Goal: Task Accomplishment & Management: Use online tool/utility

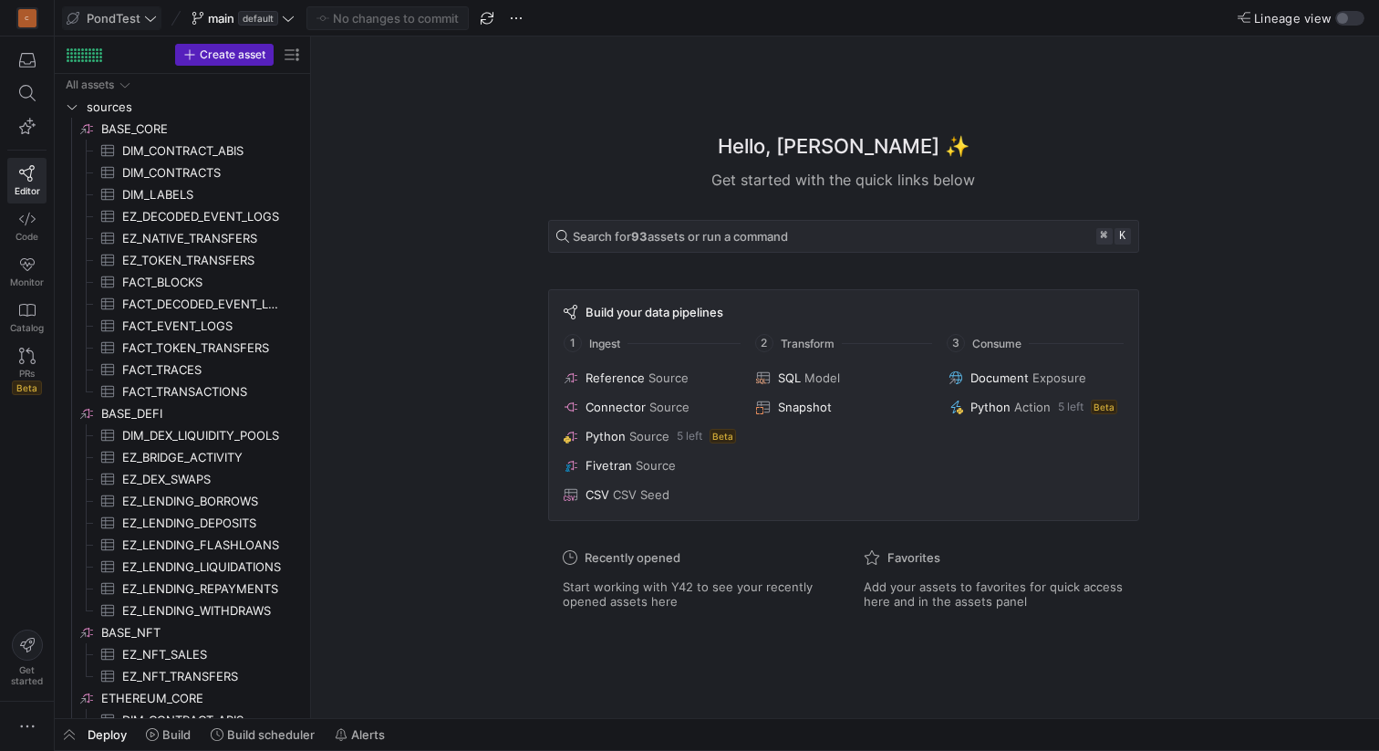
click at [146, 19] on icon at bounding box center [150, 18] width 13 height 13
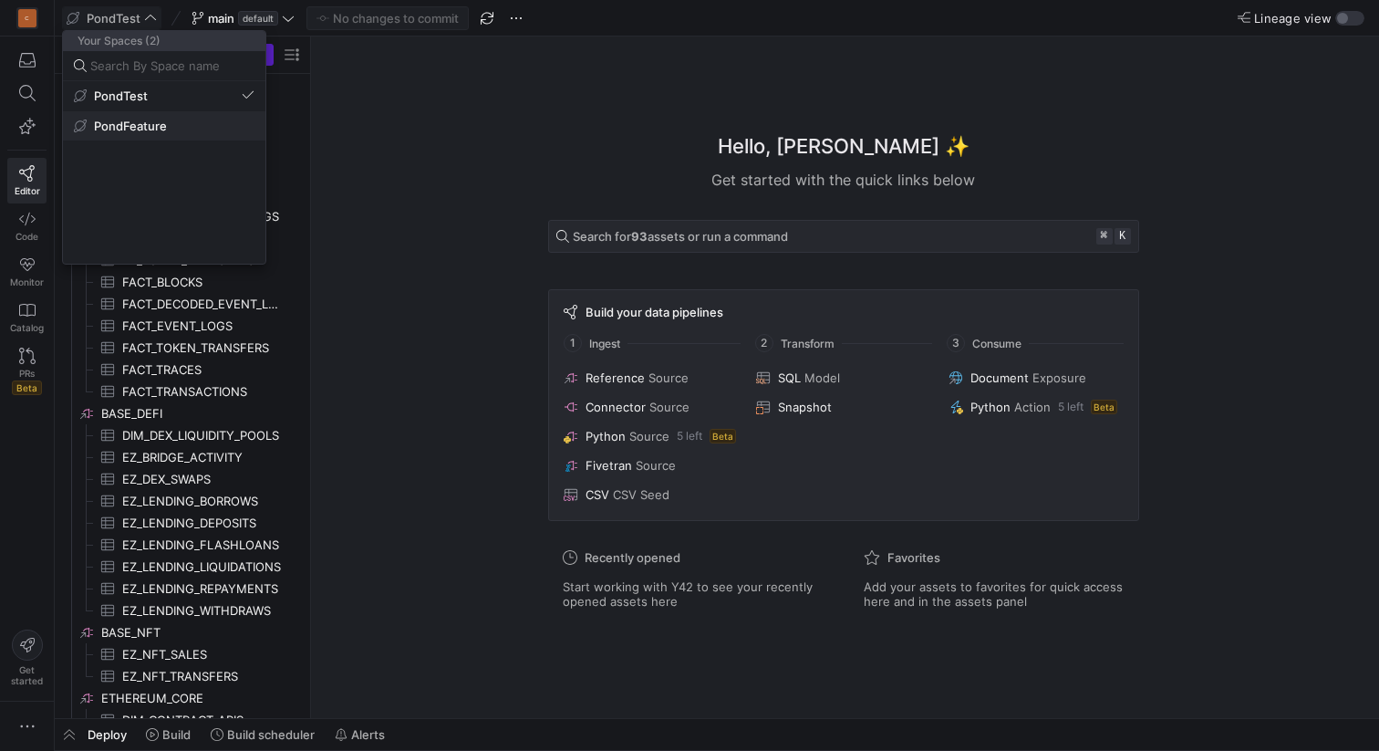
click at [145, 136] on button "PondFeature" at bounding box center [164, 125] width 203 height 29
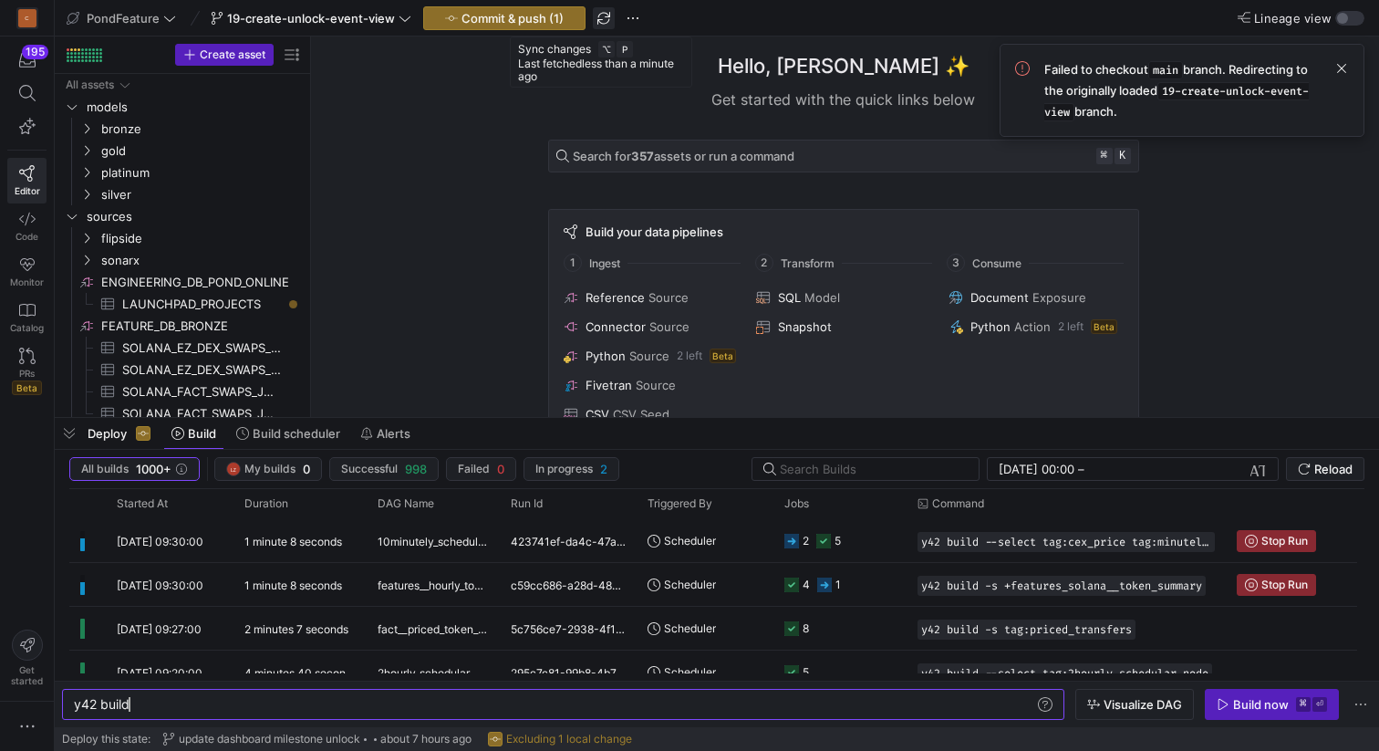
scroll to position [0, 55]
click at [628, 22] on span "button" at bounding box center [633, 18] width 22 height 22
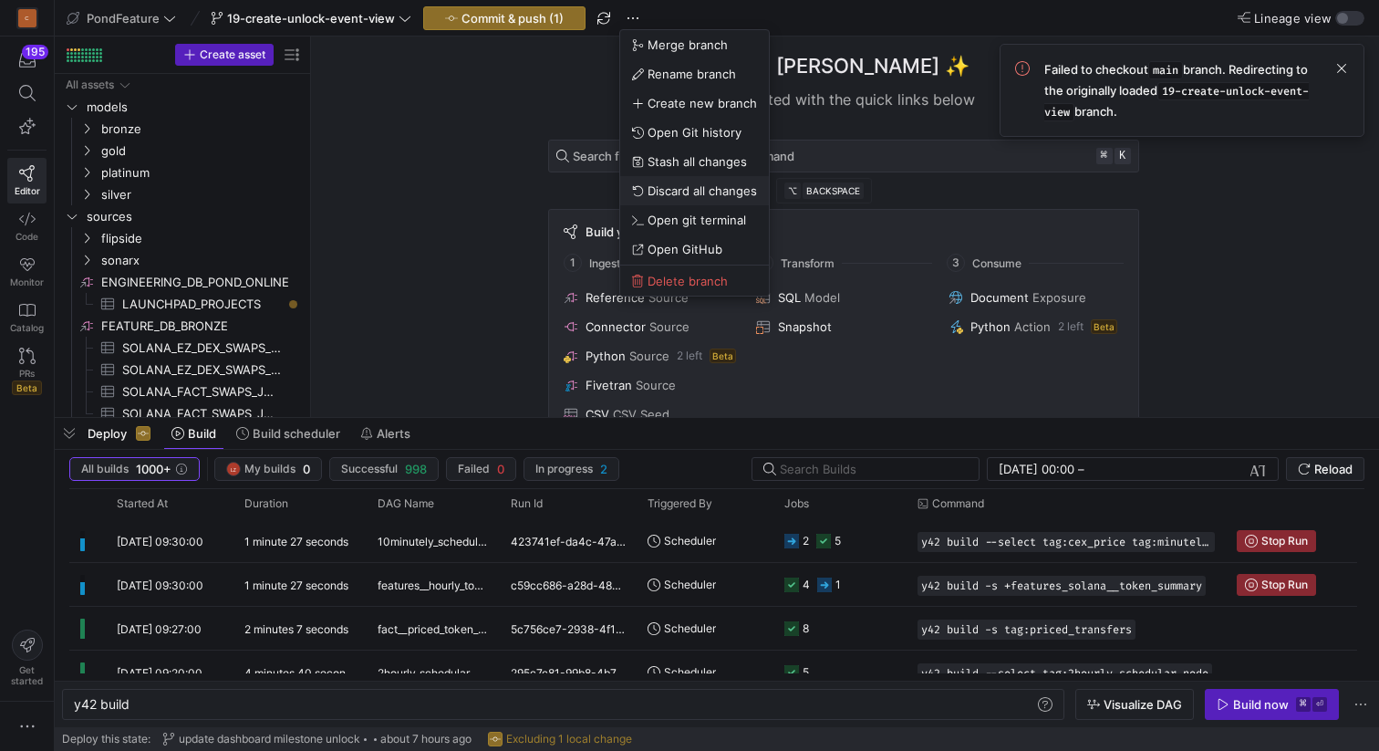
click at [683, 187] on span "Discard all changes" at bounding box center [702, 190] width 109 height 15
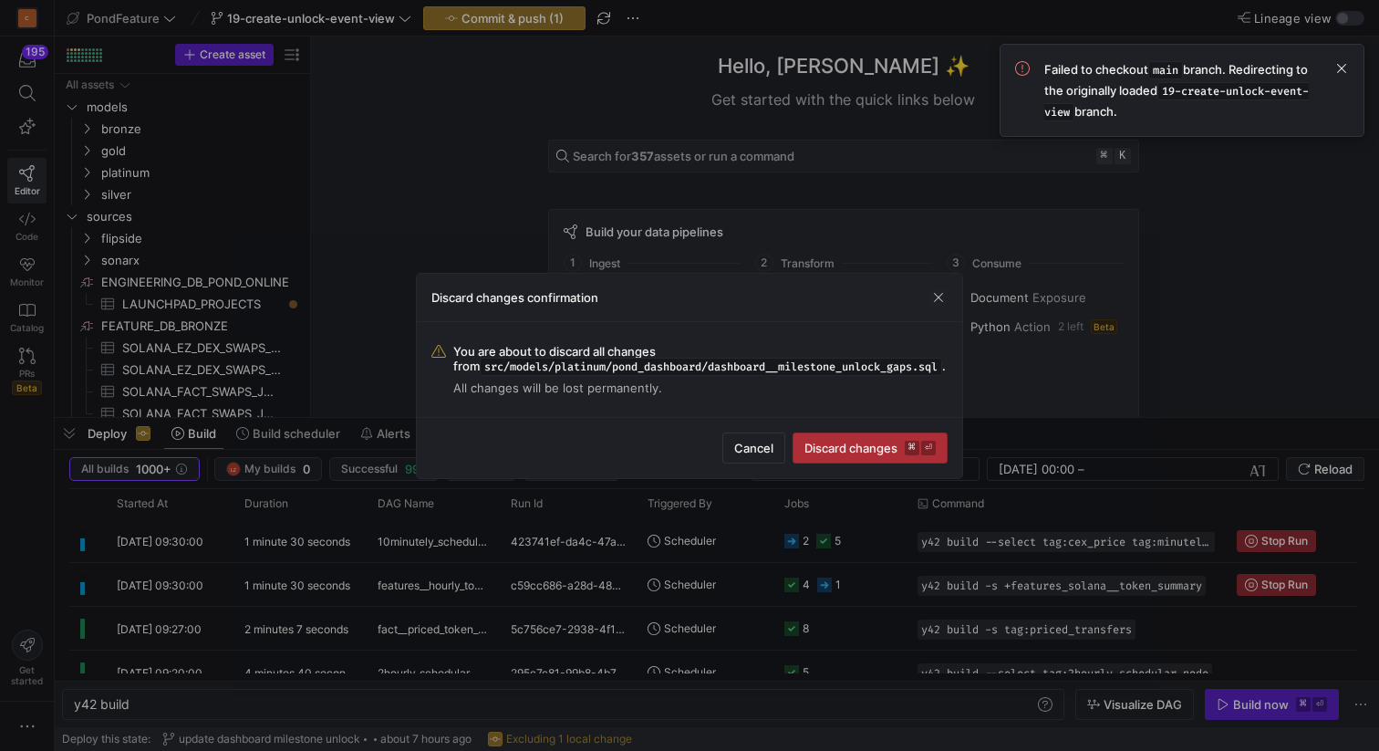
click at [829, 441] on span "Discard changes ⌘ ⏎" at bounding box center [870, 448] width 131 height 15
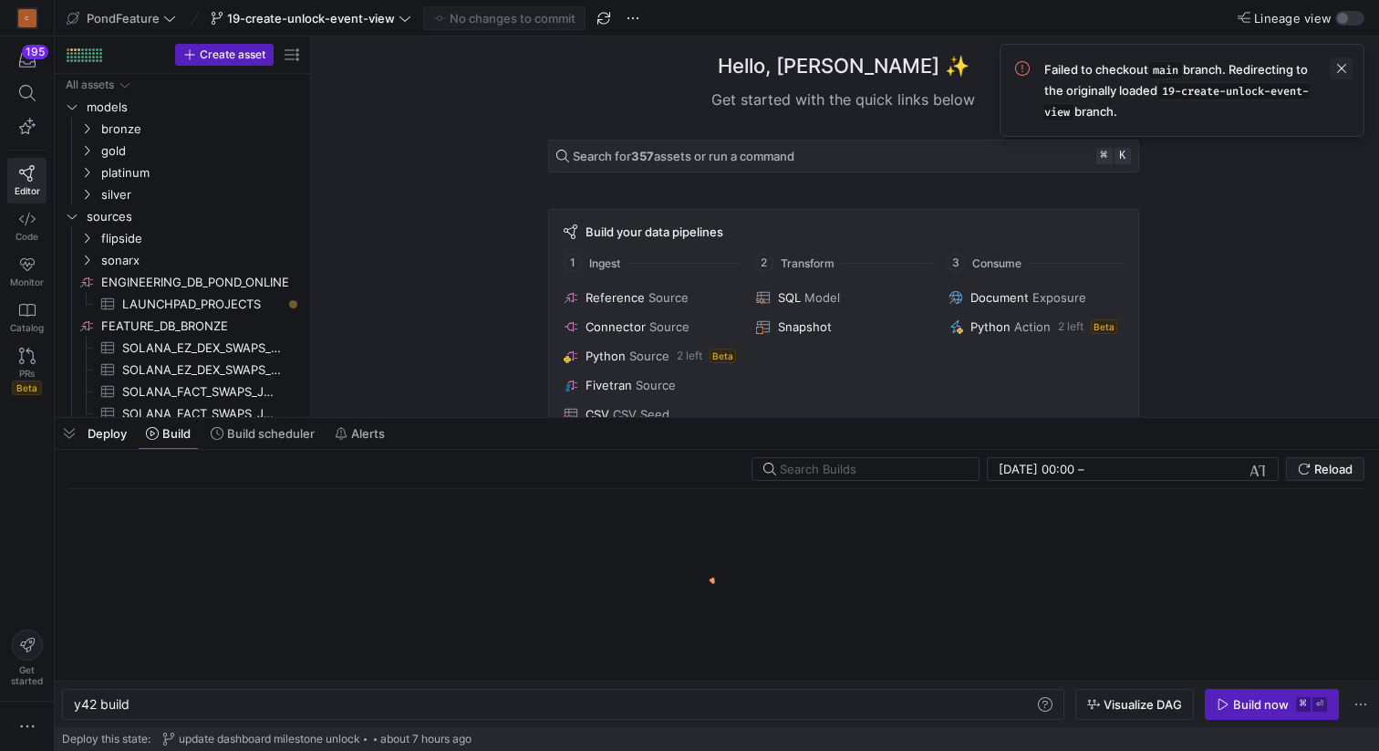
click at [1348, 68] on span at bounding box center [1342, 68] width 22 height 22
click at [352, 19] on span "19-create-unlock-event-view" at bounding box center [311, 18] width 168 height 15
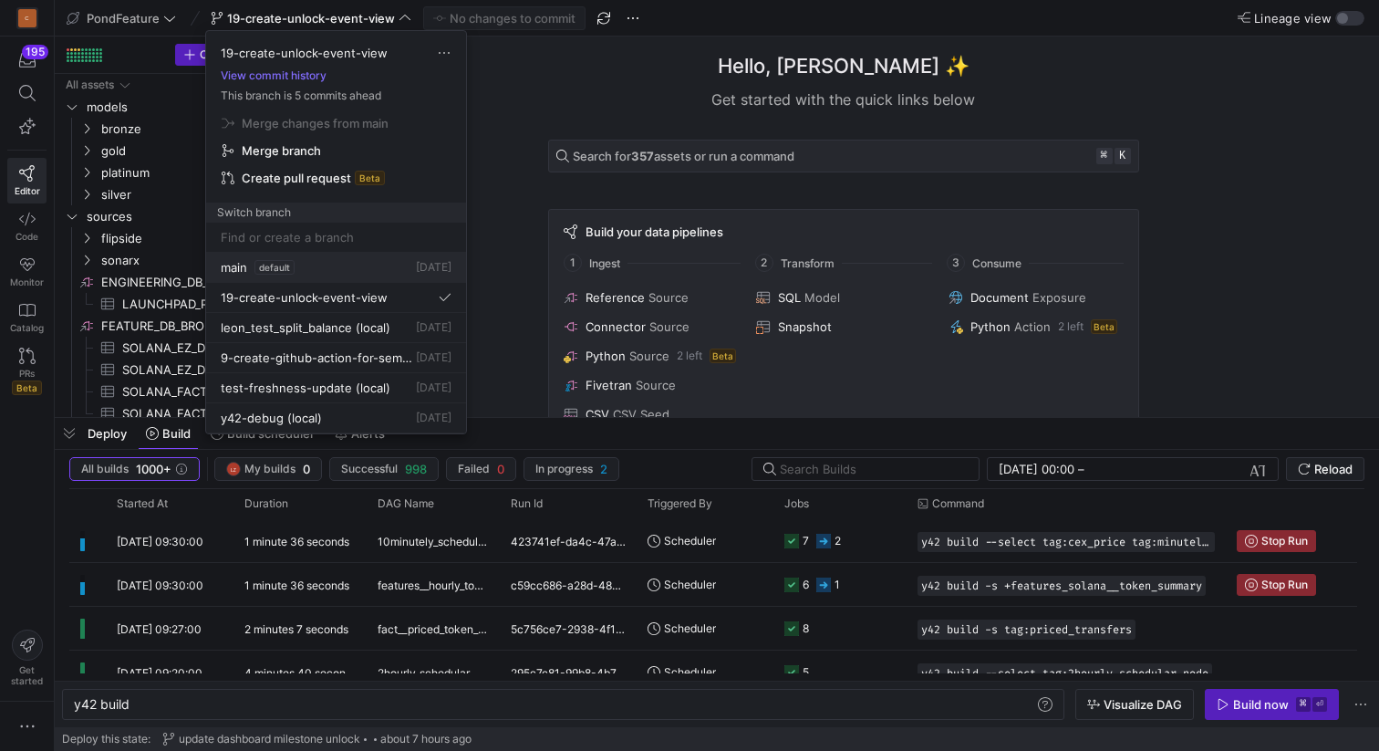
click at [290, 268] on span "default" at bounding box center [274, 267] width 40 height 15
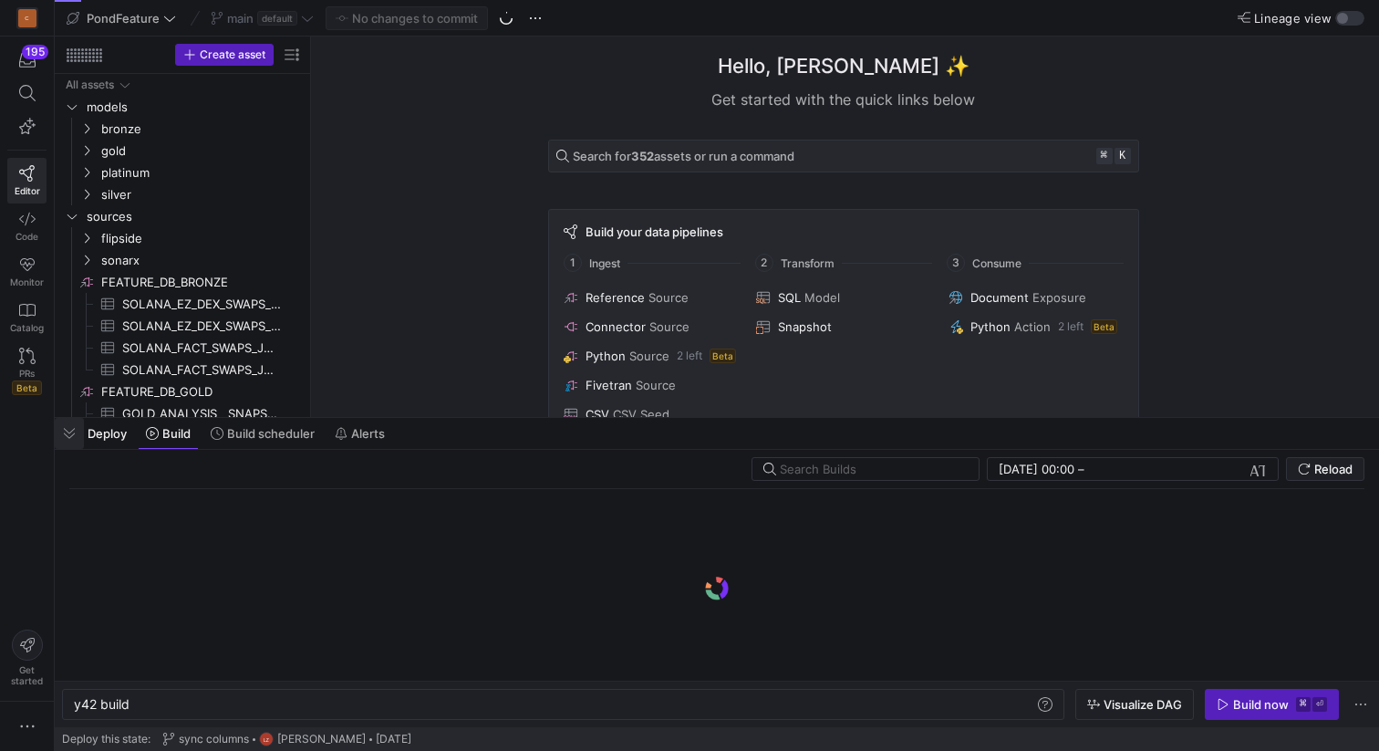
click at [69, 440] on span "button" at bounding box center [69, 433] width 29 height 31
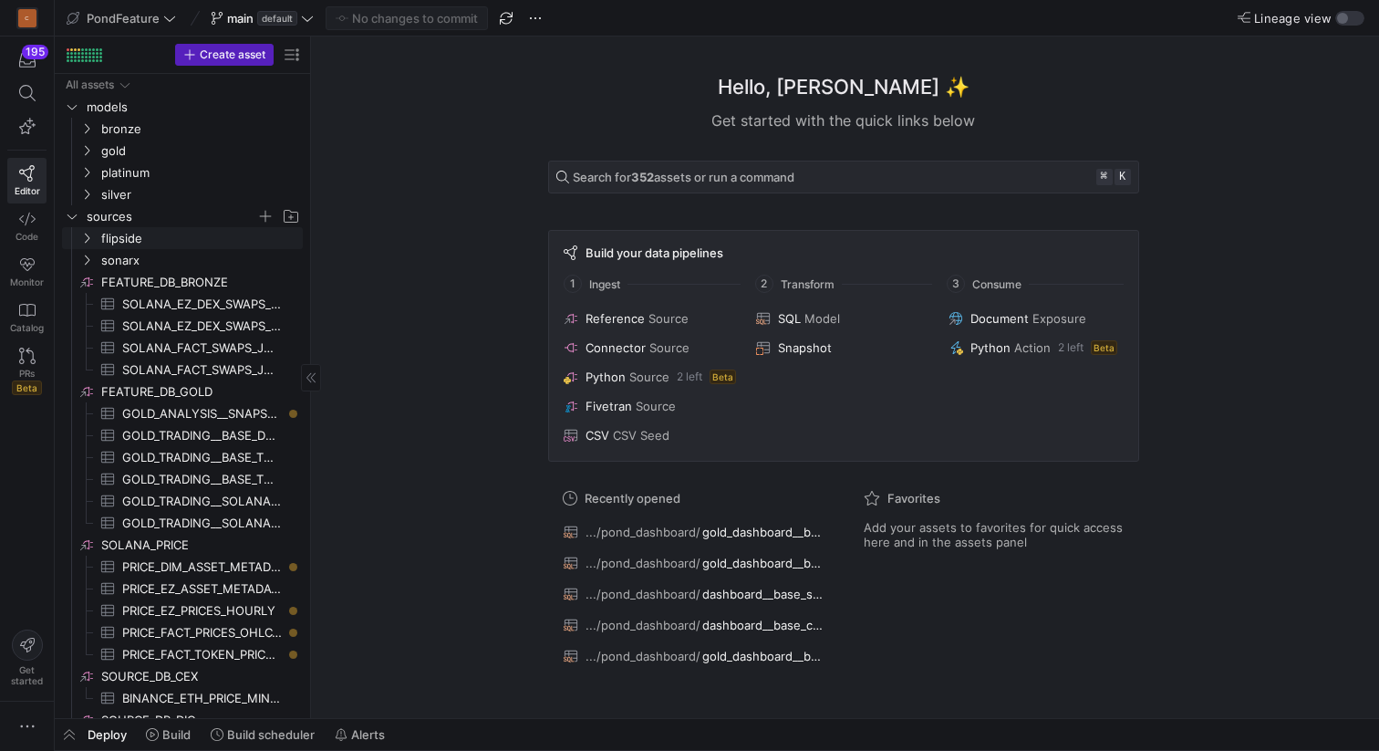
click at [76, 217] on icon "Press SPACE to select this row." at bounding box center [72, 216] width 13 height 11
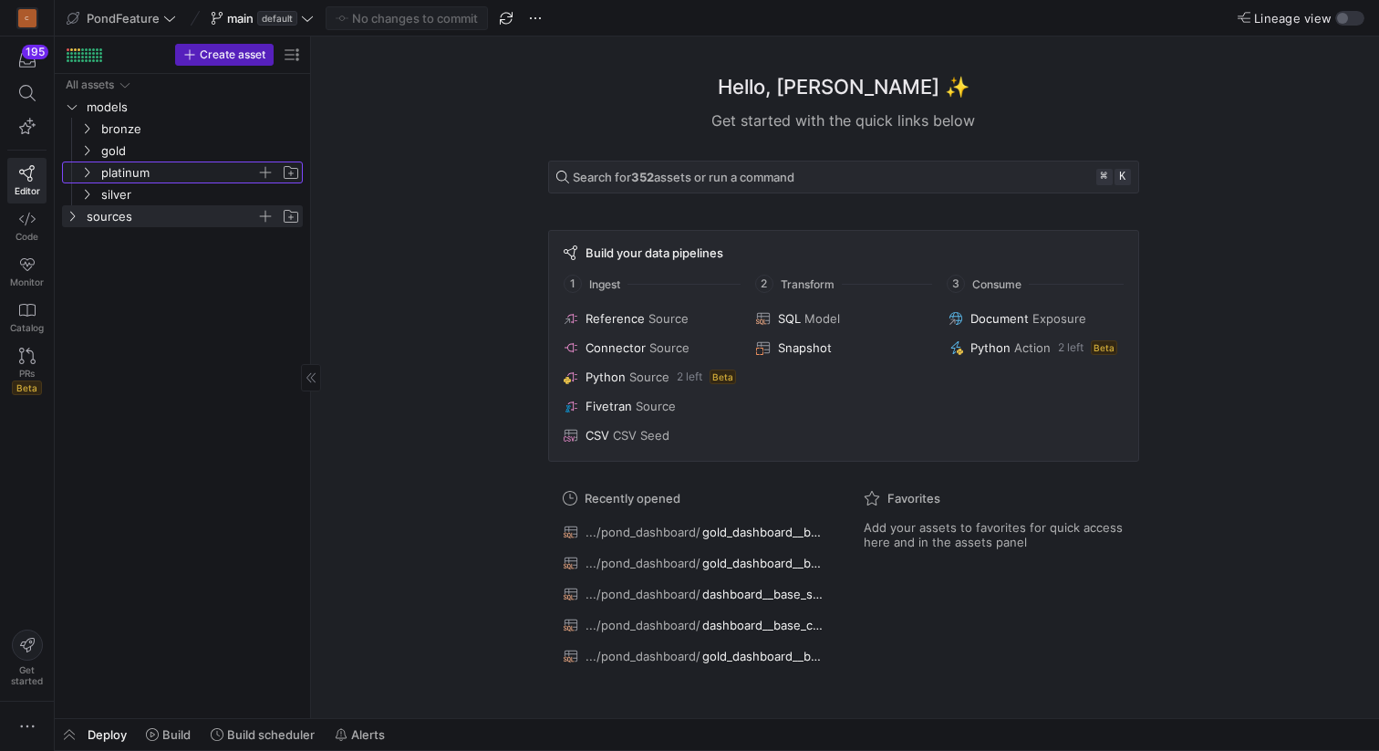
click at [92, 173] on icon "Press SPACE to select this row." at bounding box center [86, 172] width 13 height 11
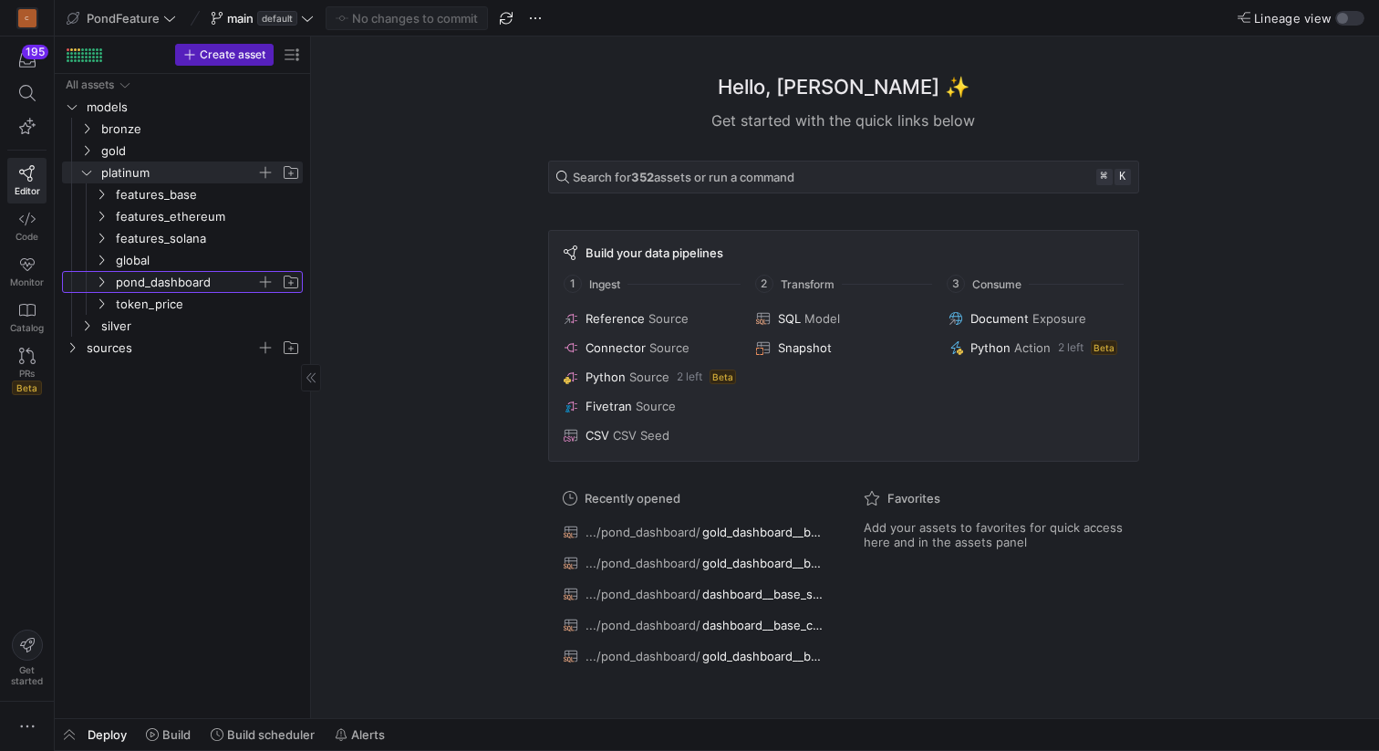
click at [102, 279] on icon "Press SPACE to select this row." at bounding box center [101, 281] width 13 height 11
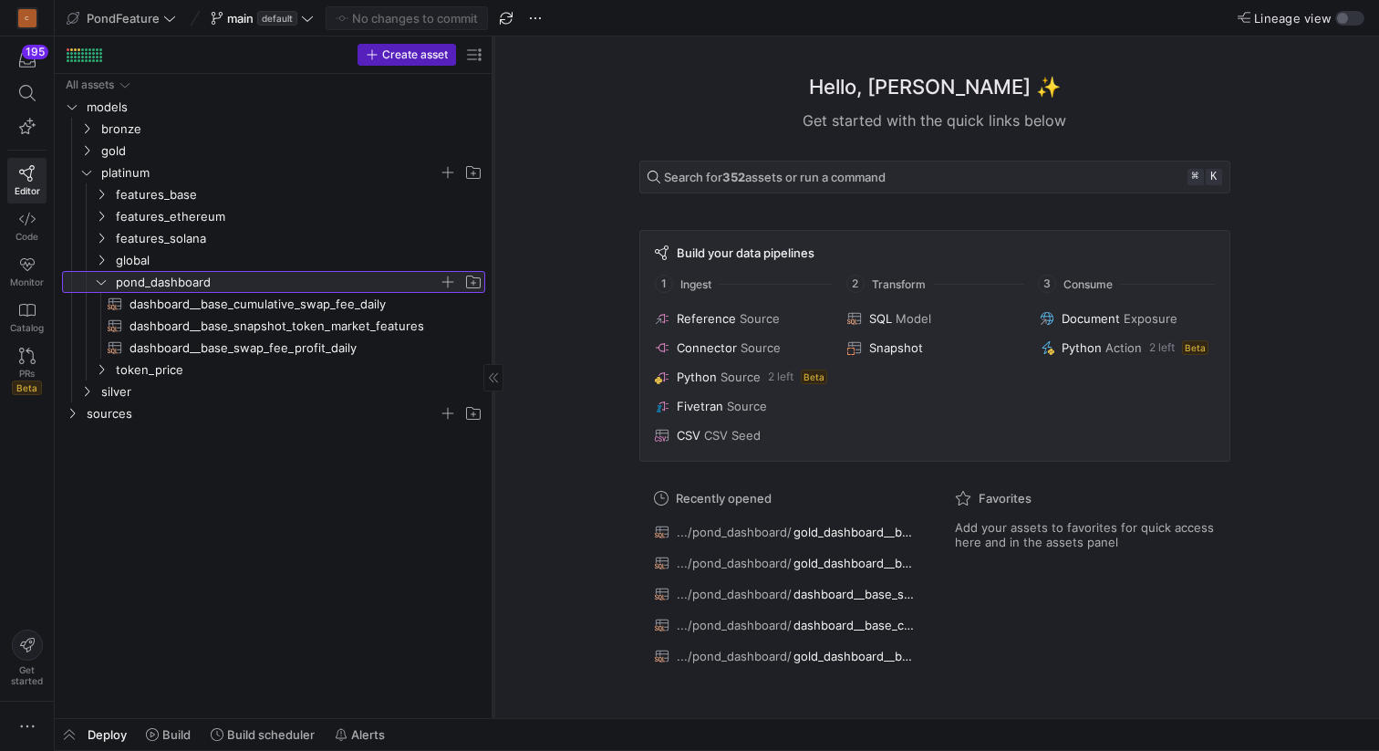
drag, startPoint x: 308, startPoint y: 208, endPoint x: 491, endPoint y: 243, distance: 185.7
click at [493, 243] on div at bounding box center [493, 376] width 1 height 681
click at [286, 305] on span "dashboard__base_cumulative_swap_fee_daily​​​​​​​​​​" at bounding box center [297, 304] width 335 height 21
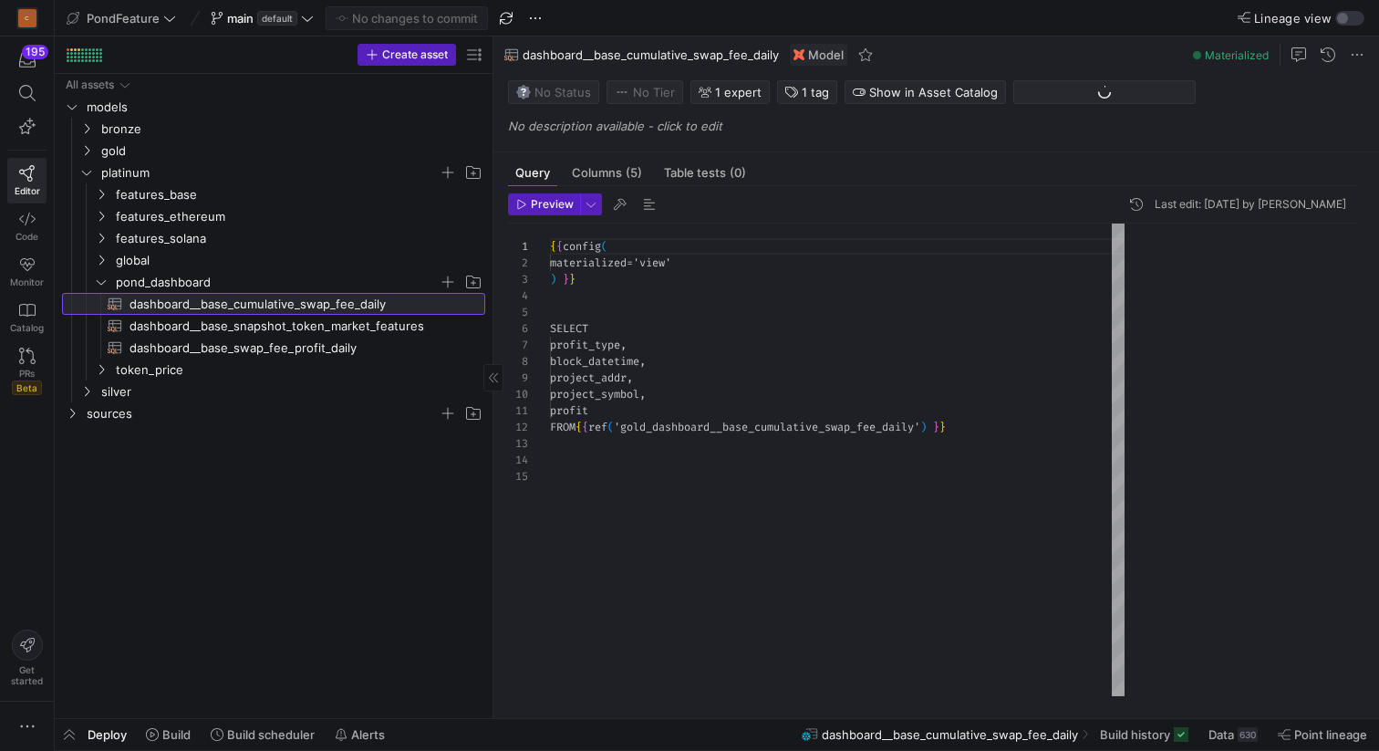
scroll to position [164, 0]
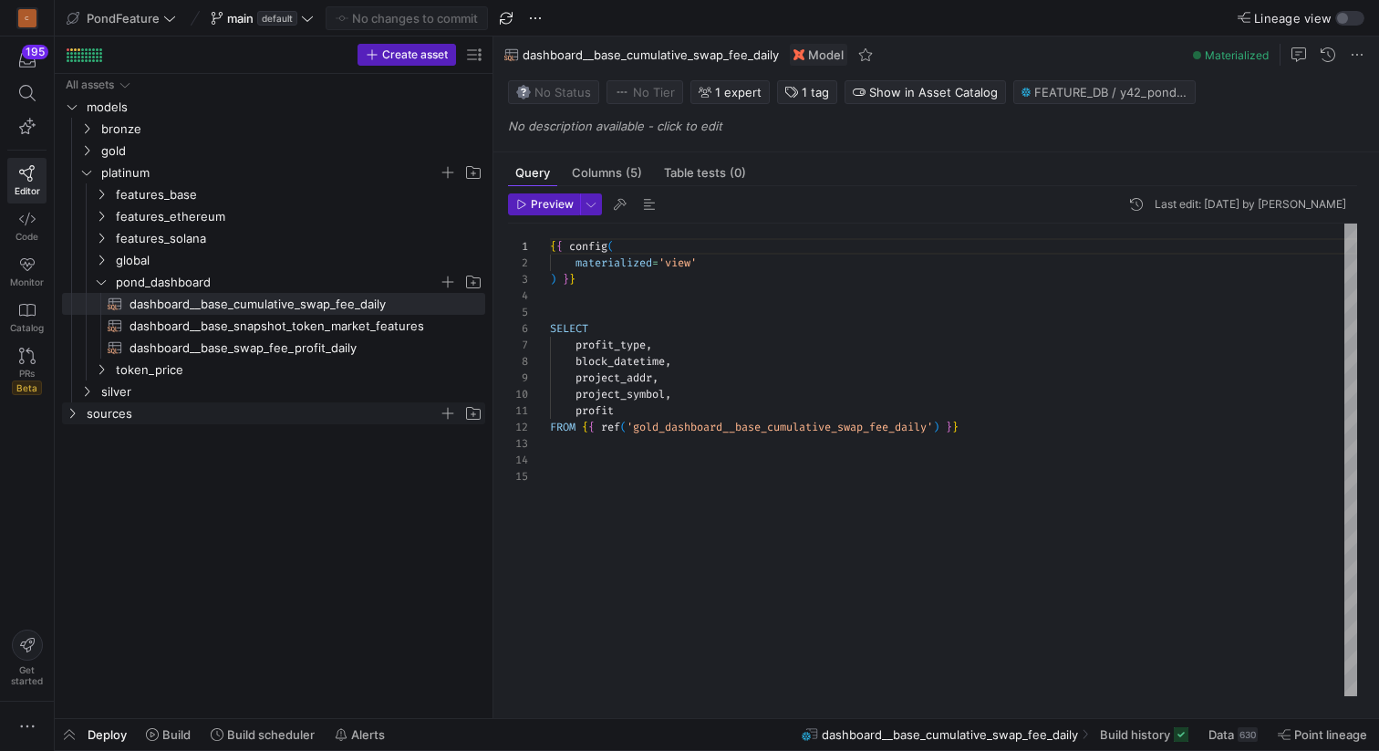
click at [74, 414] on icon "Press SPACE to select this row." at bounding box center [72, 413] width 13 height 11
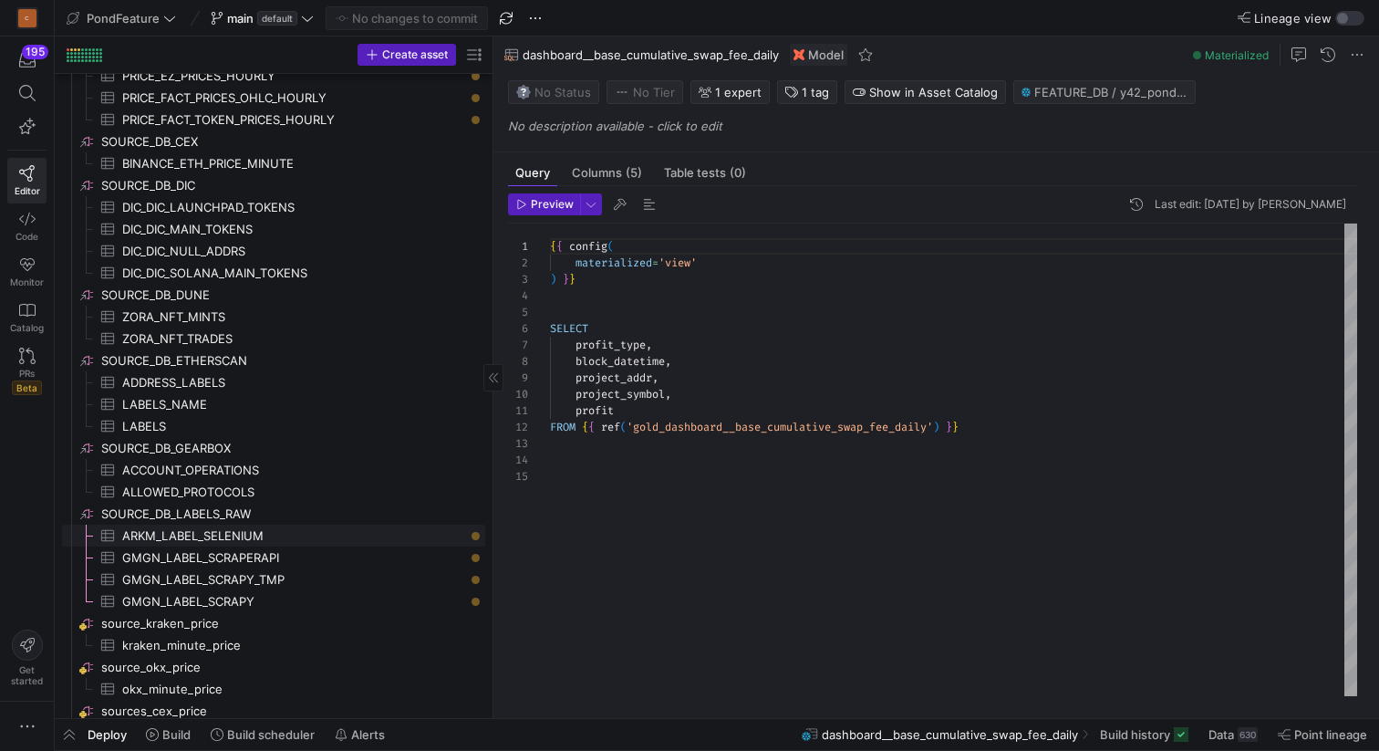
scroll to position [694, 0]
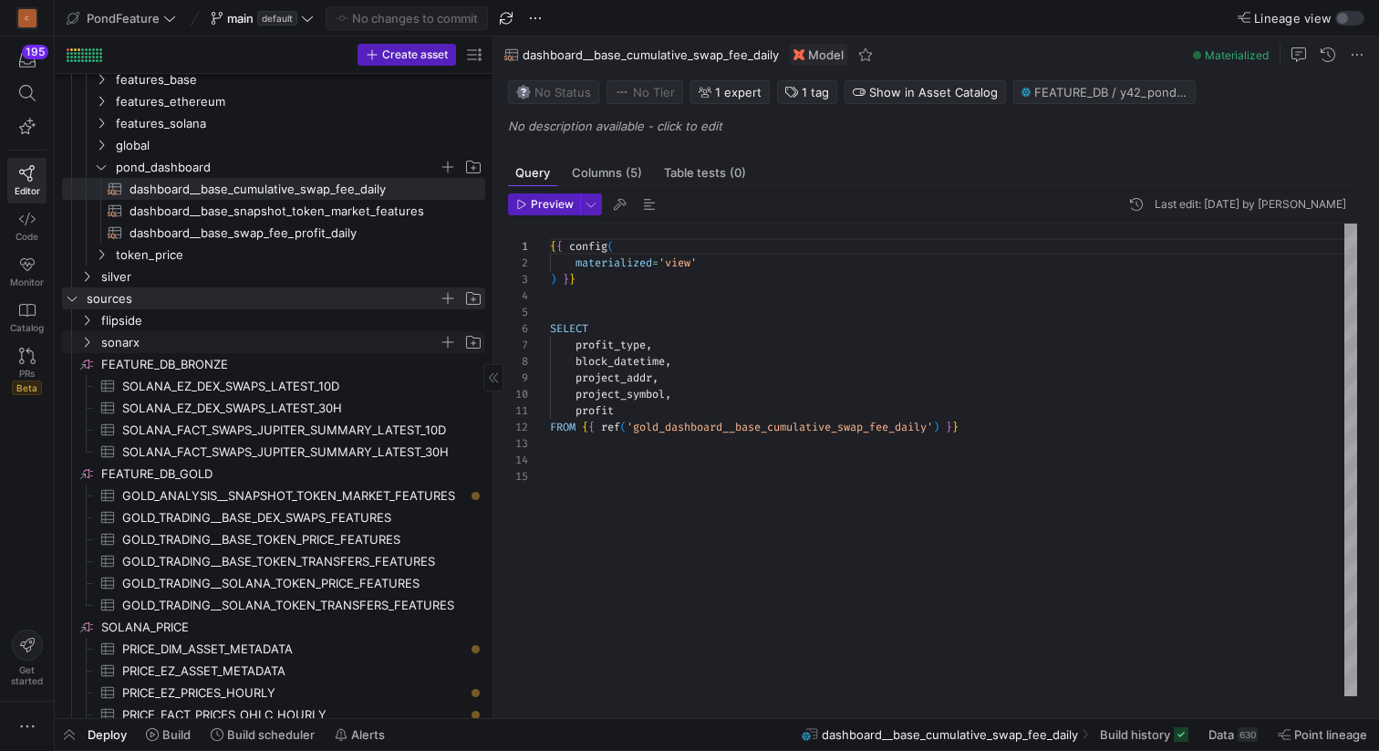
click at [91, 338] on icon "Press SPACE to select this row." at bounding box center [86, 342] width 13 height 11
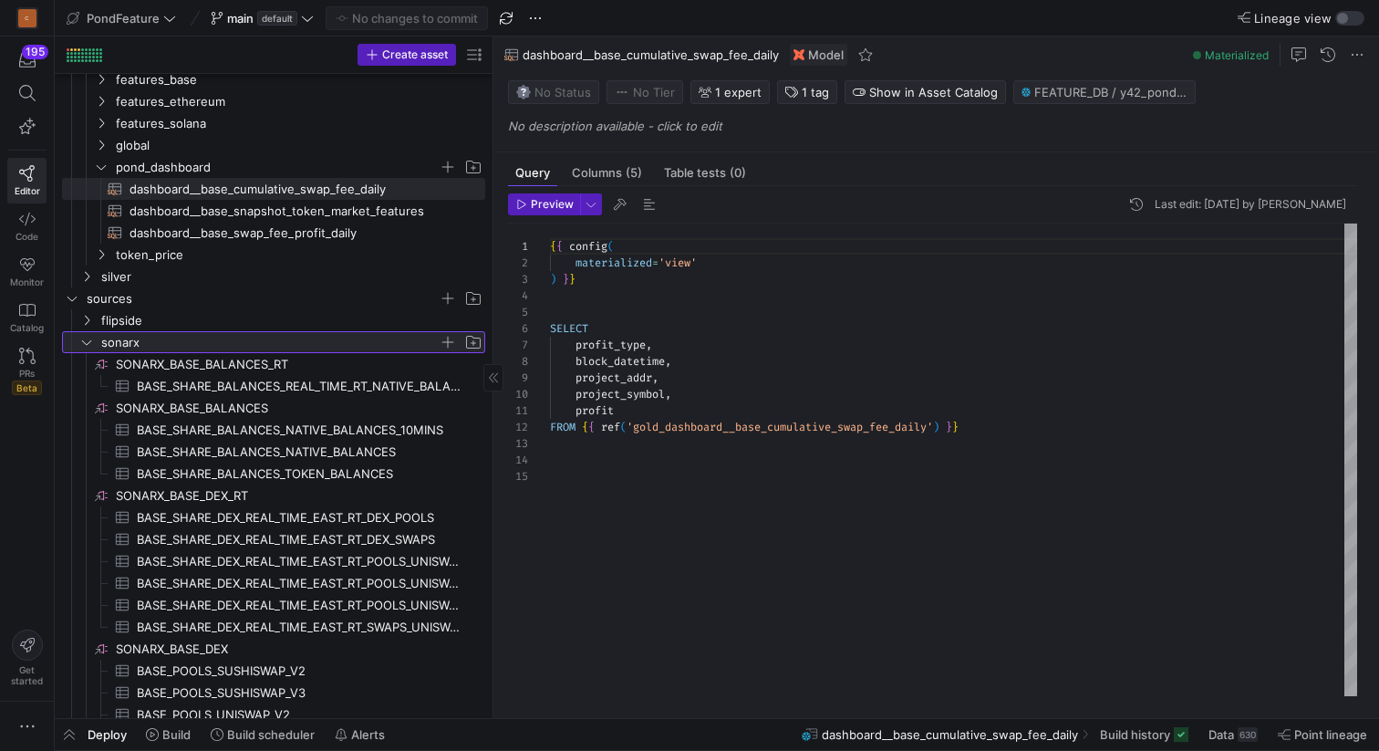
click at [91, 338] on icon at bounding box center [86, 342] width 13 height 11
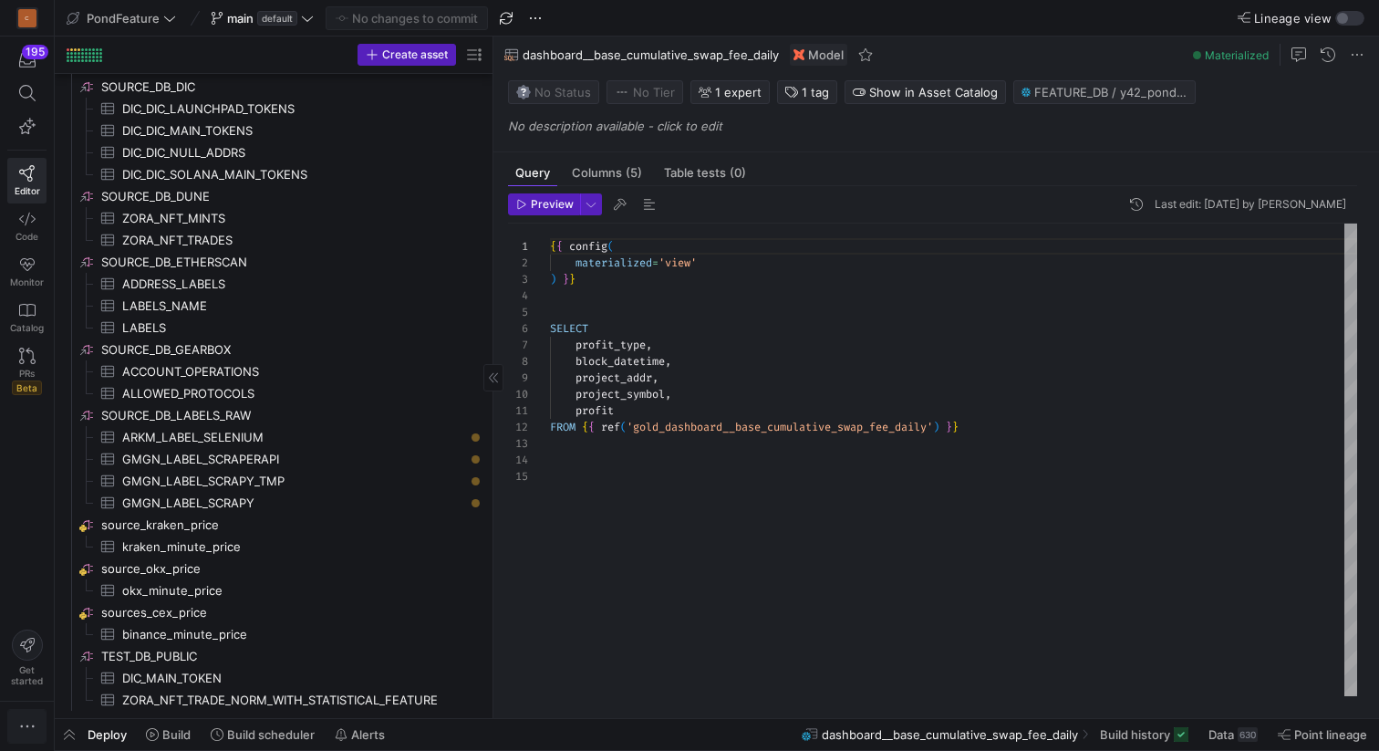
click at [26, 722] on icon "button" at bounding box center [27, 726] width 18 height 18
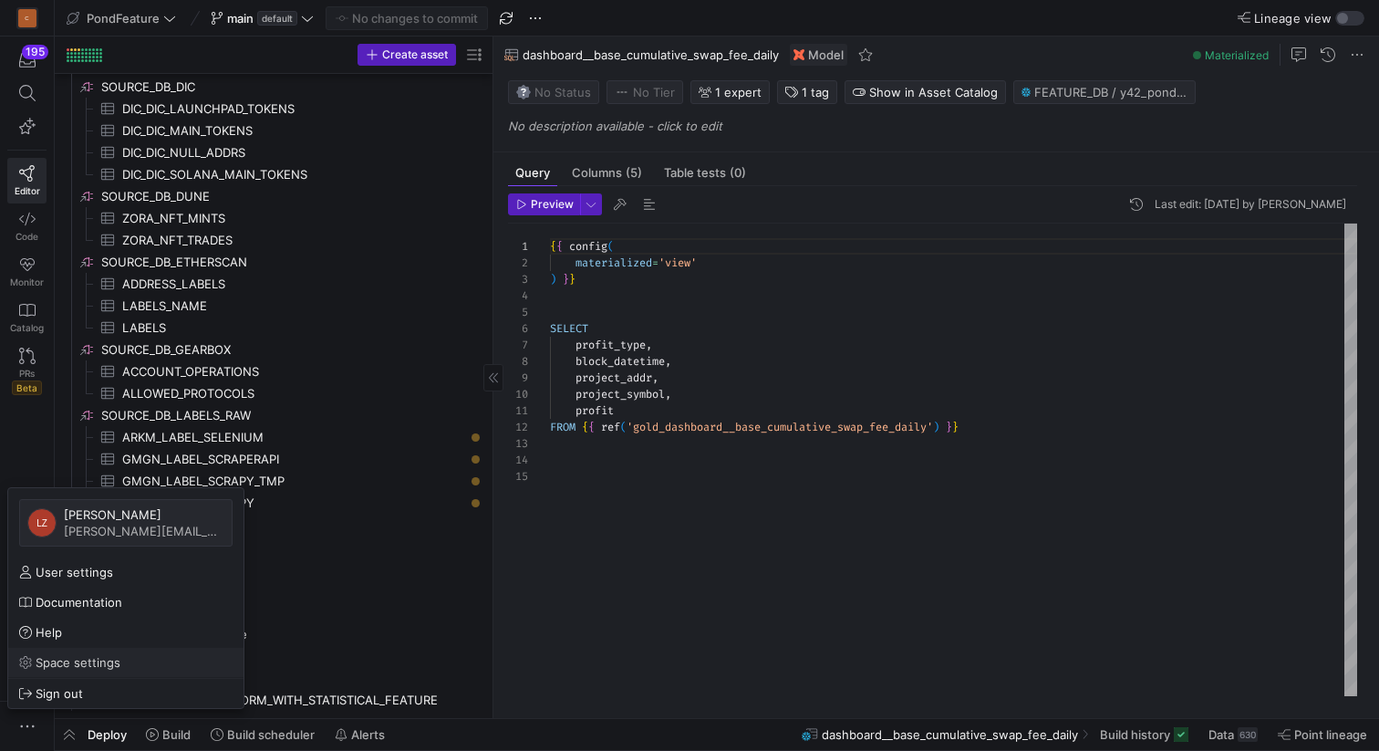
click at [88, 667] on span "Space settings" at bounding box center [78, 662] width 85 height 15
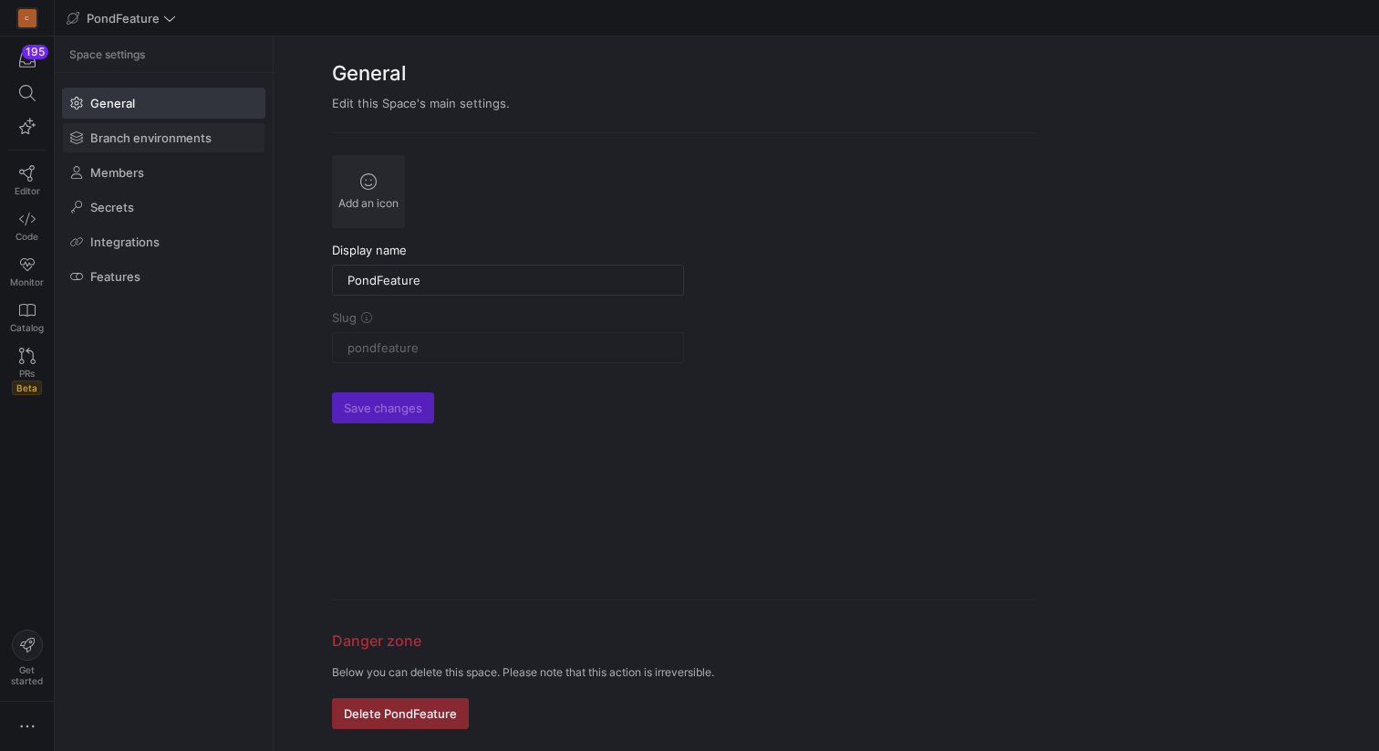
click at [168, 138] on span "Branch environments" at bounding box center [150, 137] width 121 height 15
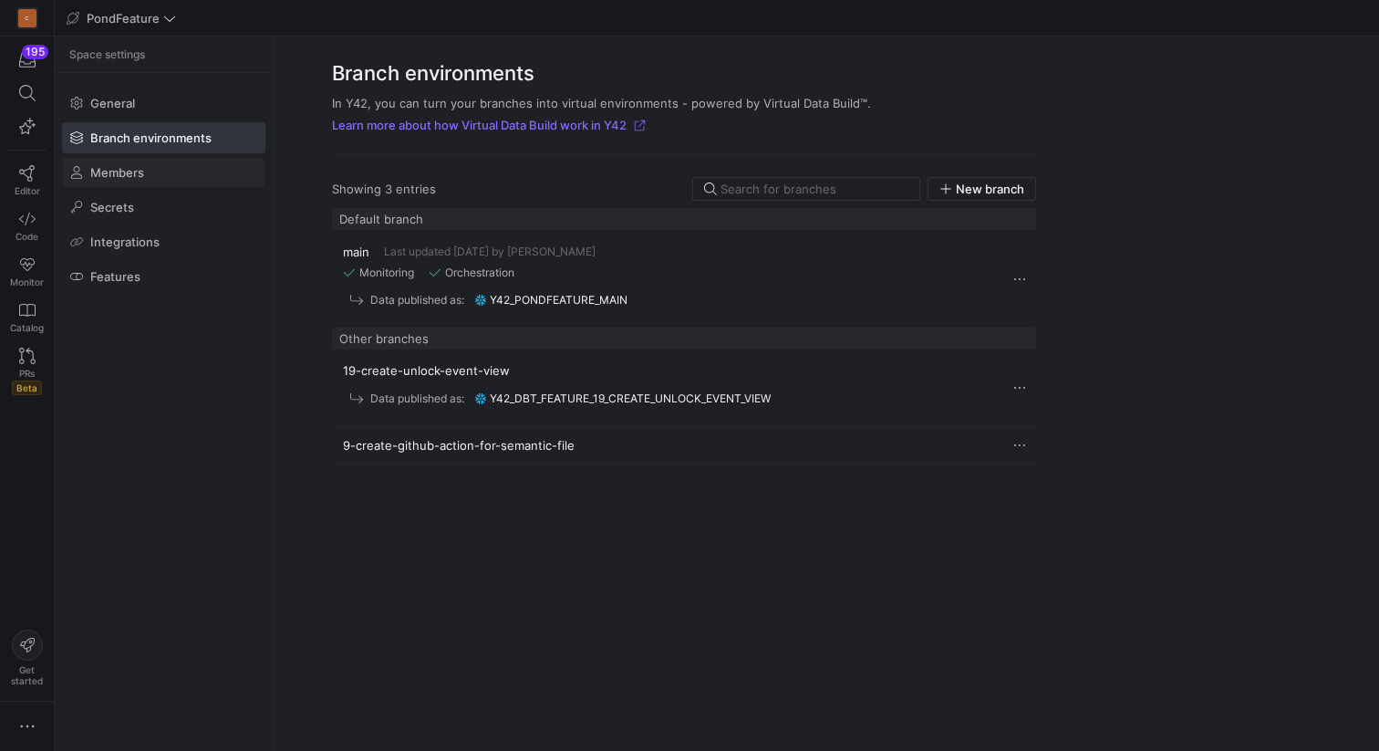
click at [133, 180] on span at bounding box center [164, 172] width 202 height 29
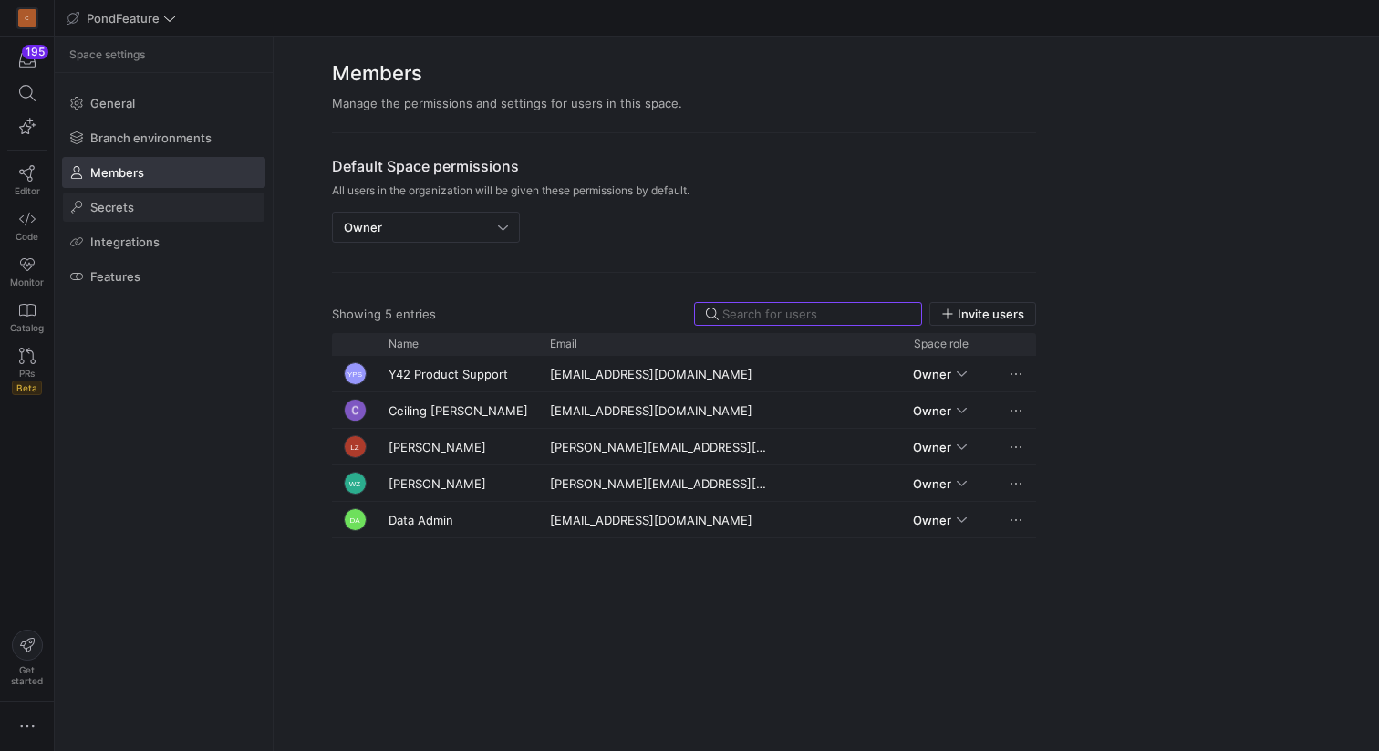
click at [130, 212] on span "Secrets" at bounding box center [112, 207] width 44 height 15
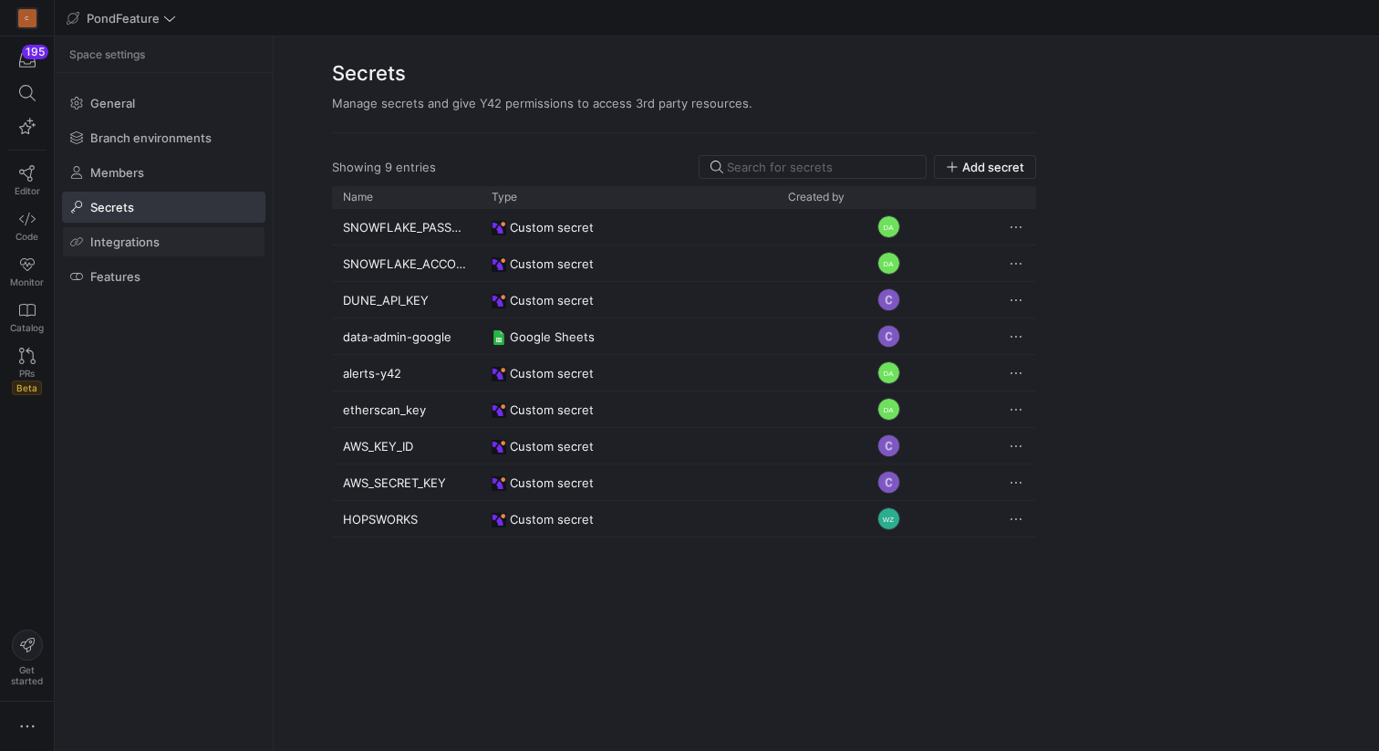
click at [128, 244] on span "Integrations" at bounding box center [124, 241] width 69 height 15
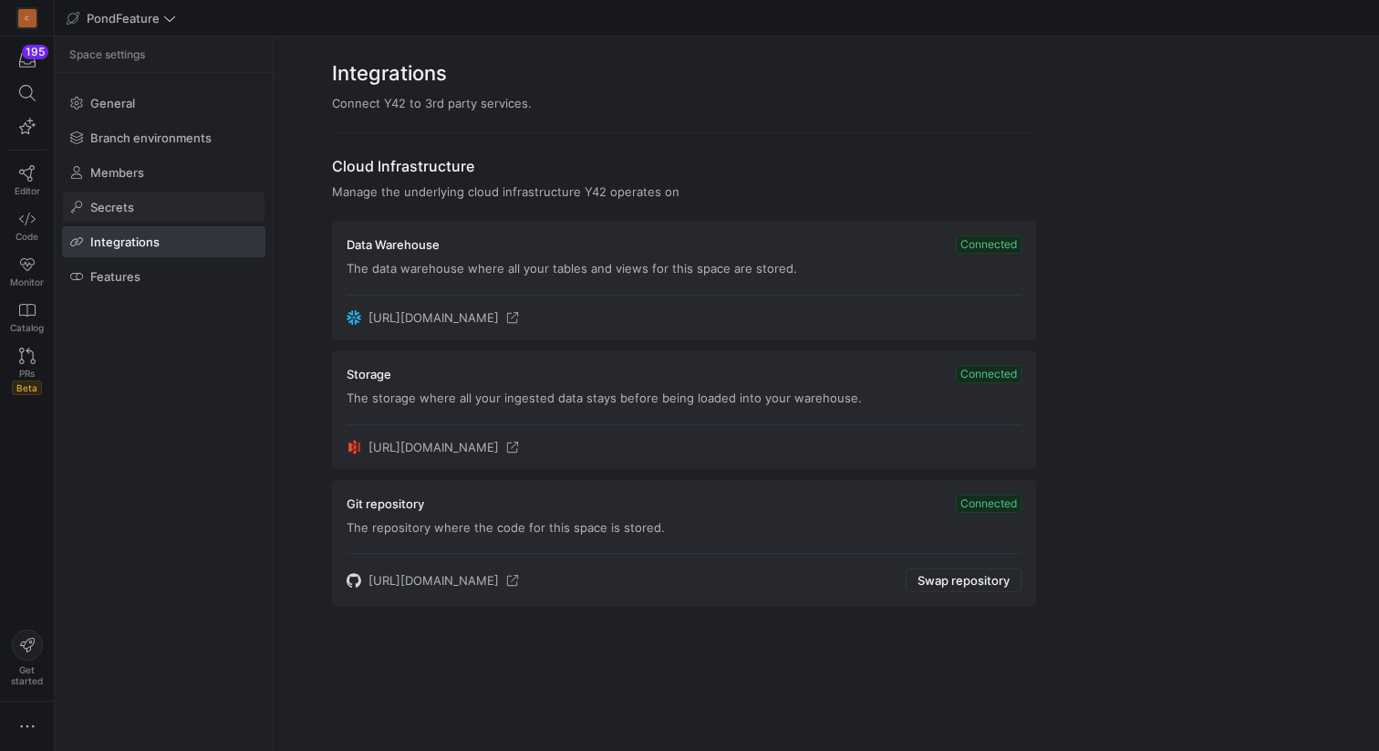
click at [121, 207] on span "Secrets" at bounding box center [112, 207] width 44 height 15
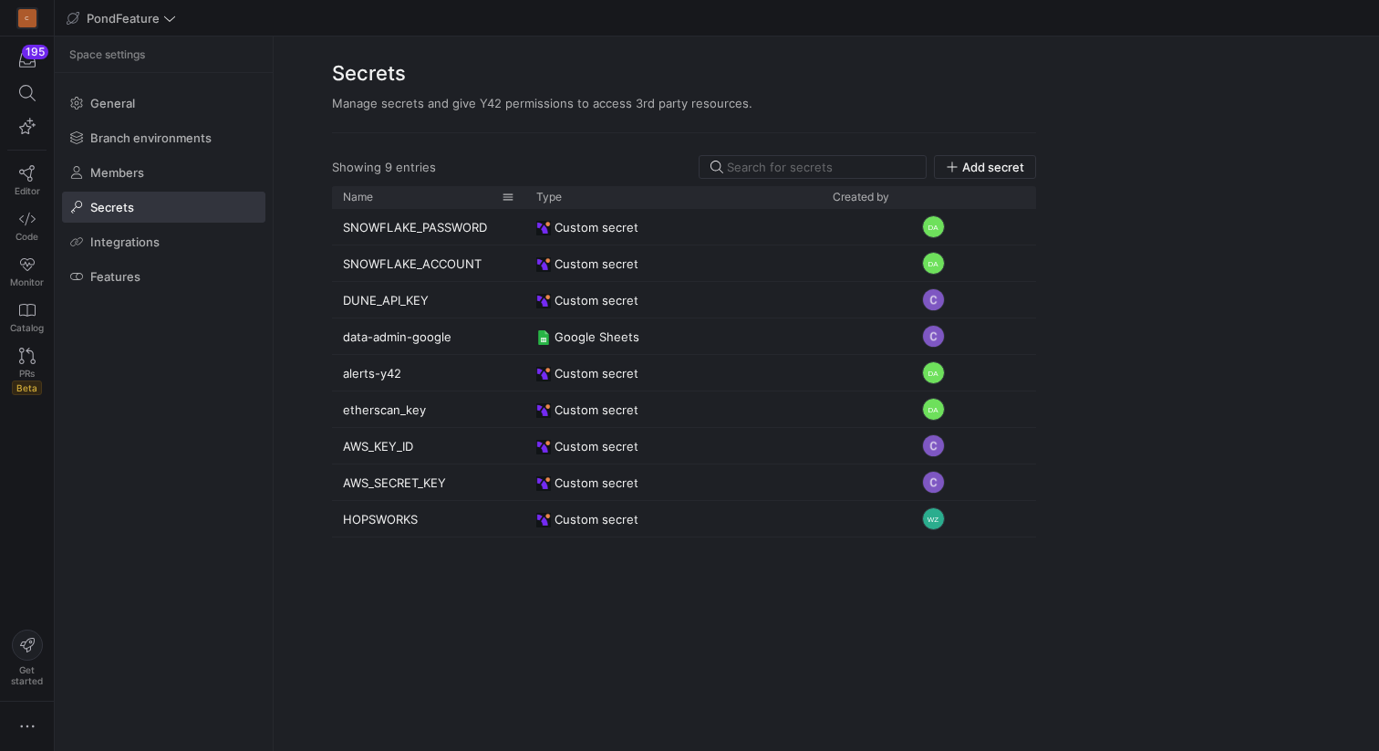
drag, startPoint x: 479, startPoint y: 197, endPoint x: 523, endPoint y: 193, distance: 43.9
click at [523, 193] on div at bounding box center [525, 197] width 7 height 22
click at [24, 179] on icon at bounding box center [27, 173] width 16 height 16
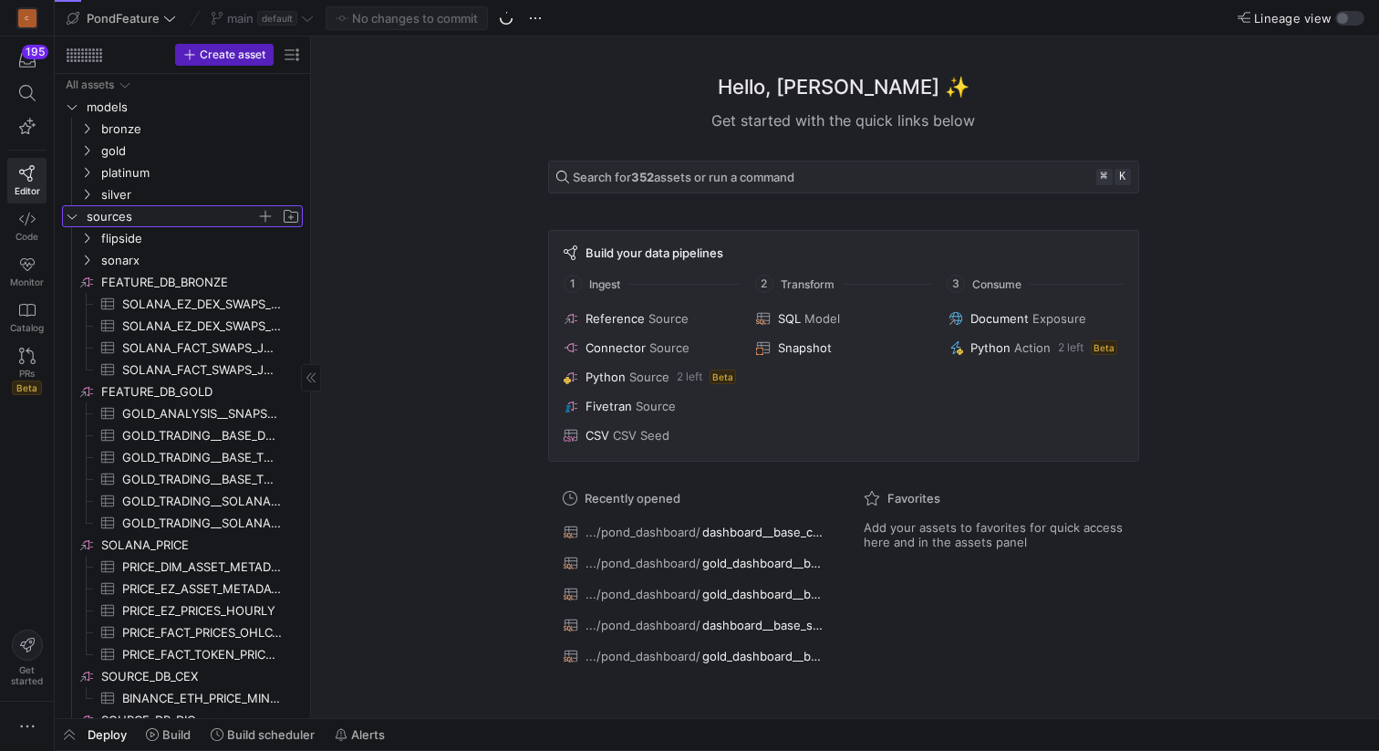
click at [74, 220] on icon "Press SPACE to select this row." at bounding box center [72, 216] width 13 height 11
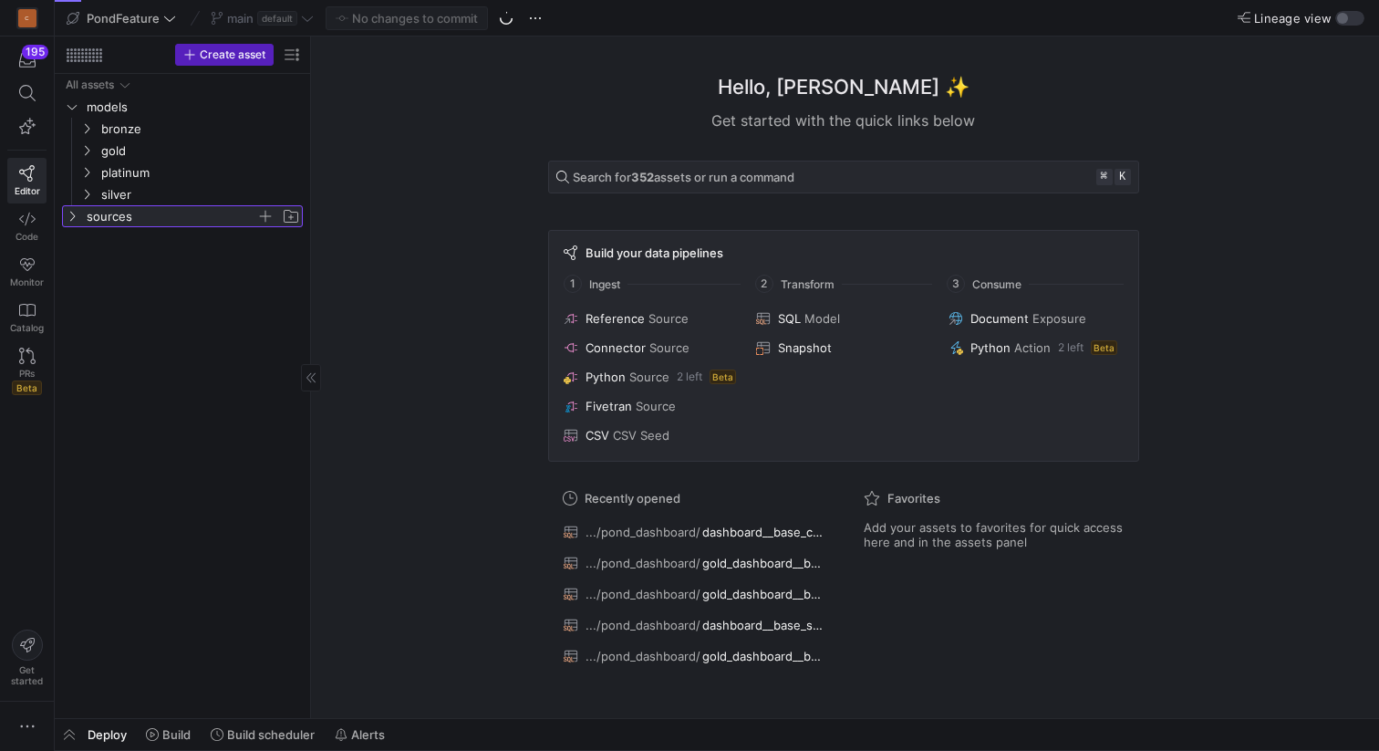
click at [74, 220] on icon at bounding box center [72, 216] width 13 height 11
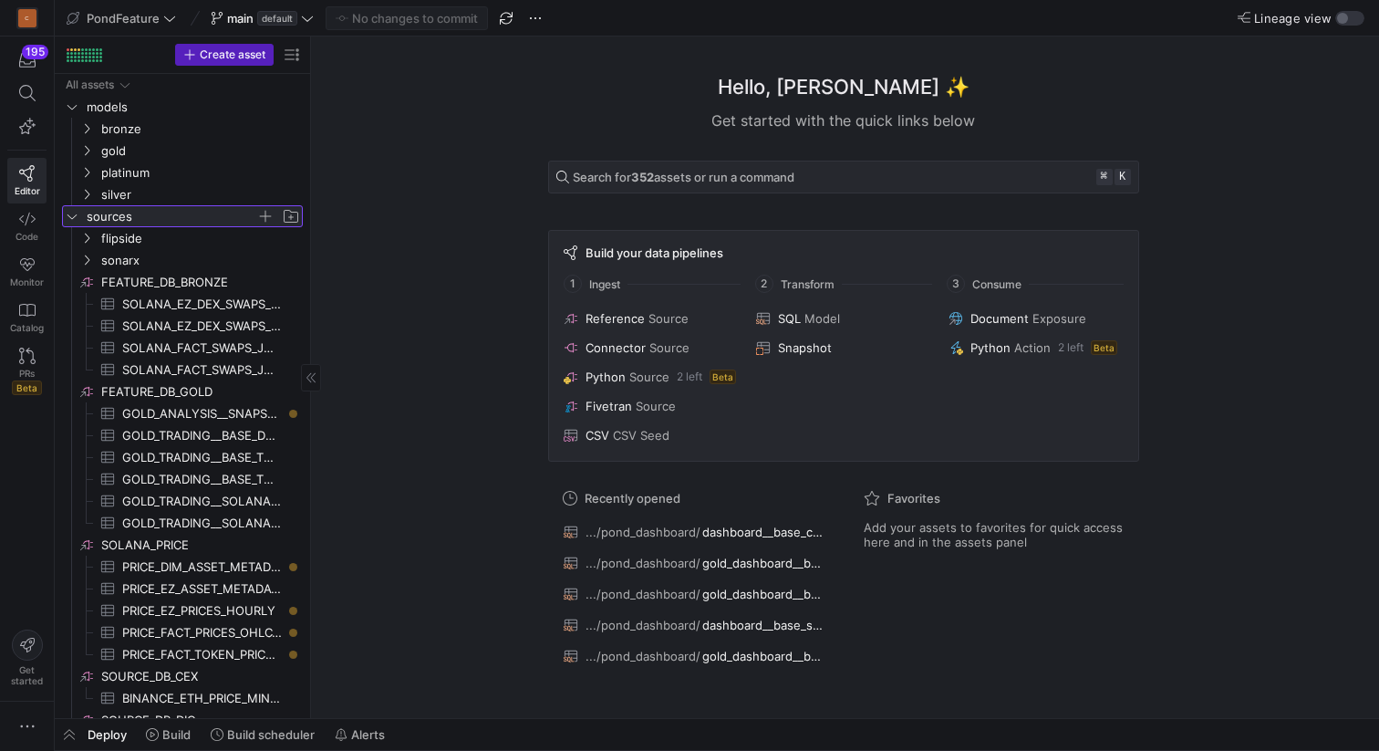
click at [270, 213] on span "button" at bounding box center [265, 216] width 18 height 18
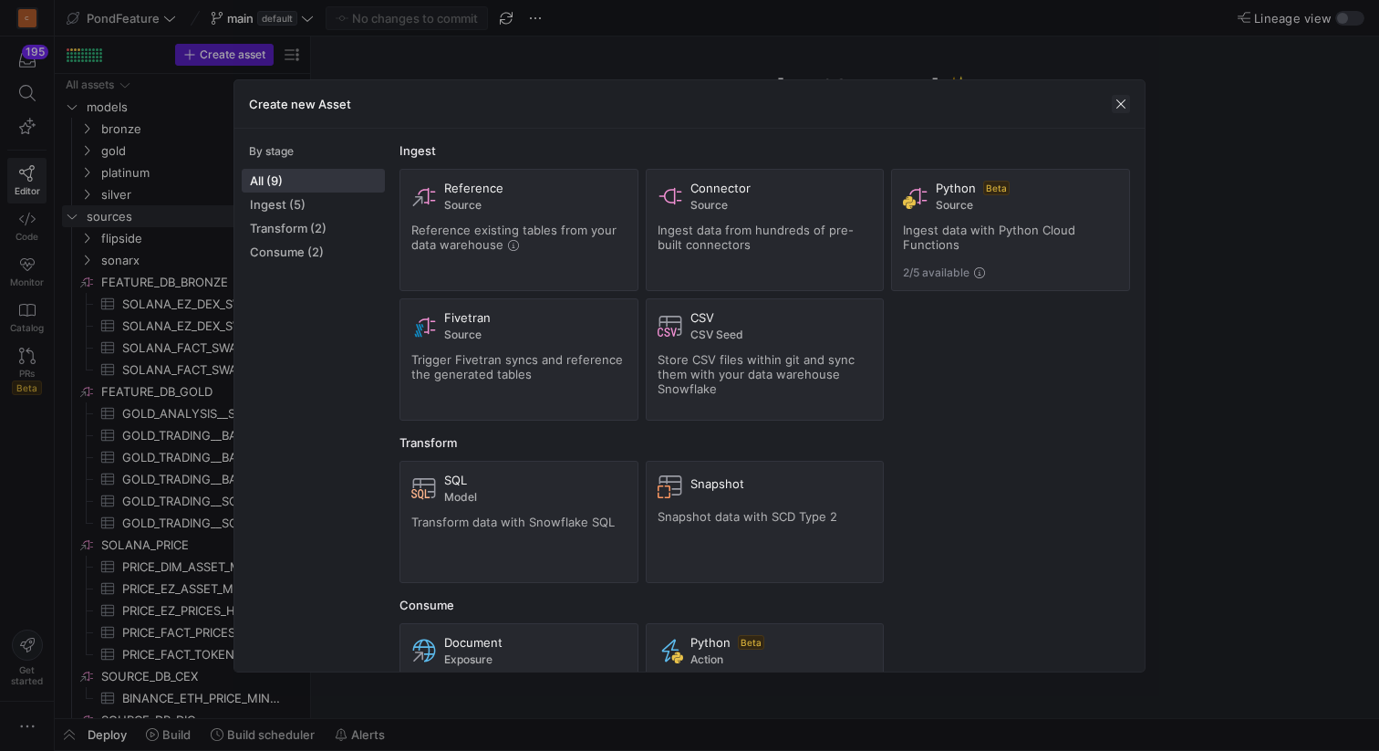
click at [1128, 99] on span "button" at bounding box center [1121, 104] width 18 height 18
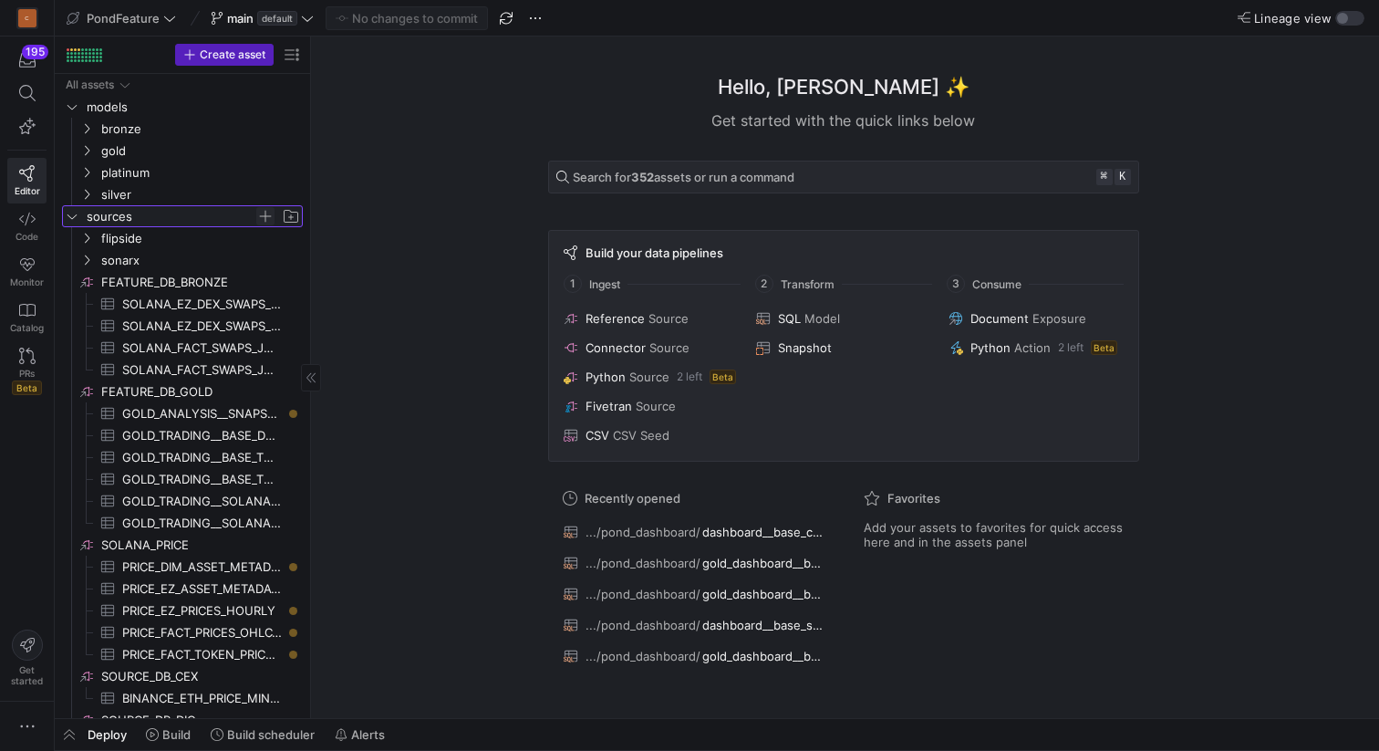
click at [260, 213] on span "Press SPACE to select this row." at bounding box center [265, 216] width 18 height 18
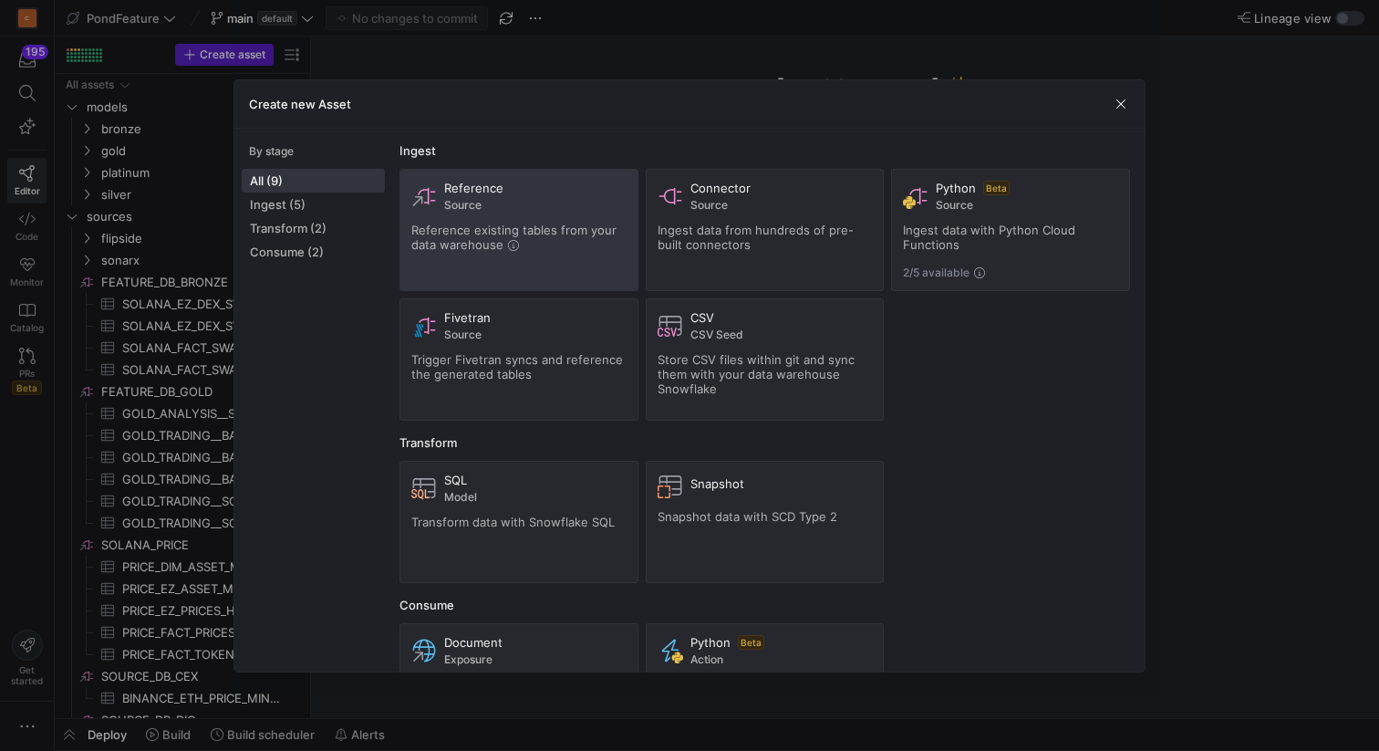
click at [515, 203] on span "Source" at bounding box center [535, 205] width 182 height 13
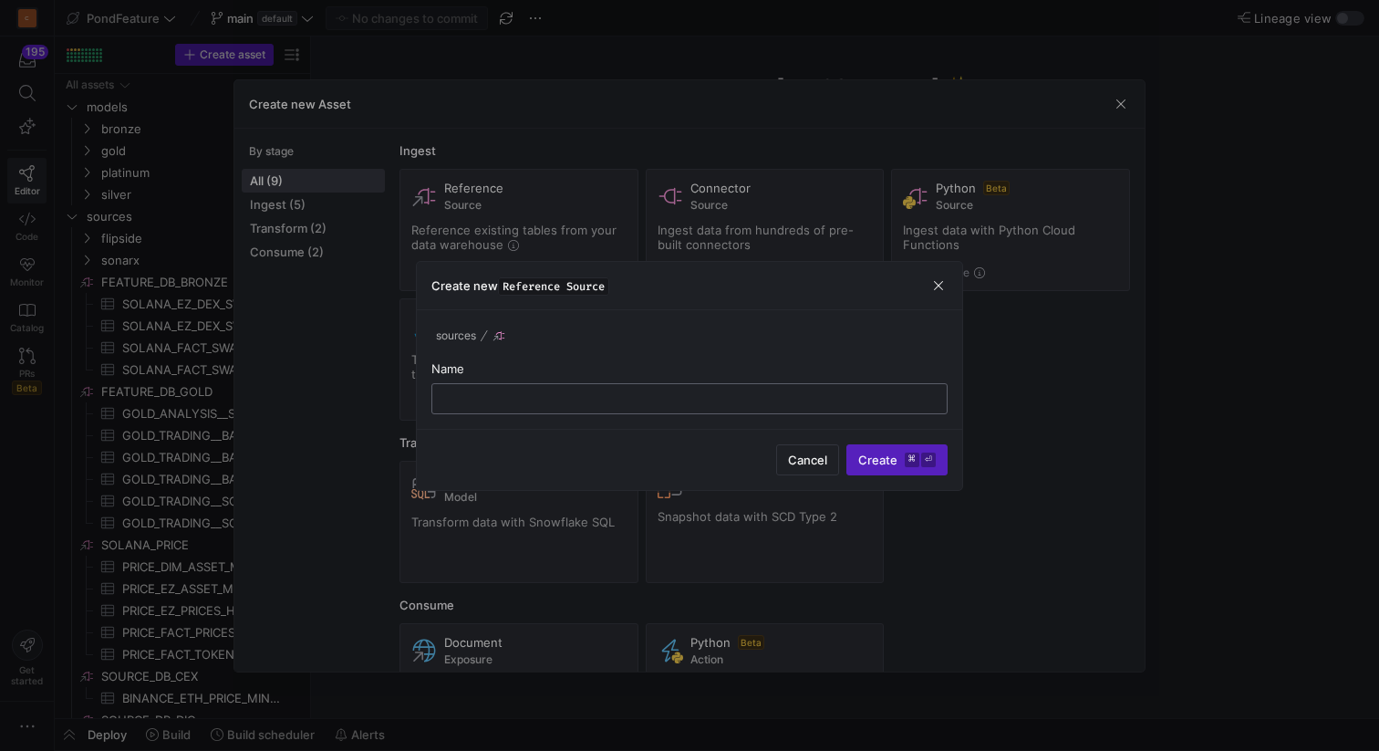
click at [531, 398] on input "text" at bounding box center [689, 398] width 485 height 15
type input "f"
click at [484, 404] on input "text" at bounding box center [689, 398] width 485 height 15
paste input "ENGINEERING_DB"
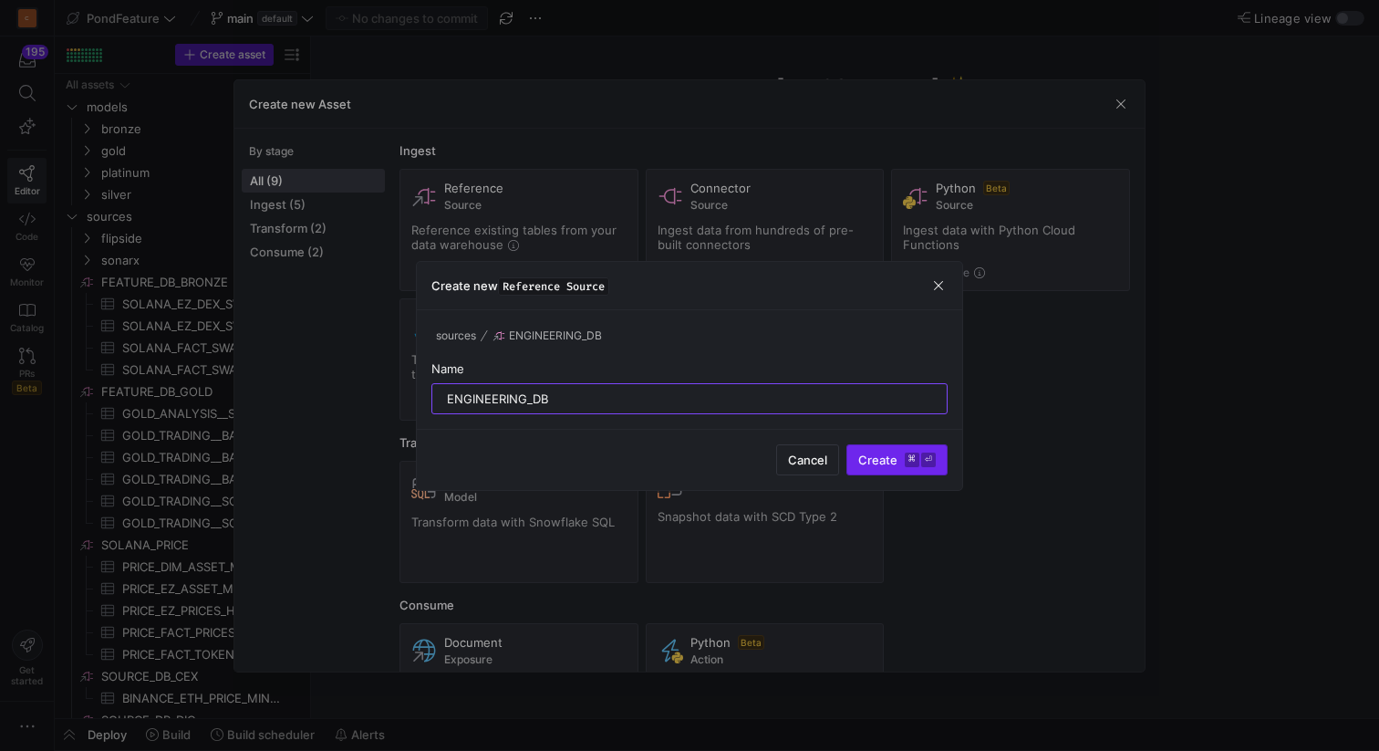
type input "ENGINEERING_DB"
click at [879, 463] on span "Create ⌘ ⏎" at bounding box center [897, 459] width 78 height 15
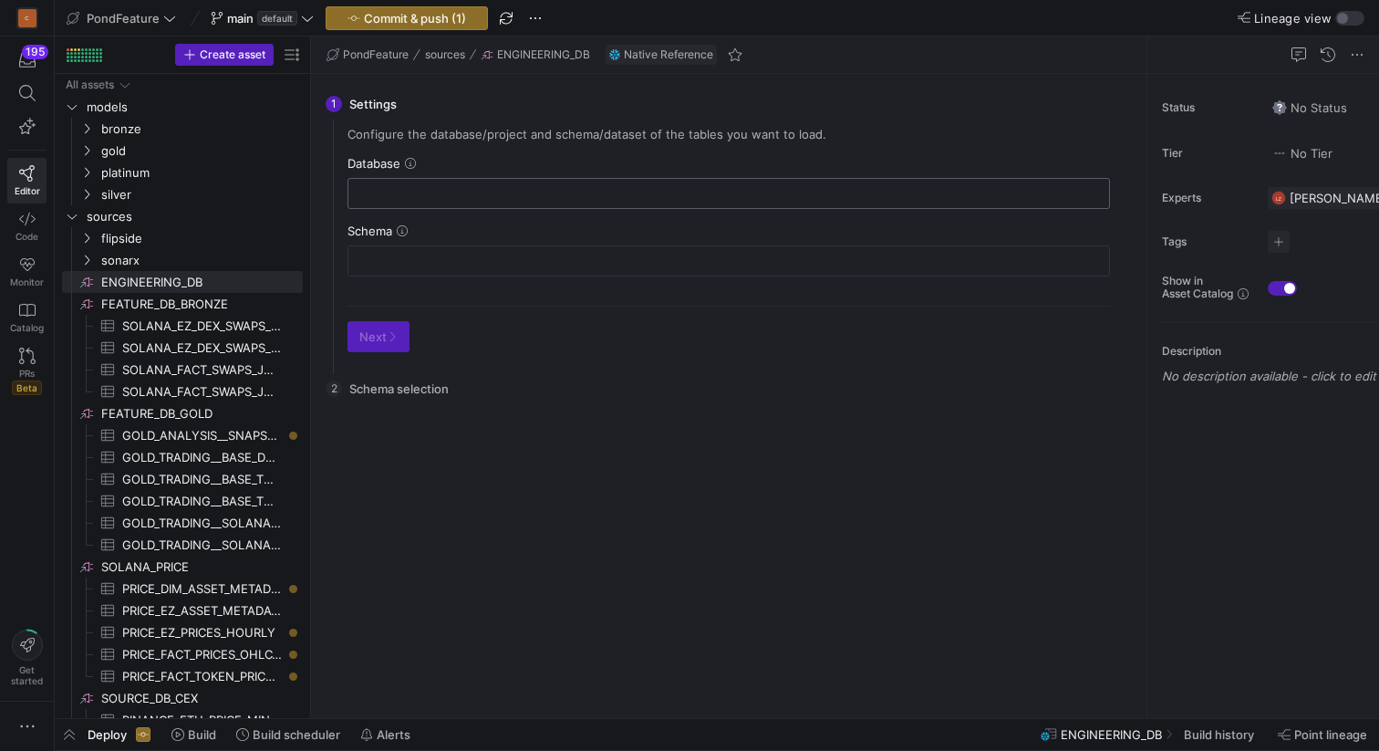
click at [422, 186] on input "text" at bounding box center [729, 193] width 732 height 15
paste input "ENGINEERING_DB"
type input "ENGINEERING_DB"
click at [401, 258] on input "text" at bounding box center [729, 261] width 732 height 15
click at [427, 261] on input "text" at bounding box center [729, 261] width 732 height 15
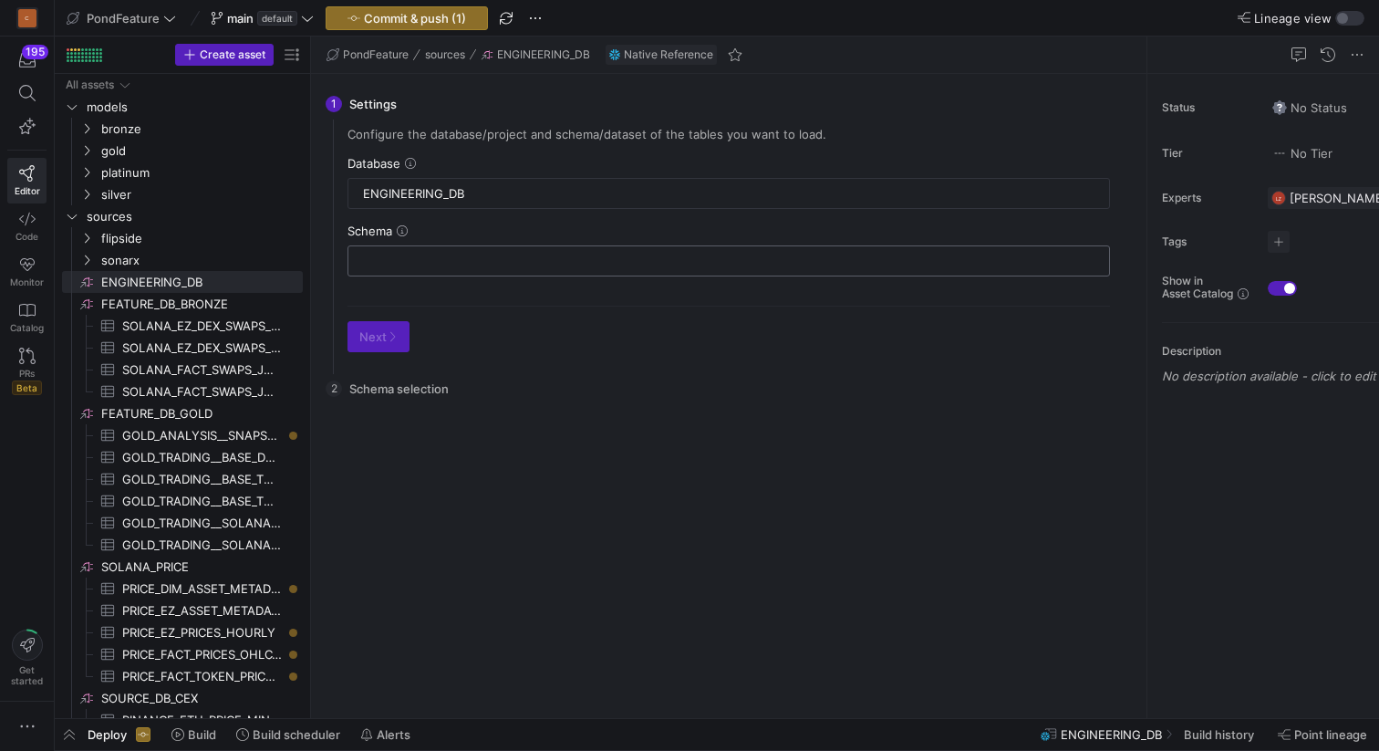
paste input "DATABASE_POND_ONLINE"
type input "DATABASE_POND_ONLINE"
click at [384, 339] on span "Next" at bounding box center [378, 336] width 38 height 15
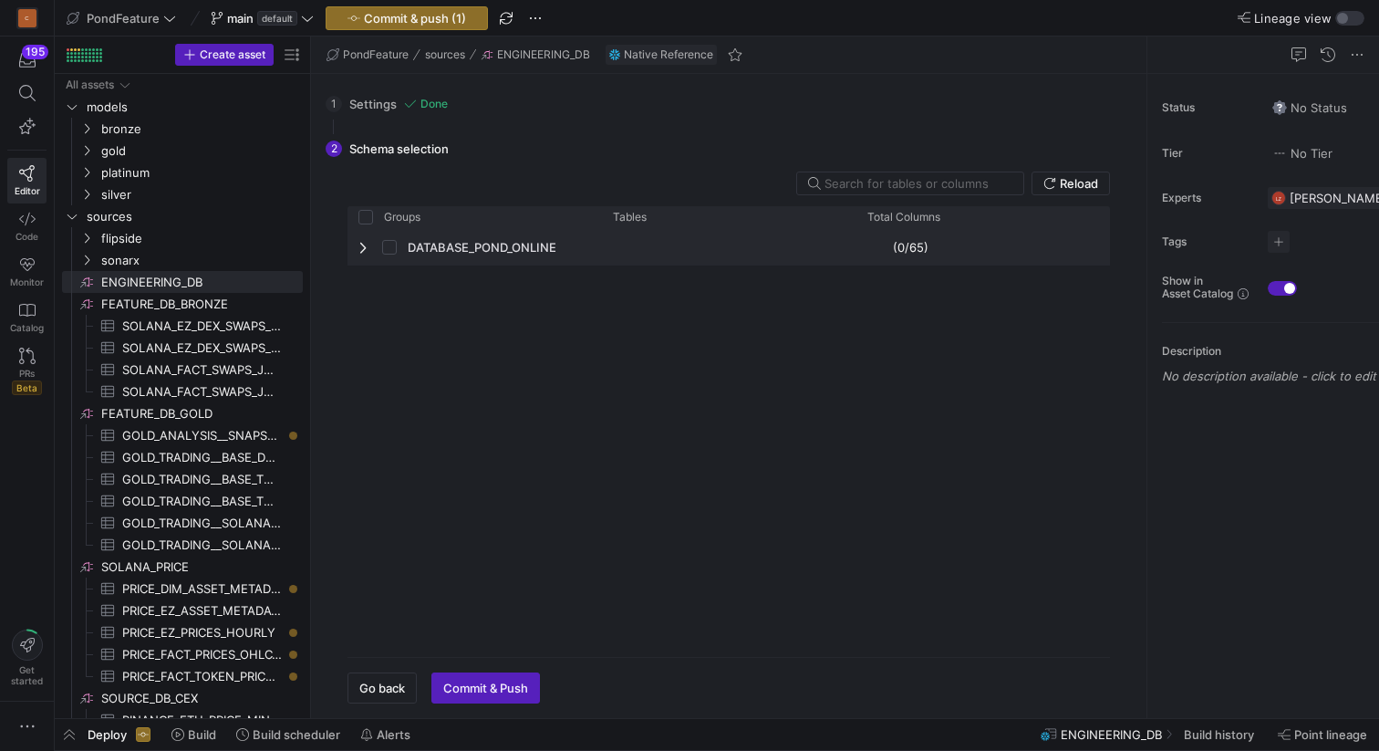
click at [365, 247] on span "Press SPACE to select this row." at bounding box center [364, 247] width 13 height 15
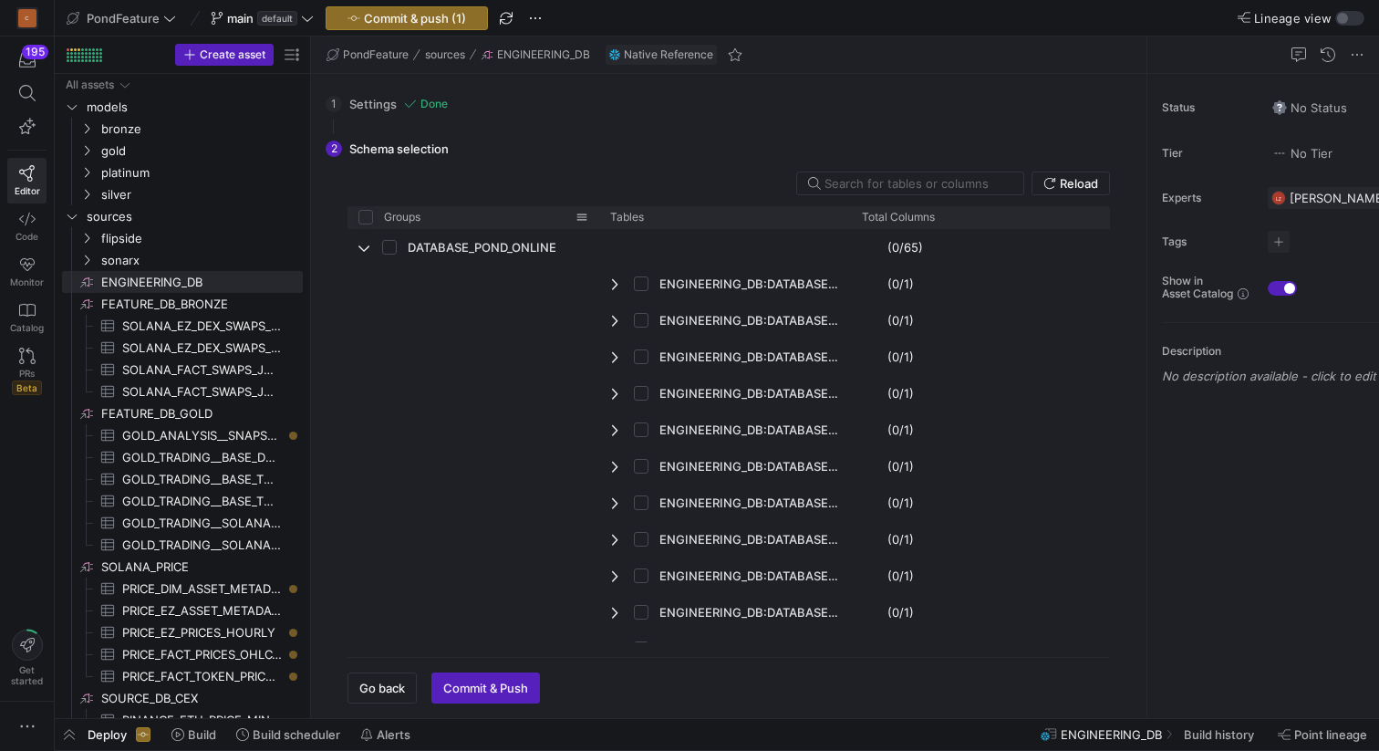
click at [368, 218] on input "Press Space to toggle all rows selection (unchecked)" at bounding box center [365, 217] width 15 height 15
checkbox input "true"
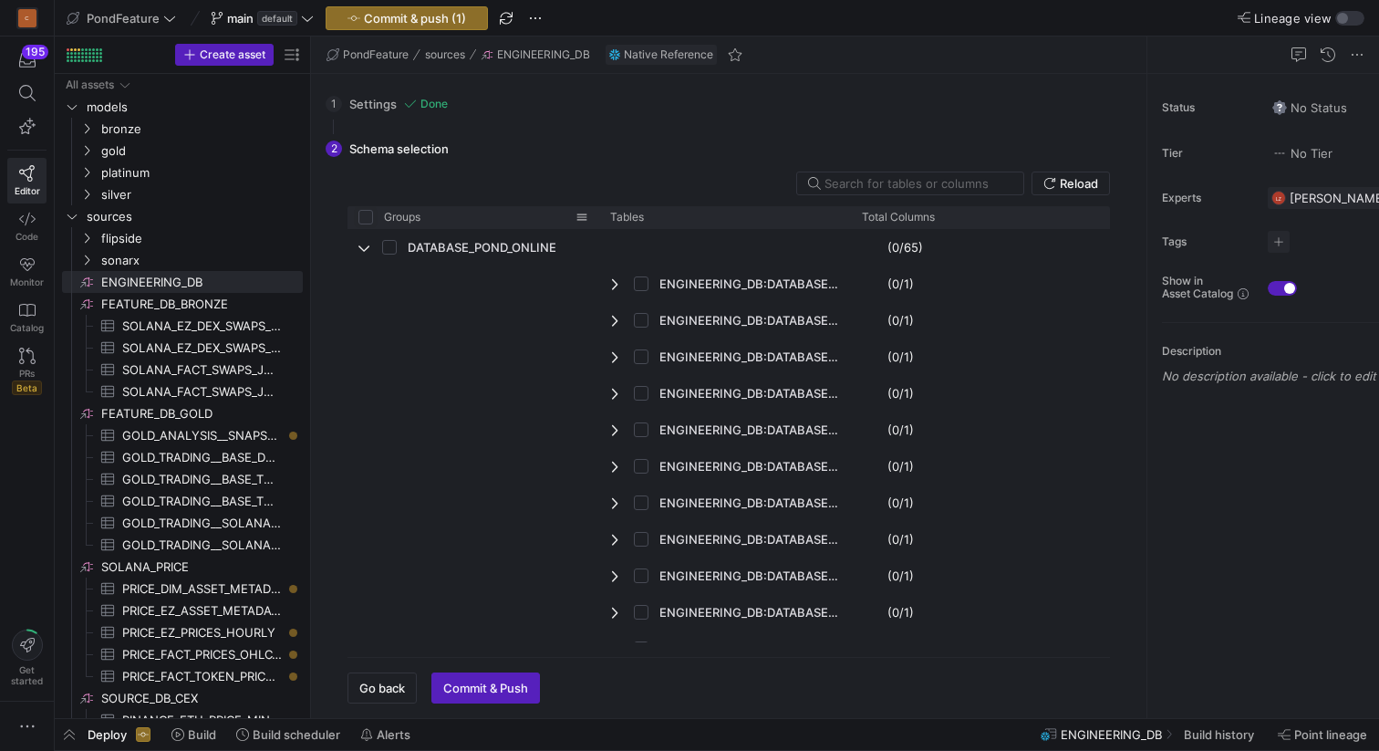
checkbox input "true"
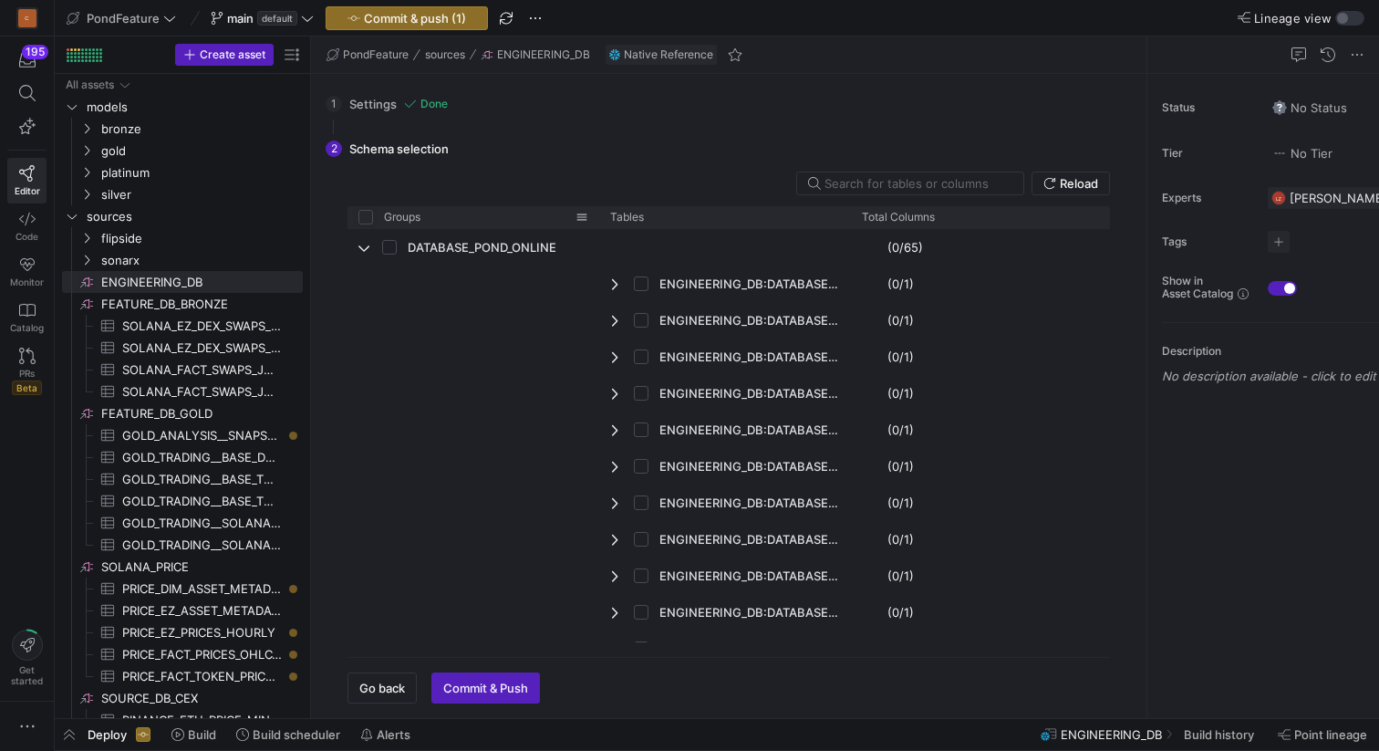
checkbox input "true"
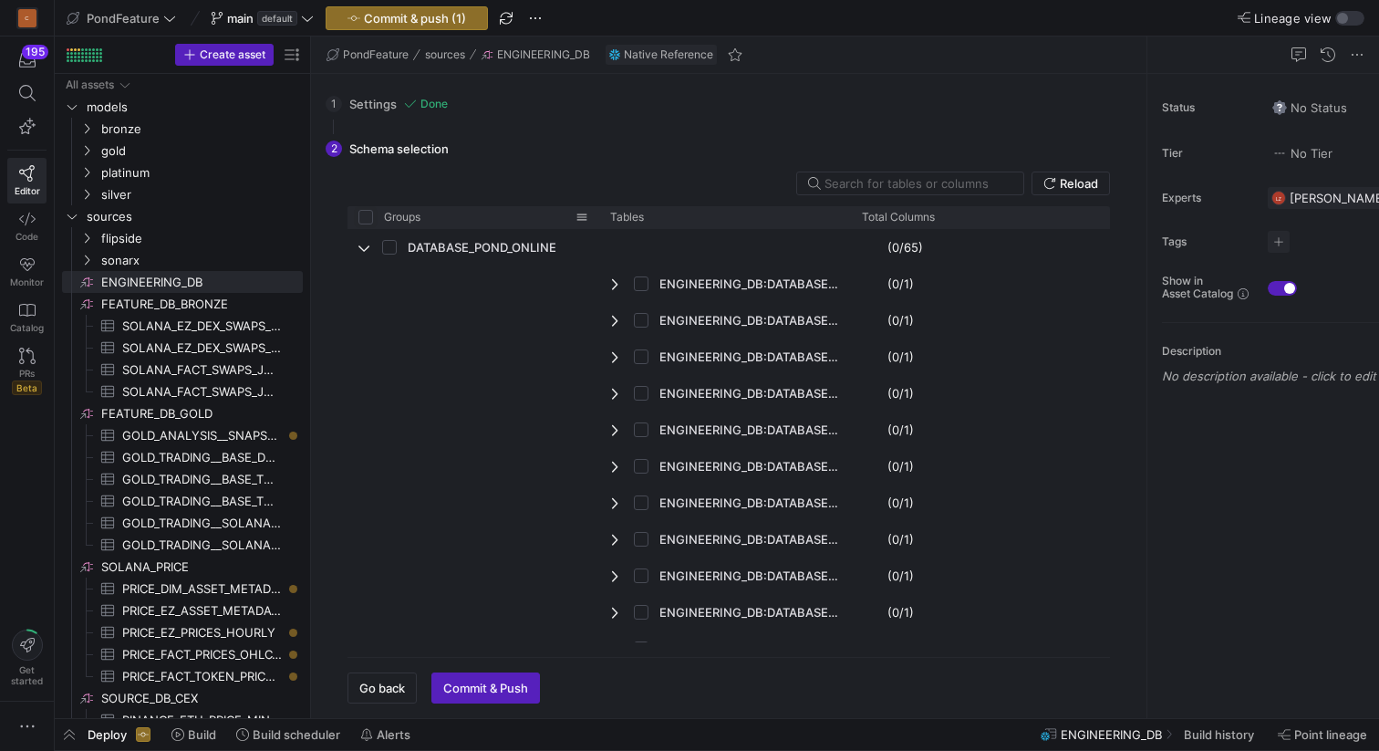
checkbox input "true"
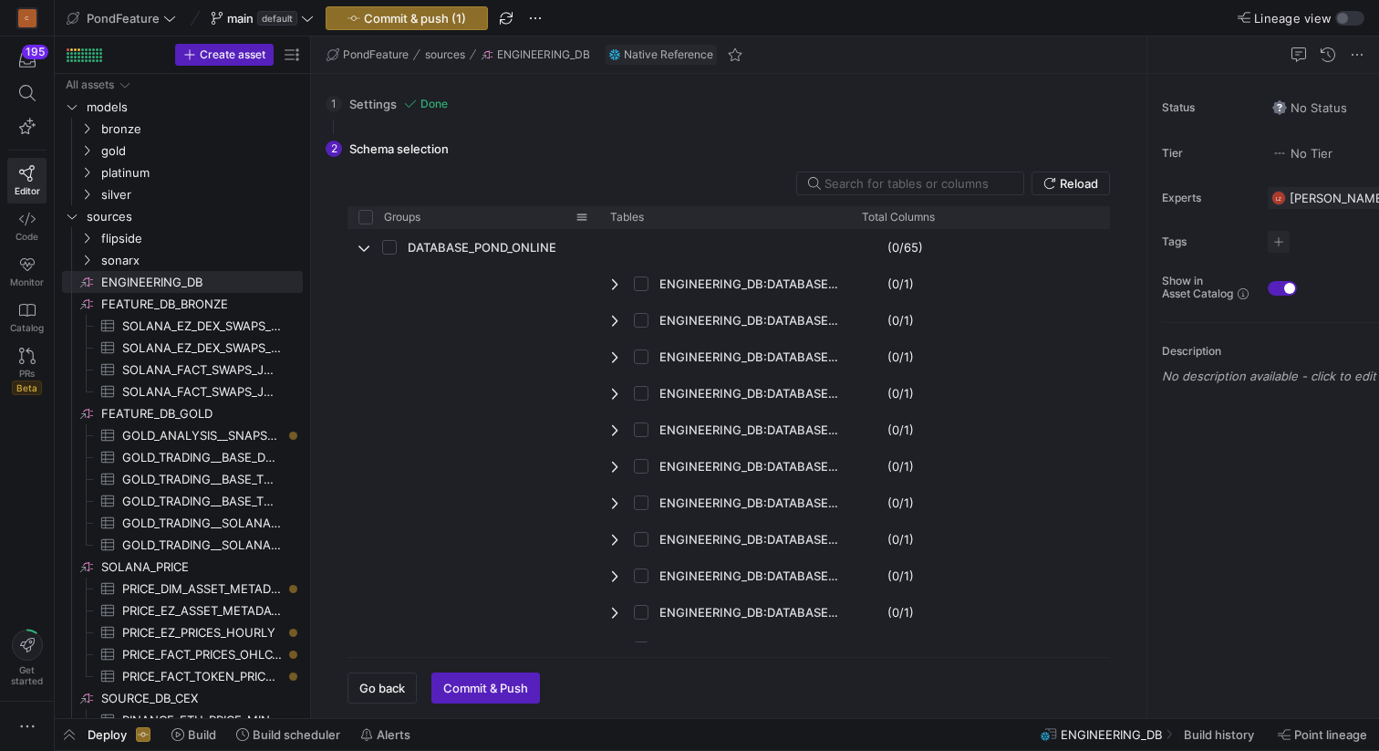
checkbox input "true"
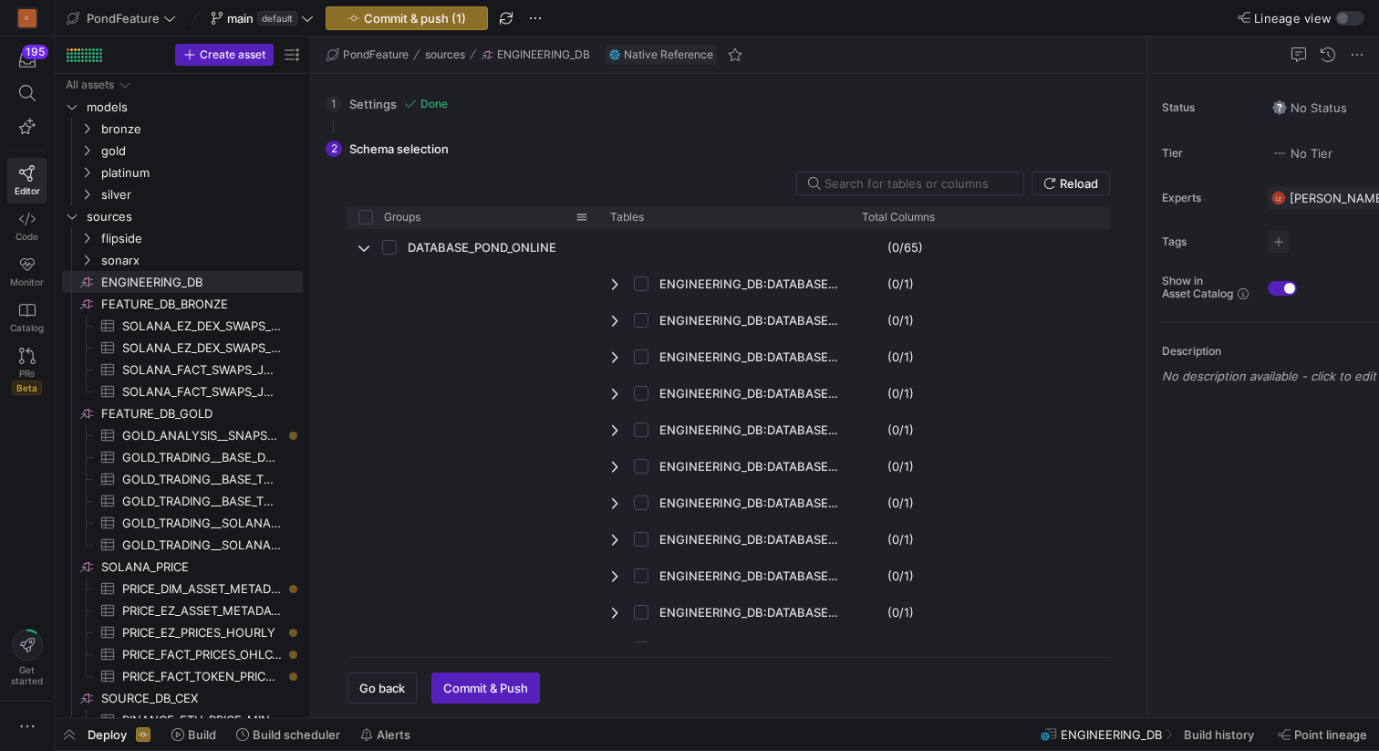
checkbox input "true"
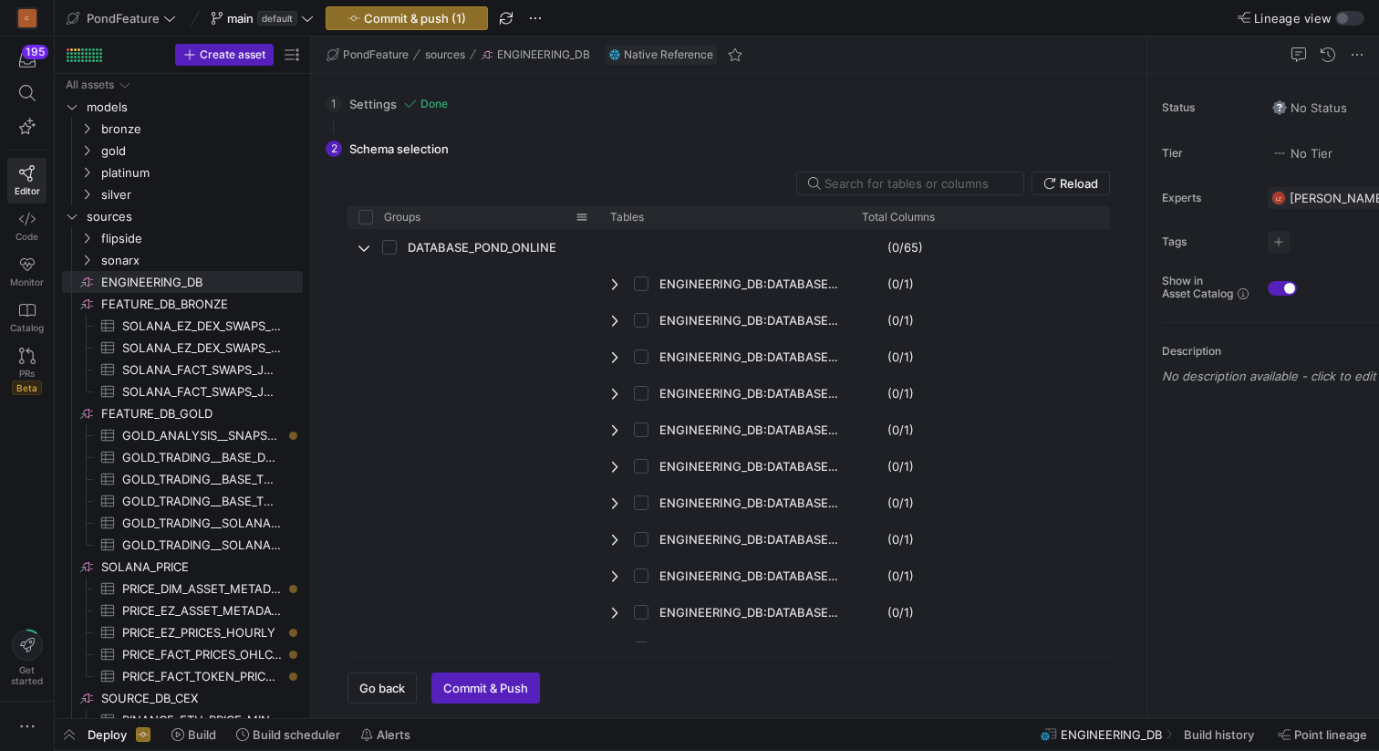
checkbox input "true"
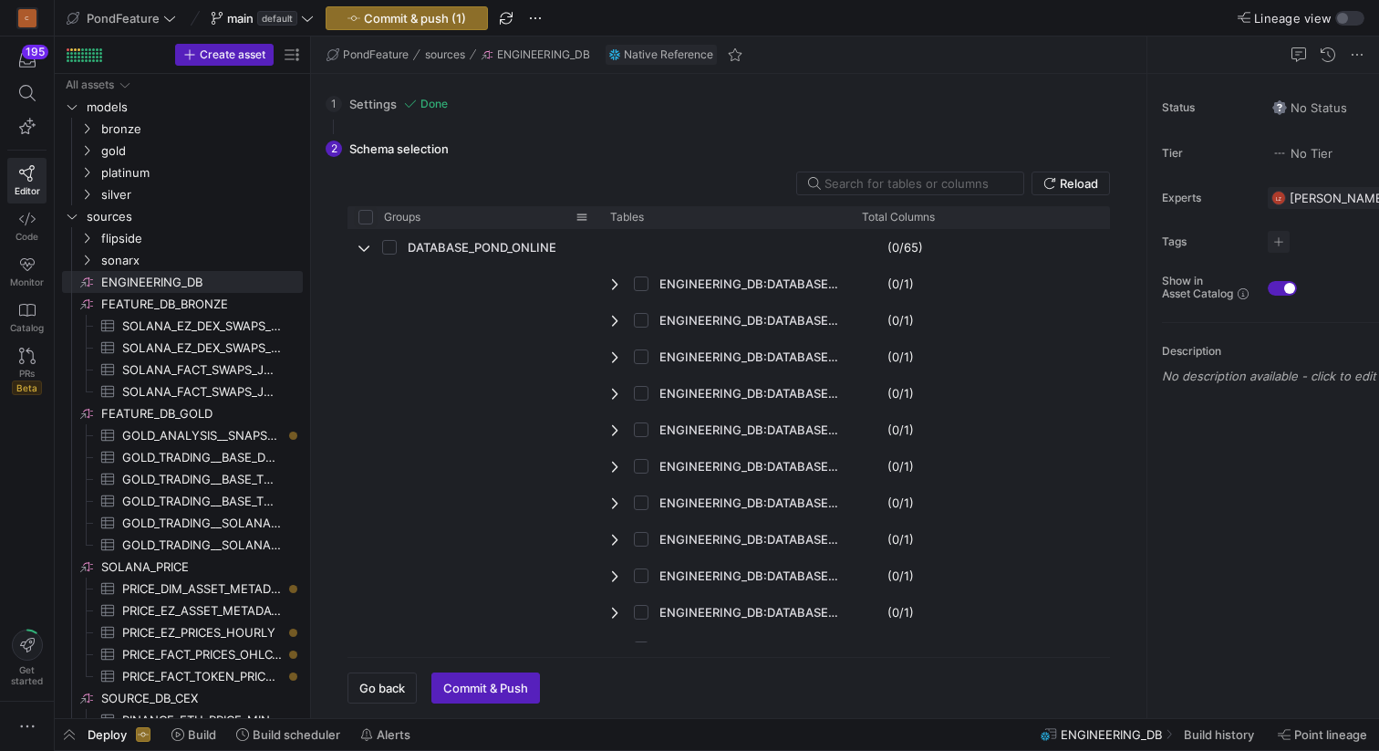
checkbox input "true"
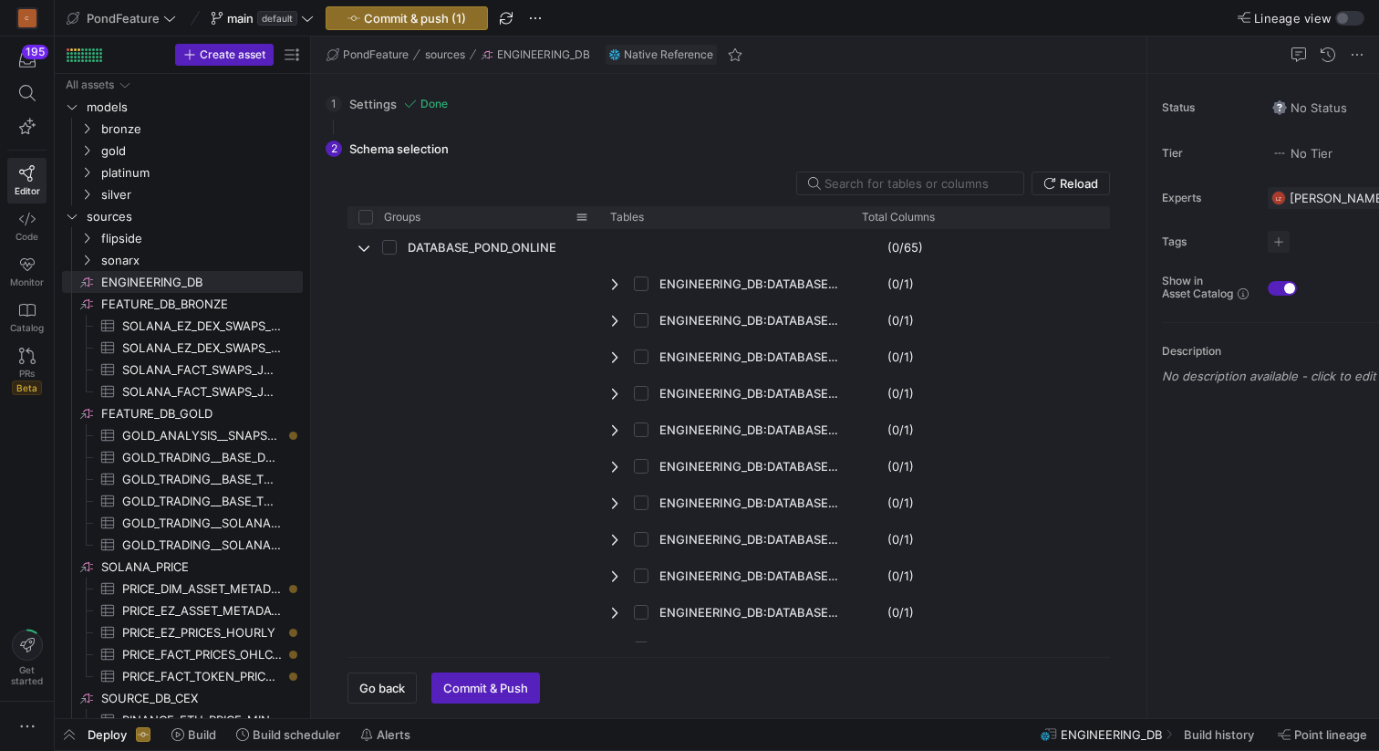
checkbox input "true"
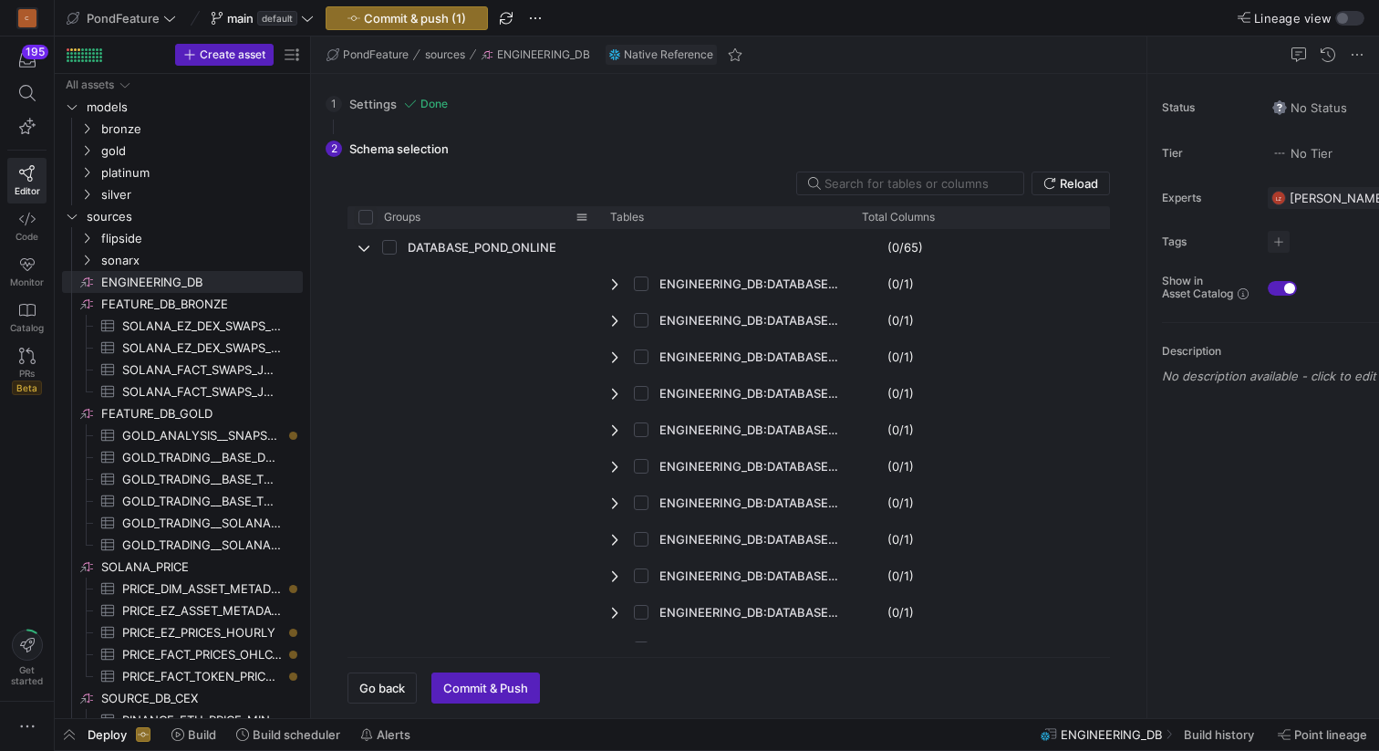
checkbox input "true"
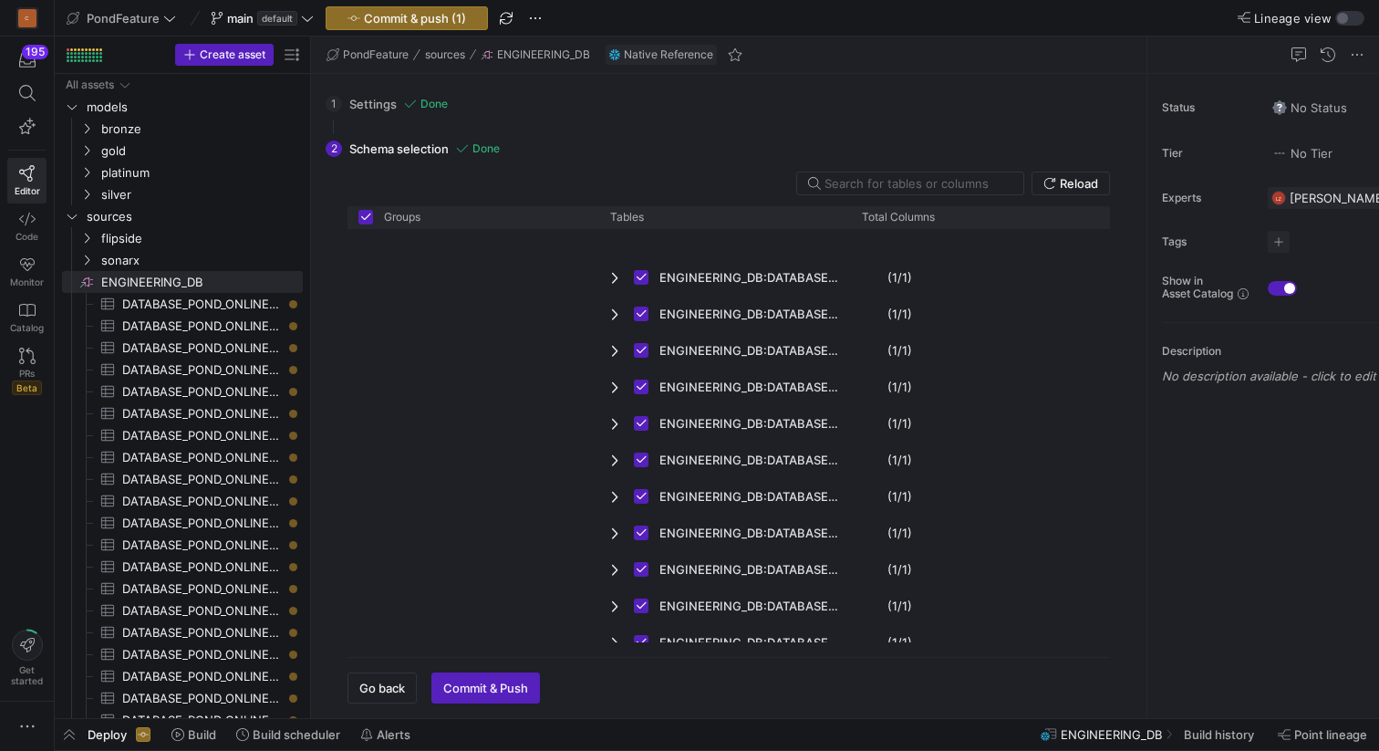
scroll to position [1352, 0]
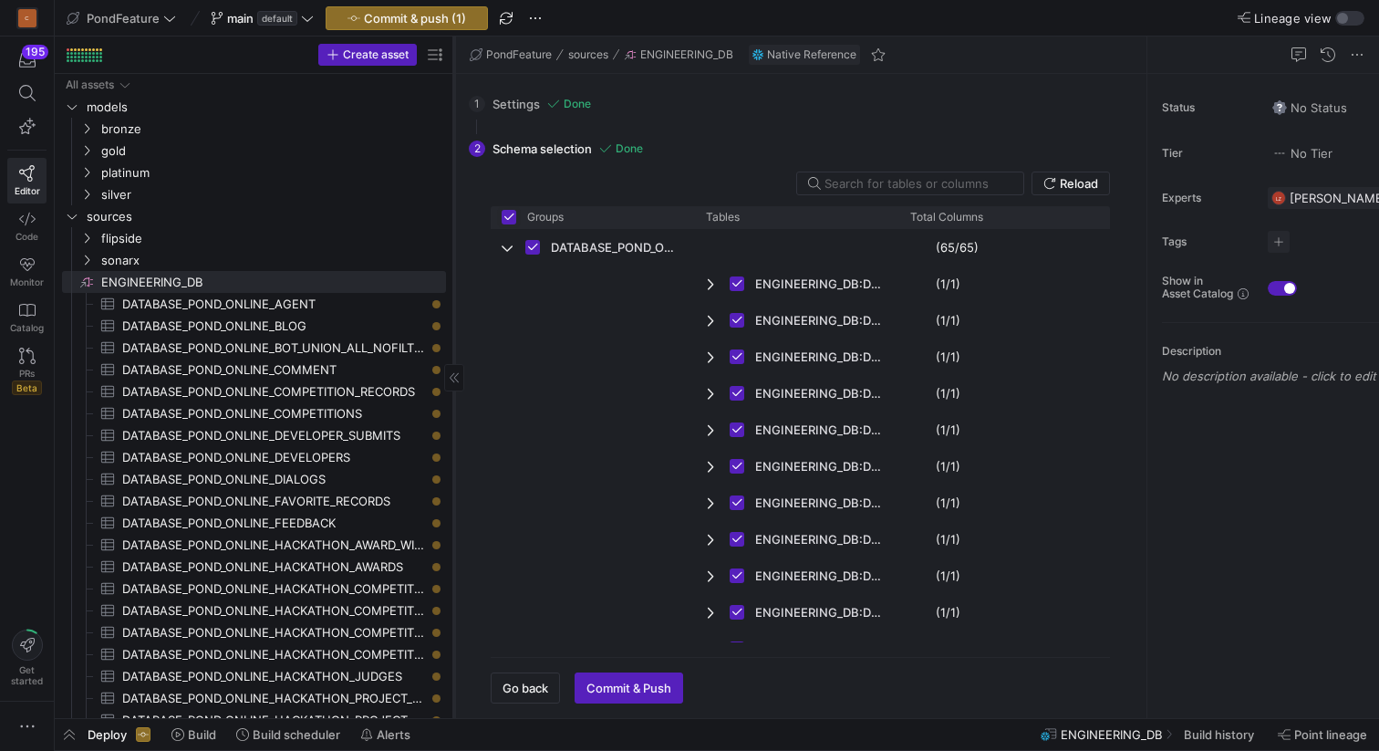
drag, startPoint x: 310, startPoint y: 225, endPoint x: 453, endPoint y: 220, distance: 143.3
click at [453, 220] on div at bounding box center [453, 376] width 1 height 681
click at [531, 17] on span "button" at bounding box center [536, 18] width 22 height 22
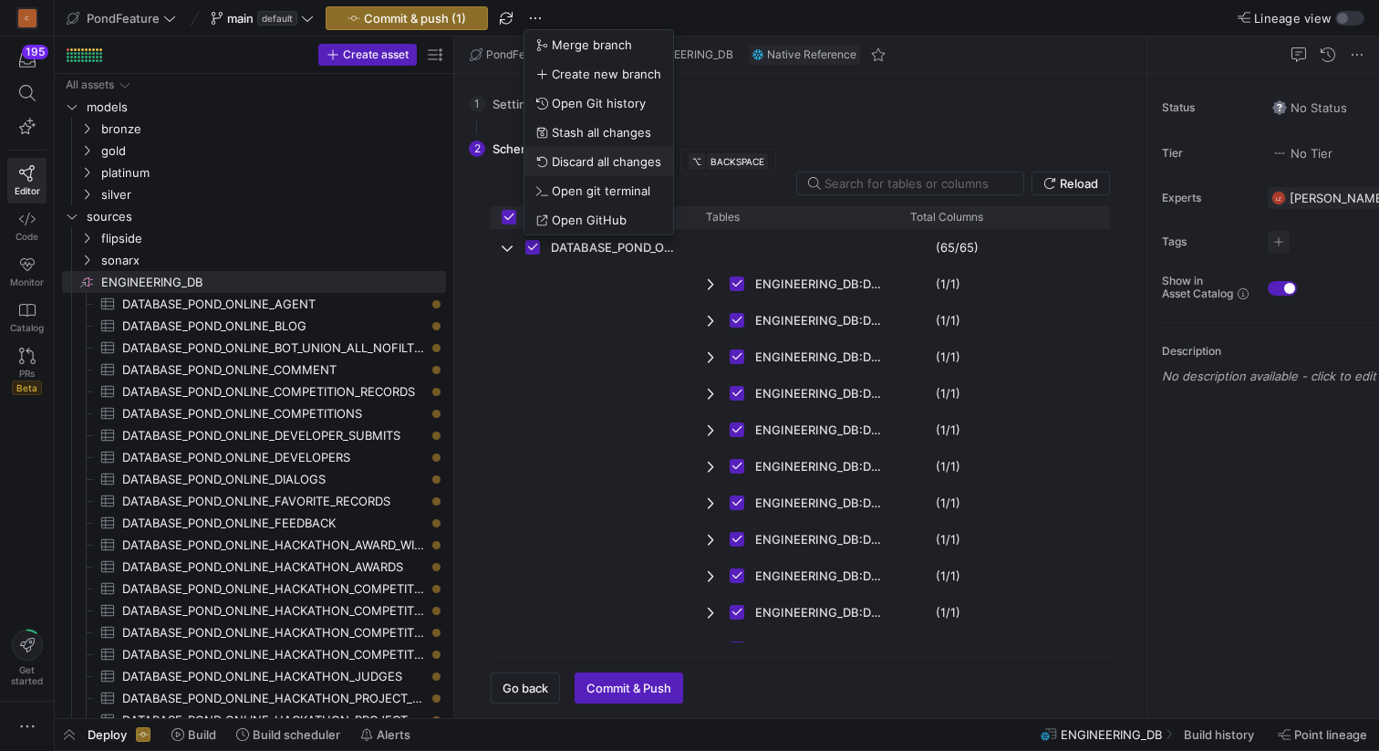
click at [577, 166] on span "Discard all changes" at bounding box center [606, 161] width 109 height 15
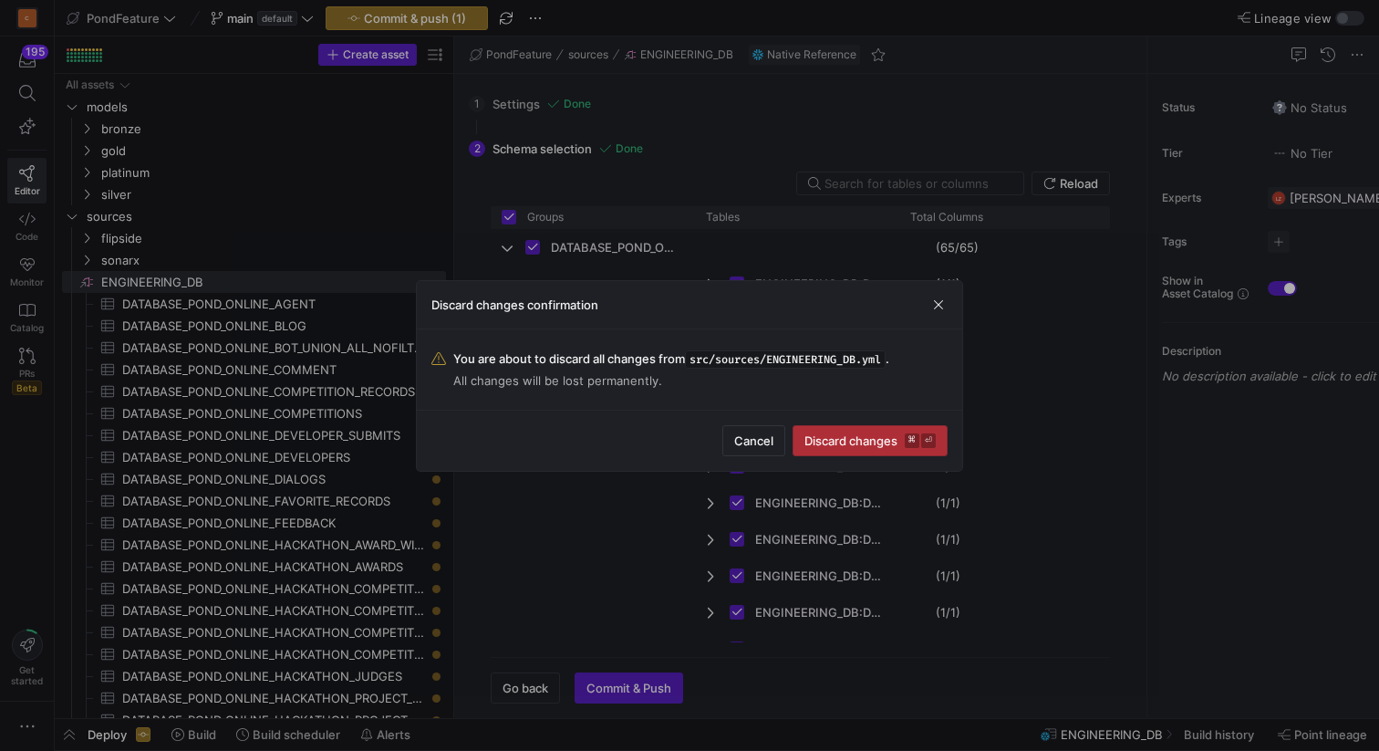
click at [827, 445] on span "Discard changes ⌘ ⏎" at bounding box center [870, 440] width 131 height 15
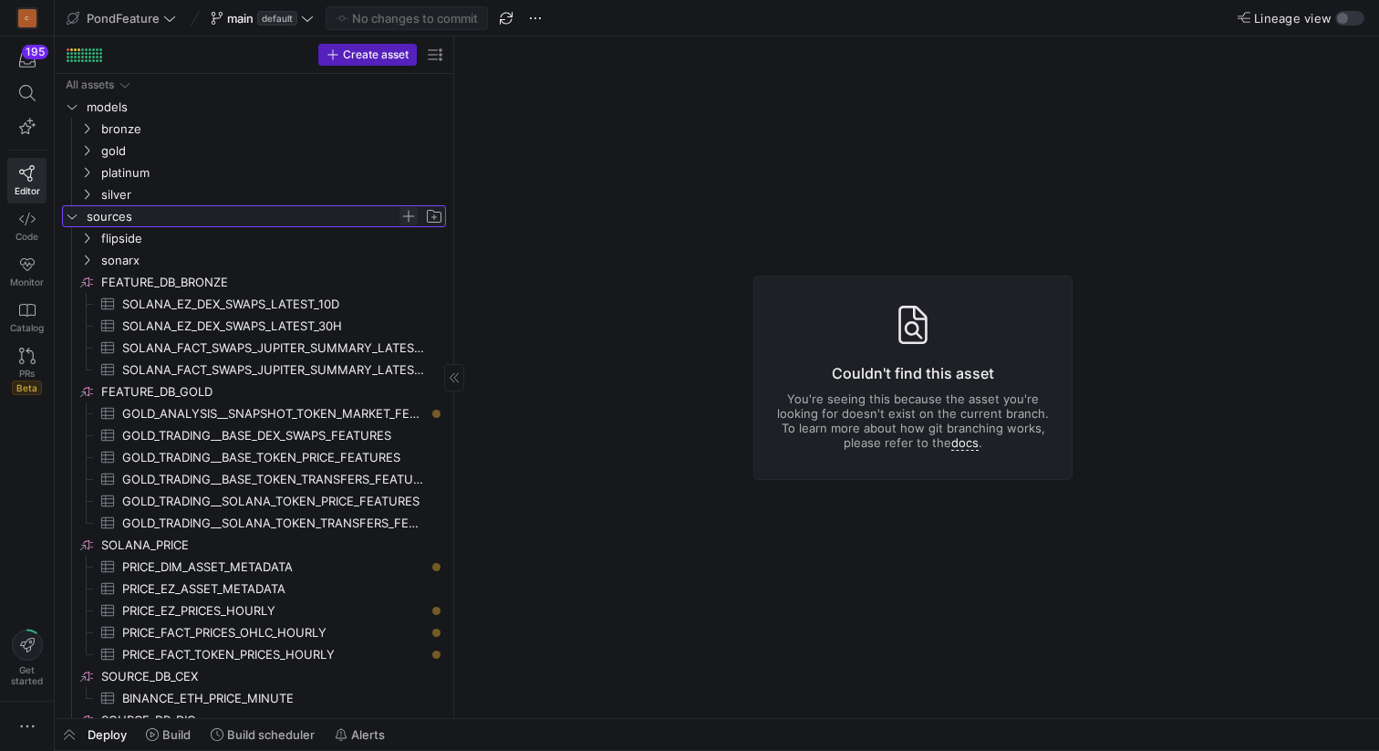
click at [406, 217] on span "Press SPACE to select this row." at bounding box center [409, 216] width 18 height 18
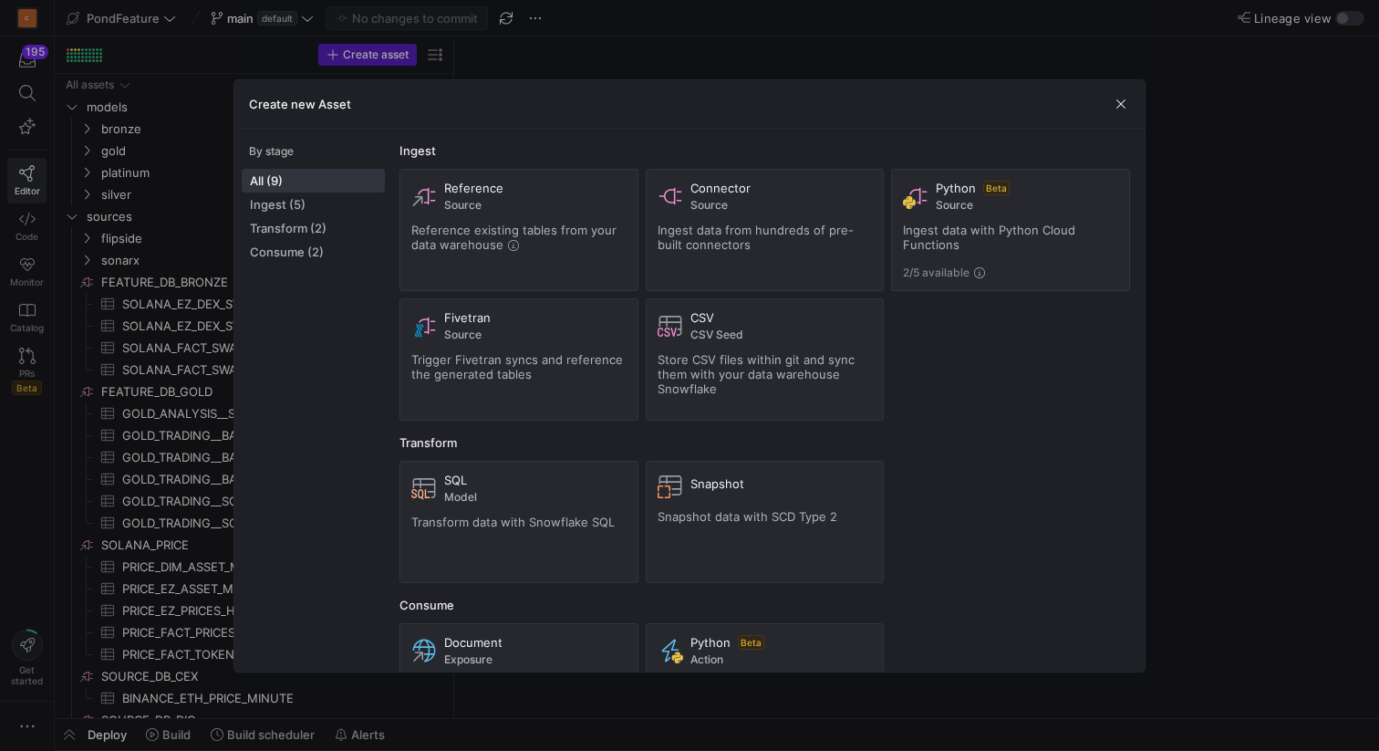
click at [136, 283] on div at bounding box center [689, 375] width 1379 height 751
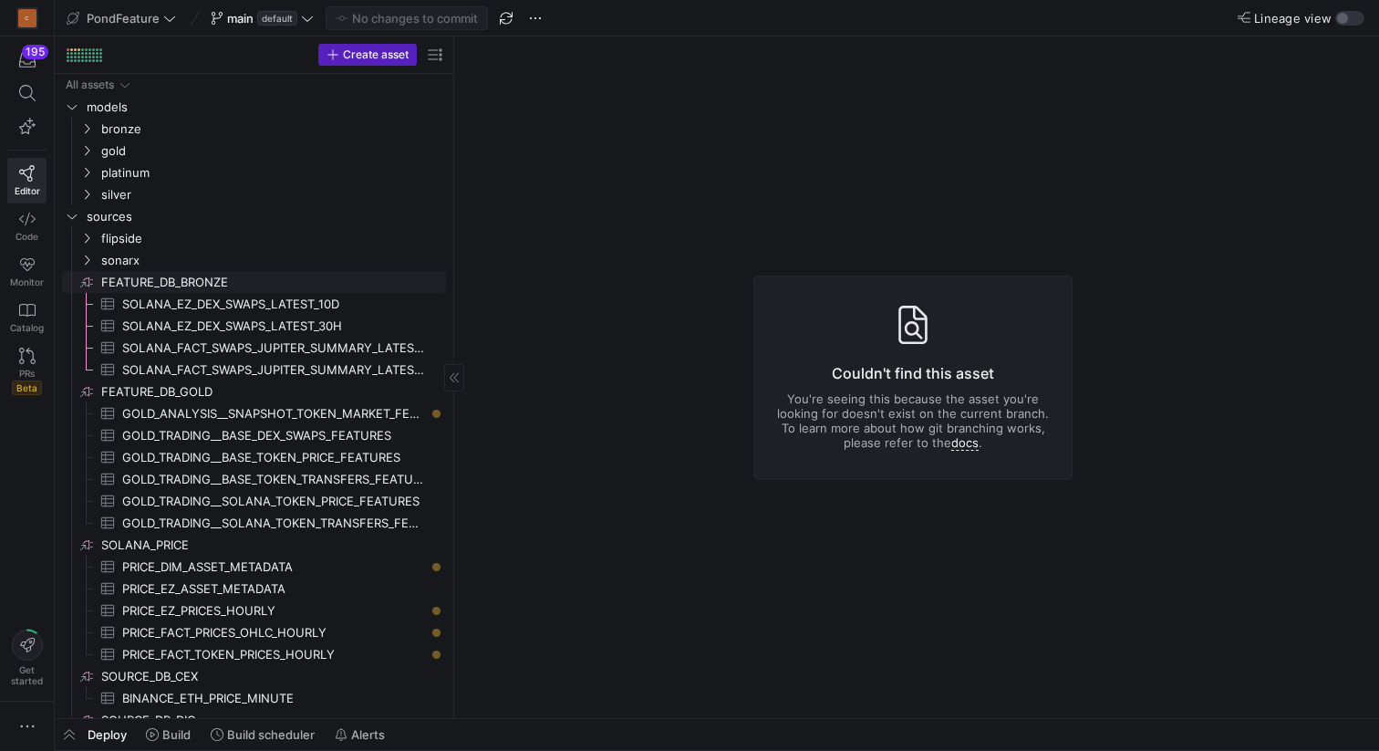
click at [126, 277] on span "FEATURE_DB_BRONZE​​​​​​​​" at bounding box center [272, 282] width 342 height 21
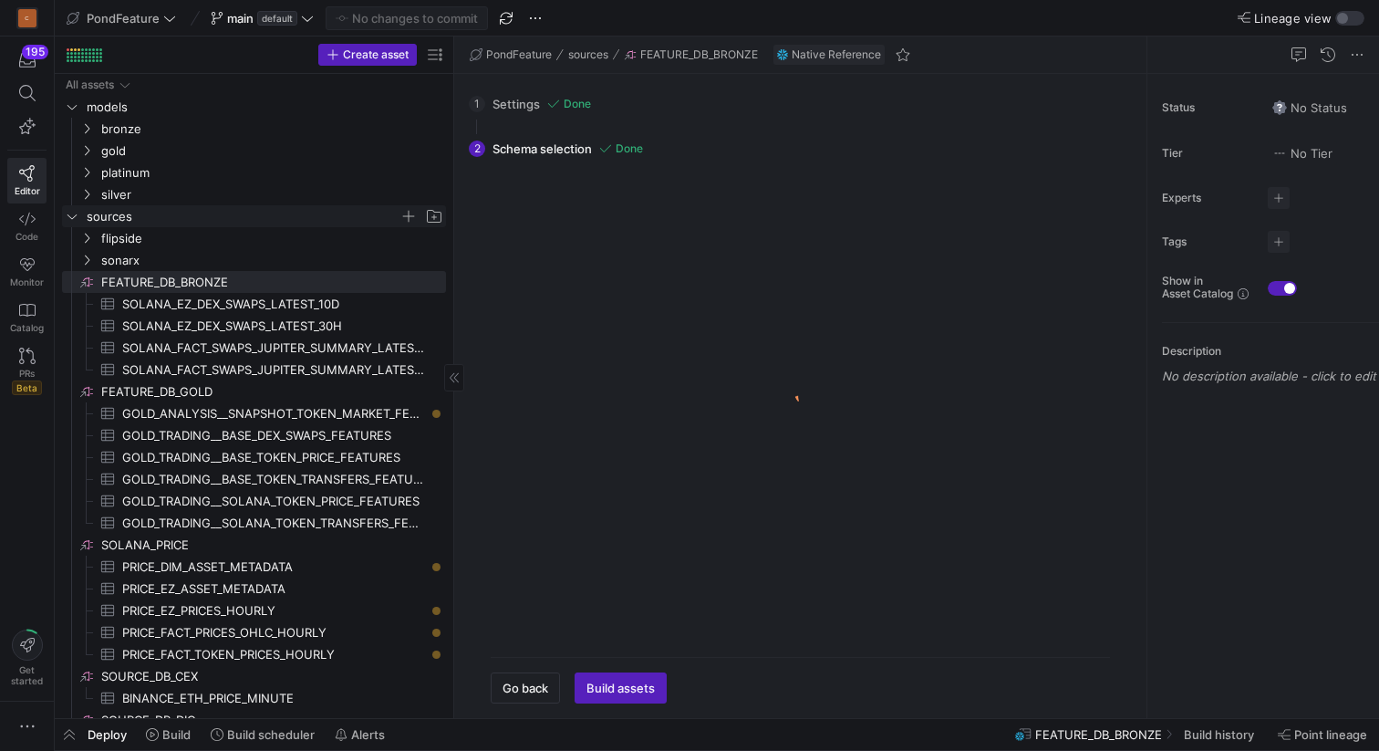
click at [127, 216] on span "sources" at bounding box center [243, 216] width 313 height 21
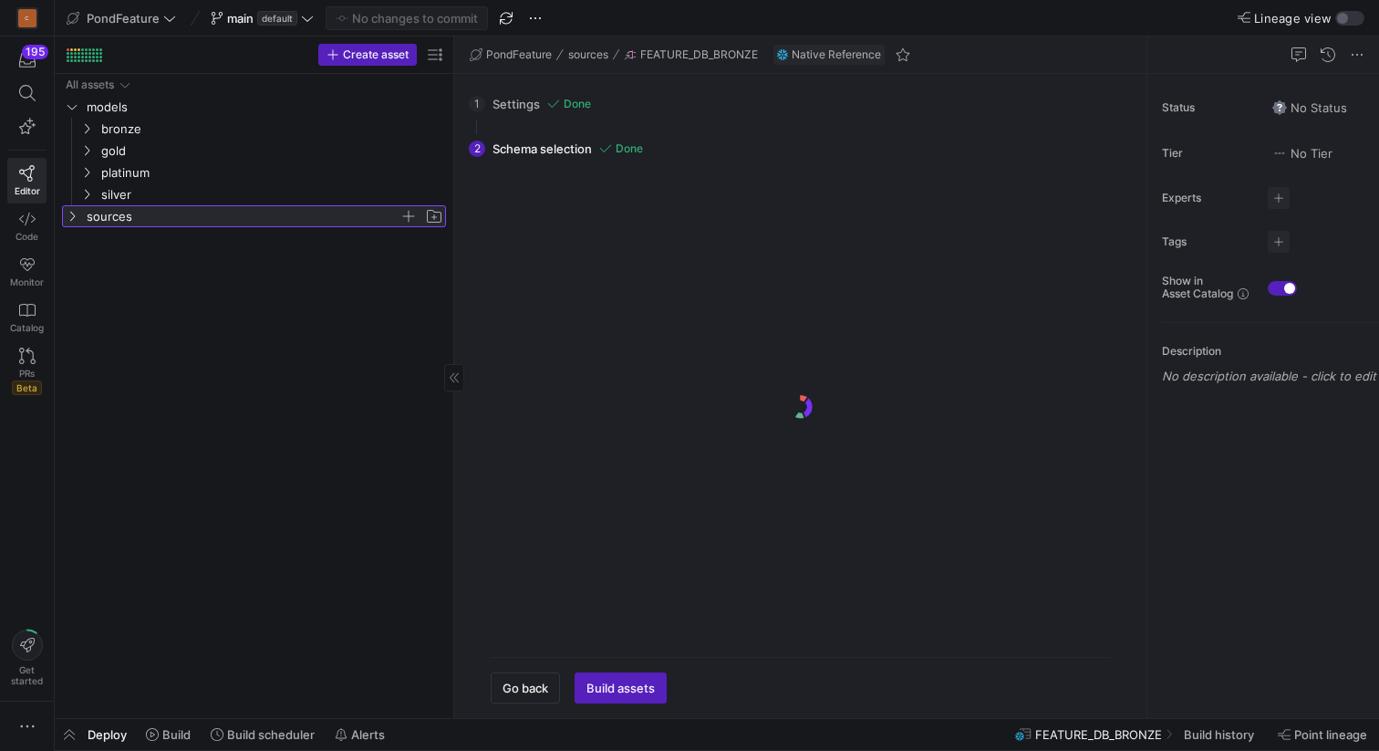
click at [127, 216] on span "sources" at bounding box center [243, 216] width 313 height 21
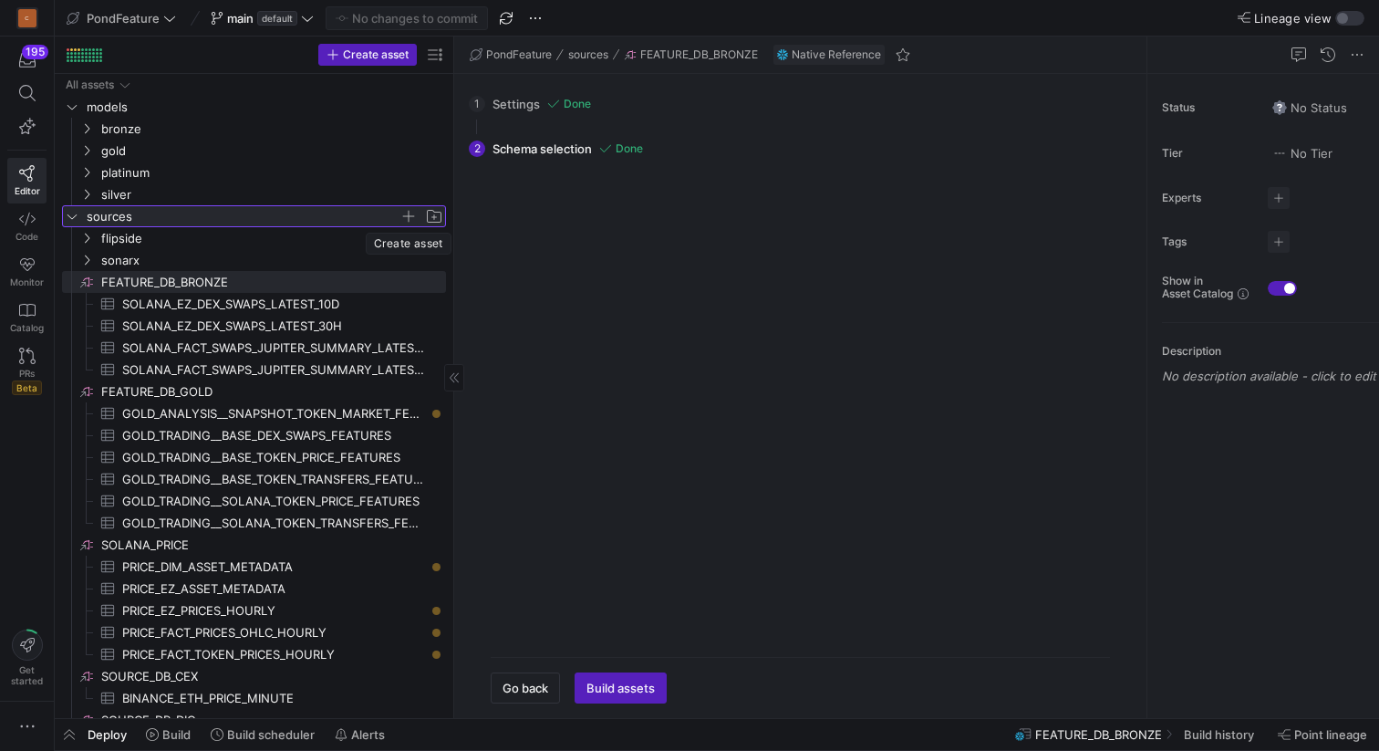
click at [409, 215] on span "button" at bounding box center [409, 216] width 18 height 18
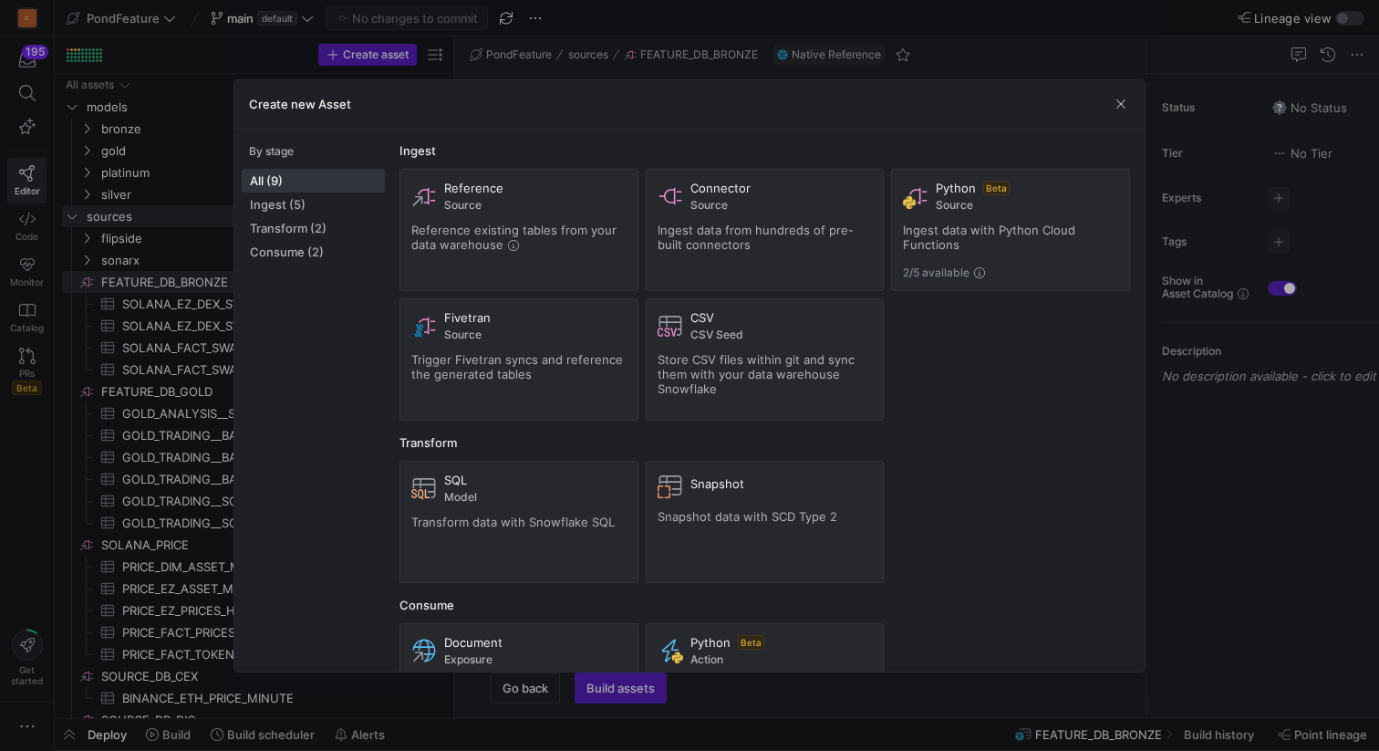
checkbox input "false"
click at [1118, 104] on span "button" at bounding box center [1121, 104] width 18 height 18
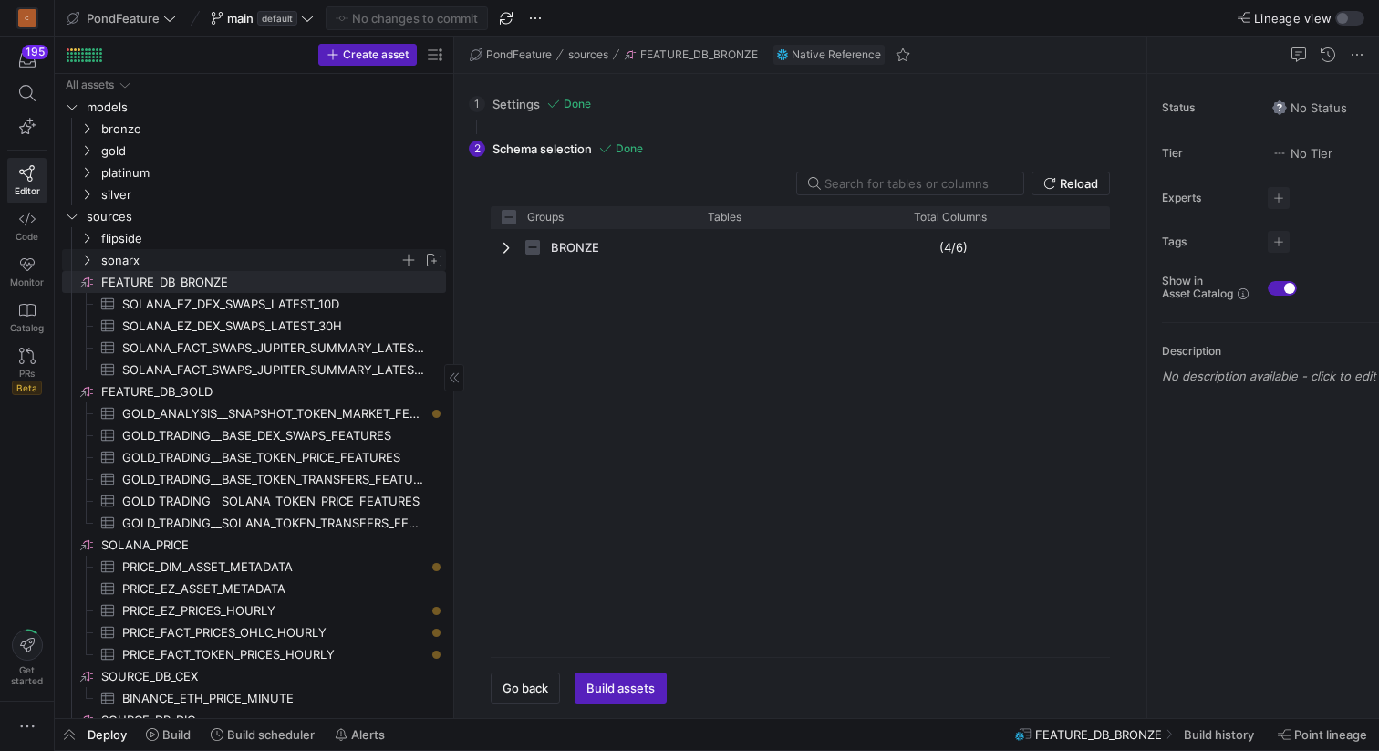
click at [83, 259] on icon "Press SPACE to select this row." at bounding box center [86, 259] width 13 height 11
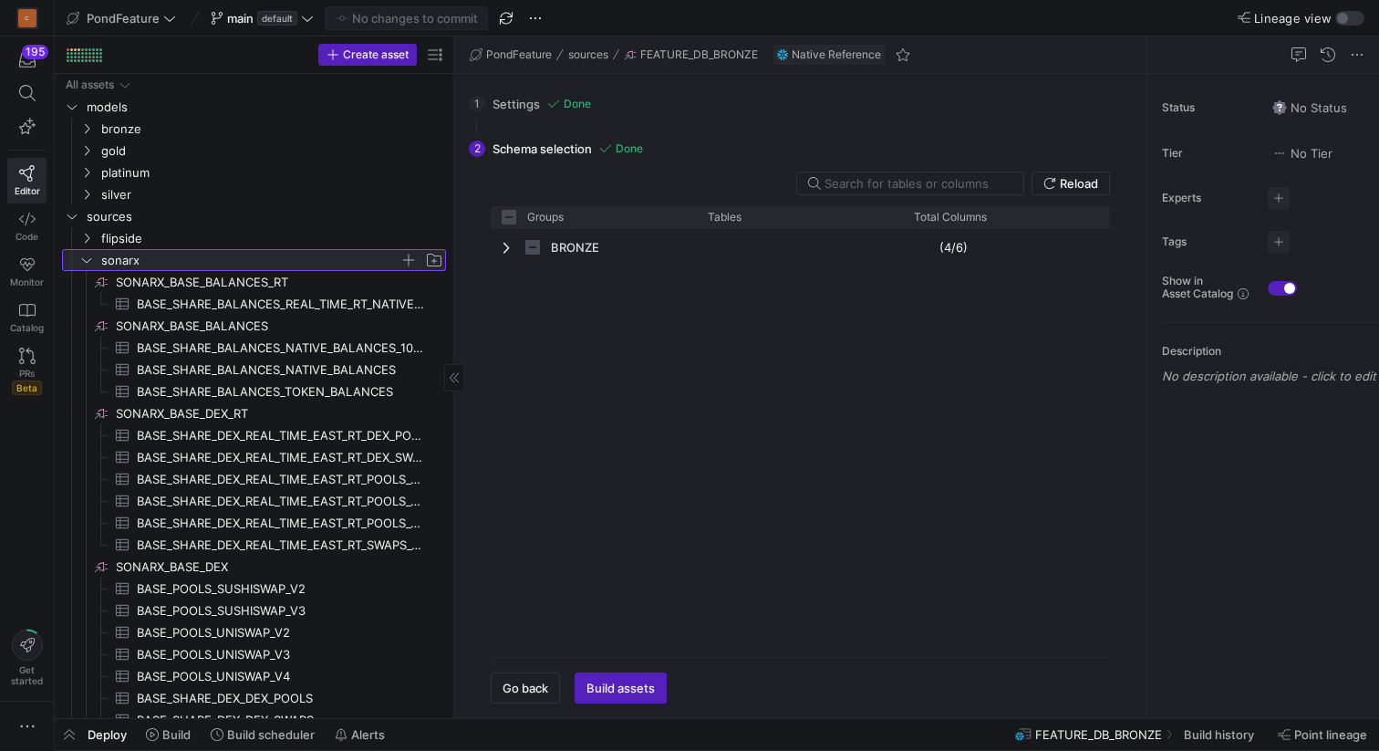
click at [84, 259] on icon at bounding box center [86, 259] width 13 height 11
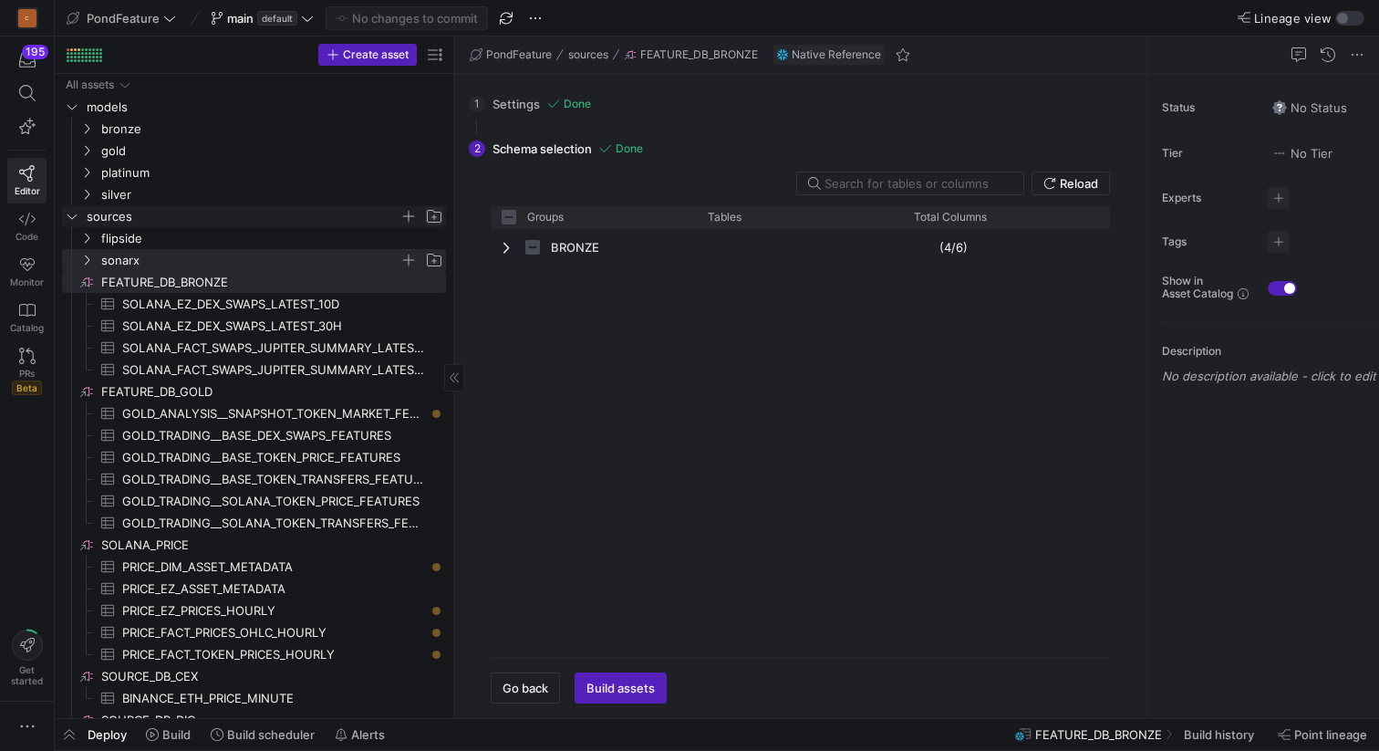
click at [438, 215] on span "Press SPACE to select this row." at bounding box center [434, 216] width 18 height 18
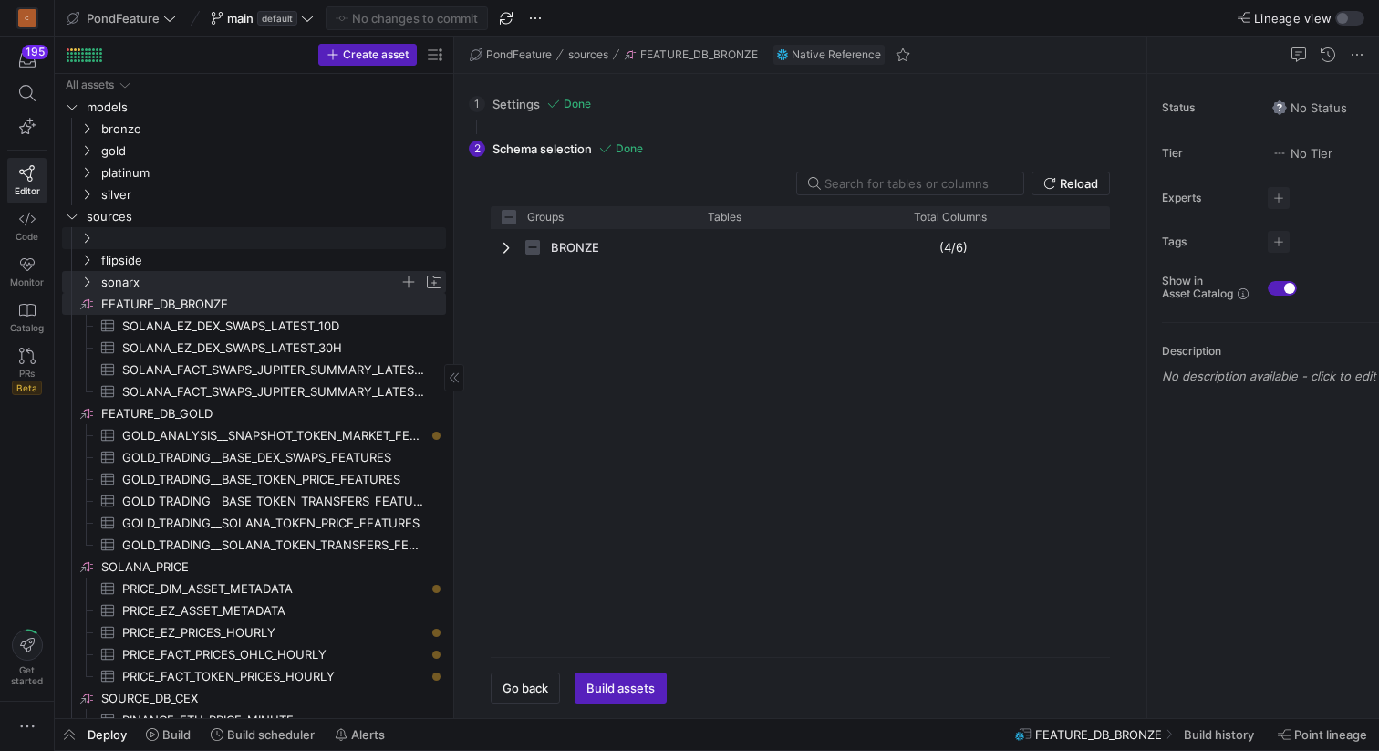
click at [315, 239] on input "Press SPACE to select this row." at bounding box center [272, 238] width 342 height 21
type input "DATABASE_POND_ONLINE"
click at [305, 239] on input "DATABASE_POND_ONLINE" at bounding box center [272, 238] width 342 height 21
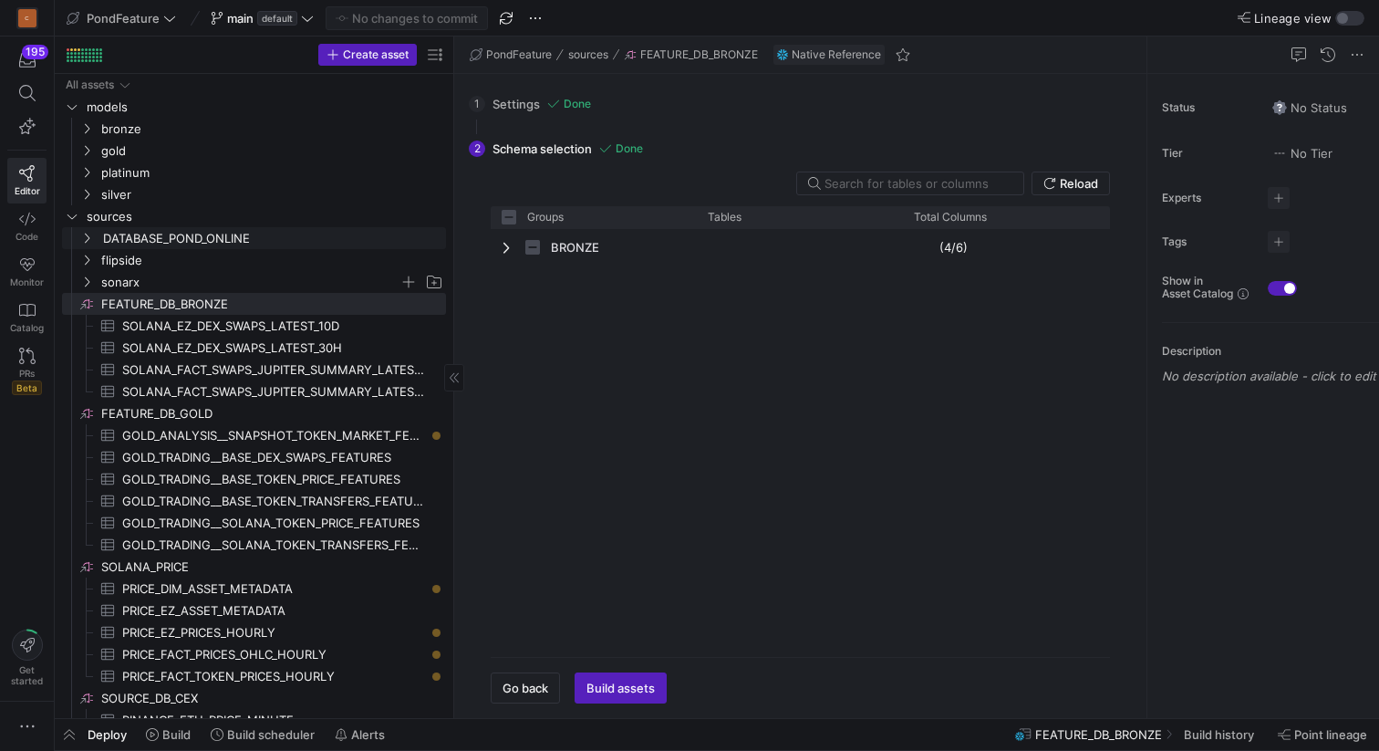
click at [305, 239] on input "DATABASE_POND_ONLINE" at bounding box center [272, 238] width 342 height 21
click at [278, 234] on input "DATABASE_POND_ONLINE" at bounding box center [272, 238] width 342 height 21
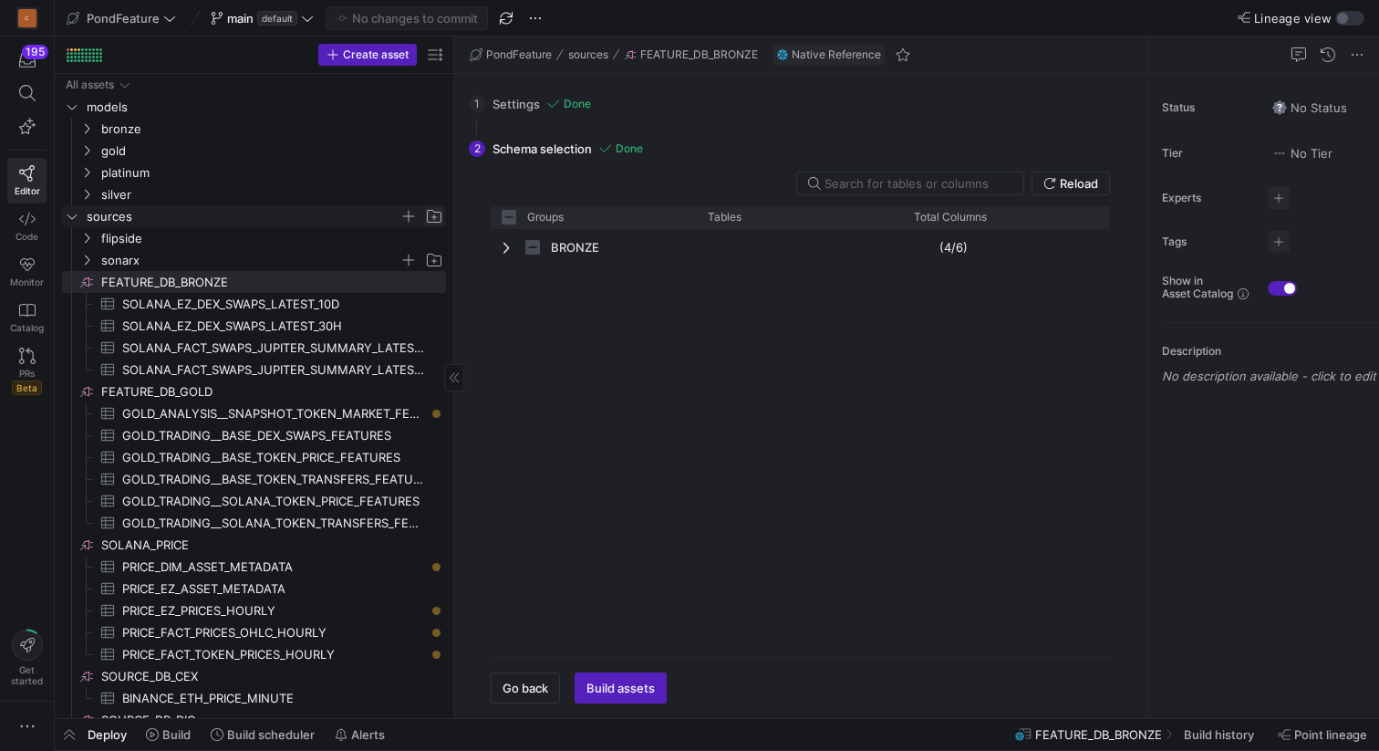
click at [436, 213] on span "Press SPACE to select this row." at bounding box center [434, 216] width 18 height 18
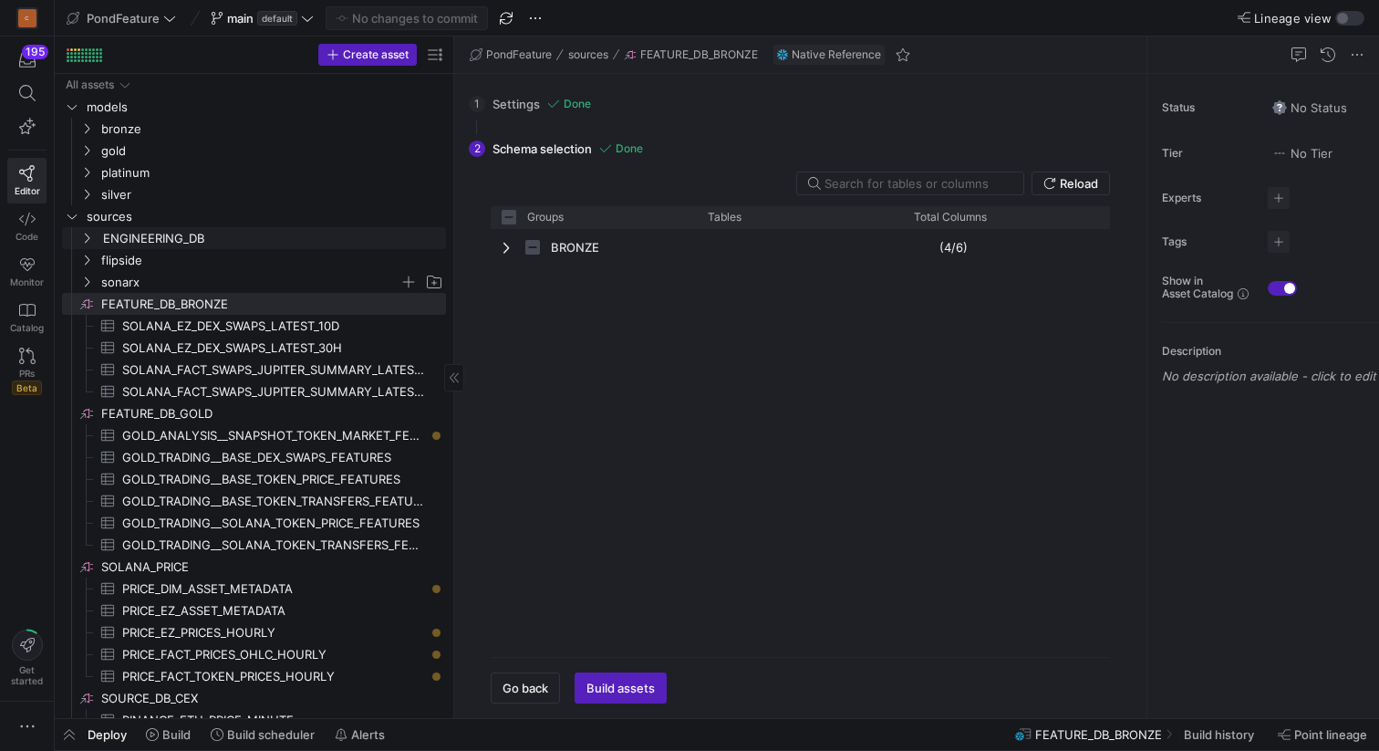
type input "ENGINEERING_DB"
click at [89, 238] on icon "Press SPACE to select this row." at bounding box center [86, 238] width 13 height 11
click at [88, 235] on icon "Press SPACE to select this row." at bounding box center [86, 238] width 13 height 11
click at [88, 234] on icon "Press SPACE to select this row." at bounding box center [86, 238] width 13 height 11
click at [171, 244] on input "ENGINEERING_DB" at bounding box center [272, 238] width 342 height 21
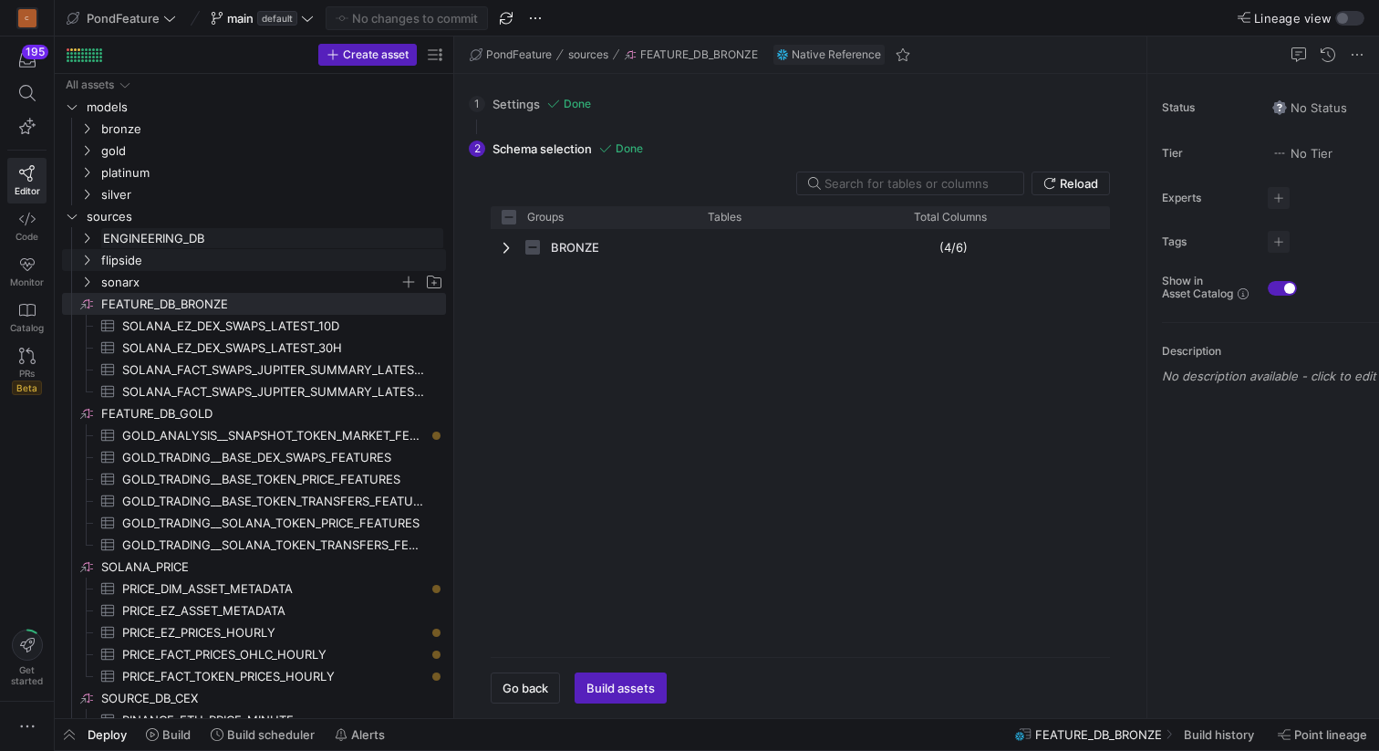
click at [281, 291] on span "sonarx" at bounding box center [250, 282] width 298 height 21
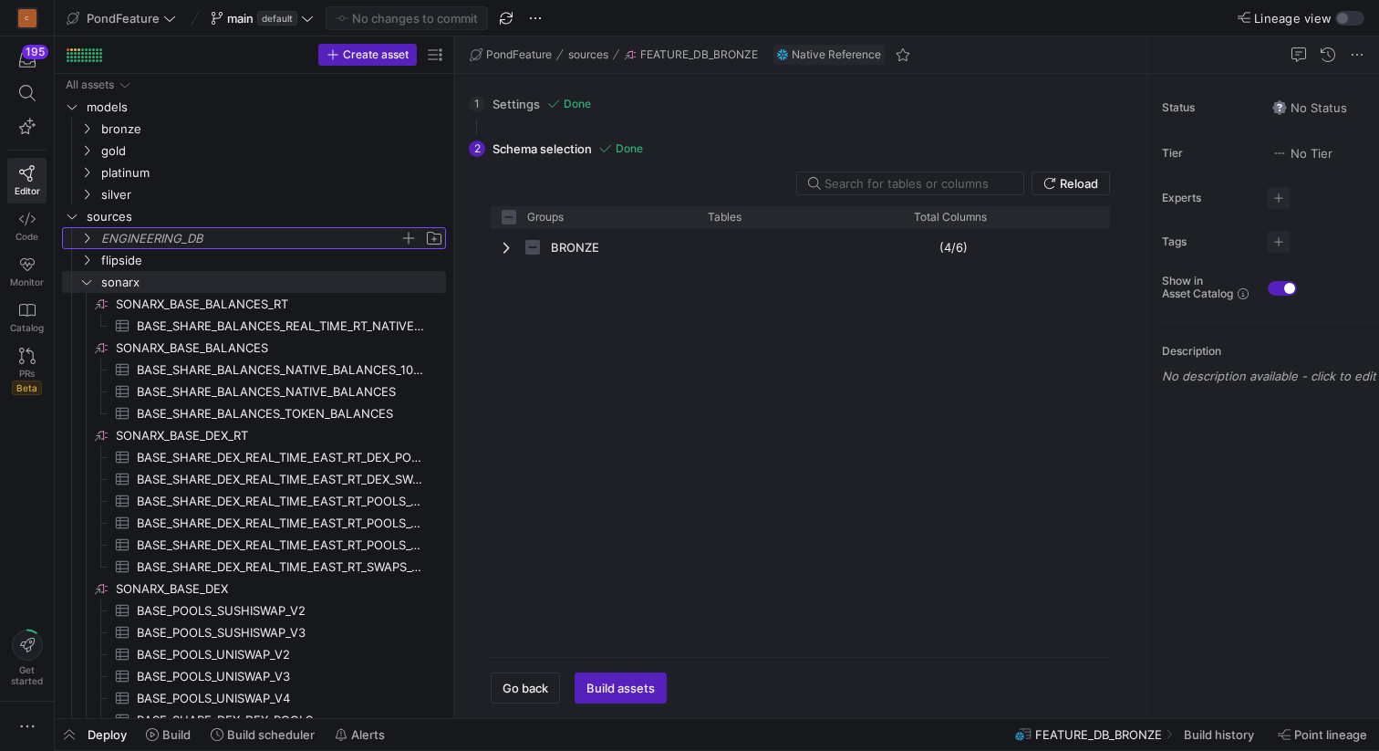
click at [217, 235] on span "ENGINEERING_DB" at bounding box center [250, 238] width 298 height 21
click at [409, 238] on span "button" at bounding box center [409, 238] width 18 height 18
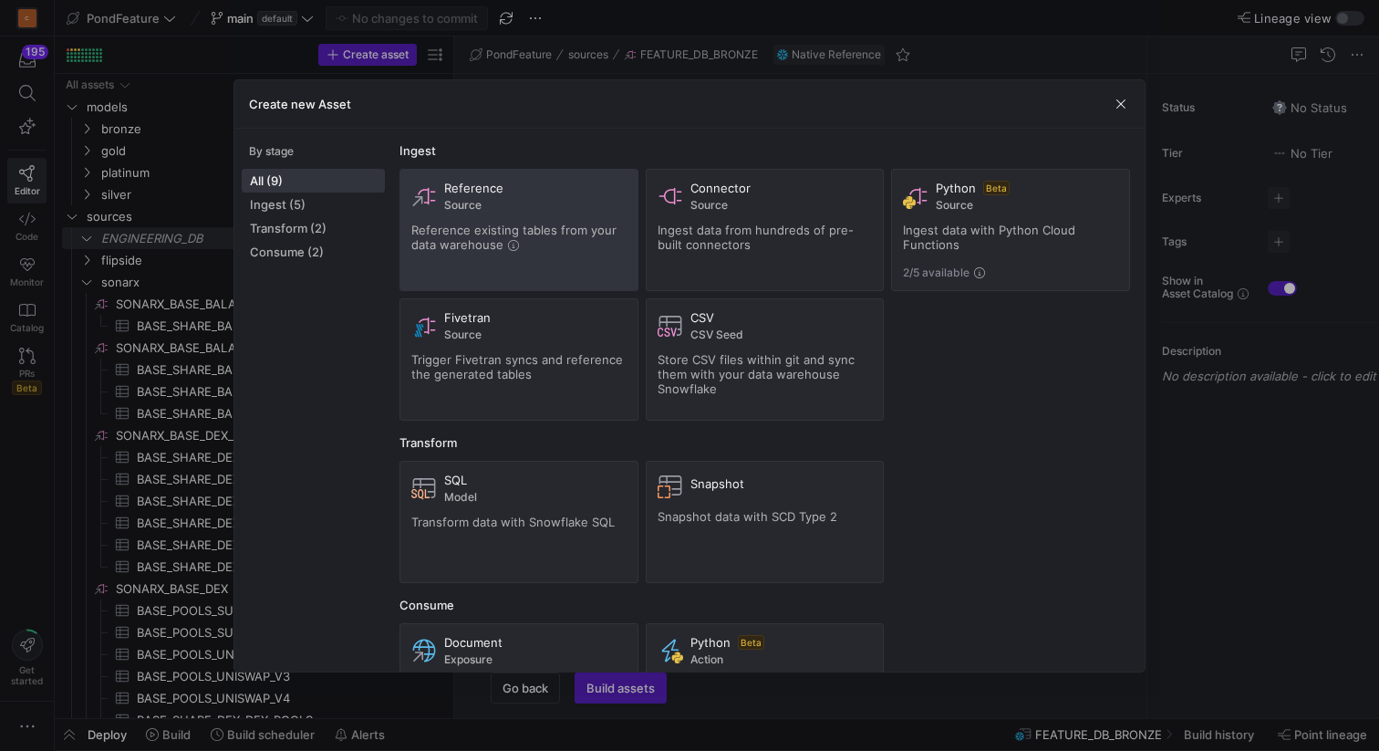
click at [487, 223] on span "Reference existing tables from your data warehouse" at bounding box center [513, 237] width 205 height 29
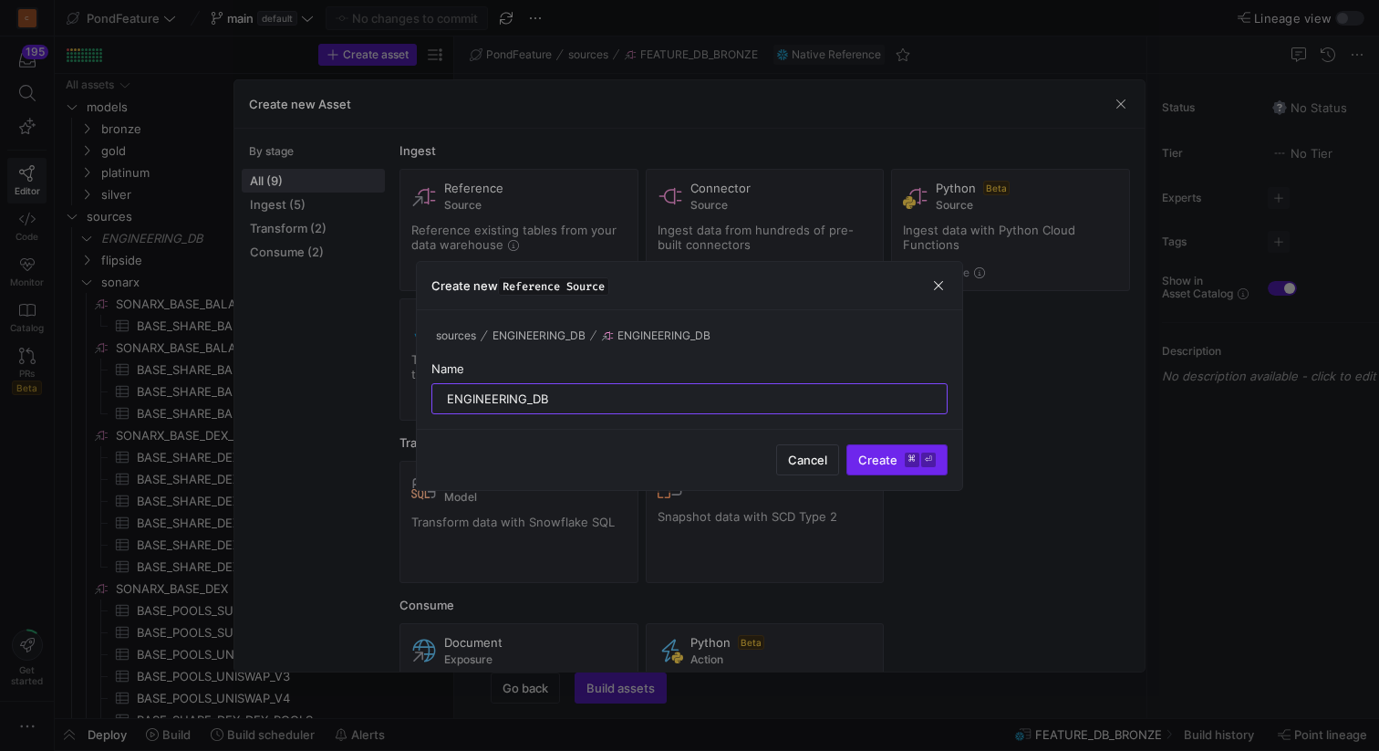
type input "ENGINEERING_DB"
click at [867, 458] on span "Create ⌘ ⏎" at bounding box center [897, 459] width 78 height 15
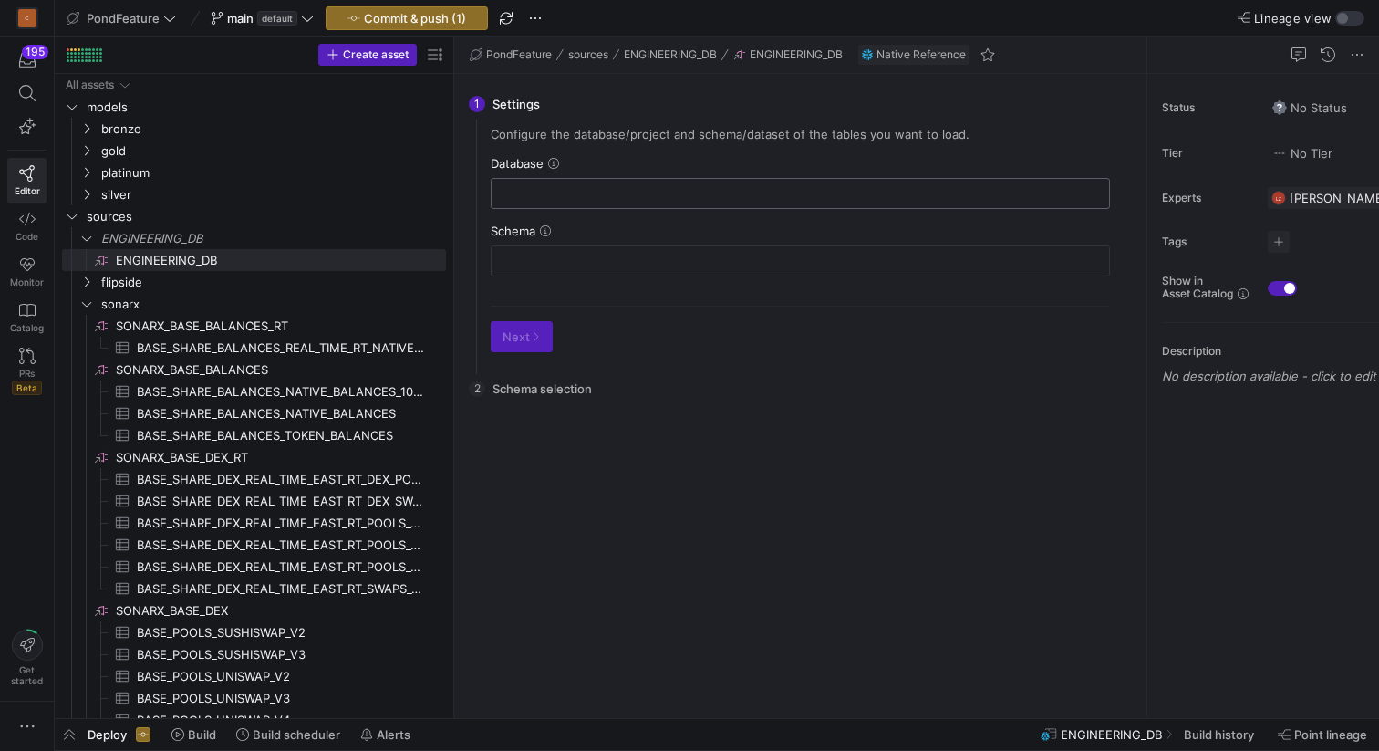
click at [520, 181] on div at bounding box center [800, 193] width 588 height 29
paste input "ENGINEERING_DB"
type input "ENGINEERING_DB"
click at [524, 262] on input "text" at bounding box center [800, 261] width 588 height 15
paste input "DATABASE_POND_ONLINE"
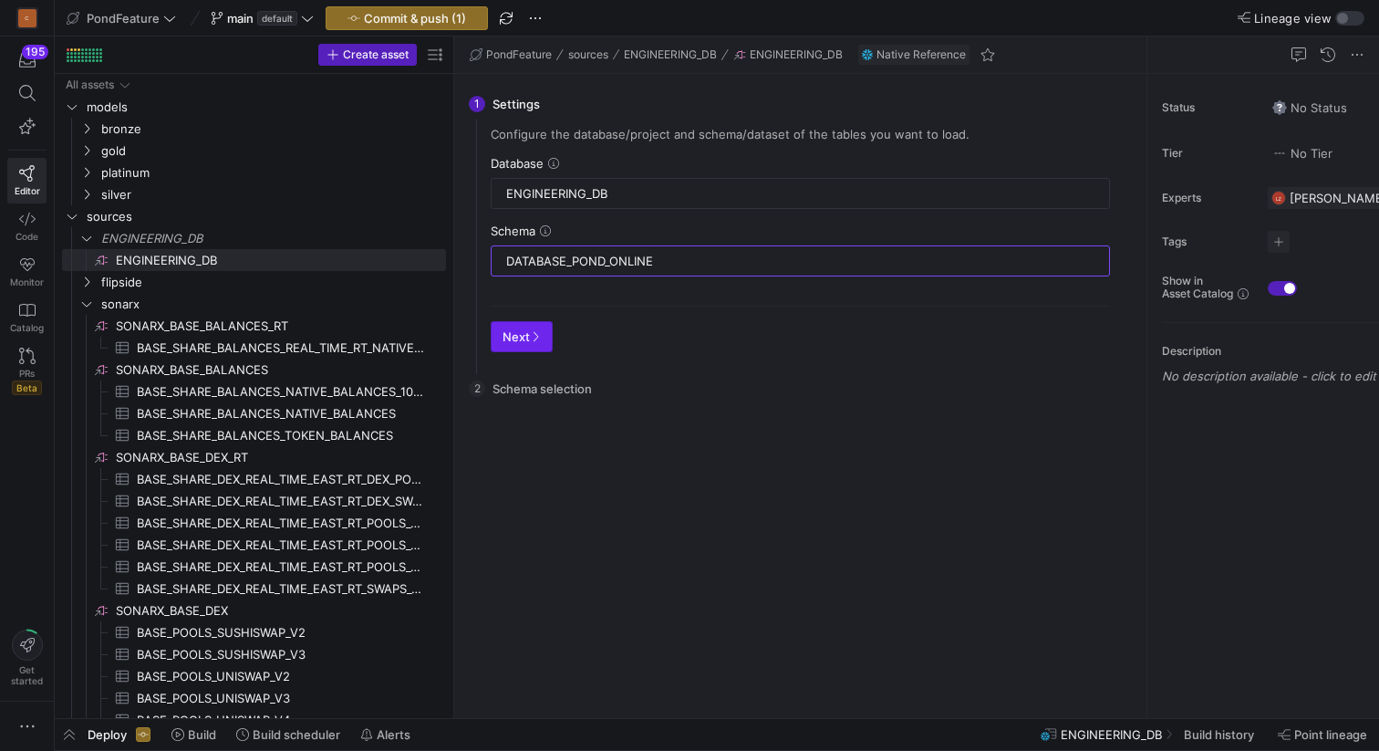
type input "DATABASE_POND_ONLINE"
click at [536, 338] on icon "button" at bounding box center [536, 337] width 5 height 10
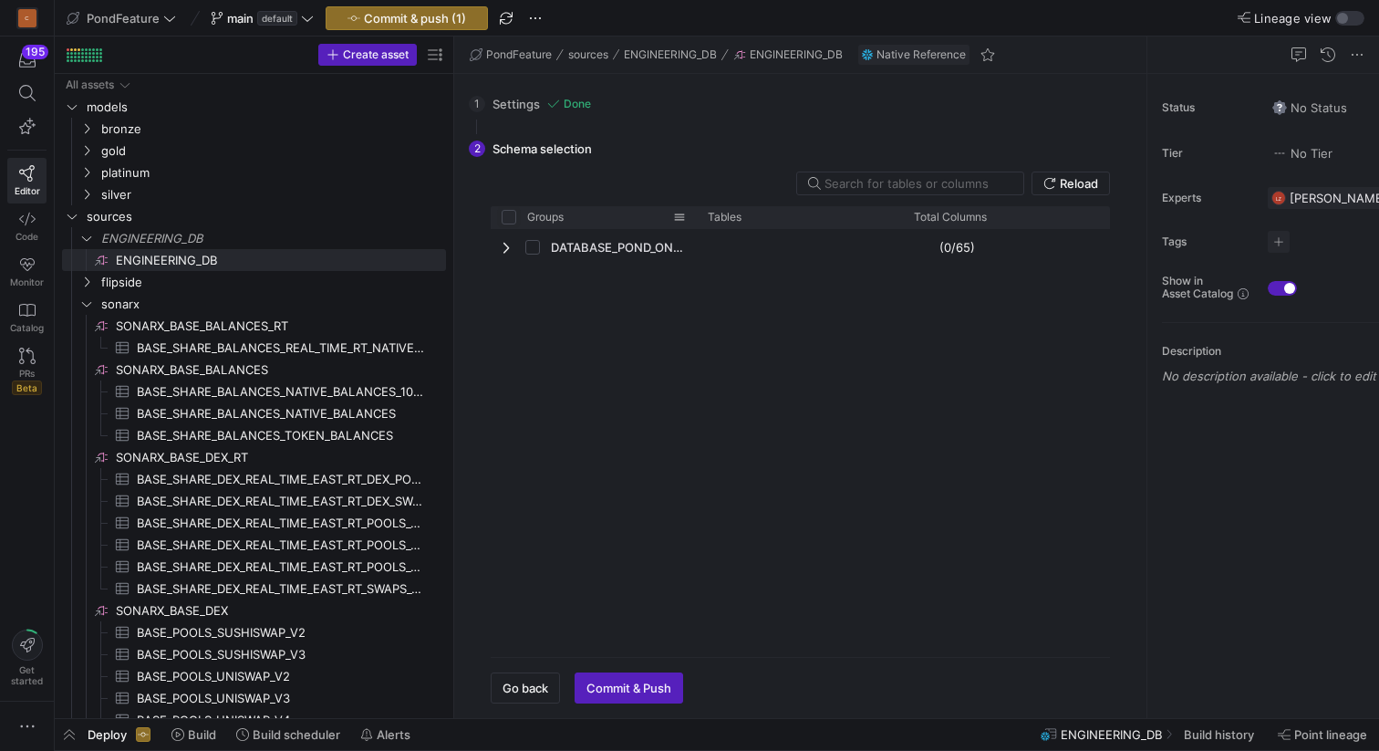
click at [510, 219] on input "Press Space to toggle all rows selection (unchecked)" at bounding box center [509, 217] width 15 height 15
checkbox input "true"
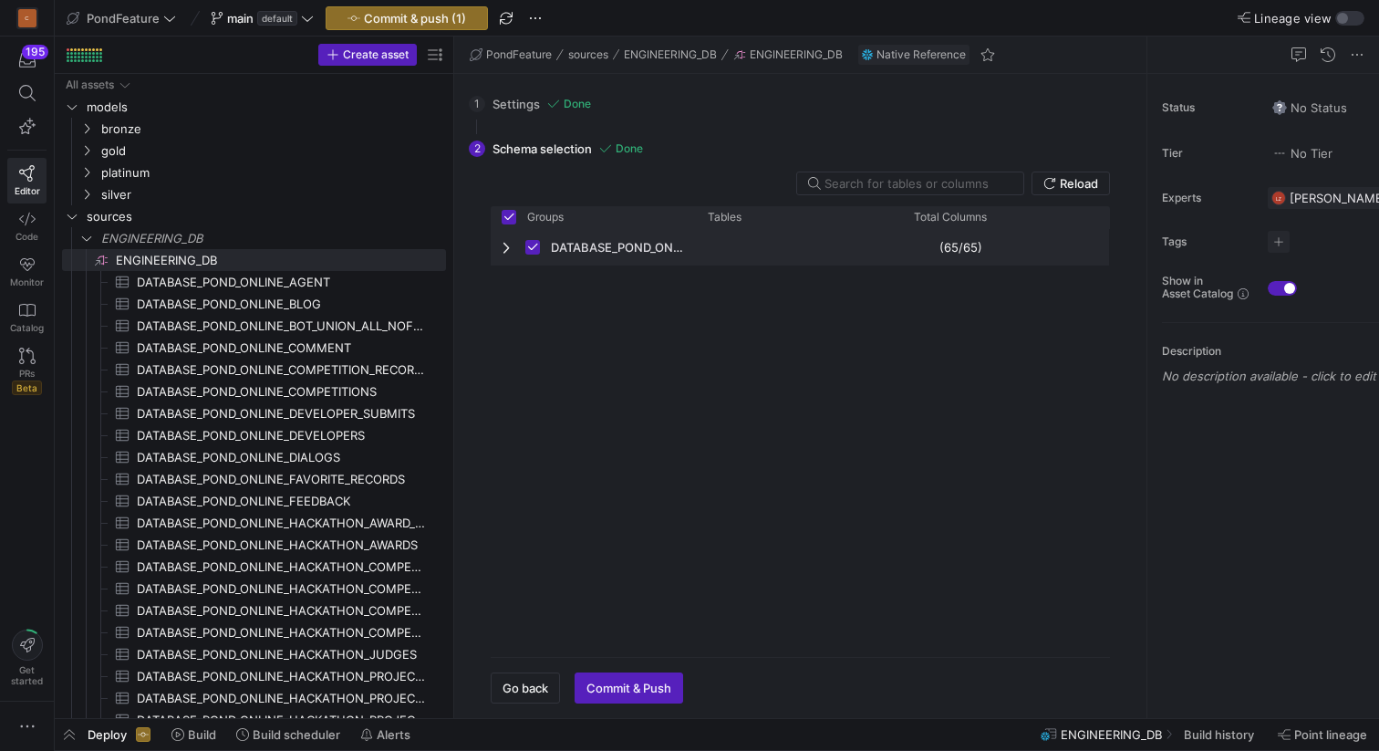
click at [504, 244] on span "Press SPACE to deselect this row." at bounding box center [508, 247] width 13 height 15
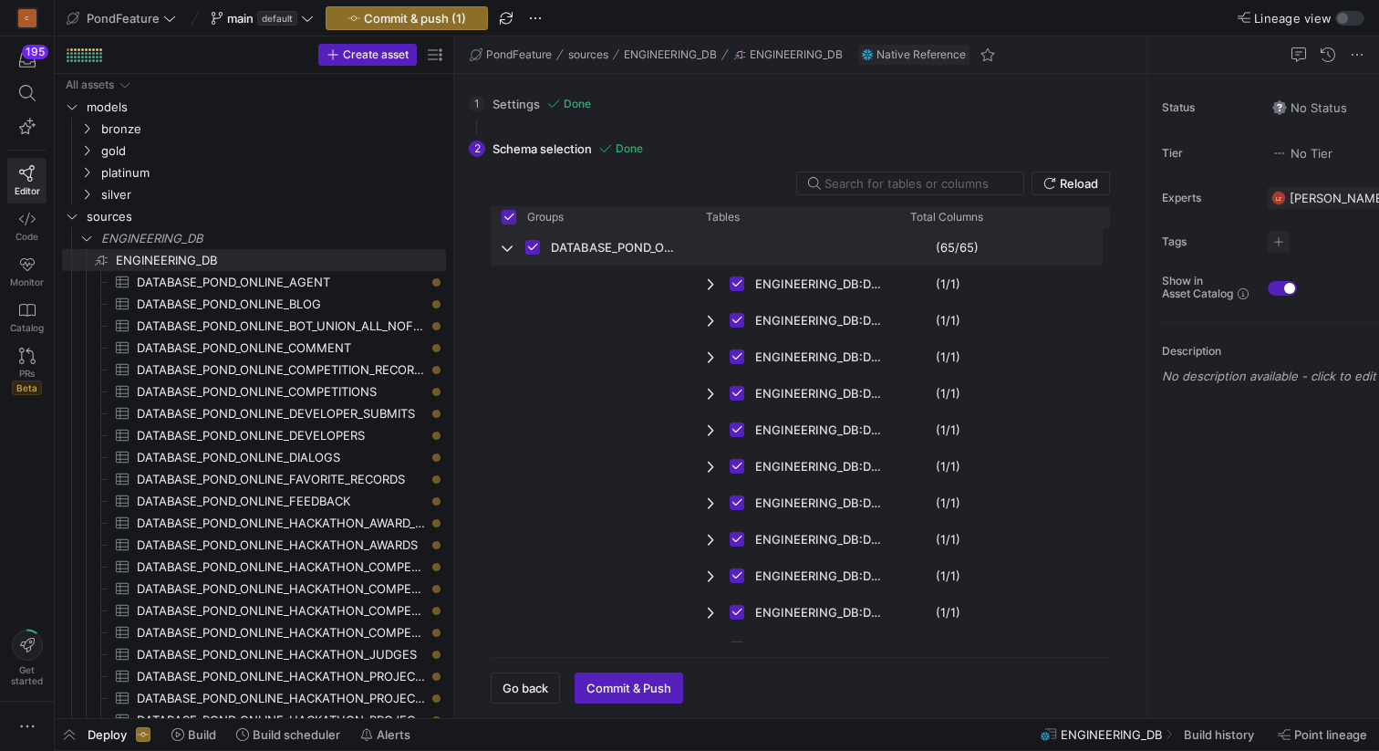
click at [505, 244] on span "Press SPACE to deselect this row." at bounding box center [508, 247] width 13 height 15
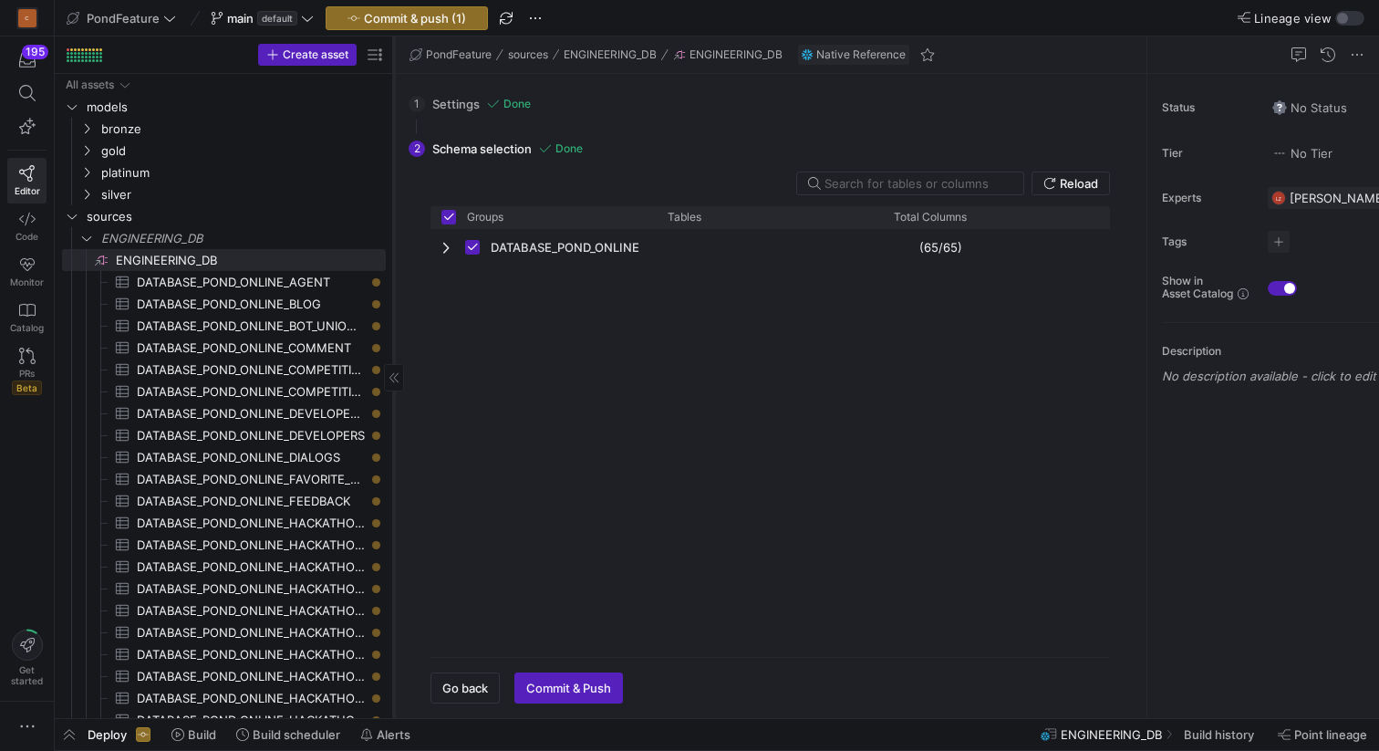
drag, startPoint x: 452, startPoint y: 430, endPoint x: 393, endPoint y: 422, distance: 59.7
click at [393, 422] on div at bounding box center [393, 376] width 1 height 681
click at [557, 688] on span "Commit & Push" at bounding box center [569, 687] width 85 height 15
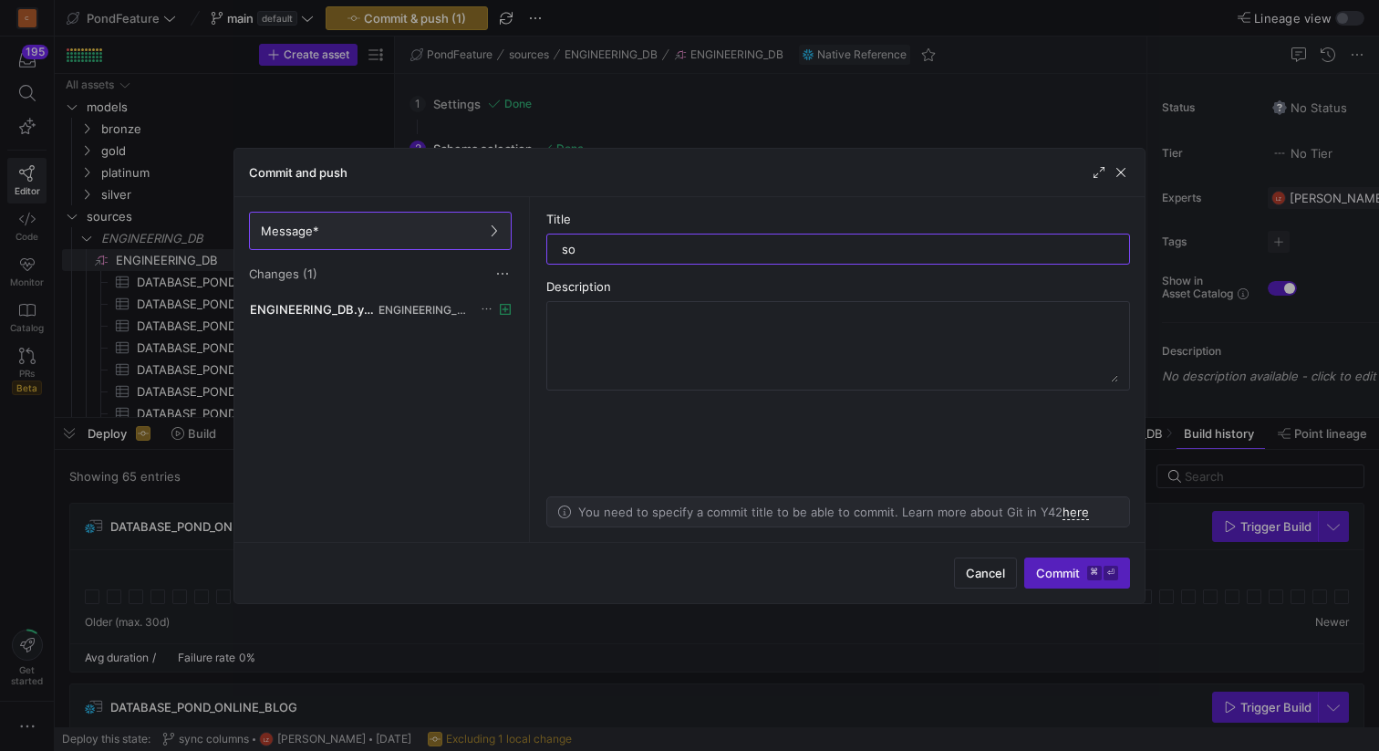
type input "s"
click at [582, 248] on input "text" at bounding box center [838, 249] width 553 height 15
paste input "ENGINEERING_DB"
type input "get ENGINEERING_DB dataset"
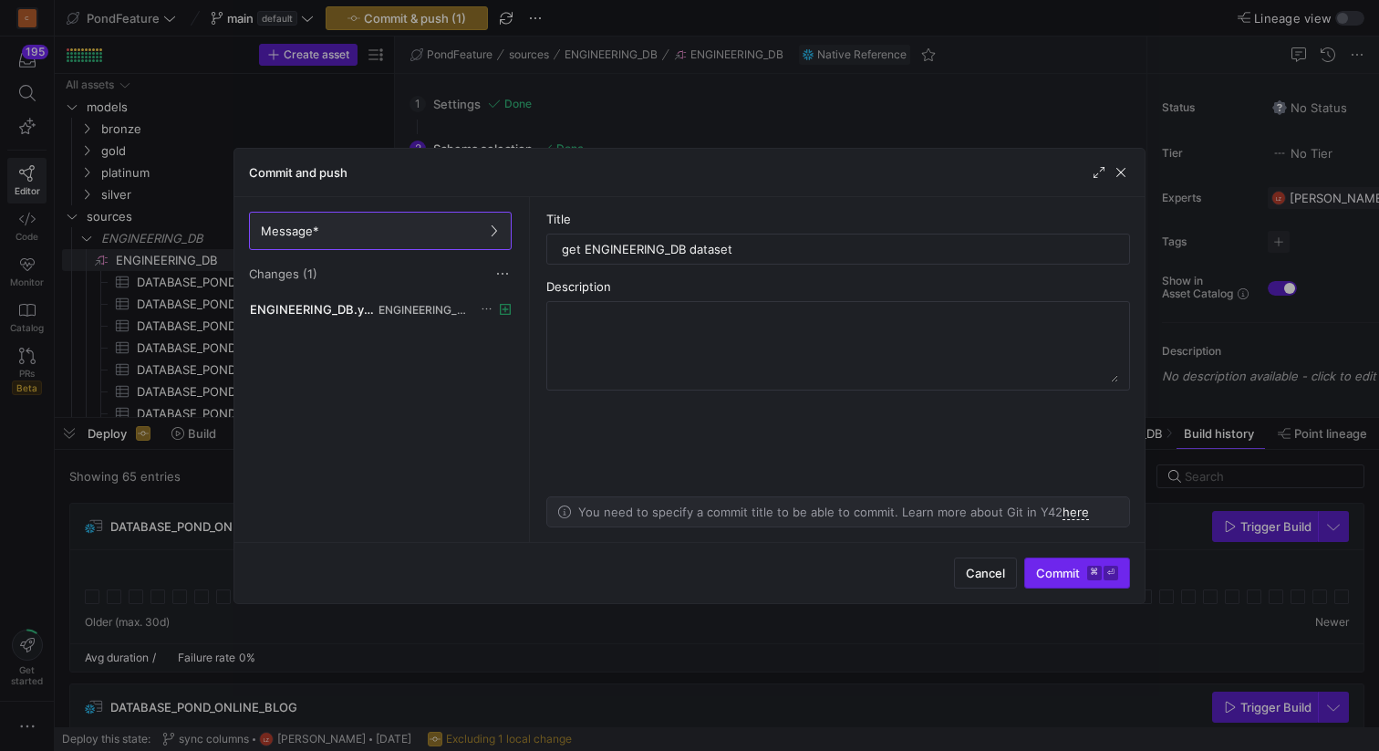
click at [1043, 572] on span "Commit ⌘ ⏎" at bounding box center [1077, 573] width 82 height 15
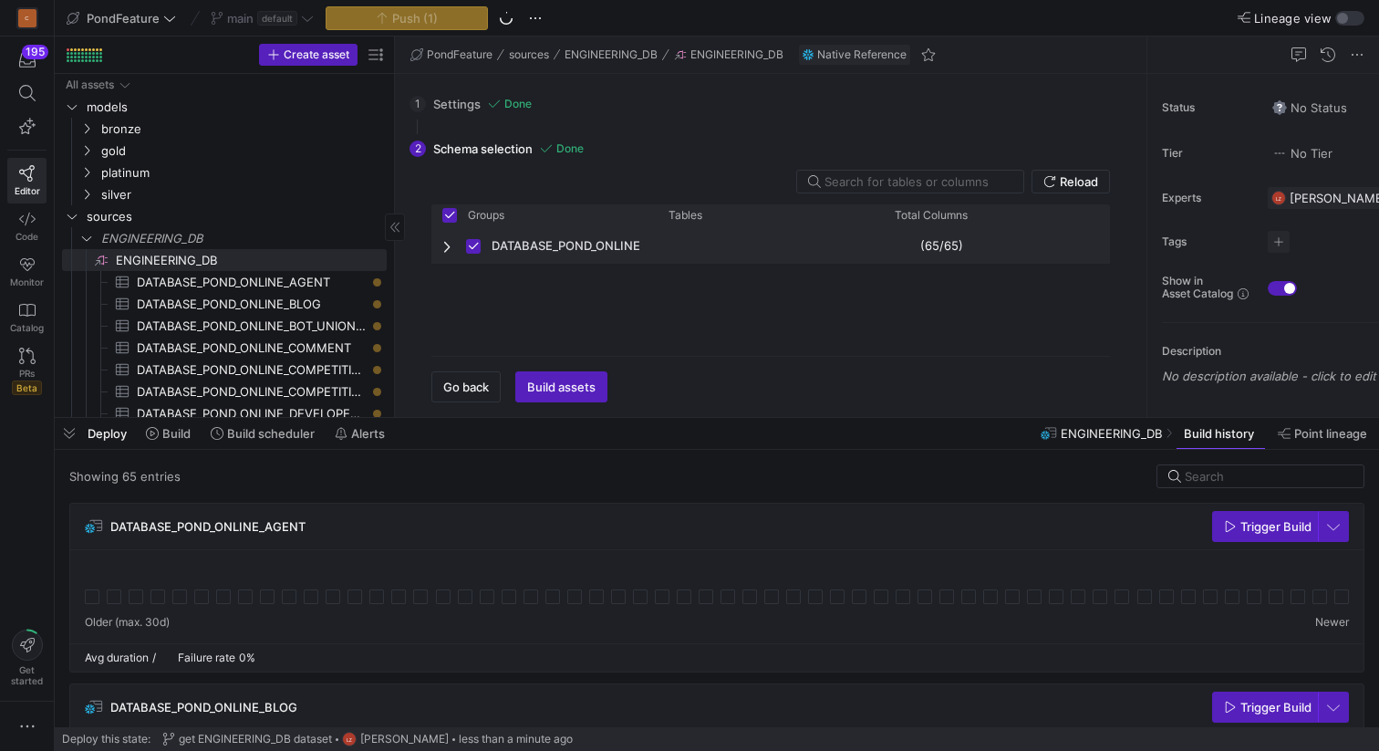
click at [446, 248] on span "Press SPACE to deselect this row." at bounding box center [448, 246] width 13 height 15
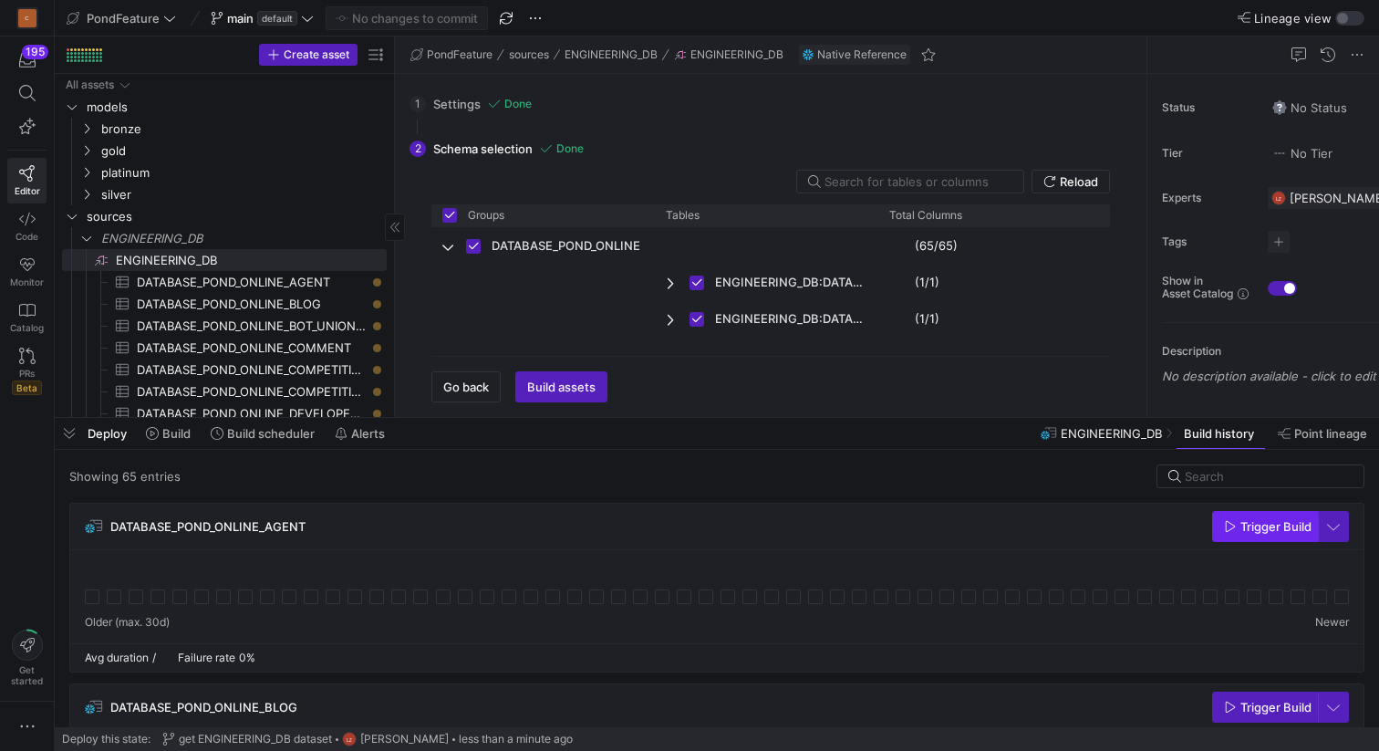
click at [1252, 526] on span "Trigger Build" at bounding box center [1276, 526] width 71 height 15
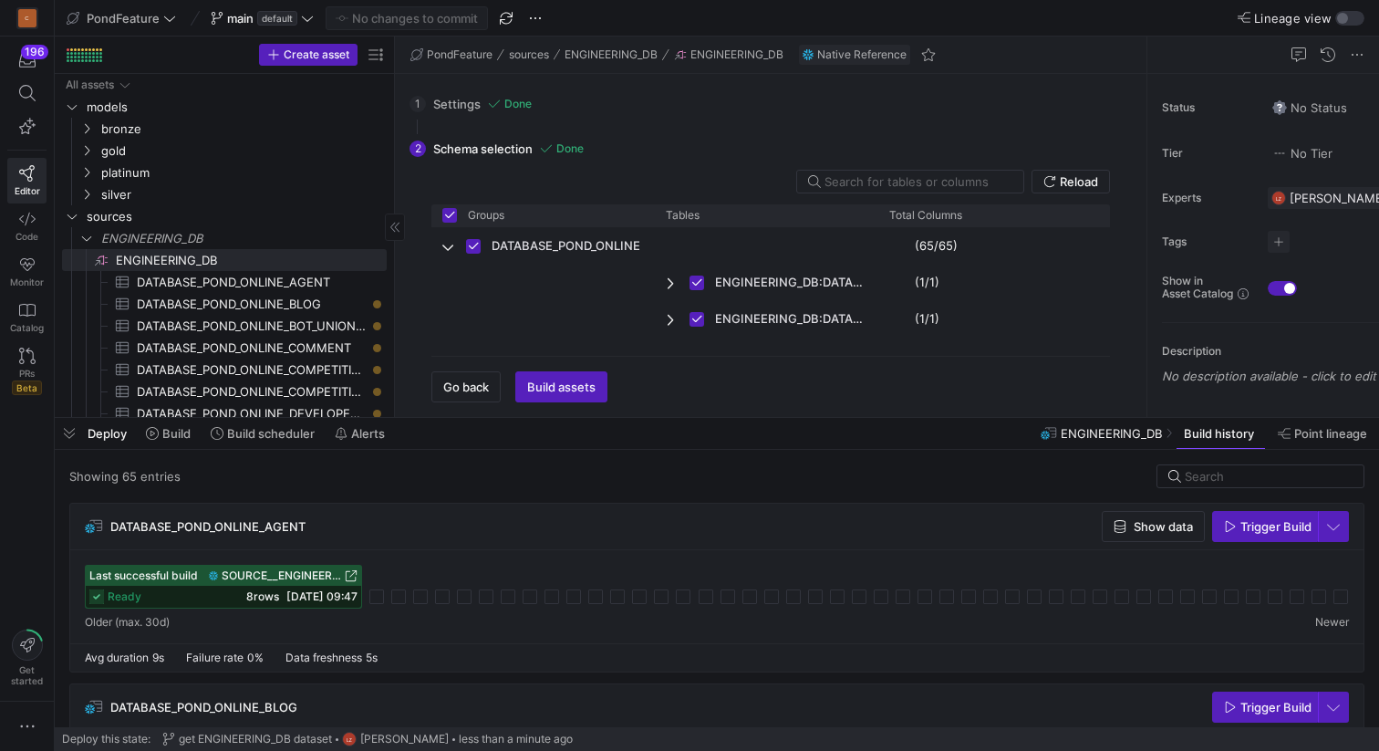
click at [433, 519] on div "DATABASE_POND_ONLINE_AGENT Show data Trigger Build" at bounding box center [716, 527] width 1293 height 47
click at [298, 576] on span "SOURCE__ENGINEERING_DB__DATABASE_POND_ONLINE_AGENT" at bounding box center [281, 575] width 119 height 13
click at [280, 281] on span "DATABASE_POND_ONLINE_AGENT​​​​​​​​​" at bounding box center [251, 282] width 229 height 21
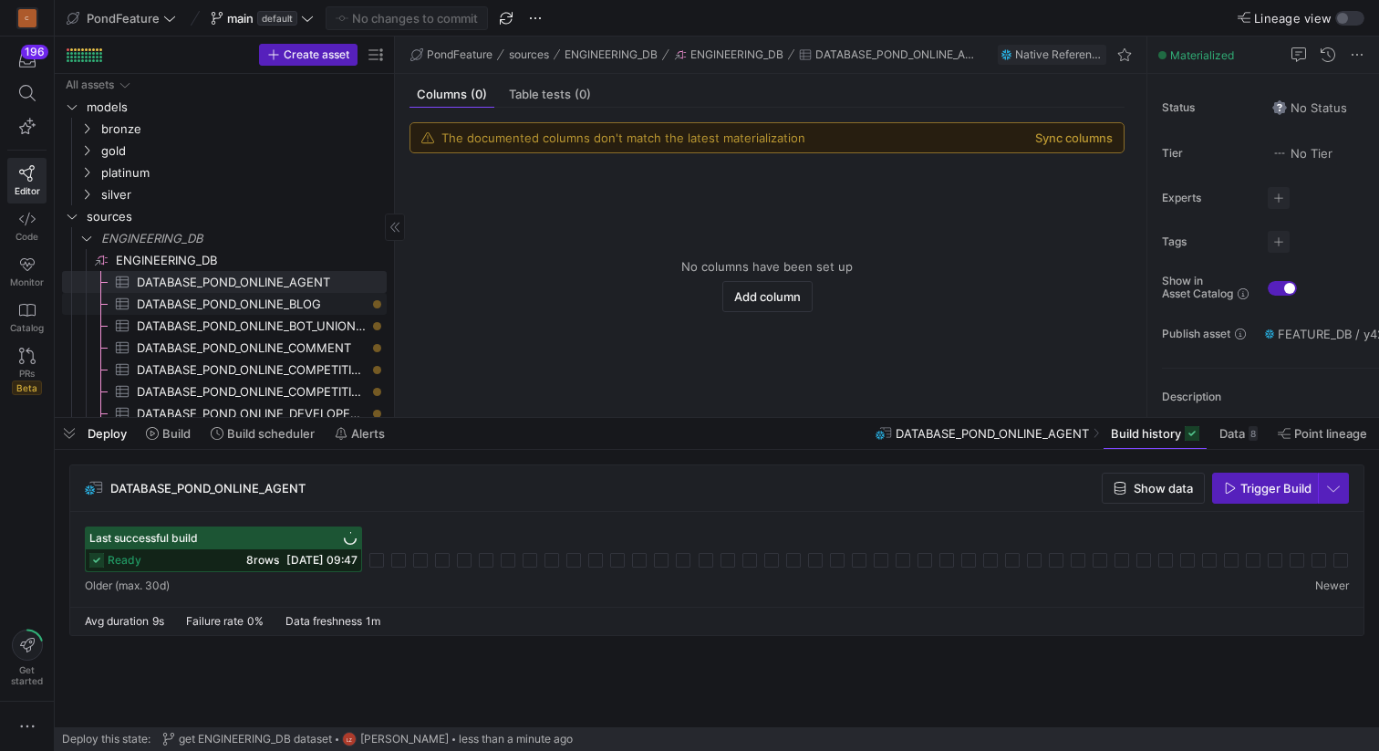
click at [279, 306] on span "DATABASE_POND_ONLINE_BLOG​​​​​​​​​" at bounding box center [251, 304] width 229 height 21
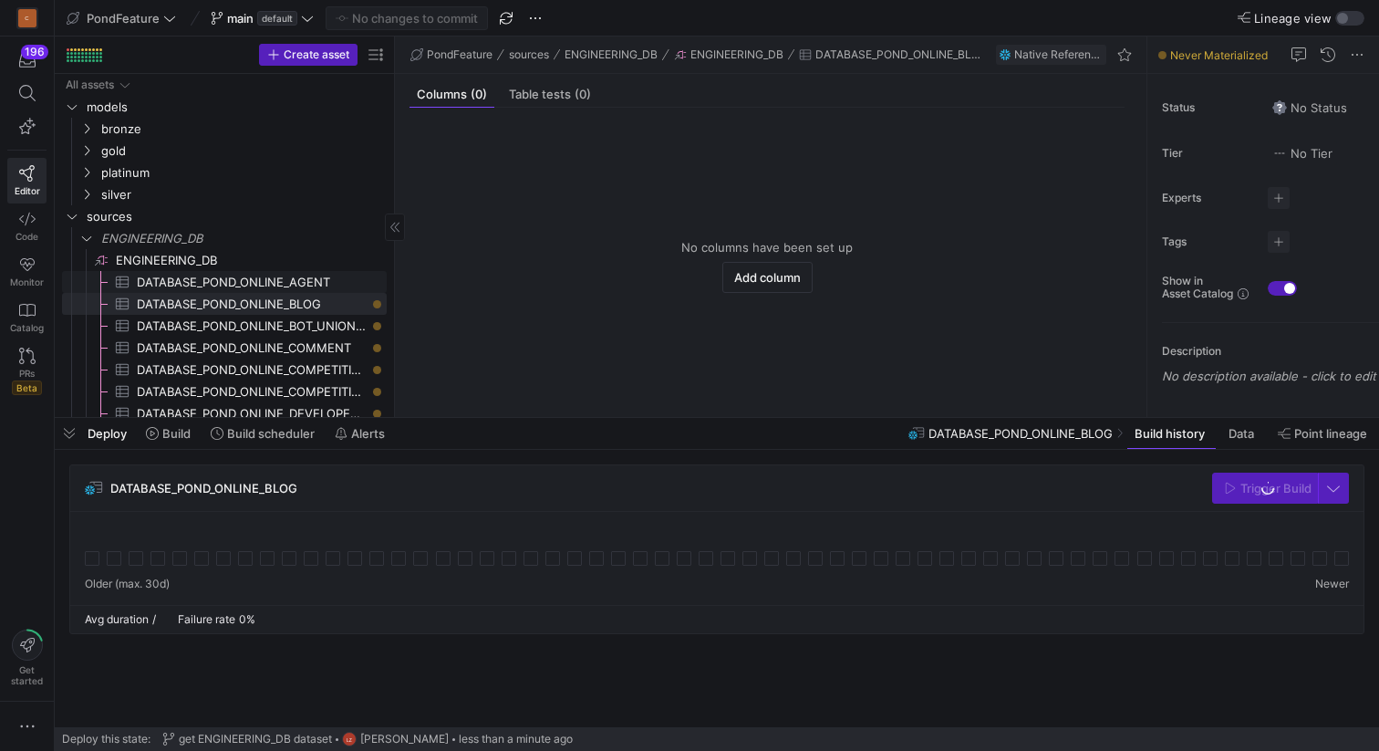
click at [287, 287] on span "DATABASE_POND_ONLINE_AGENT​​​​​​​​​" at bounding box center [251, 282] width 229 height 21
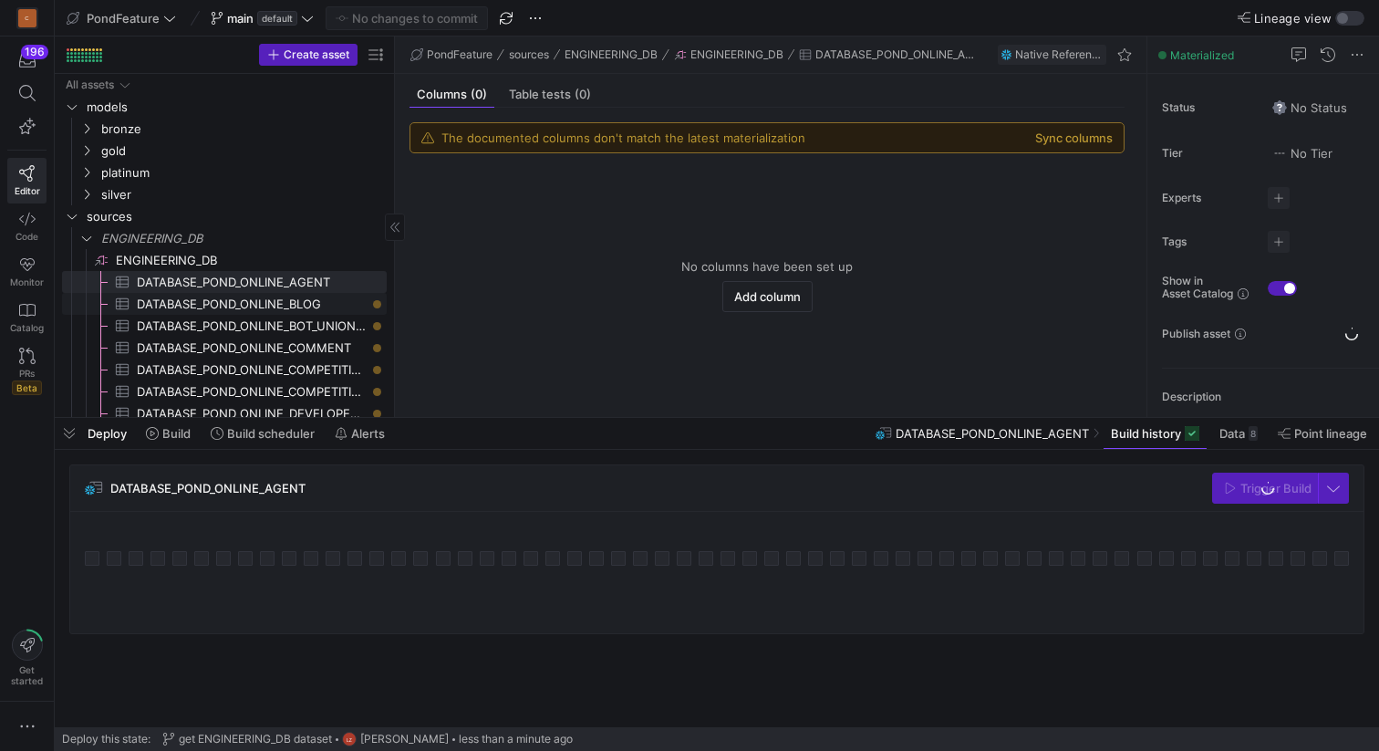
click at [287, 306] on span "DATABASE_POND_ONLINE_BLOG​​​​​​​​​" at bounding box center [251, 304] width 229 height 21
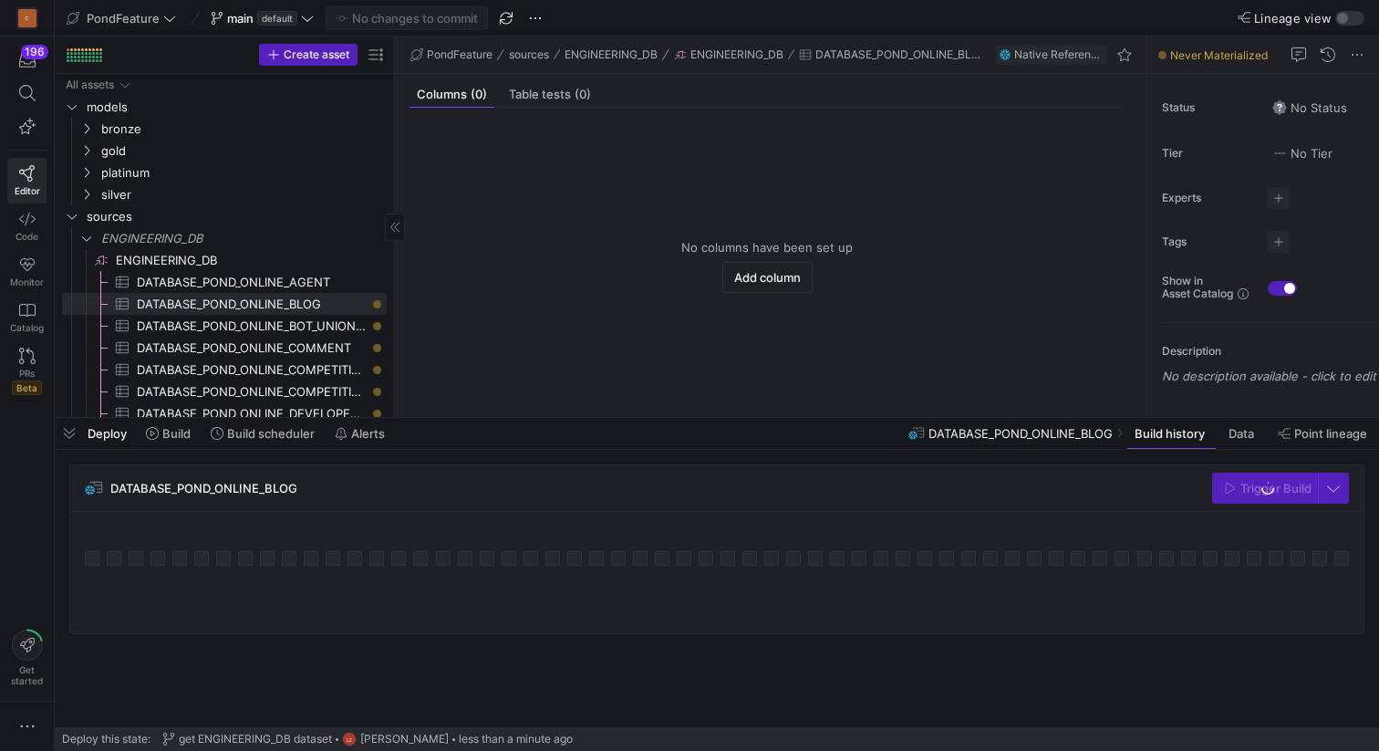
click at [291, 283] on span "DATABASE_POND_ONLINE_AGENT​​​​​​​​​" at bounding box center [251, 282] width 229 height 21
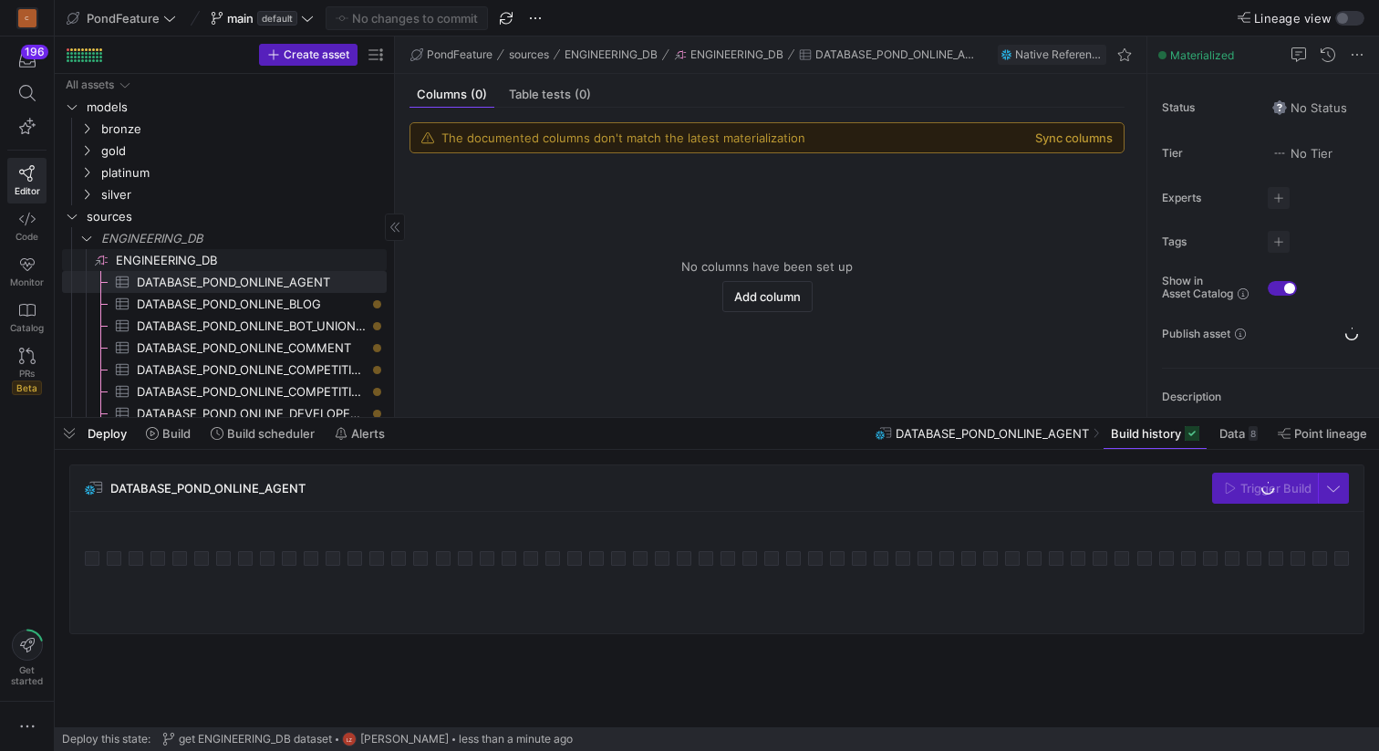
click at [234, 254] on span "ENGINEERING_DB​​​​​​​​" at bounding box center [250, 260] width 268 height 21
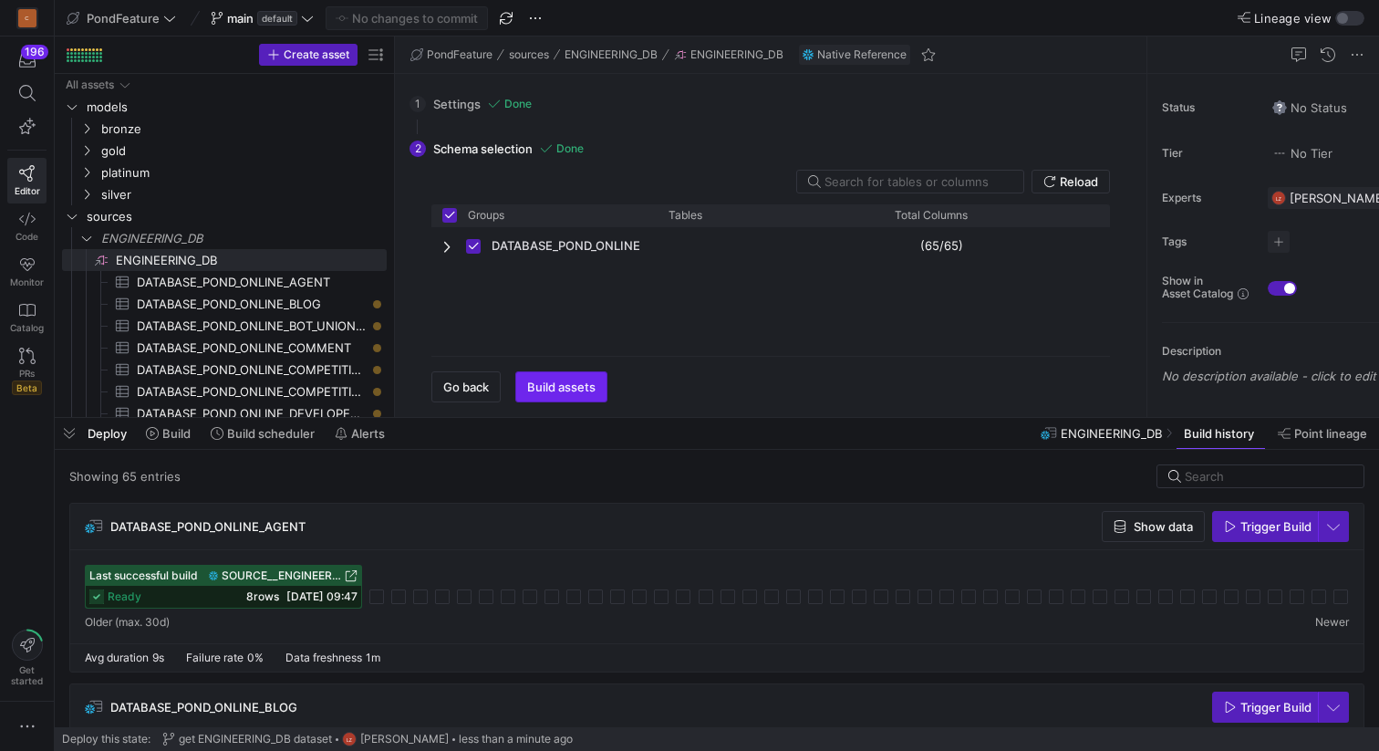
click at [557, 387] on span "Build assets" at bounding box center [561, 386] width 68 height 15
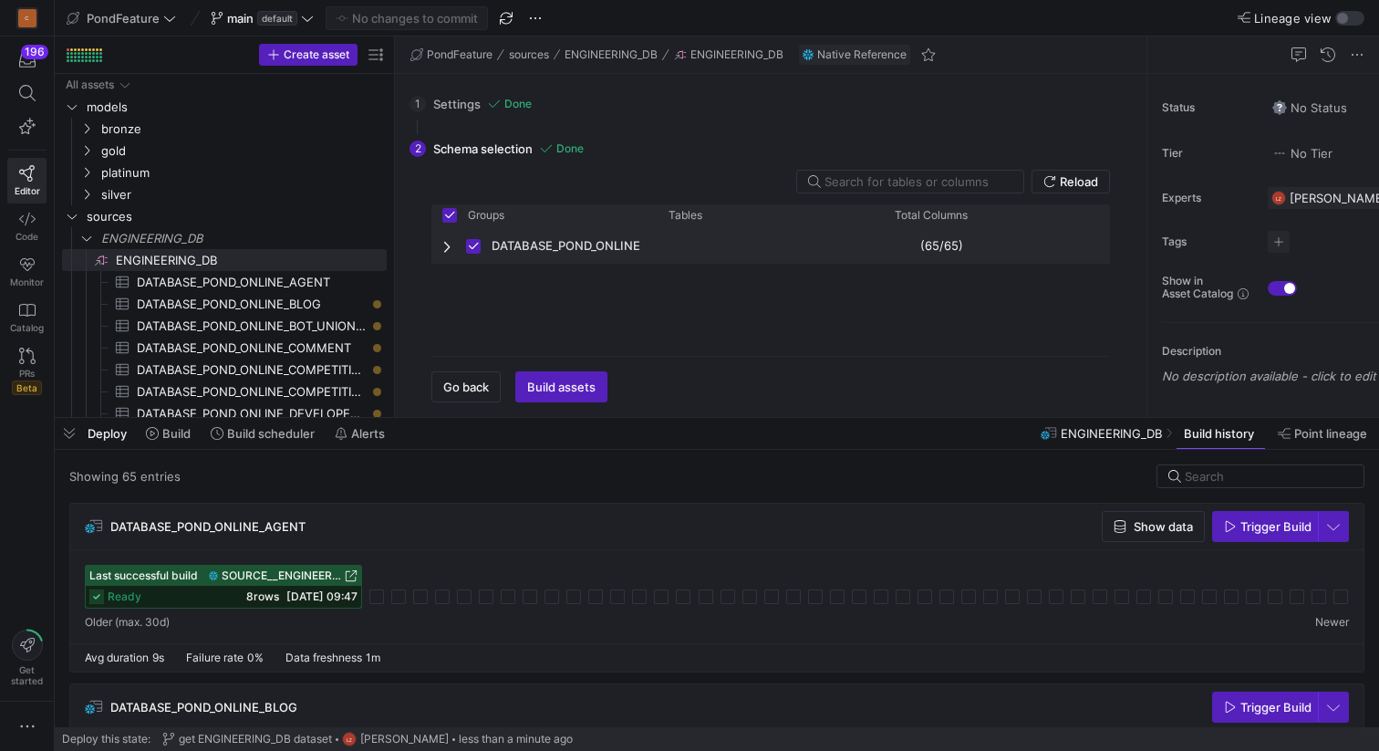
click at [447, 244] on span "Press SPACE to deselect this row." at bounding box center [448, 246] width 13 height 15
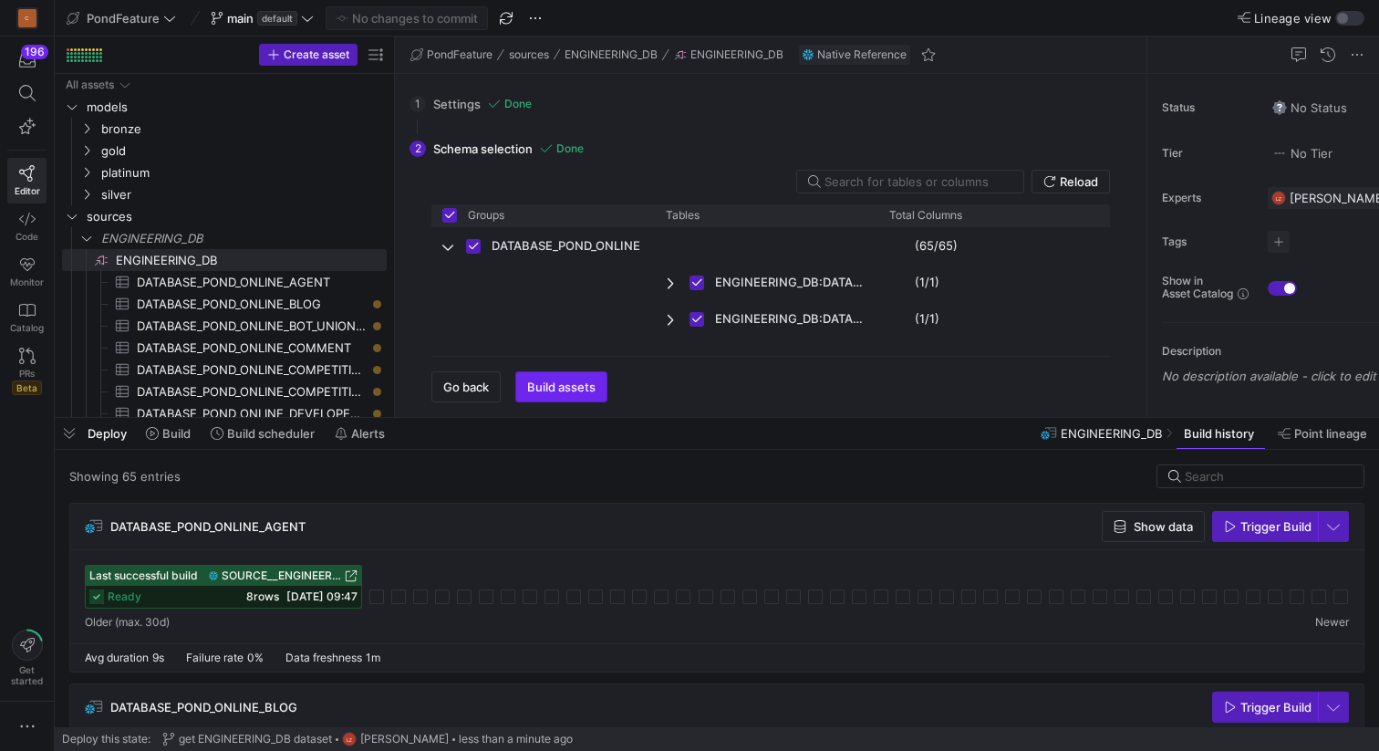
click at [558, 390] on span "Build assets" at bounding box center [561, 386] width 68 height 15
click at [177, 432] on span "Build" at bounding box center [176, 433] width 28 height 15
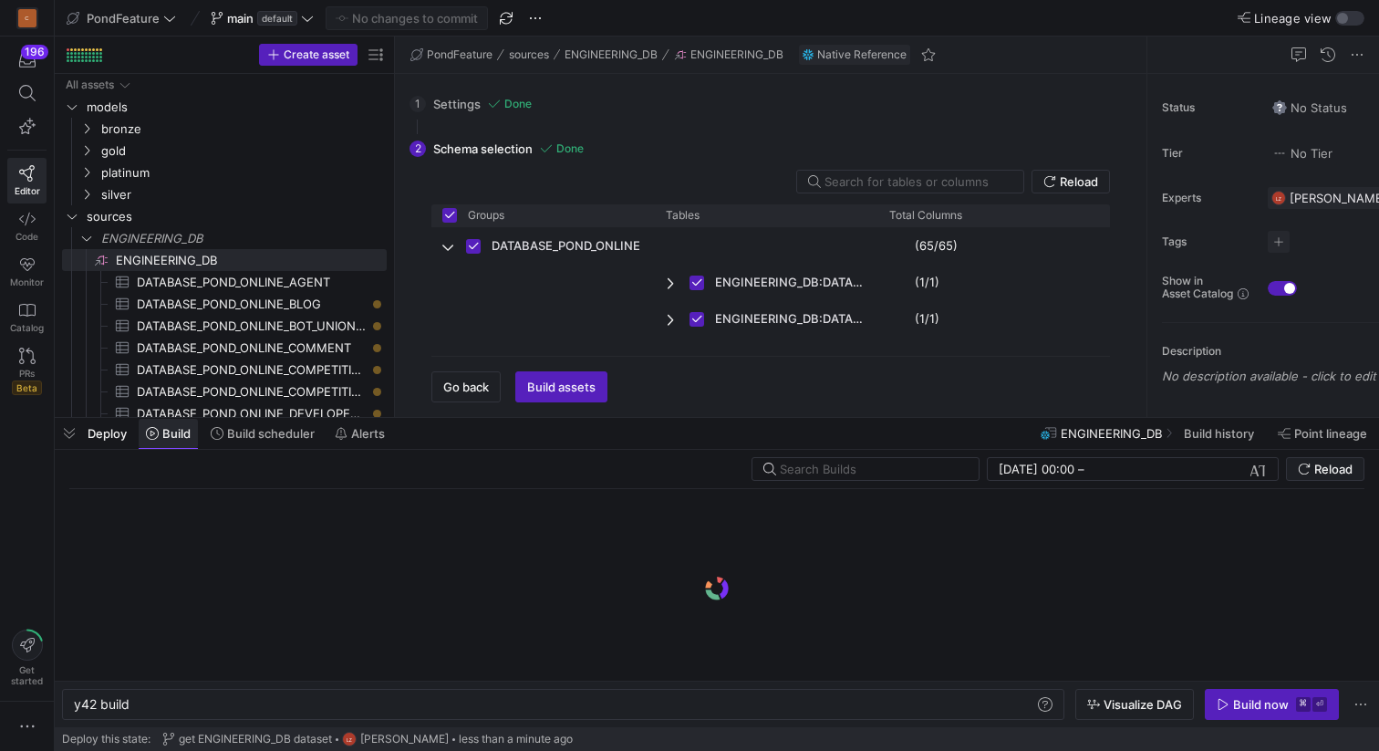
scroll to position [0, 55]
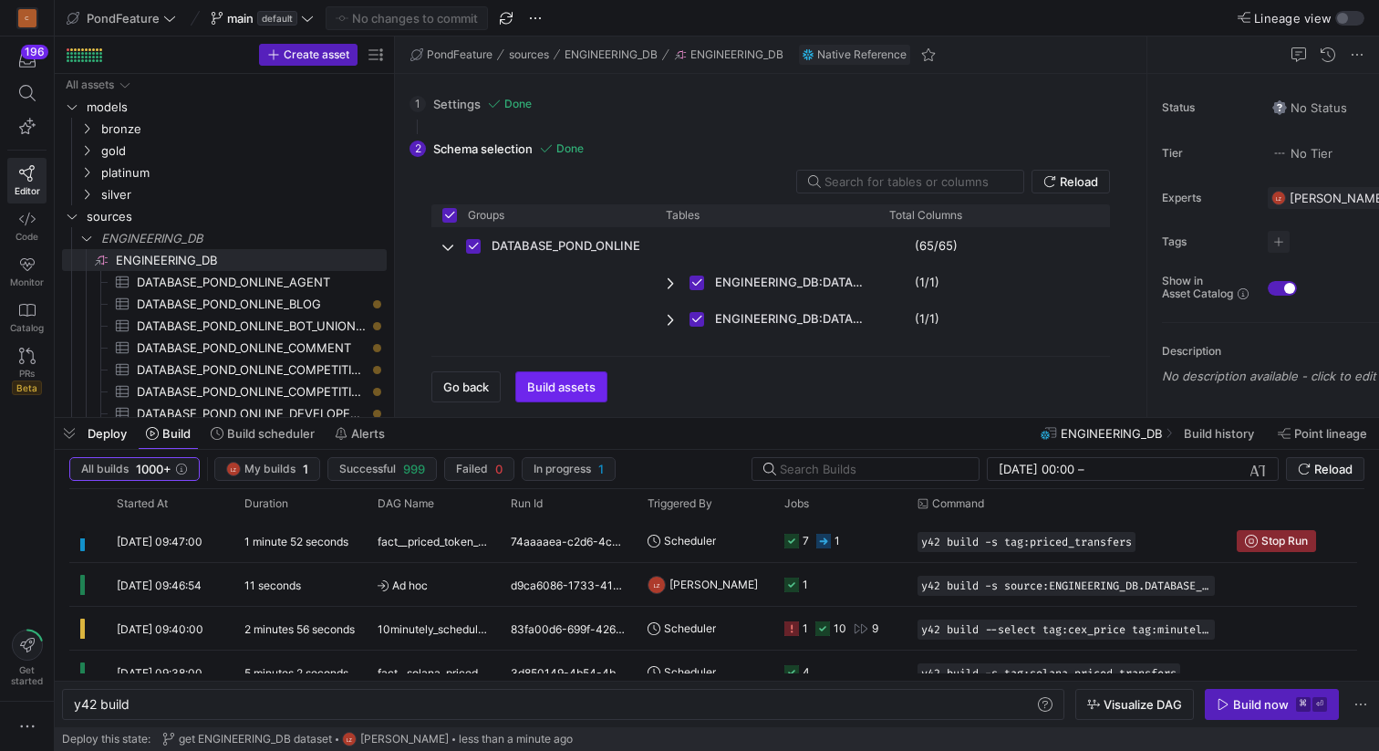
click at [540, 381] on span "Build assets" at bounding box center [561, 386] width 68 height 15
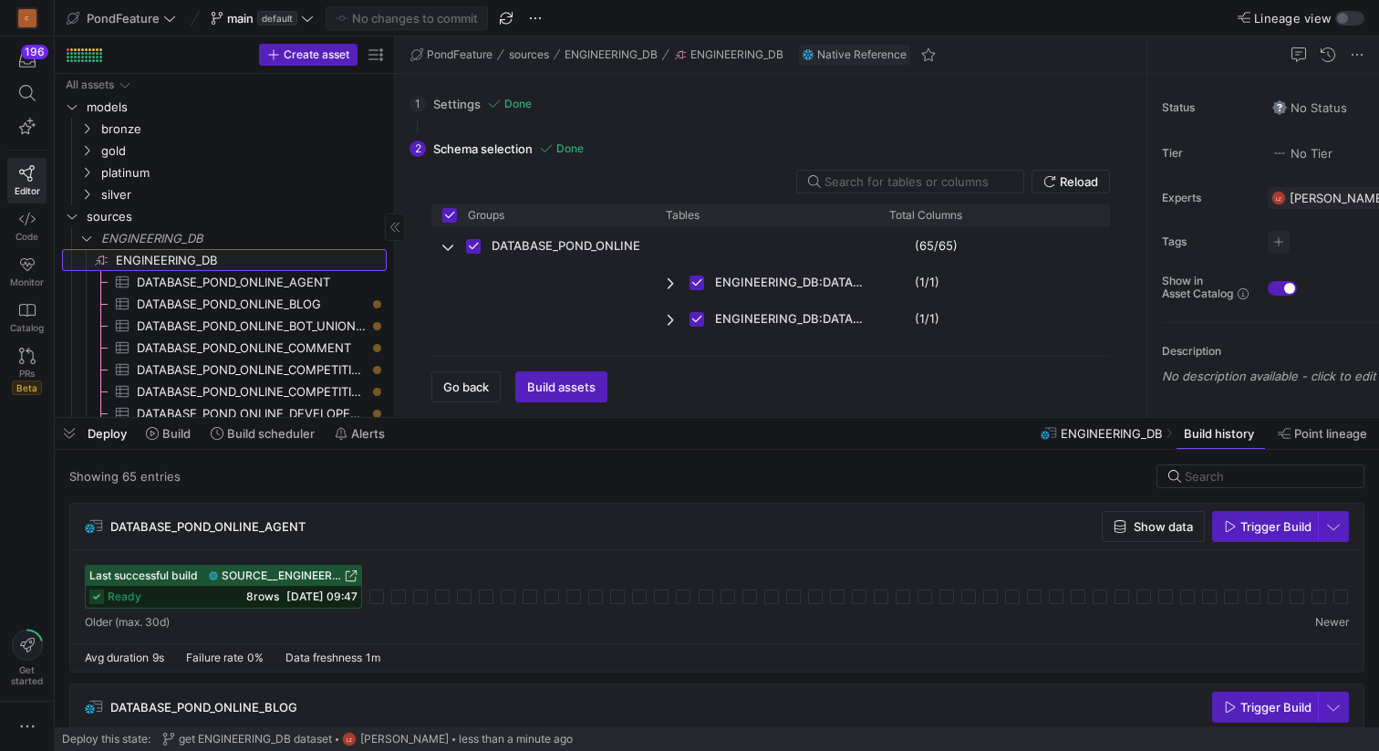
click at [199, 261] on span "ENGINEERING_DB​​​​​​​​" at bounding box center [250, 260] width 268 height 21
click at [1251, 534] on span "button" at bounding box center [1265, 526] width 104 height 29
click at [1338, 521] on span "button" at bounding box center [1333, 526] width 29 height 29
click at [1268, 593] on span "Full Refresh Build" at bounding box center [1279, 587] width 115 height 15
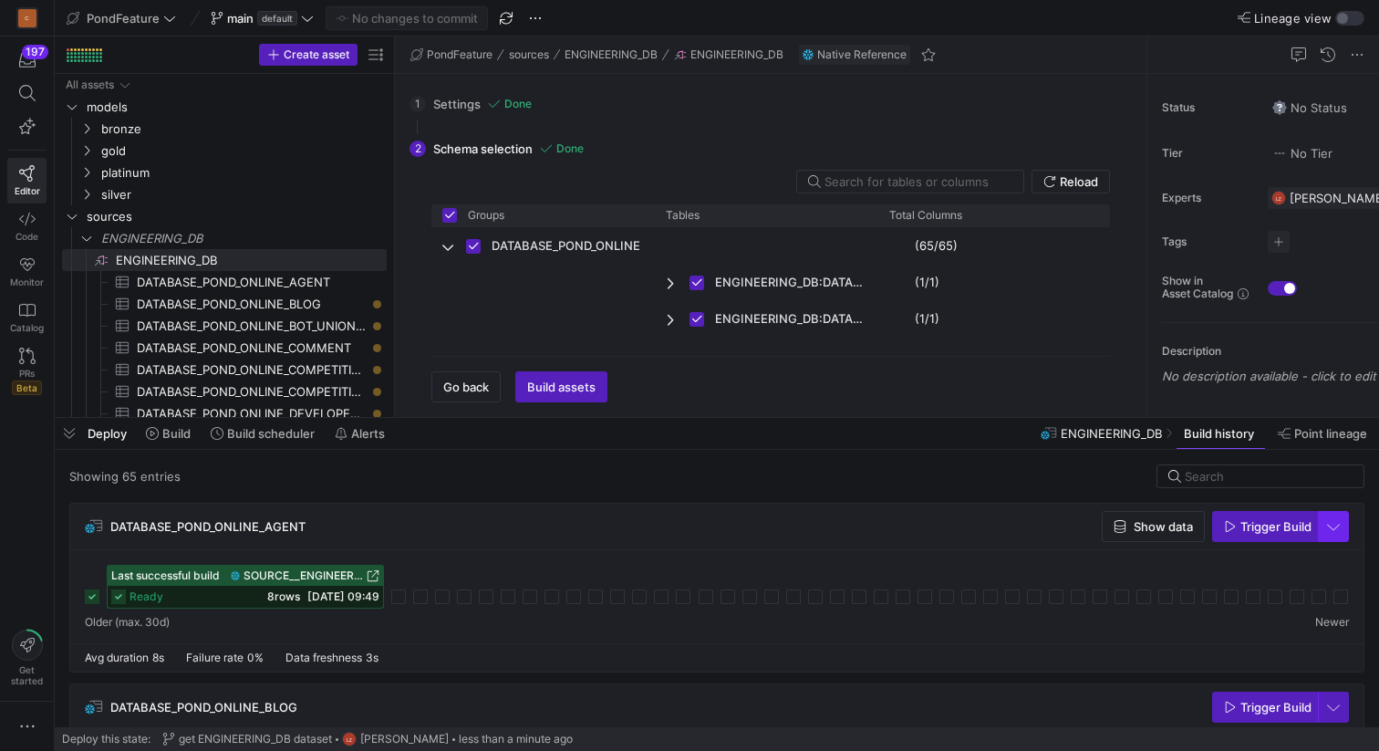
click at [1336, 525] on span "button" at bounding box center [1333, 526] width 29 height 29
click at [1336, 525] on div at bounding box center [689, 375] width 1379 height 751
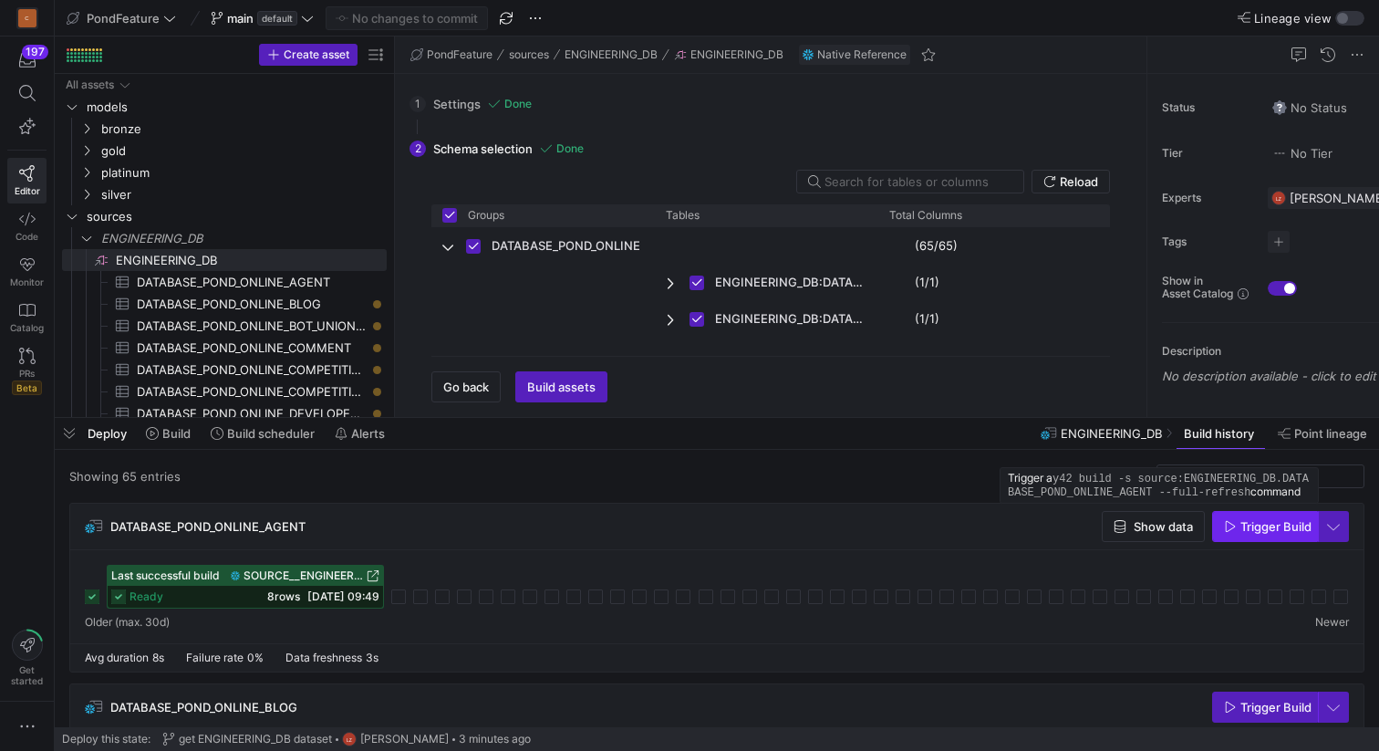
click at [1253, 525] on span "Trigger Build" at bounding box center [1276, 526] width 71 height 15
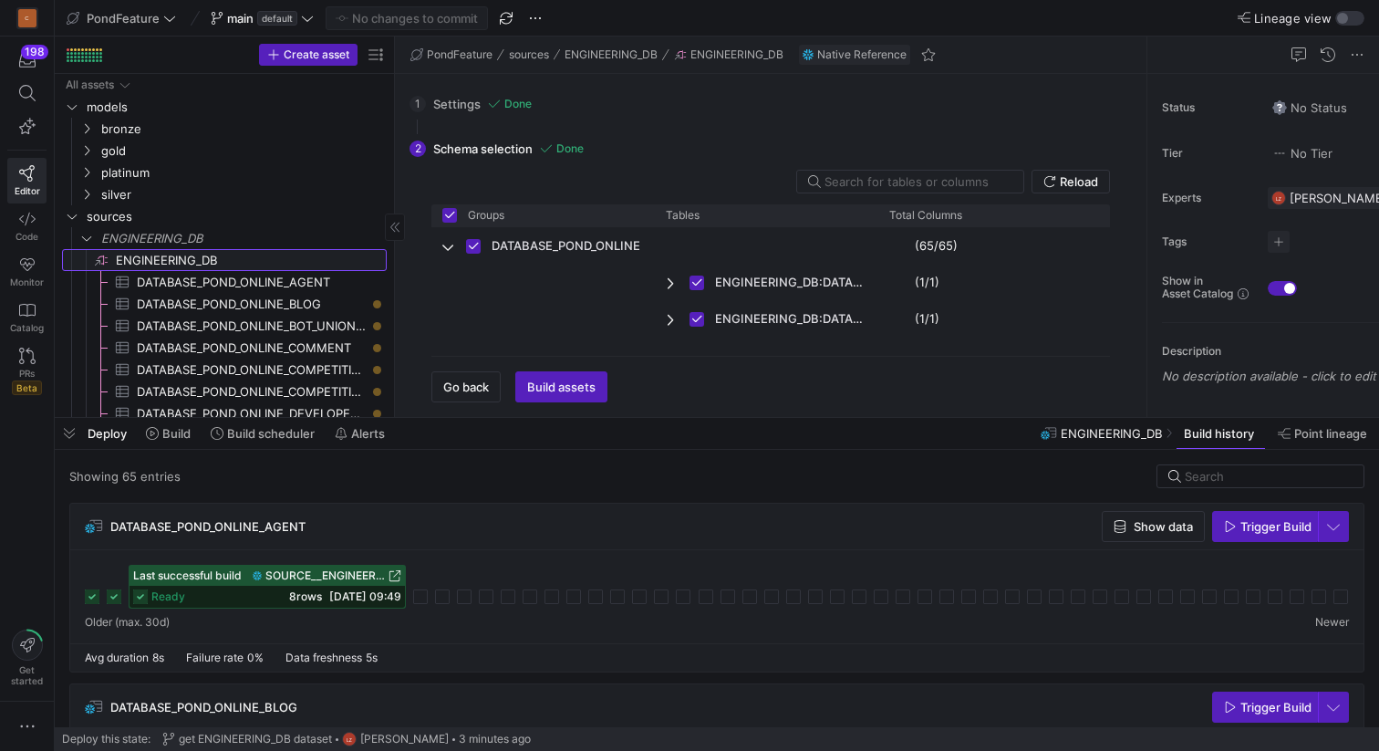
click at [218, 254] on span "ENGINEERING_DB​​​​​​​​" at bounding box center [250, 260] width 268 height 21
click at [71, 438] on span "button" at bounding box center [69, 433] width 29 height 31
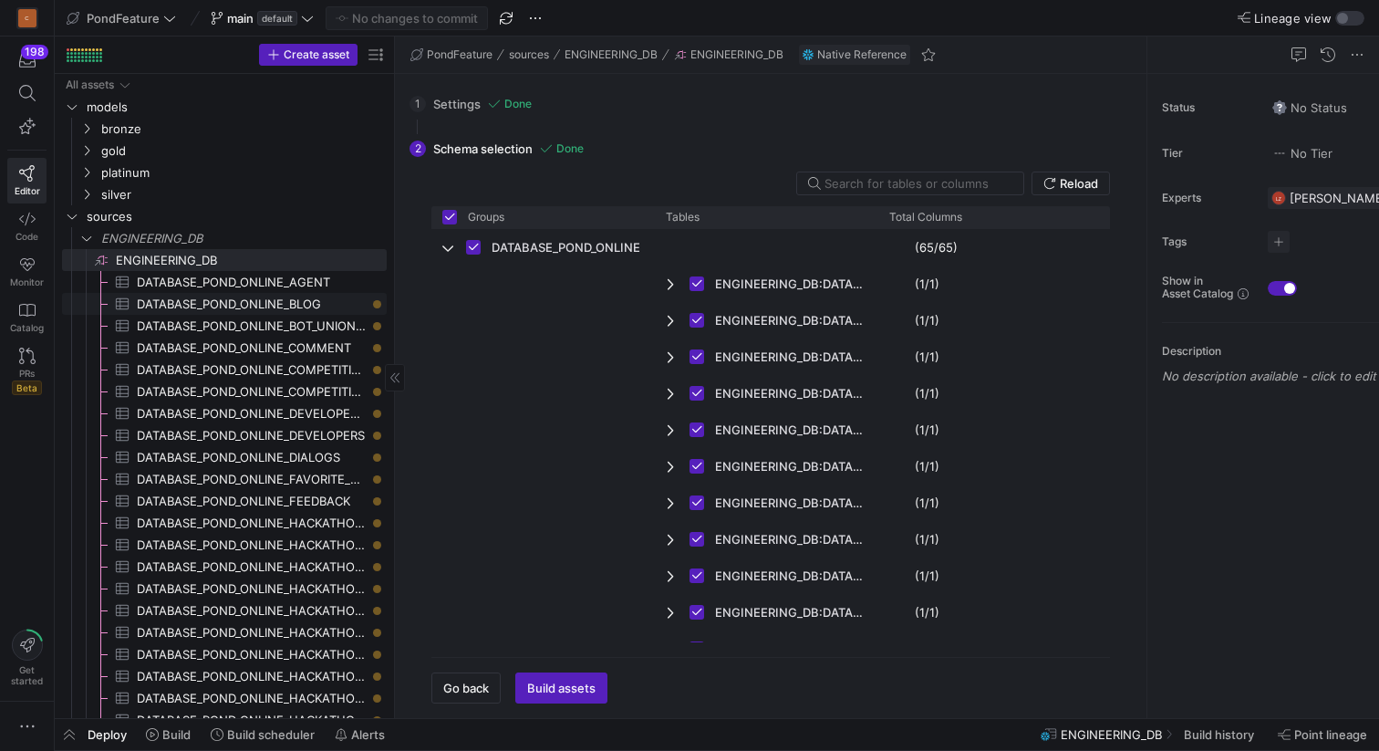
click at [264, 302] on span "DATABASE_POND_ONLINE_BLOG​​​​​​​​​" at bounding box center [251, 304] width 229 height 21
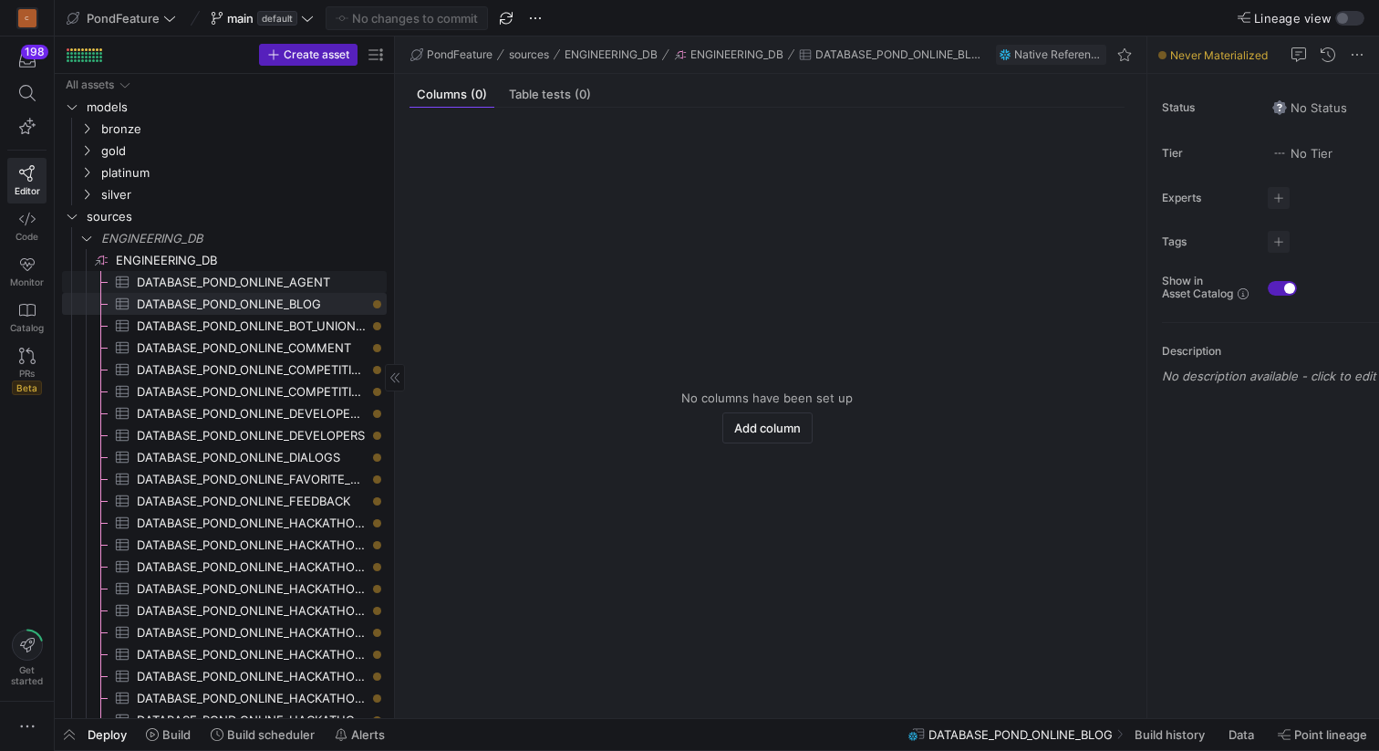
click at [269, 281] on span "DATABASE_POND_ONLINE_AGENT​​​​​​​​​" at bounding box center [251, 282] width 229 height 21
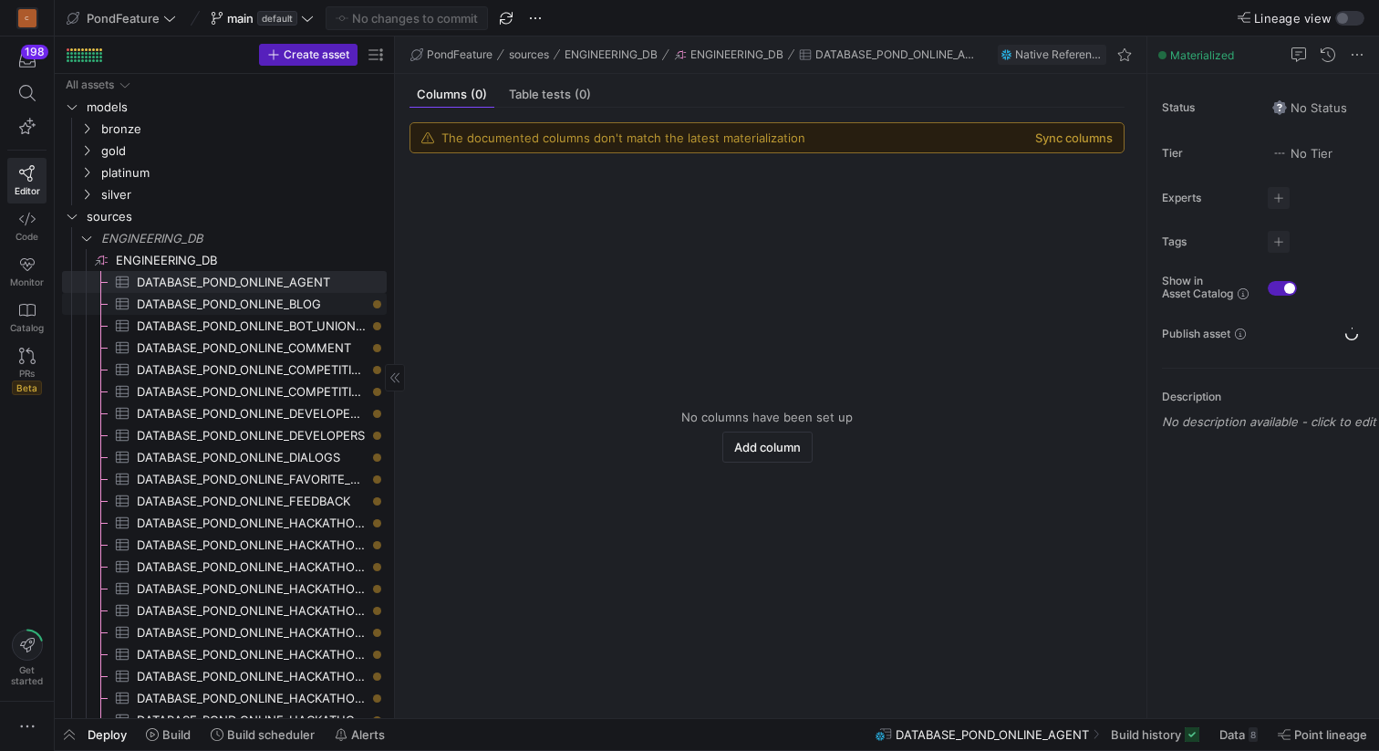
click at [269, 296] on span "DATABASE_POND_ONLINE_BLOG​​​​​​​​​" at bounding box center [251, 304] width 229 height 21
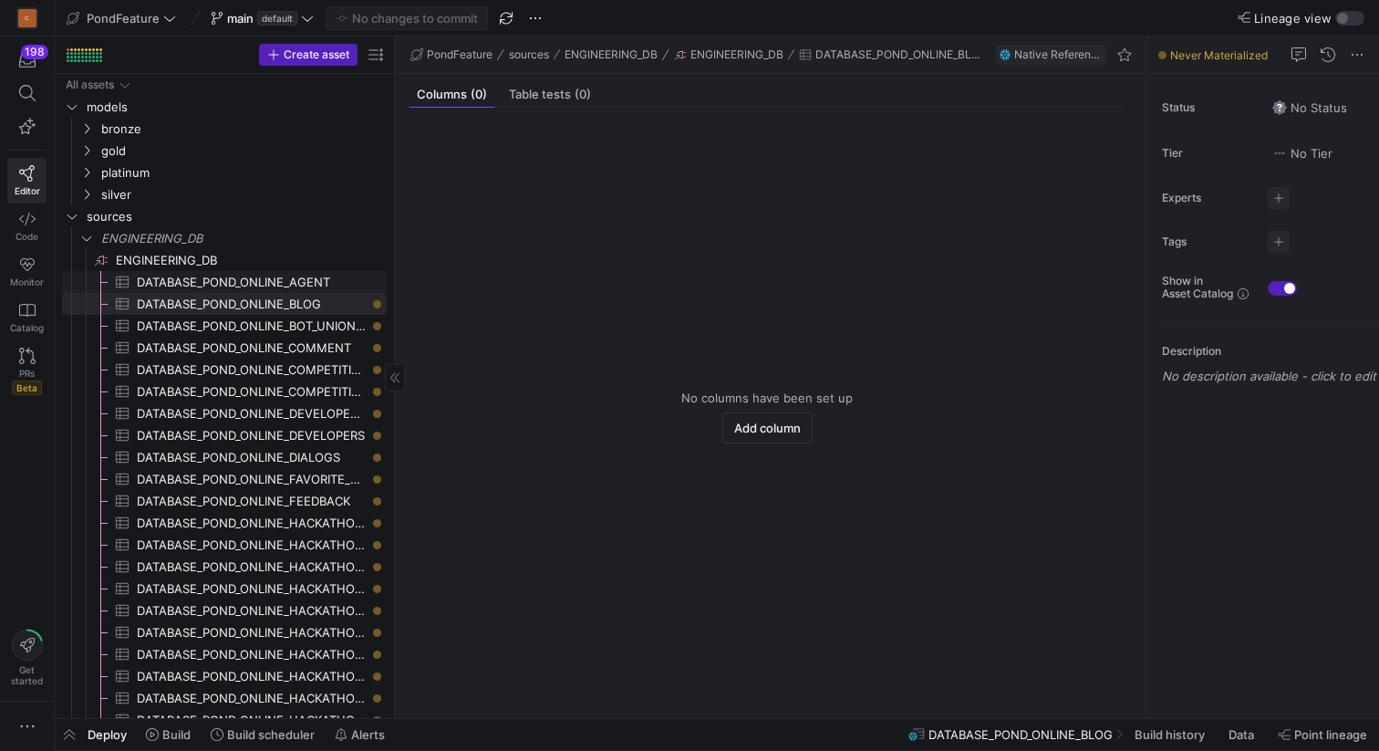
click at [297, 279] on span "DATABASE_POND_ONLINE_AGENT​​​​​​​​​" at bounding box center [251, 282] width 229 height 21
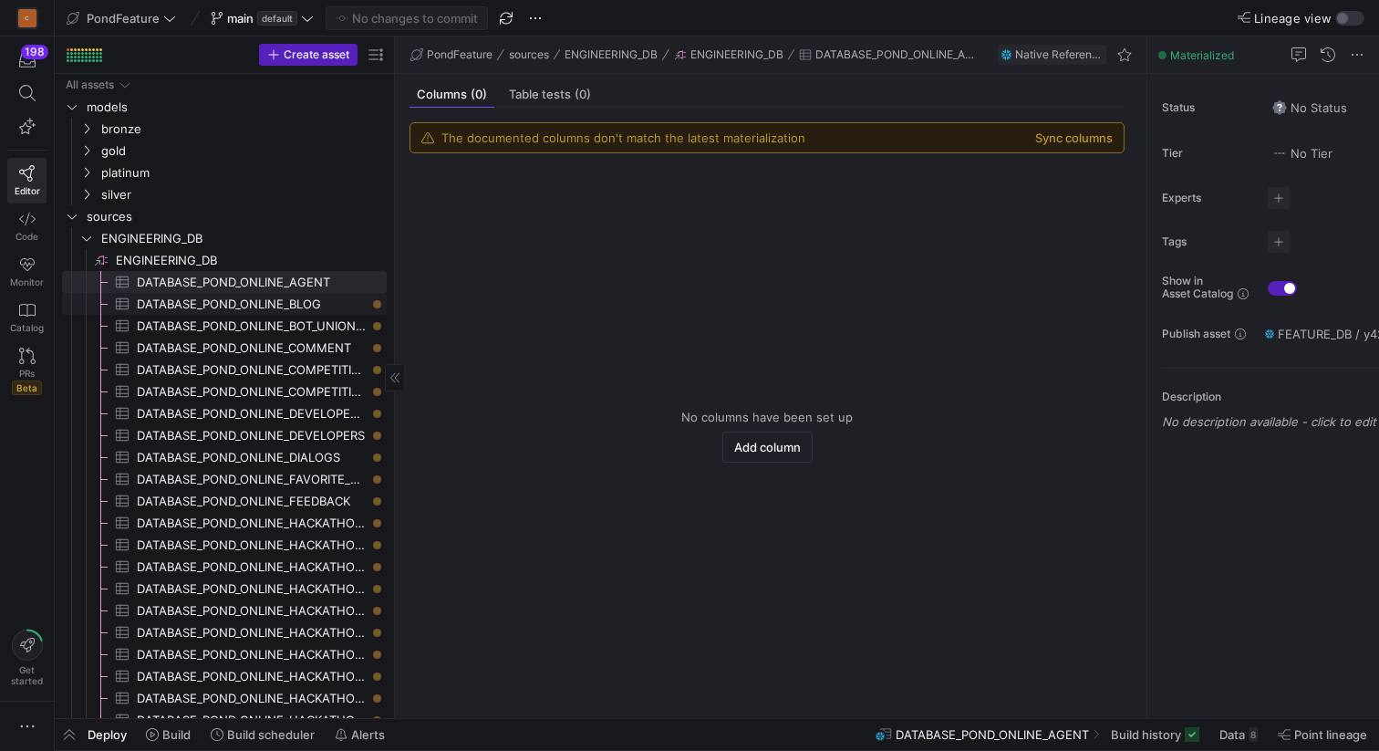
click at [303, 308] on span "DATABASE_POND_ONLINE_BLOG​​​​​​​​​" at bounding box center [251, 304] width 229 height 21
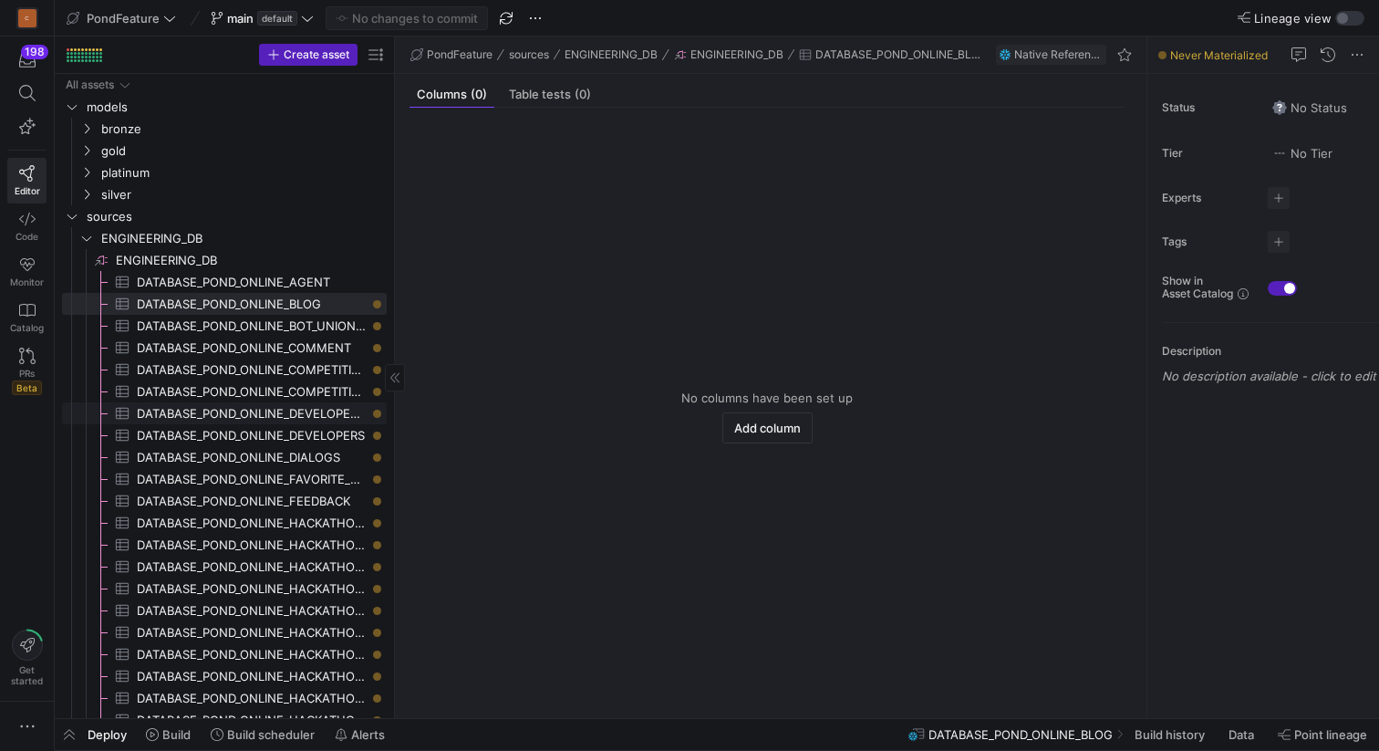
click at [298, 417] on span "DATABASE_POND_ONLINE_DEVELOPER_SUBMITS​​​​​​​​​" at bounding box center [251, 413] width 229 height 21
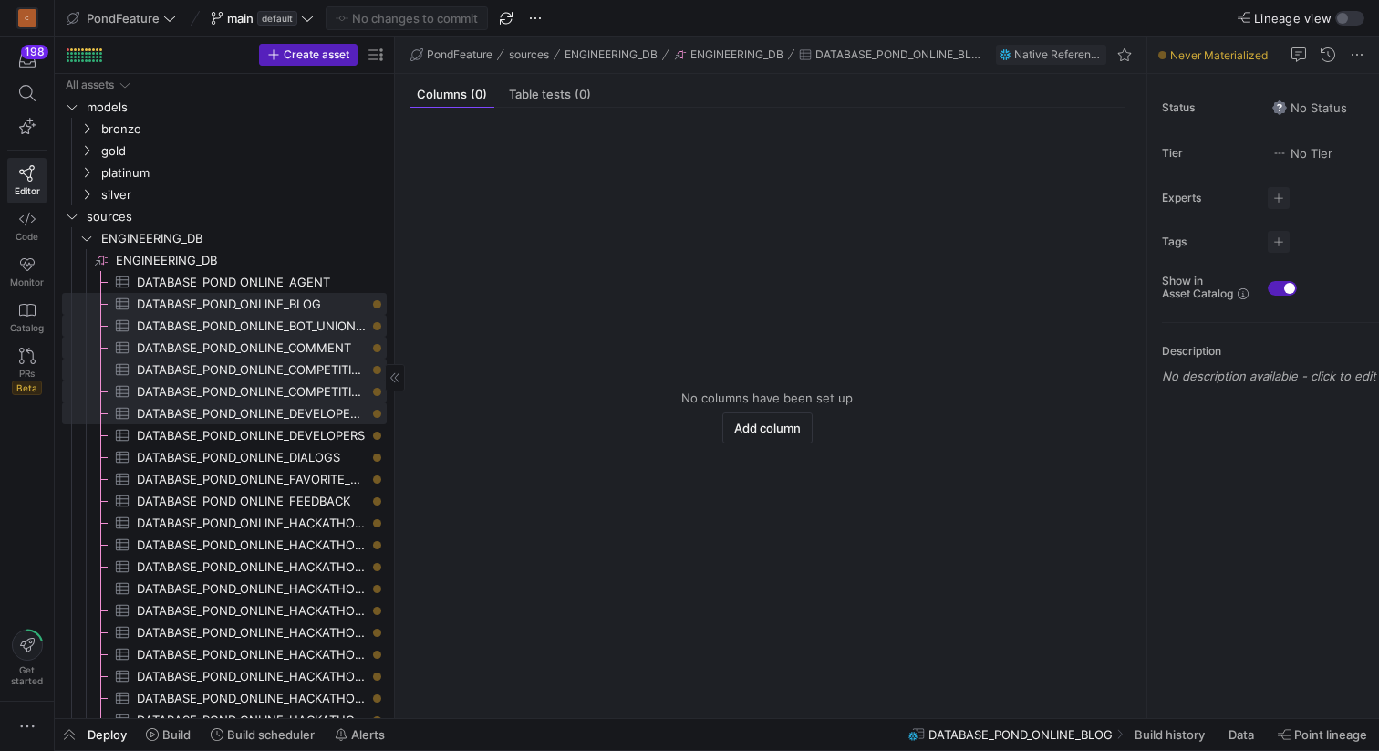
click at [316, 306] on span "DATABASE_POND_ONLINE_BLOG​​​​​​​​​" at bounding box center [251, 304] width 229 height 21
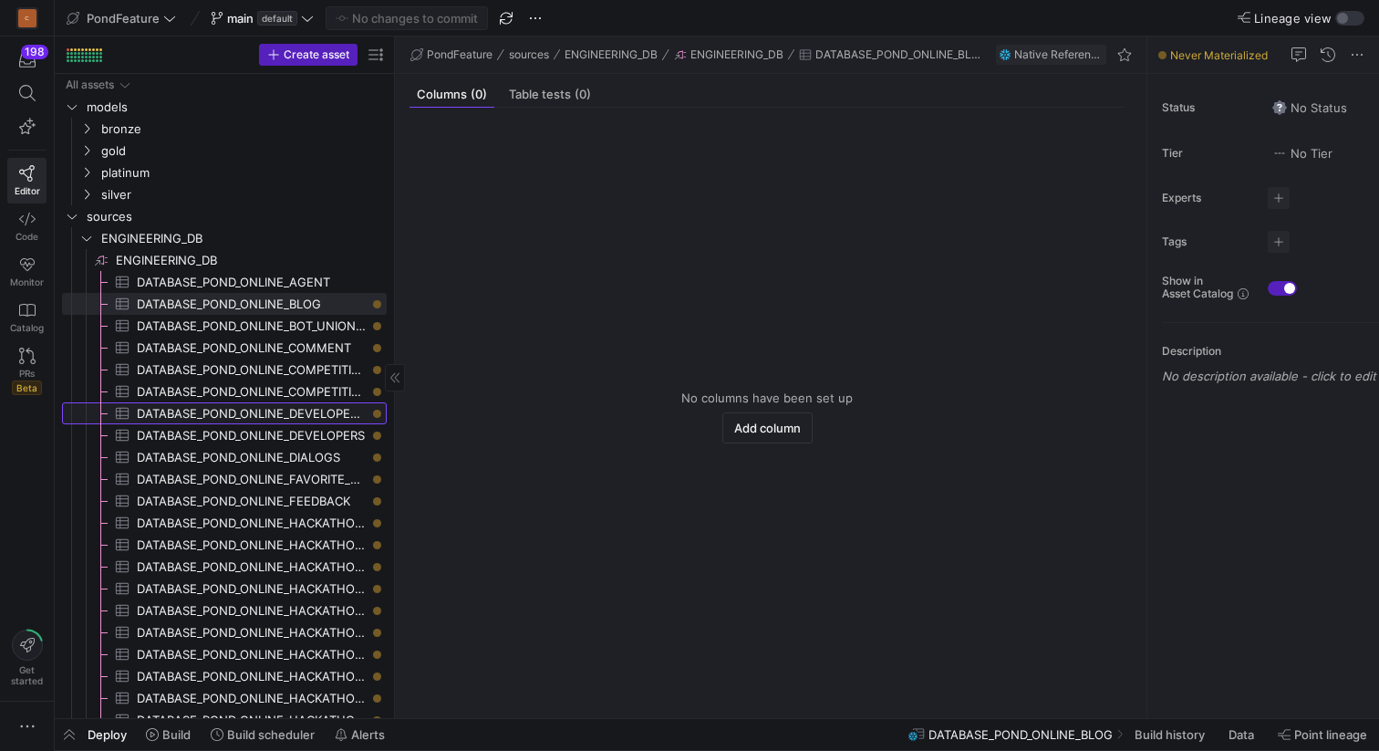
click at [296, 419] on span "DATABASE_POND_ONLINE_DEVELOPER_SUBMITS​​​​​​​​​" at bounding box center [251, 413] width 229 height 21
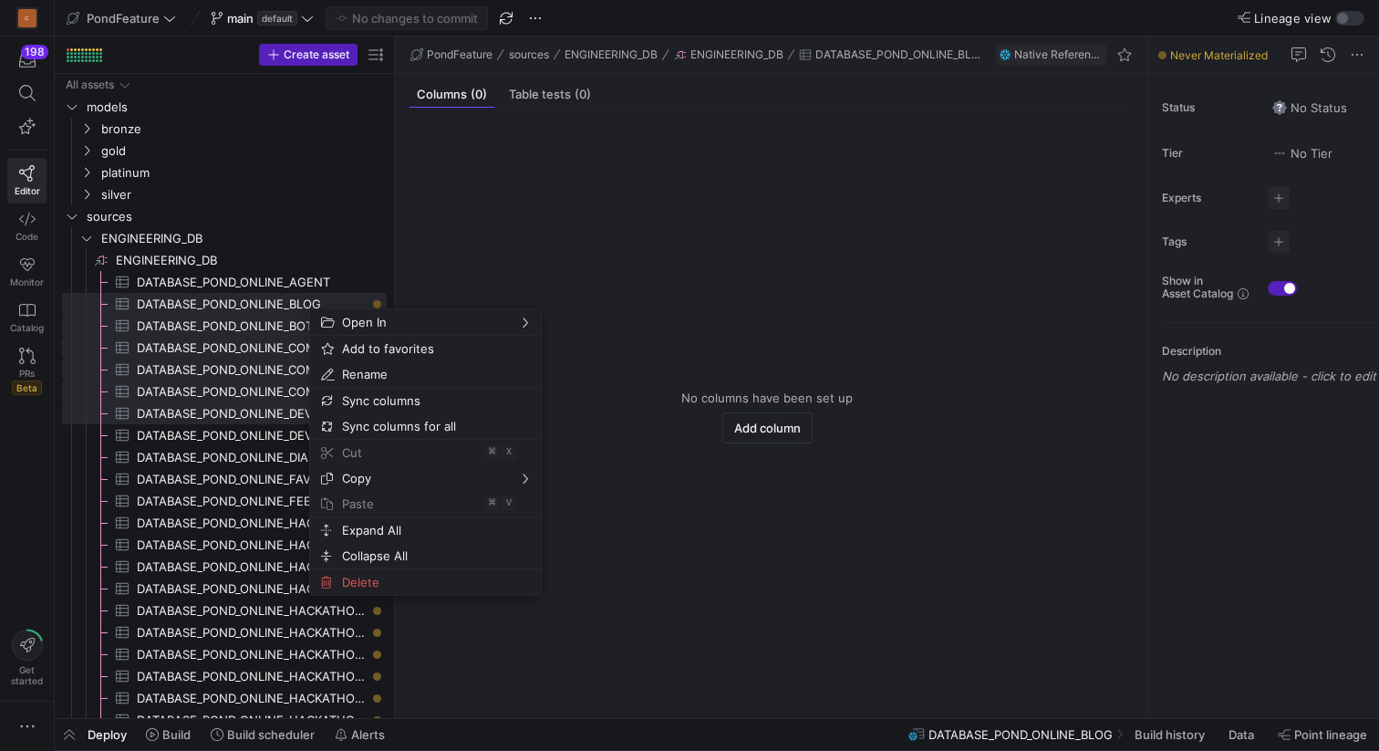
click at [253, 352] on span "DATABASE_POND_ONLINE_COMMENT​​​​​​​​​" at bounding box center [251, 348] width 229 height 21
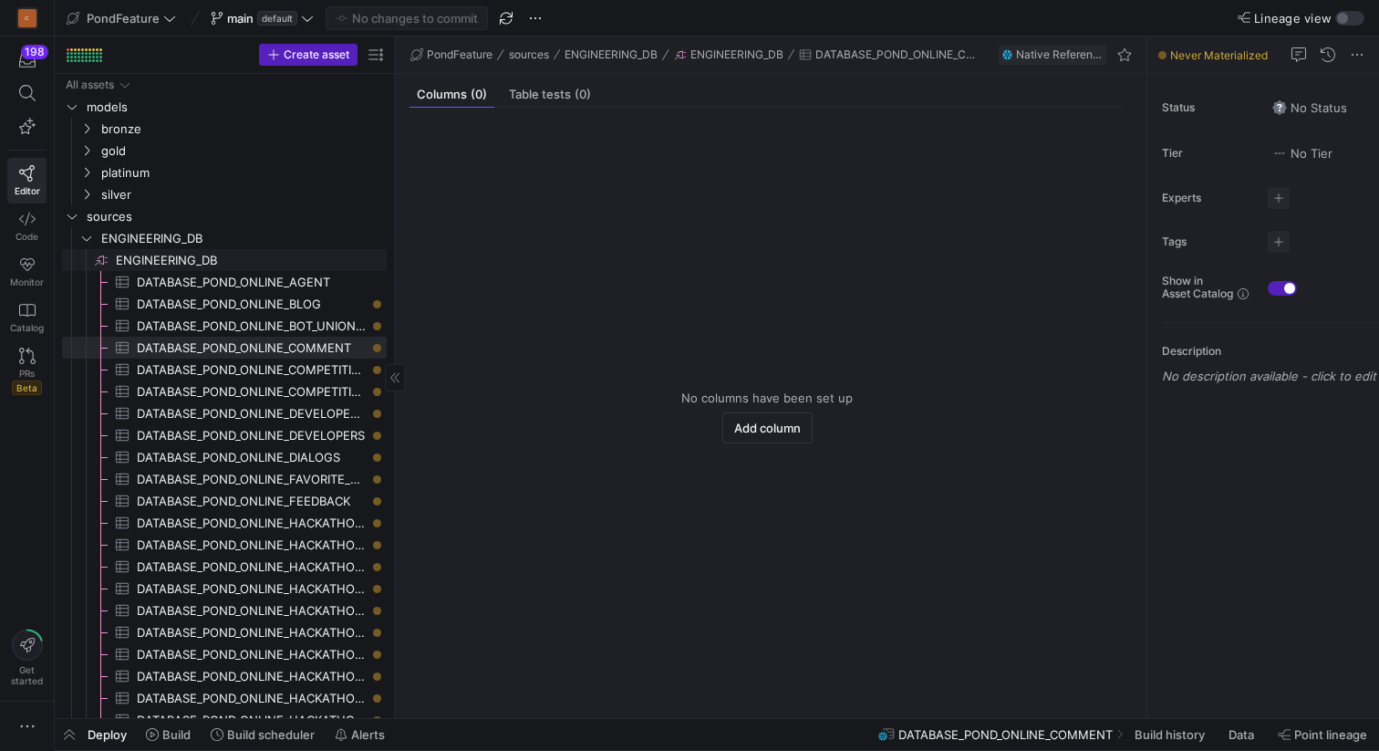
click at [247, 248] on link "ENGINEERING_DB" at bounding box center [224, 238] width 325 height 22
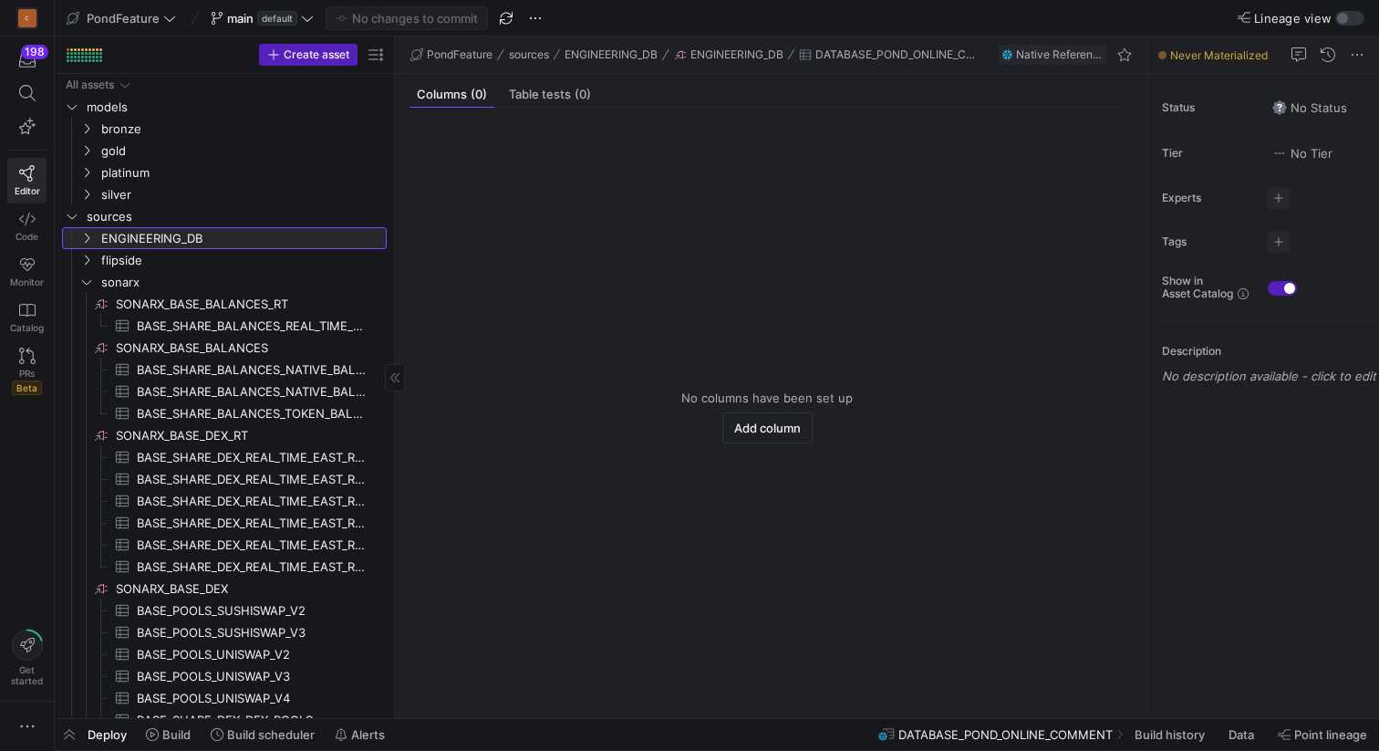
click at [247, 248] on link "ENGINEERING_DB" at bounding box center [224, 238] width 325 height 22
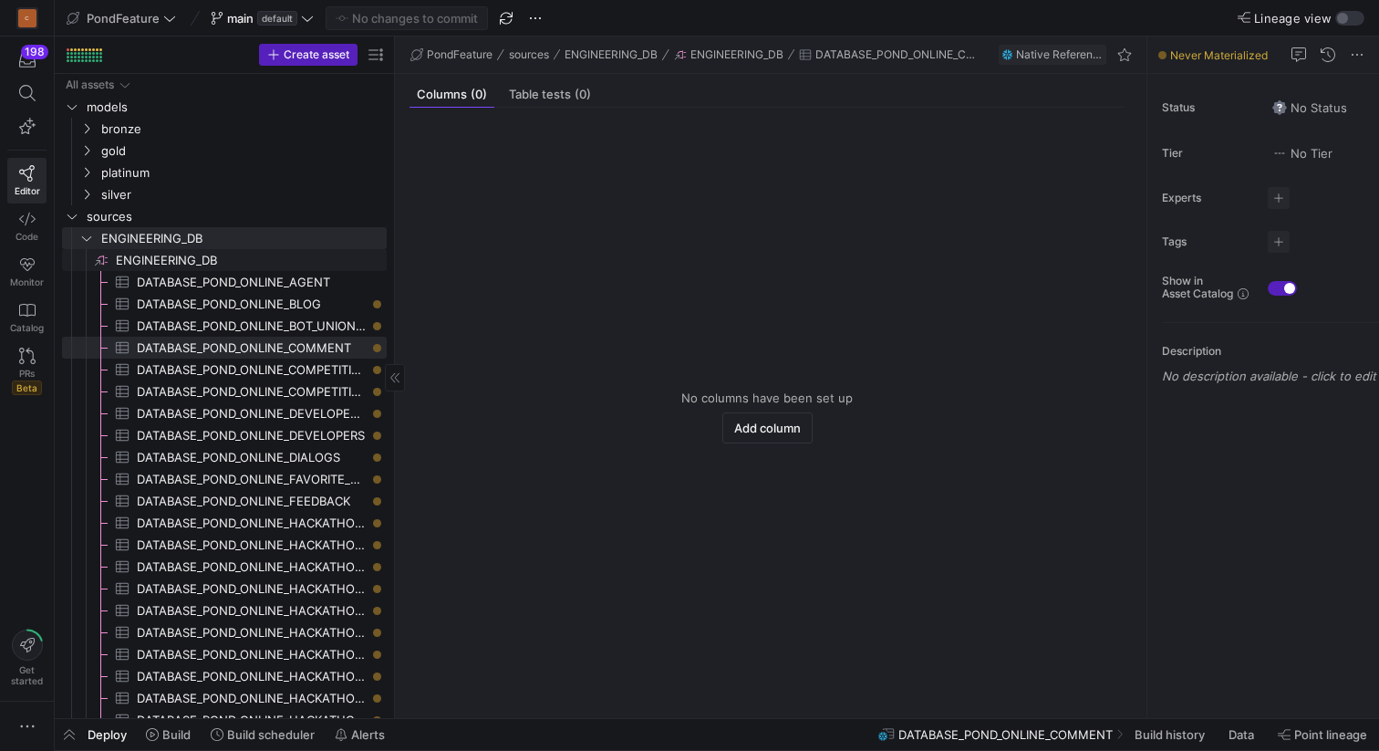
click at [240, 260] on span "ENGINEERING_DB​​​​​​​​" at bounding box center [250, 260] width 268 height 21
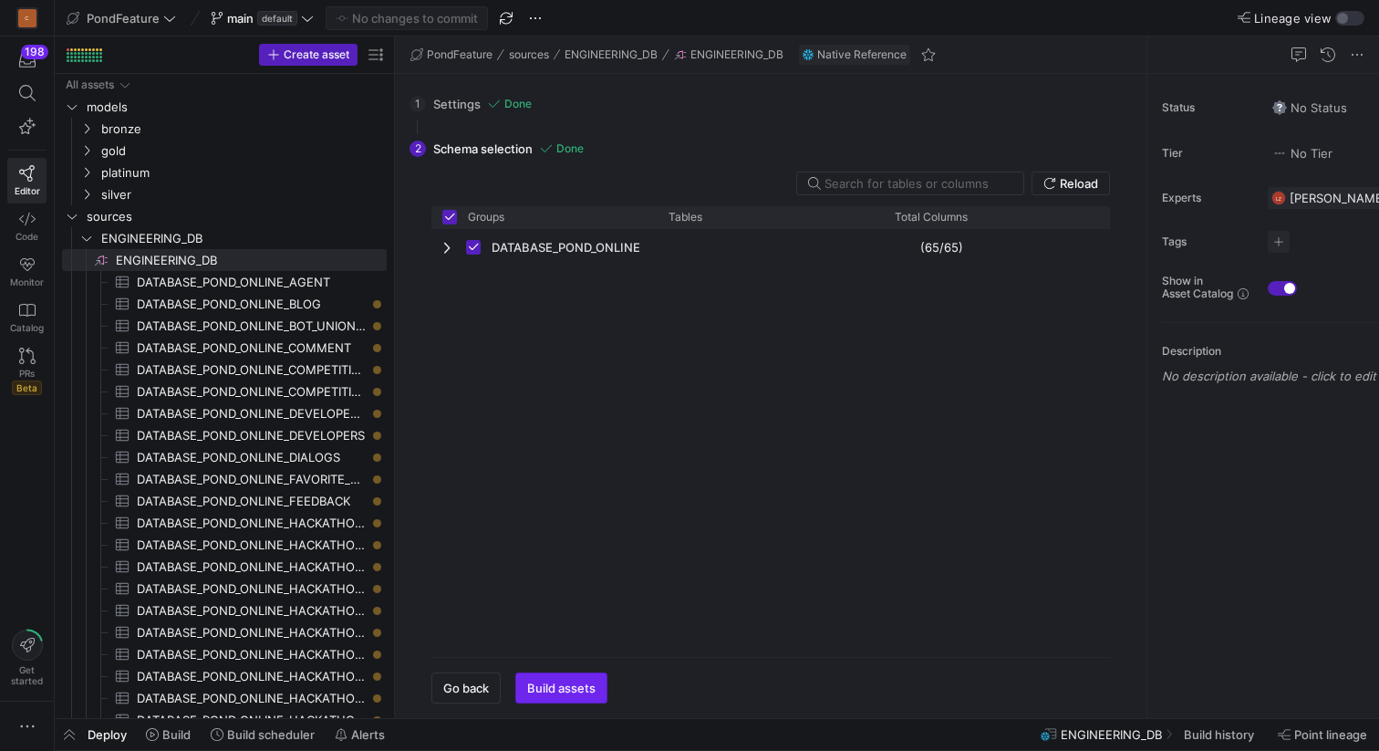
click at [556, 695] on span "button" at bounding box center [561, 687] width 90 height 29
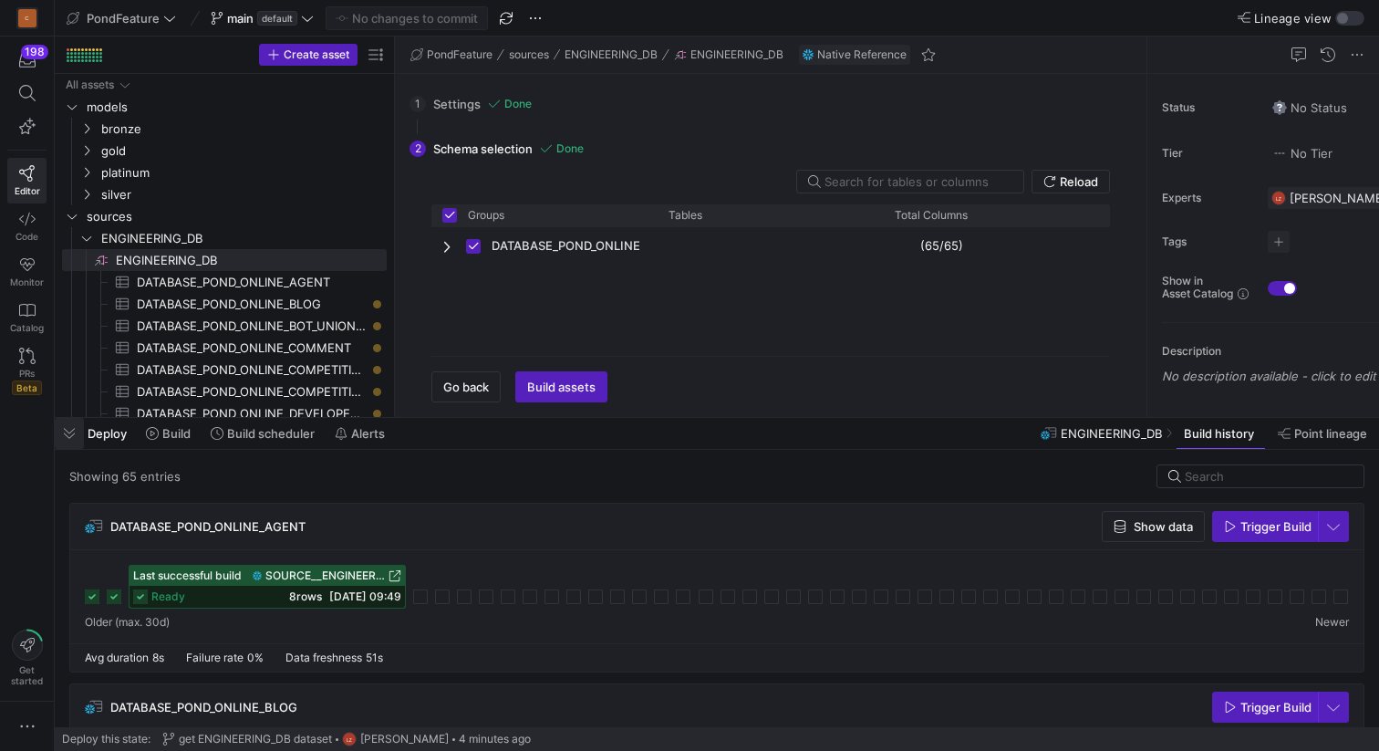
click at [70, 433] on span "button" at bounding box center [69, 433] width 29 height 31
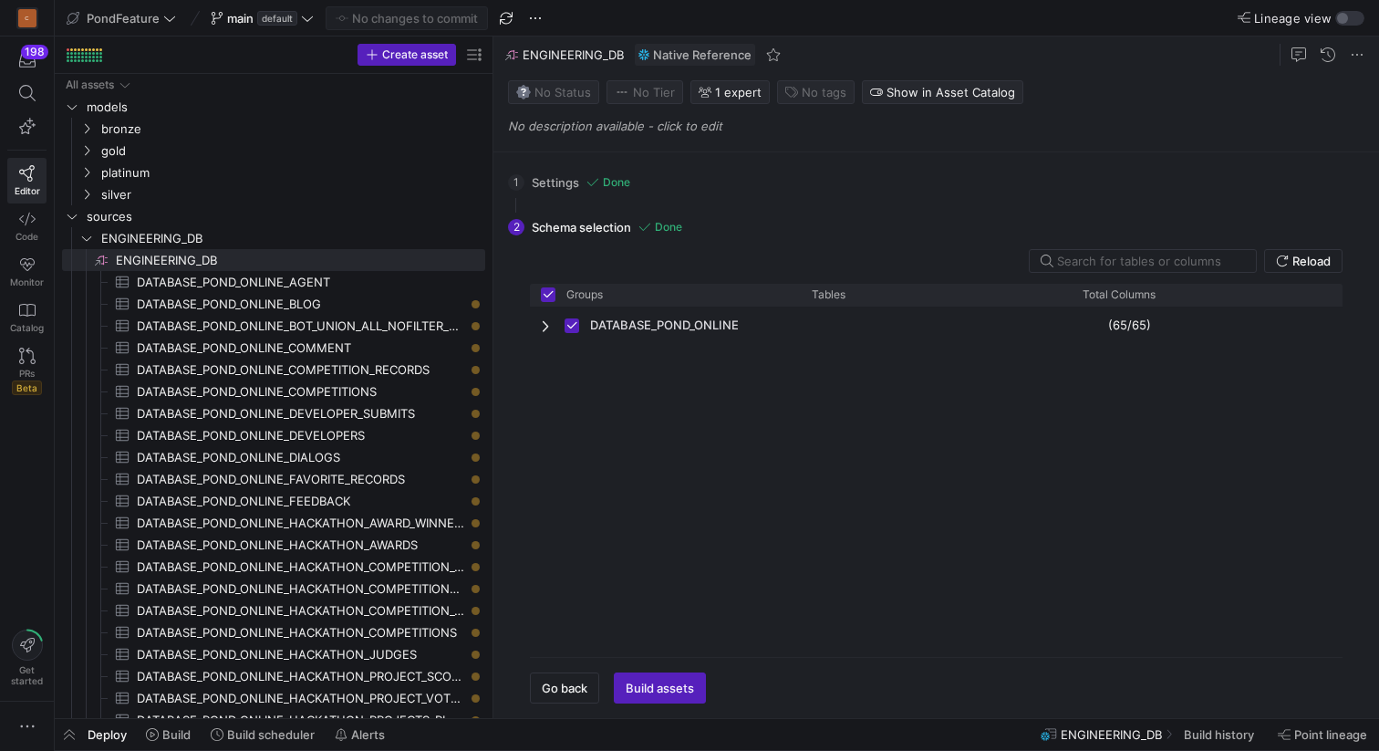
drag, startPoint x: 395, startPoint y: 417, endPoint x: 587, endPoint y: 416, distance: 192.5
click at [243, 433] on span "DATABASE_POND_ONLINE_DEVELOPERS​​​​​​​​​" at bounding box center [300, 435] width 327 height 21
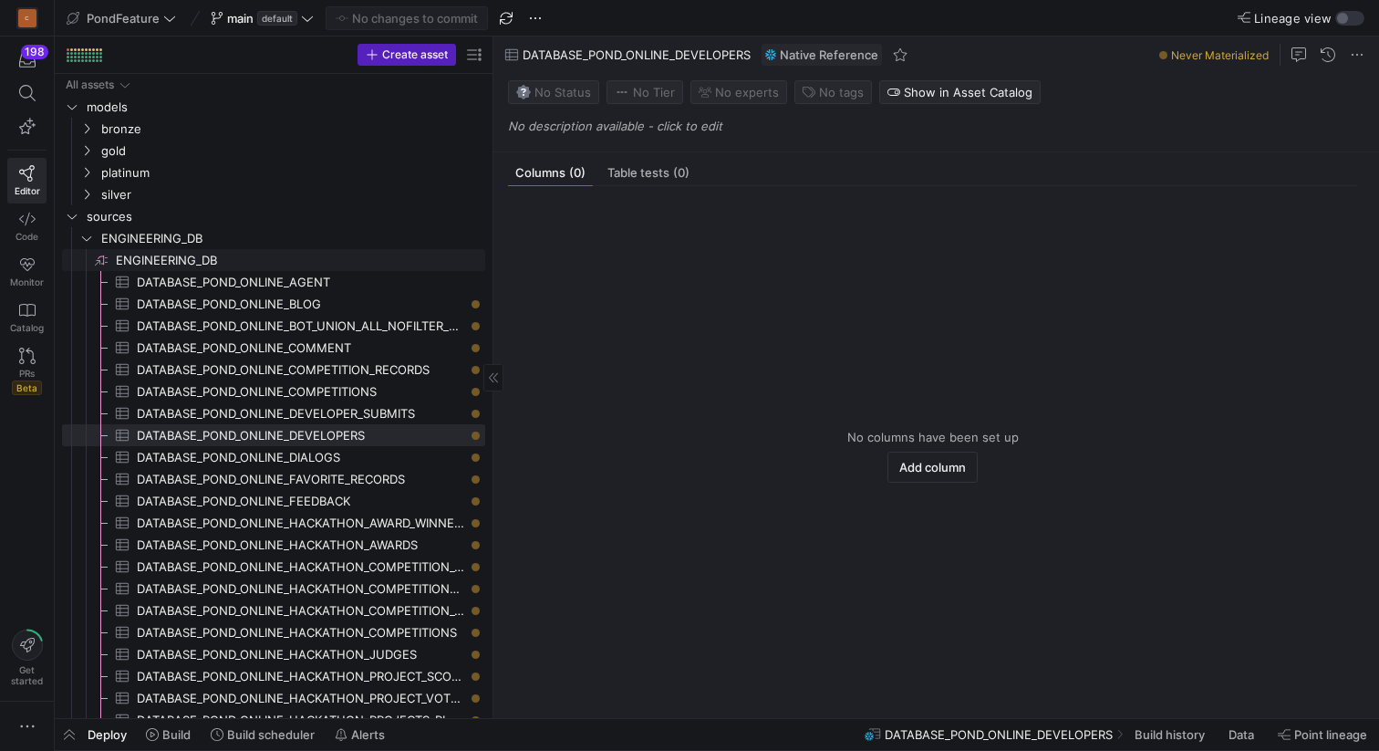
click at [233, 261] on span "ENGINEERING_DB​​​​​​​​" at bounding box center [299, 260] width 367 height 21
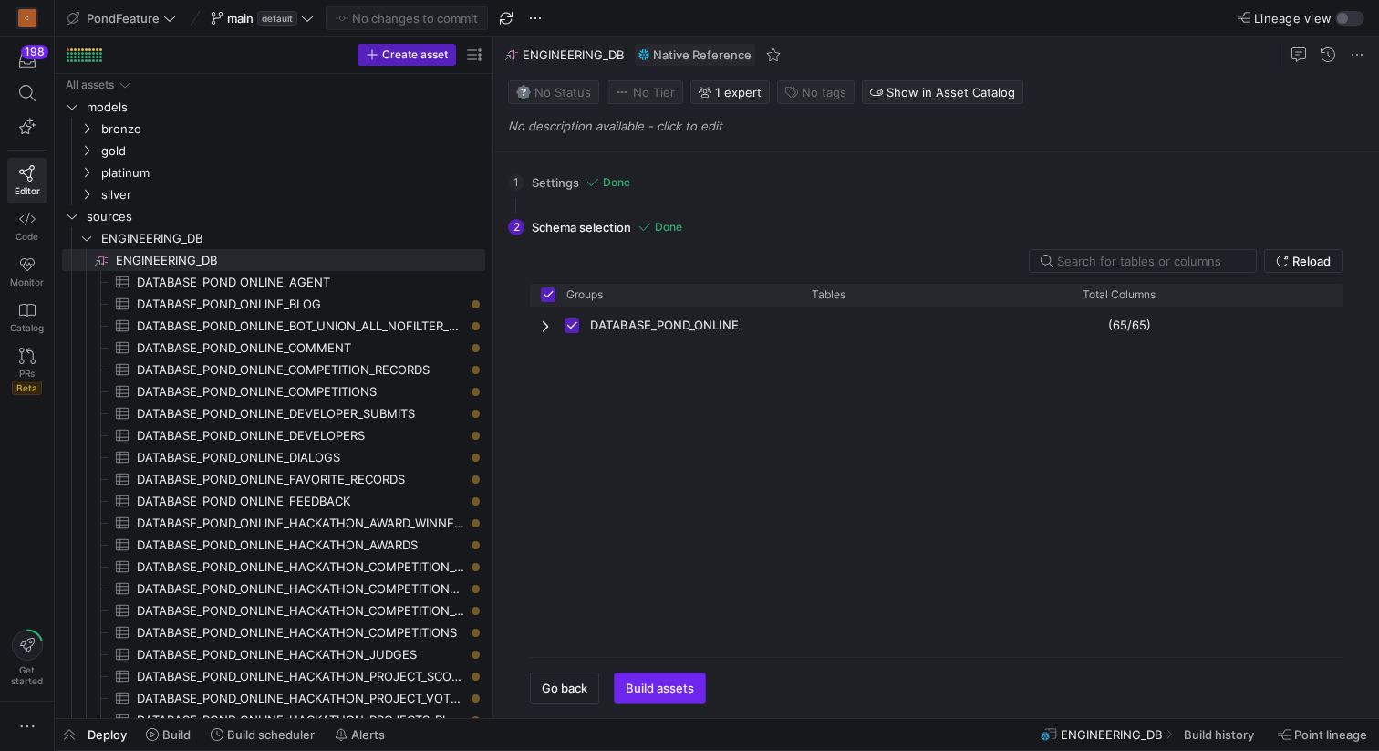
click at [675, 683] on span "Build assets" at bounding box center [660, 687] width 68 height 15
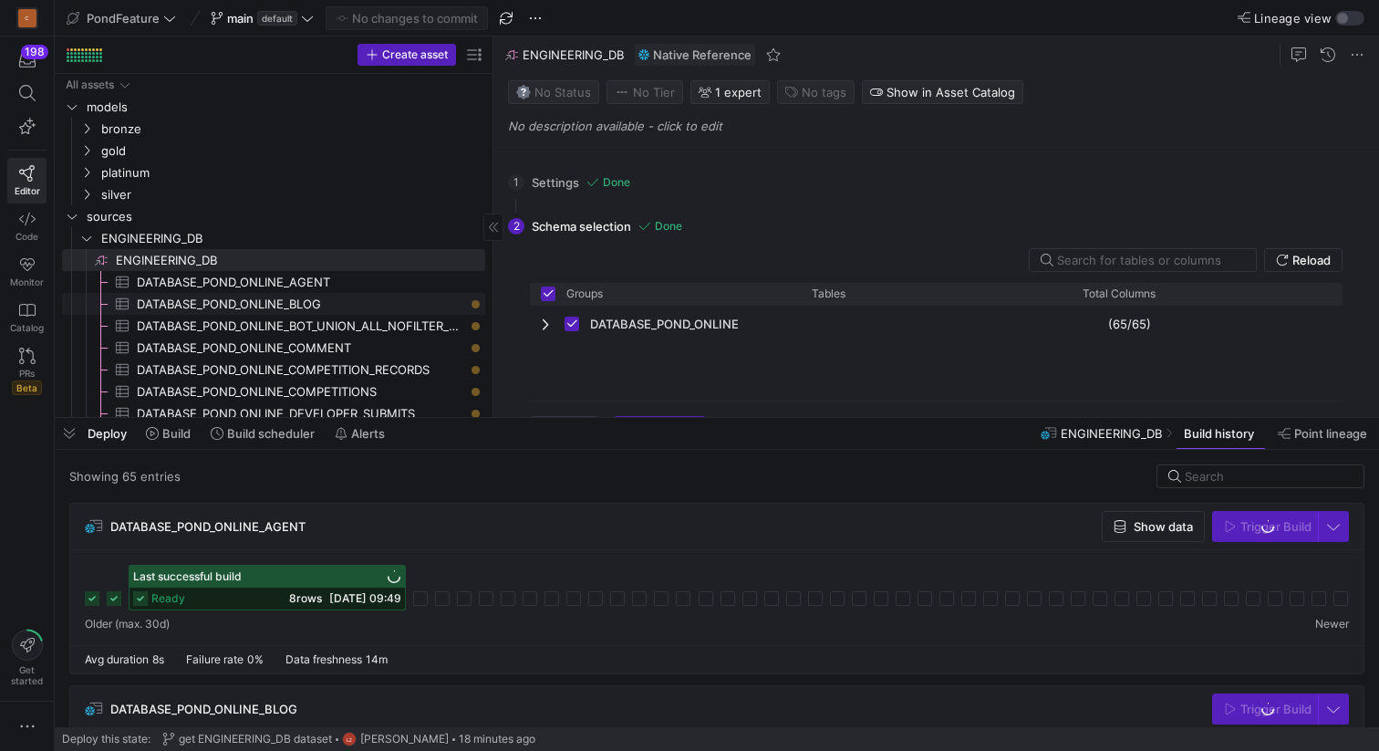
scroll to position [196, 0]
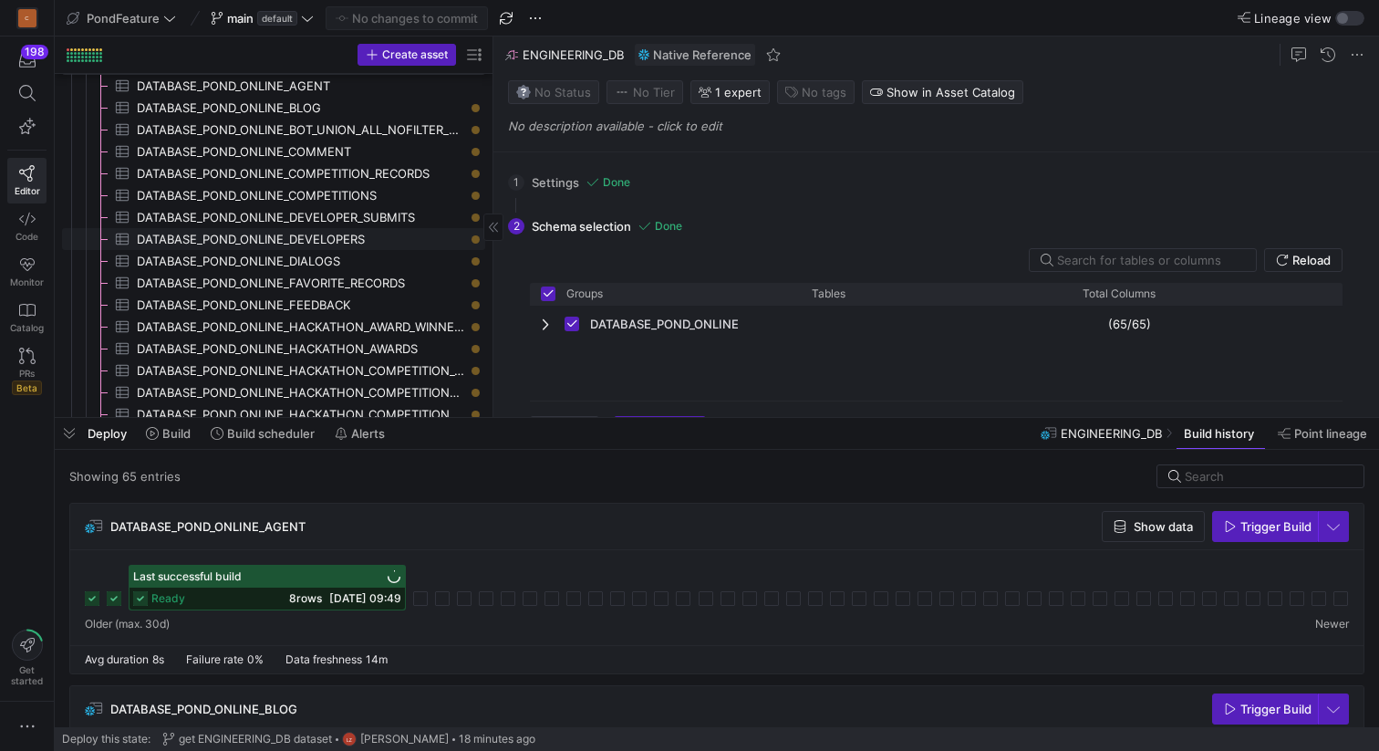
click at [329, 243] on span "DATABASE_POND_ONLINE_DEVELOPERS​​​​​​​​​" at bounding box center [300, 239] width 327 height 21
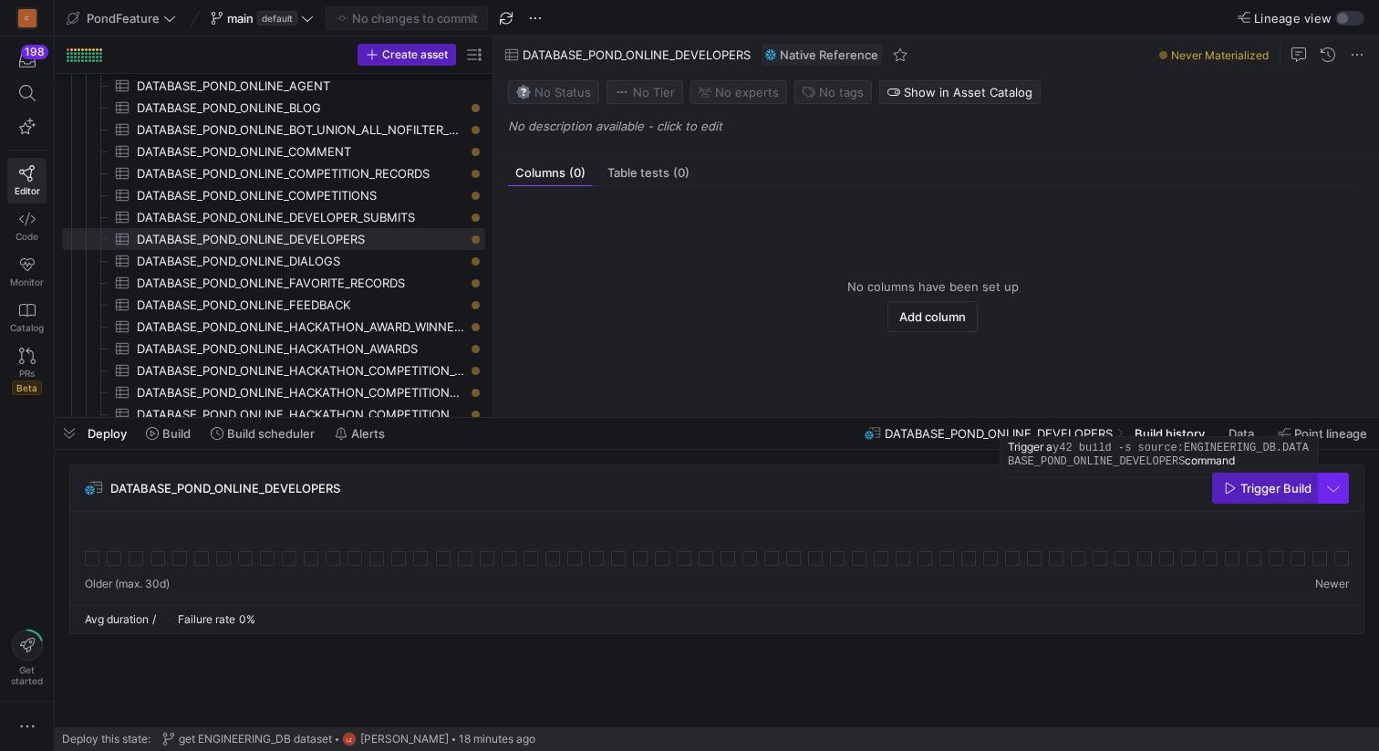
click at [1334, 494] on span "button" at bounding box center [1333, 487] width 29 height 29
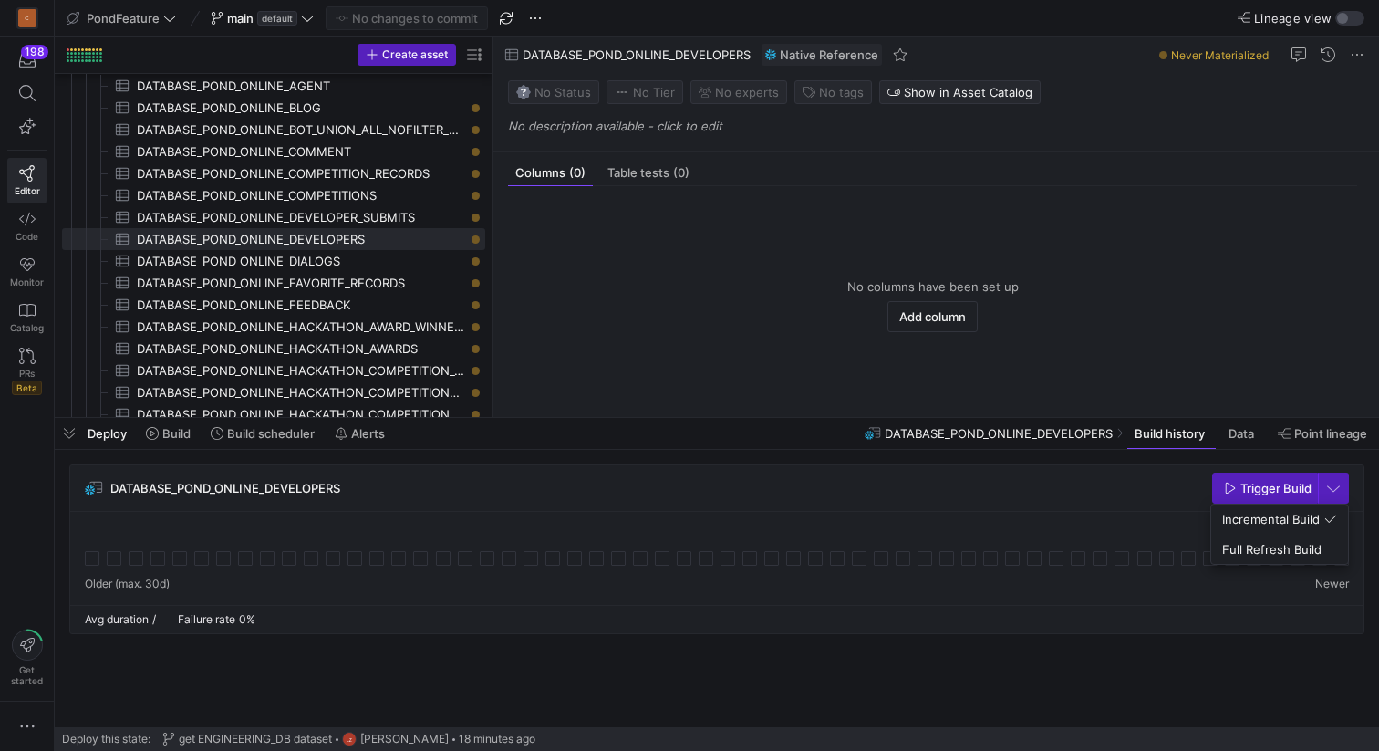
click at [1240, 493] on div at bounding box center [689, 375] width 1379 height 751
click at [1336, 487] on span "button" at bounding box center [1333, 487] width 29 height 29
click at [1265, 547] on span "Full Refresh Build" at bounding box center [1279, 549] width 115 height 15
click at [1241, 486] on span "Trigger Build" at bounding box center [1276, 488] width 71 height 15
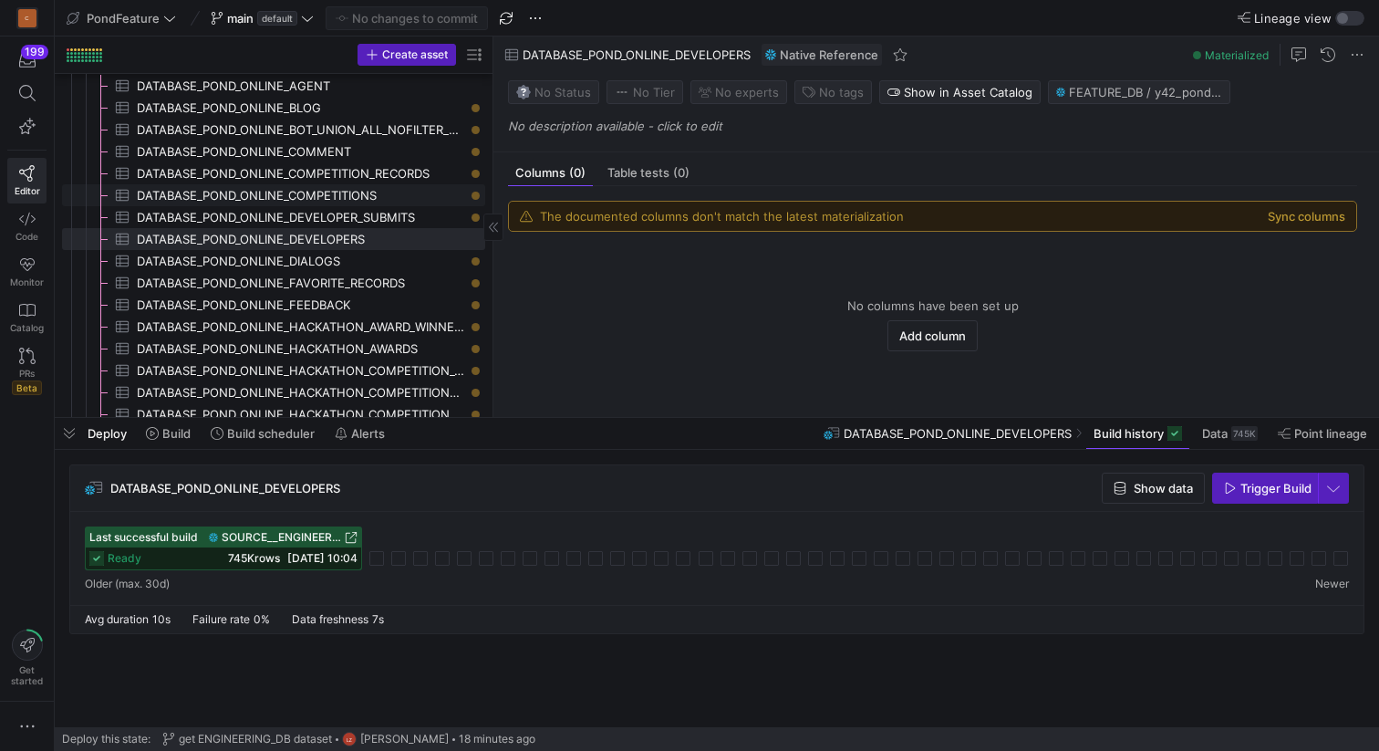
click at [362, 195] on span "DATABASE_POND_ONLINE_COMPETITIONS​​​​​​​​​" at bounding box center [300, 195] width 327 height 21
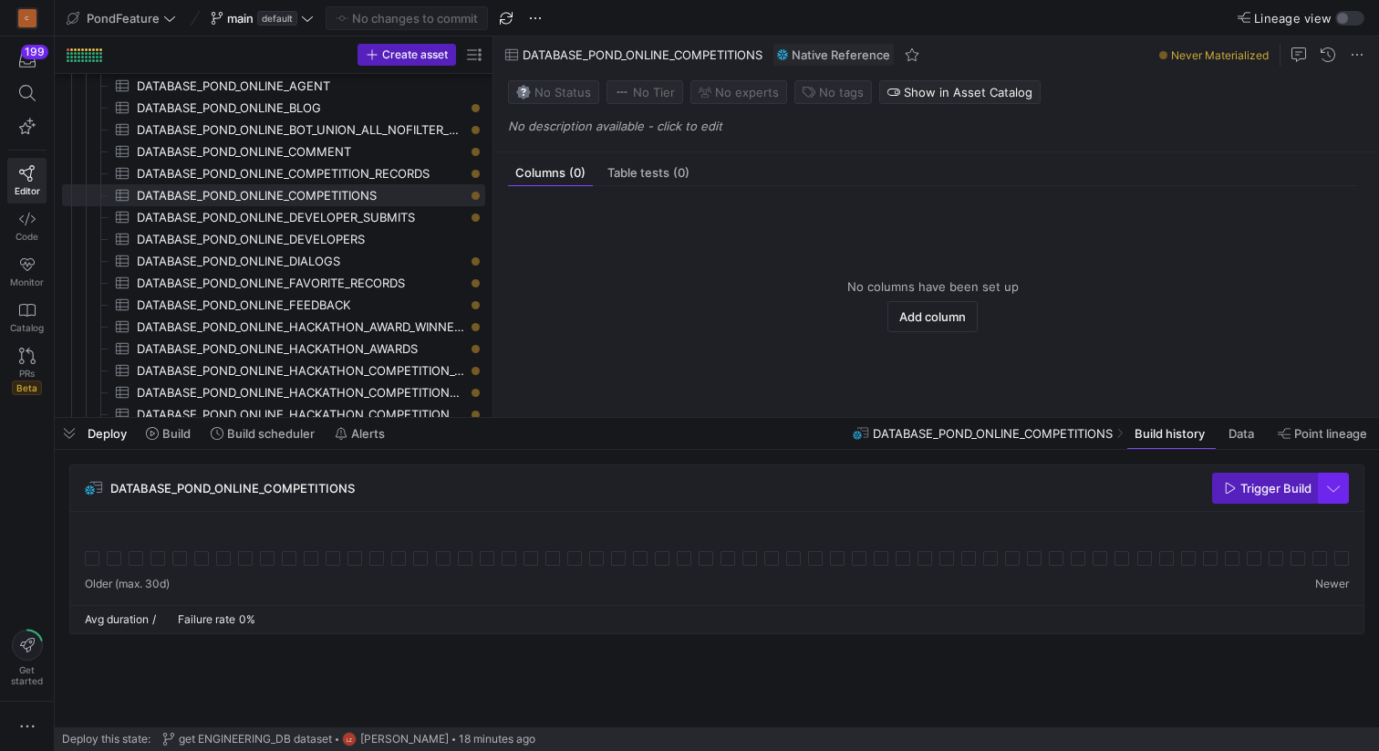
click at [1330, 490] on span "button" at bounding box center [1333, 487] width 29 height 29
click at [1283, 548] on span "Full Refresh Build" at bounding box center [1279, 549] width 115 height 15
click at [1246, 494] on span "Trigger Build" at bounding box center [1276, 488] width 71 height 15
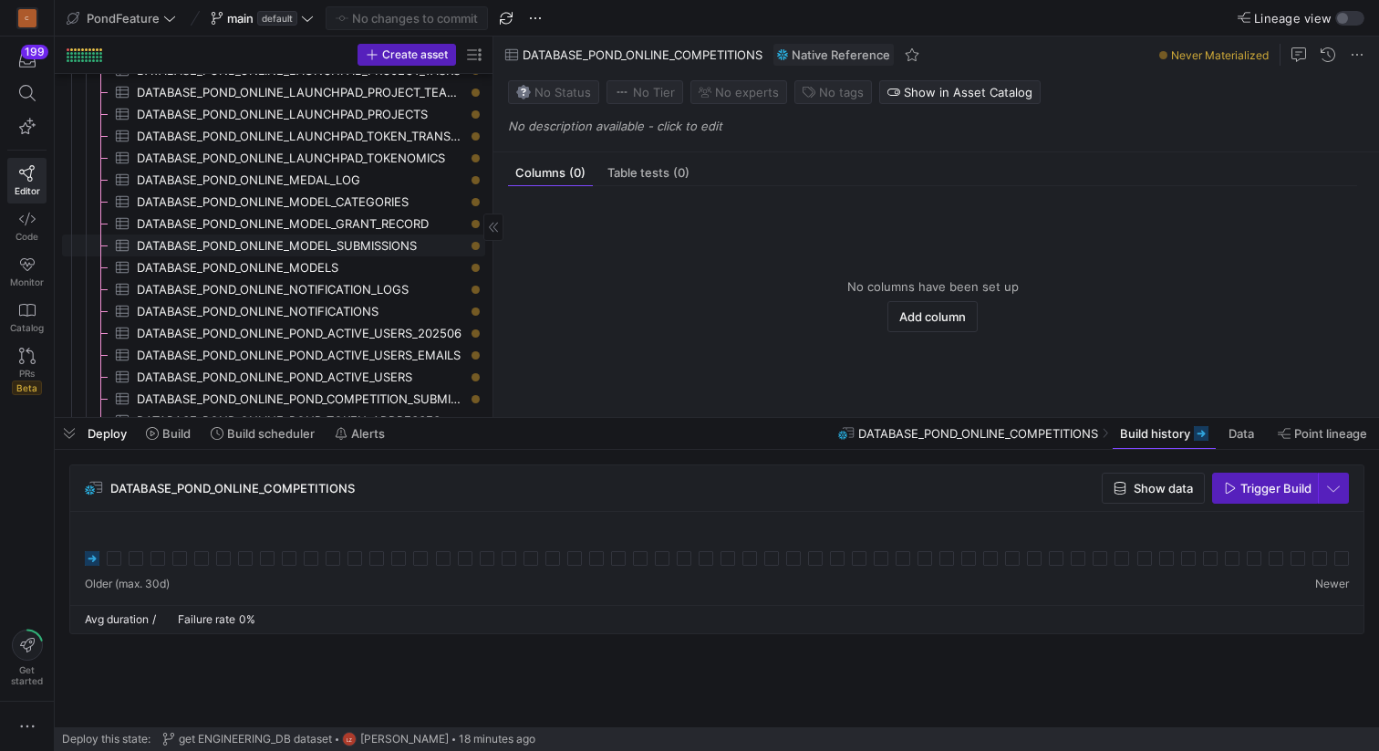
click at [387, 244] on span "DATABASE_POND_ONLINE_MODEL_SUBMISSIONS​​​​​​​​​" at bounding box center [300, 245] width 327 height 21
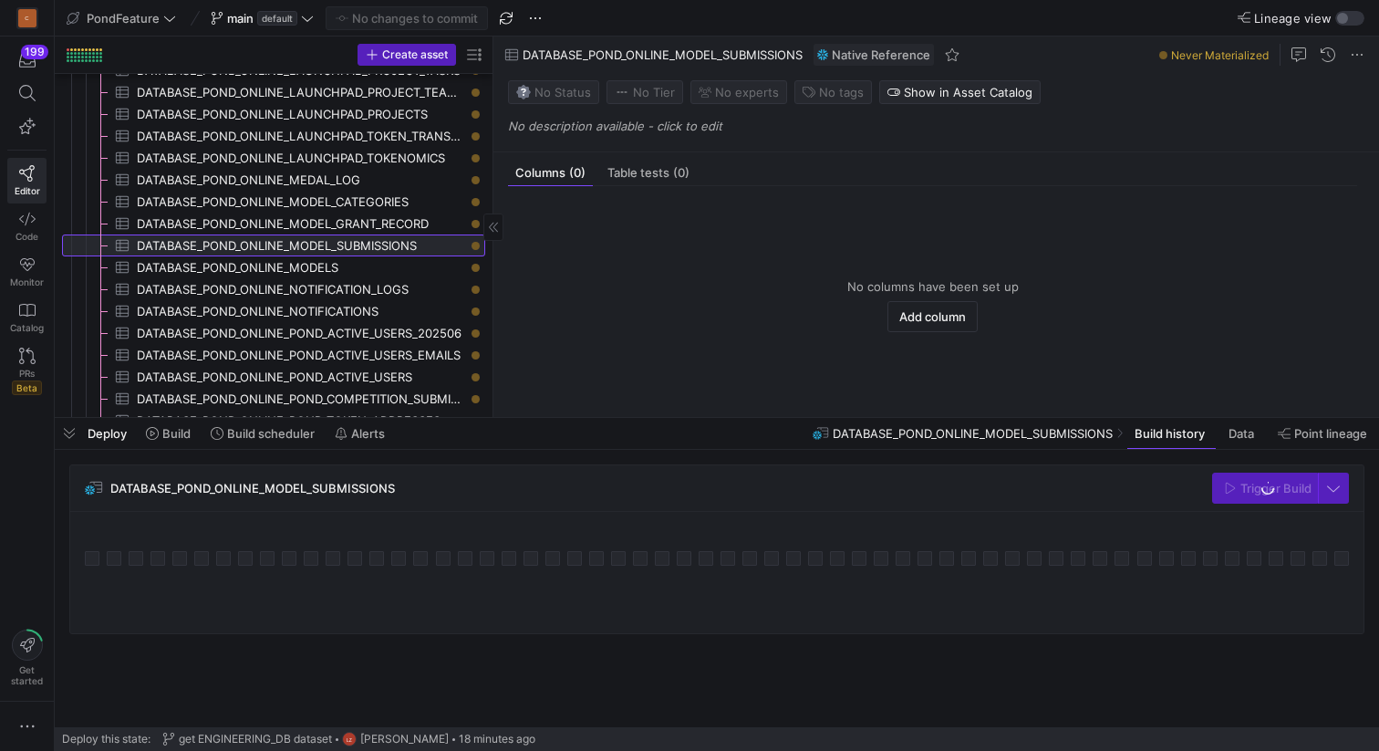
click at [374, 244] on span "DATABASE_POND_ONLINE_MODEL_SUBMISSIONS​​​​​​​​​" at bounding box center [300, 245] width 327 height 21
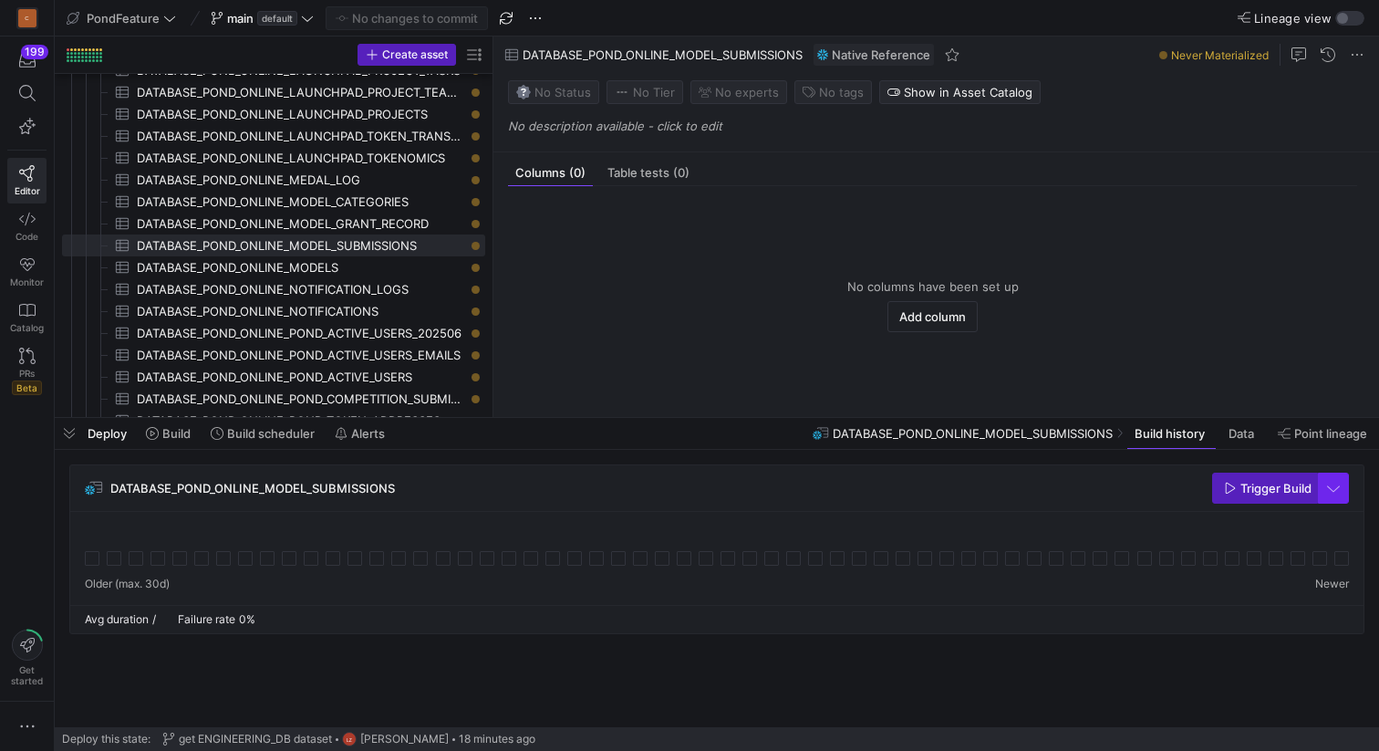
click at [1332, 488] on span "button" at bounding box center [1333, 487] width 29 height 29
click at [1269, 551] on span "Full Refresh Build" at bounding box center [1279, 549] width 115 height 15
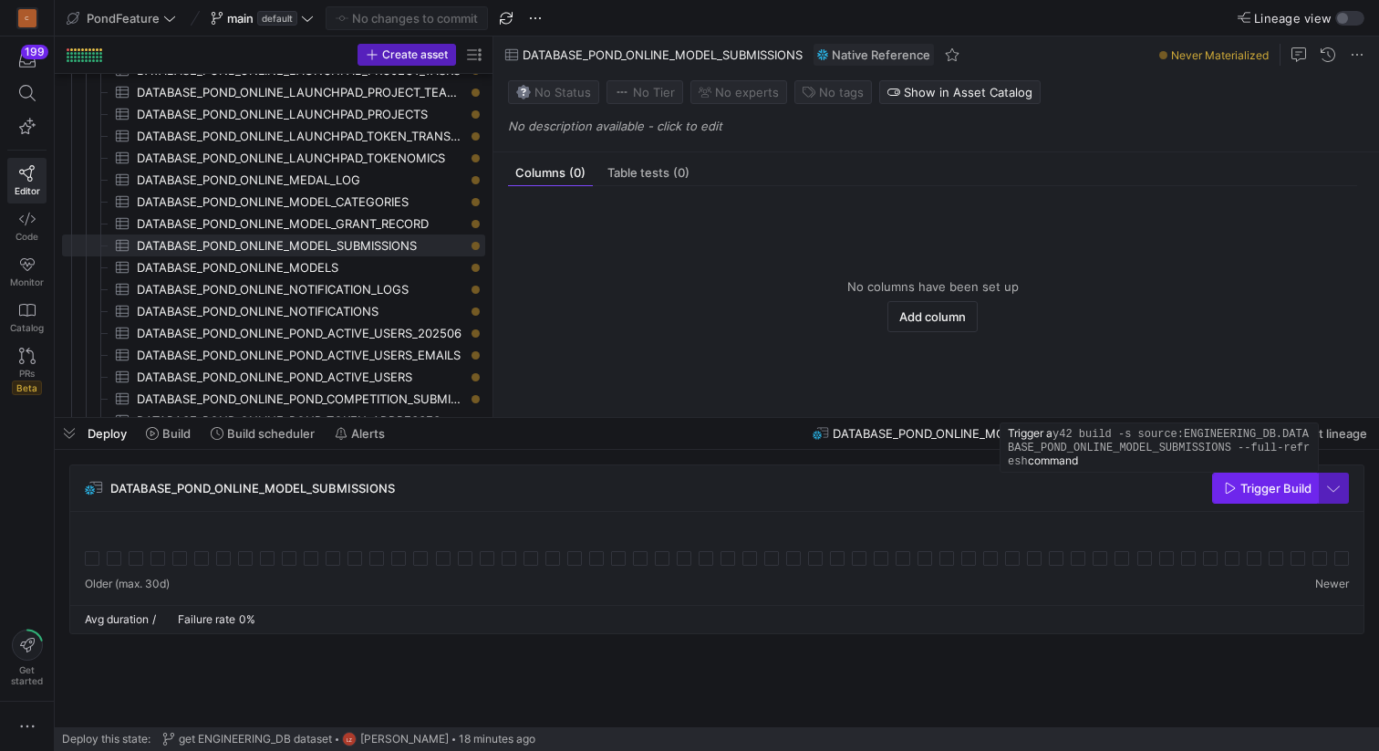
click at [1241, 485] on span "Trigger Build" at bounding box center [1276, 488] width 71 height 15
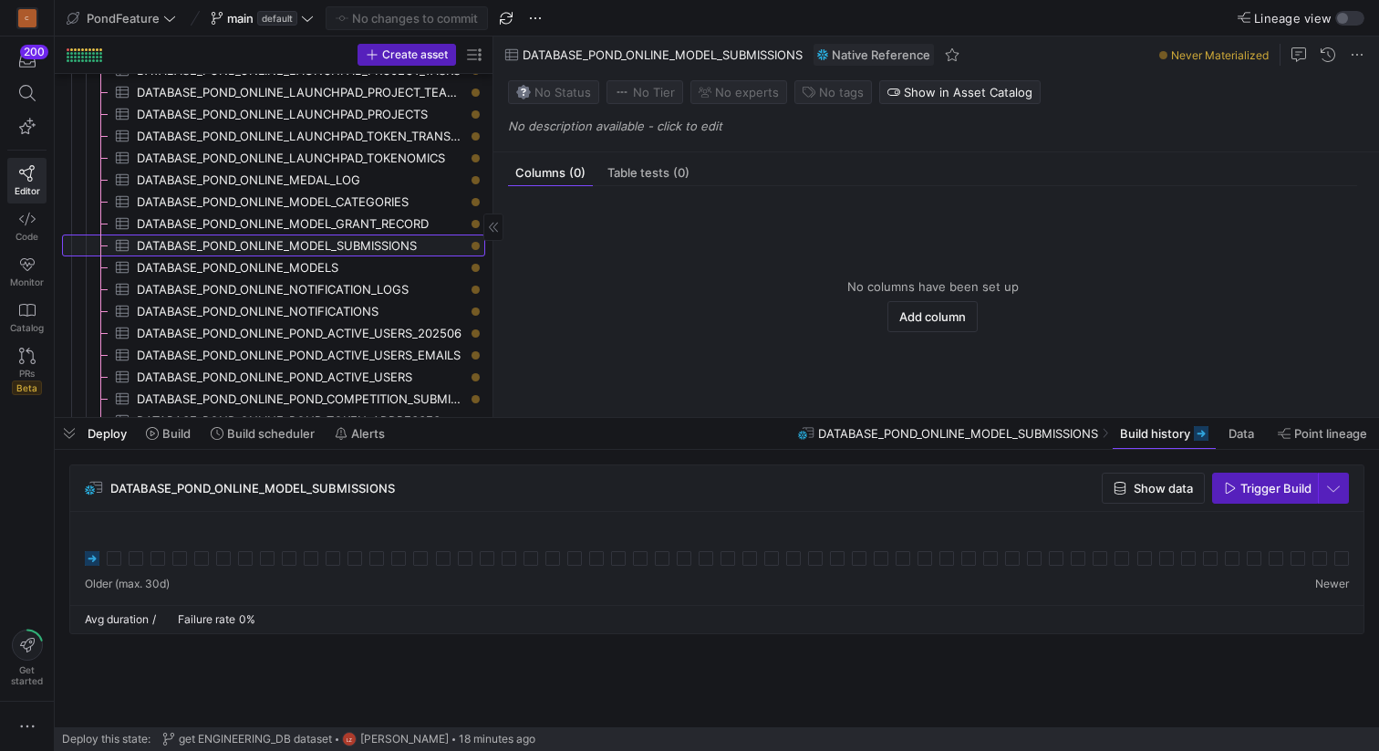
click at [384, 245] on span "DATABASE_POND_ONLINE_MODEL_SUBMISSIONS​​​​​​​​​" at bounding box center [300, 245] width 327 height 21
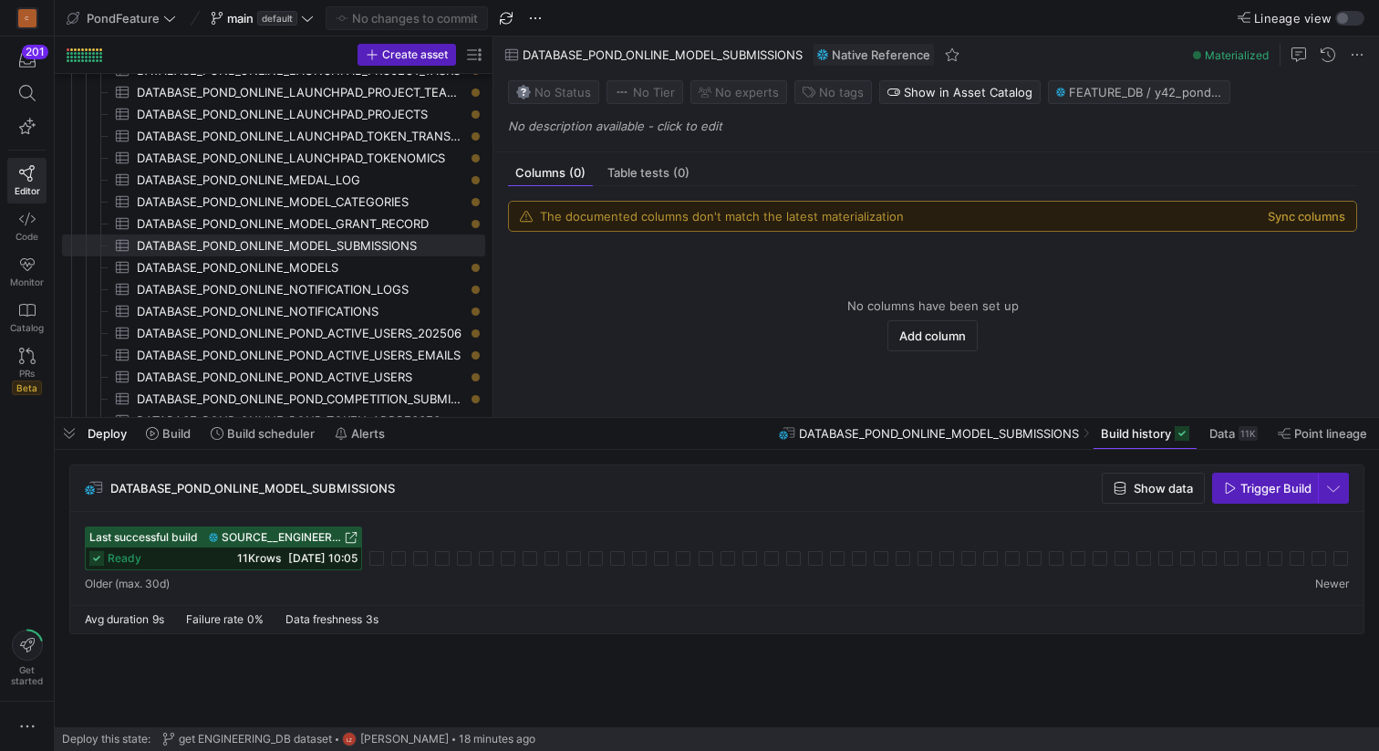
scroll to position [1328, 0]
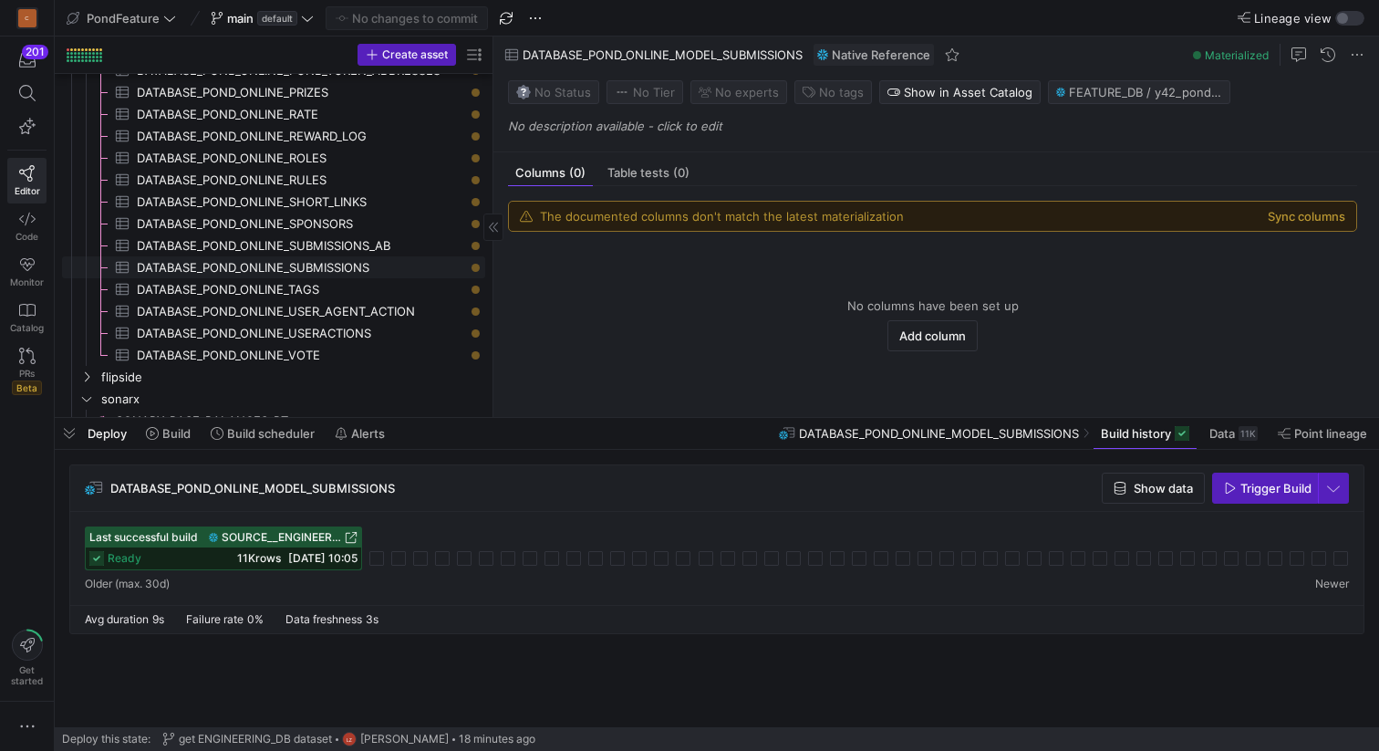
click at [326, 269] on span "DATABASE_POND_ONLINE_SUBMISSIONS​​​​​​​​​" at bounding box center [300, 267] width 327 height 21
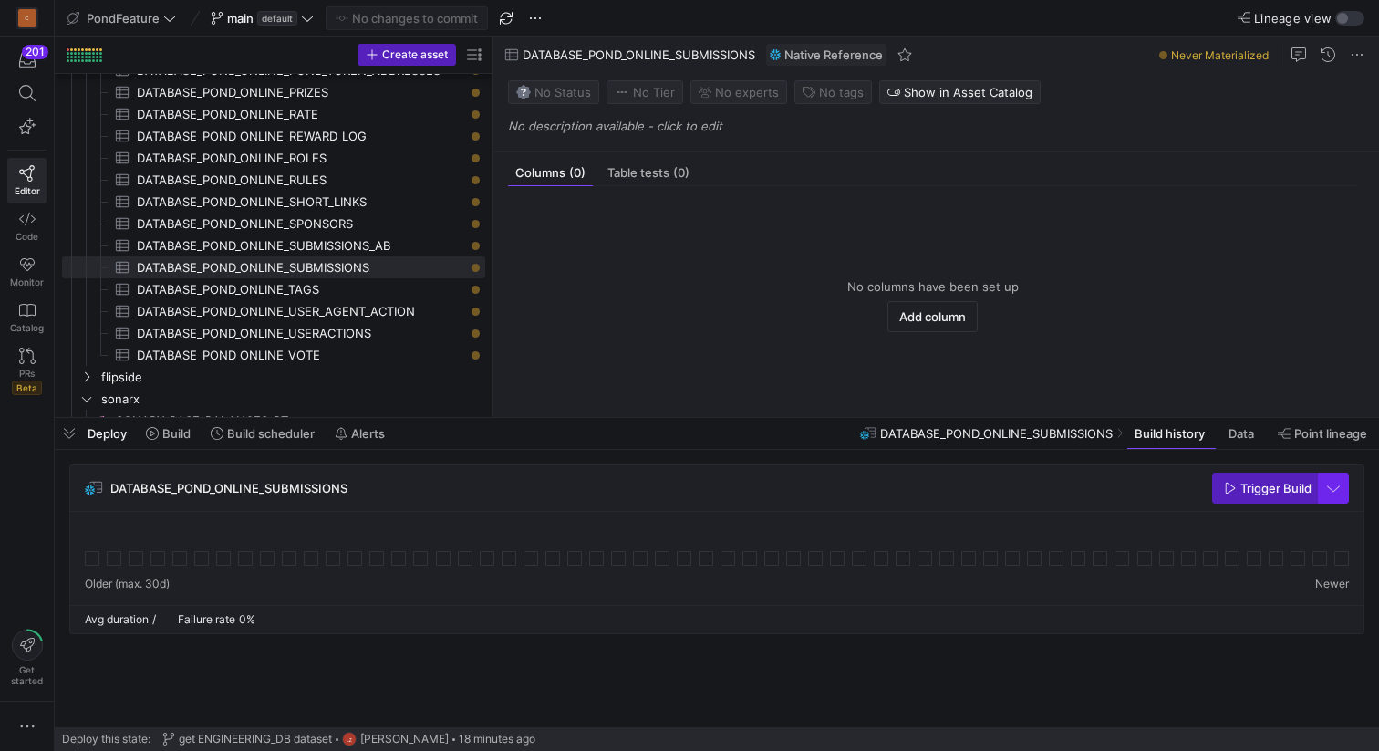
click at [1335, 485] on span "button" at bounding box center [1333, 487] width 29 height 29
click at [1282, 546] on span "Full Refresh Build" at bounding box center [1279, 549] width 115 height 15
click at [1254, 493] on span "Trigger Build" at bounding box center [1276, 488] width 71 height 15
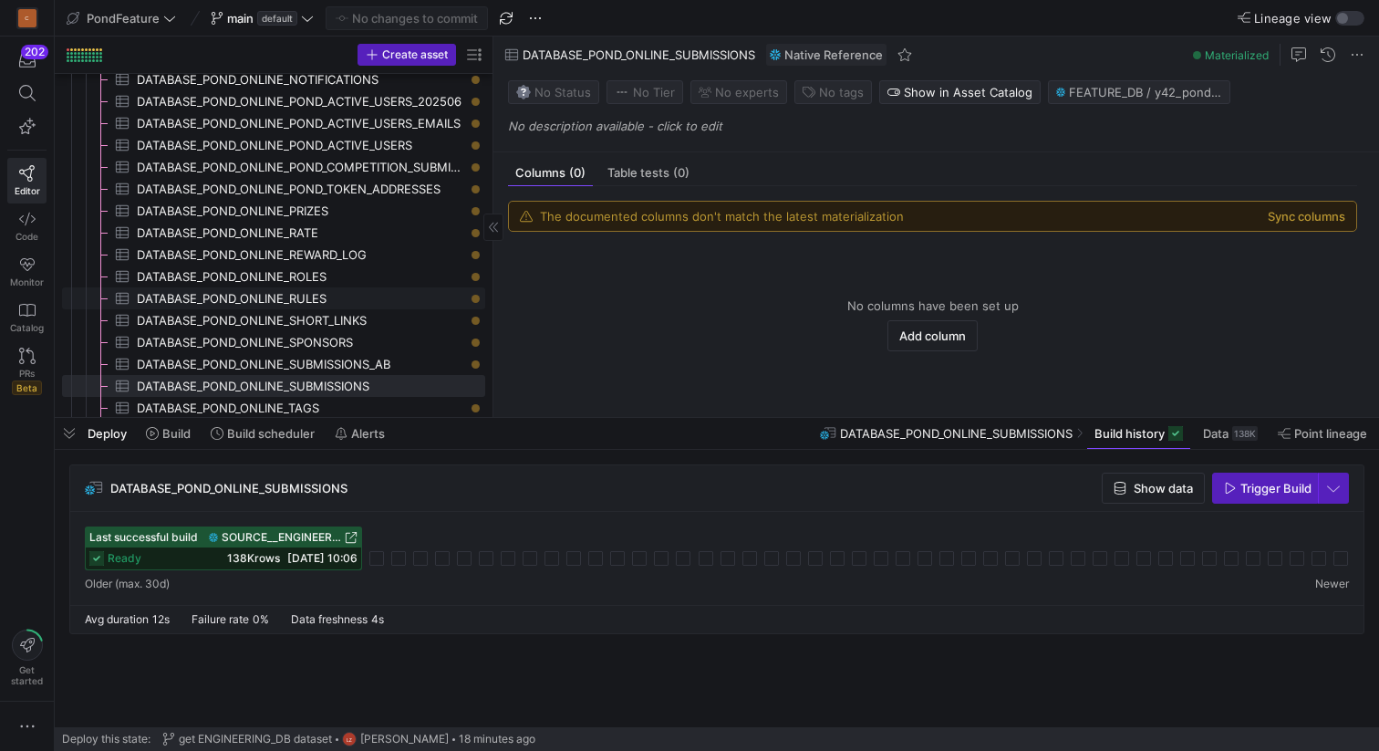
scroll to position [1177, 0]
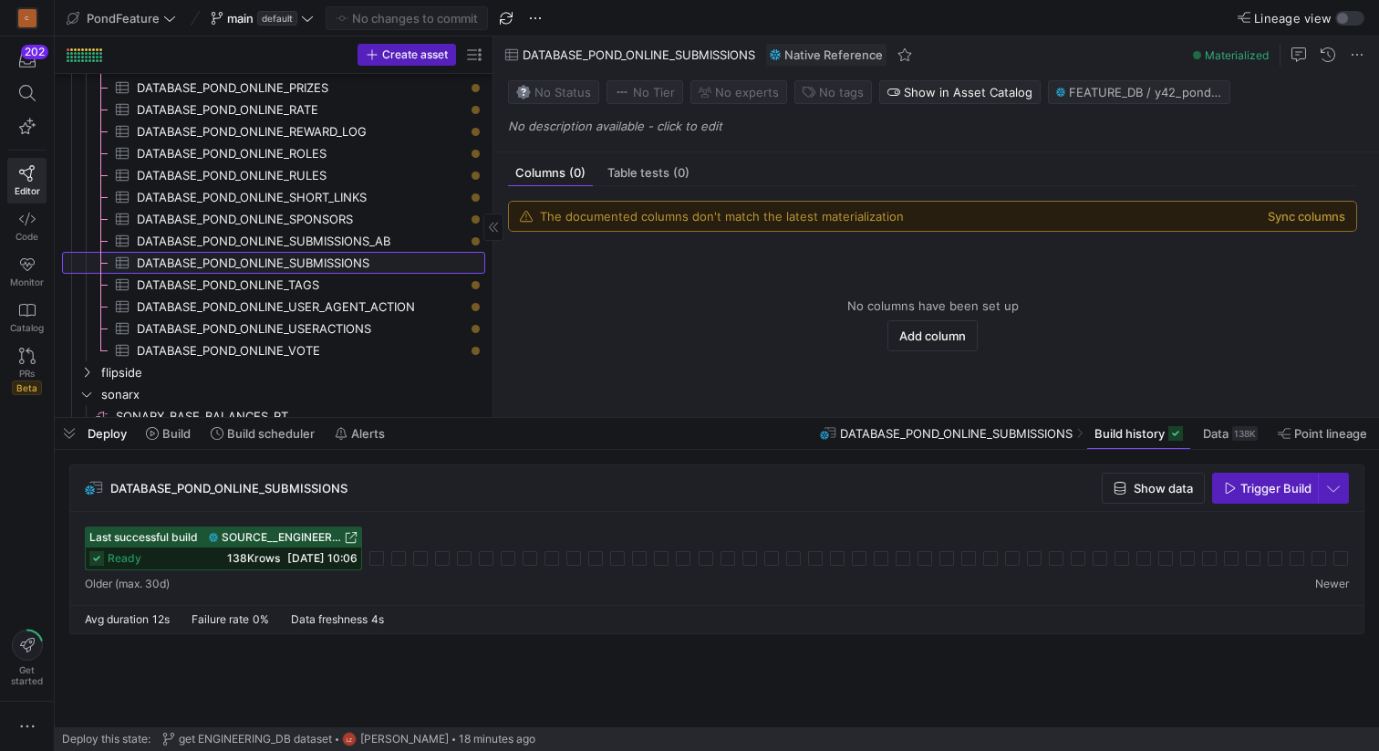
click at [403, 257] on span "DATABASE_POND_ONLINE_SUBMISSIONS​​​​​​​​​" at bounding box center [300, 263] width 327 height 21
click at [1300, 218] on button "Sync columns" at bounding box center [1307, 216] width 78 height 15
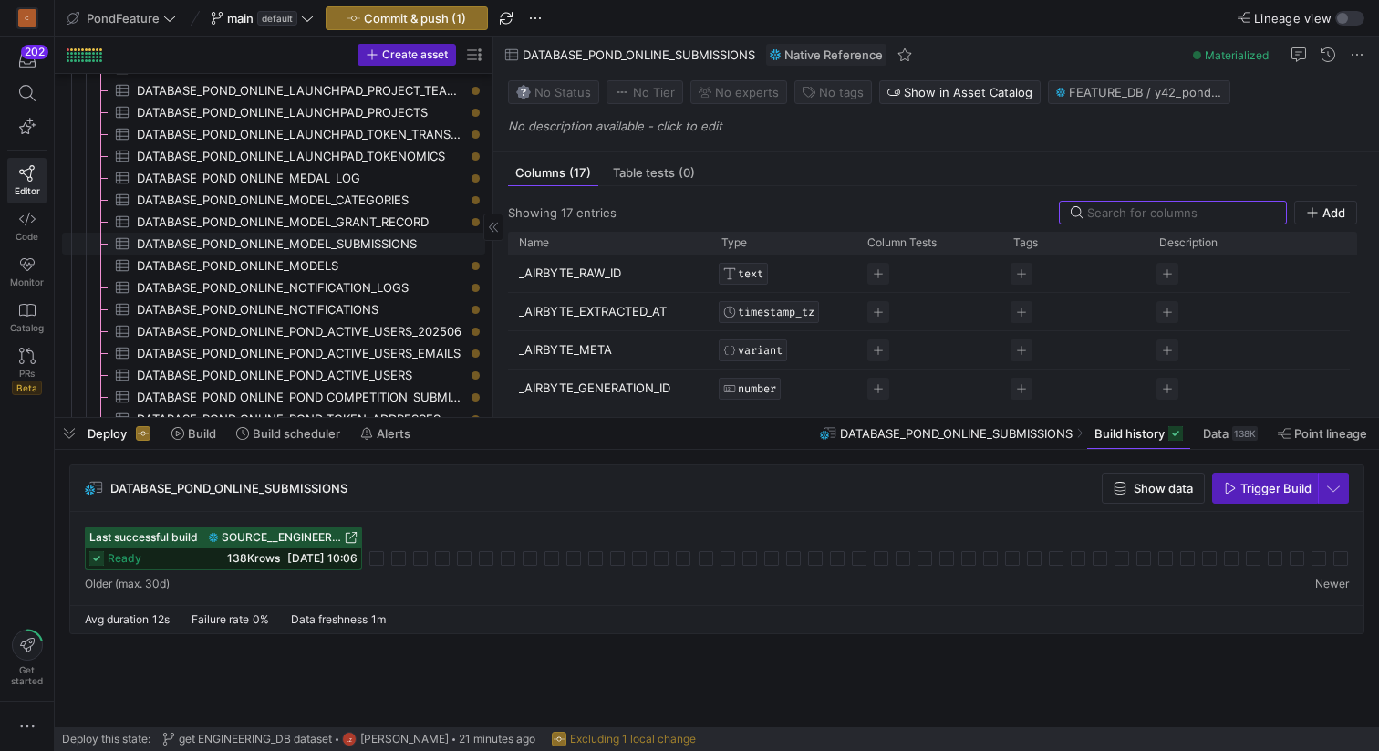
click at [387, 235] on span "DATABASE_POND_ONLINE_MODEL_SUBMISSIONS​​​​​​​​​" at bounding box center [300, 244] width 327 height 21
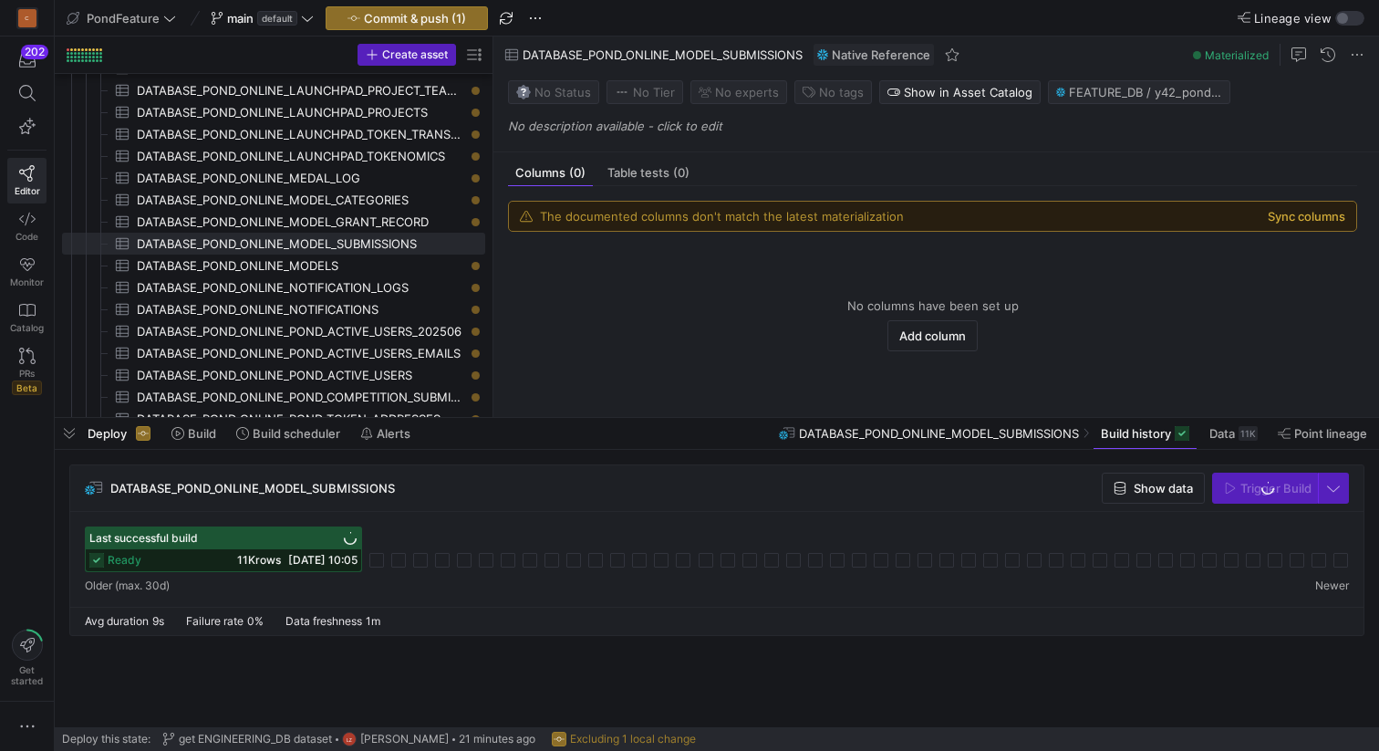
click at [1303, 216] on button "Sync columns" at bounding box center [1307, 216] width 78 height 15
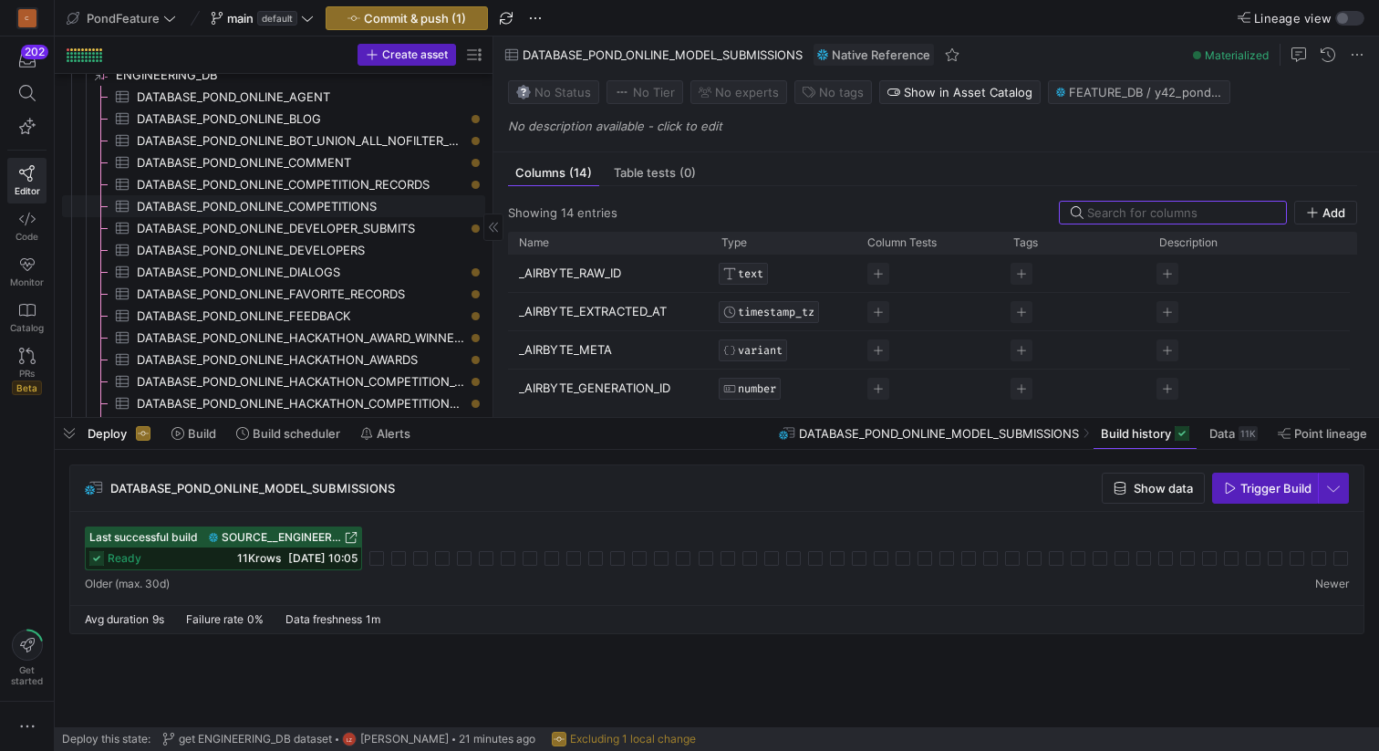
click at [394, 204] on span "DATABASE_POND_ONLINE_COMPETITIONS​​​​​​​​​" at bounding box center [300, 206] width 327 height 21
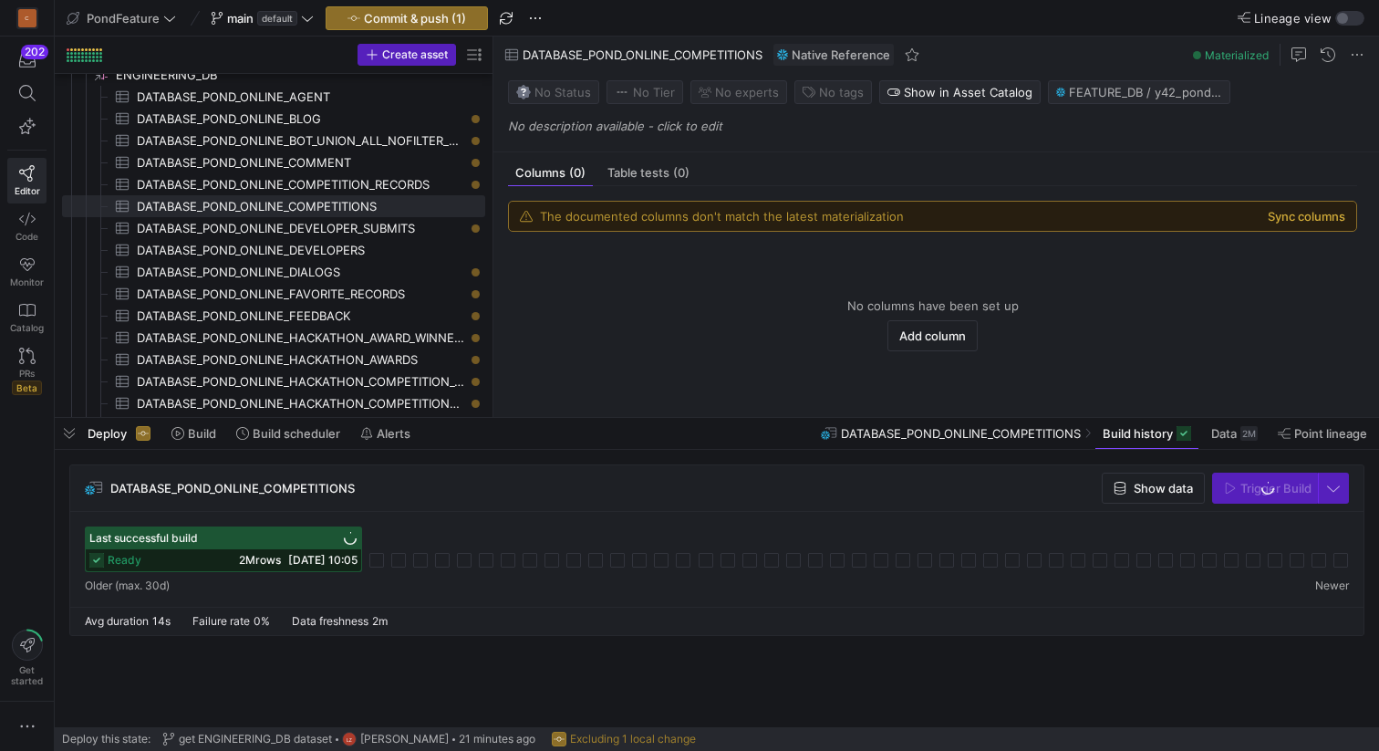
click at [1295, 212] on button "Sync columns" at bounding box center [1307, 216] width 78 height 15
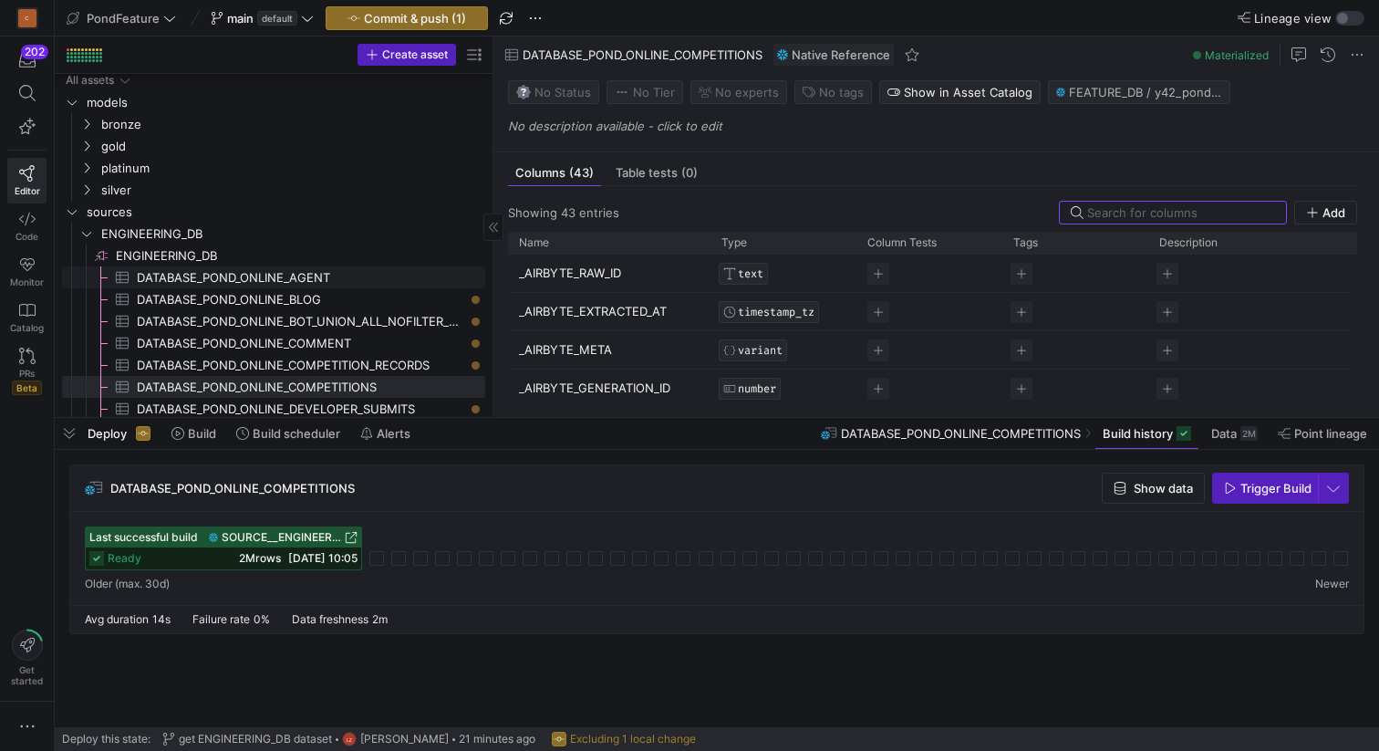
click at [368, 272] on span "DATABASE_POND_ONLINE_AGENT​​​​​​​​​" at bounding box center [300, 277] width 327 height 21
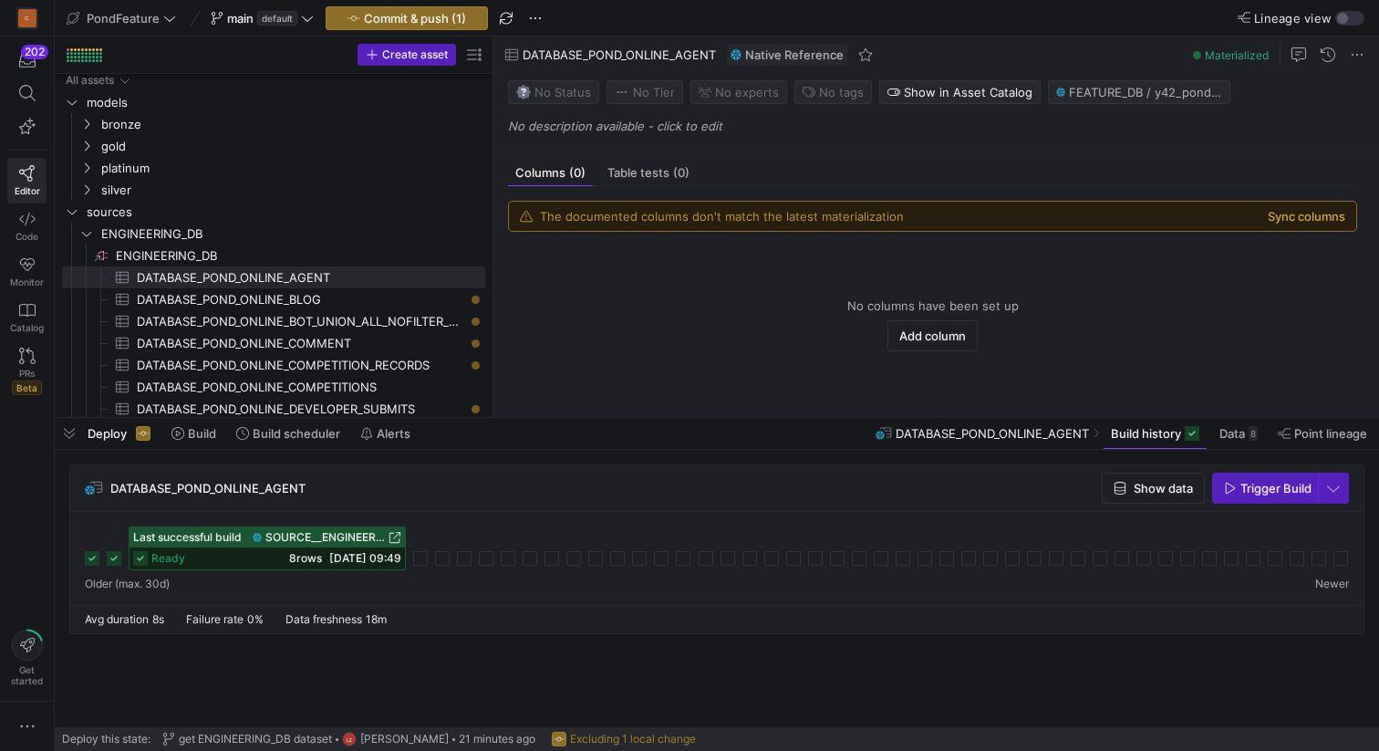
click at [1308, 213] on button "Sync columns" at bounding box center [1307, 216] width 78 height 15
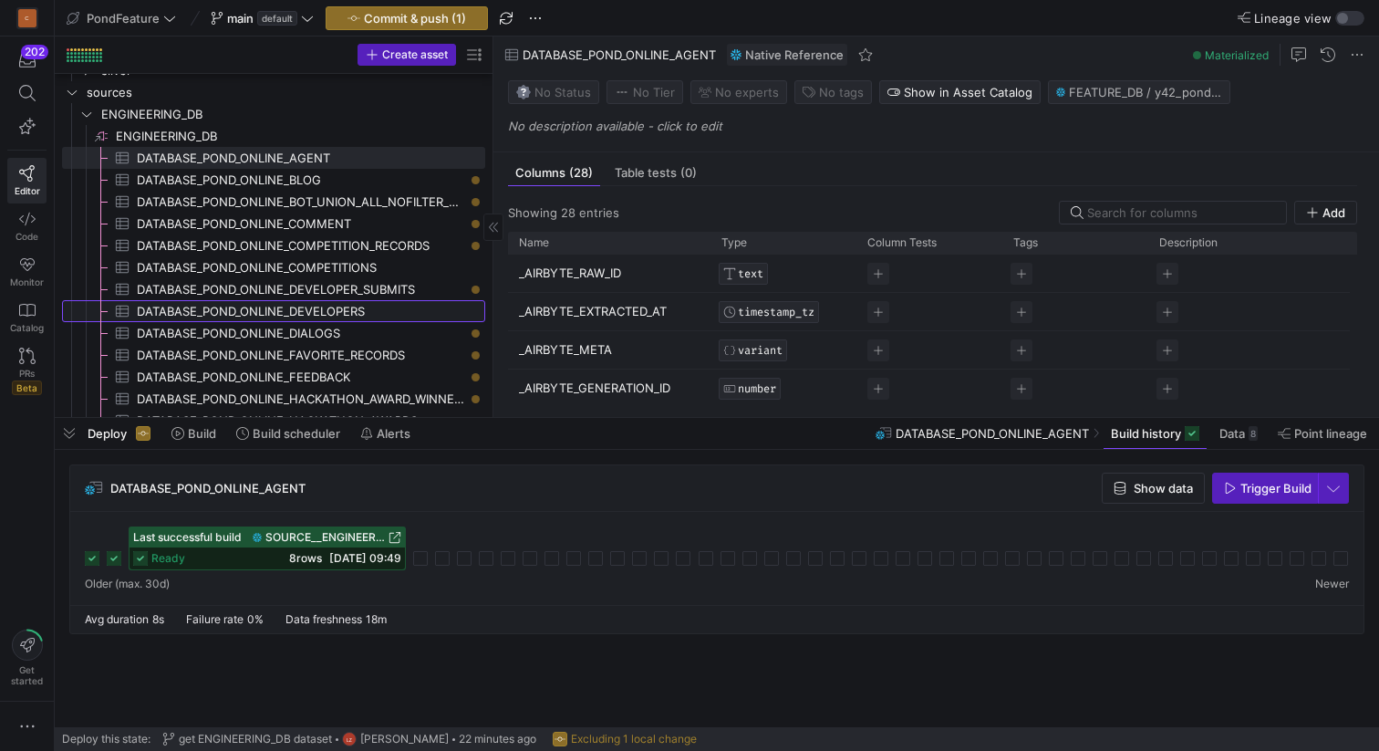
click at [412, 309] on span "DATABASE_POND_ONLINE_DEVELOPERS​​​​​​​​​" at bounding box center [300, 311] width 327 height 21
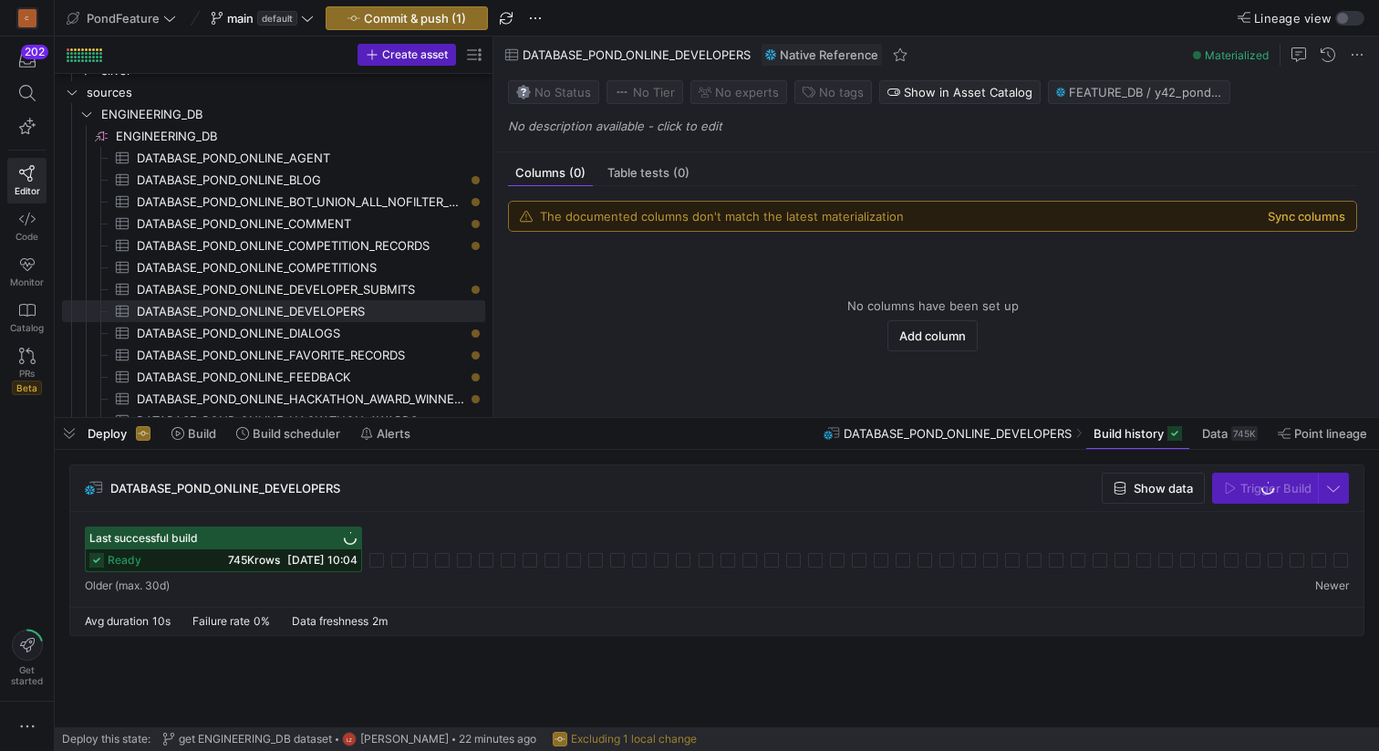
click at [1302, 221] on button "Sync columns" at bounding box center [1307, 216] width 78 height 15
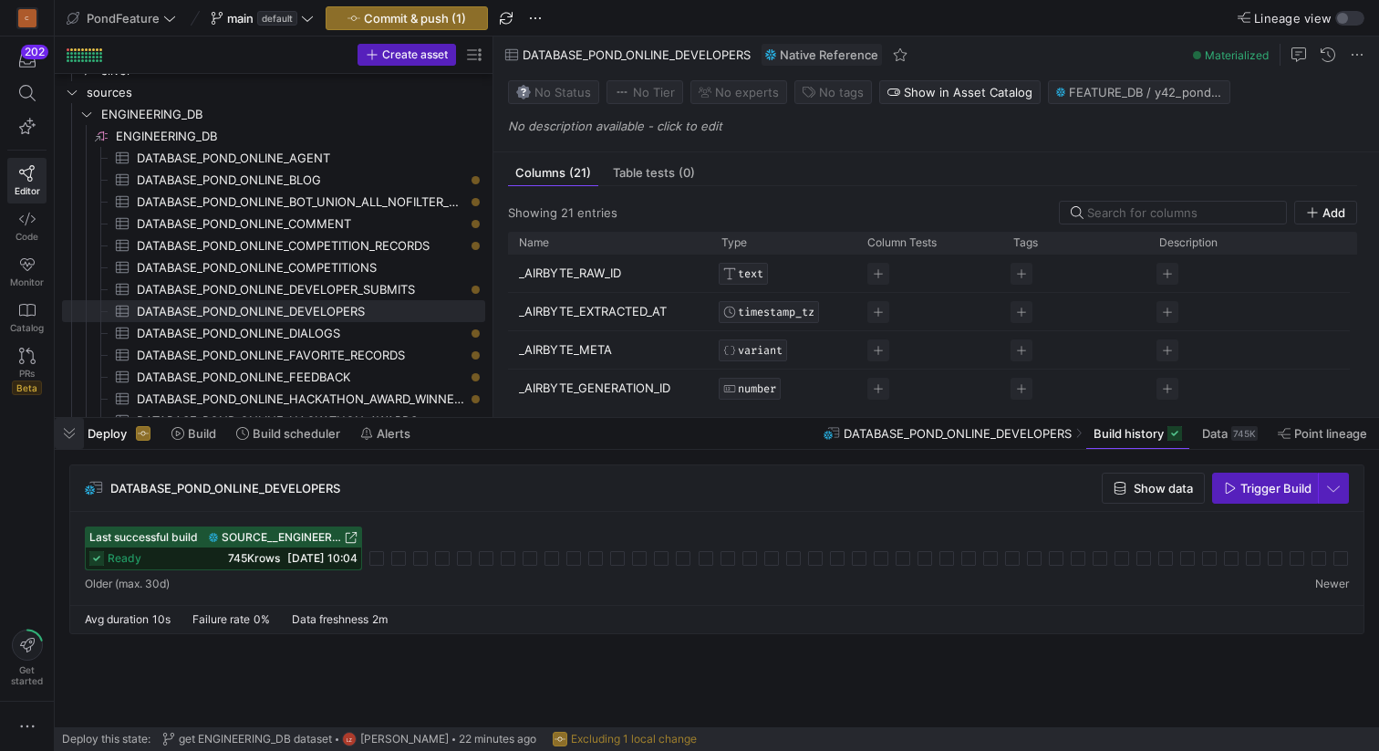
click at [69, 434] on span "button" at bounding box center [69, 433] width 29 height 31
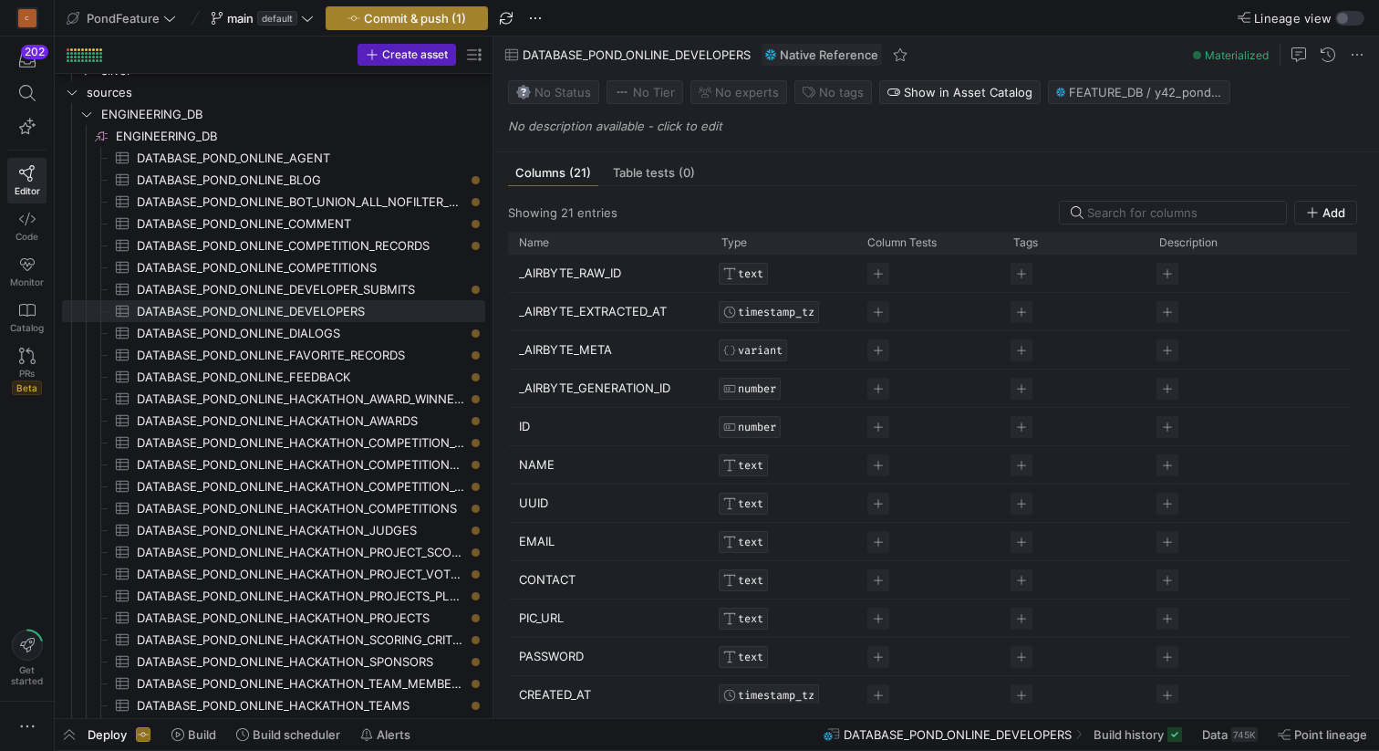
click at [421, 16] on span "Commit & push (1)" at bounding box center [415, 18] width 102 height 15
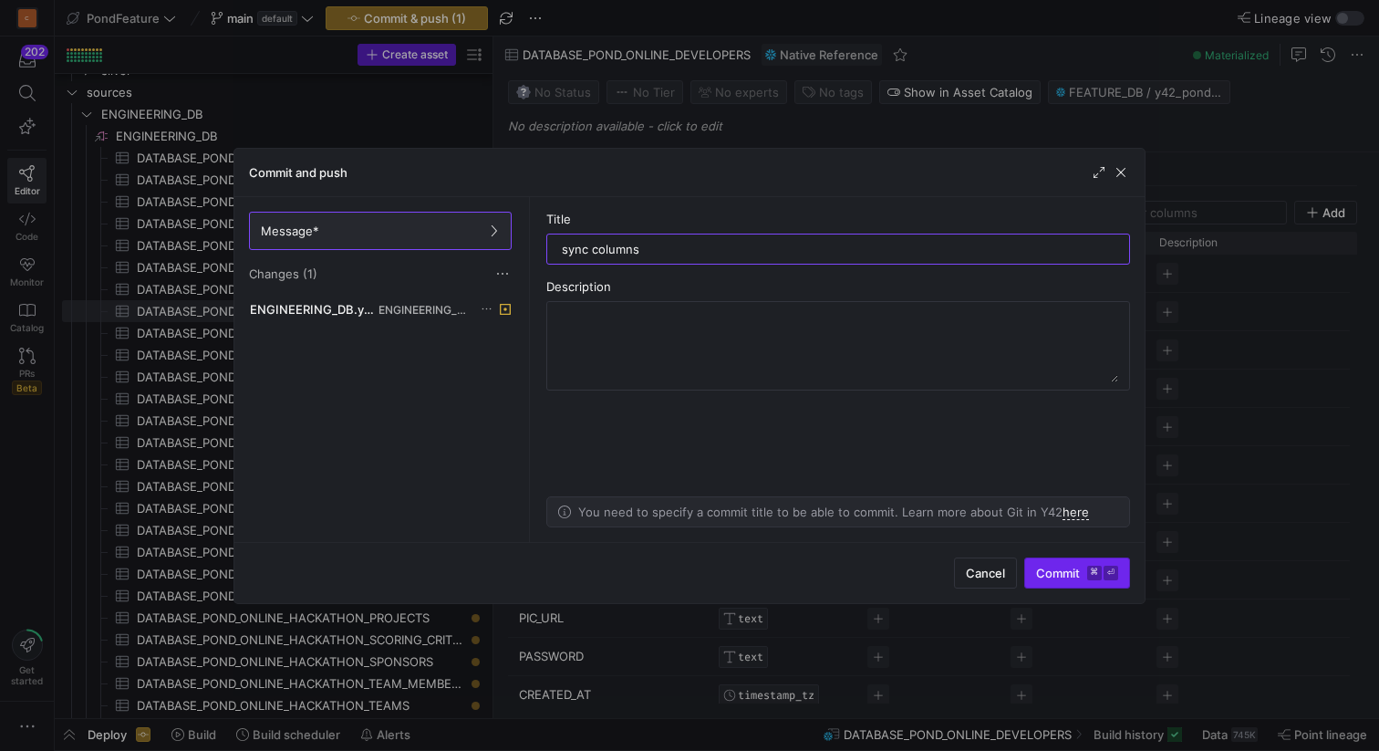
type input "sync columns"
click at [1062, 571] on span "Commit ⌘ ⏎" at bounding box center [1077, 573] width 82 height 15
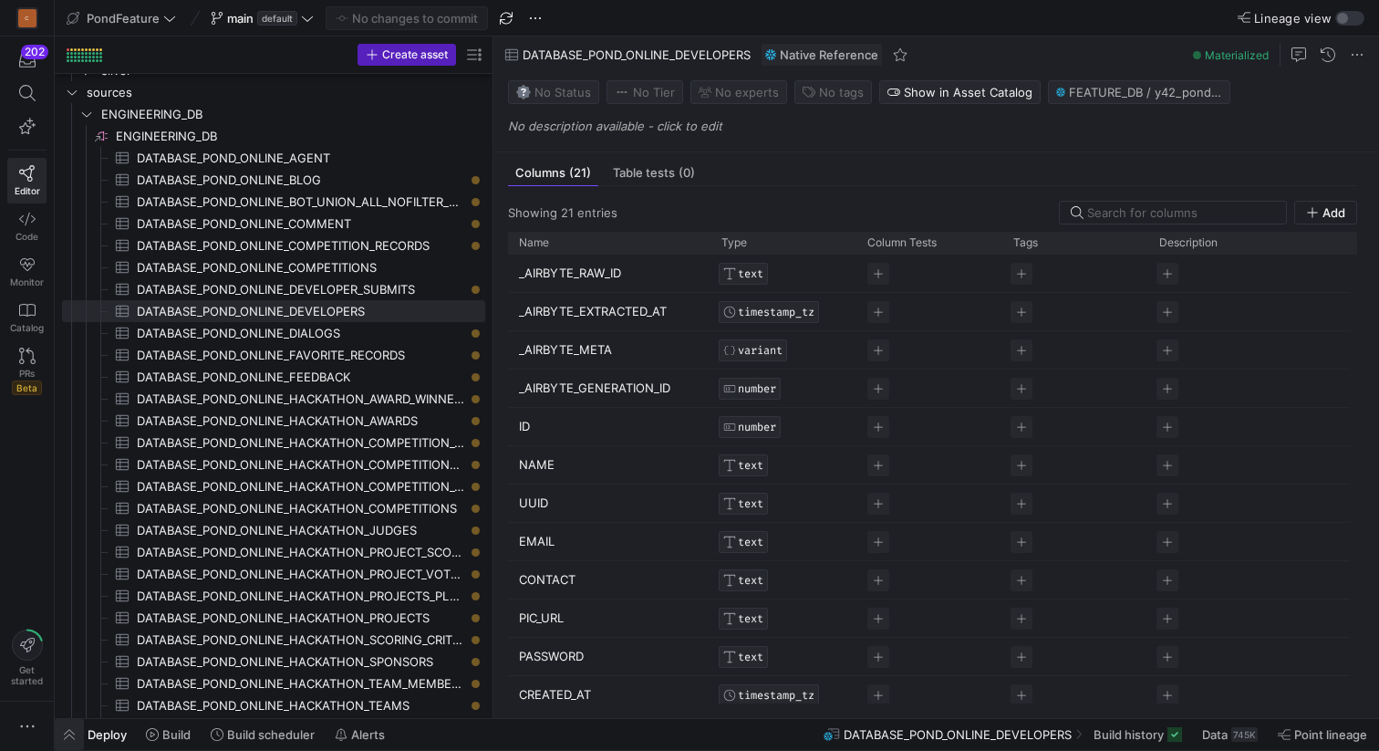
click at [74, 731] on span "button" at bounding box center [69, 734] width 29 height 31
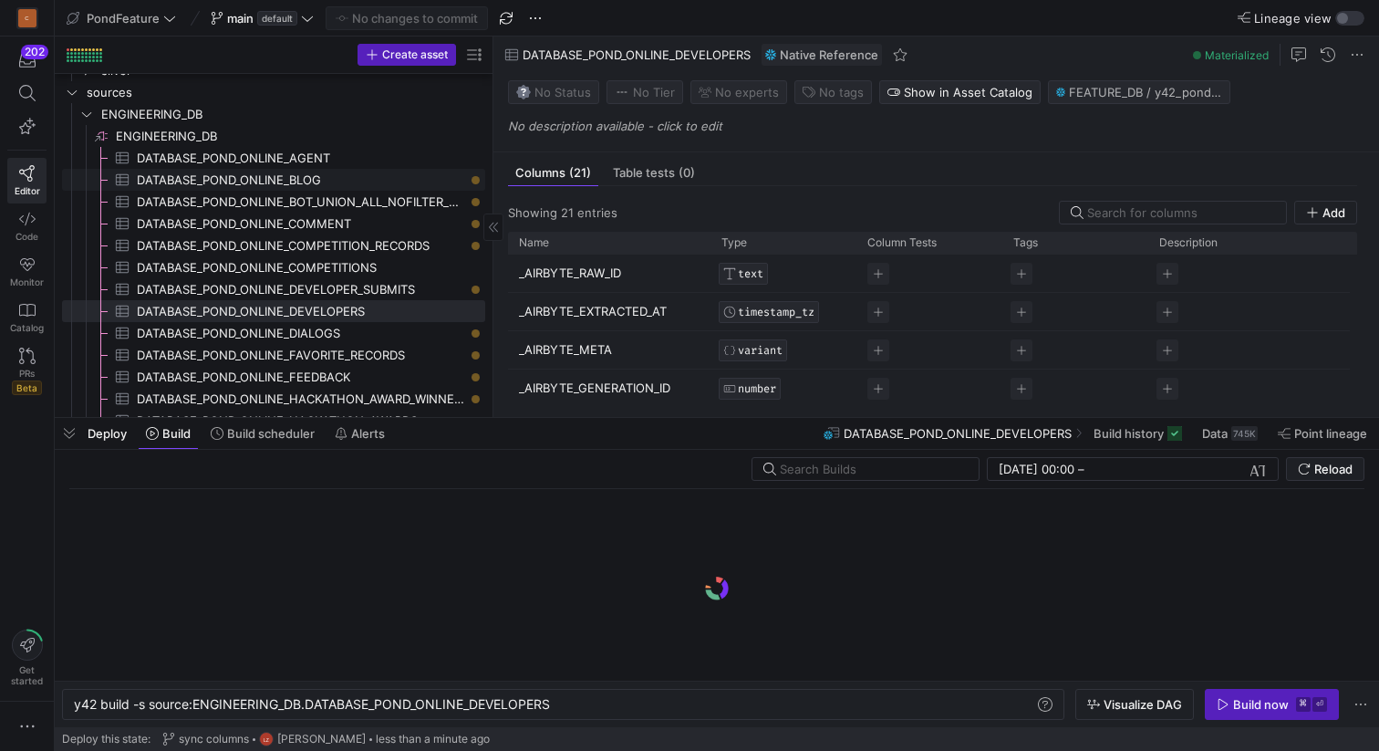
click at [380, 176] on span "DATABASE_POND_ONLINE_BLOG​​​​​​​​​" at bounding box center [300, 180] width 327 height 21
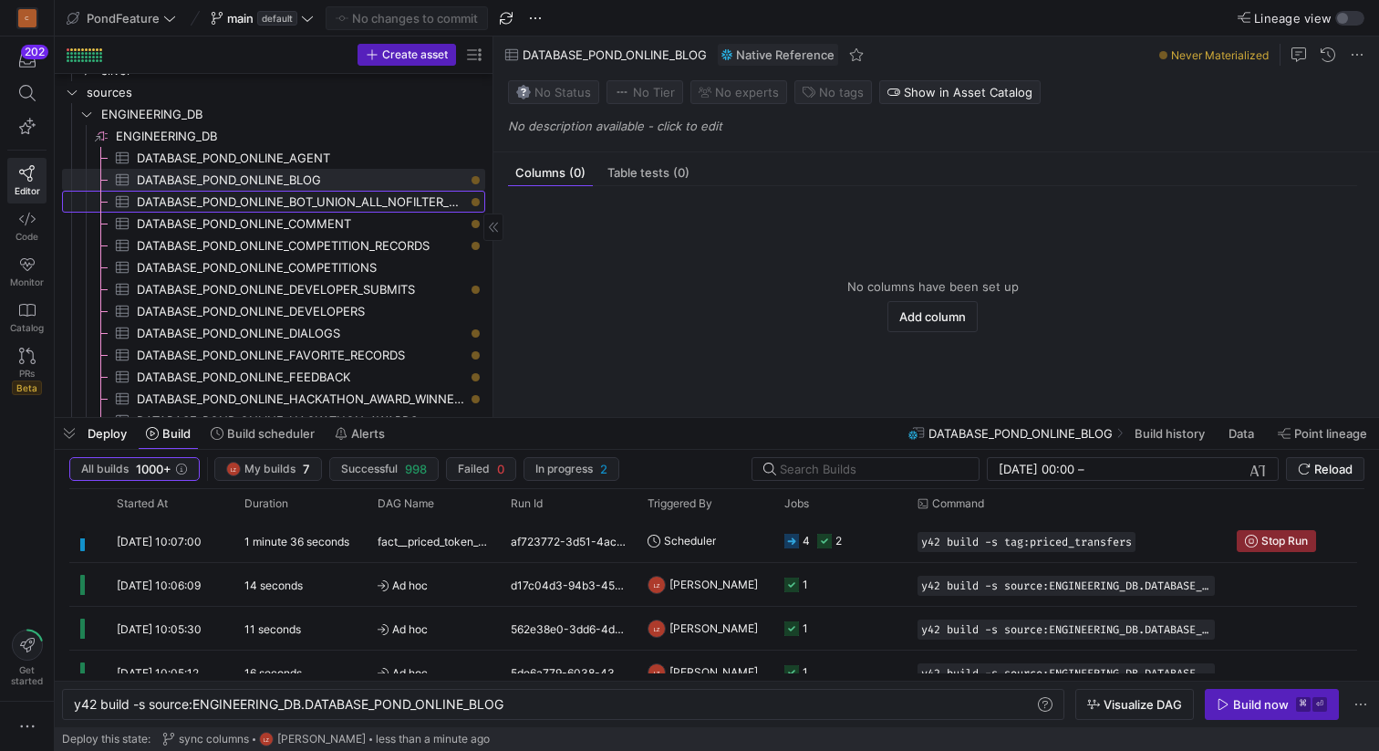
click at [379, 201] on span "DATABASE_POND_ONLINE_BOT_UNION_ALL_NOFILTER_HISTORY​​​​​​​​​" at bounding box center [300, 202] width 327 height 21
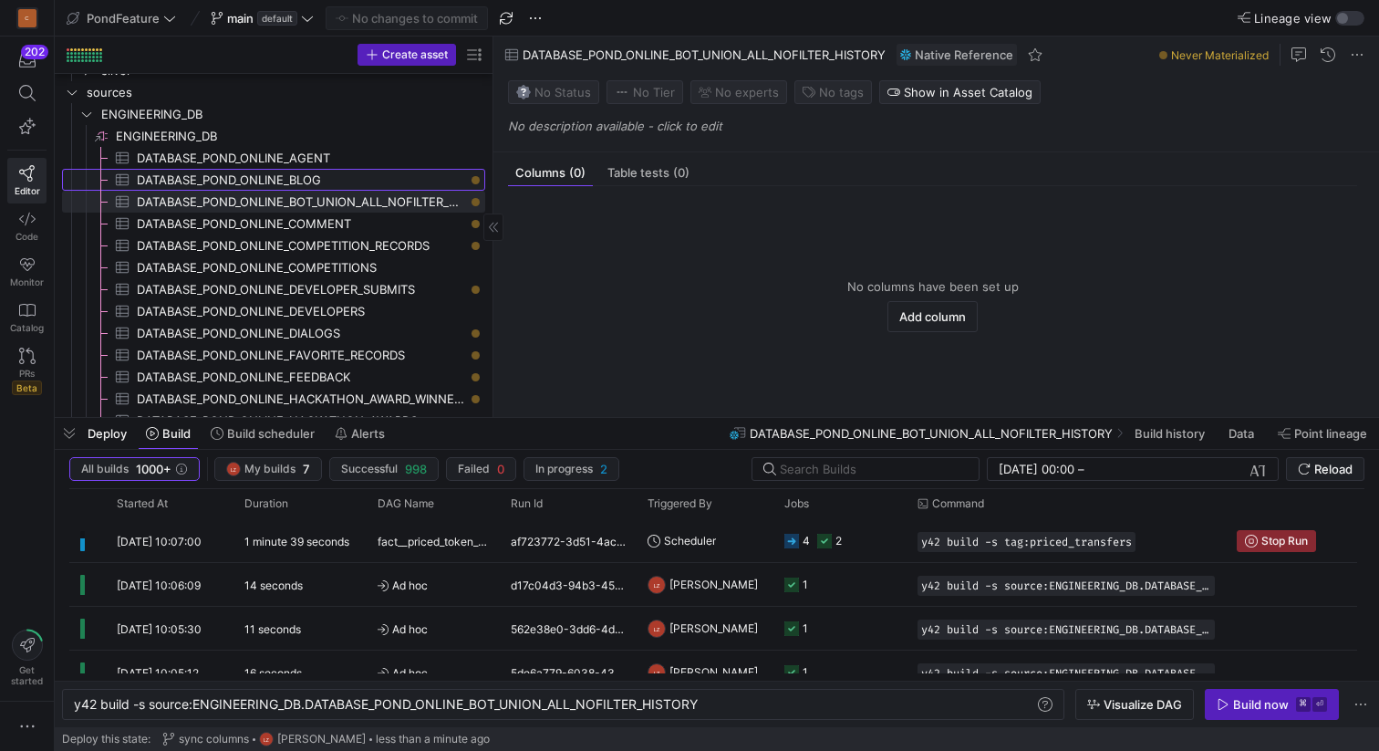
click at [374, 179] on span "DATABASE_POND_ONLINE_BLOG​​​​​​​​​" at bounding box center [300, 180] width 327 height 21
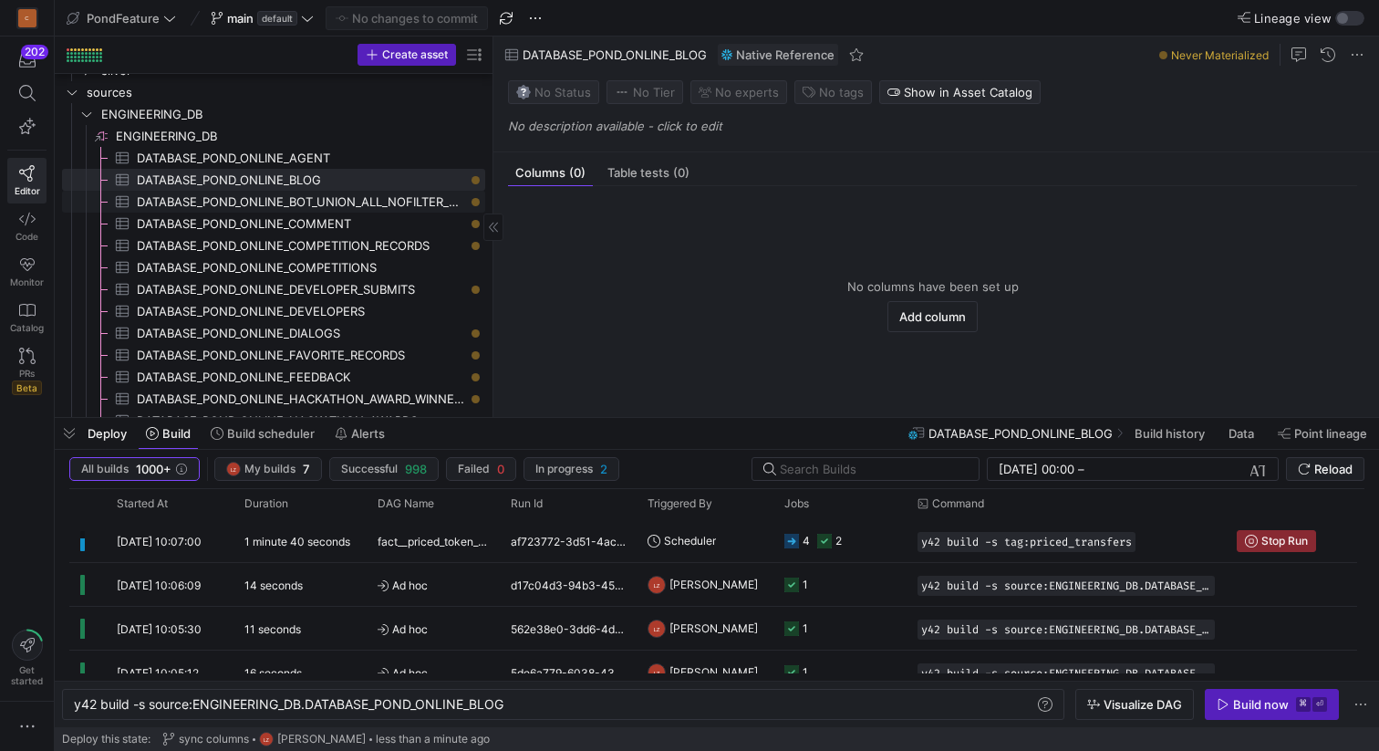
click at [382, 202] on span "DATABASE_POND_ONLINE_BOT_UNION_ALL_NOFILTER_HISTORY​​​​​​​​​" at bounding box center [300, 202] width 327 height 21
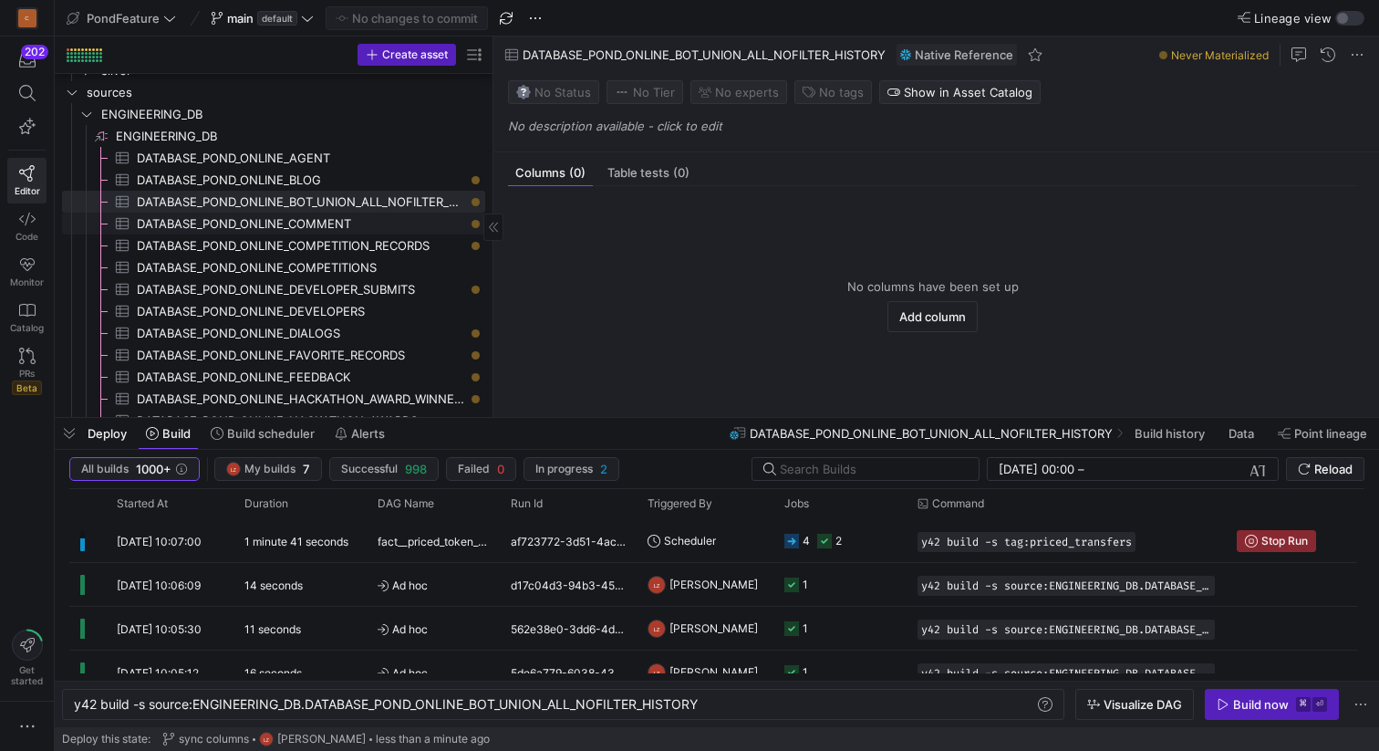
click at [378, 225] on span "DATABASE_POND_ONLINE_COMMENT​​​​​​​​​" at bounding box center [300, 223] width 327 height 21
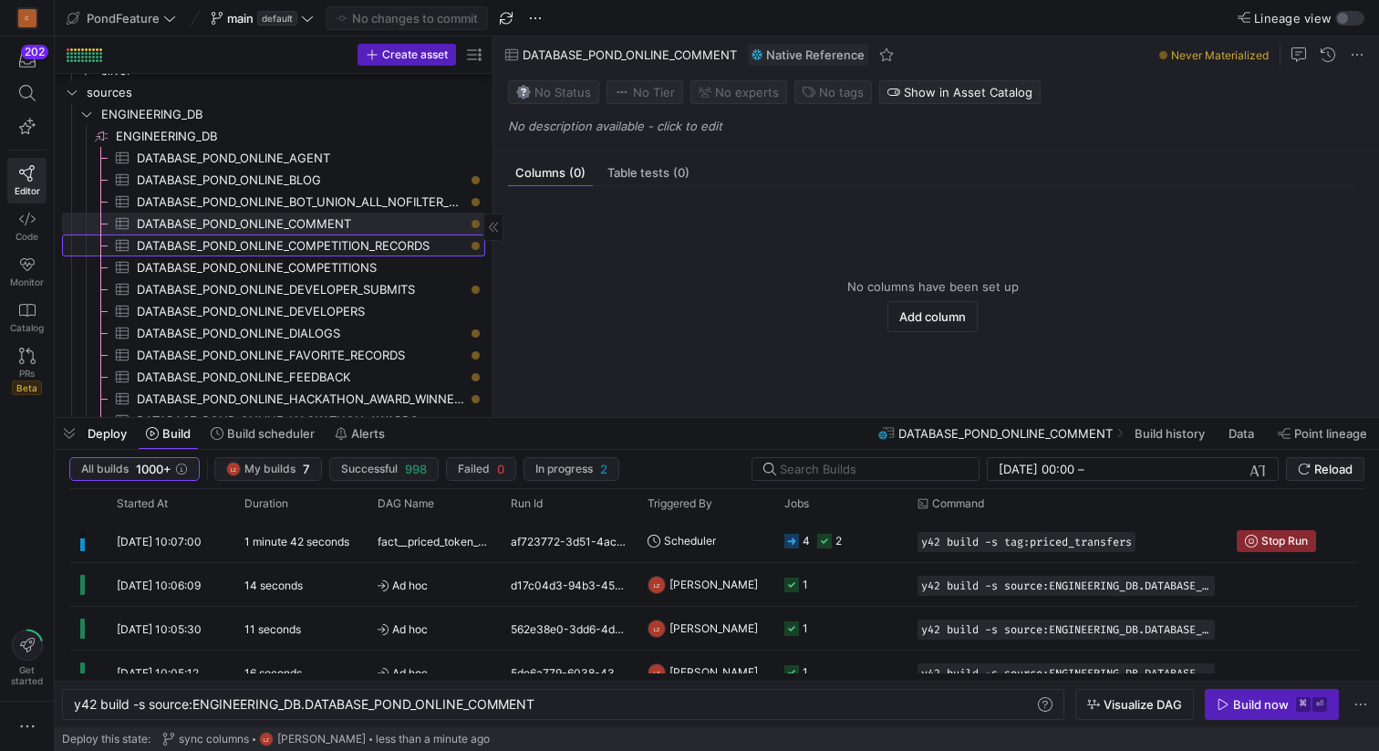
click at [378, 242] on span "DATABASE_POND_ONLINE_COMPETITION_RECORDS​​​​​​​​​" at bounding box center [300, 245] width 327 height 21
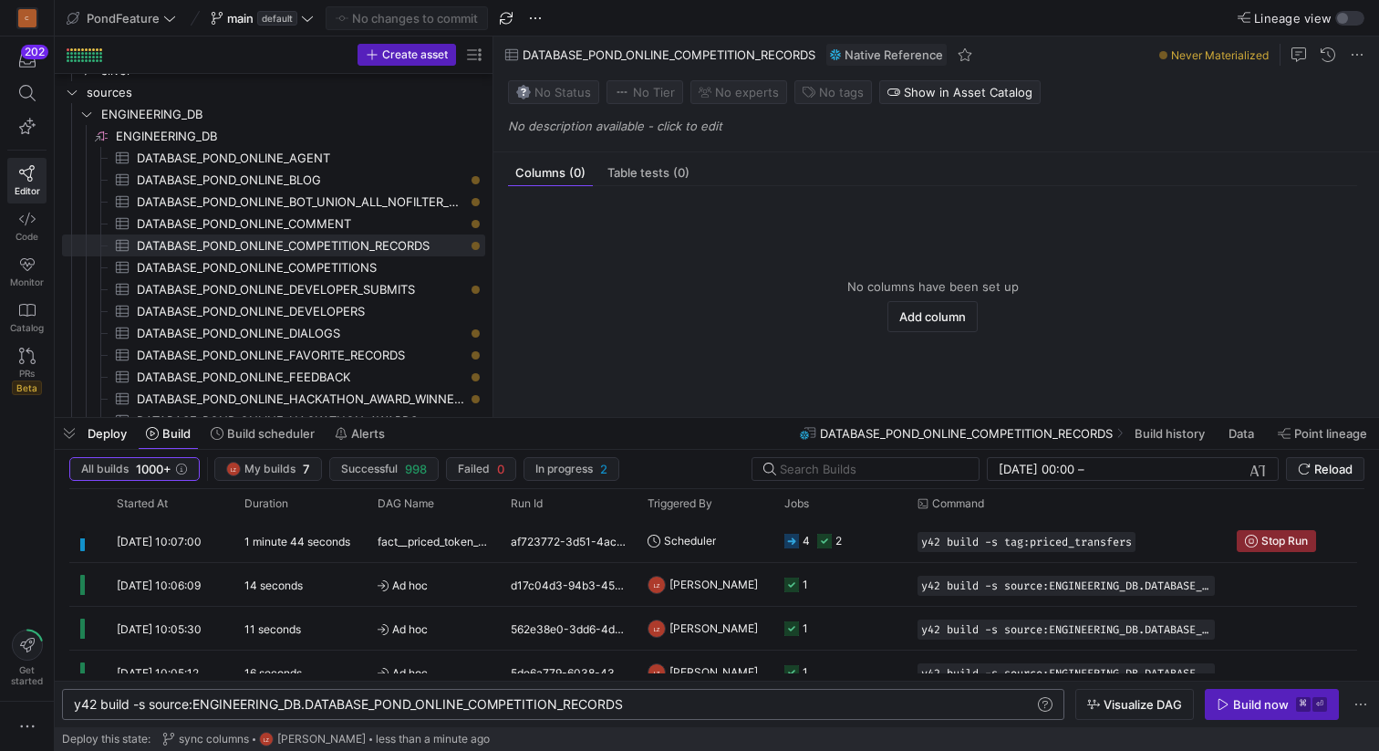
click at [535, 700] on div "y42 build -s source:ENGINEERING_DB.DATABASE_POND_O NLINE_COMPETITION_RECORDS" at bounding box center [554, 704] width 961 height 15
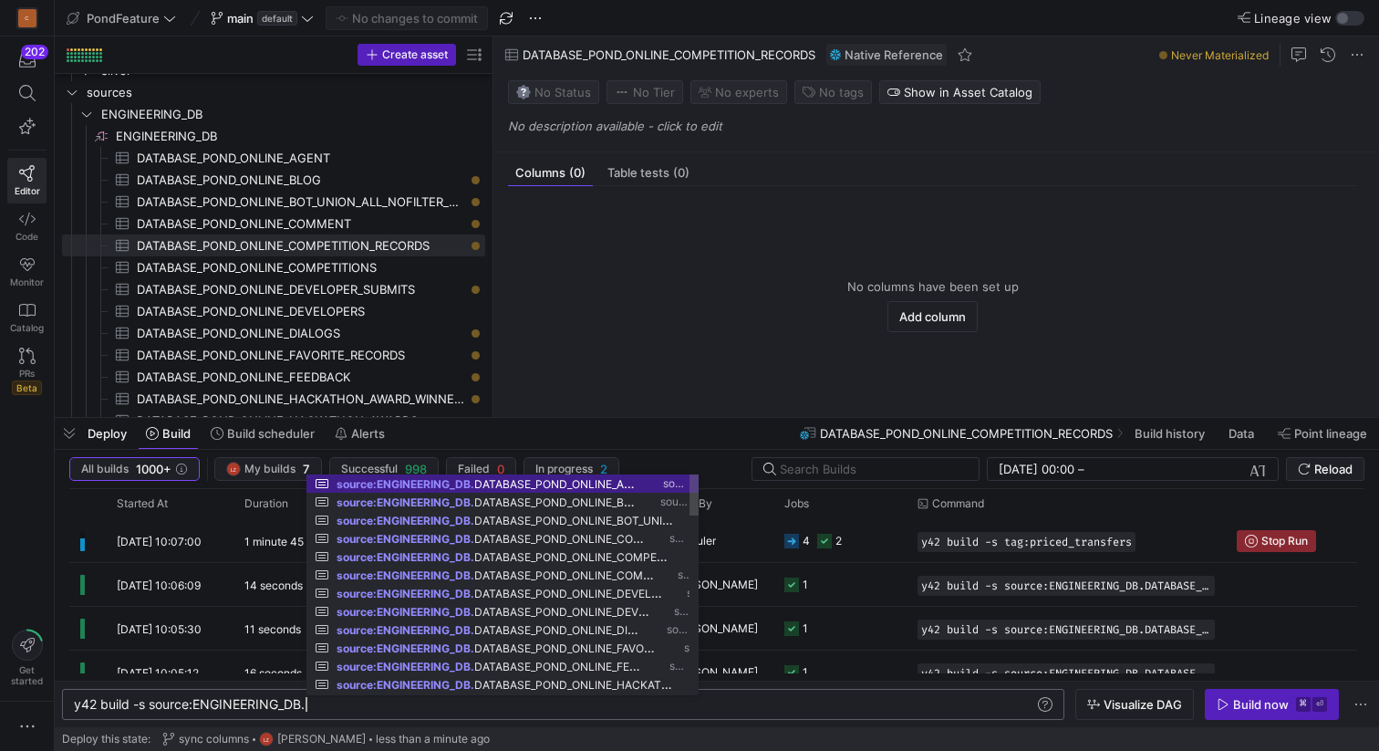
type textarea "y42 build -s source:ENGINEERING_DB"
click at [471, 710] on div "y42 build -s source:ENGINEERING_DB" at bounding box center [554, 704] width 961 height 15
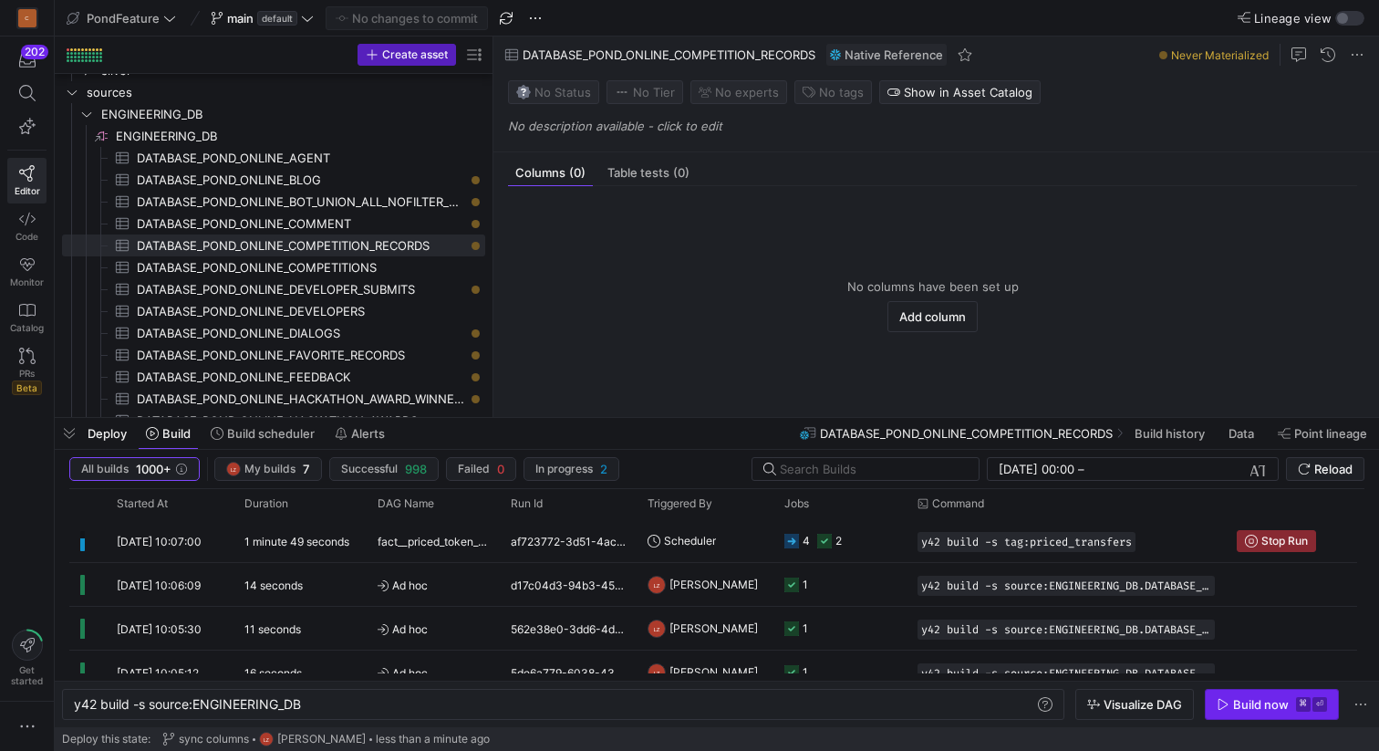
click at [1247, 702] on div "Build now" at bounding box center [1261, 704] width 56 height 15
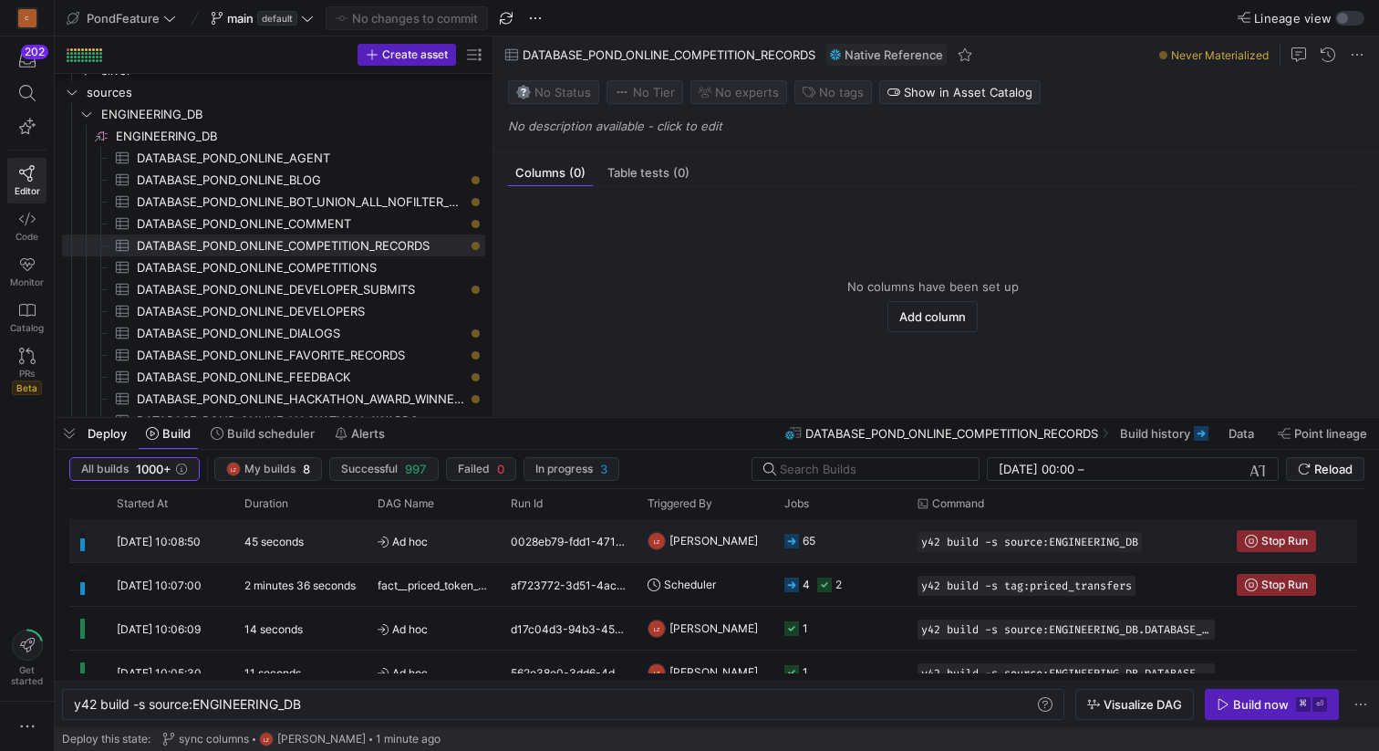
click at [486, 535] on span "Ad hoc" at bounding box center [433, 541] width 111 height 43
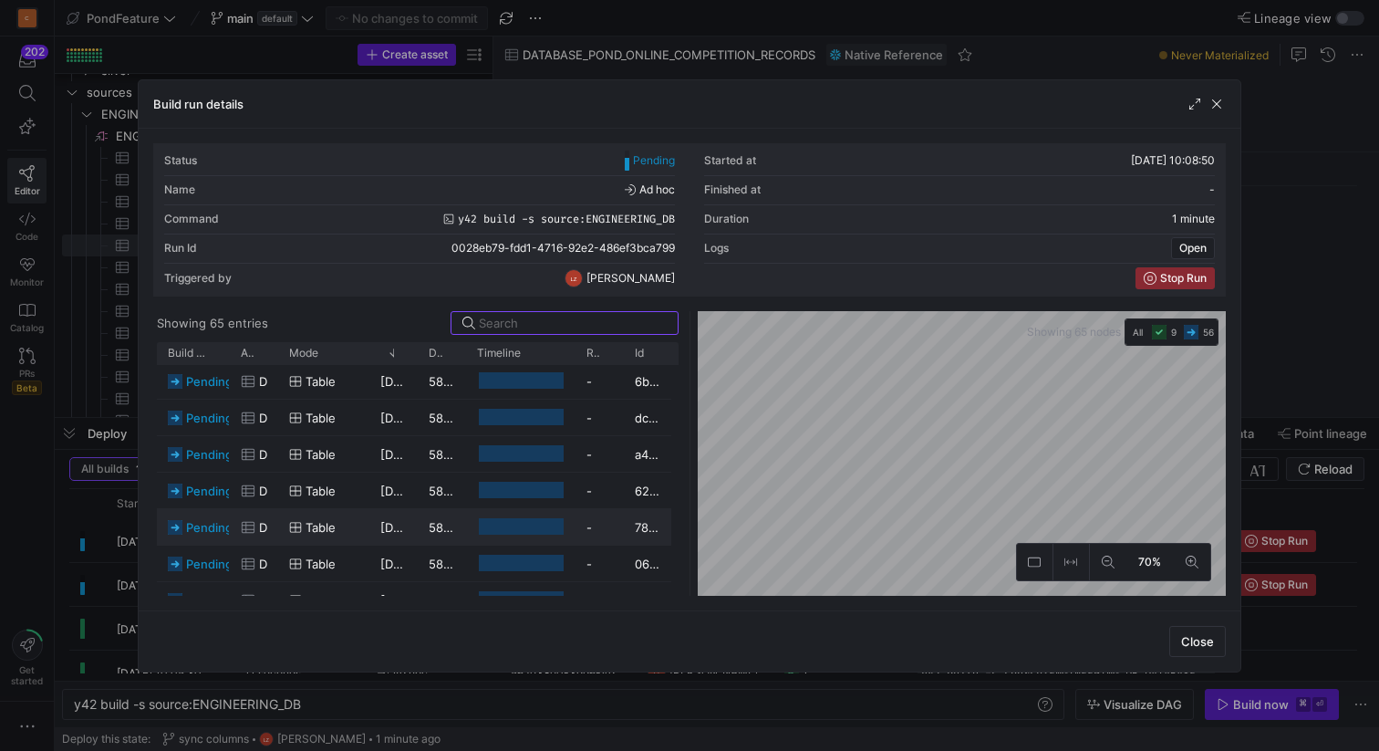
scroll to position [1764, 0]
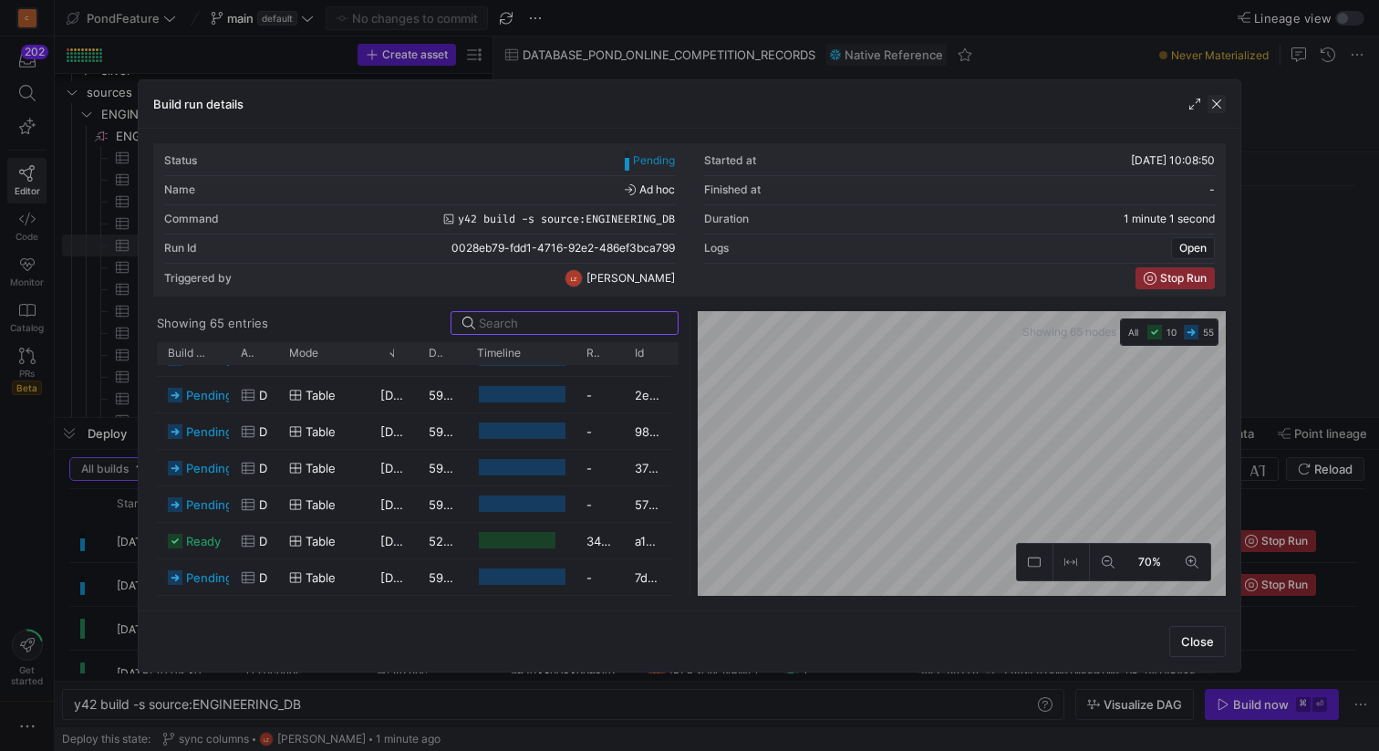
click at [1215, 109] on span "button" at bounding box center [1217, 104] width 18 height 18
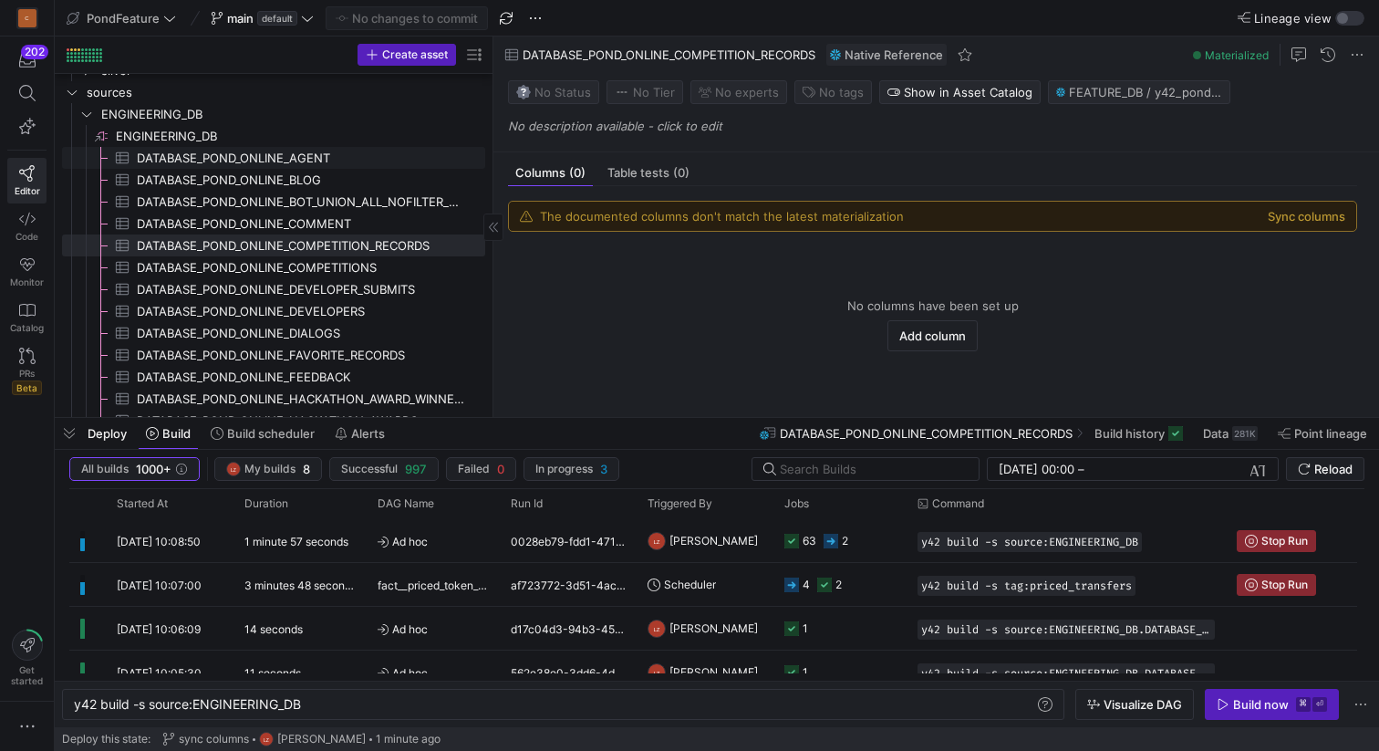
click at [355, 161] on span "DATABASE_POND_ONLINE_AGENT​​​​​​​​​" at bounding box center [300, 158] width 327 height 21
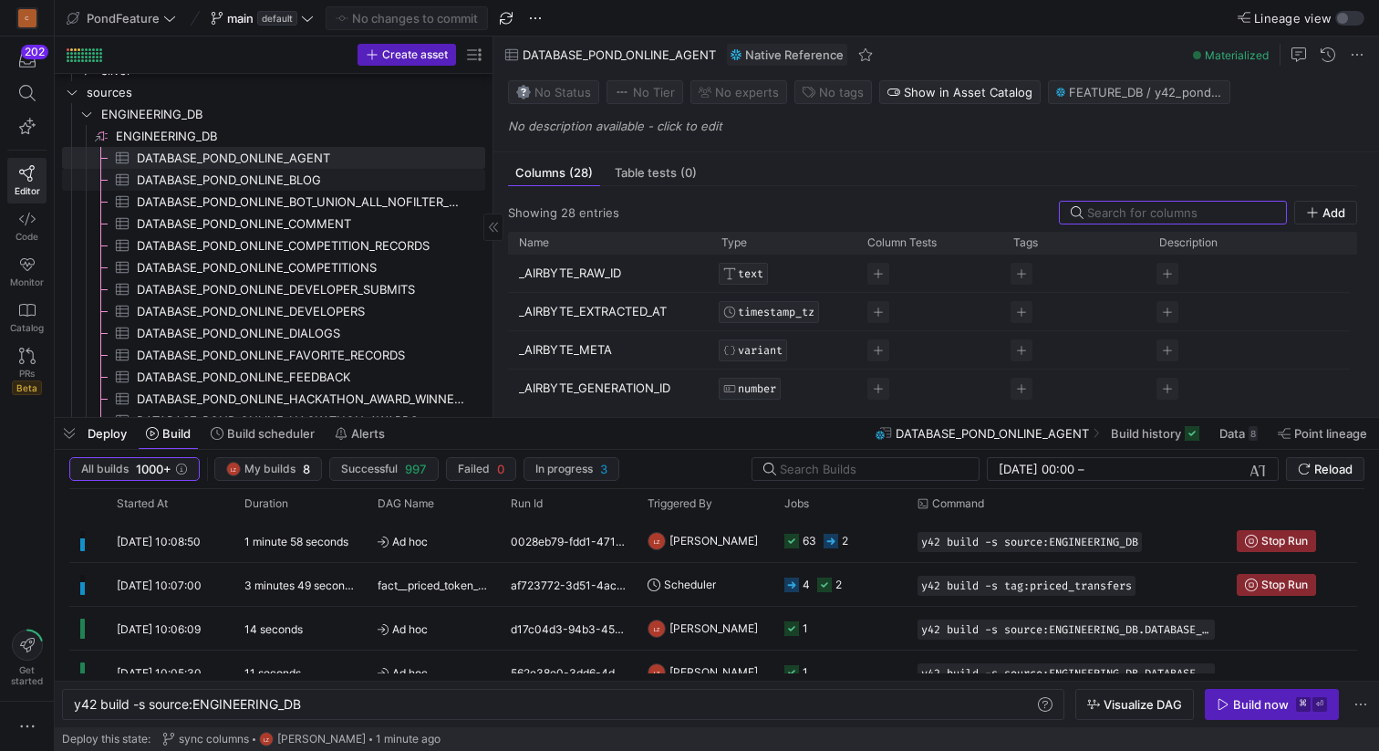
click at [356, 178] on span "DATABASE_POND_ONLINE_BLOG​​​​​​​​​" at bounding box center [300, 180] width 327 height 21
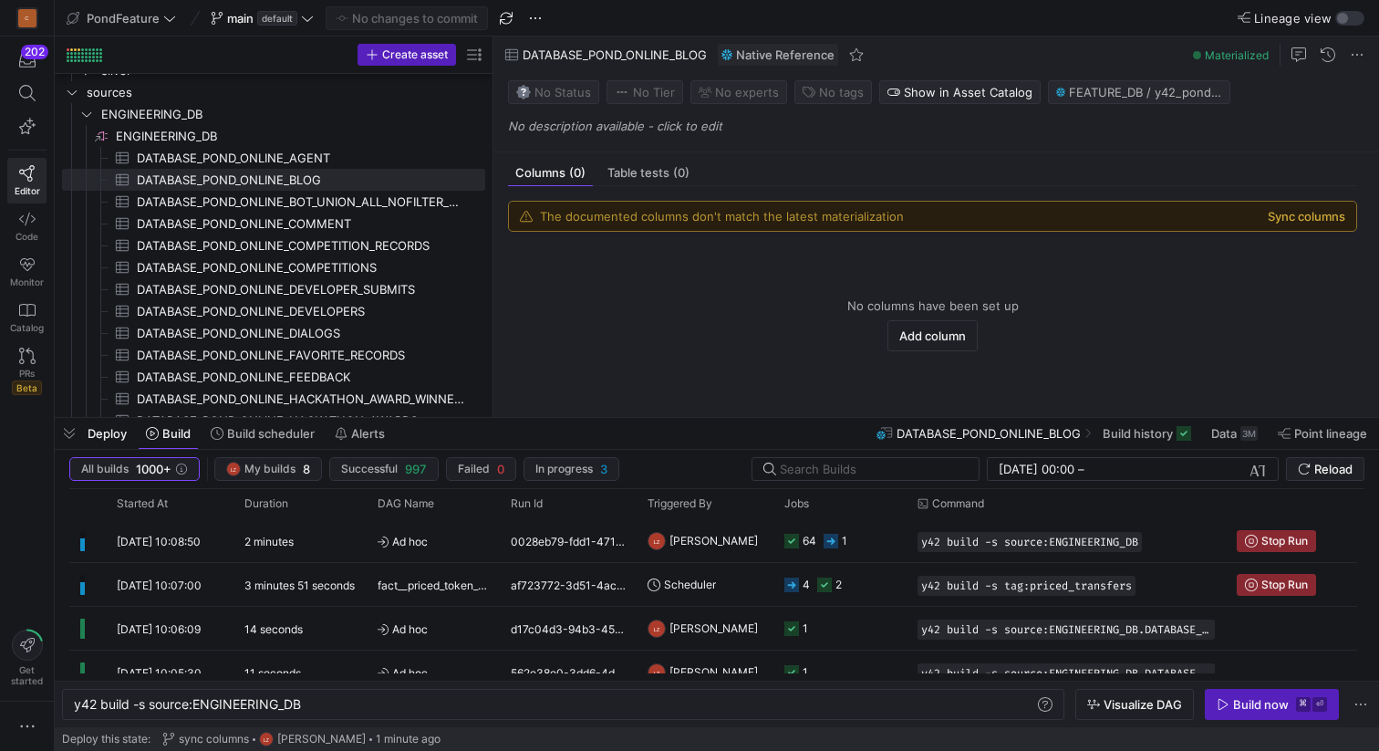
click at [1279, 214] on button "Sync columns" at bounding box center [1307, 216] width 78 height 15
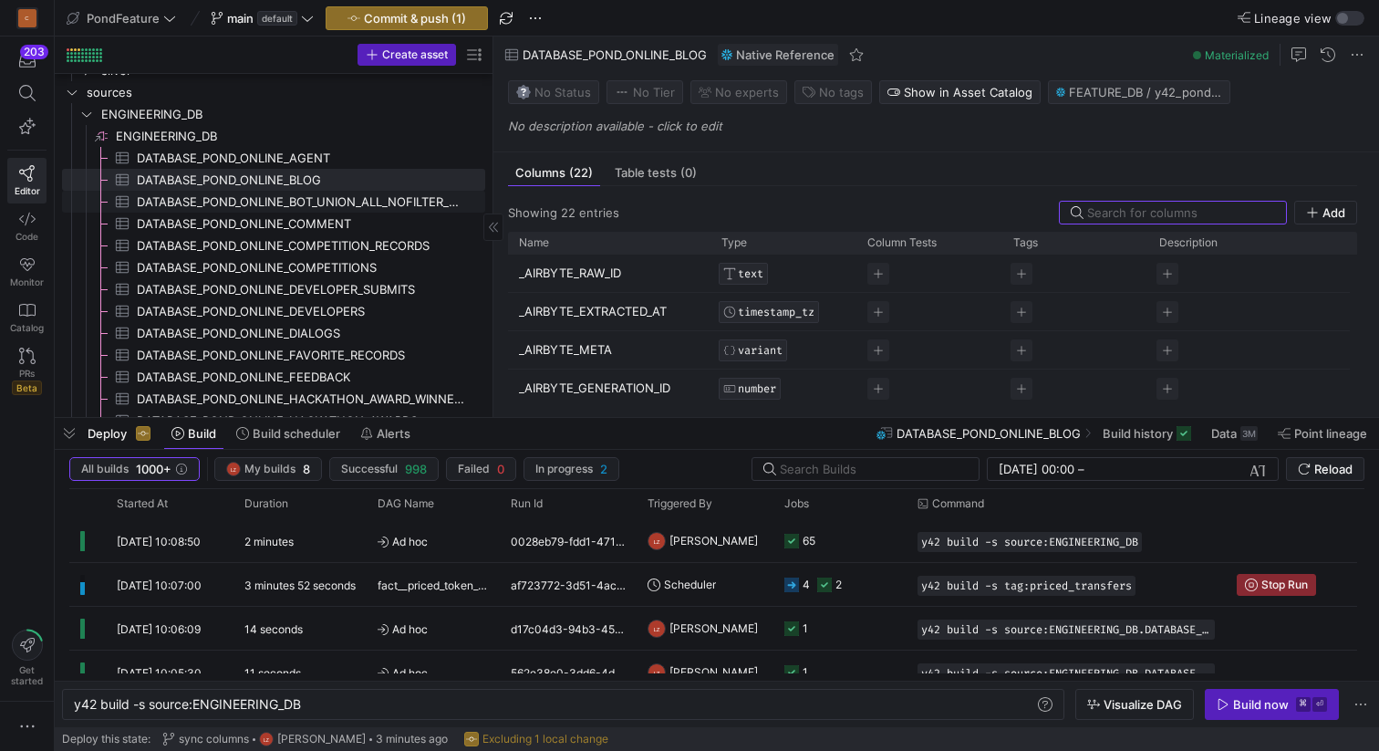
click at [410, 203] on span "DATABASE_POND_ONLINE_BOT_UNION_ALL_NOFILTER_HISTORY​​​​​​​​​" at bounding box center [300, 202] width 327 height 21
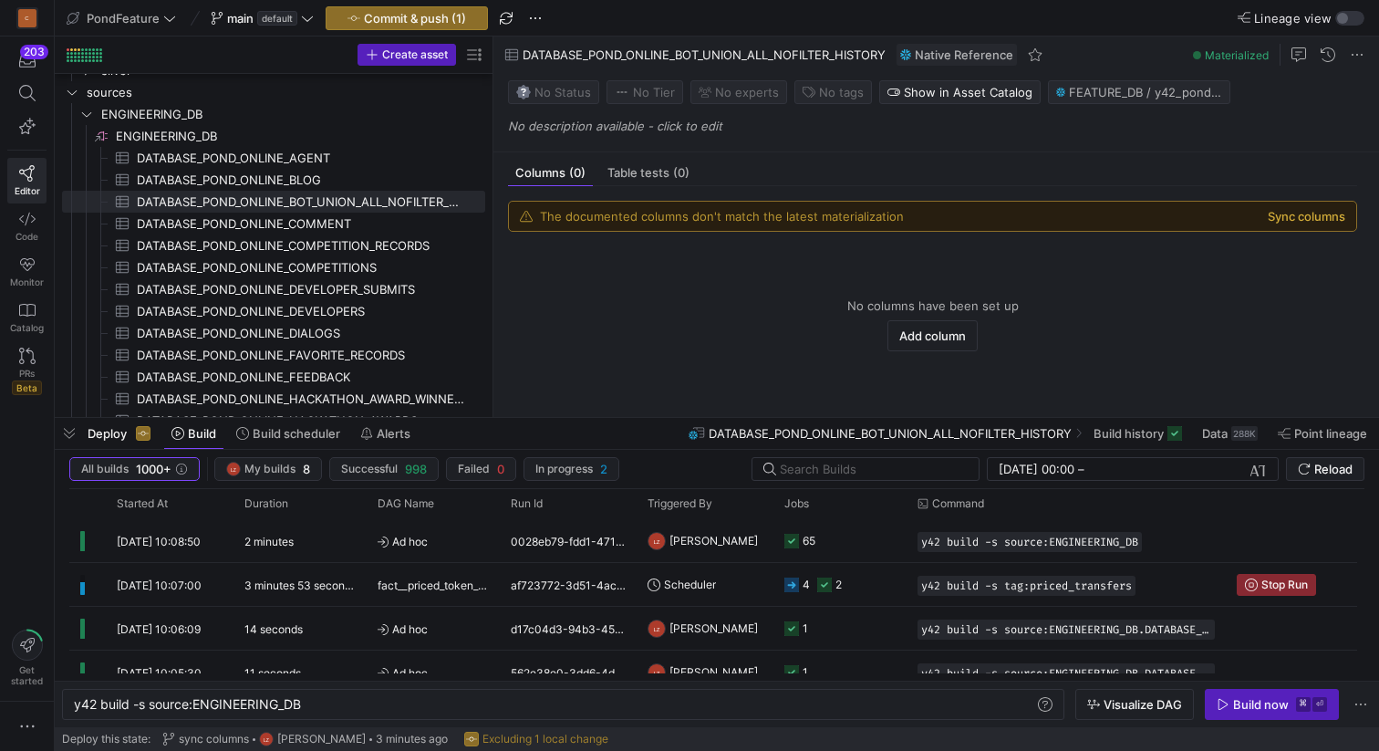
click at [1281, 215] on button "Sync columns" at bounding box center [1307, 216] width 78 height 15
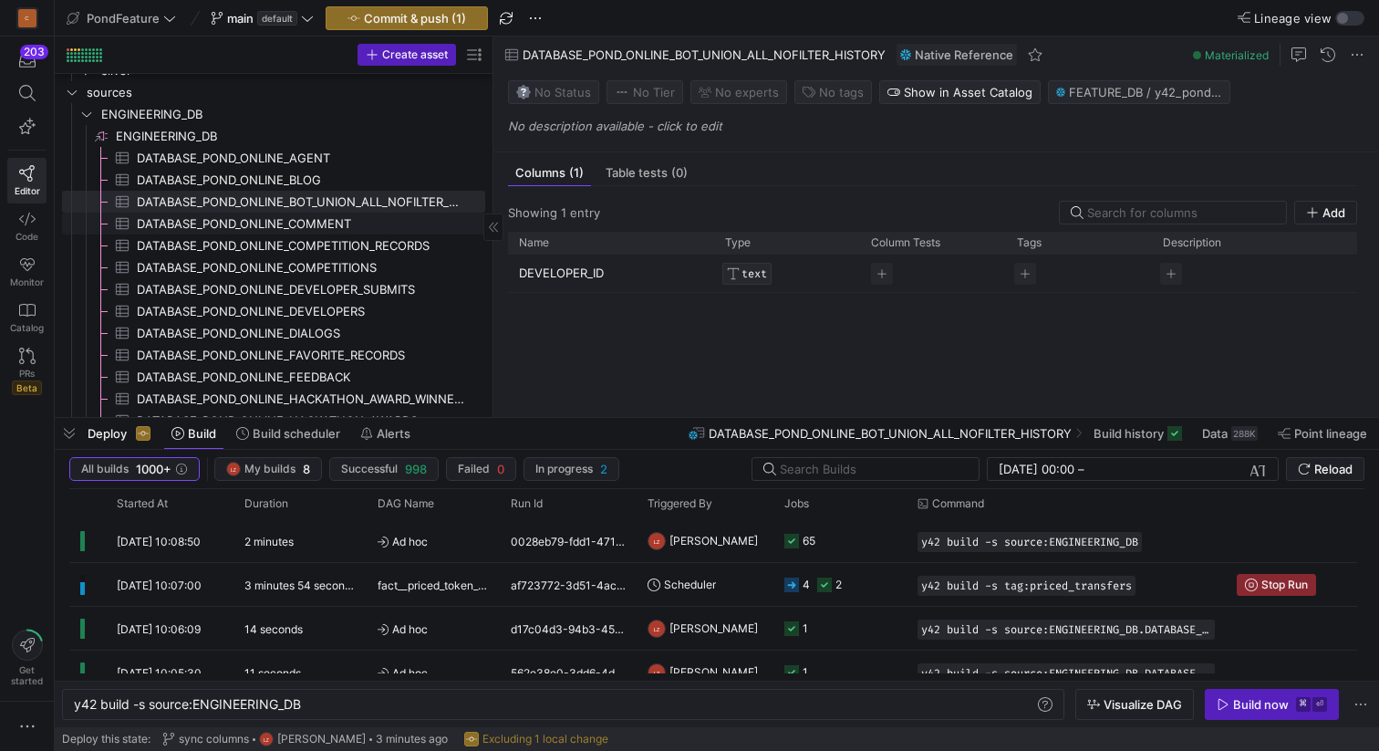
click at [341, 215] on span "DATABASE_POND_ONLINE_COMMENT​​​​​​​​​" at bounding box center [300, 223] width 327 height 21
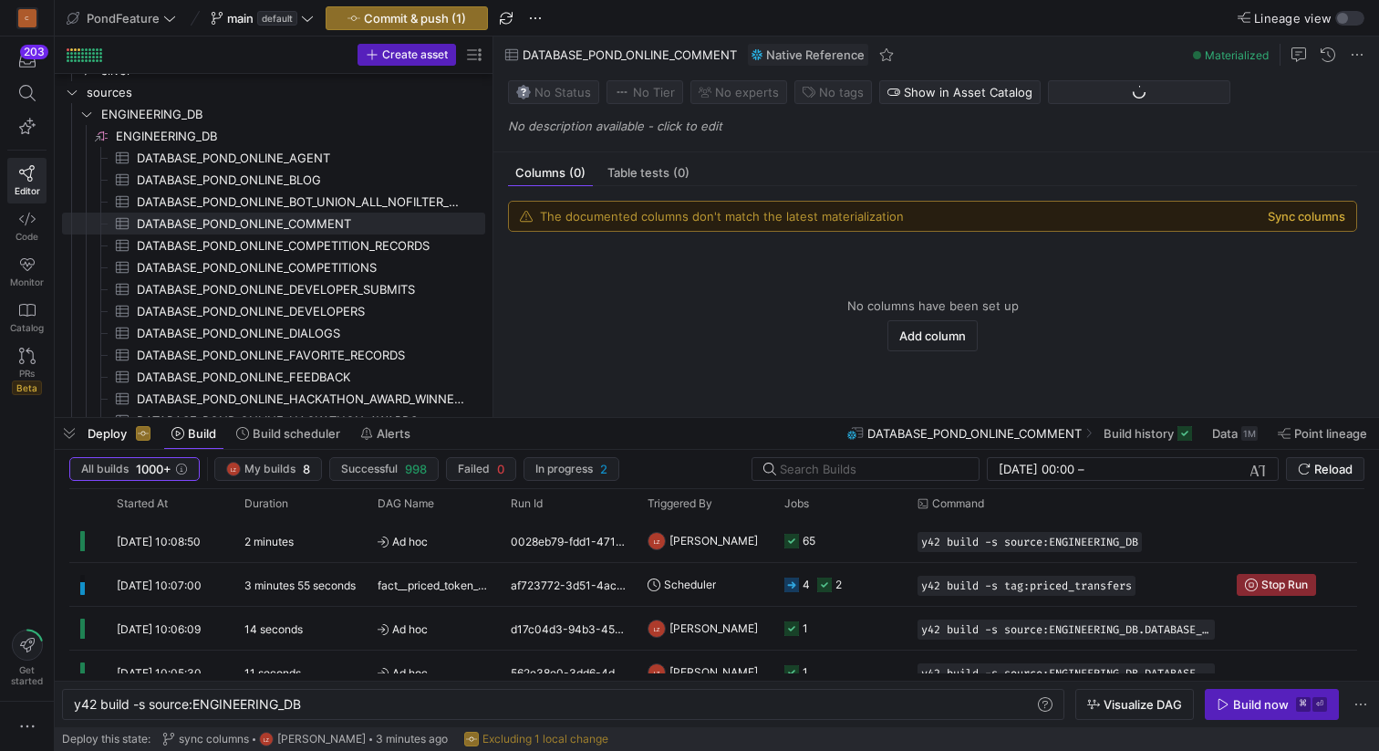
click at [1283, 215] on button "Sync columns" at bounding box center [1307, 216] width 78 height 15
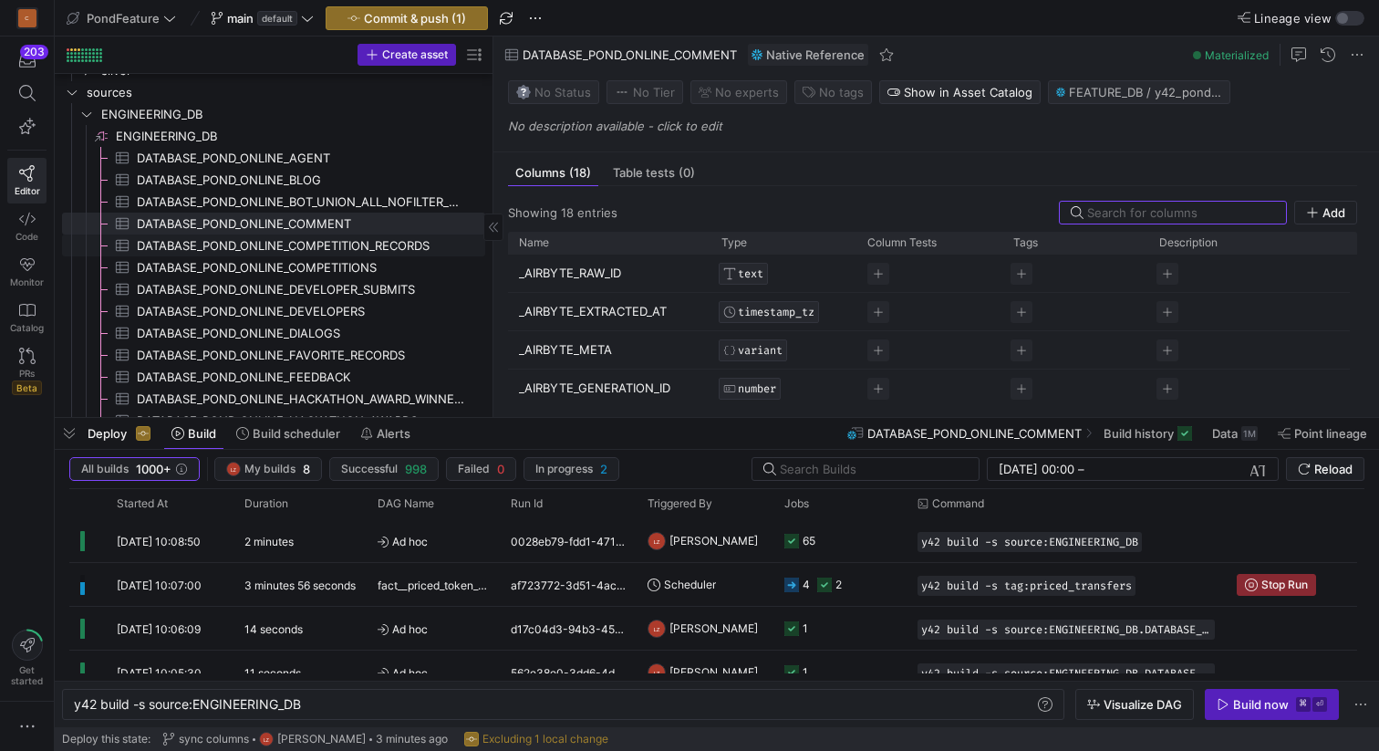
click at [410, 238] on span "DATABASE_POND_ONLINE_COMPETITION_RECORDS​​​​​​​​​" at bounding box center [300, 245] width 327 height 21
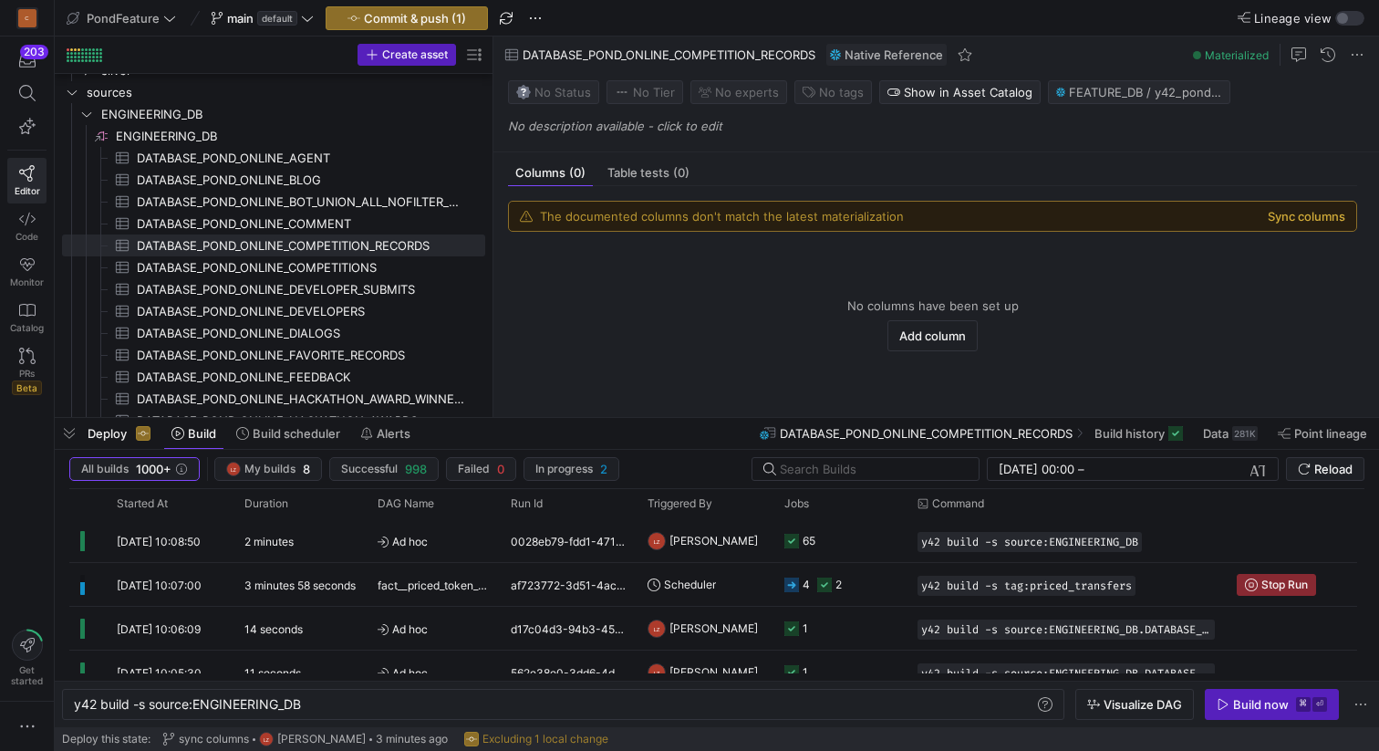
click at [1284, 218] on button "Sync columns" at bounding box center [1307, 216] width 78 height 15
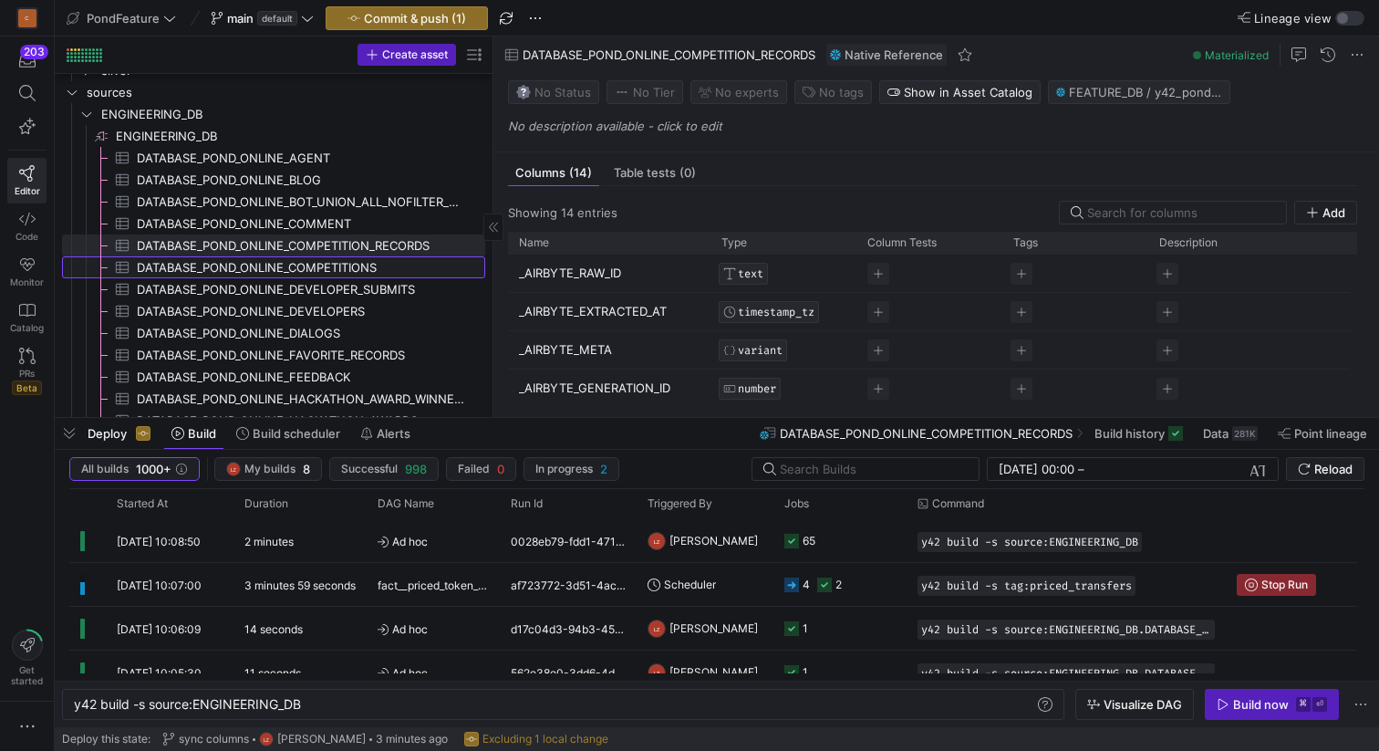
click at [374, 265] on span "DATABASE_POND_ONLINE_COMPETITIONS​​​​​​​​​" at bounding box center [300, 267] width 327 height 21
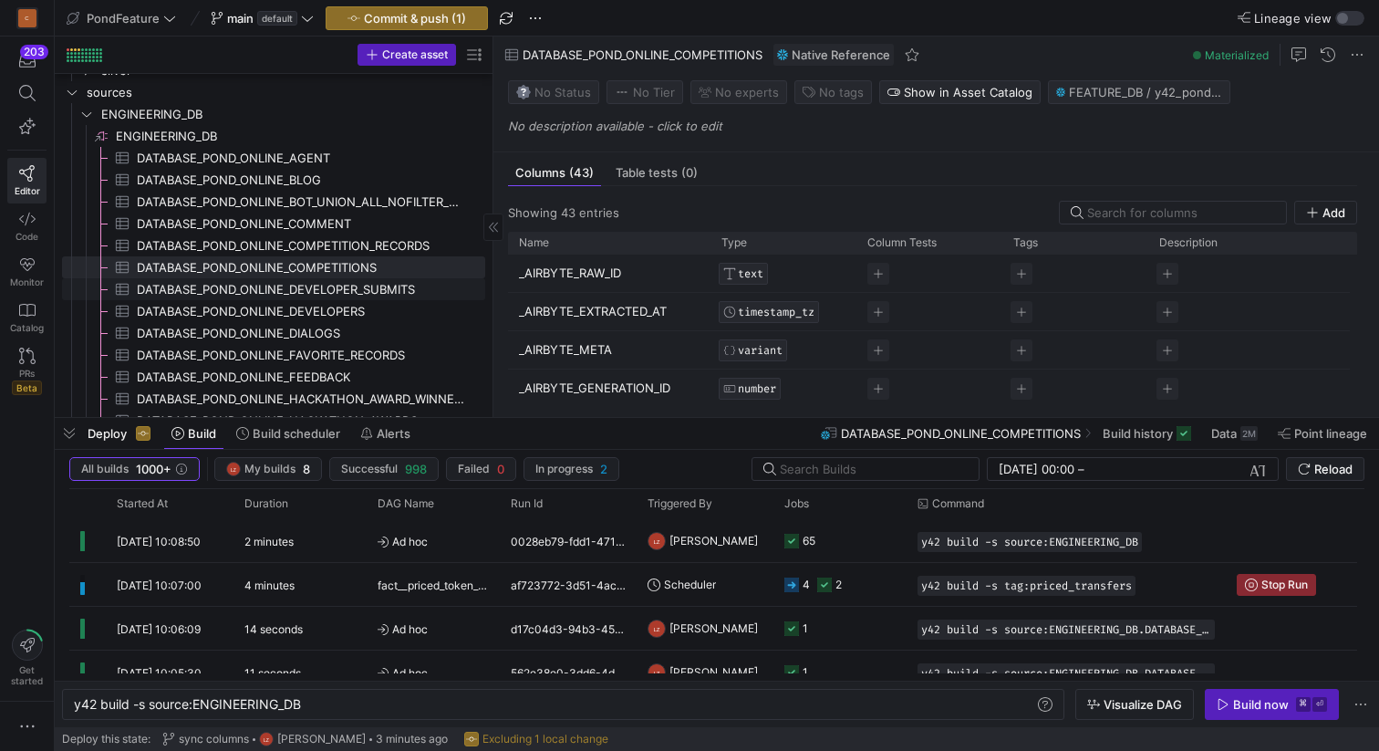
click at [377, 286] on span "DATABASE_POND_ONLINE_DEVELOPER_SUBMITS​​​​​​​​​" at bounding box center [300, 289] width 327 height 21
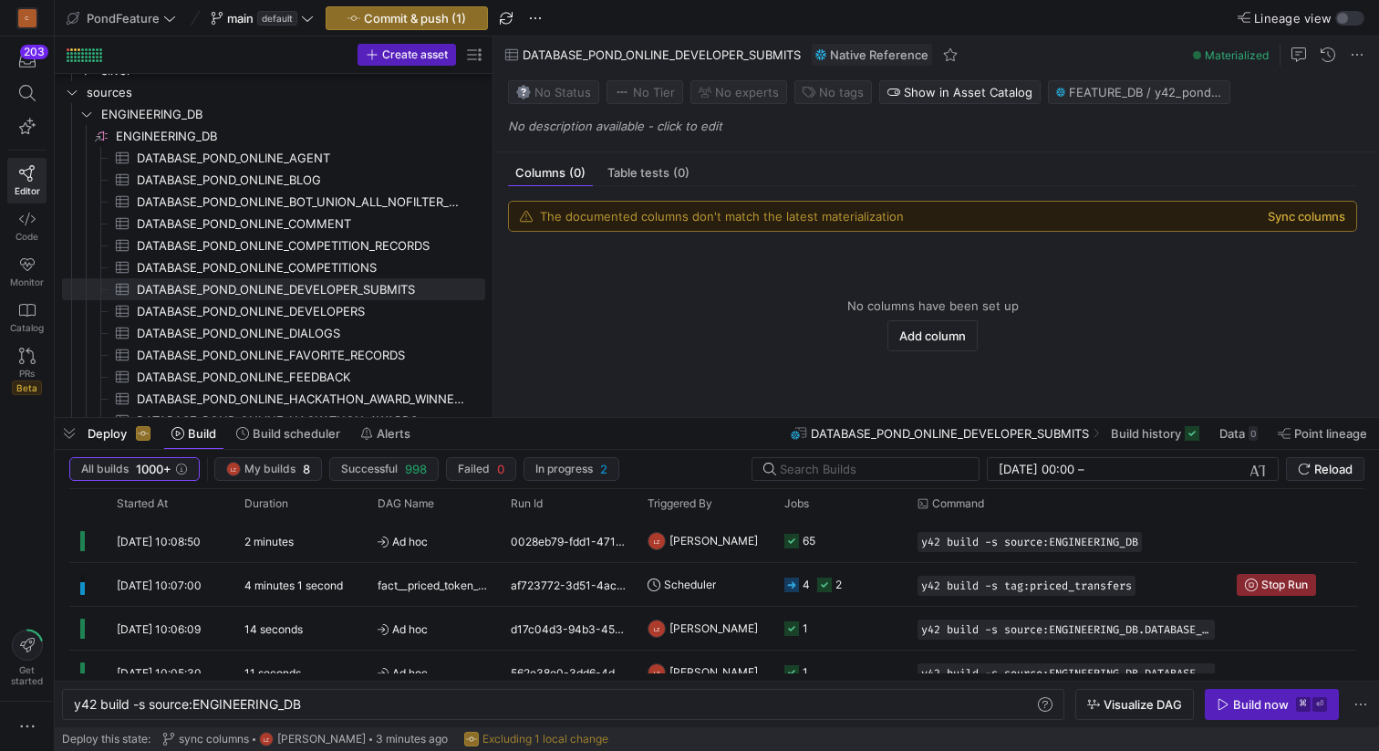
click at [1282, 217] on button "Sync columns" at bounding box center [1307, 216] width 78 height 15
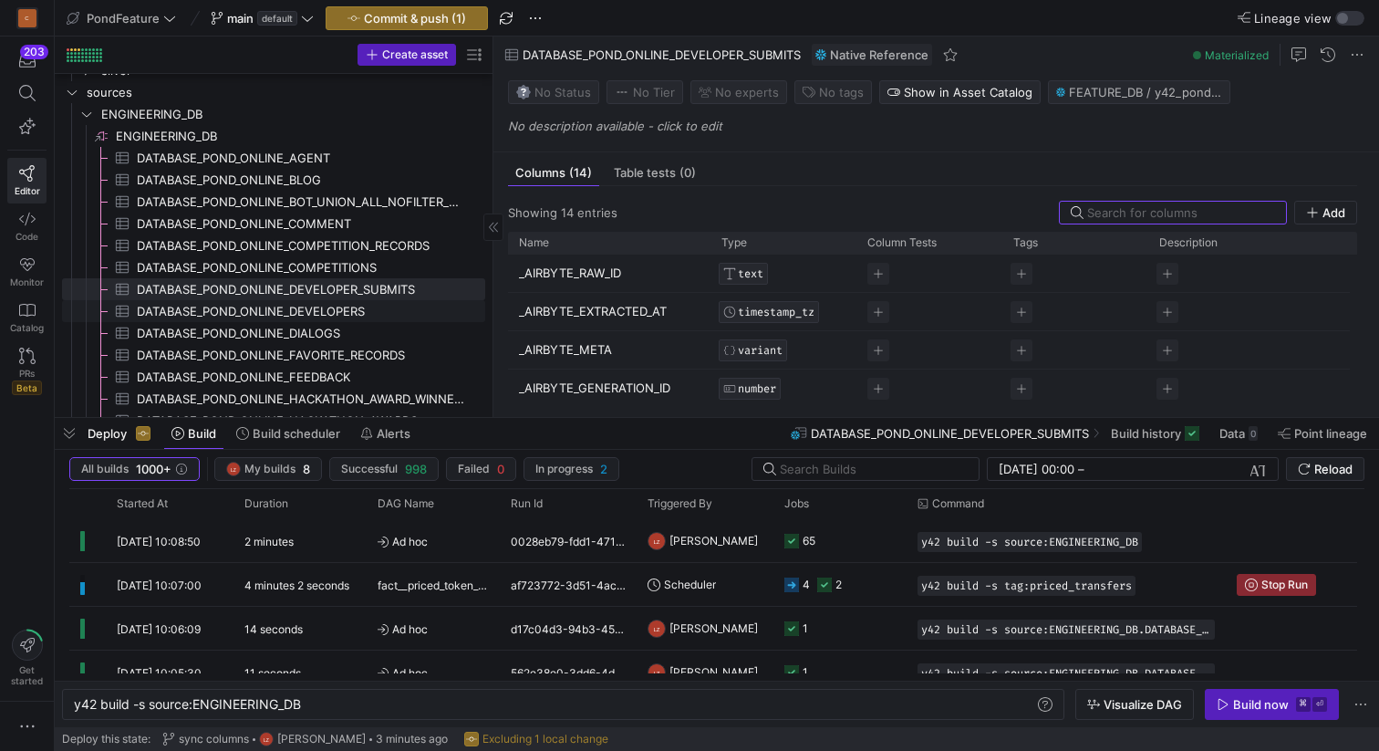
click at [353, 307] on span "DATABASE_POND_ONLINE_DEVELOPERS​​​​​​​​​" at bounding box center [300, 311] width 327 height 21
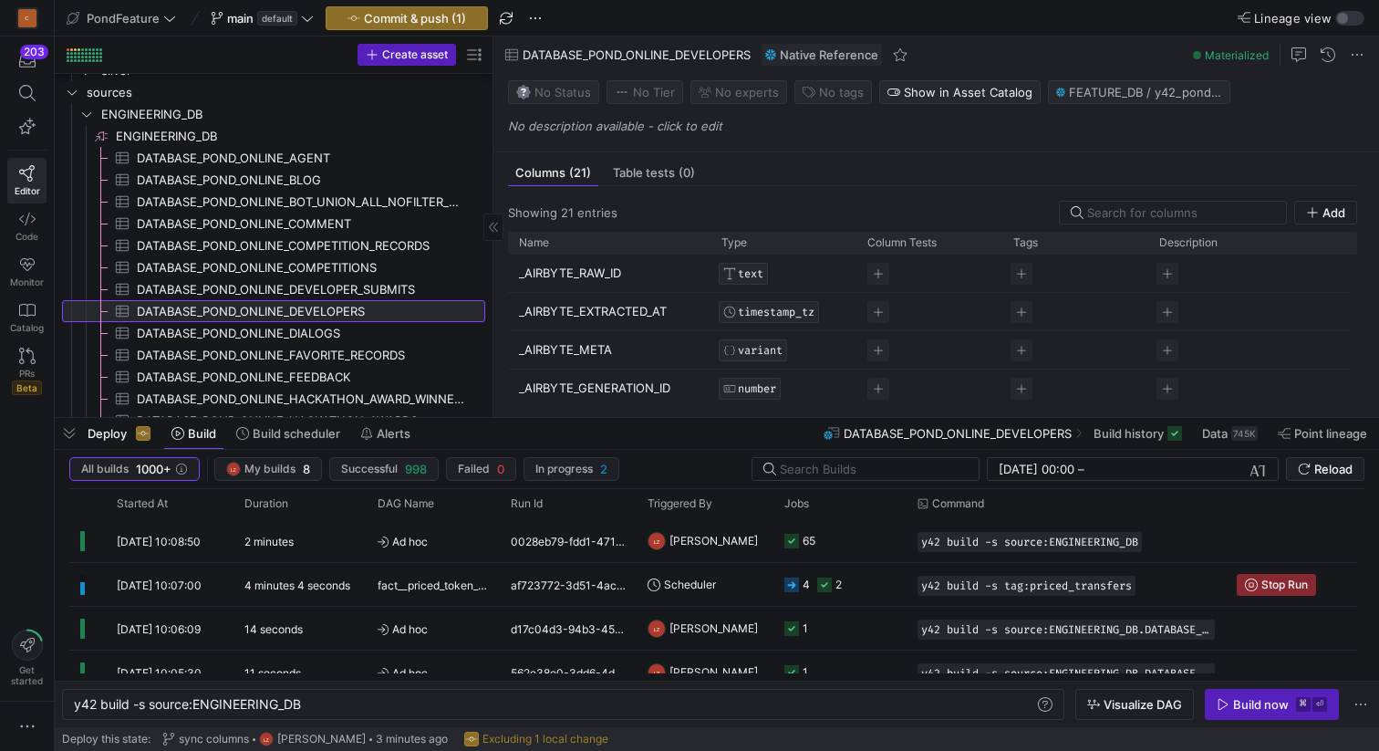
click at [341, 312] on span "DATABASE_POND_ONLINE_DEVELOPERS​​​​​​​​​" at bounding box center [300, 311] width 327 height 21
click at [373, 278] on link "DATABASE_POND_ONLINE_DEVELOPER_SUBMITS​​​​​​​​​" at bounding box center [273, 289] width 423 height 22
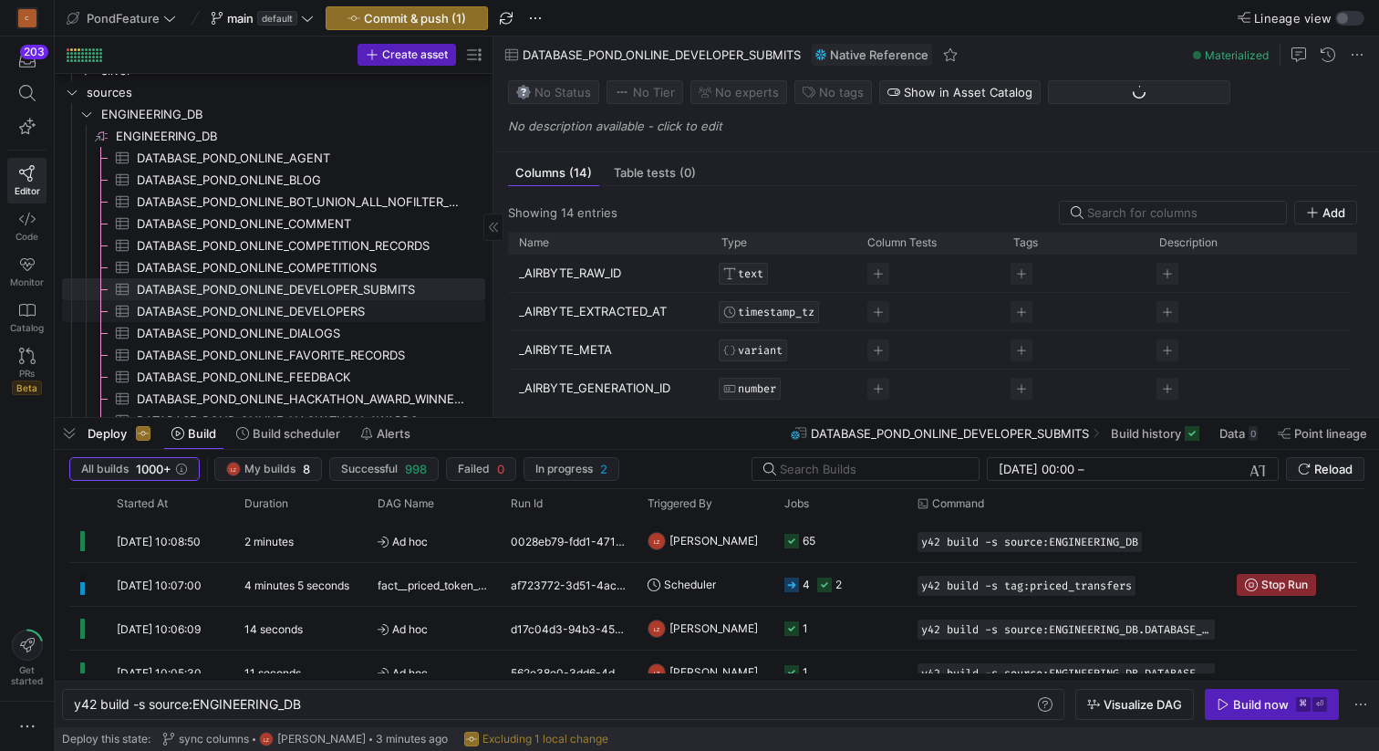
click at [366, 301] on span "DATABASE_POND_ONLINE_DEVELOPERS​​​​​​​​​" at bounding box center [300, 311] width 327 height 21
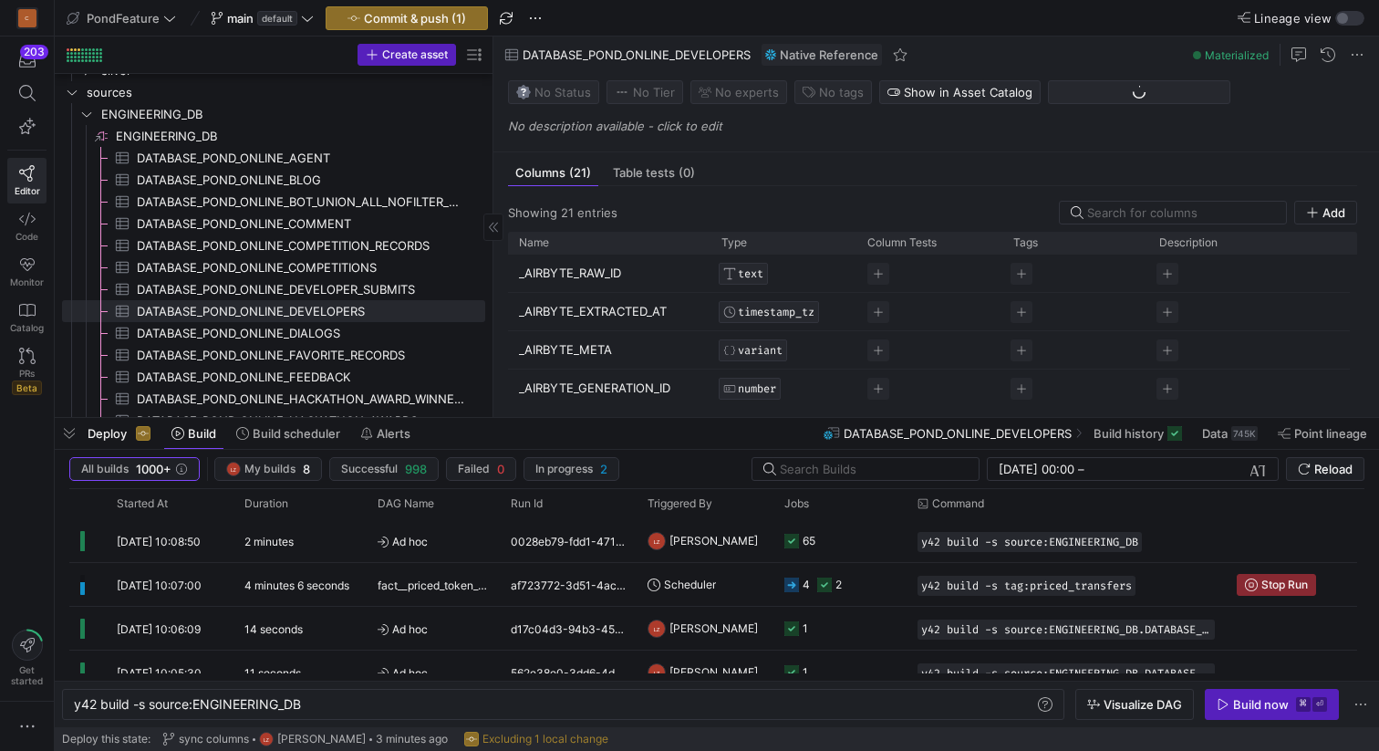
click at [349, 326] on span "DATABASE_POND_ONLINE_DIALOGS​​​​​​​​​" at bounding box center [300, 333] width 327 height 21
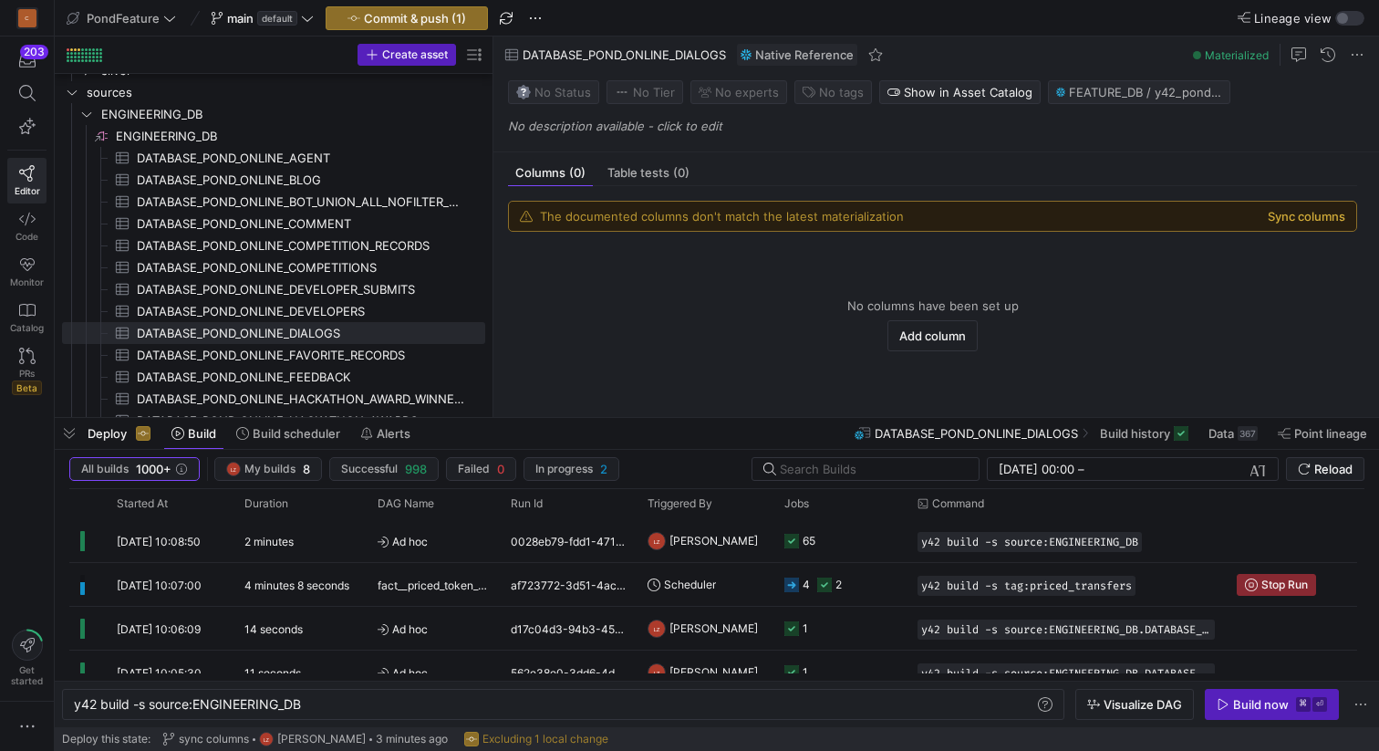
click at [1322, 215] on button "Sync columns" at bounding box center [1307, 216] width 78 height 15
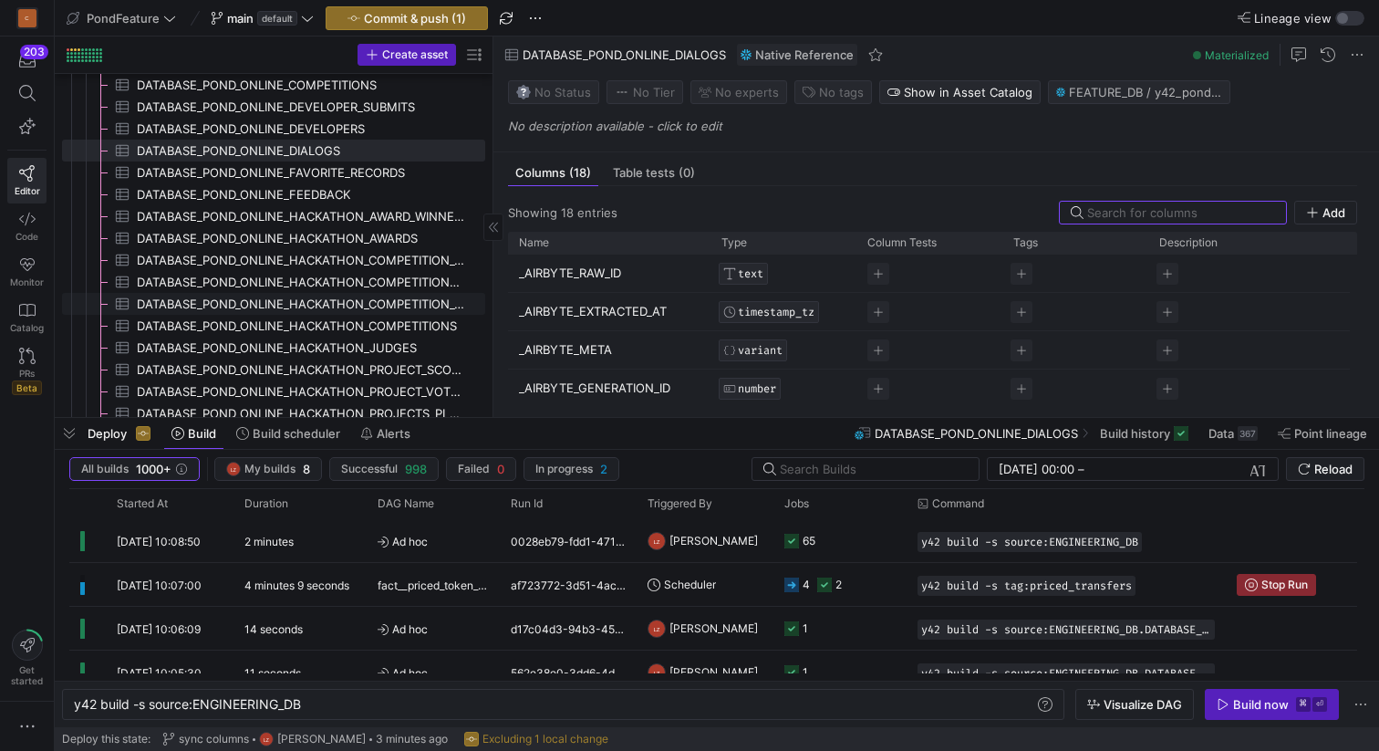
scroll to position [325, 0]
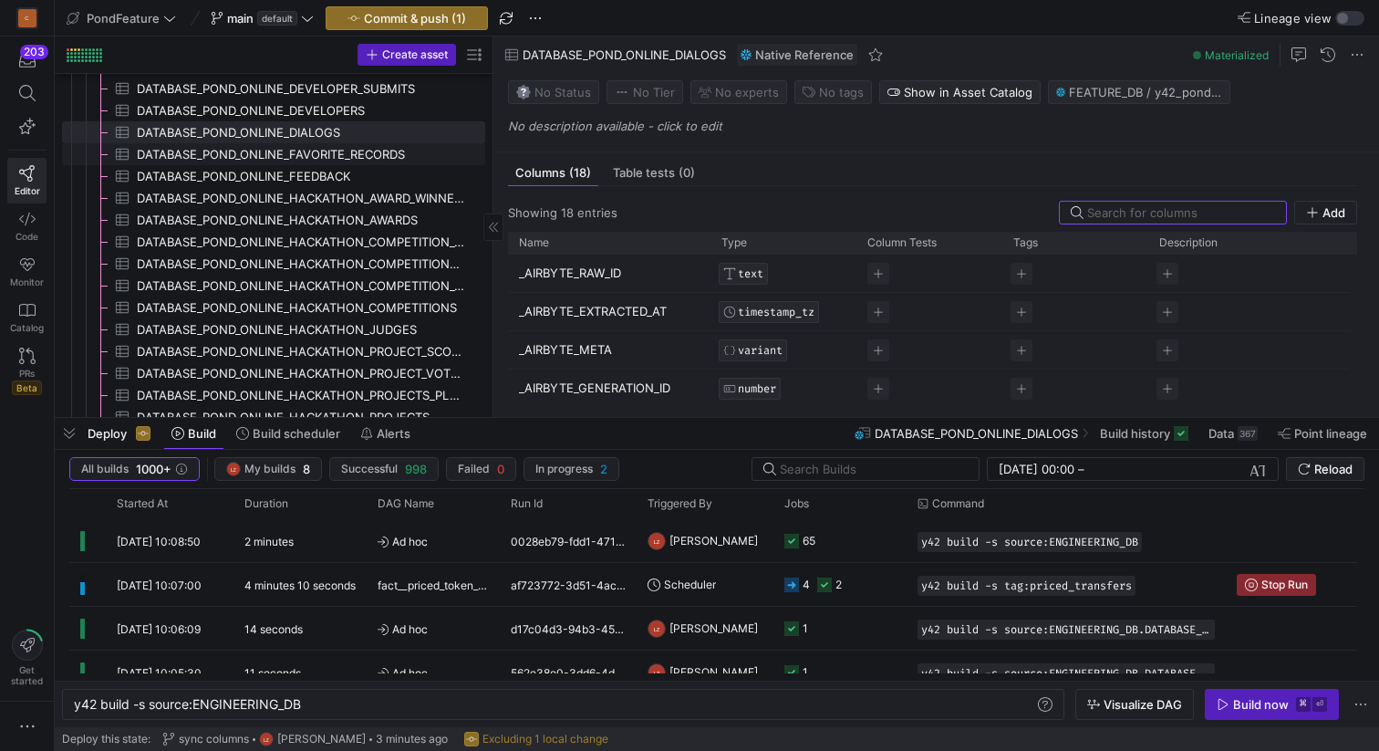
click at [360, 143] on link "DATABASE_POND_ONLINE_FAVORITE_RECORDS​​​​​​​​​" at bounding box center [273, 154] width 423 height 22
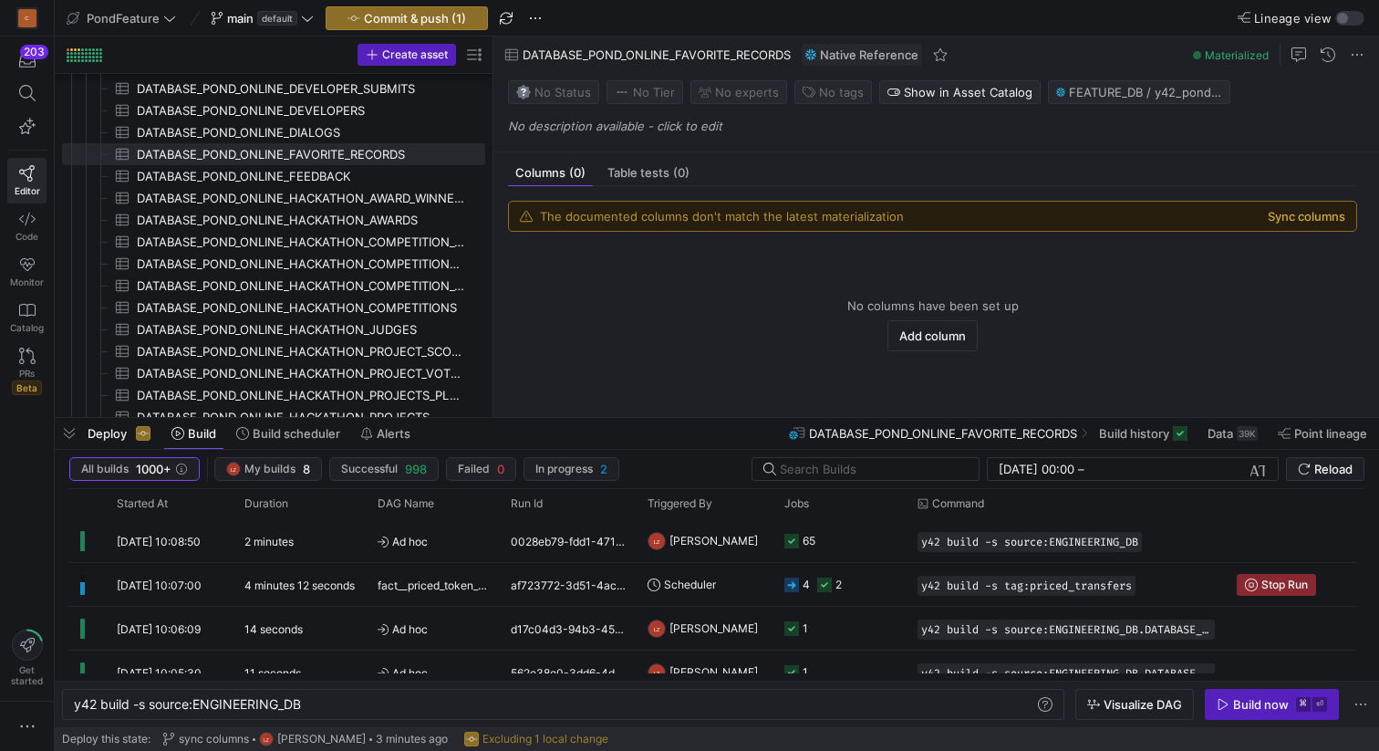
click at [1316, 214] on button "Sync columns" at bounding box center [1307, 216] width 78 height 15
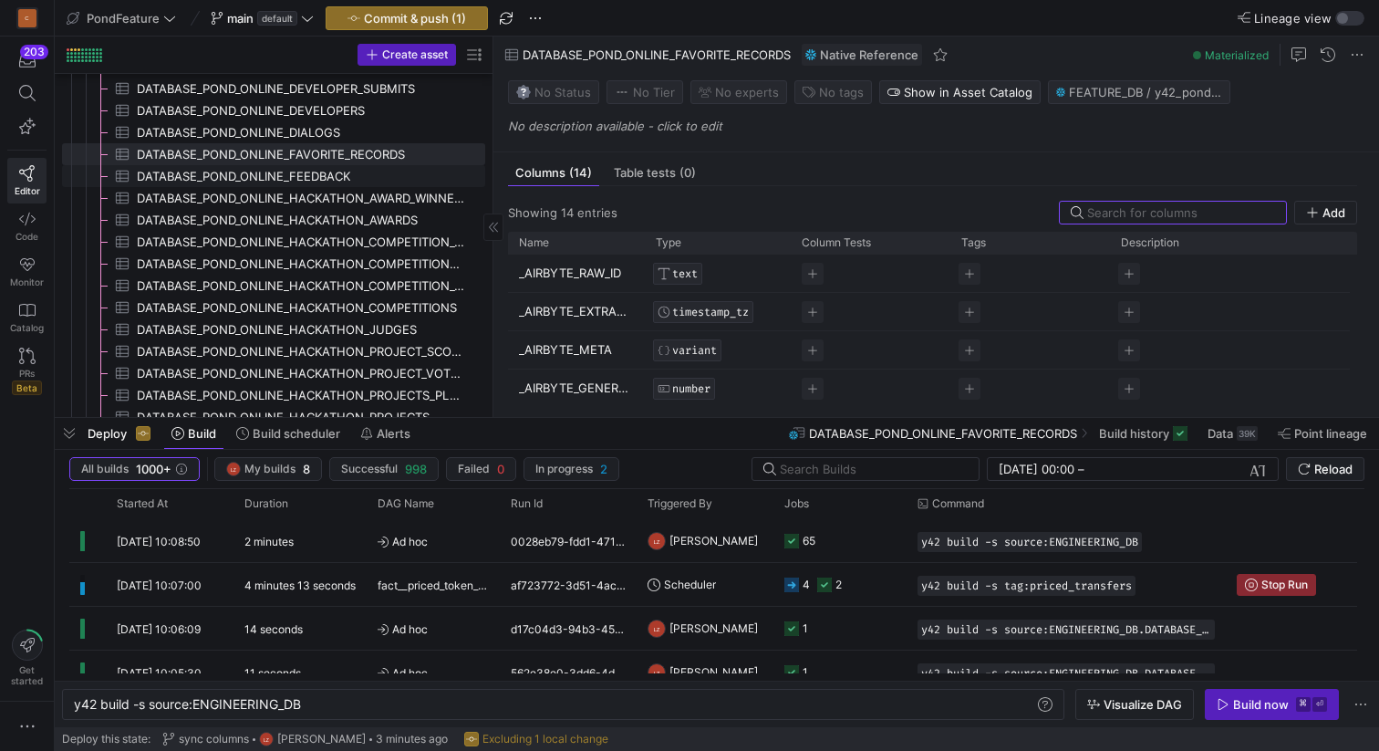
click at [348, 172] on span "DATABASE_POND_ONLINE_FEEDBACK​​​​​​​​​" at bounding box center [300, 176] width 327 height 21
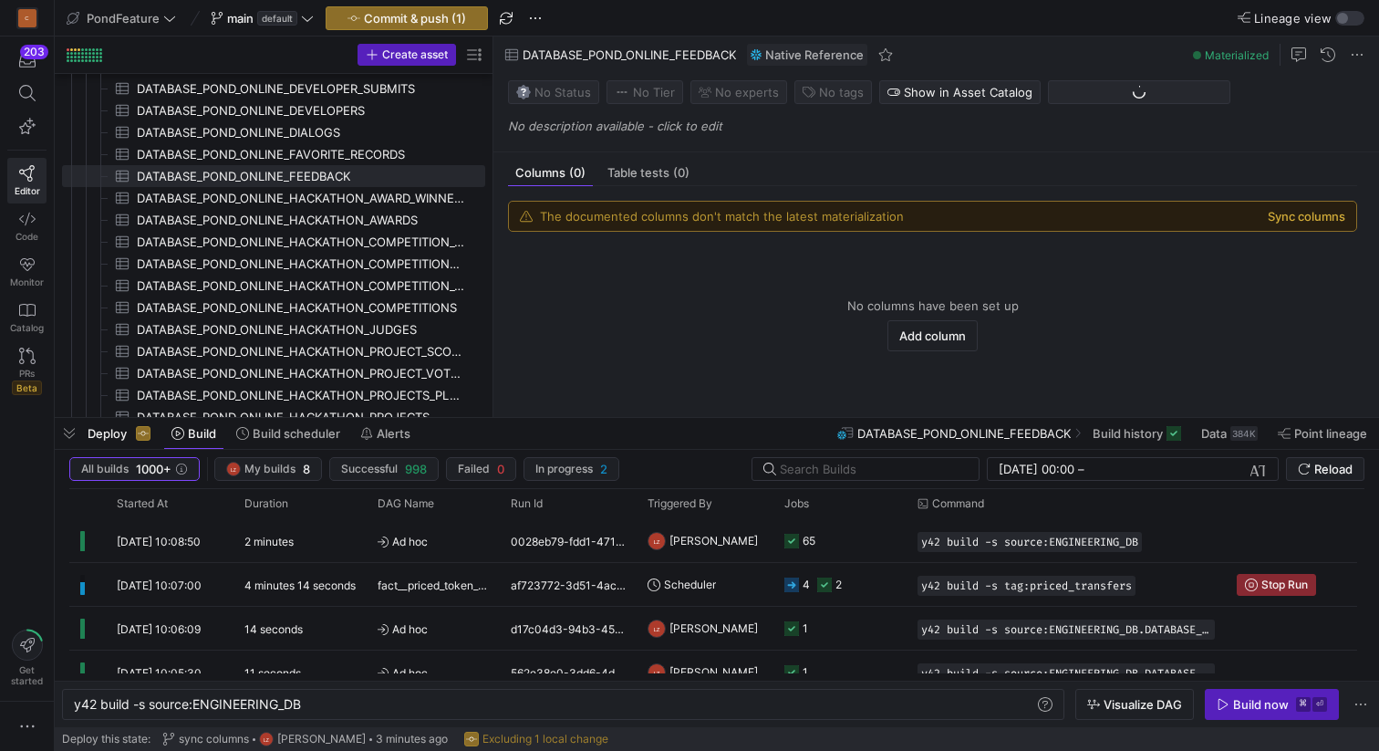
click at [1281, 214] on button "Sync columns" at bounding box center [1307, 216] width 78 height 15
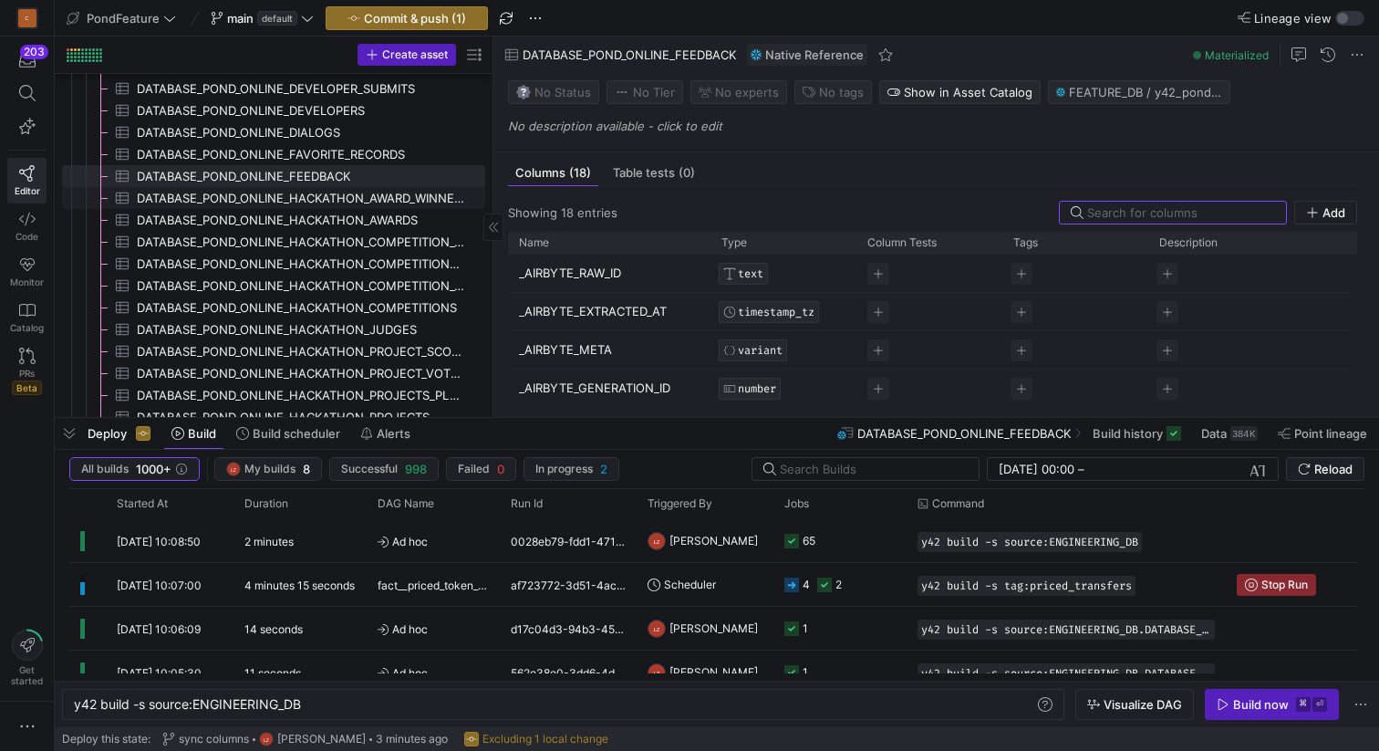
click at [370, 201] on span "DATABASE_POND_ONLINE_HACKATHON_AWARD_WINNERS​​​​​​​​​" at bounding box center [300, 198] width 327 height 21
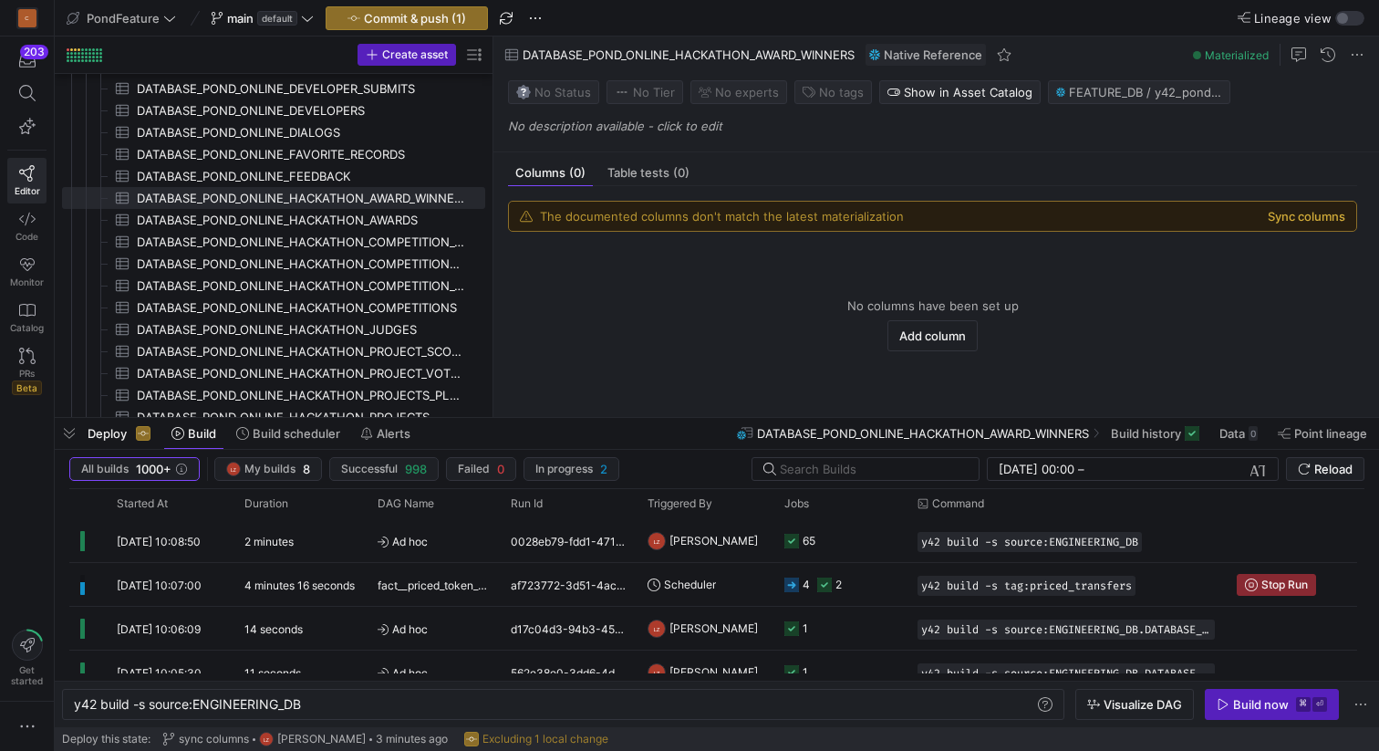
click at [1309, 218] on button "Sync columns" at bounding box center [1307, 216] width 78 height 15
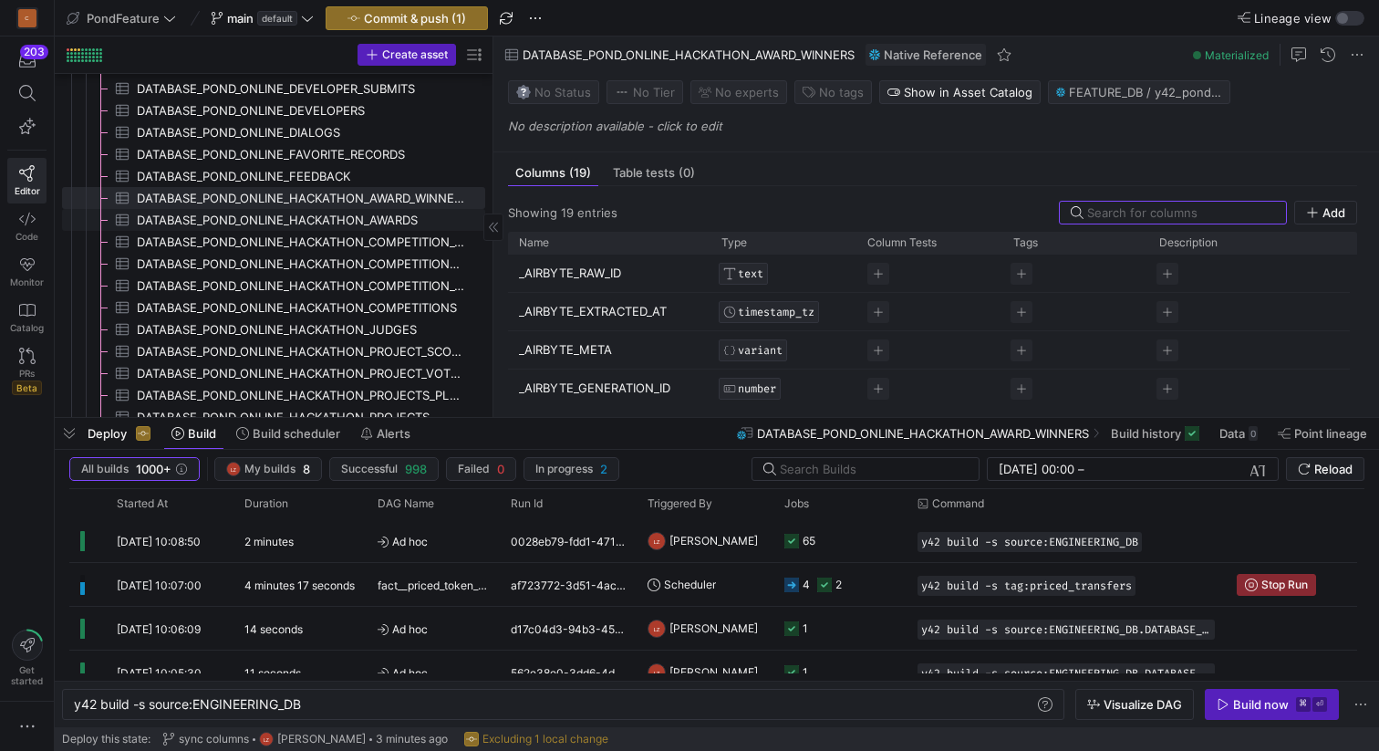
click at [388, 213] on span "DATABASE_POND_ONLINE_HACKATHON_AWARDS​​​​​​​​​" at bounding box center [300, 220] width 327 height 21
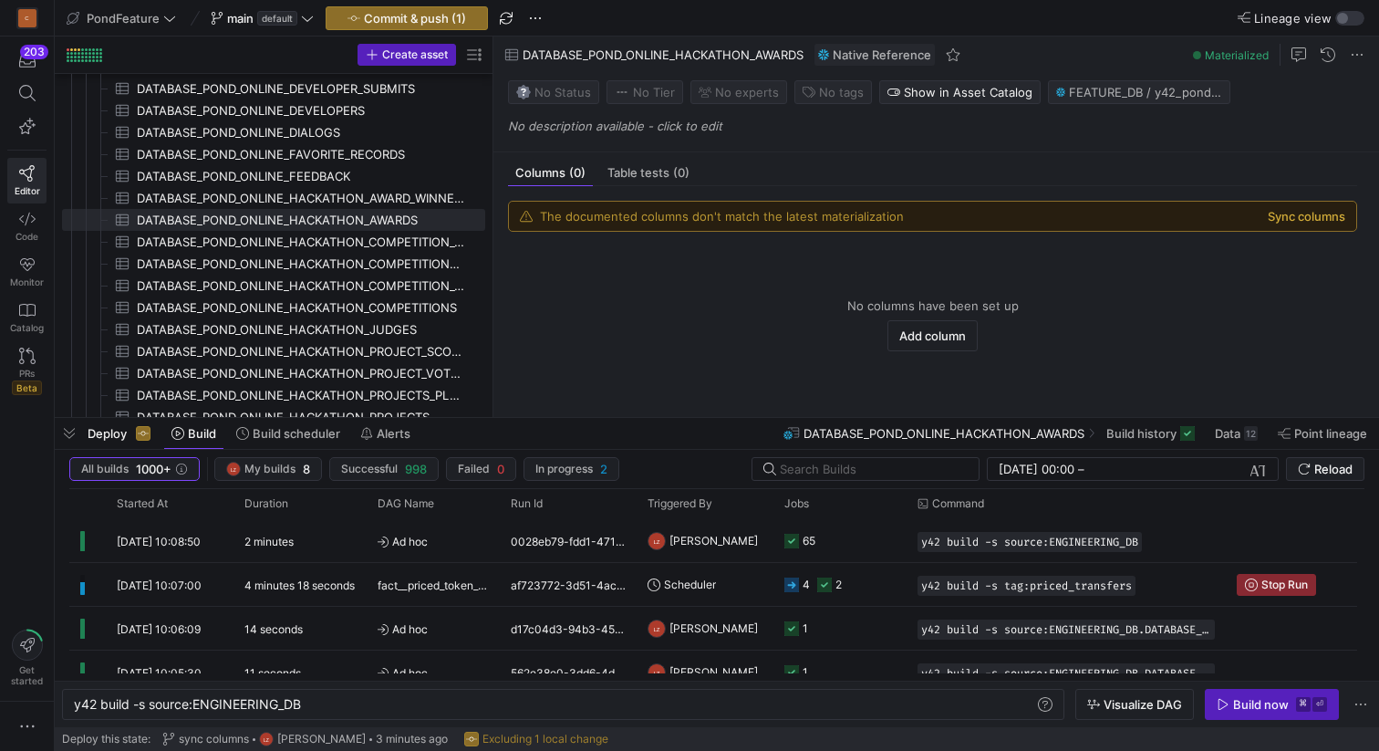
click at [1285, 216] on button "Sync columns" at bounding box center [1307, 216] width 78 height 15
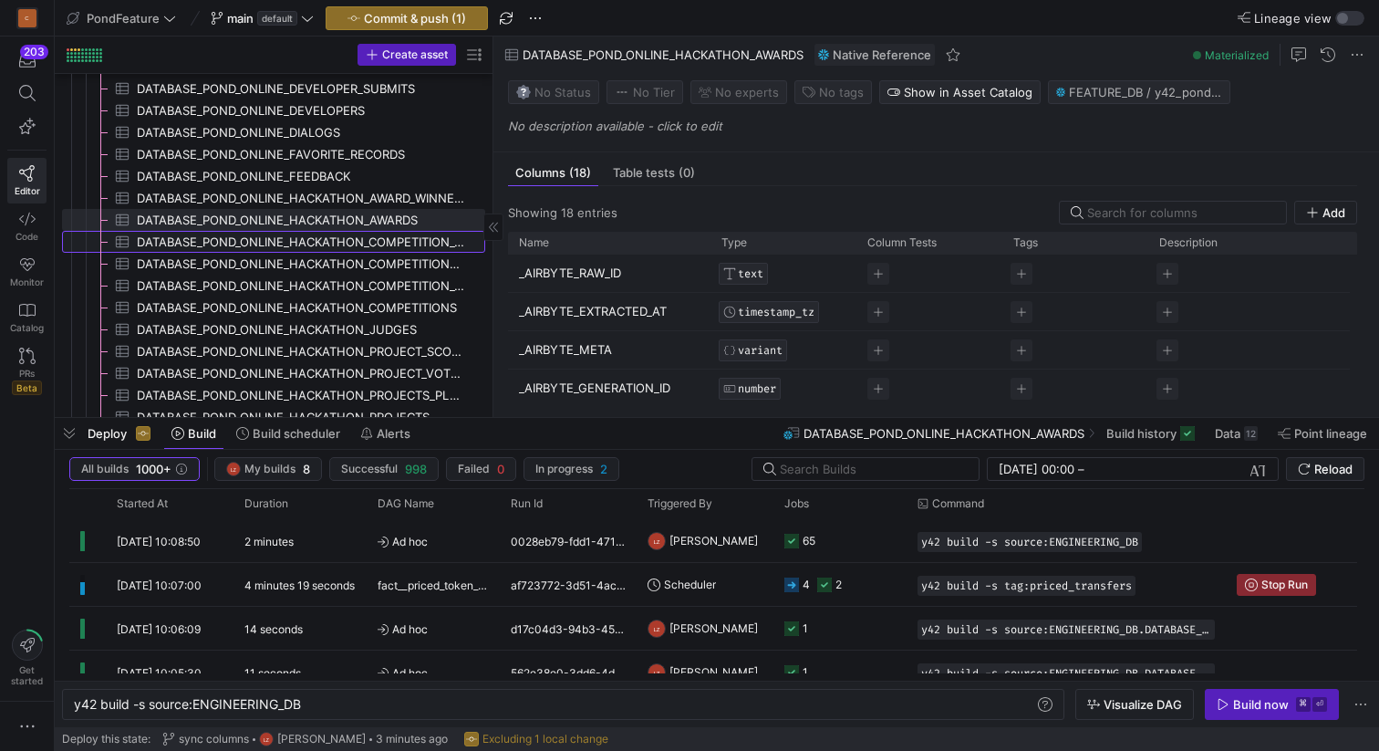
click at [412, 239] on span "DATABASE_POND_ONLINE_HACKATHON_COMPETITION_CREATOR_WHITELIST​​​​​​​​​" at bounding box center [300, 242] width 327 height 21
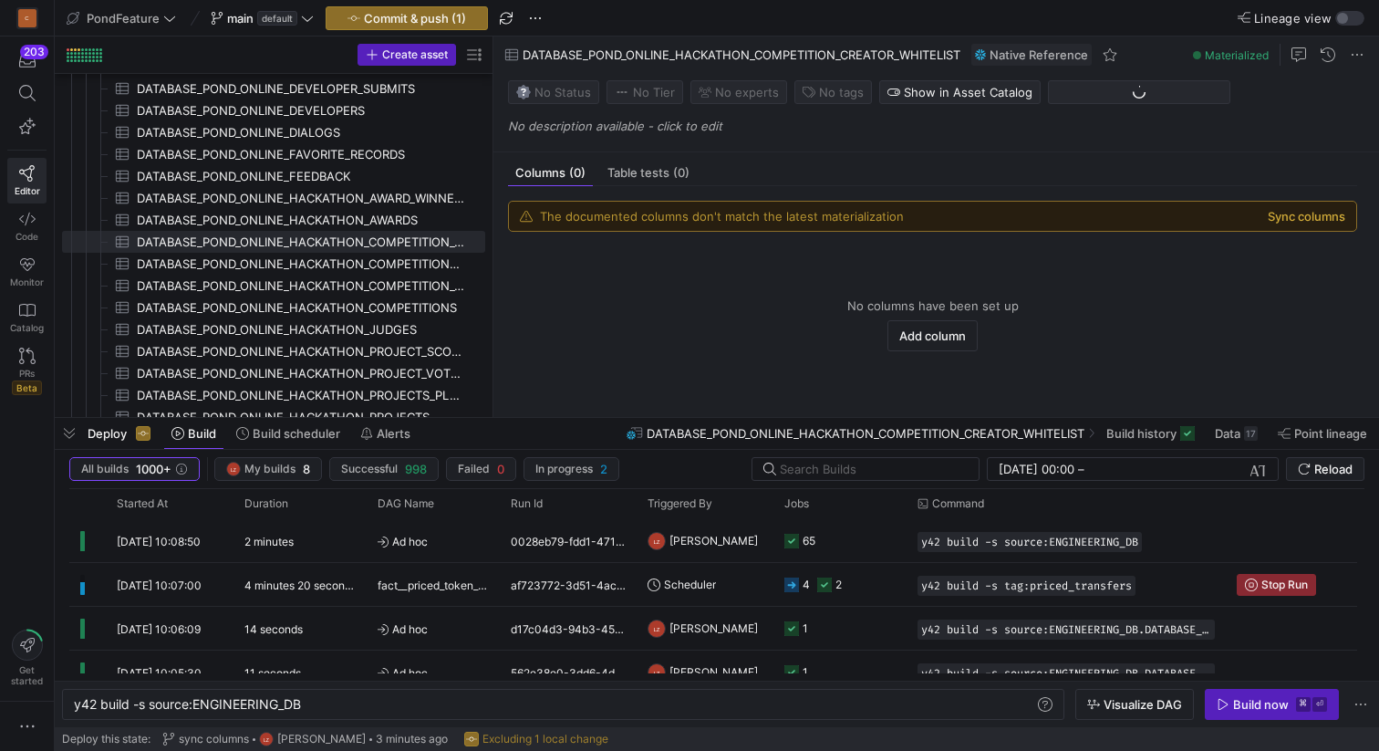
click at [1283, 217] on button "Sync columns" at bounding box center [1307, 216] width 78 height 15
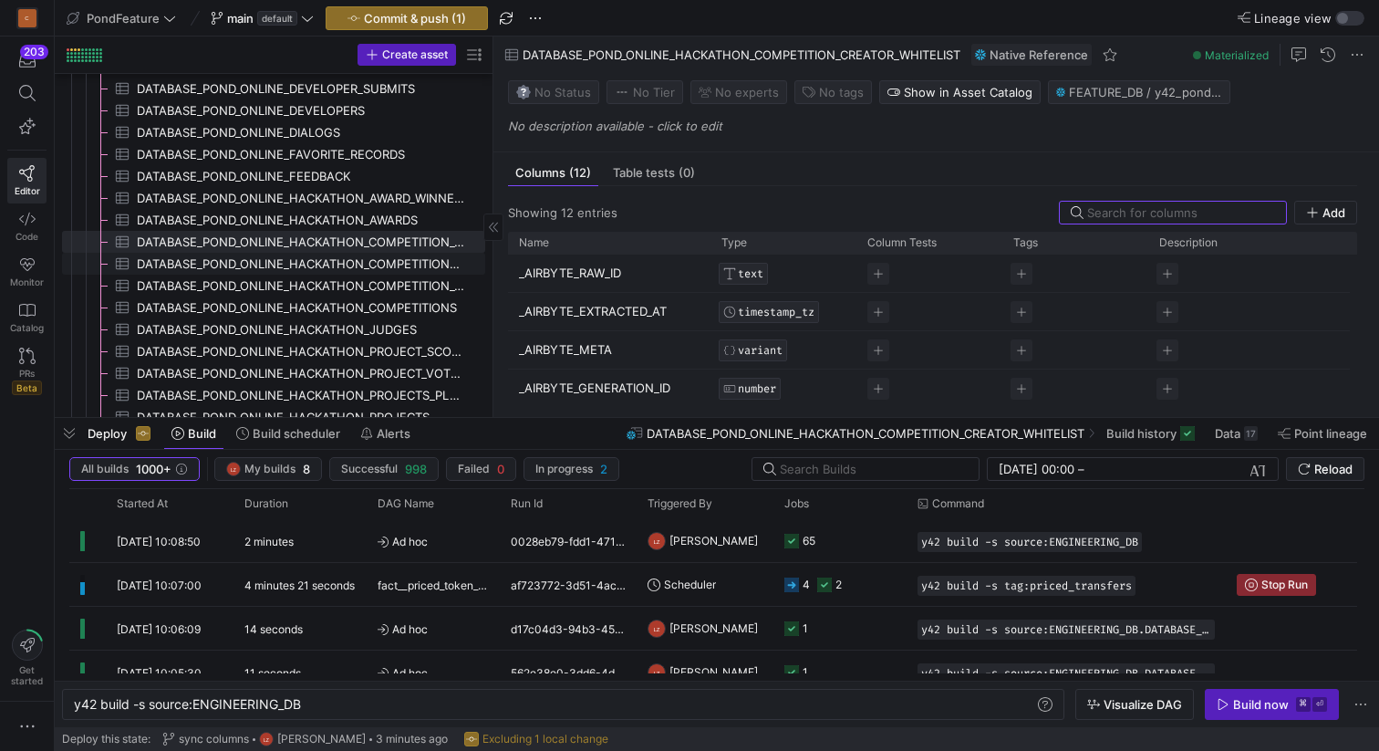
click at [419, 266] on span "DATABASE_POND_ONLINE_HACKATHON_COMPETITION_SPONSORS​​​​​​​​​" at bounding box center [300, 264] width 327 height 21
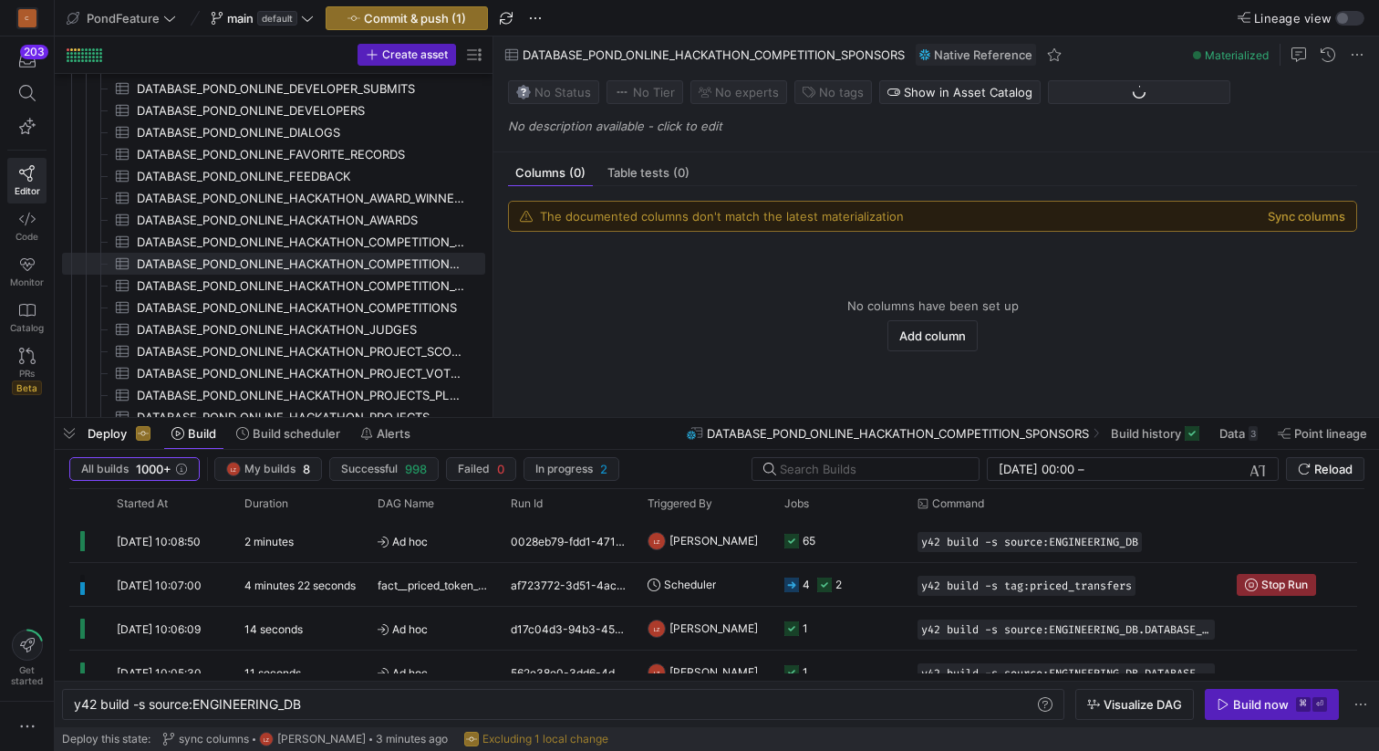
click at [1287, 207] on div "The documented columns don't match the latest materialization Sync columns" at bounding box center [932, 216] width 847 height 29
click at [1290, 218] on button "Sync columns" at bounding box center [1307, 216] width 78 height 15
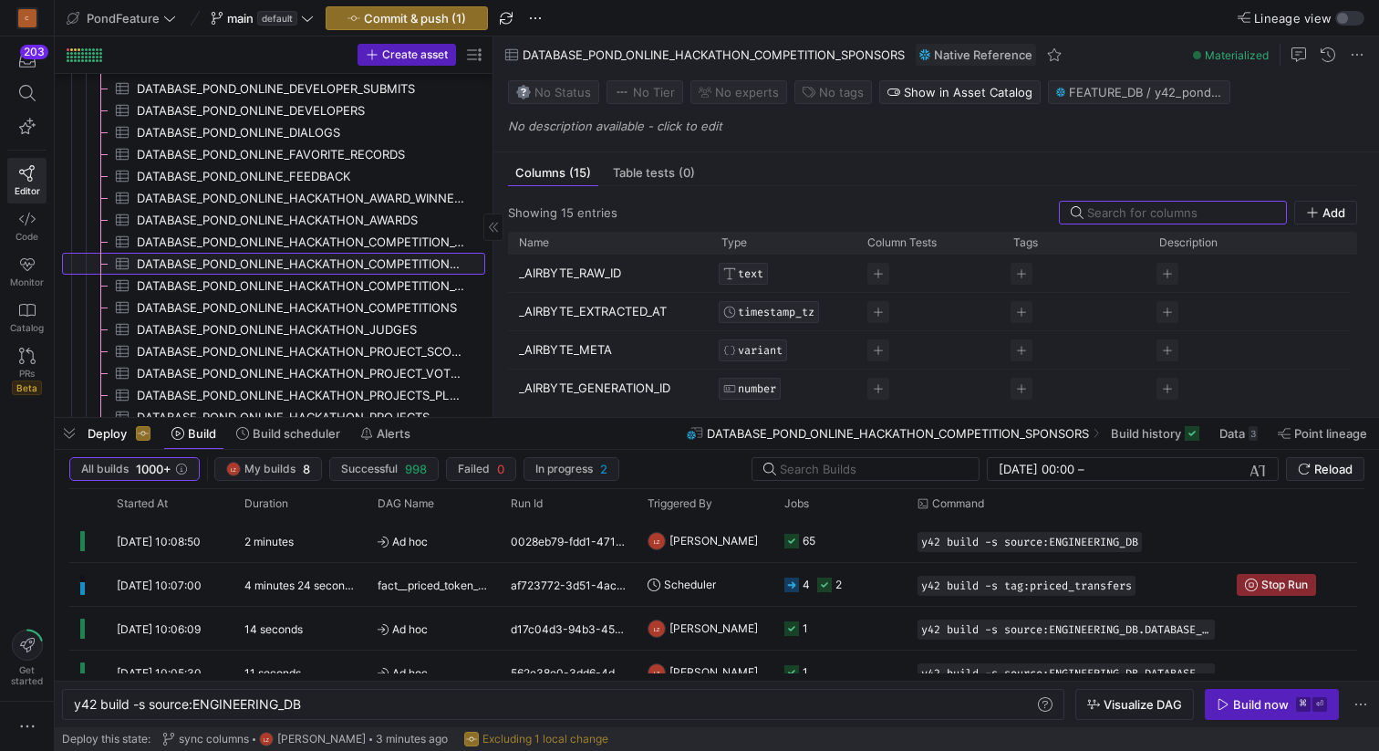
click at [429, 268] on span "DATABASE_POND_ONLINE_HACKATHON_COMPETITION_SPONSORS​​​​​​​​​" at bounding box center [300, 264] width 327 height 21
click at [421, 280] on span "DATABASE_POND_ONLINE_HACKATHON_COMPETITION_TAGS​​​​​​​​​" at bounding box center [300, 285] width 327 height 21
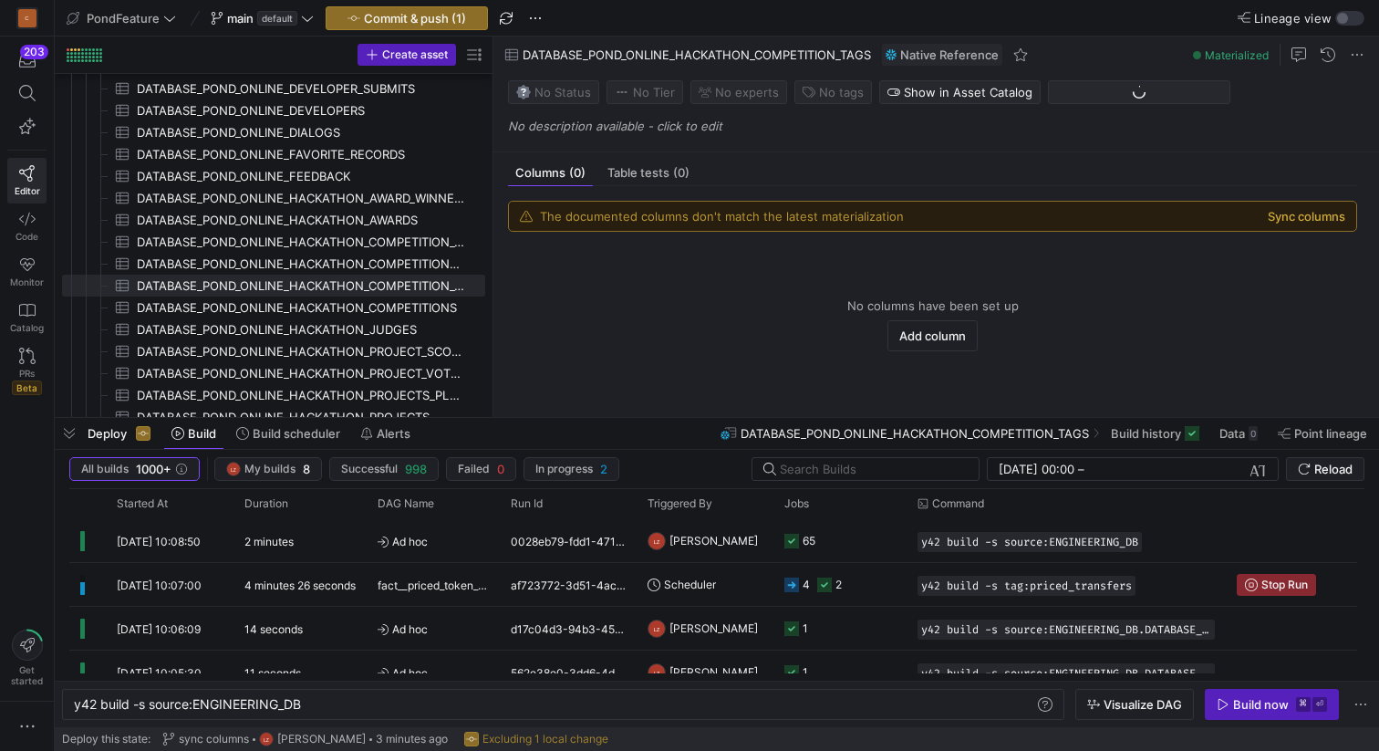
click at [1300, 216] on button "Sync columns" at bounding box center [1307, 216] width 78 height 15
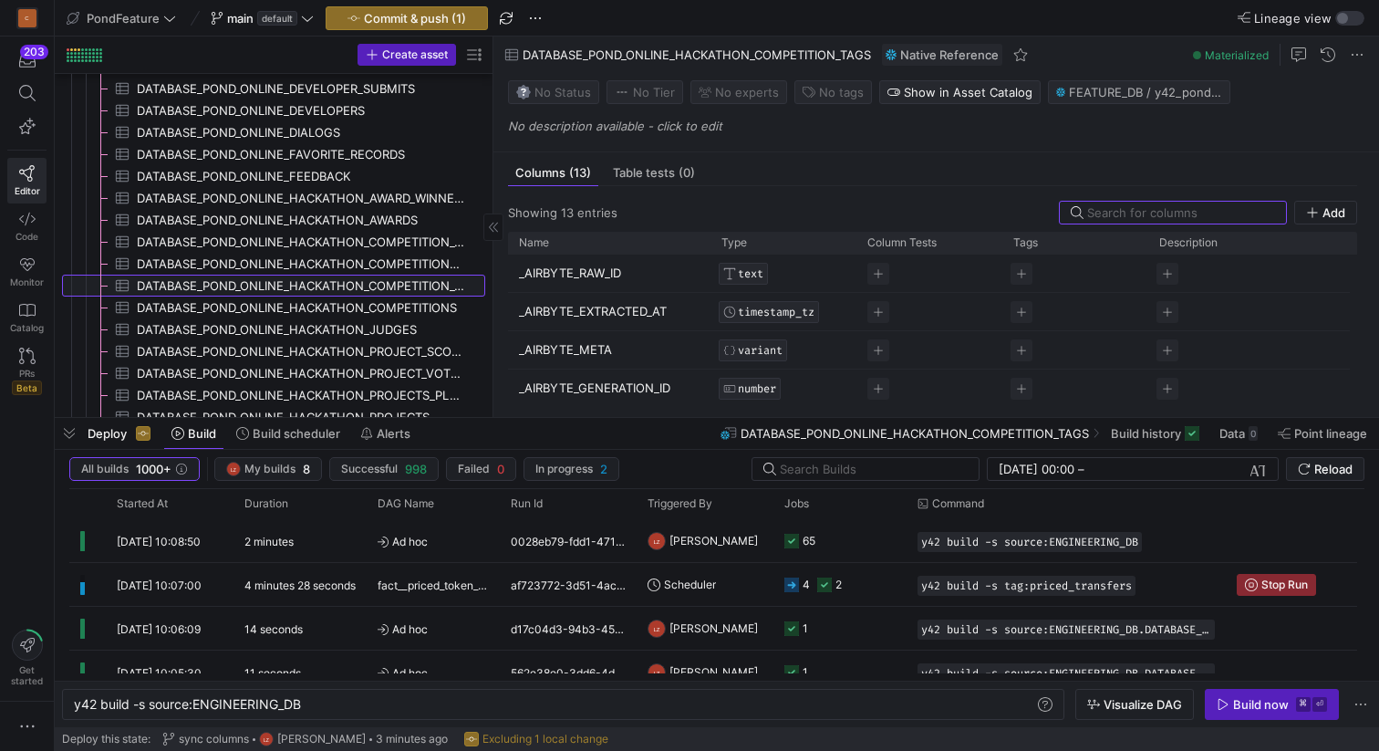
click at [425, 286] on span "DATABASE_POND_ONLINE_HACKATHON_COMPETITION_TAGS​​​​​​​​​" at bounding box center [300, 285] width 327 height 21
click at [422, 293] on span "DATABASE_POND_ONLINE_HACKATHON_COMPETITION_TAGS​​​​​​​​​" at bounding box center [300, 285] width 327 height 21
click at [424, 307] on span "DATABASE_POND_ONLINE_HACKATHON_COMPETITIONS​​​​​​​​​" at bounding box center [300, 307] width 327 height 21
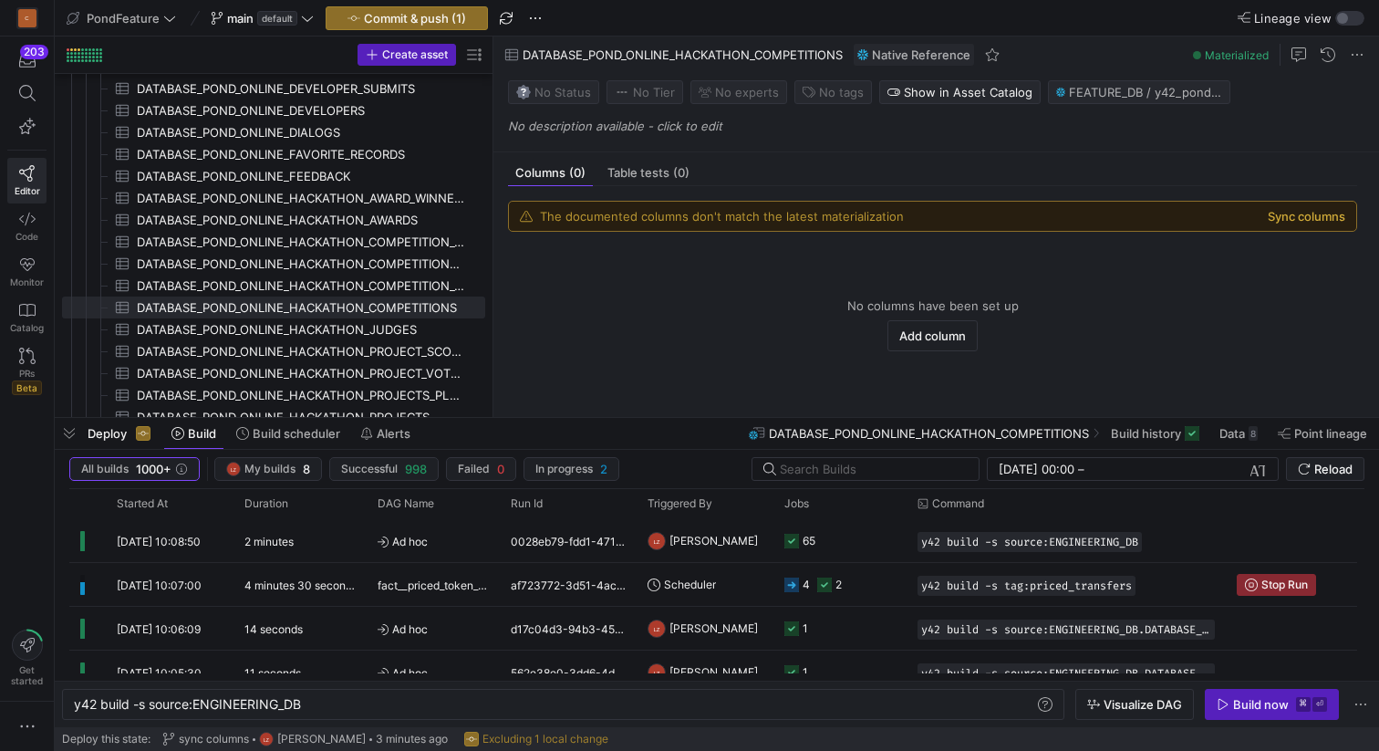
click at [1288, 215] on button "Sync columns" at bounding box center [1307, 216] width 78 height 15
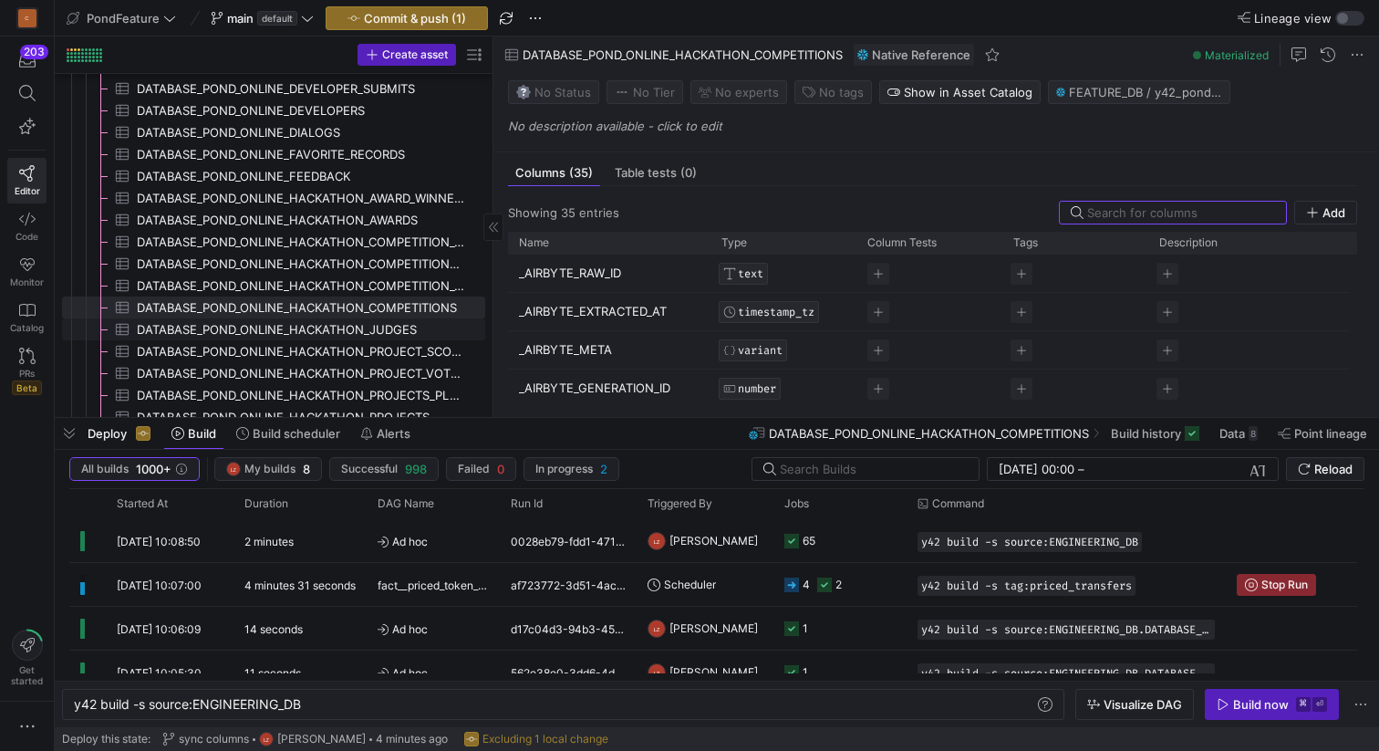
click at [401, 327] on span "DATABASE_POND_ONLINE_HACKATHON_JUDGES​​​​​​​​​" at bounding box center [300, 329] width 327 height 21
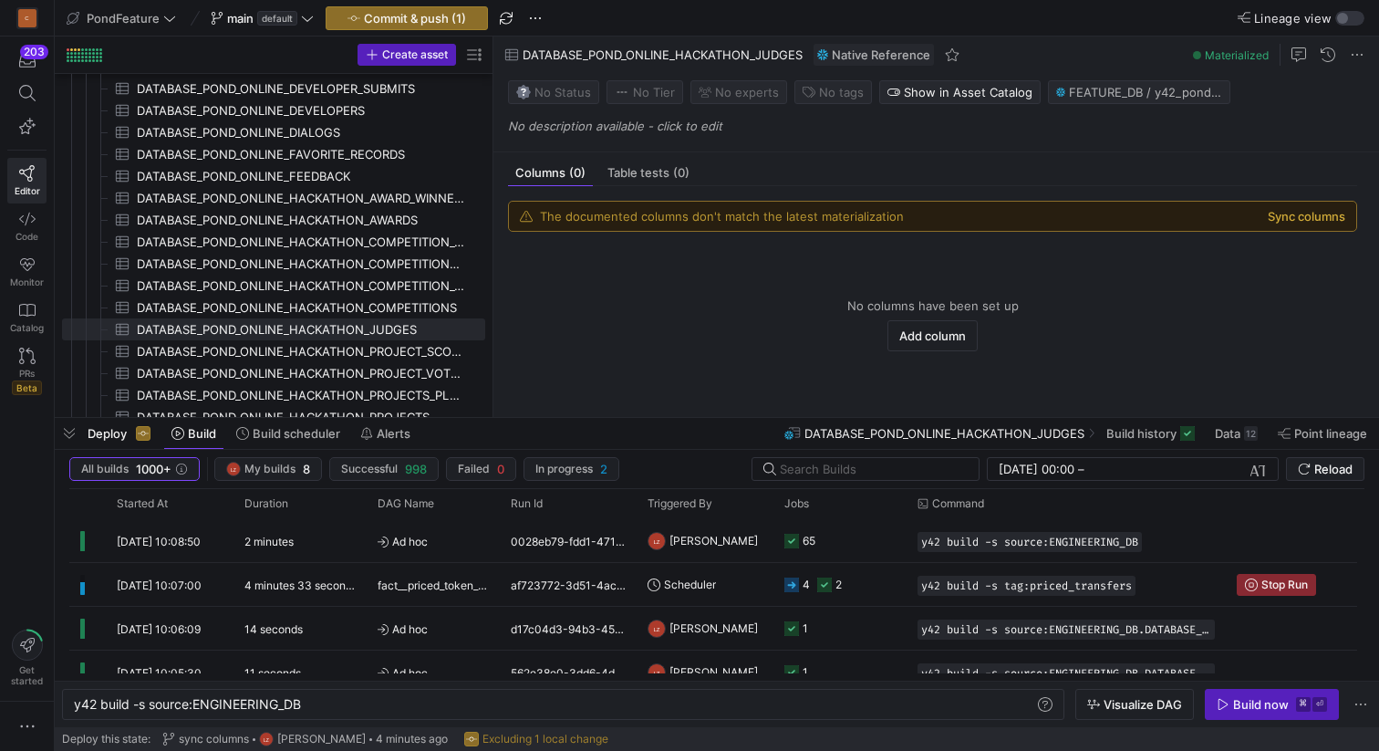
click at [1287, 213] on button "Sync columns" at bounding box center [1307, 216] width 78 height 15
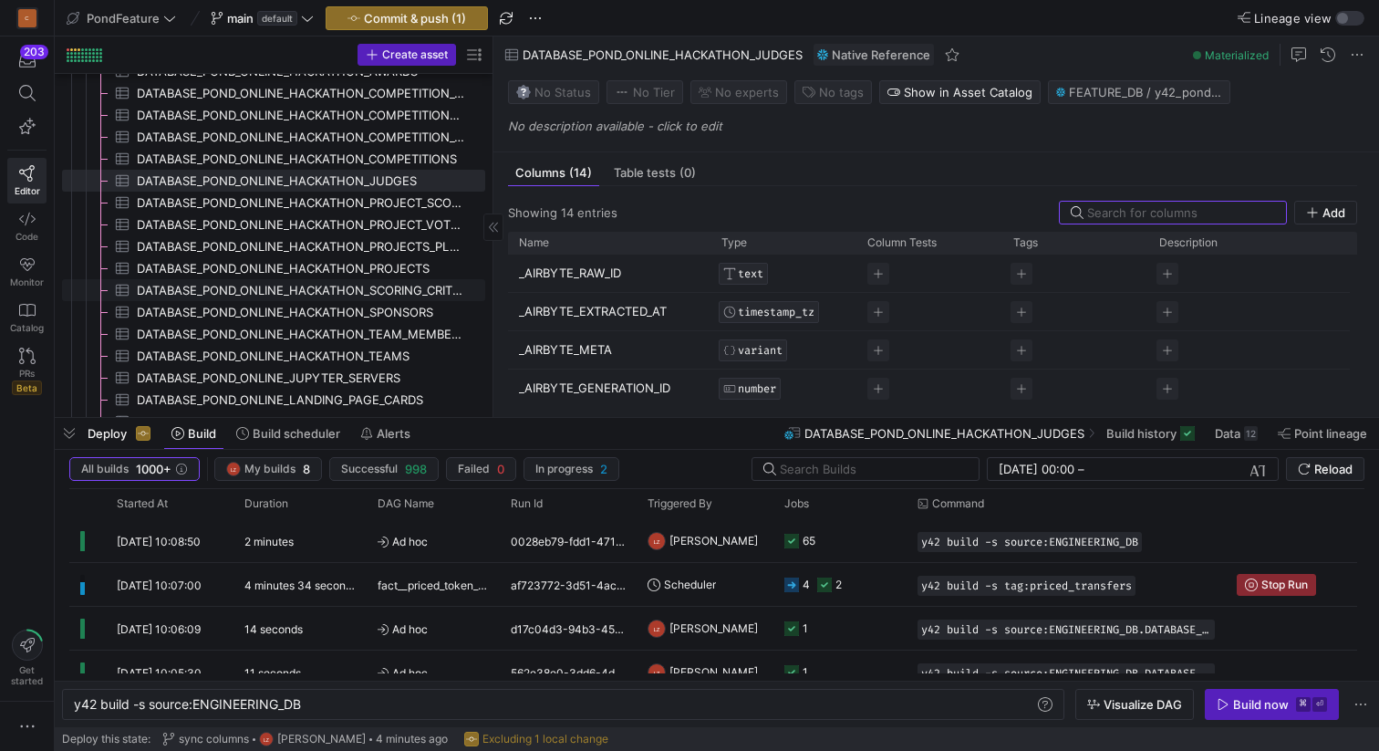
scroll to position [514, 0]
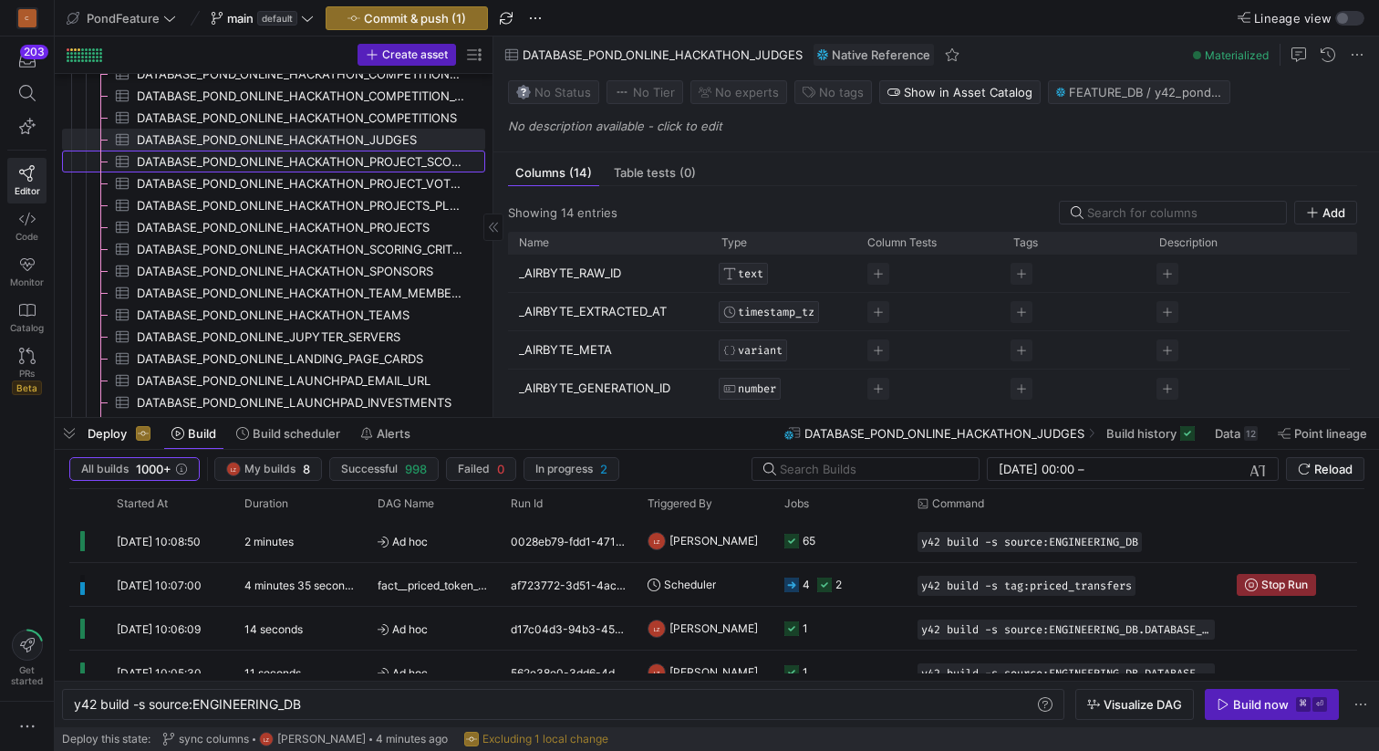
click at [389, 165] on span "DATABASE_POND_ONLINE_HACKATHON_PROJECT_SCORES​​​​​​​​​" at bounding box center [300, 161] width 327 height 21
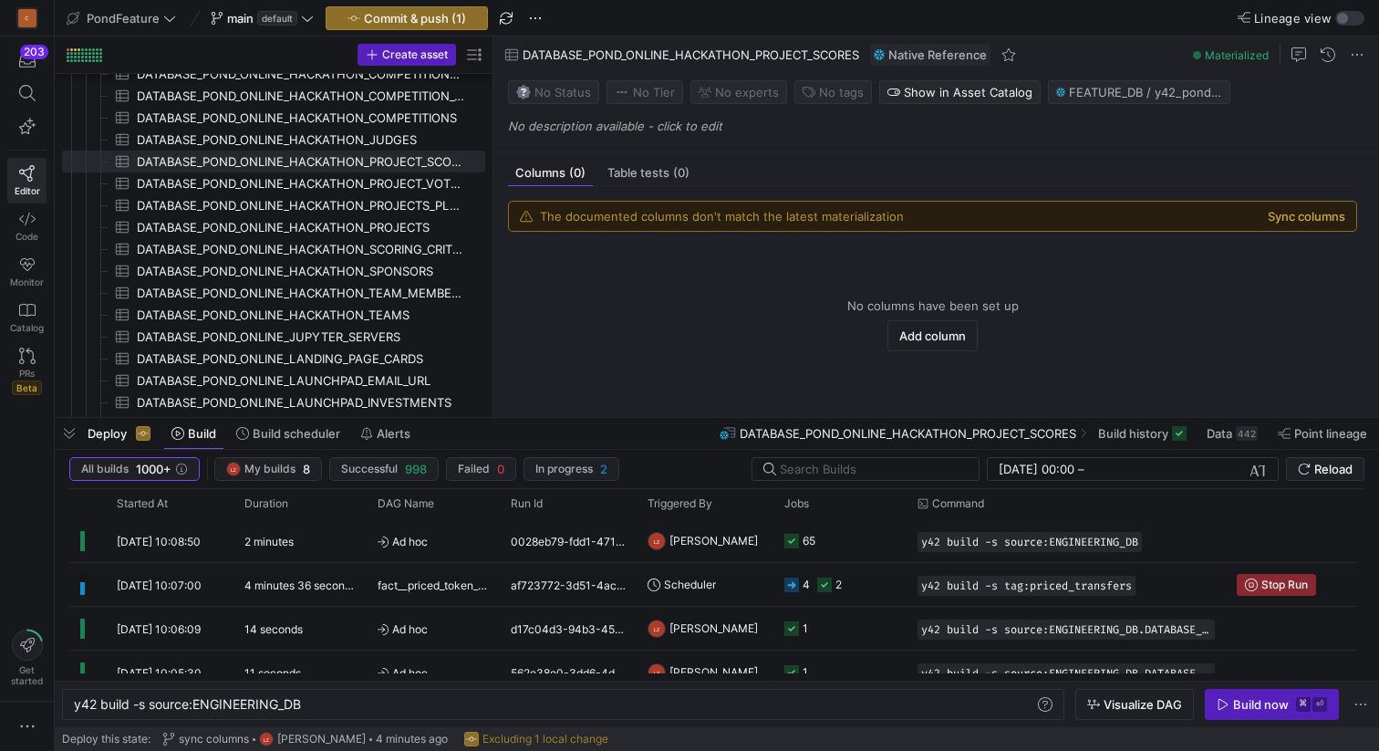
click at [1314, 223] on button "Sync columns" at bounding box center [1307, 216] width 78 height 15
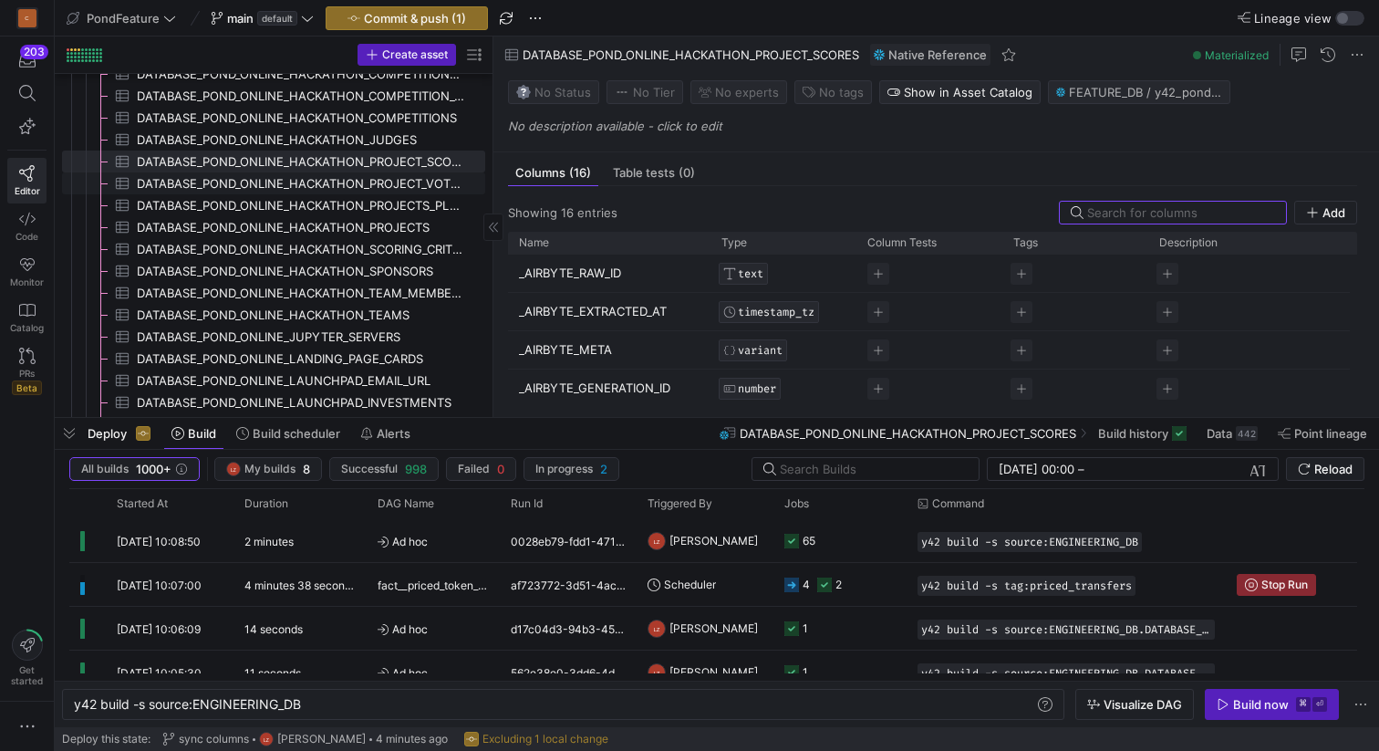
click at [400, 185] on span "DATABASE_POND_ONLINE_HACKATHON_PROJECT_VOTES​​​​​​​​​" at bounding box center [300, 183] width 327 height 21
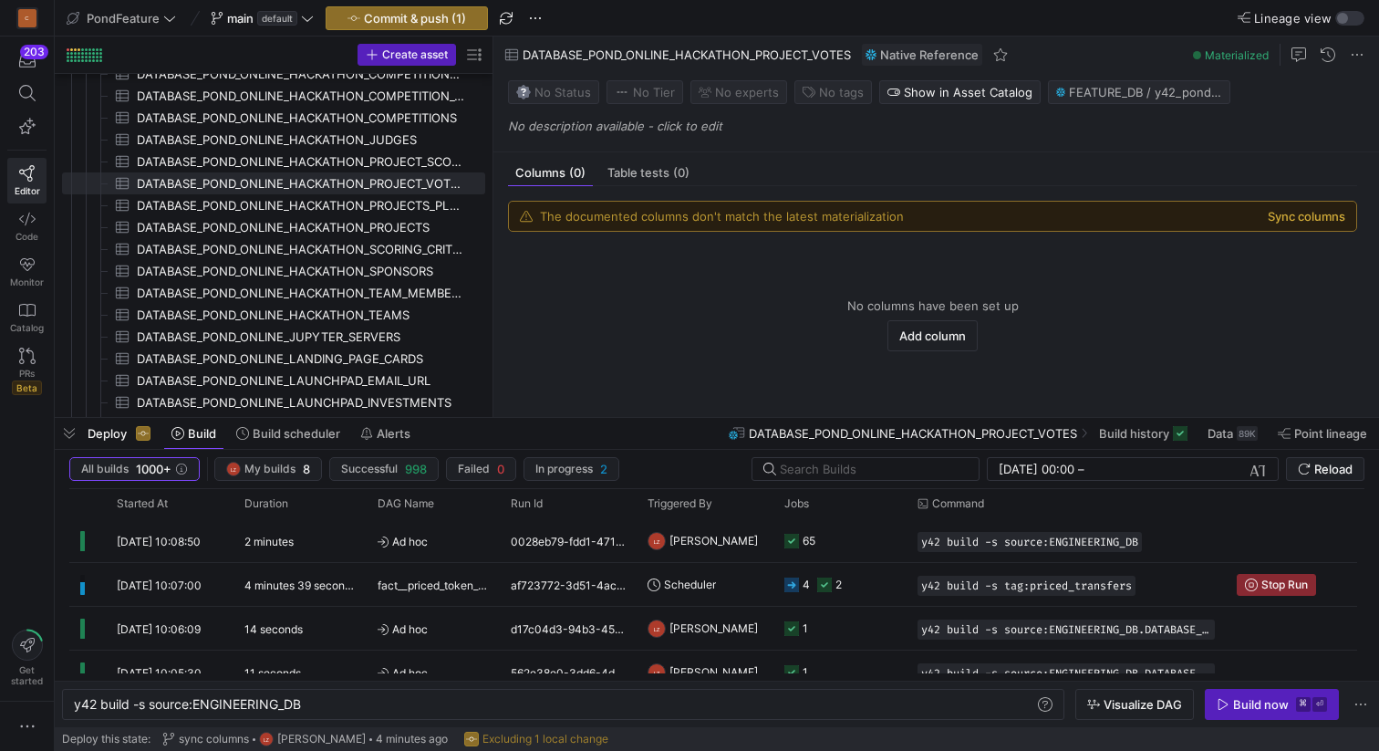
click at [1304, 213] on button "Sync columns" at bounding box center [1307, 216] width 78 height 15
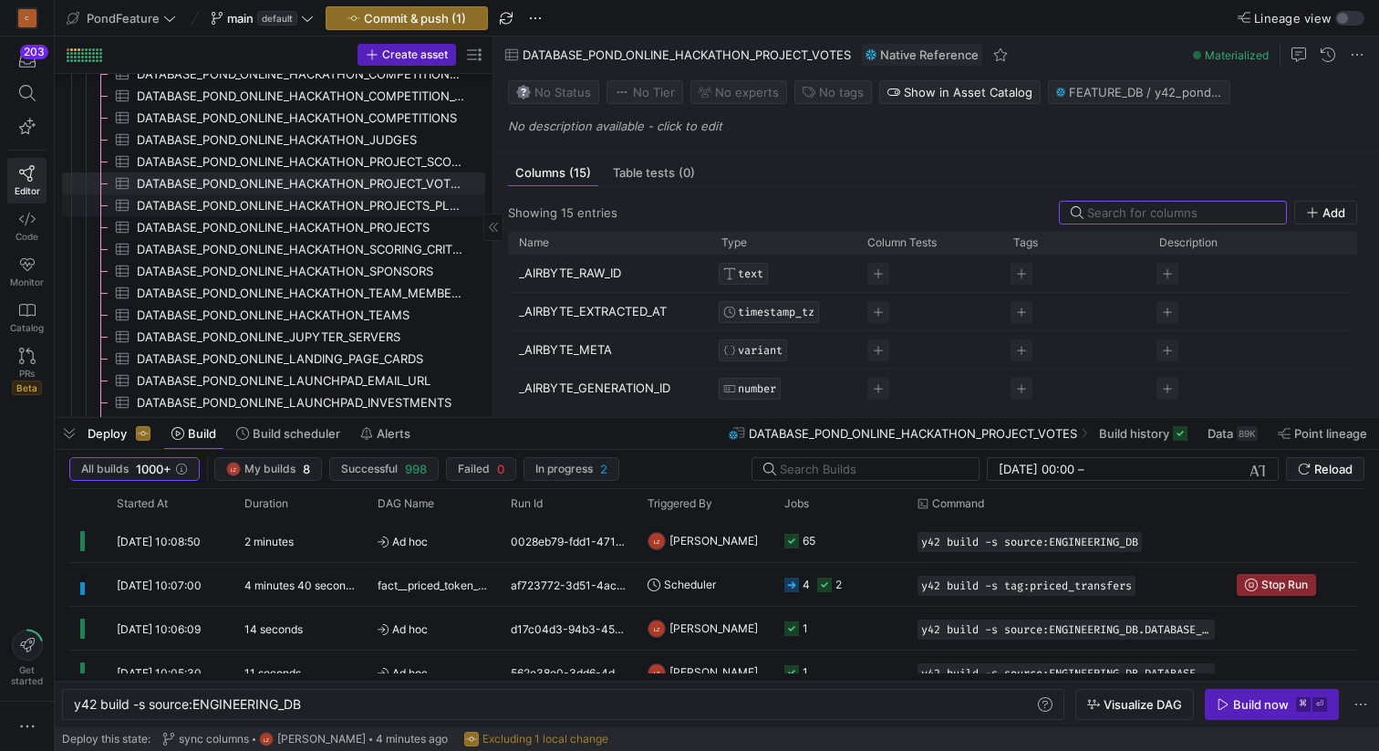
click at [413, 207] on span "DATABASE_POND_ONLINE_HACKATHON_PROJECTS_PLAN​​​​​​​​​" at bounding box center [300, 205] width 327 height 21
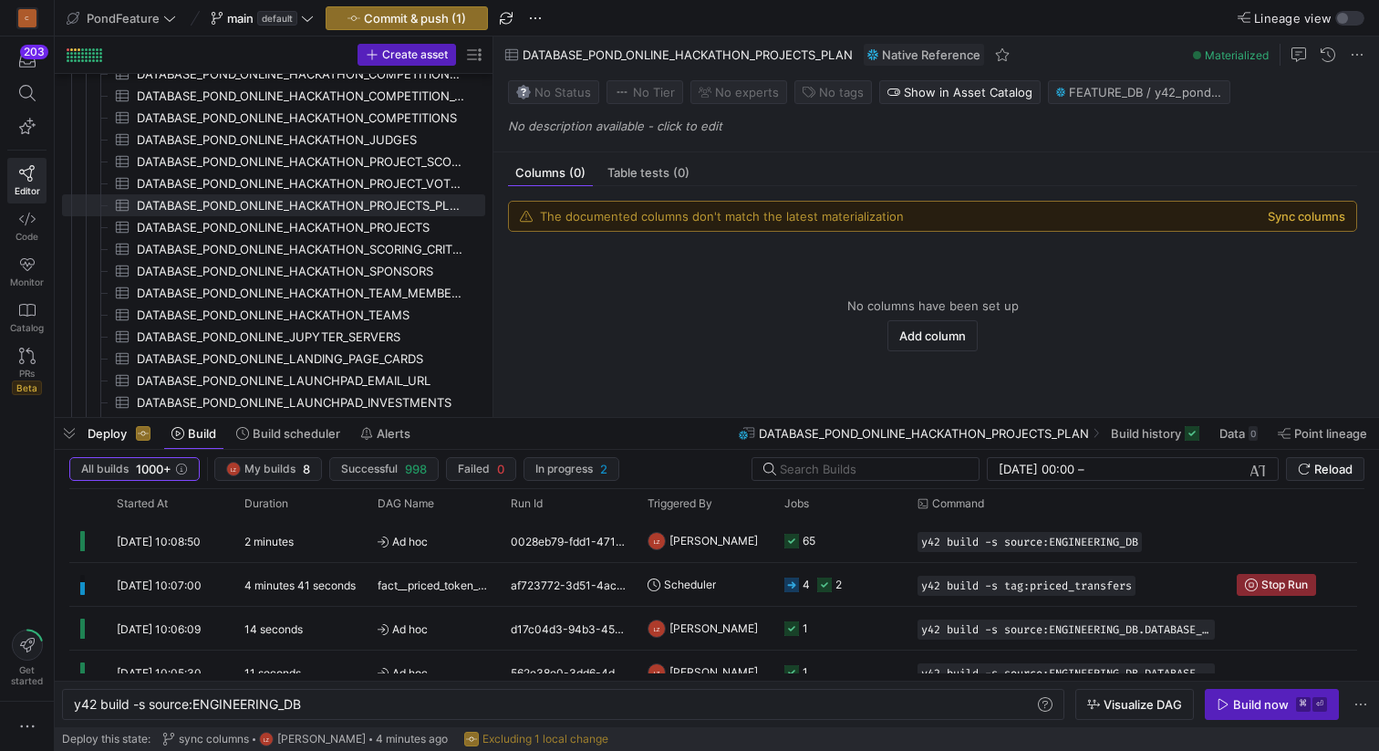
click at [1273, 217] on button "Sync columns" at bounding box center [1307, 216] width 78 height 15
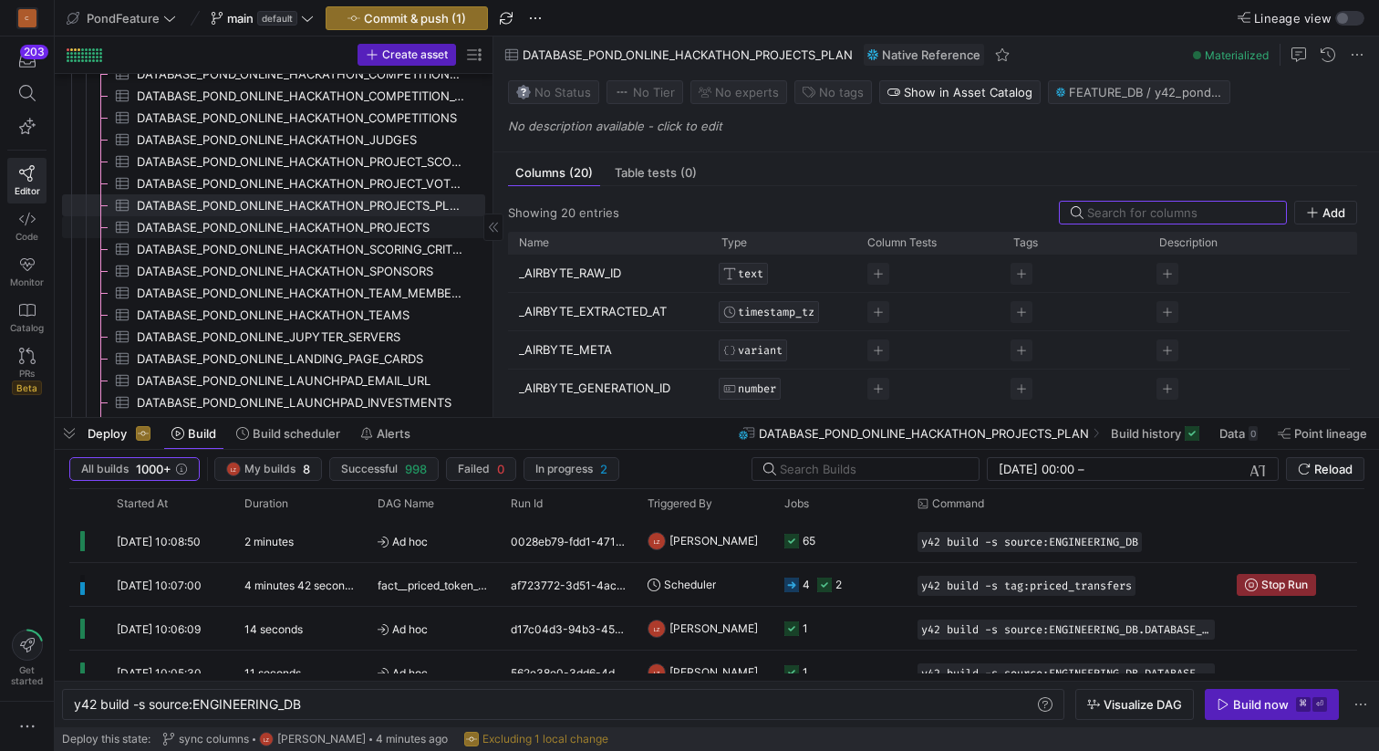
click at [389, 226] on span "DATABASE_POND_ONLINE_HACKATHON_PROJECTS​​​​​​​​​" at bounding box center [300, 227] width 327 height 21
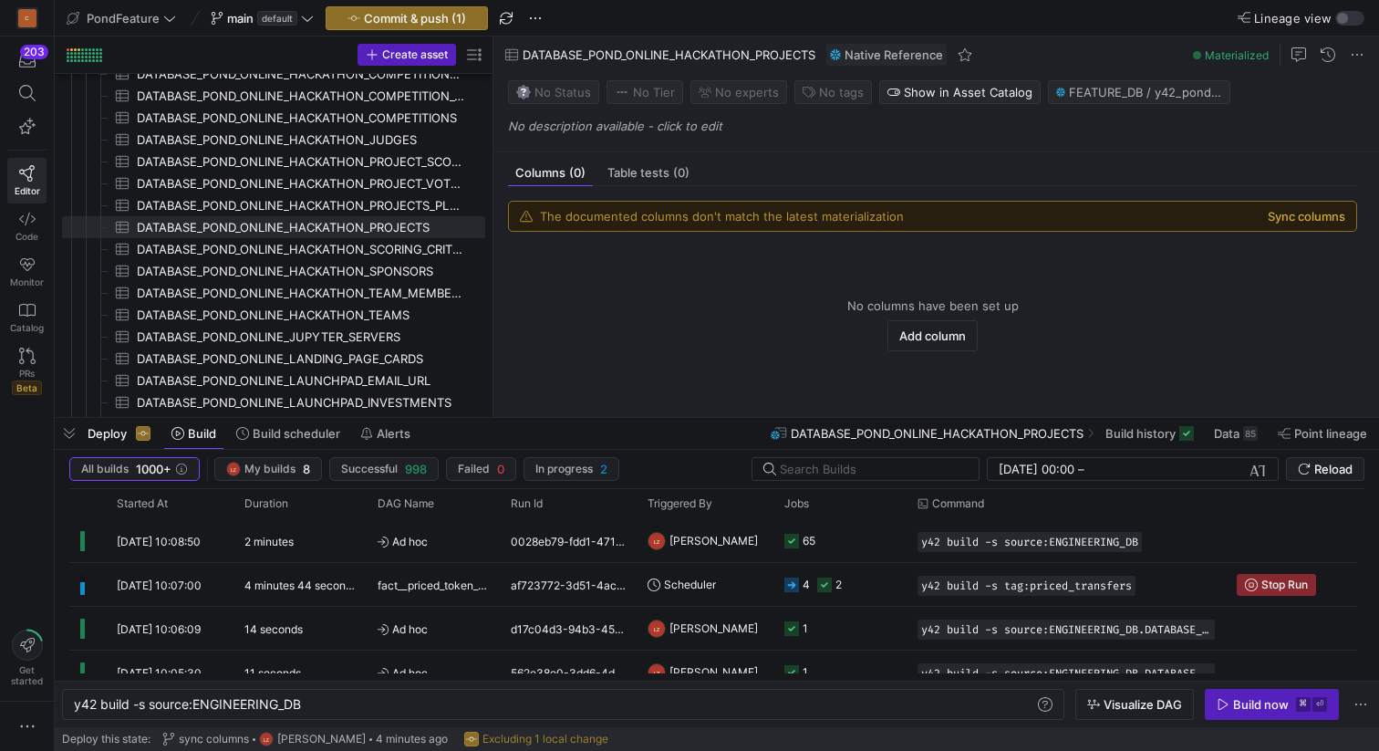
click at [1291, 215] on button "Sync columns" at bounding box center [1307, 216] width 78 height 15
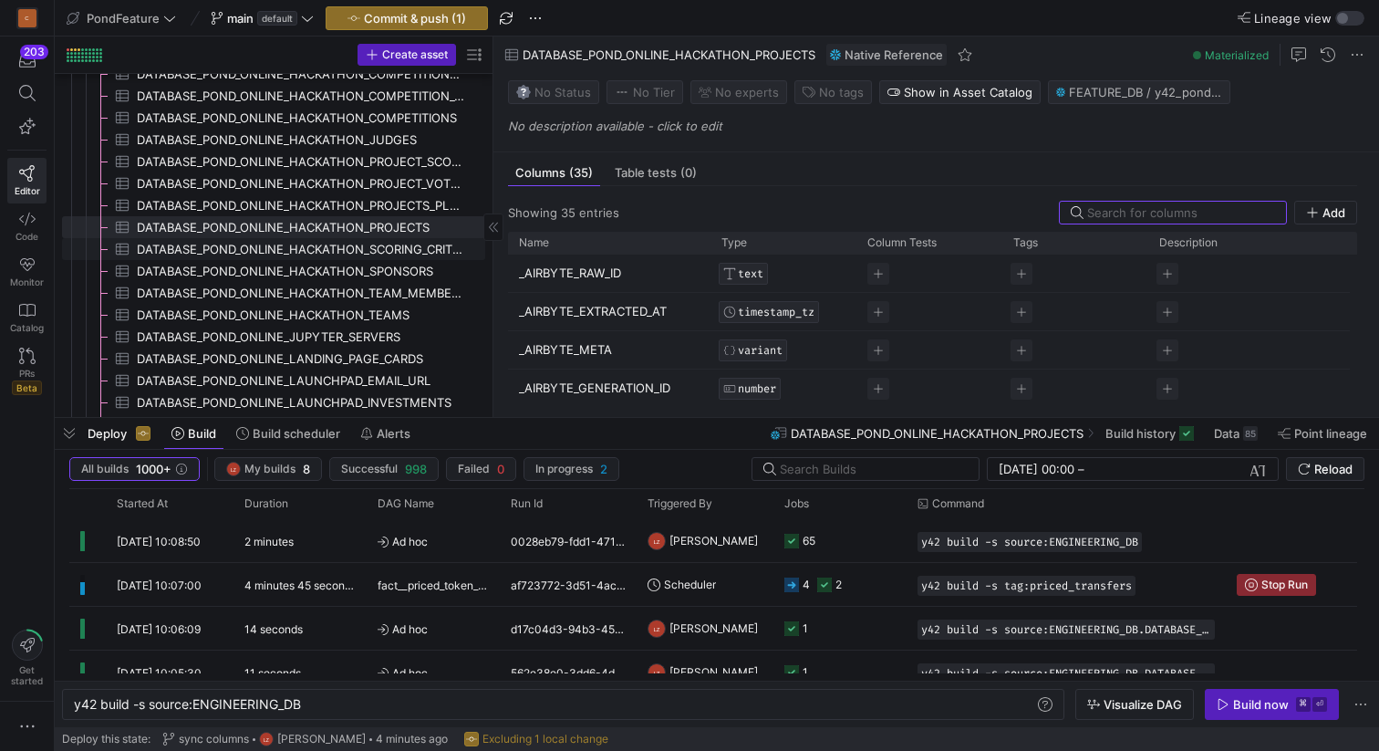
click at [398, 249] on span "DATABASE_POND_ONLINE_HACKATHON_SCORING_CRITERIA​​​​​​​​​" at bounding box center [300, 249] width 327 height 21
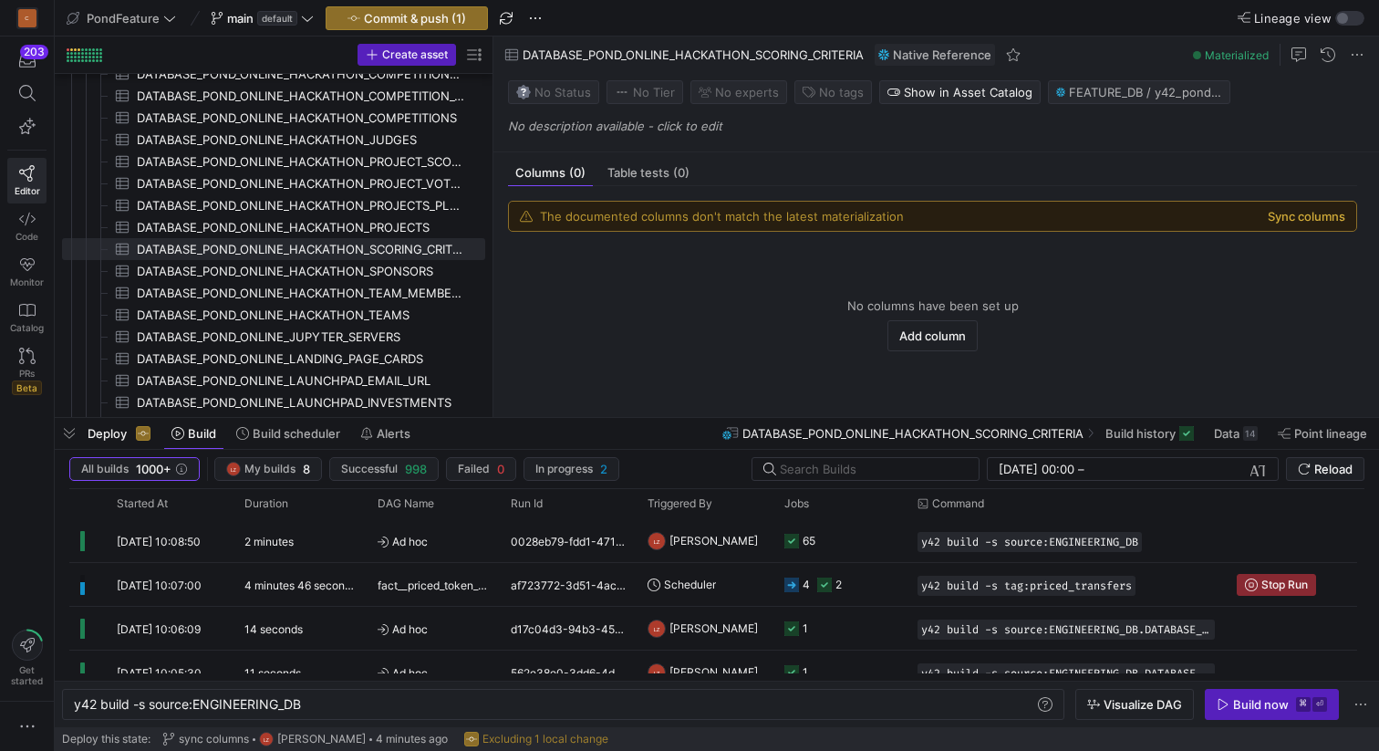
click at [1297, 216] on button "Sync columns" at bounding box center [1307, 216] width 78 height 15
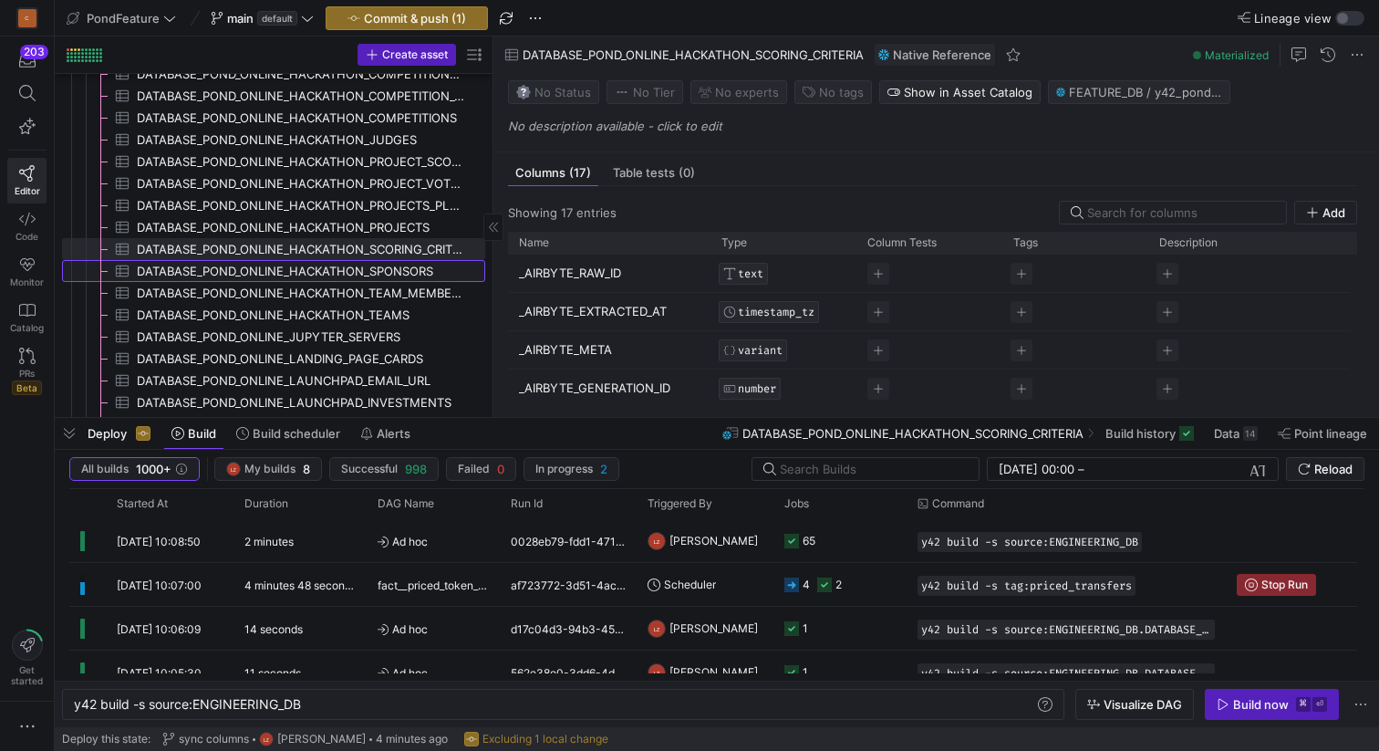
click at [405, 271] on span "DATABASE_POND_ONLINE_HACKATHON_SPONSORS​​​​​​​​​" at bounding box center [300, 271] width 327 height 21
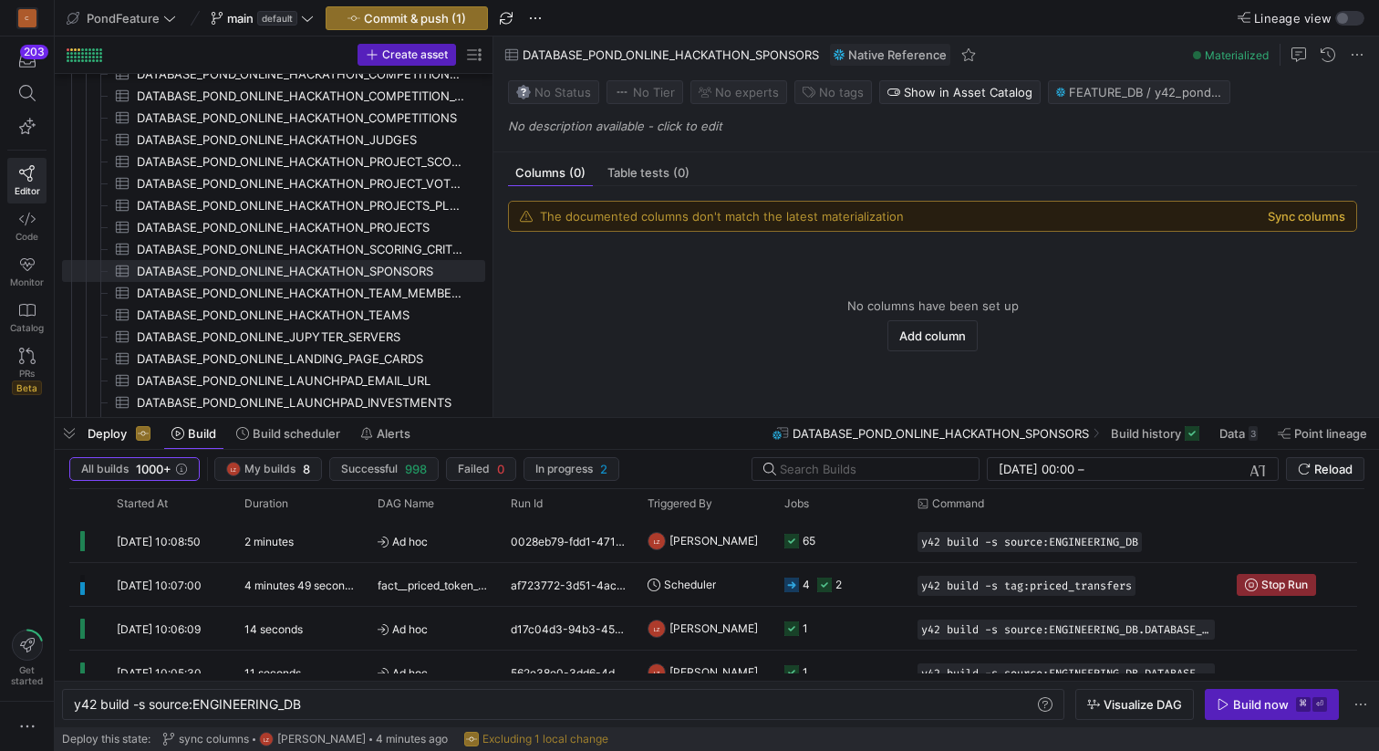
click at [1282, 218] on button "Sync columns" at bounding box center [1307, 216] width 78 height 15
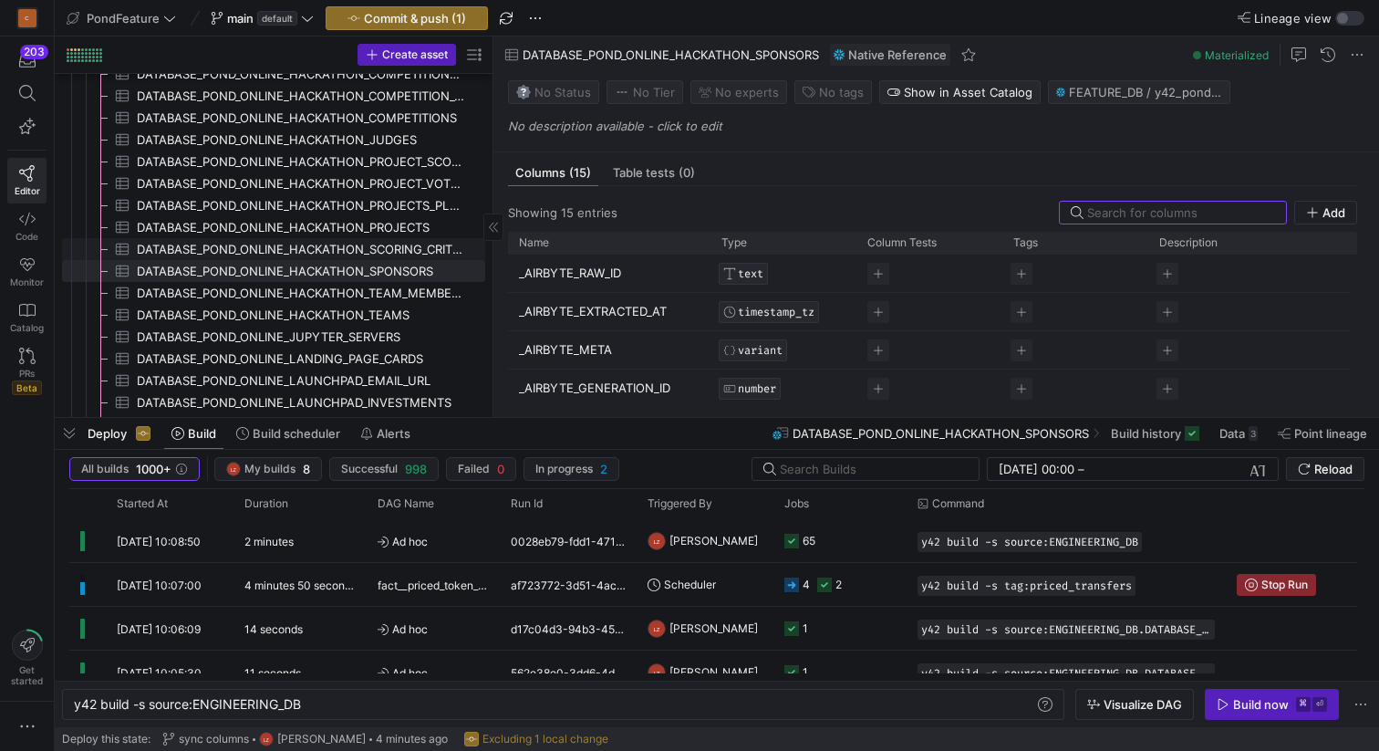
click at [429, 248] on span "DATABASE_POND_ONLINE_HACKATHON_SCORING_CRITERIA​​​​​​​​​" at bounding box center [300, 249] width 327 height 21
click at [409, 290] on span "DATABASE_POND_ONLINE_HACKATHON_TEAM_MEMBERS​​​​​​​​​" at bounding box center [300, 293] width 327 height 21
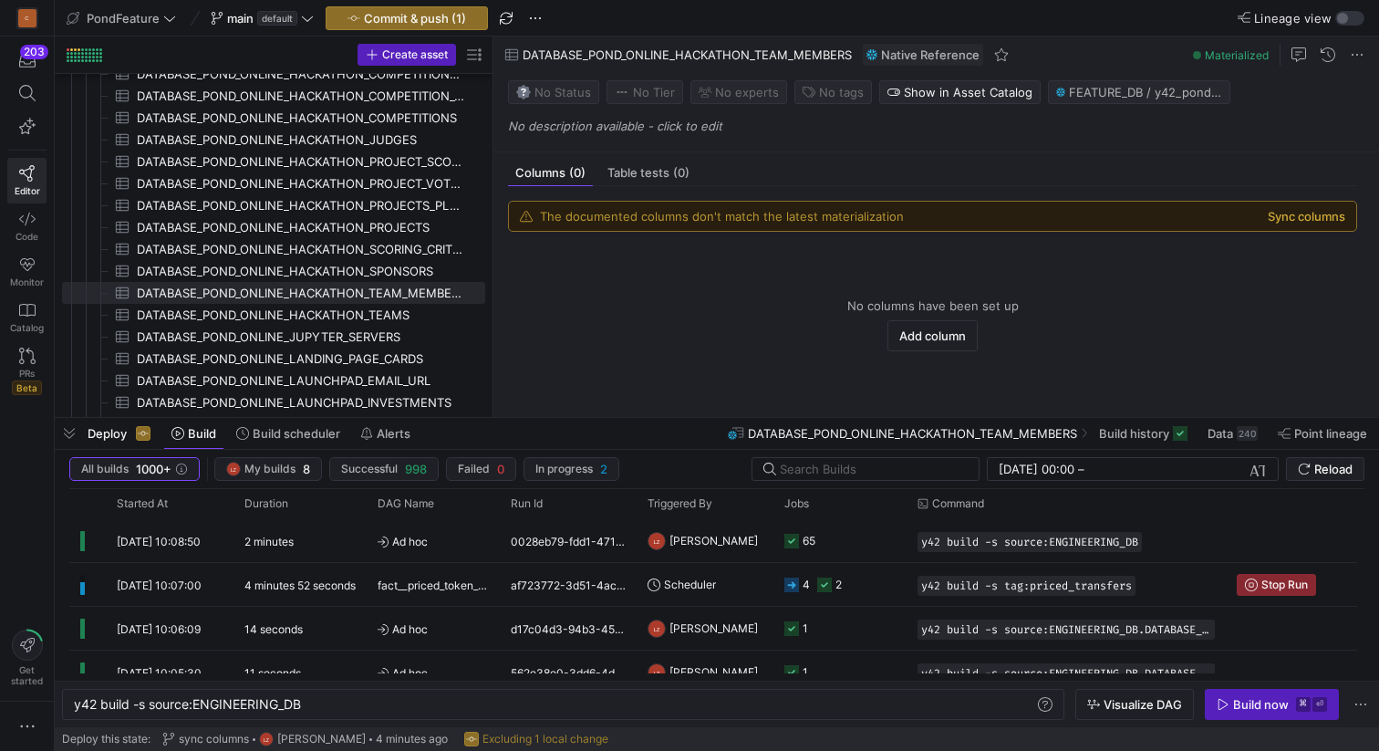
click at [1315, 216] on button "Sync columns" at bounding box center [1307, 216] width 78 height 15
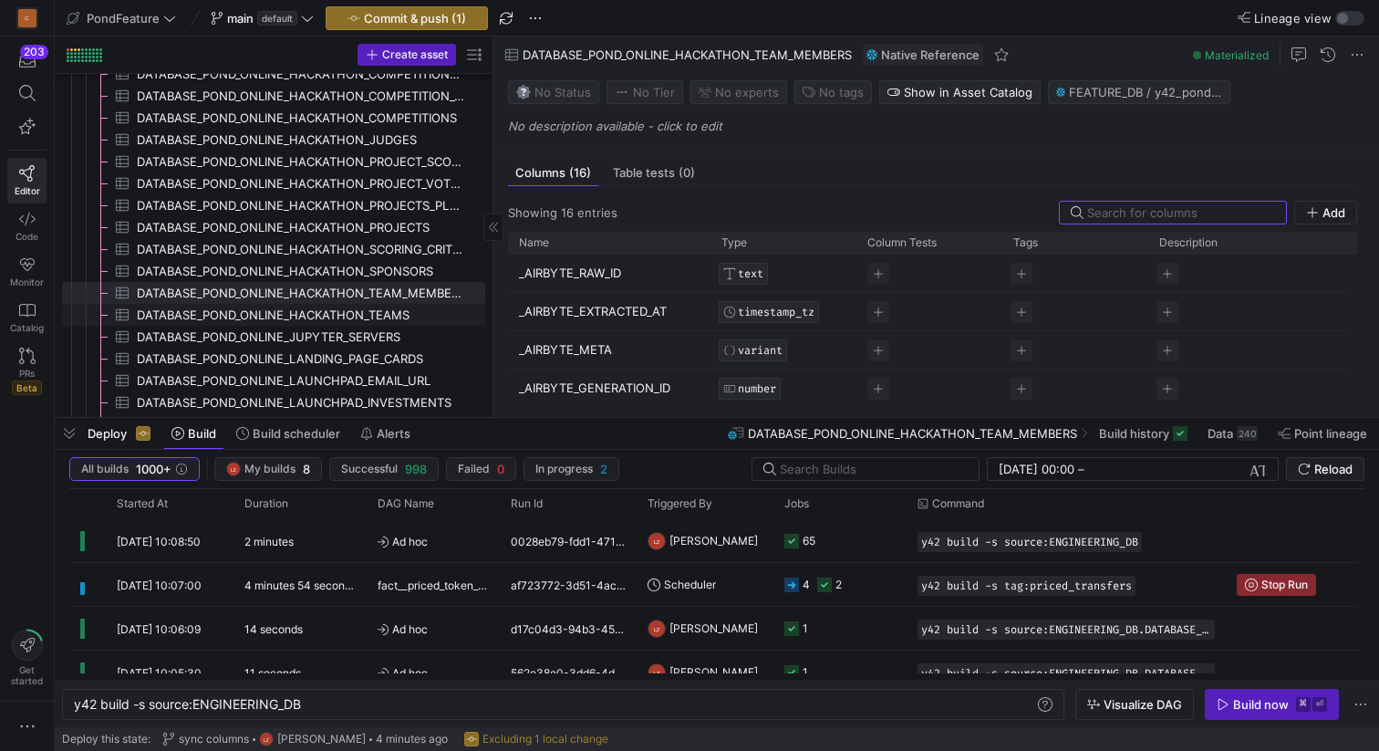
click at [372, 316] on span "DATABASE_POND_ONLINE_HACKATHON_TEAMS​​​​​​​​​" at bounding box center [300, 315] width 327 height 21
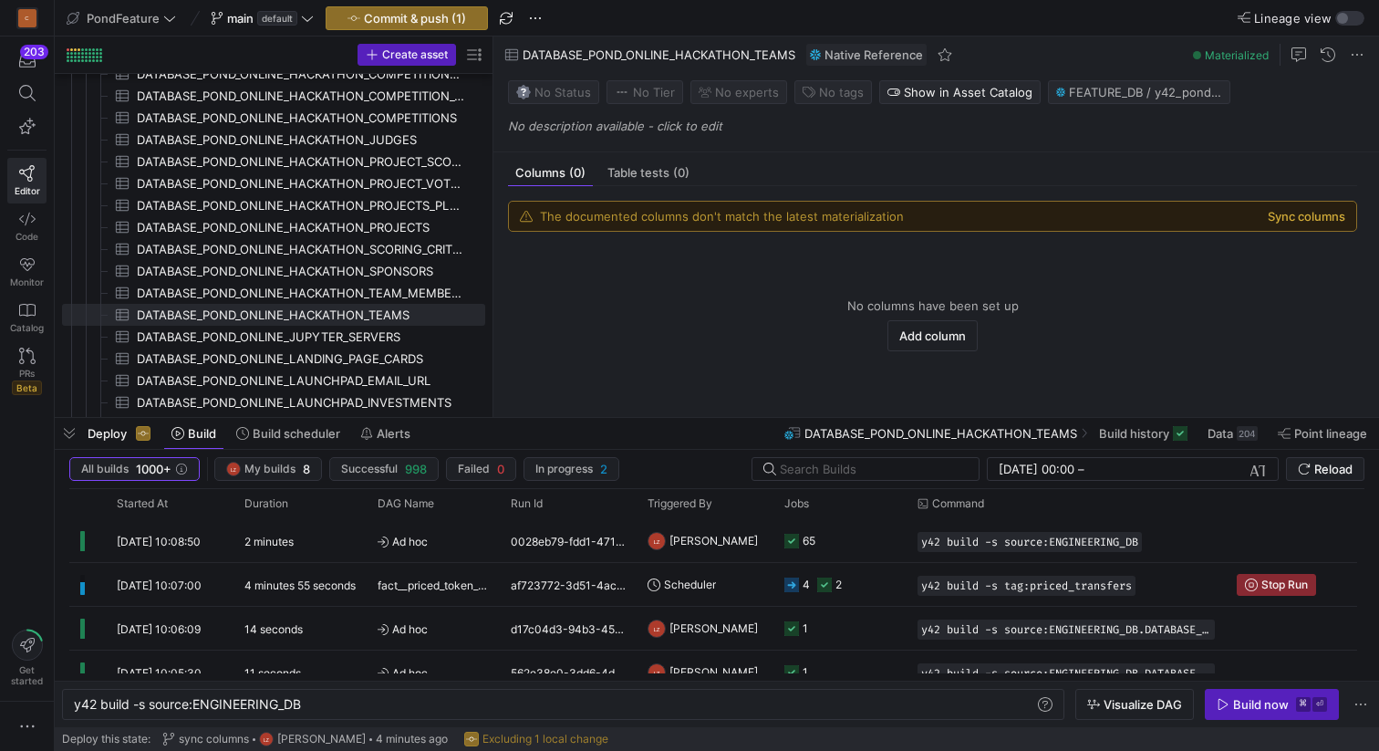
click at [1290, 218] on button "Sync columns" at bounding box center [1307, 216] width 78 height 15
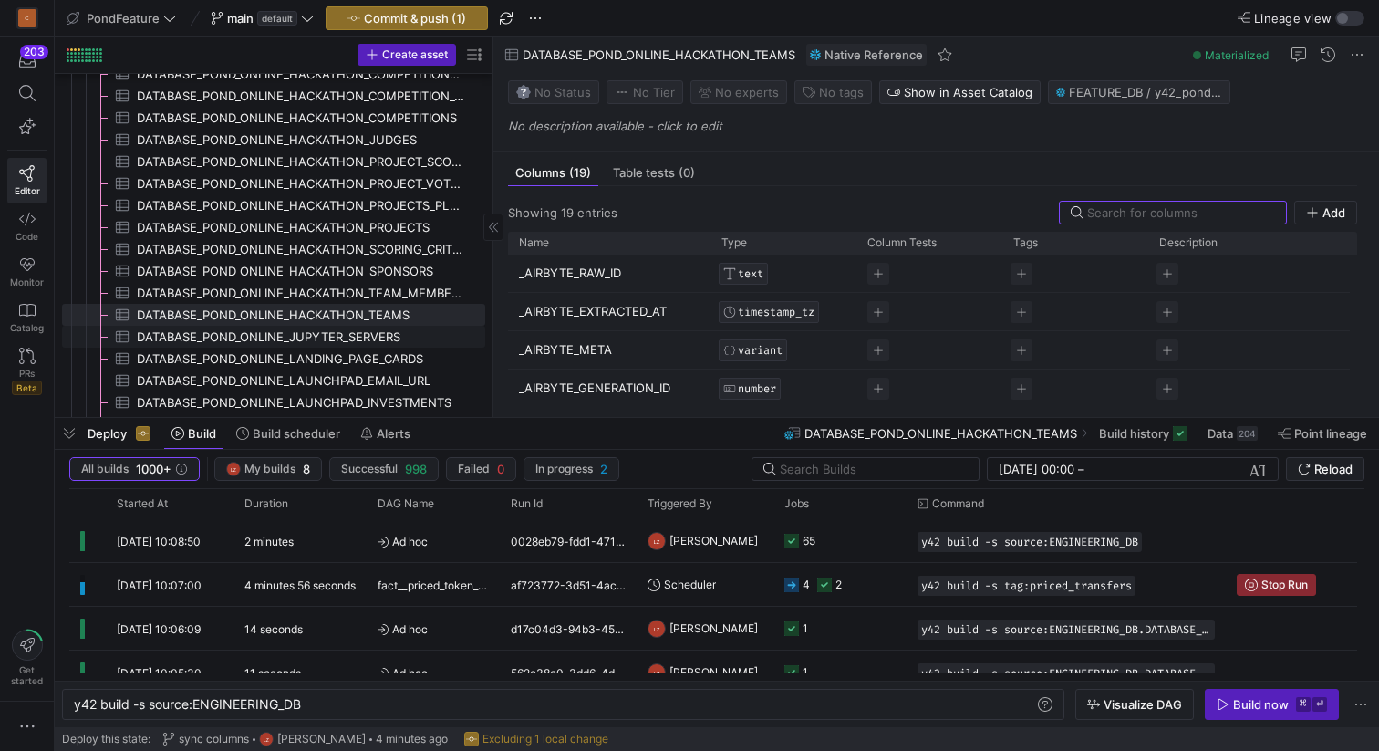
click at [367, 345] on span "DATABASE_POND_ONLINE_JUPYTER_SERVERS​​​​​​​​​" at bounding box center [300, 337] width 327 height 21
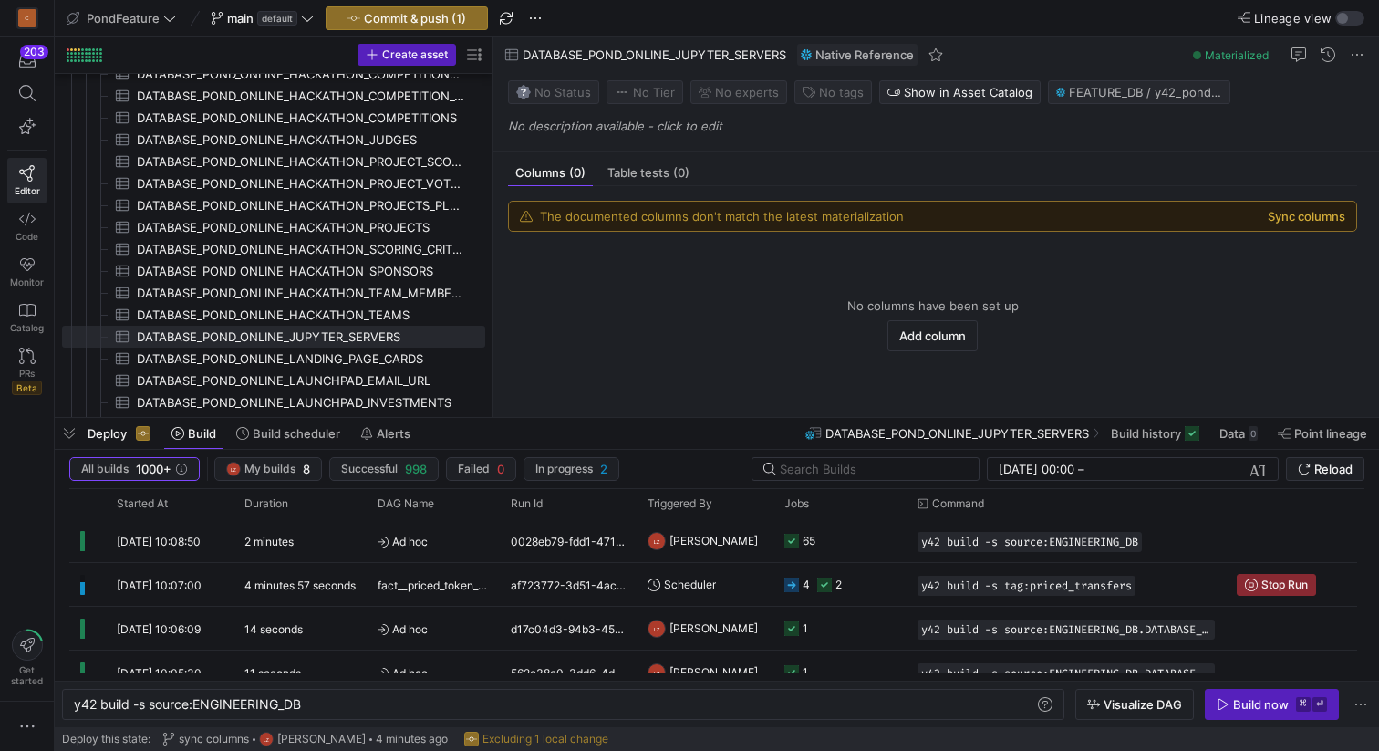
click at [1281, 213] on button "Sync columns" at bounding box center [1307, 216] width 78 height 15
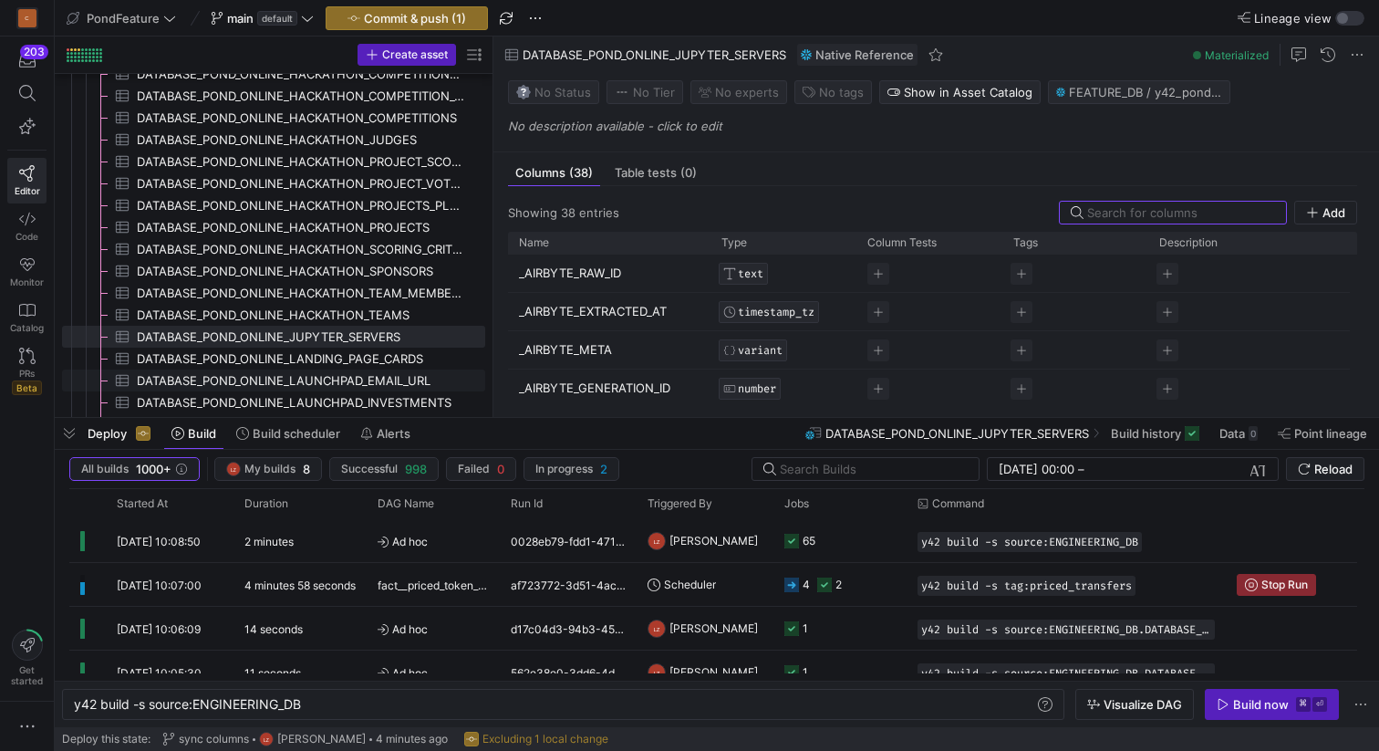
click at [360, 356] on span "DATABASE_POND_ONLINE_LANDING_PAGE_CARDS​​​​​​​​​" at bounding box center [300, 358] width 327 height 21
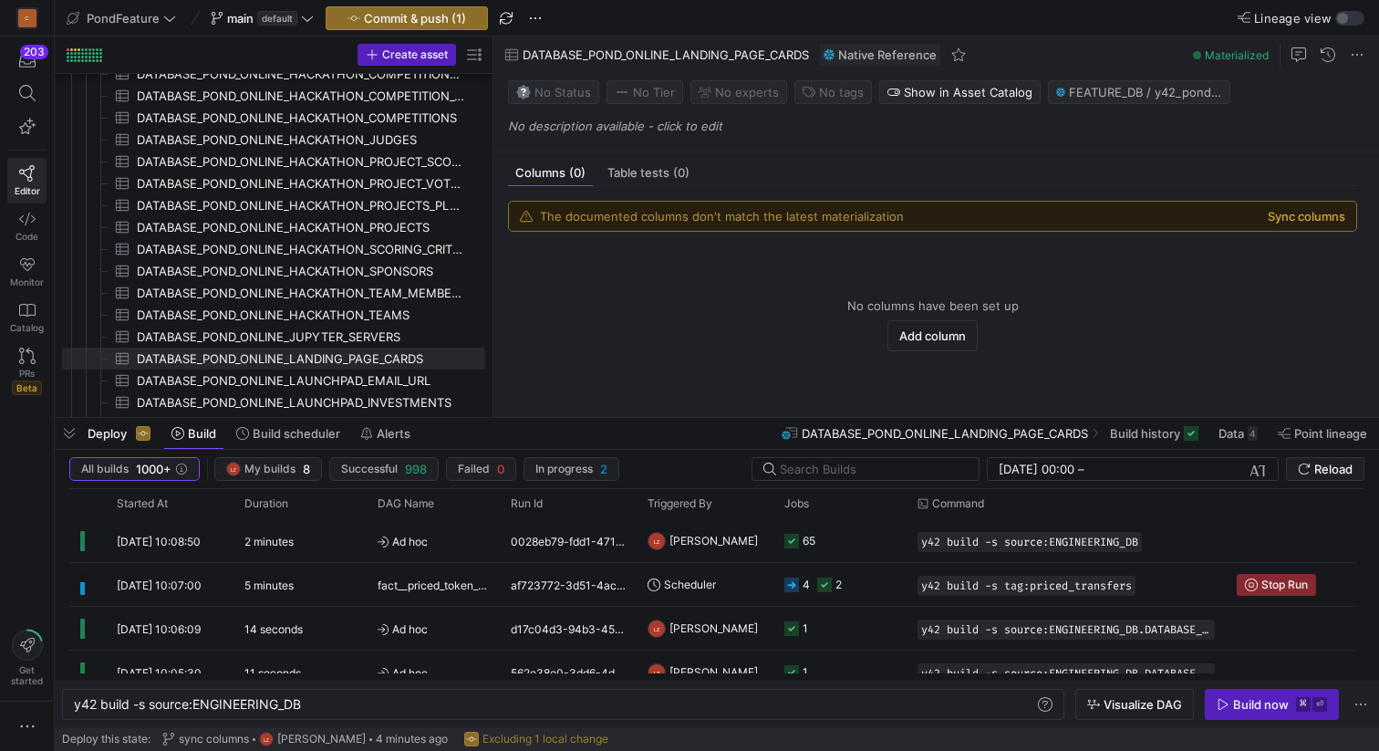
click at [1290, 213] on button "Sync columns" at bounding box center [1307, 216] width 78 height 15
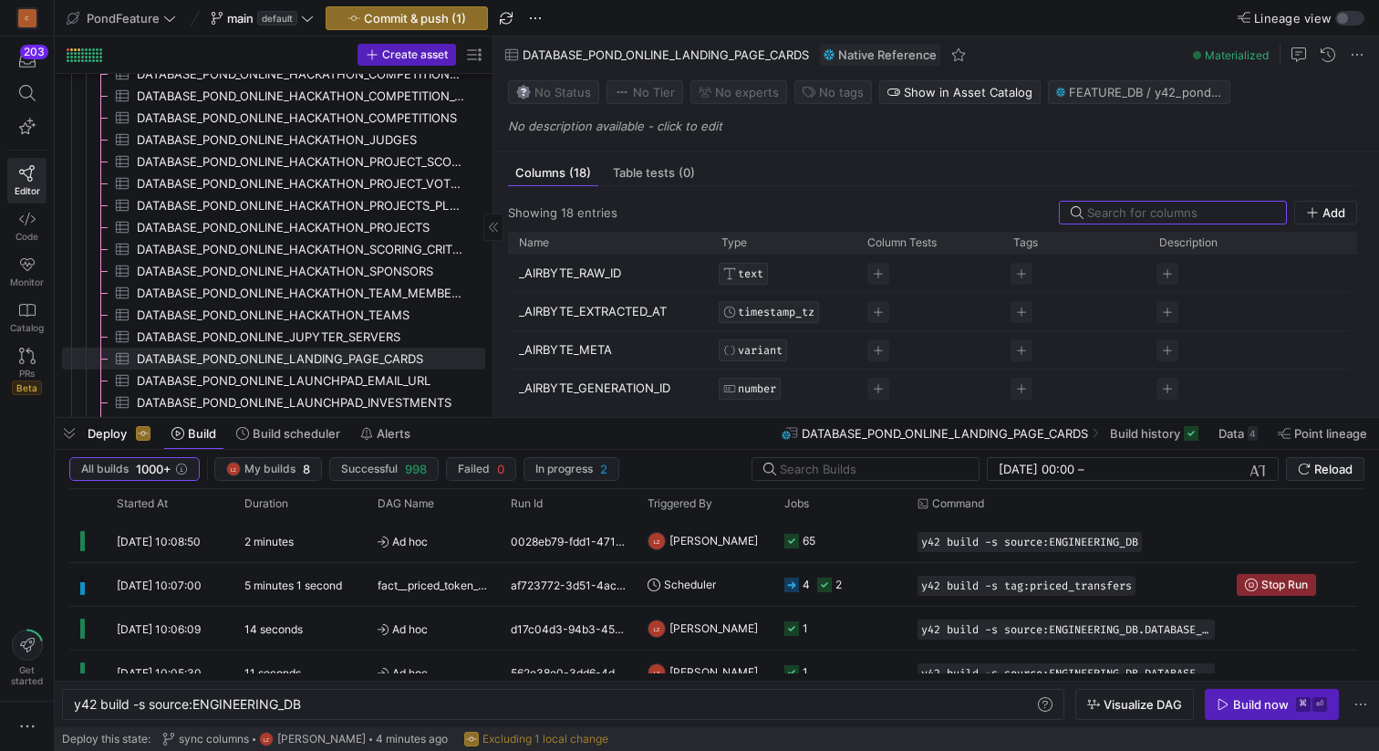
scroll to position [642, 0]
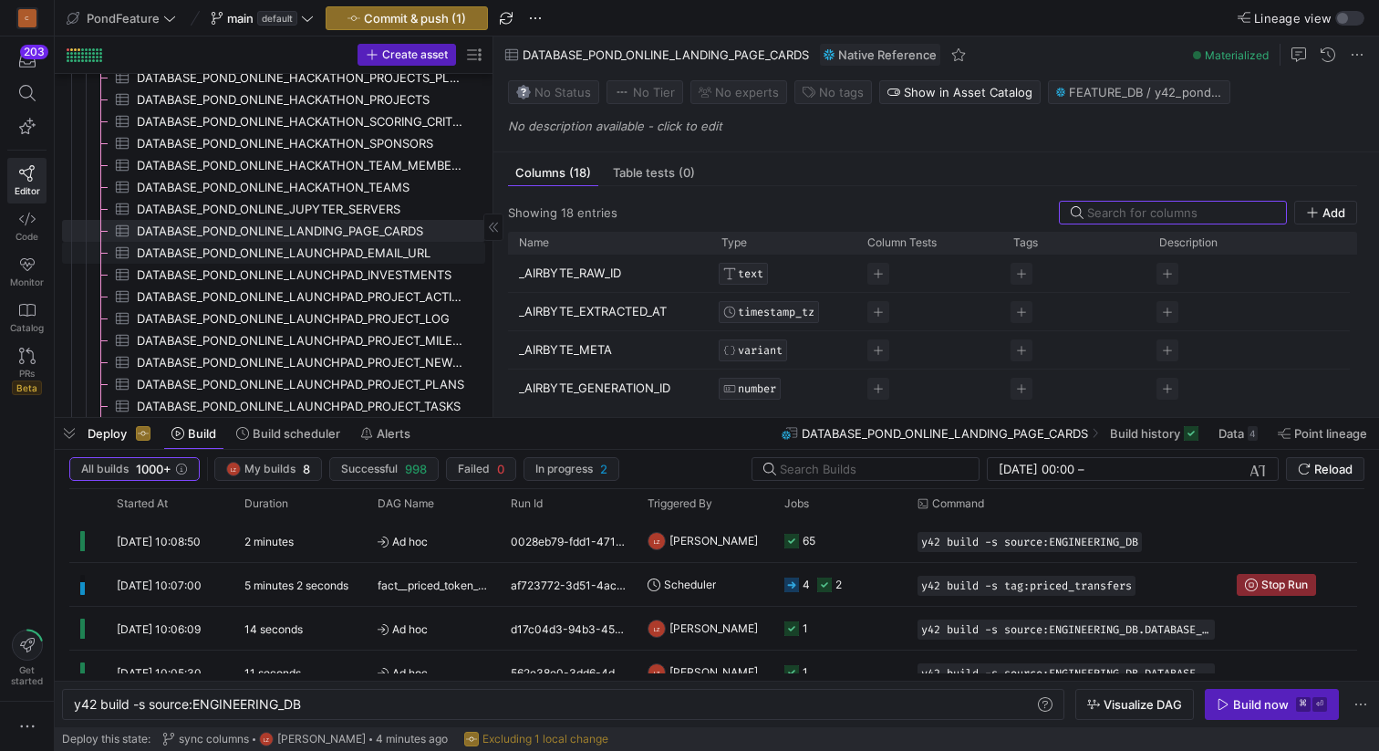
click at [374, 252] on span "DATABASE_POND_ONLINE_LAUNCHPAD_EMAIL_URL​​​​​​​​​" at bounding box center [300, 253] width 327 height 21
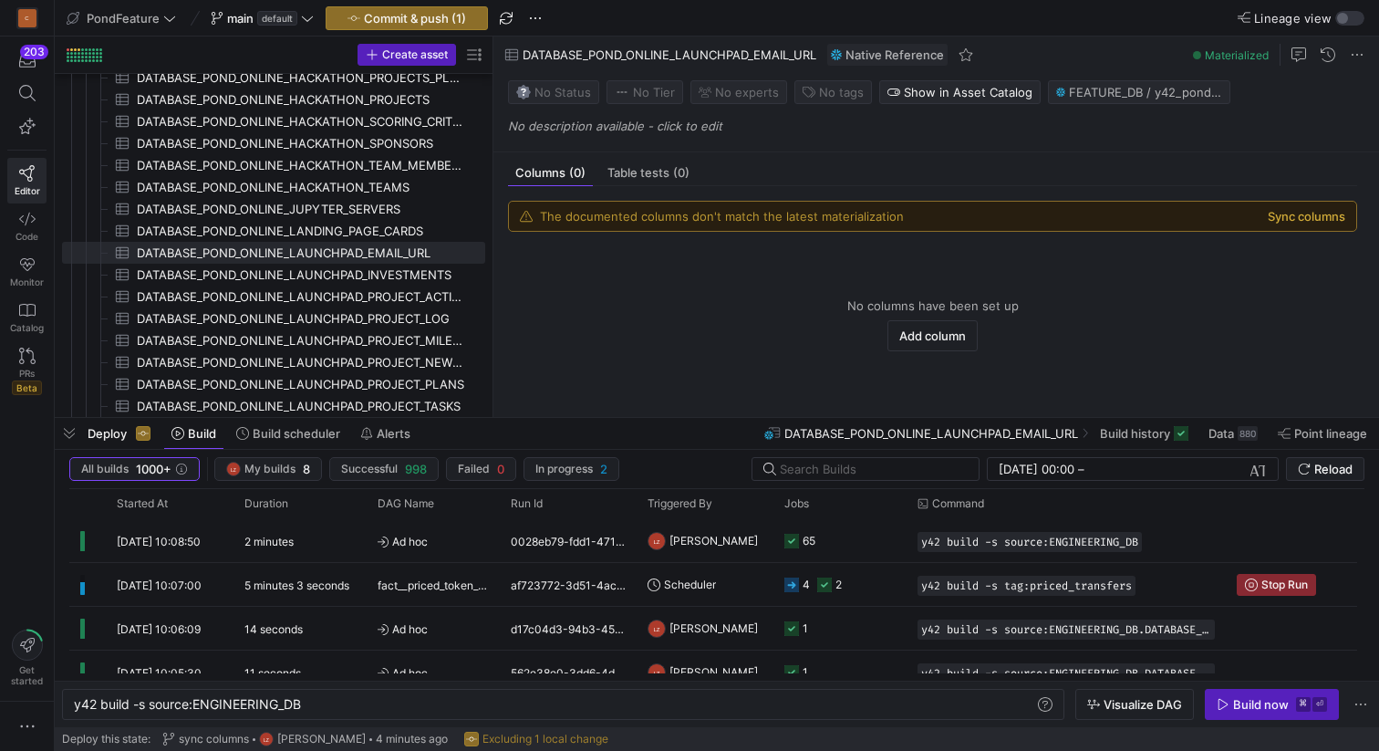
click at [1284, 214] on button "Sync columns" at bounding box center [1307, 216] width 78 height 15
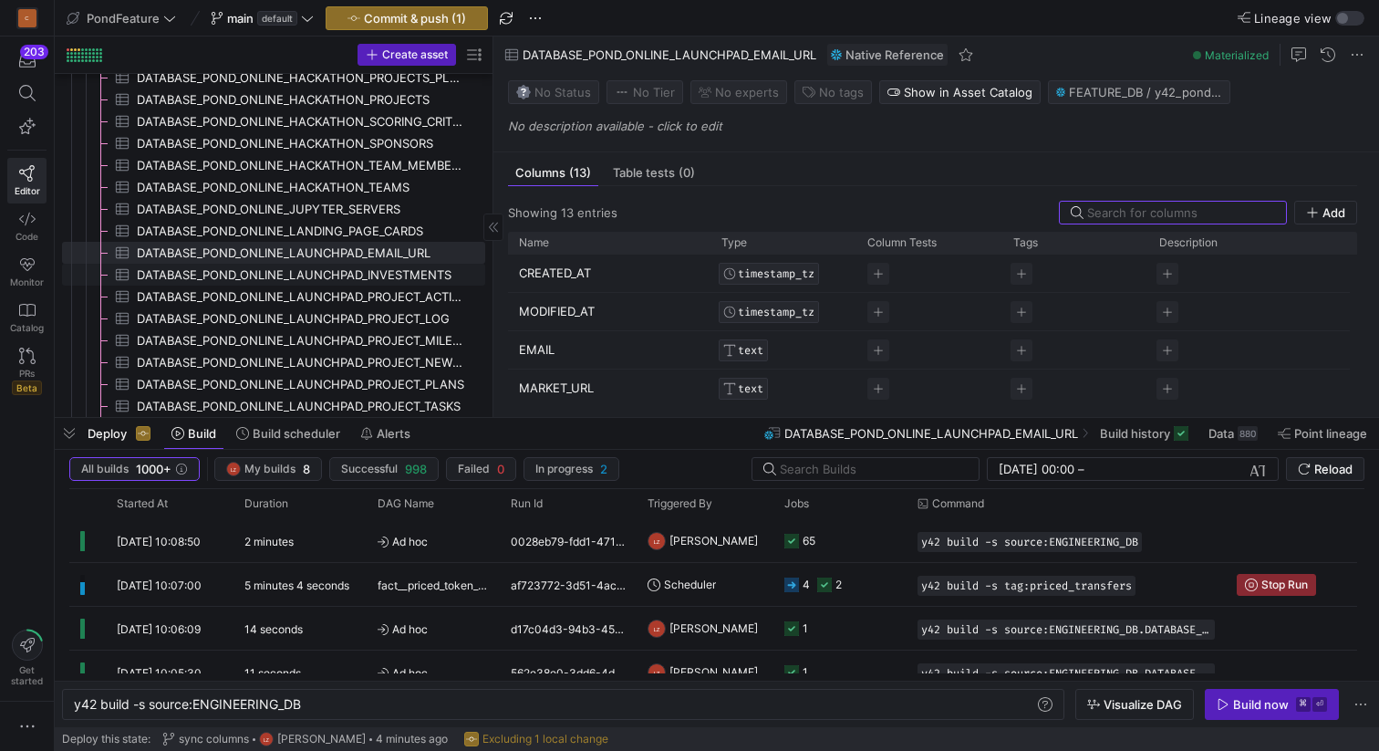
click at [394, 273] on span "DATABASE_POND_ONLINE_LAUNCHPAD_INVESTMENTS​​​​​​​​​" at bounding box center [300, 275] width 327 height 21
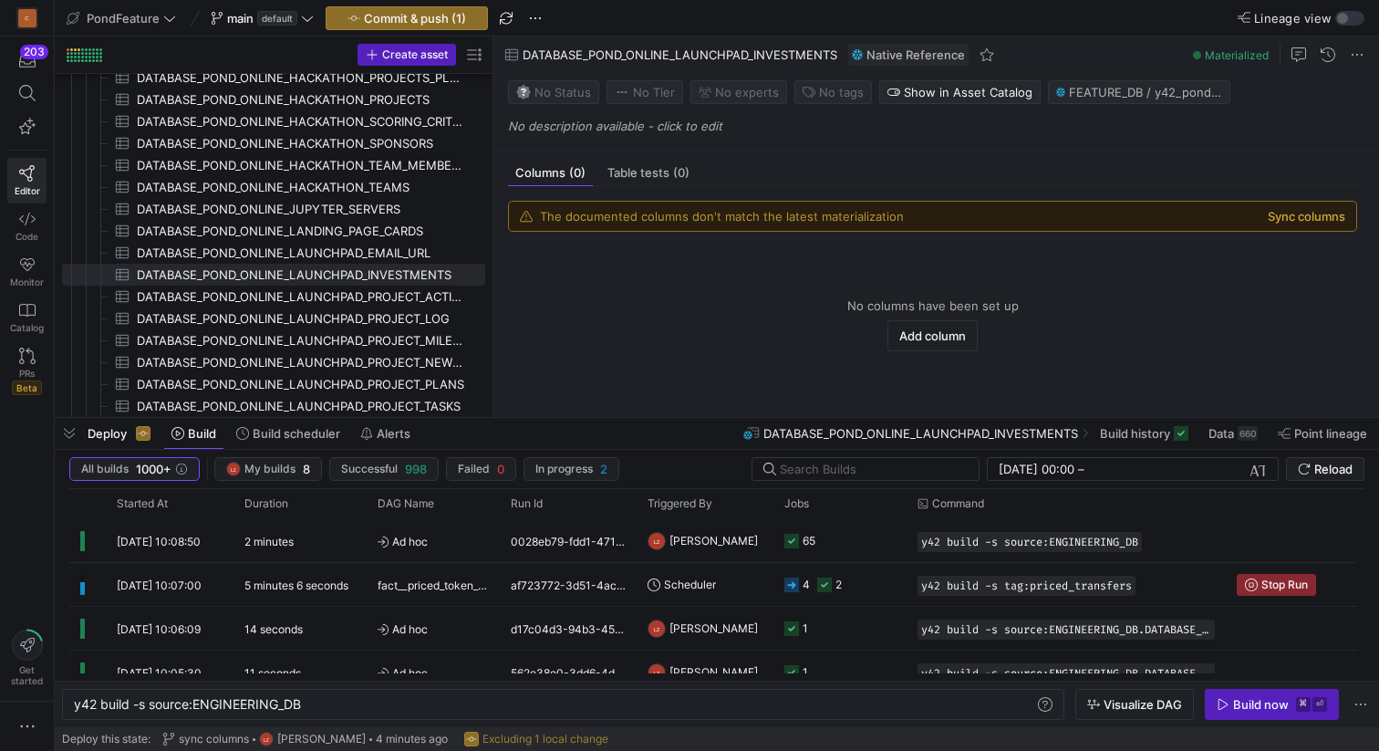
click at [1284, 217] on button "Sync columns" at bounding box center [1307, 216] width 78 height 15
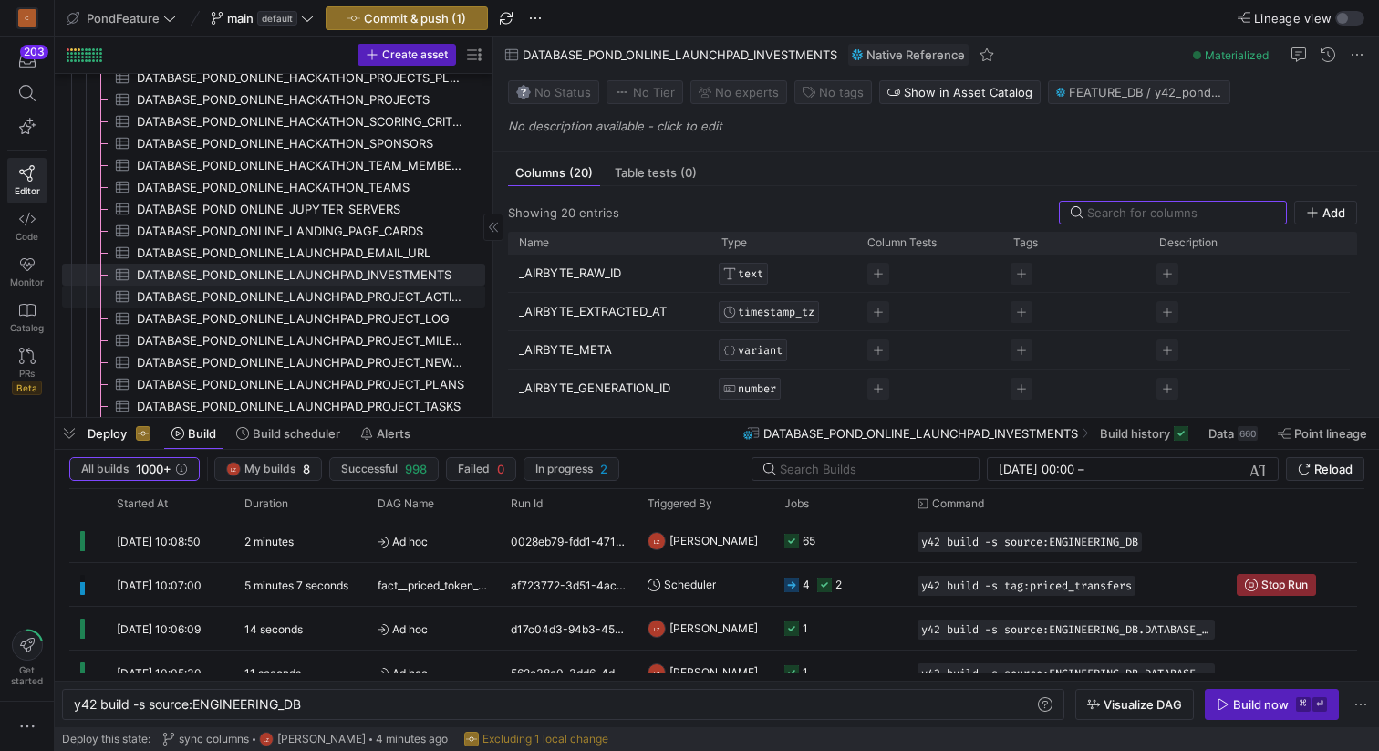
click at [410, 296] on span "DATABASE_POND_ONLINE_LAUNCHPAD_PROJECT_ACTIVITY​​​​​​​​​" at bounding box center [300, 296] width 327 height 21
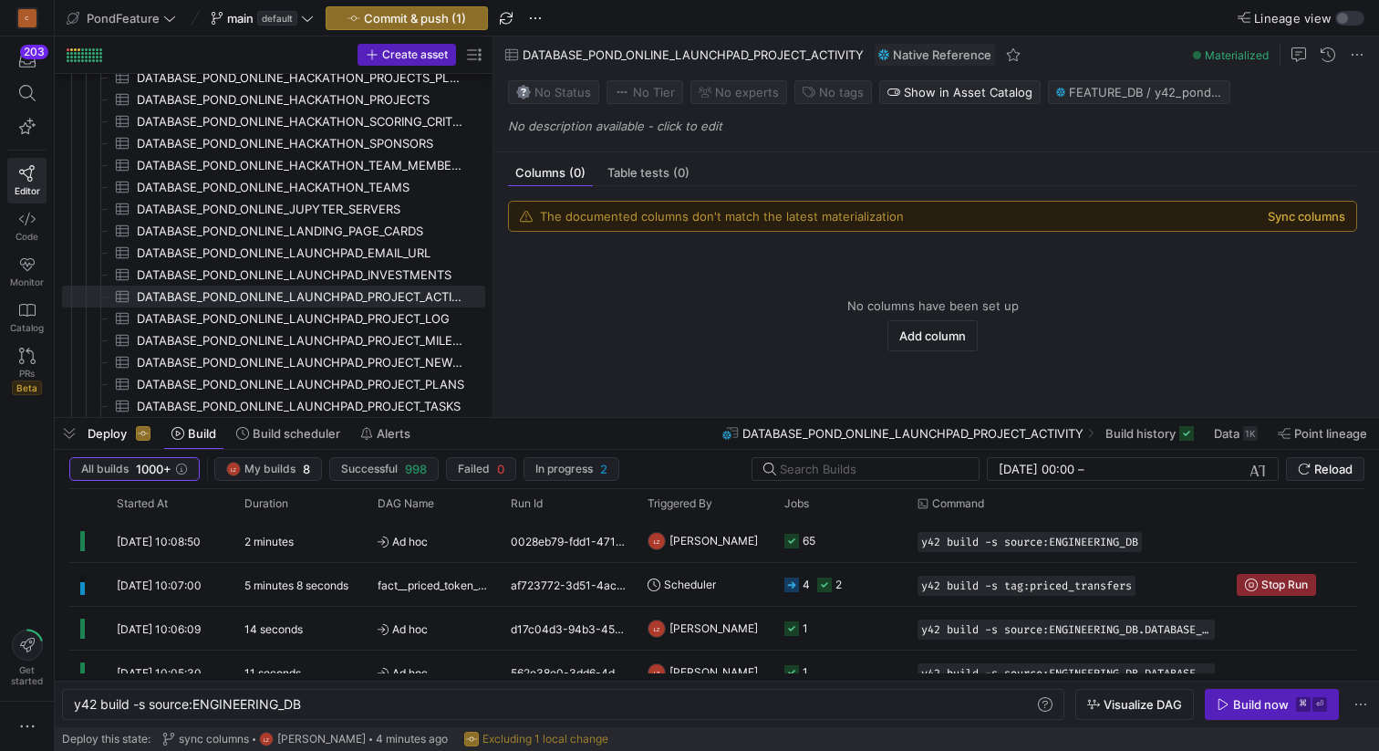
click at [1288, 218] on button "Sync columns" at bounding box center [1307, 216] width 78 height 15
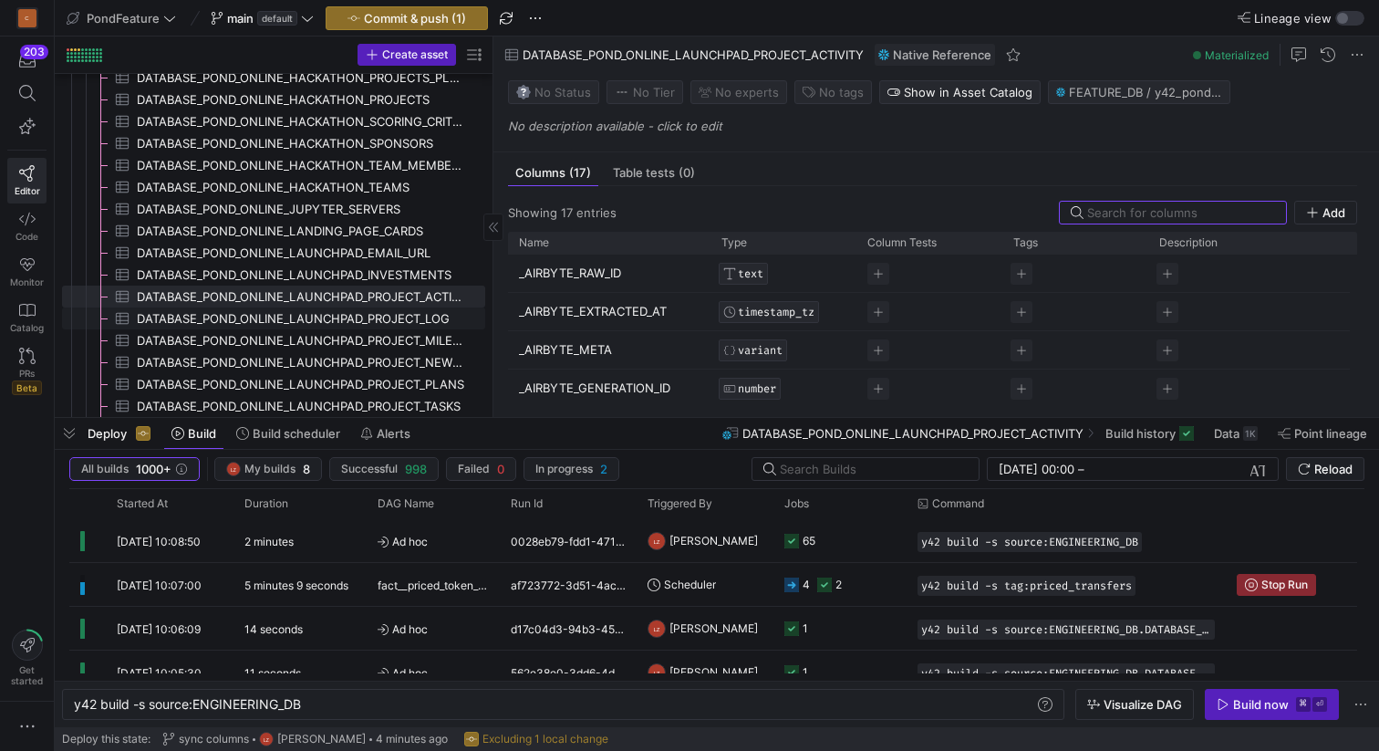
click at [381, 314] on span "DATABASE_POND_ONLINE_LAUNCHPAD_PROJECT_LOG​​​​​​​​​" at bounding box center [300, 318] width 327 height 21
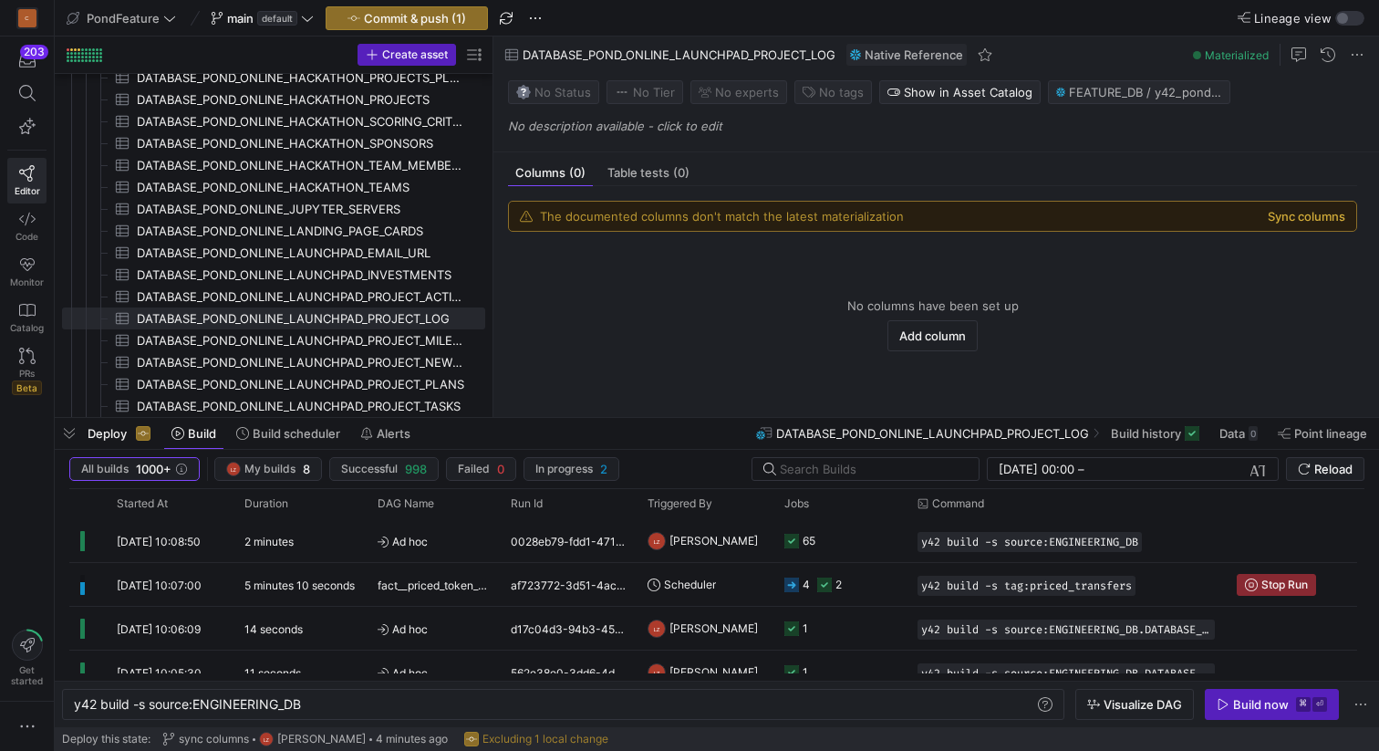
click at [1288, 215] on button "Sync columns" at bounding box center [1307, 216] width 78 height 15
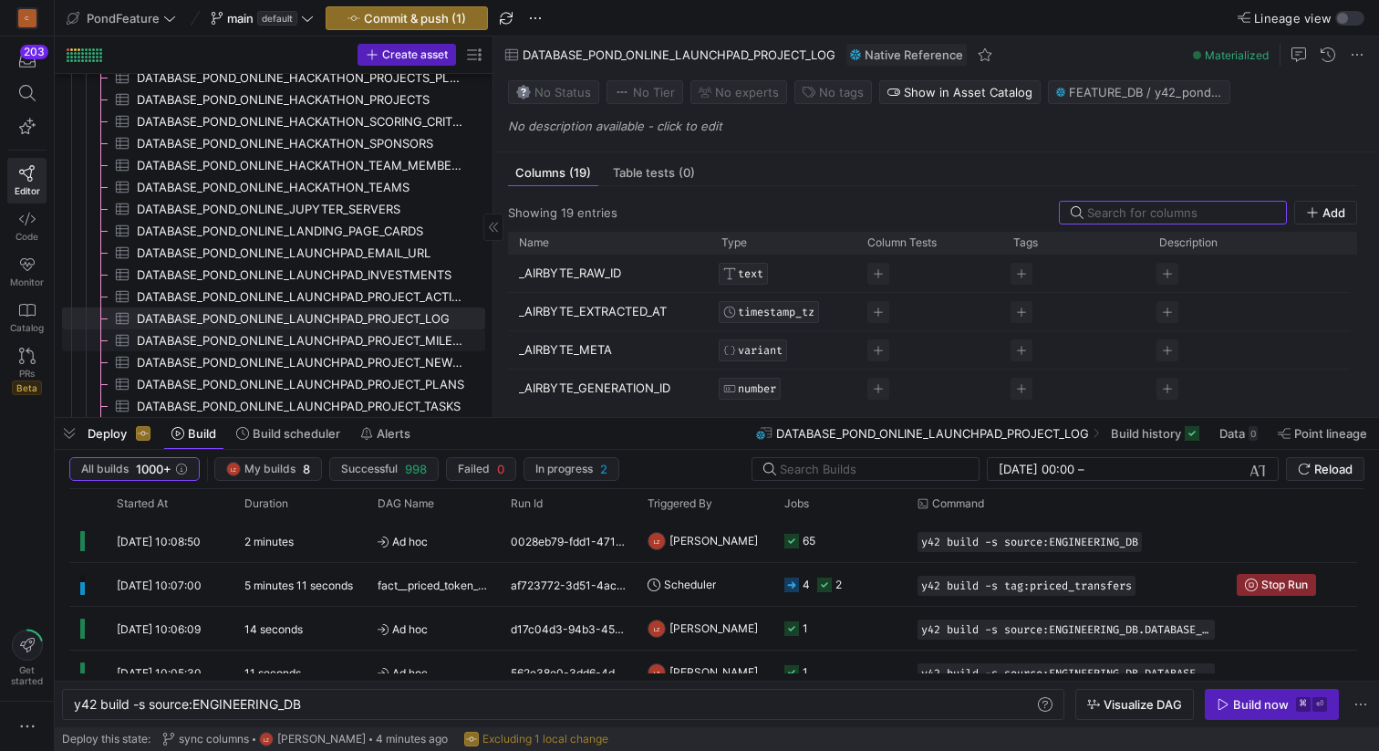
click at [425, 337] on span "DATABASE_POND_ONLINE_LAUNCHPAD_PROJECT_MILESTONES​​​​​​​​​" at bounding box center [300, 340] width 327 height 21
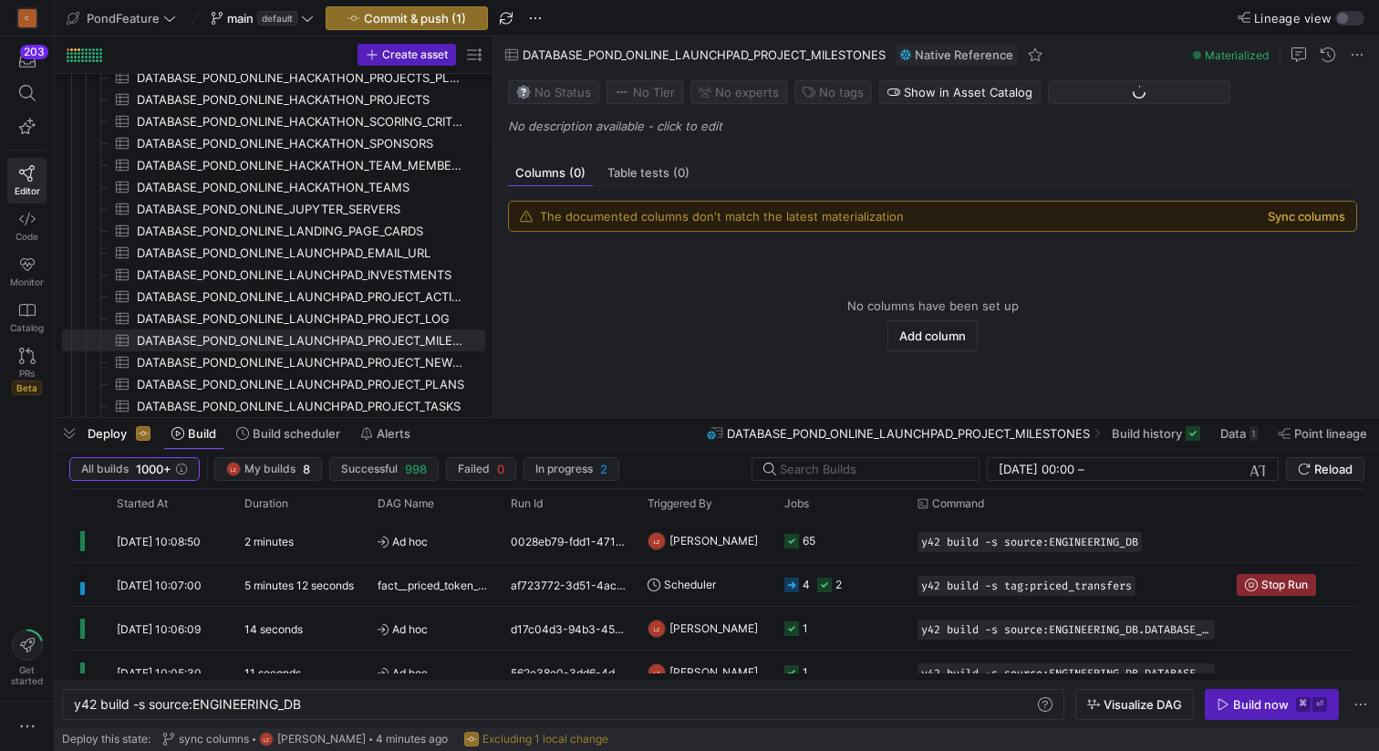
click at [1282, 216] on button "Sync columns" at bounding box center [1307, 216] width 78 height 15
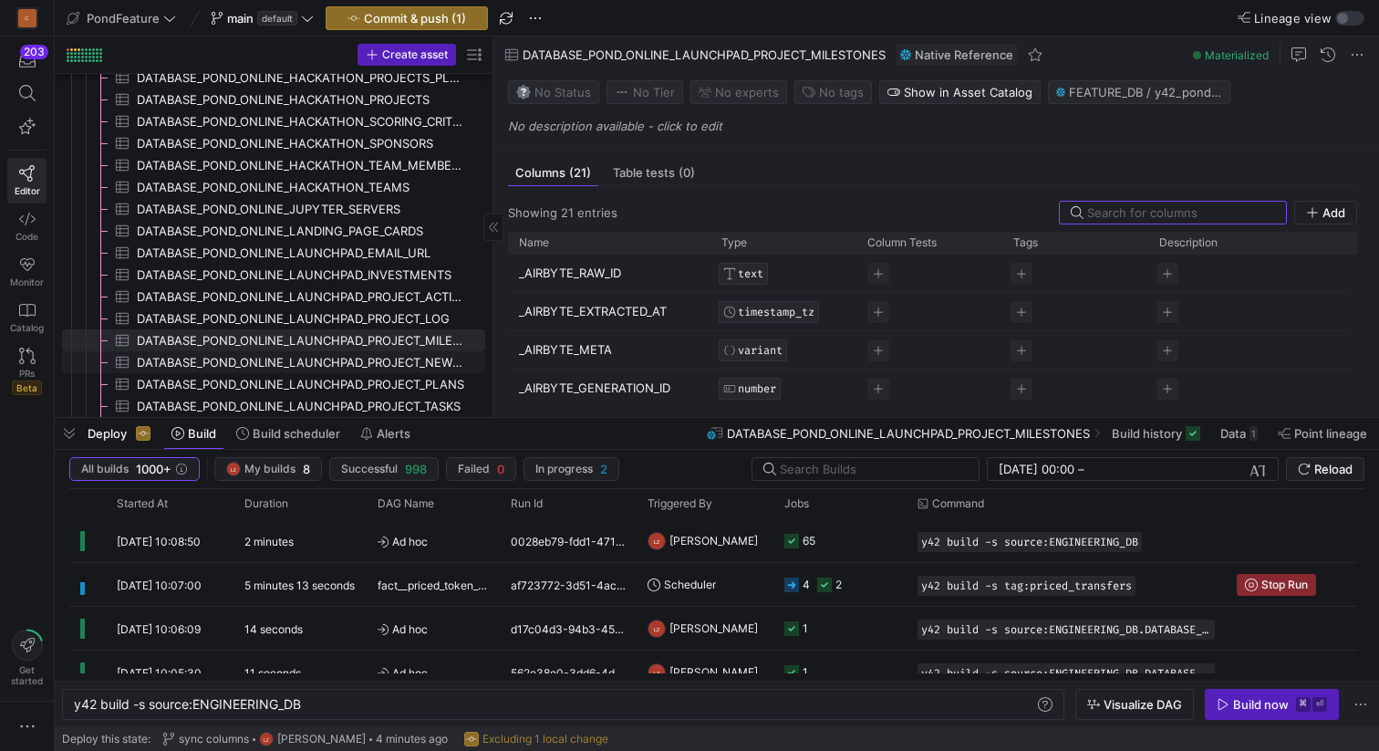
click at [404, 360] on span "DATABASE_POND_ONLINE_LAUNCHPAD_PROJECT_NEWMILESTONES​​​​​​​​​" at bounding box center [300, 362] width 327 height 21
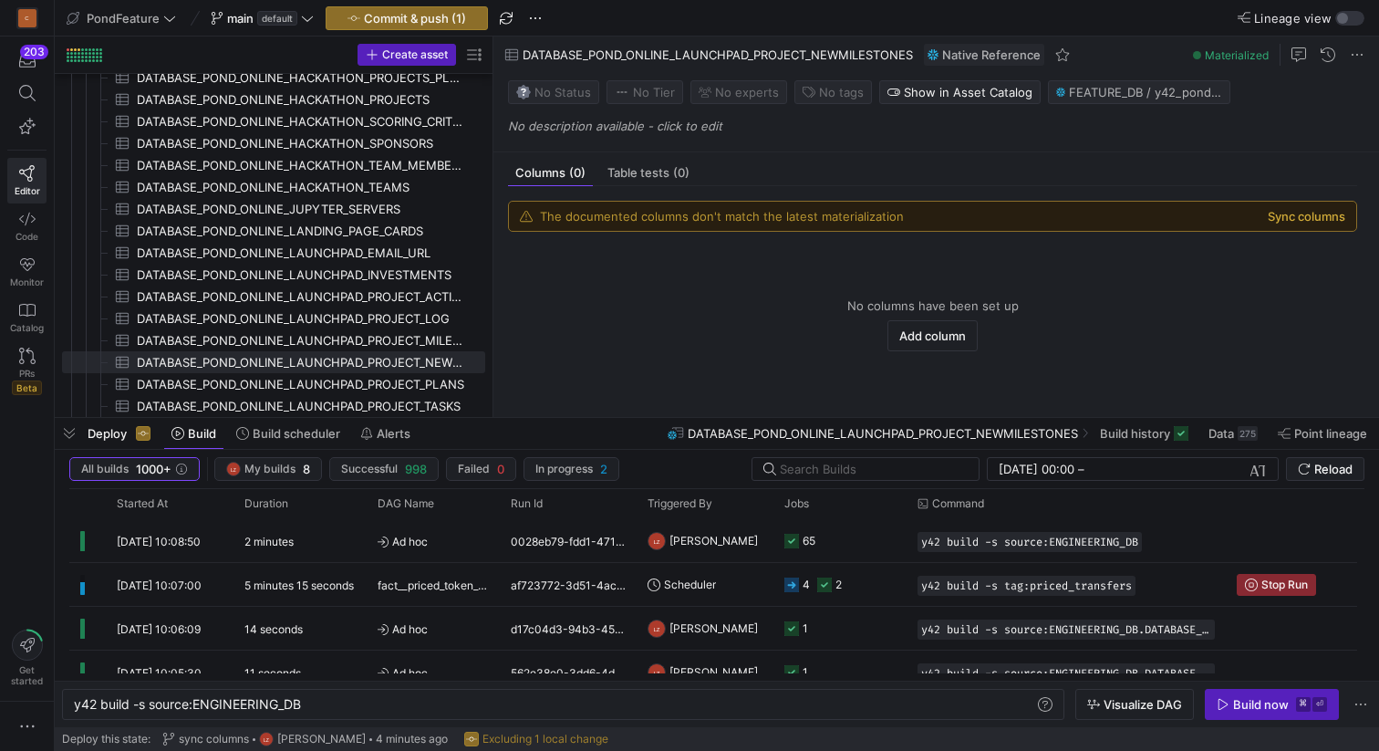
click at [1291, 216] on button "Sync columns" at bounding box center [1307, 216] width 78 height 15
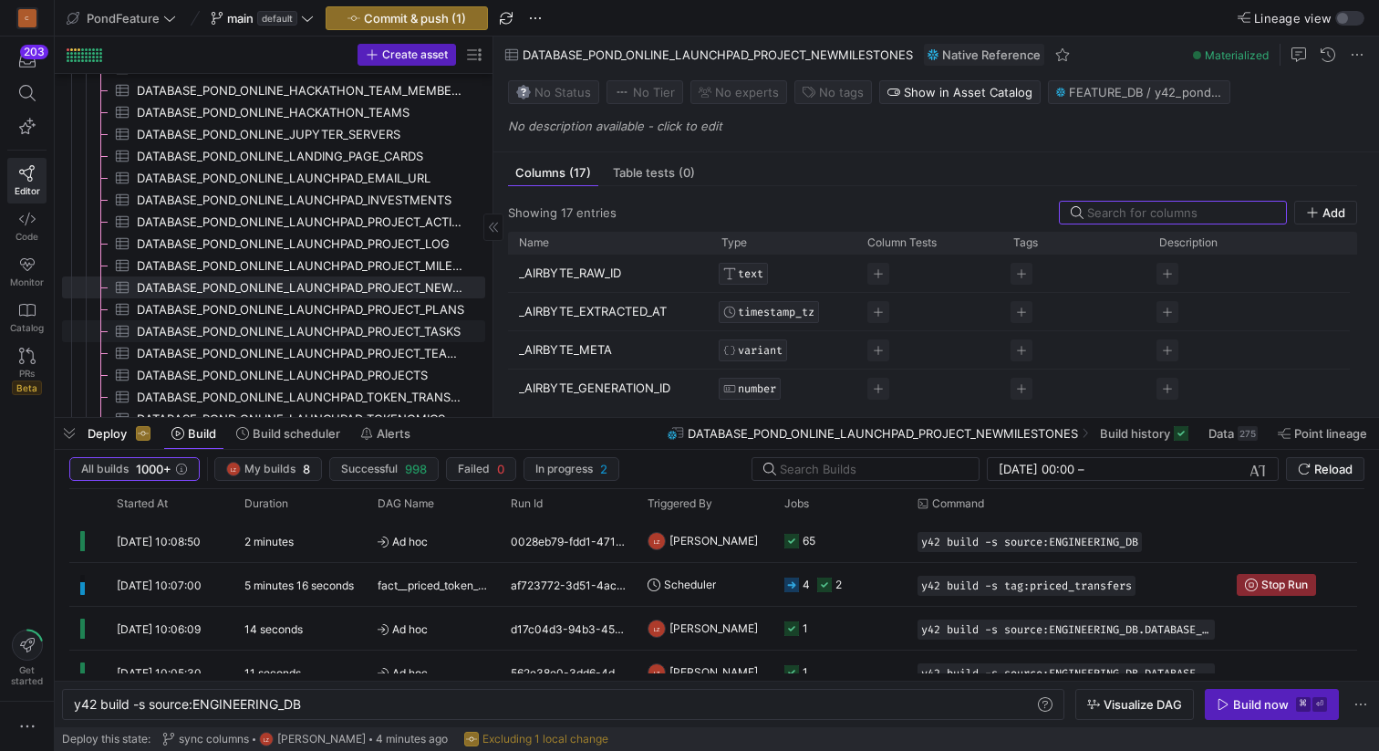
scroll to position [742, 0]
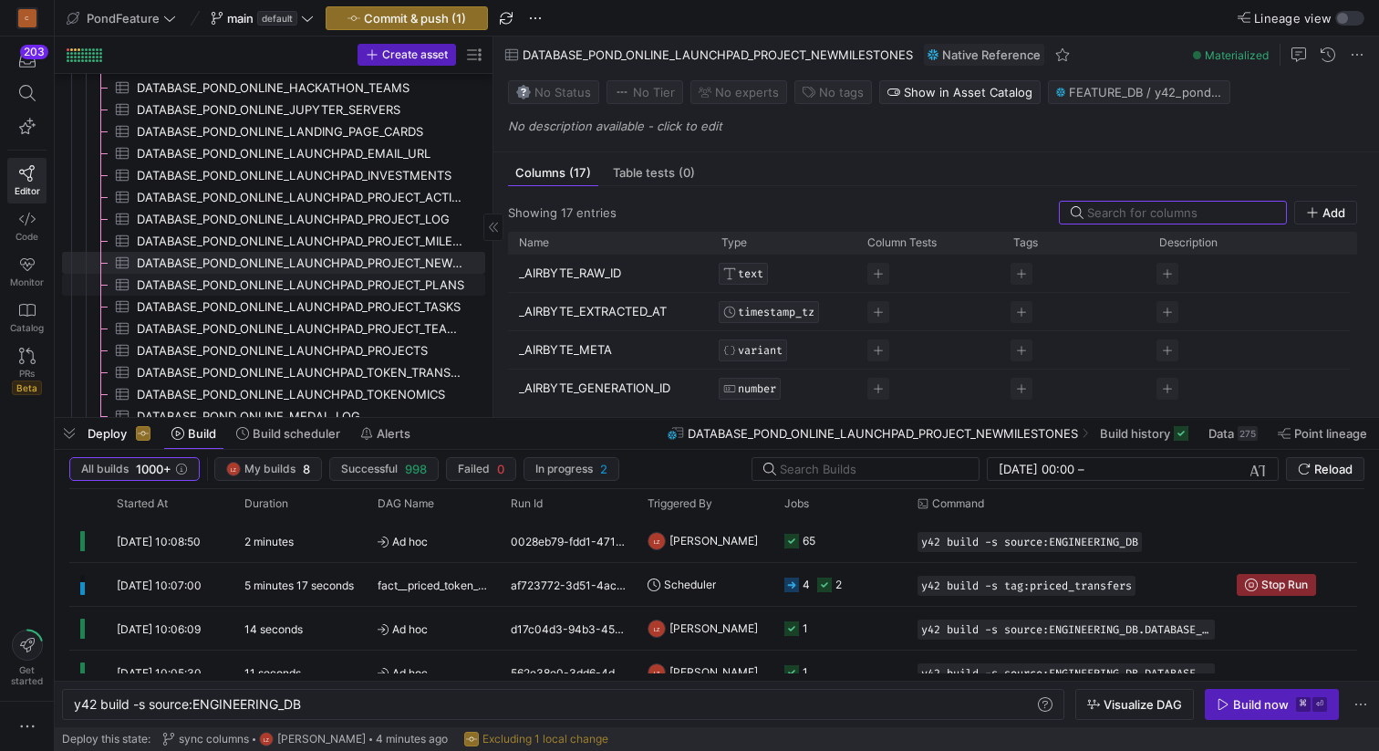
click at [390, 277] on span "DATABASE_POND_ONLINE_LAUNCHPAD_PROJECT_PLANS​​​​​​​​​" at bounding box center [300, 285] width 327 height 21
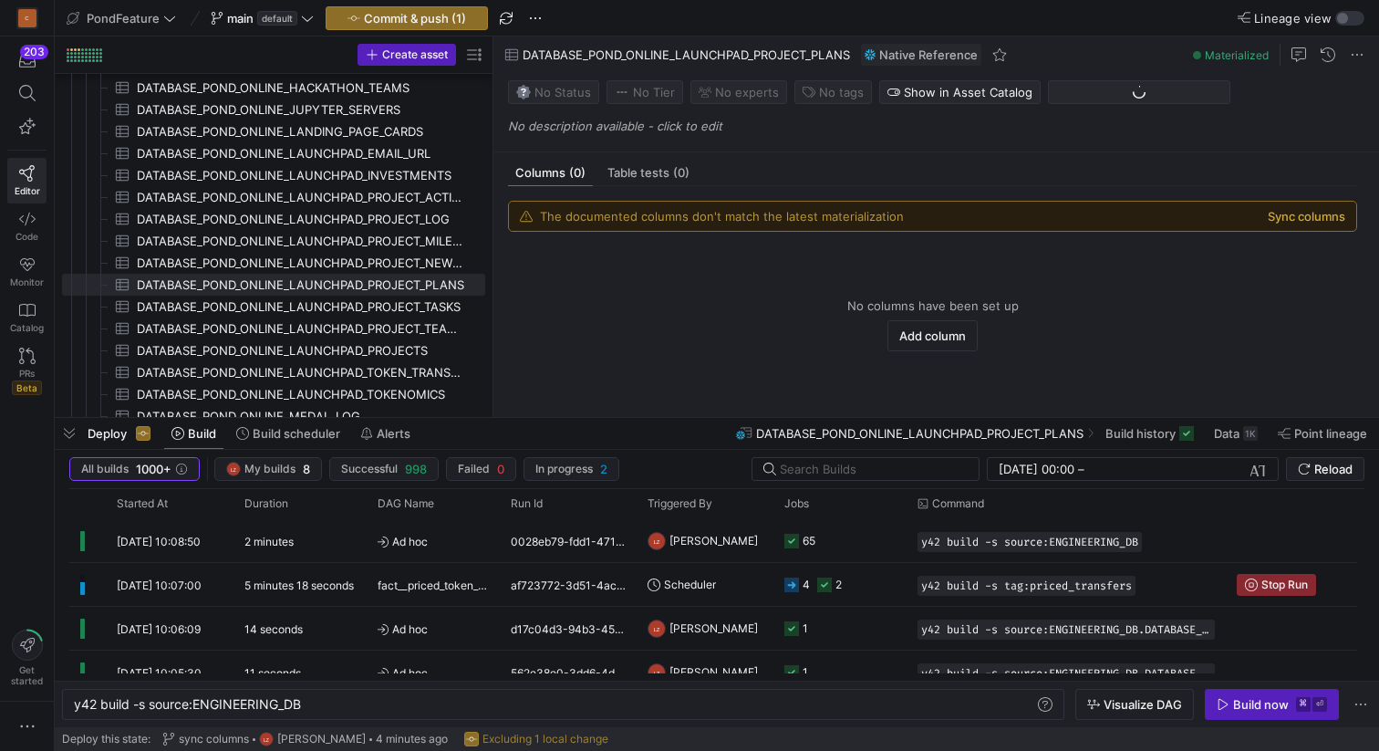
click at [1300, 220] on button "Sync columns" at bounding box center [1307, 216] width 78 height 15
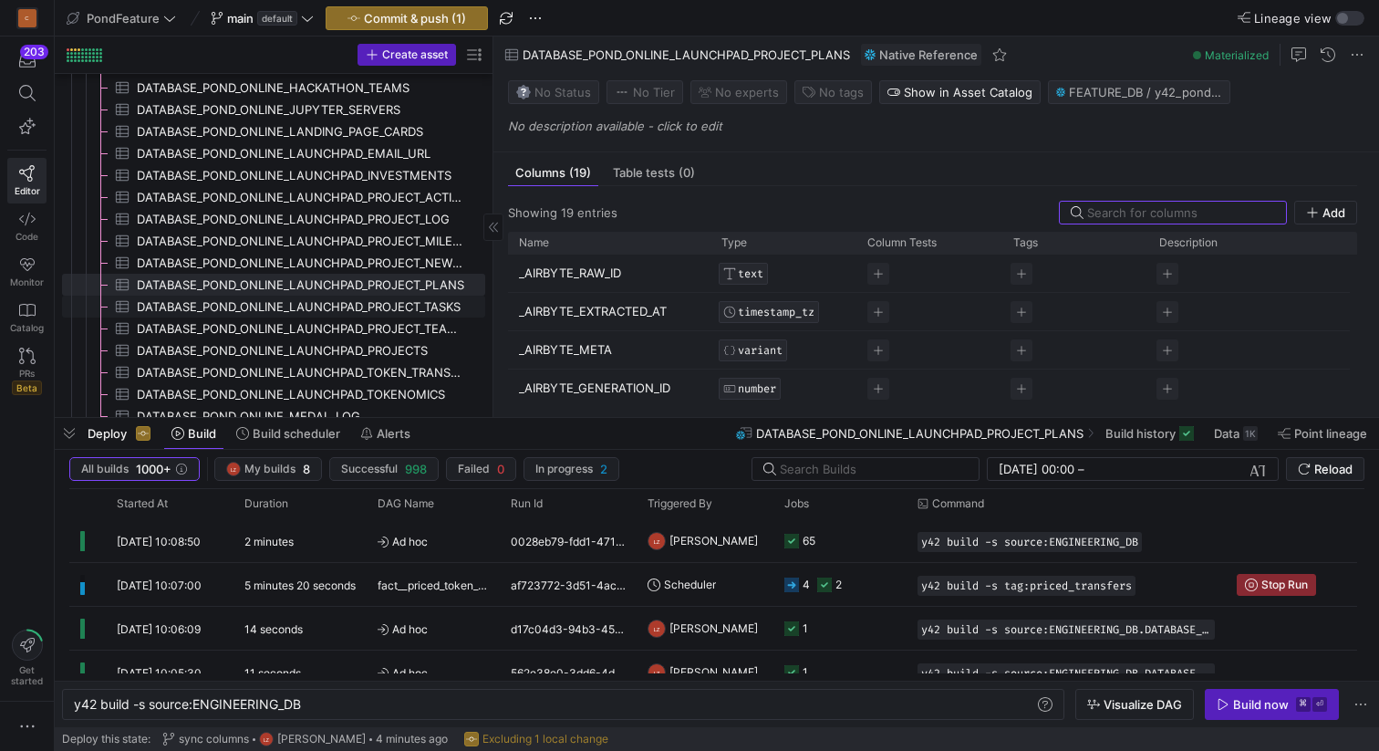
click at [407, 307] on span "DATABASE_POND_ONLINE_LAUNCHPAD_PROJECT_TASKS​​​​​​​​​" at bounding box center [300, 306] width 327 height 21
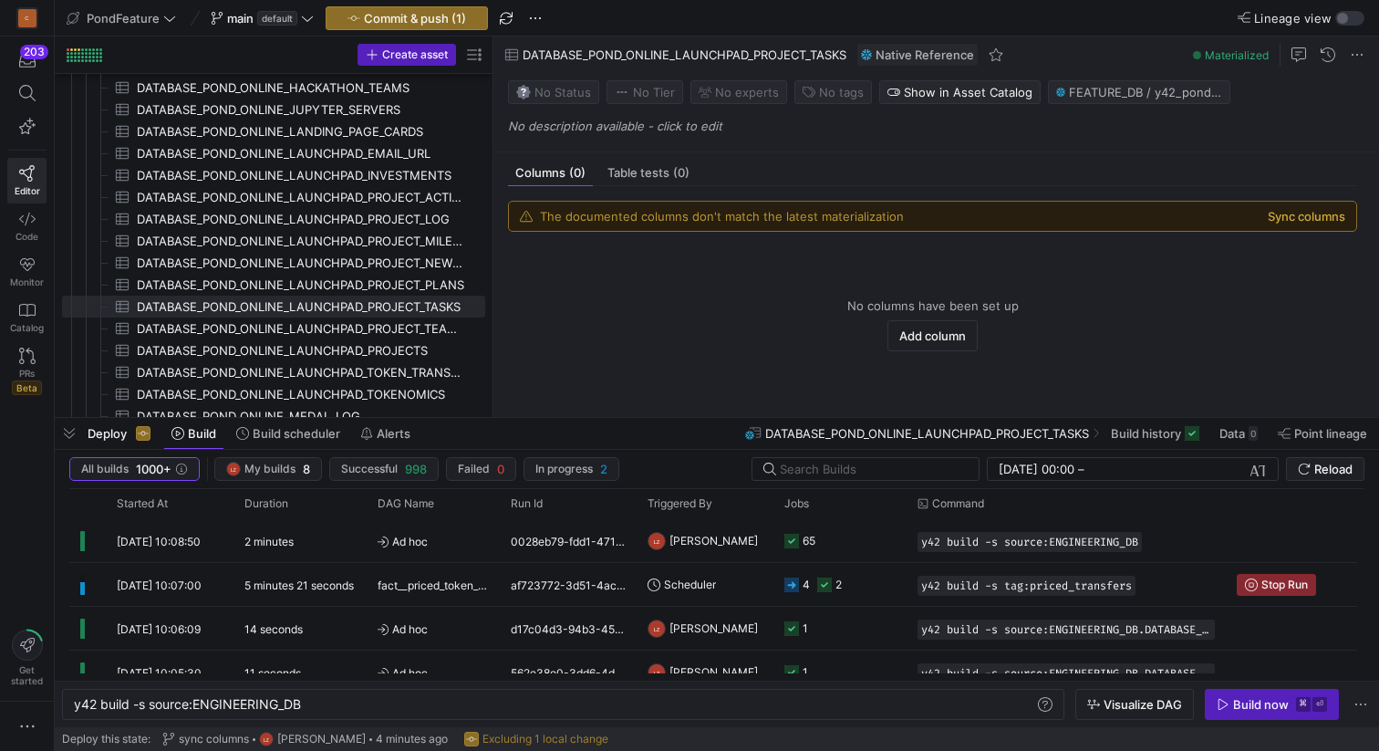
click at [1280, 215] on button "Sync columns" at bounding box center [1307, 216] width 78 height 15
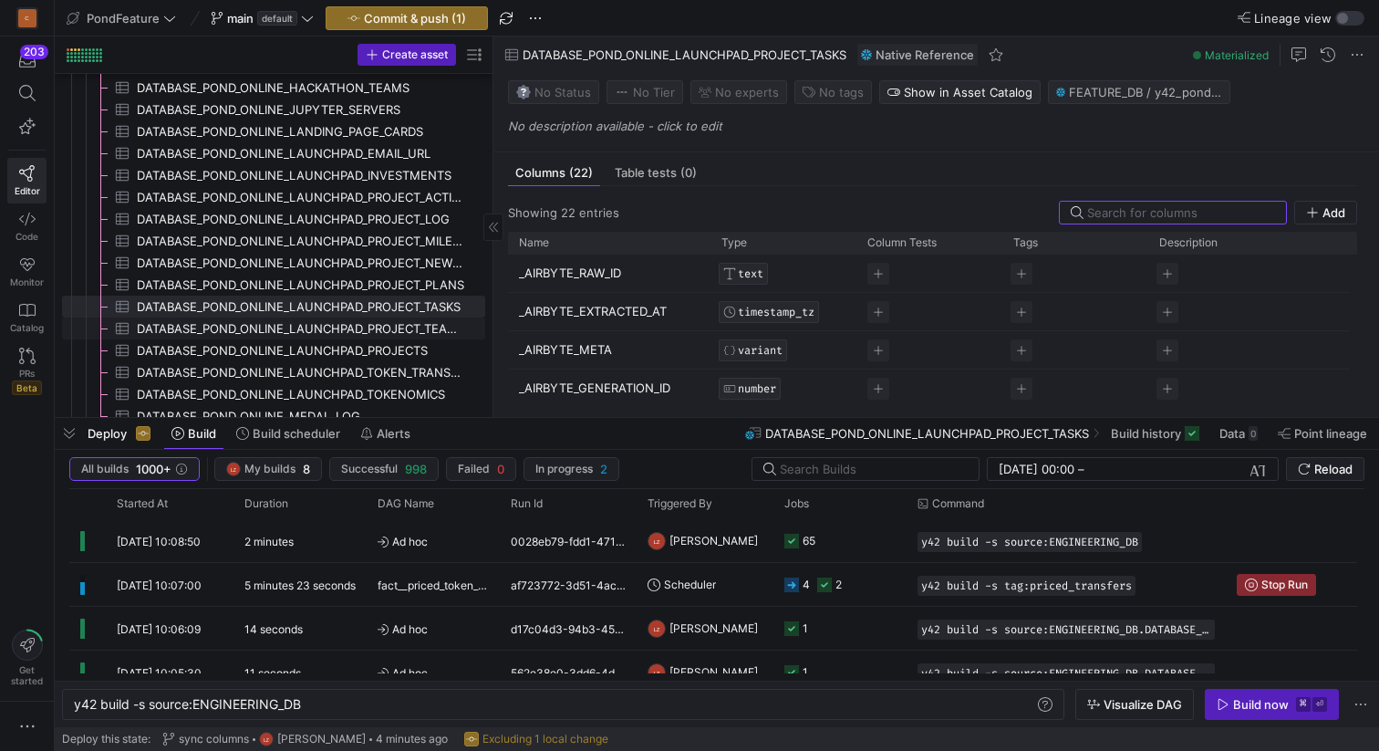
click at [407, 326] on span "DATABASE_POND_ONLINE_LAUNCHPAD_PROJECT_TEAMMATES​​​​​​​​​" at bounding box center [300, 328] width 327 height 21
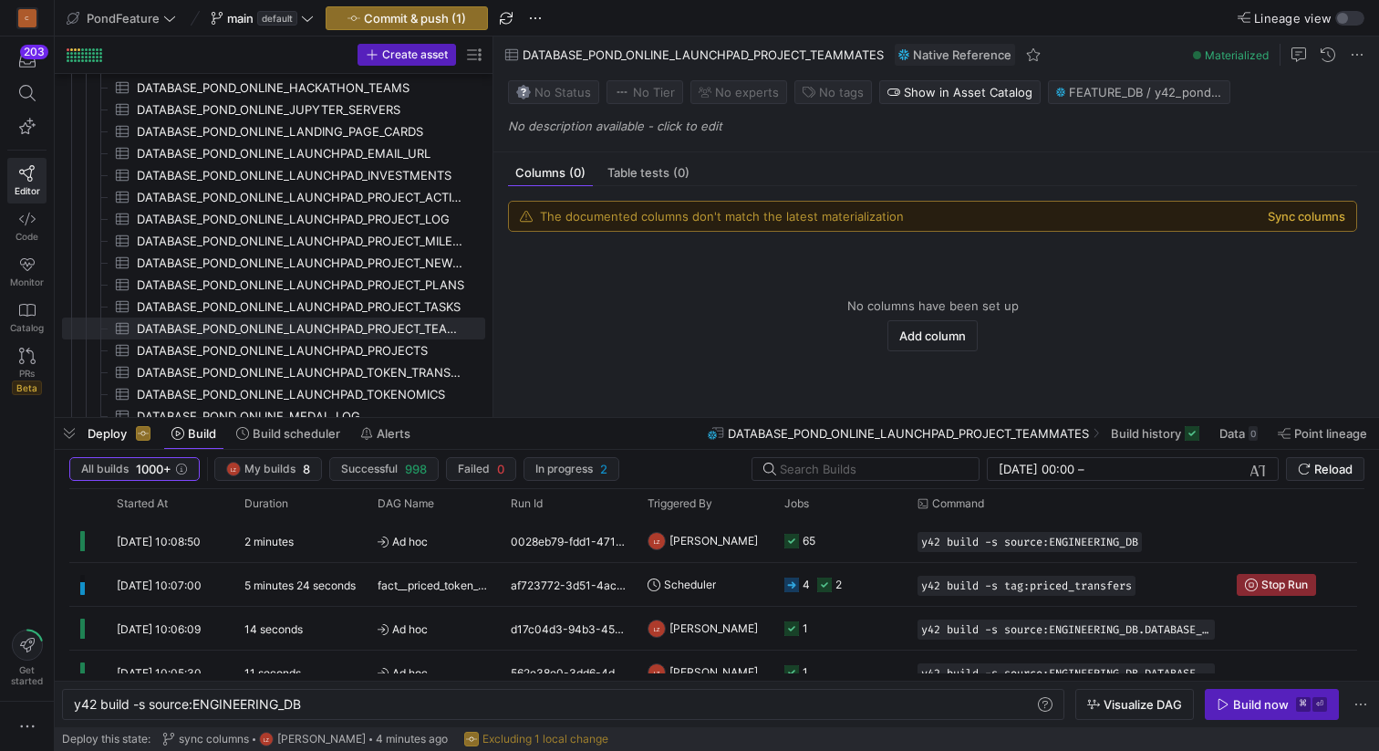
click at [1297, 213] on button "Sync columns" at bounding box center [1307, 216] width 78 height 15
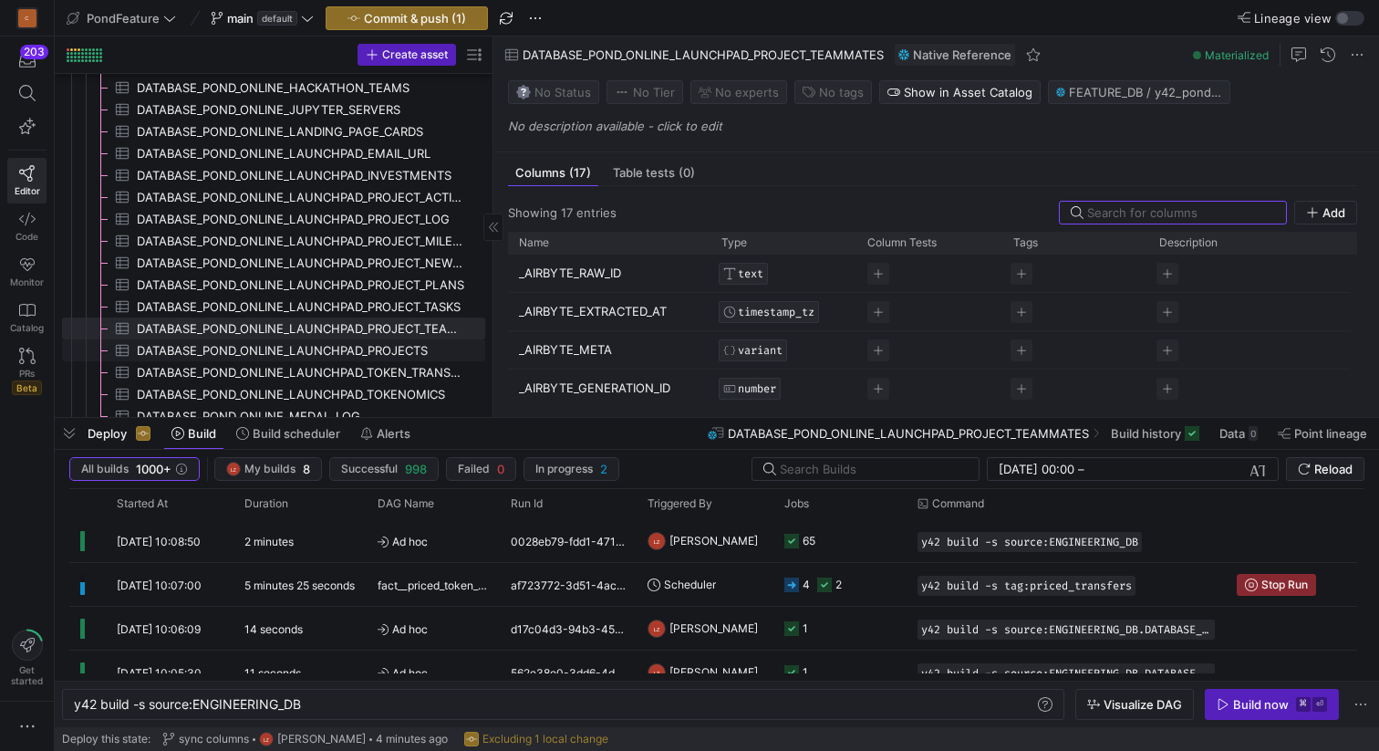
click at [387, 353] on span "DATABASE_POND_ONLINE_LAUNCHPAD_PROJECTS​​​​​​​​​" at bounding box center [300, 350] width 327 height 21
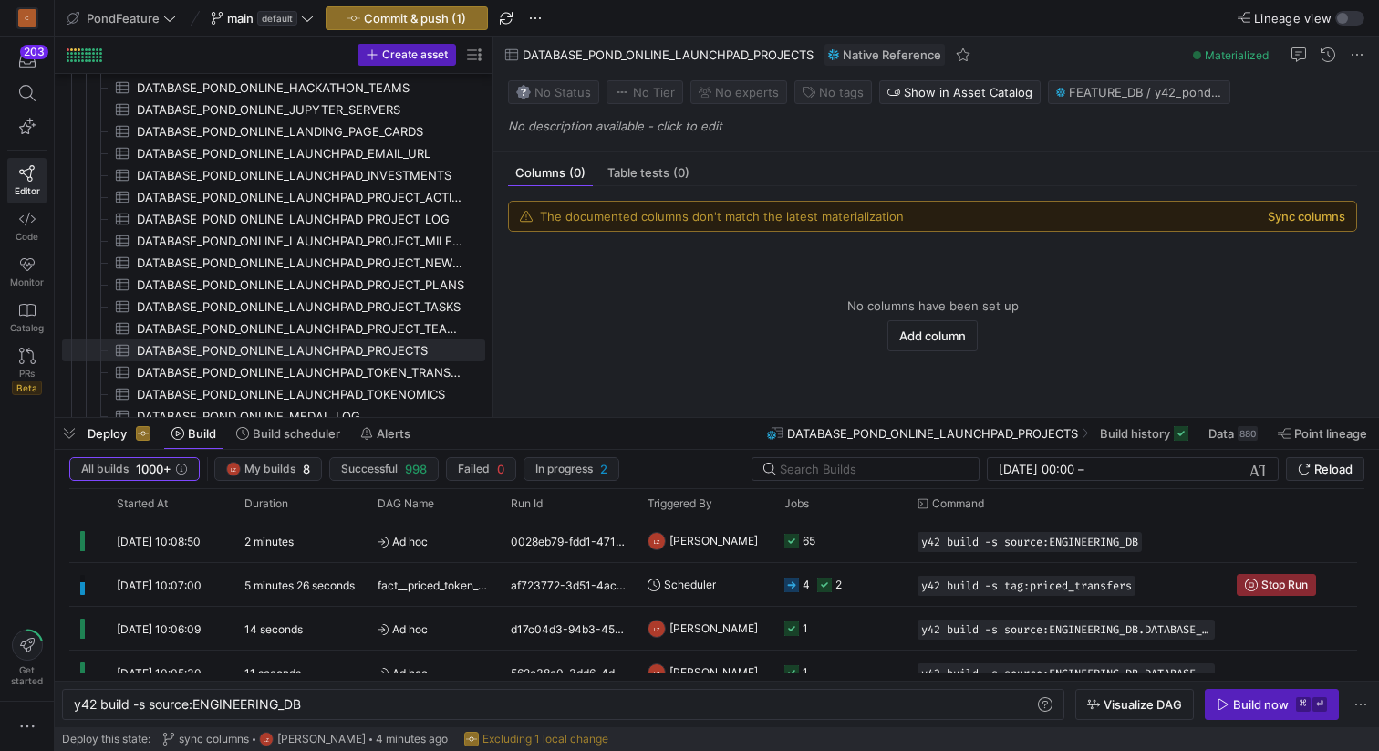
click at [1281, 211] on button "Sync columns" at bounding box center [1307, 216] width 78 height 15
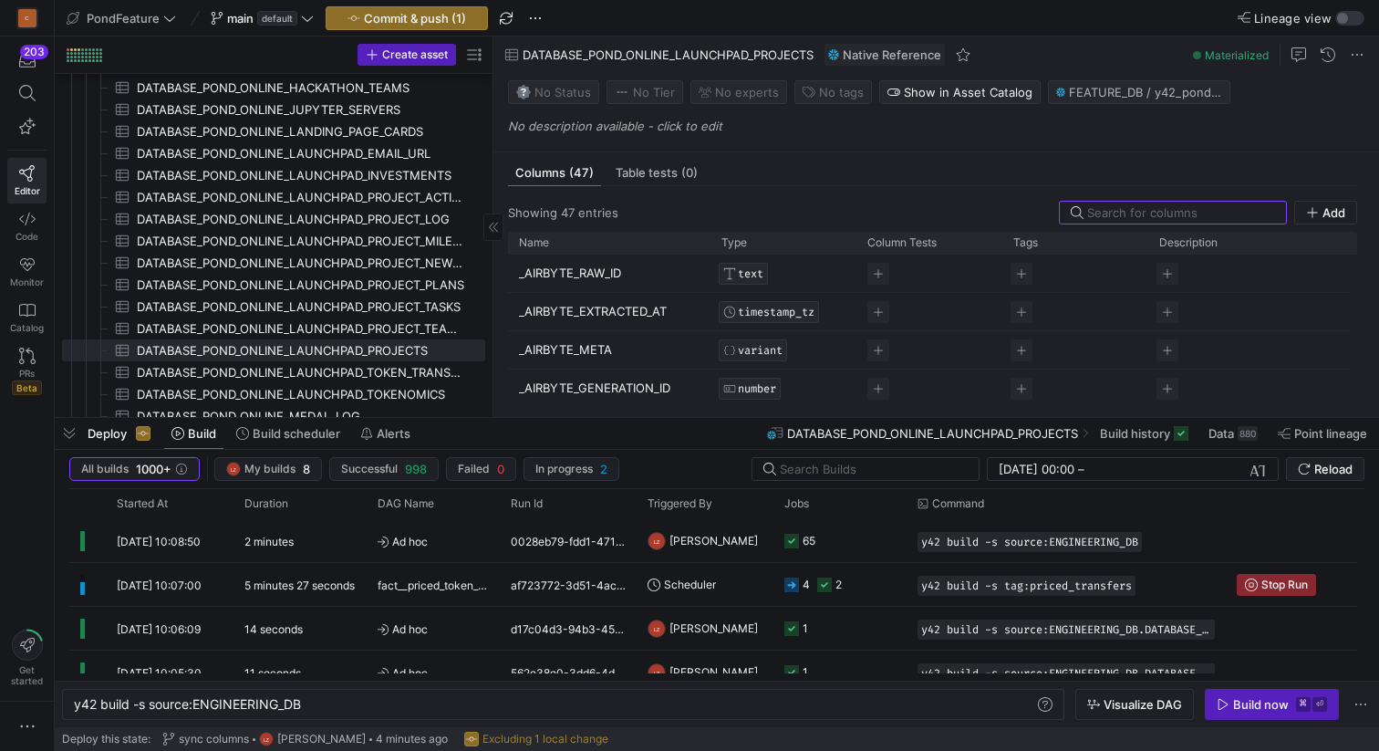
click at [406, 365] on span "DATABASE_POND_ONLINE_LAUNCHPAD_TOKEN_TRANSACTIONS​​​​​​​​​" at bounding box center [300, 372] width 327 height 21
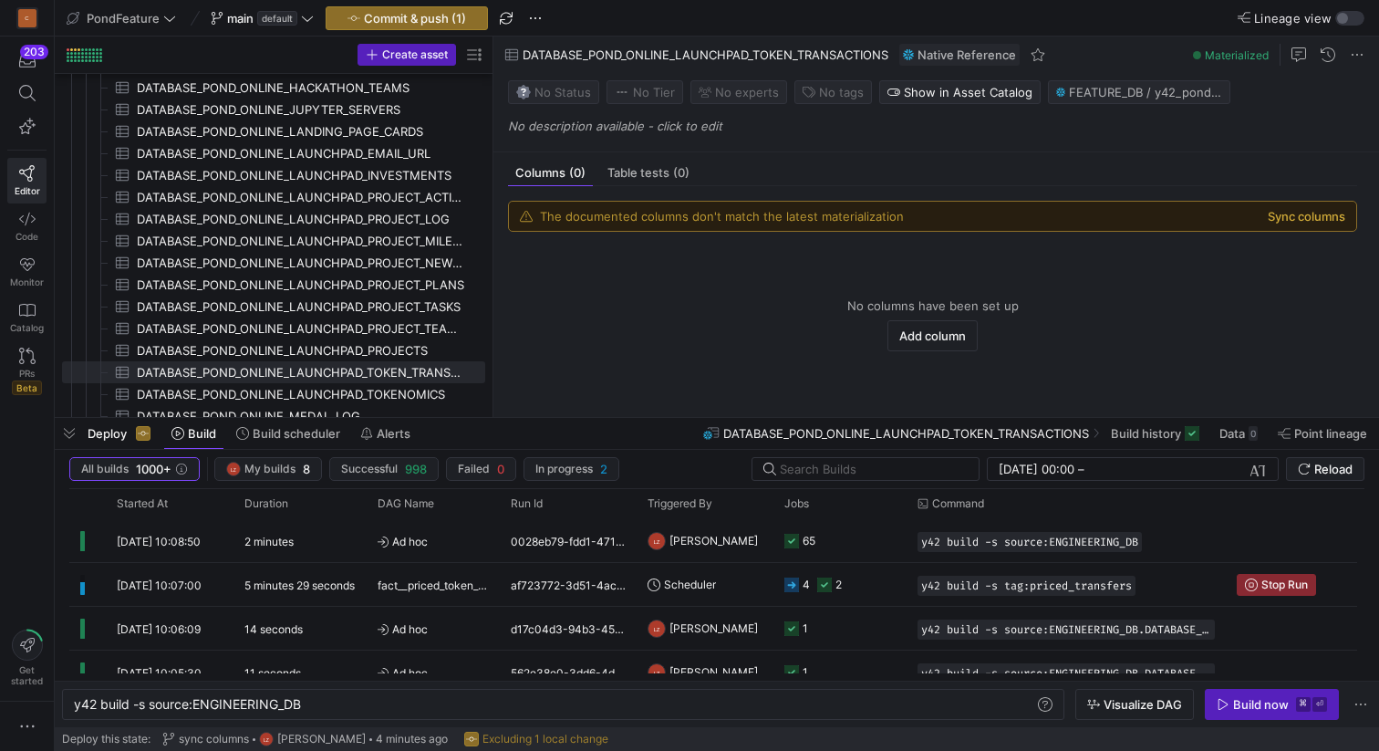
click at [1290, 216] on button "Sync columns" at bounding box center [1307, 216] width 78 height 15
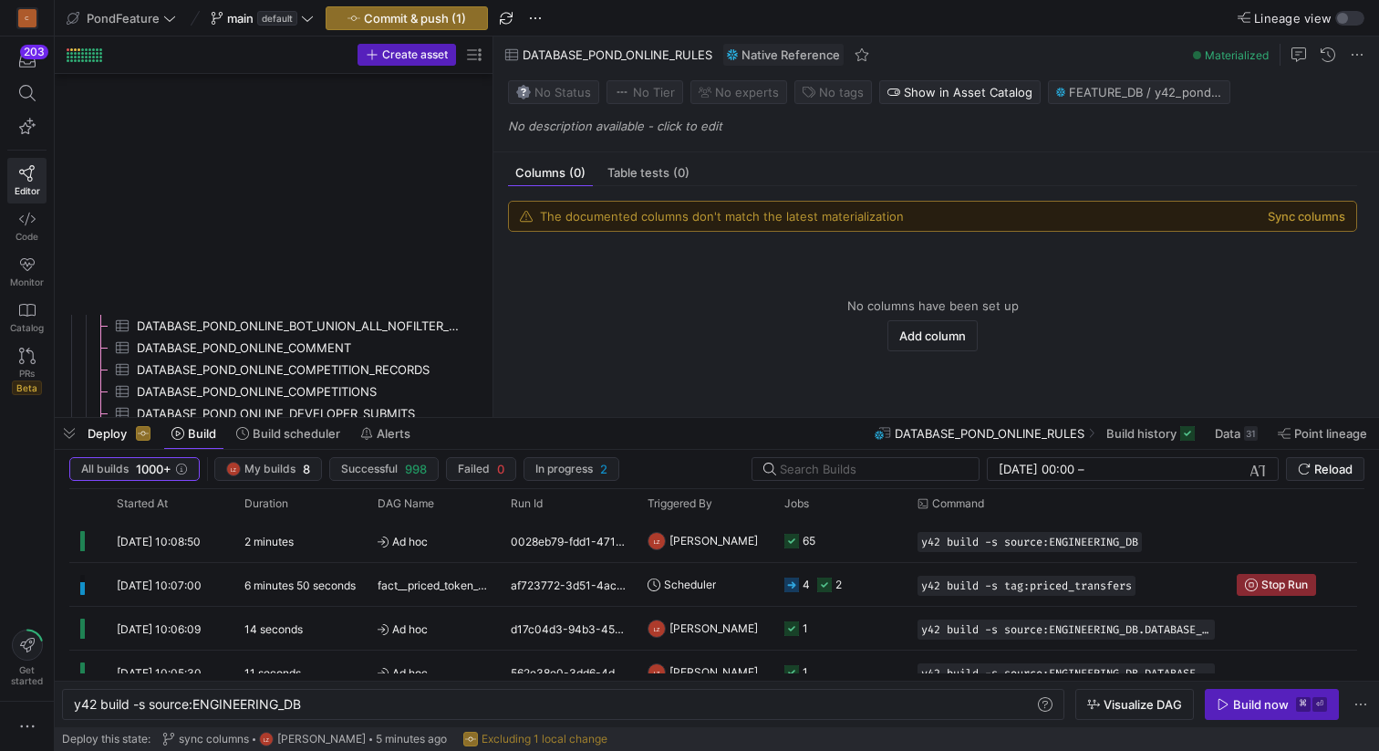
scroll to position [0, 228]
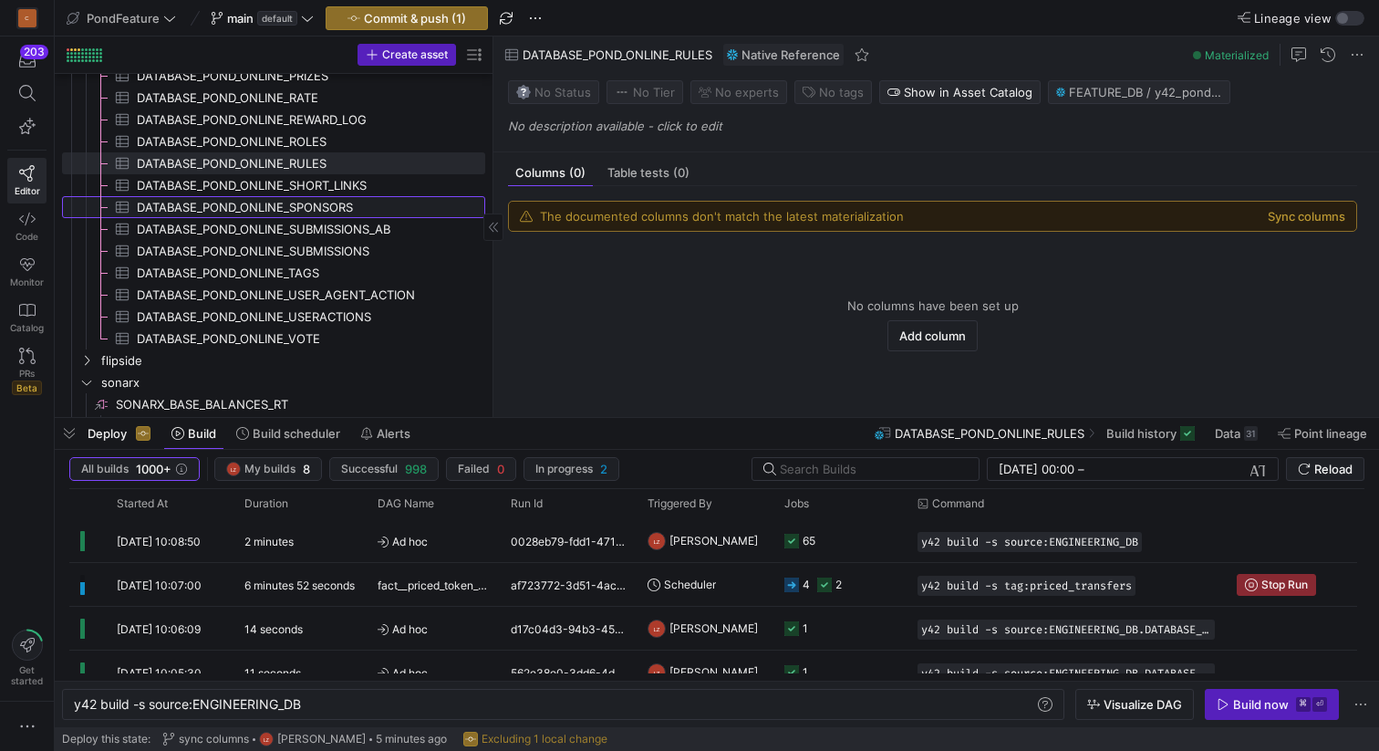
click at [331, 210] on span "DATABASE_POND_ONLINE_SPONSORS​​​​​​​​​" at bounding box center [300, 207] width 327 height 21
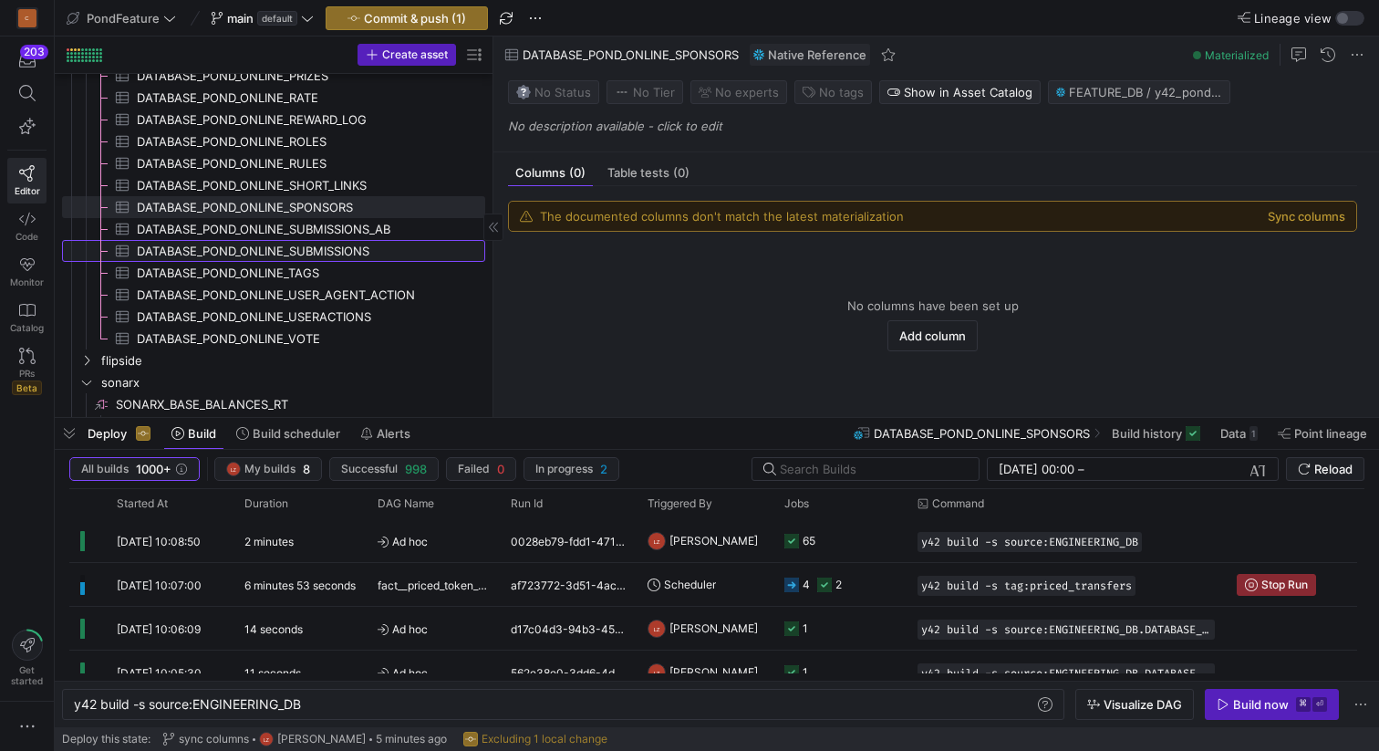
click at [331, 244] on span "DATABASE_POND_ONLINE_SUBMISSIONS​​​​​​​​​" at bounding box center [300, 251] width 327 height 21
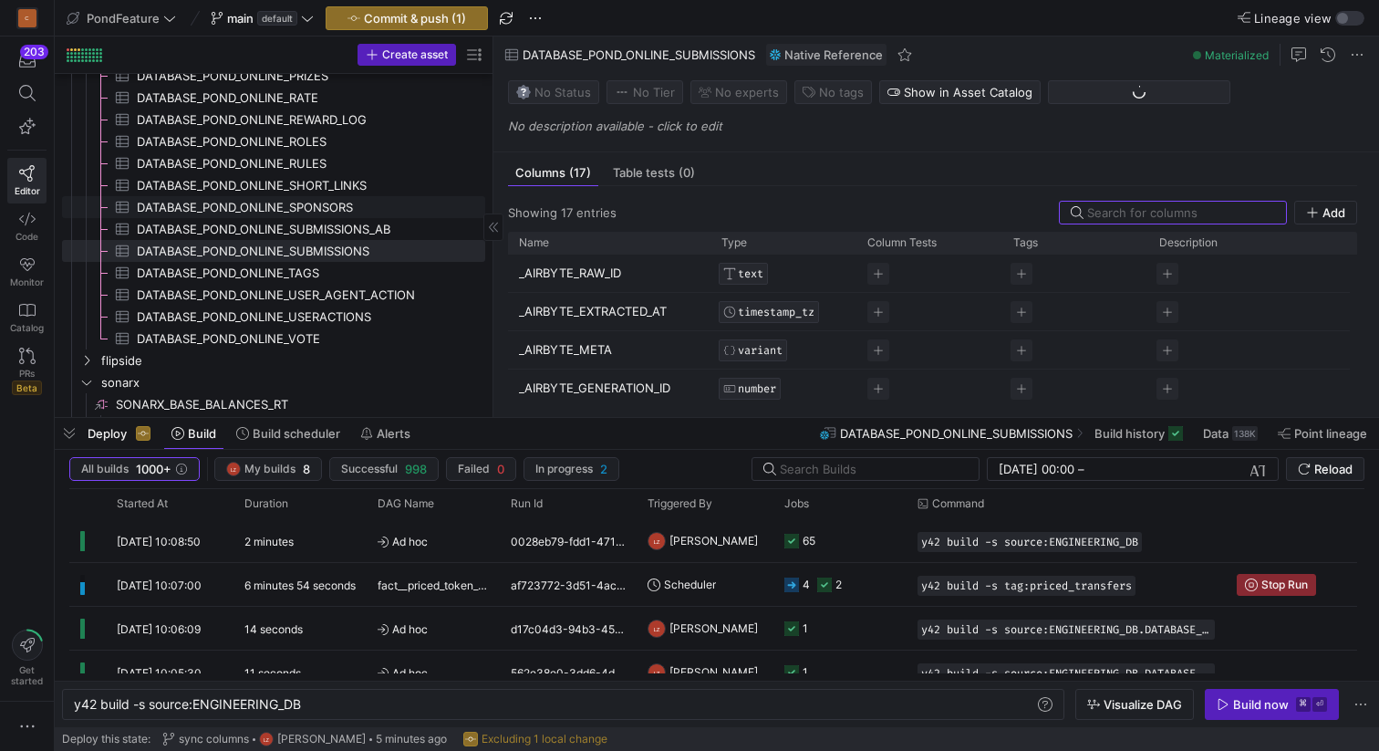
click at [336, 206] on span "DATABASE_POND_ONLINE_SPONSORS​​​​​​​​​" at bounding box center [300, 207] width 327 height 21
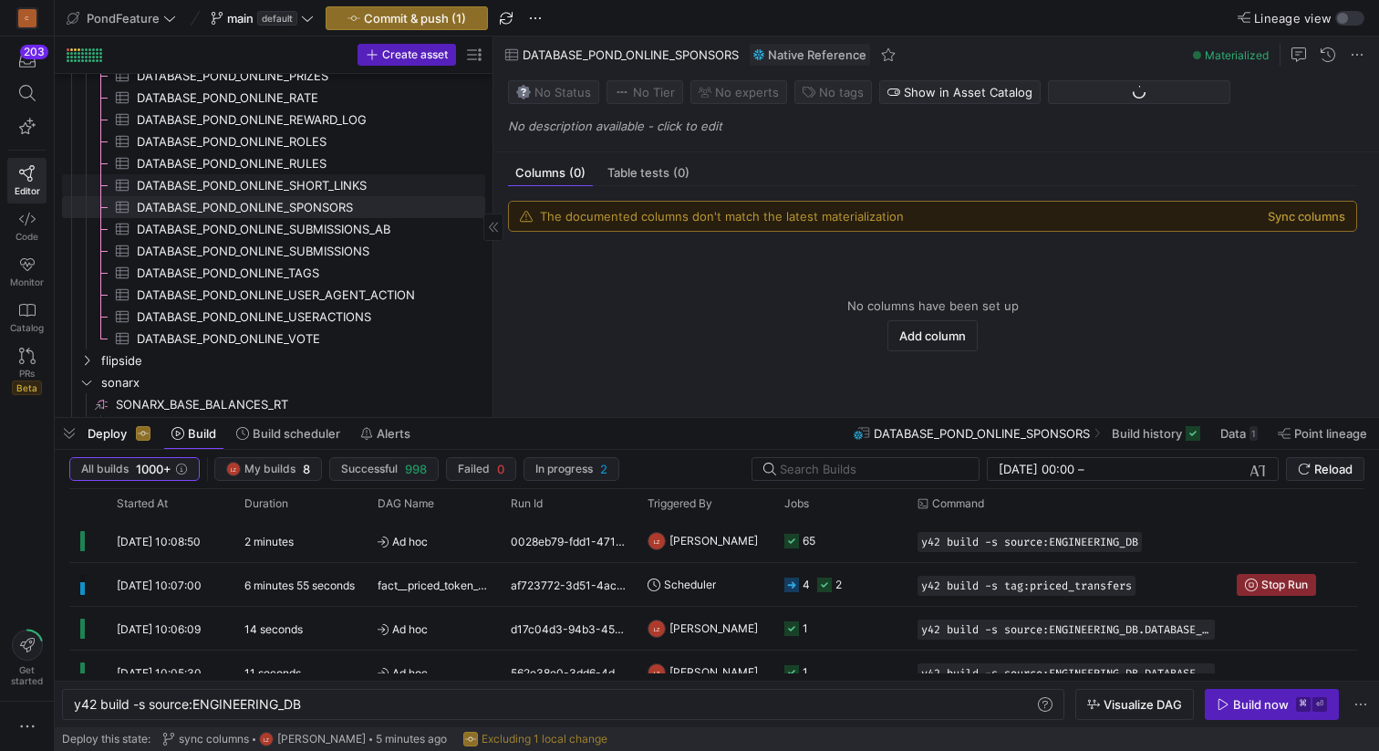
click at [335, 186] on span "DATABASE_POND_ONLINE_SHORT_LINKS​​​​​​​​​" at bounding box center [300, 185] width 327 height 21
click at [336, 246] on span "DATABASE_POND_ONLINE_SUBMISSIONS​​​​​​​​​" at bounding box center [300, 251] width 327 height 21
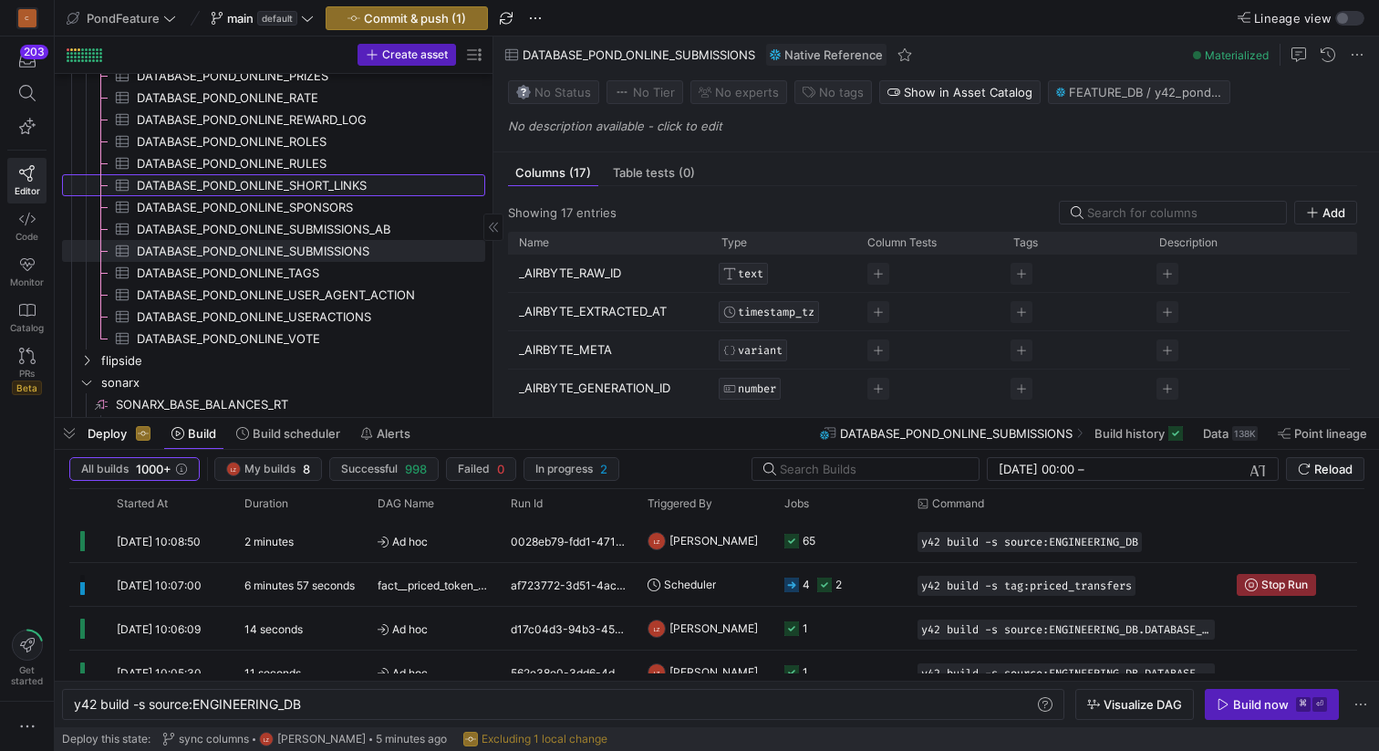
click at [340, 194] on span "DATABASE_POND_ONLINE_SHORT_LINKS​​​​​​​​​" at bounding box center [300, 185] width 327 height 21
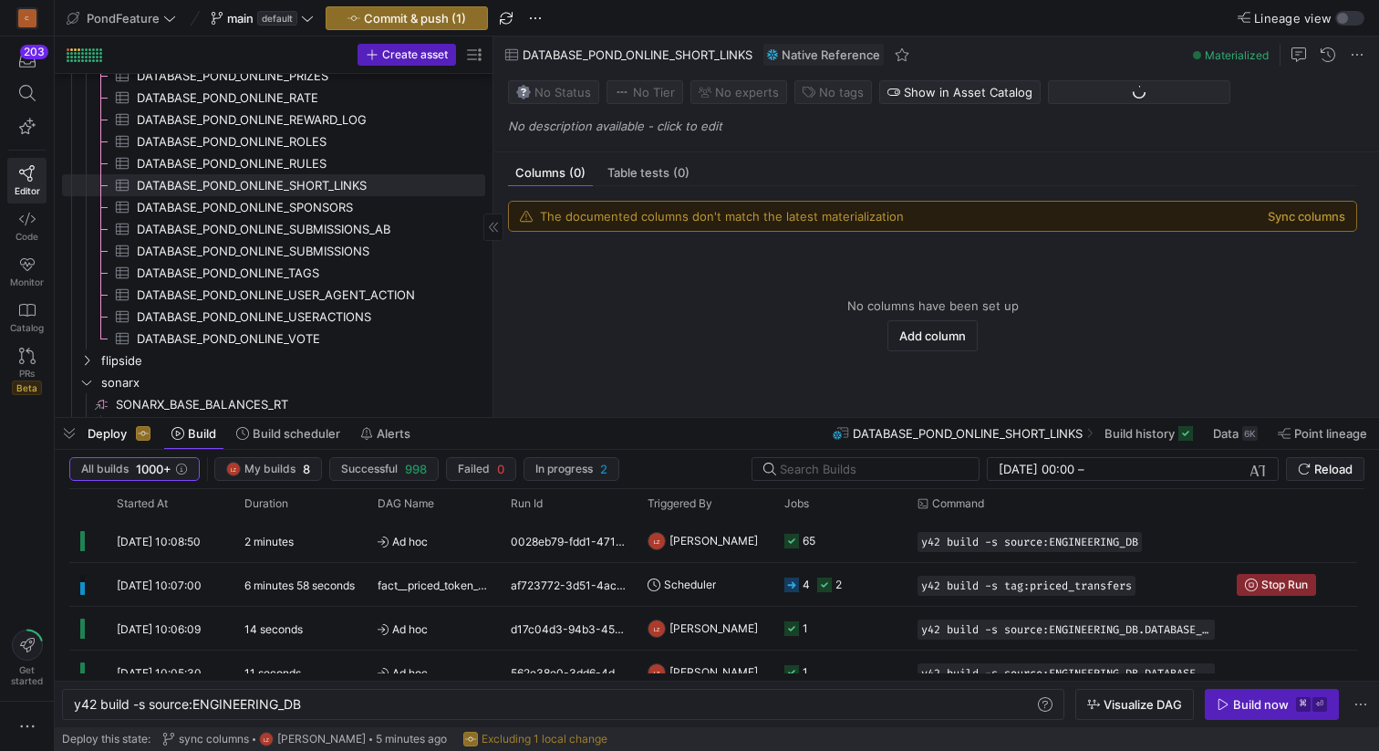
click at [334, 171] on span "DATABASE_POND_ONLINE_RULES​​​​​​​​​" at bounding box center [300, 163] width 327 height 21
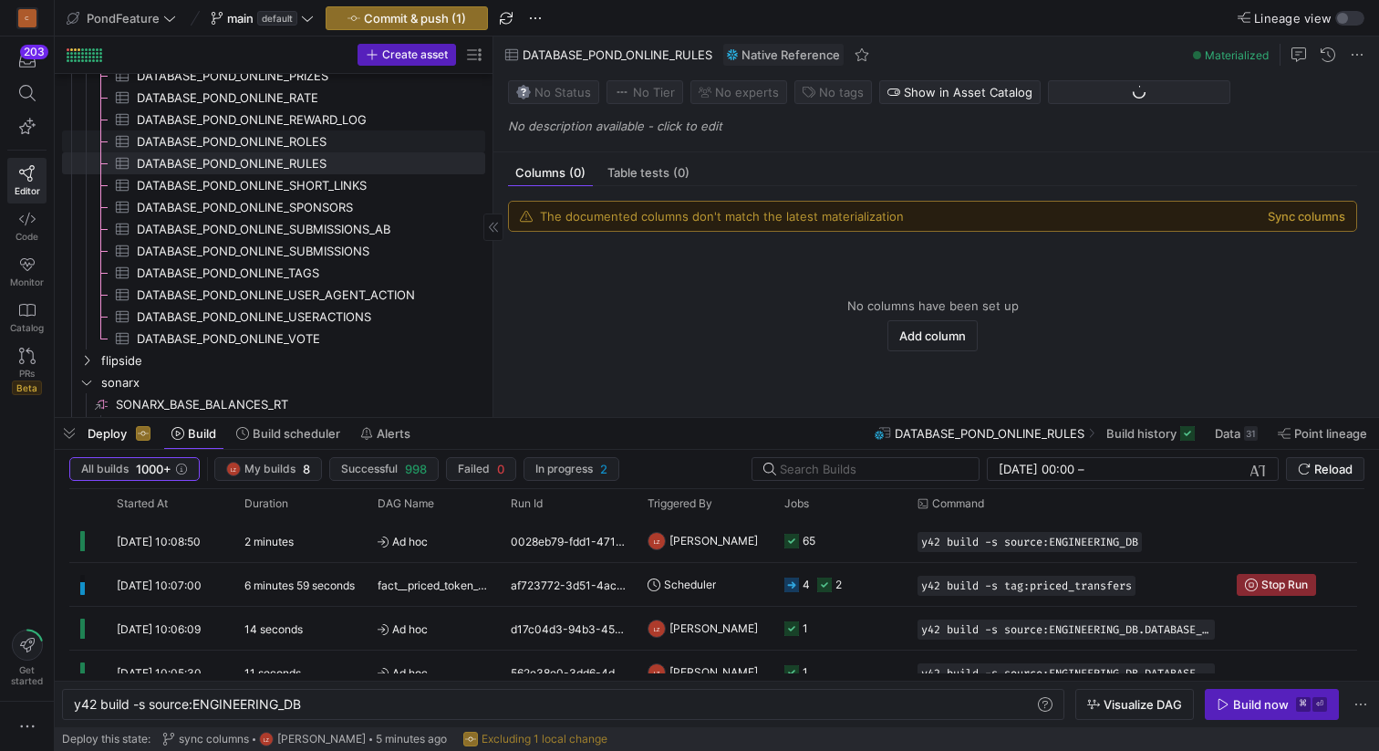
click at [339, 145] on span "DATABASE_POND_ONLINE_ROLES​​​​​​​​​" at bounding box center [300, 141] width 327 height 21
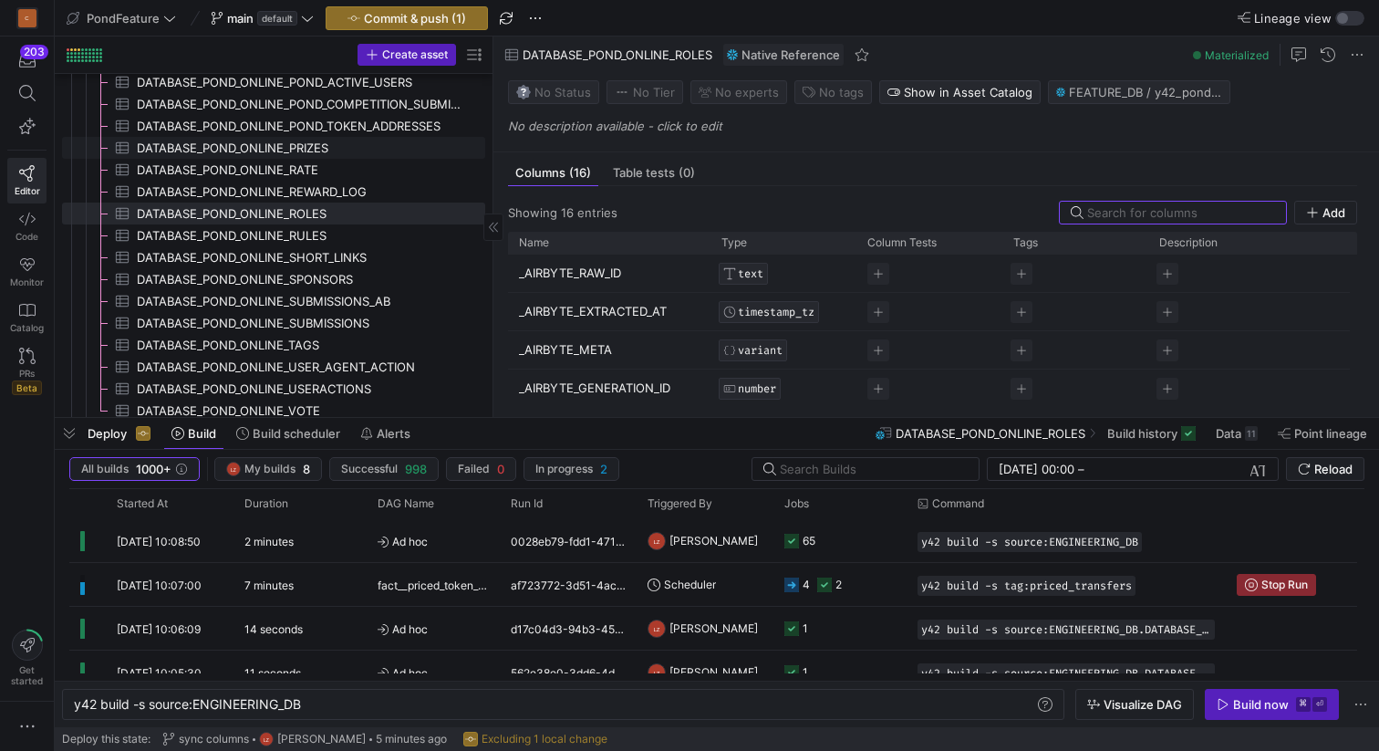
scroll to position [1271, 0]
click at [330, 151] on span "DATABASE_POND_ONLINE_PRIZES​​​​​​​​​" at bounding box center [300, 150] width 327 height 21
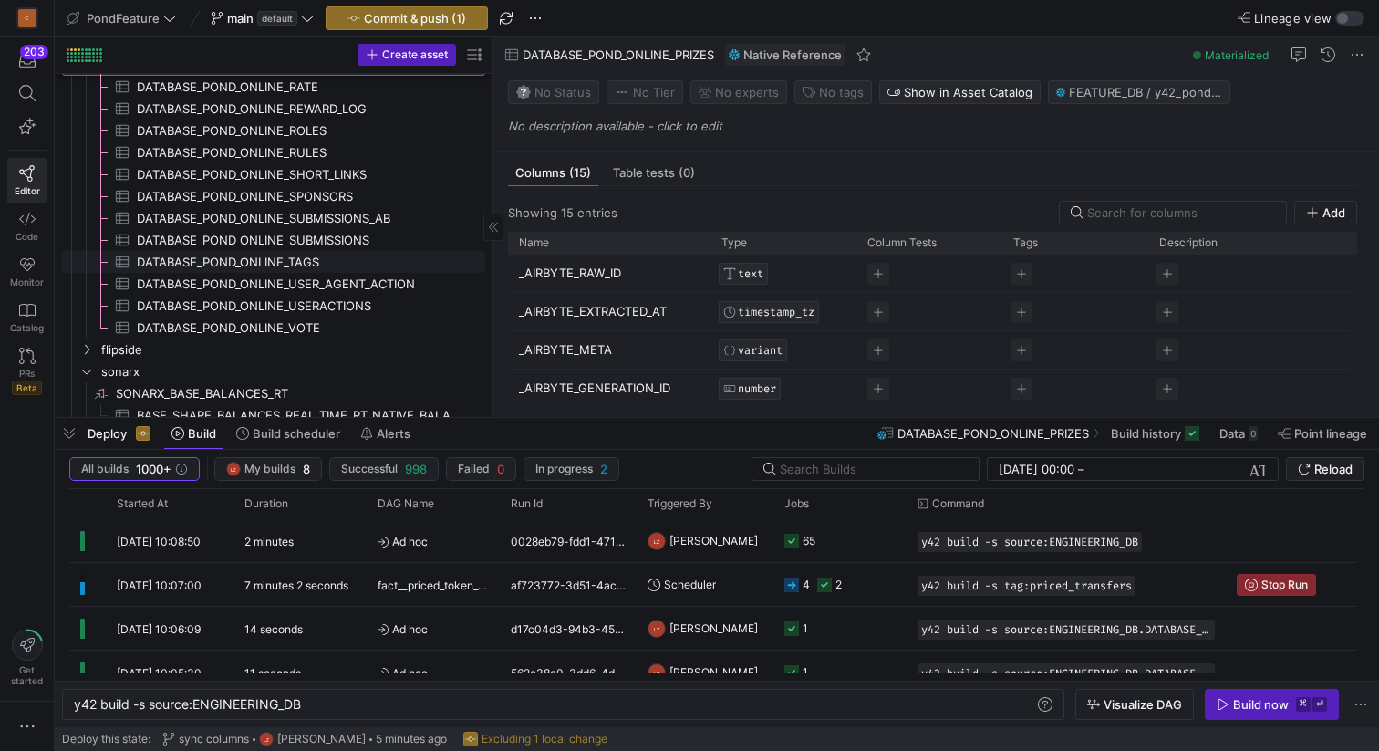
scroll to position [1360, 0]
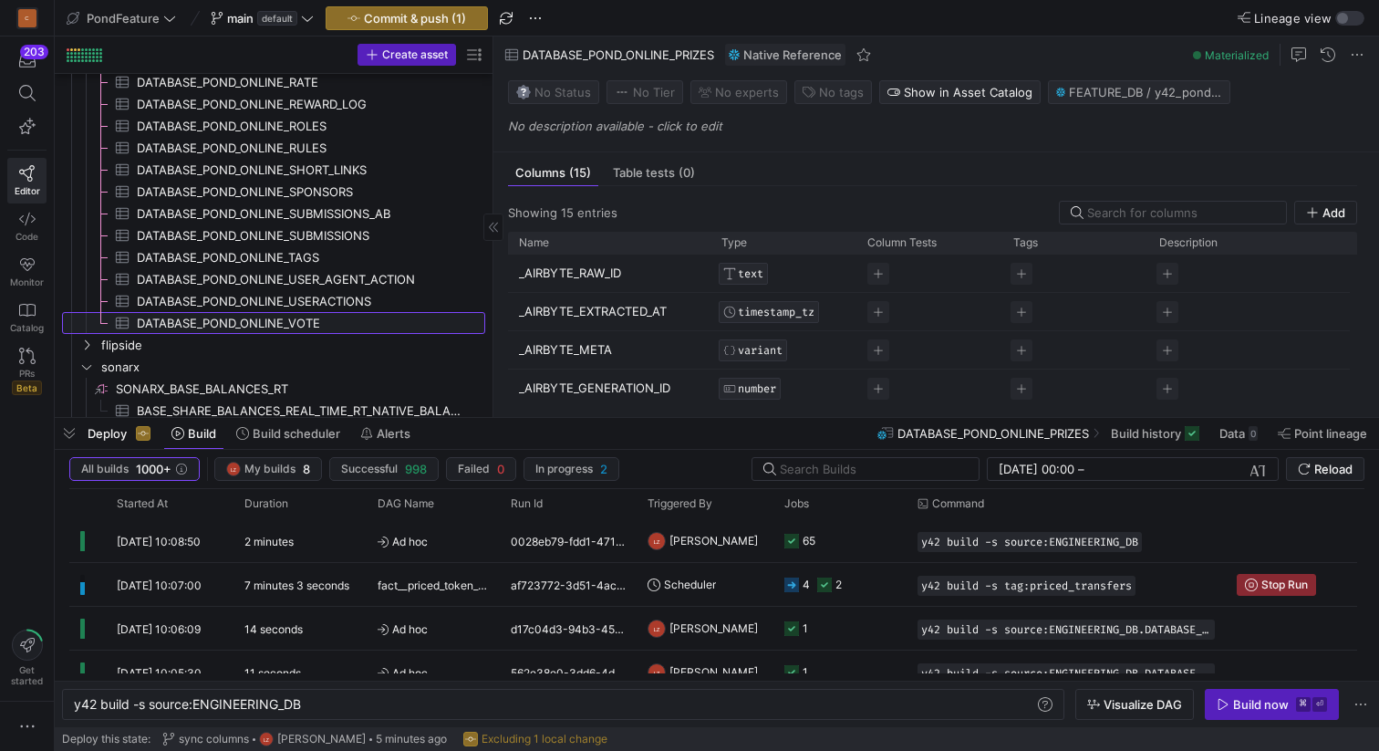
click at [321, 321] on span "DATABASE_POND_ONLINE_VOTE​​​​​​​​​" at bounding box center [300, 323] width 327 height 21
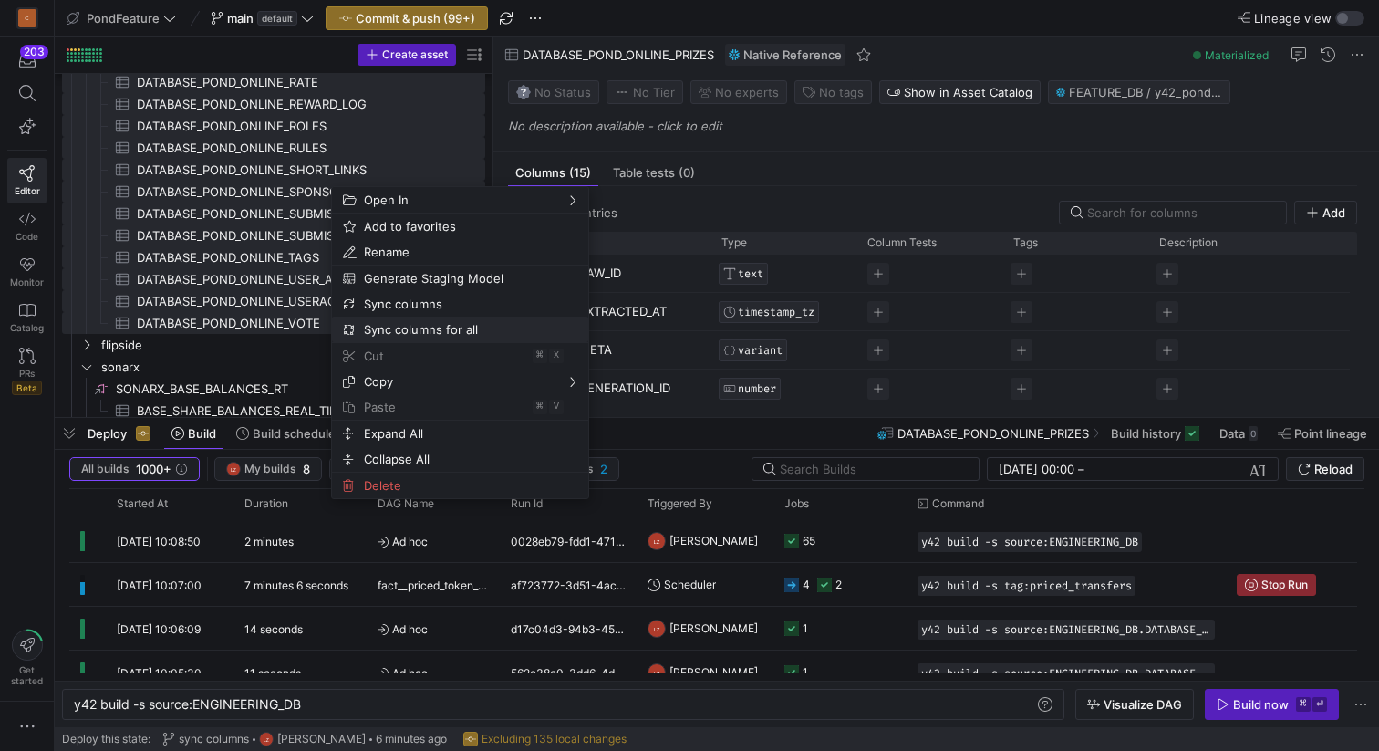
click at [410, 327] on span "Sync columns for all" at bounding box center [445, 330] width 176 height 26
click at [410, 327] on span "DATABASE_POND_ONLINE_VOTE​​​​​​​​​" at bounding box center [300, 323] width 327 height 21
click at [389, 327] on span "DATABASE_POND_ONLINE_VOTE​​​​​​​​​" at bounding box center [300, 323] width 327 height 21
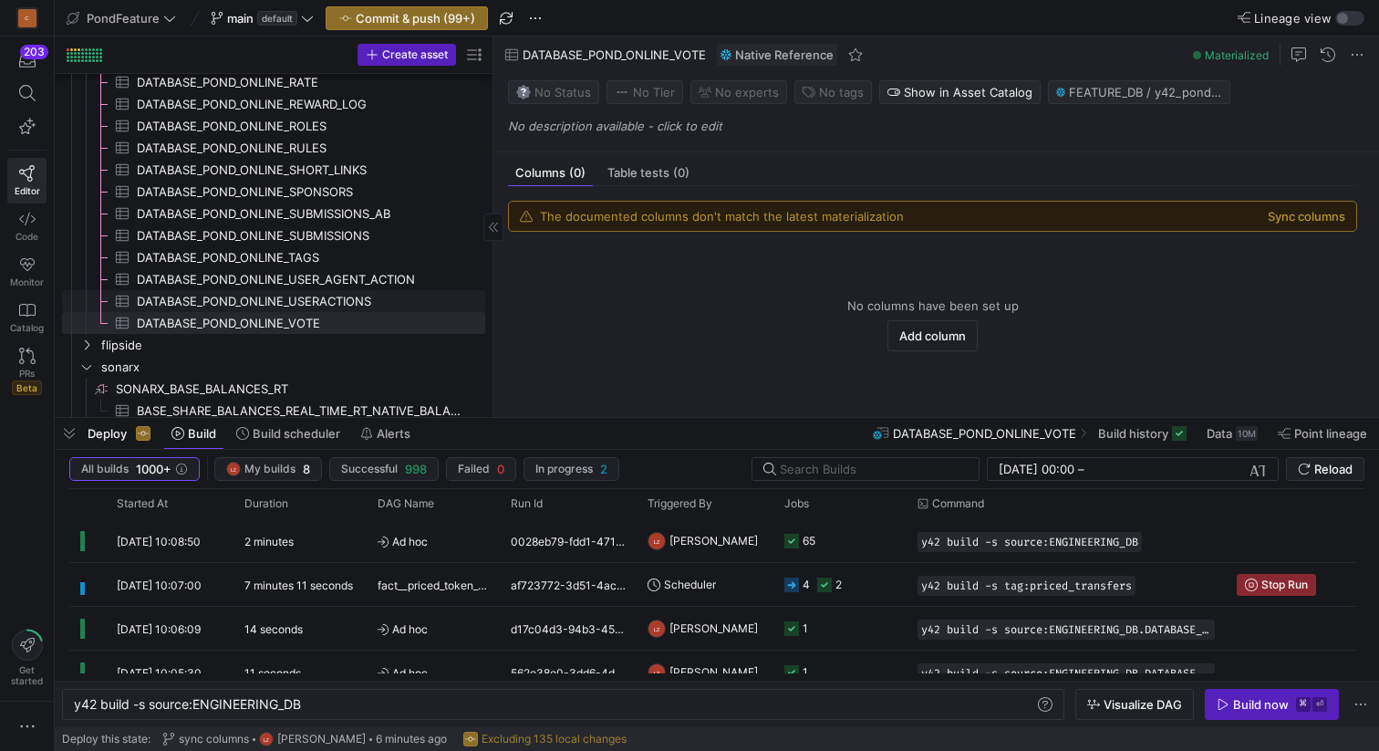
click at [348, 301] on span "DATABASE_POND_ONLINE_USERACTIONS​​​​​​​​​" at bounding box center [300, 301] width 327 height 21
click at [359, 281] on span "DATABASE_POND_ONLINE_USER_AGENT_ACTION​​​​​​​​​" at bounding box center [300, 279] width 327 height 21
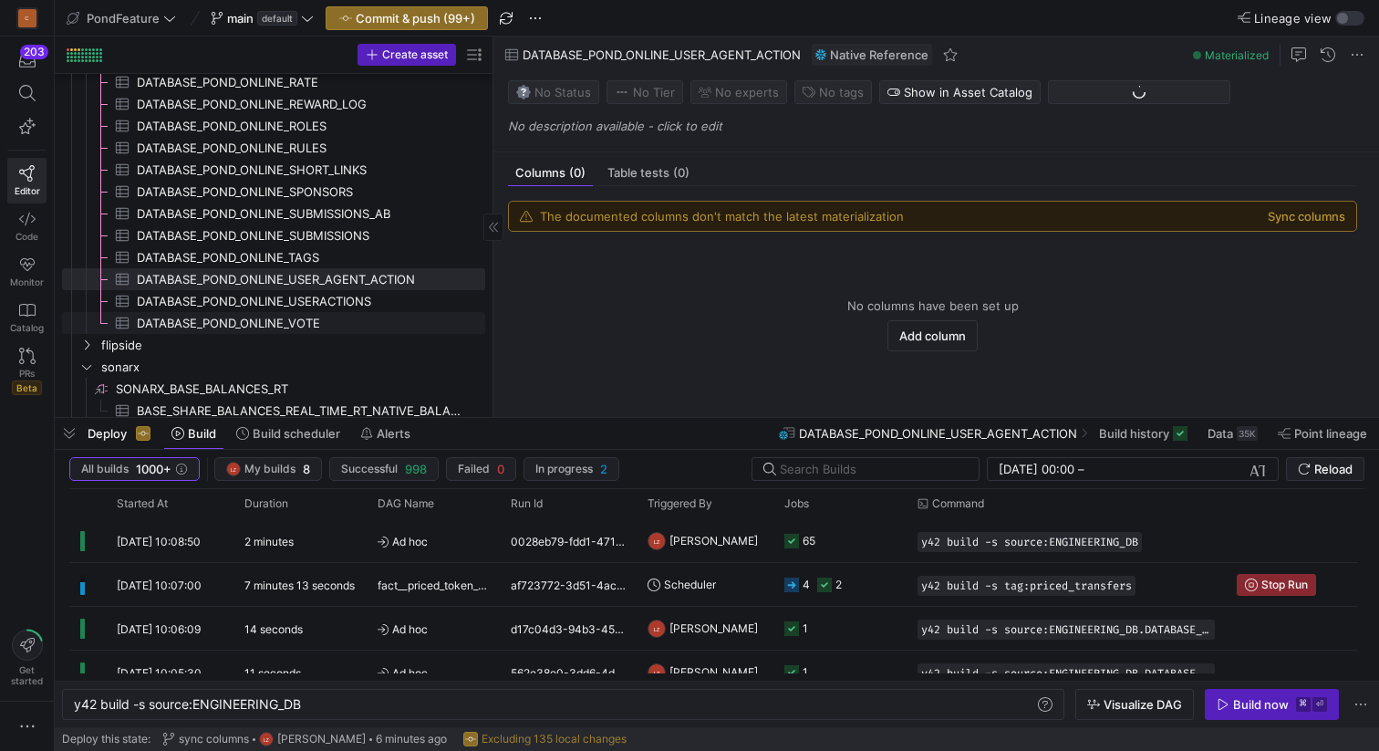
click at [335, 327] on span "DATABASE_POND_ONLINE_VOTE​​​​​​​​​" at bounding box center [300, 323] width 327 height 21
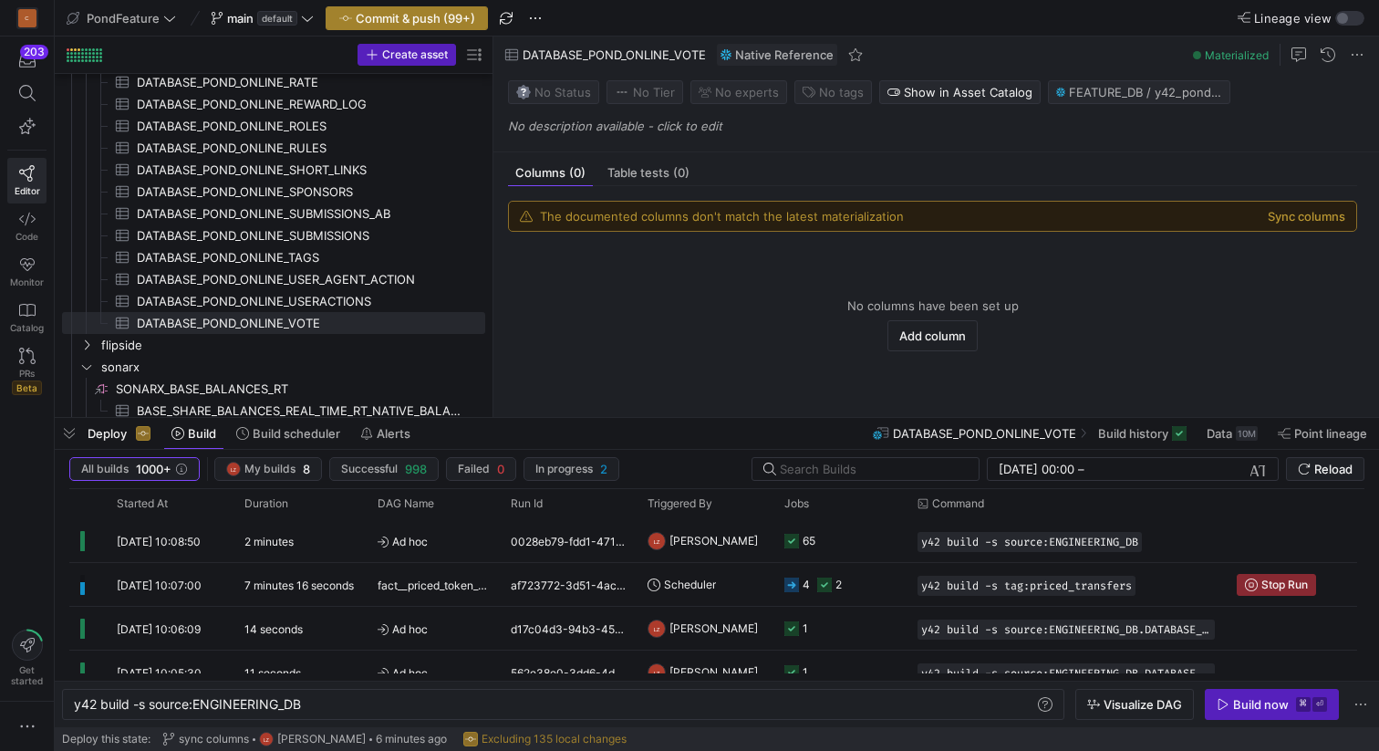
click at [391, 11] on span "Commit & push (99+)" at bounding box center [415, 18] width 119 height 15
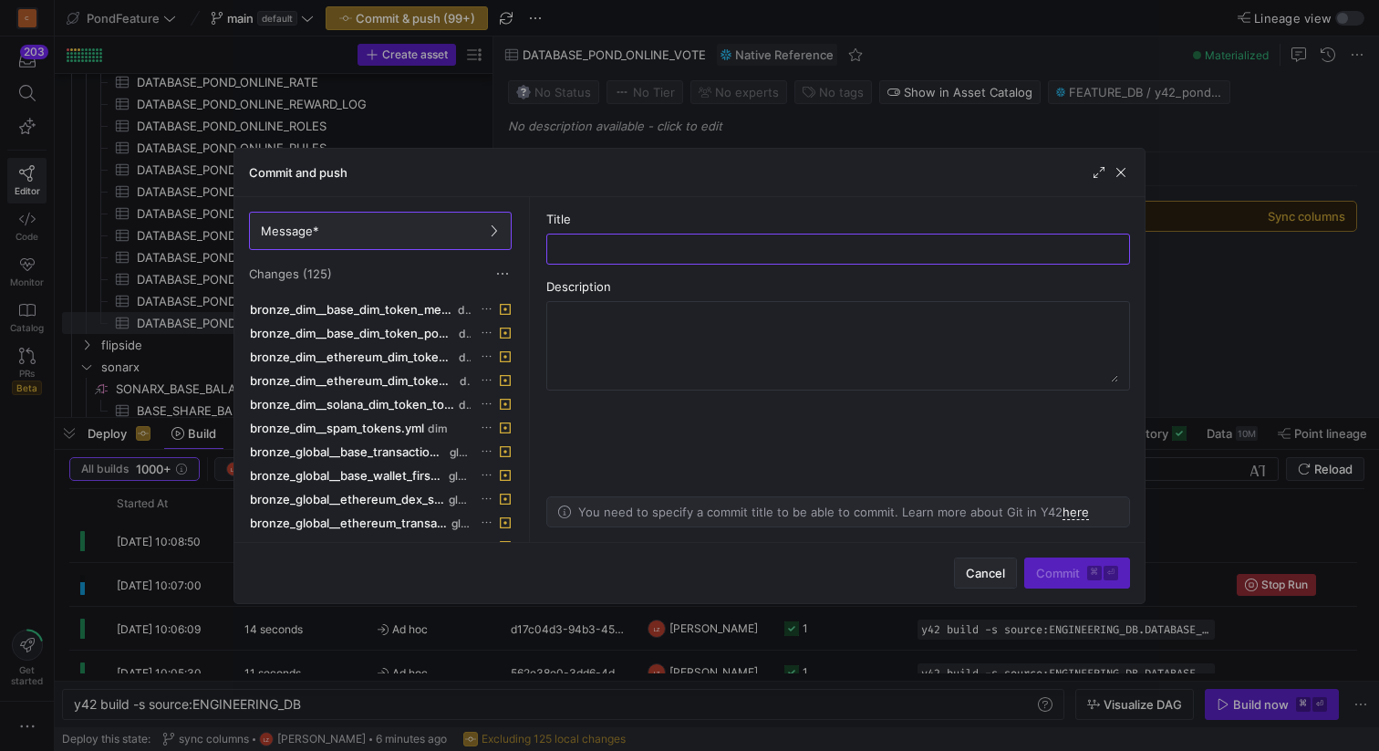
click at [966, 572] on span "Cancel" at bounding box center [985, 573] width 39 height 15
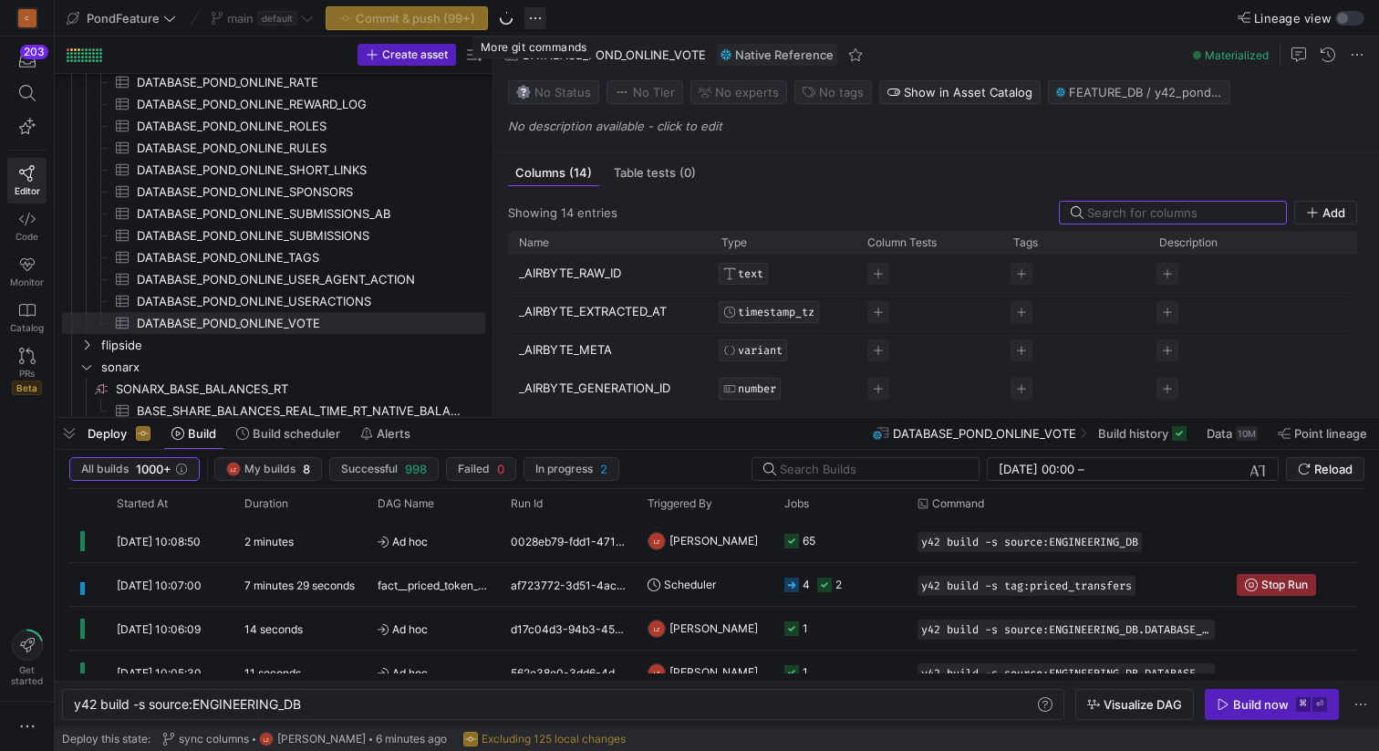
click at [538, 16] on span "button" at bounding box center [536, 18] width 22 height 22
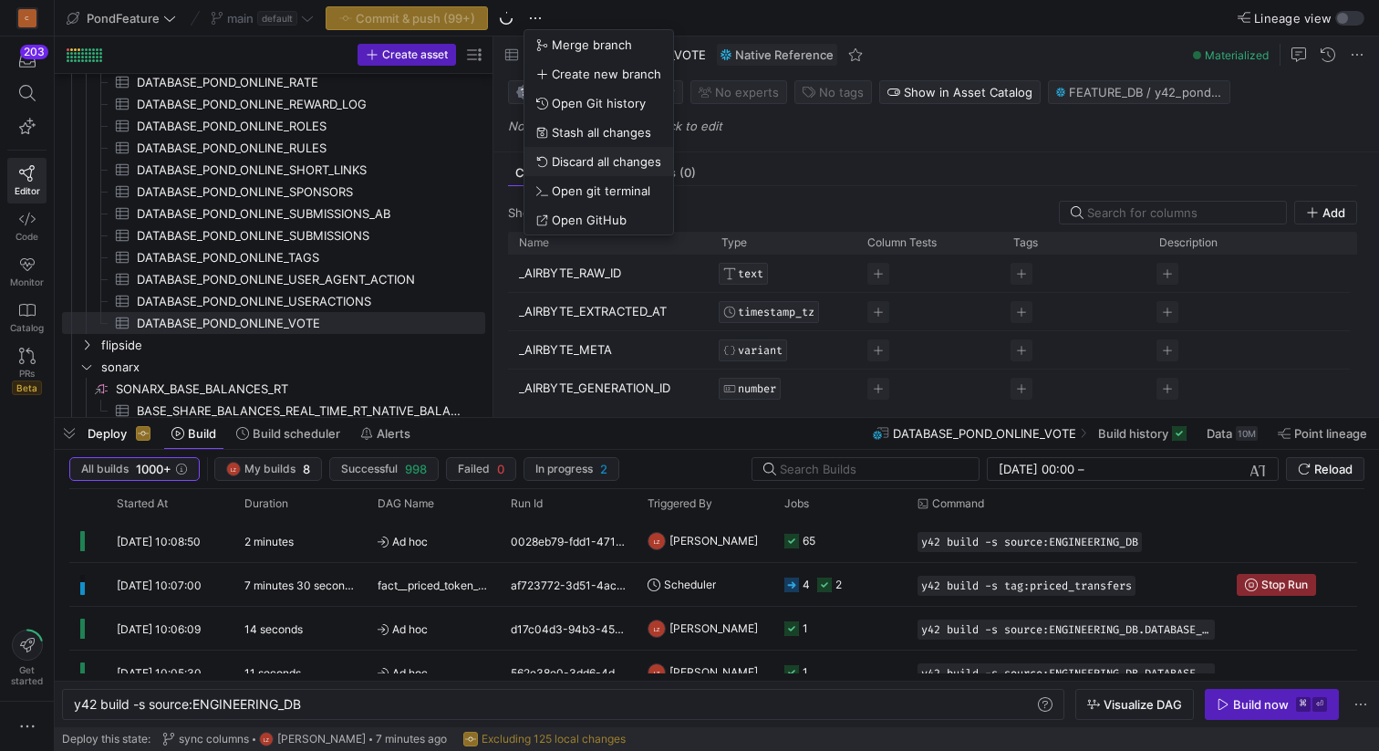
click at [591, 168] on button "Discard all changes" at bounding box center [599, 161] width 149 height 29
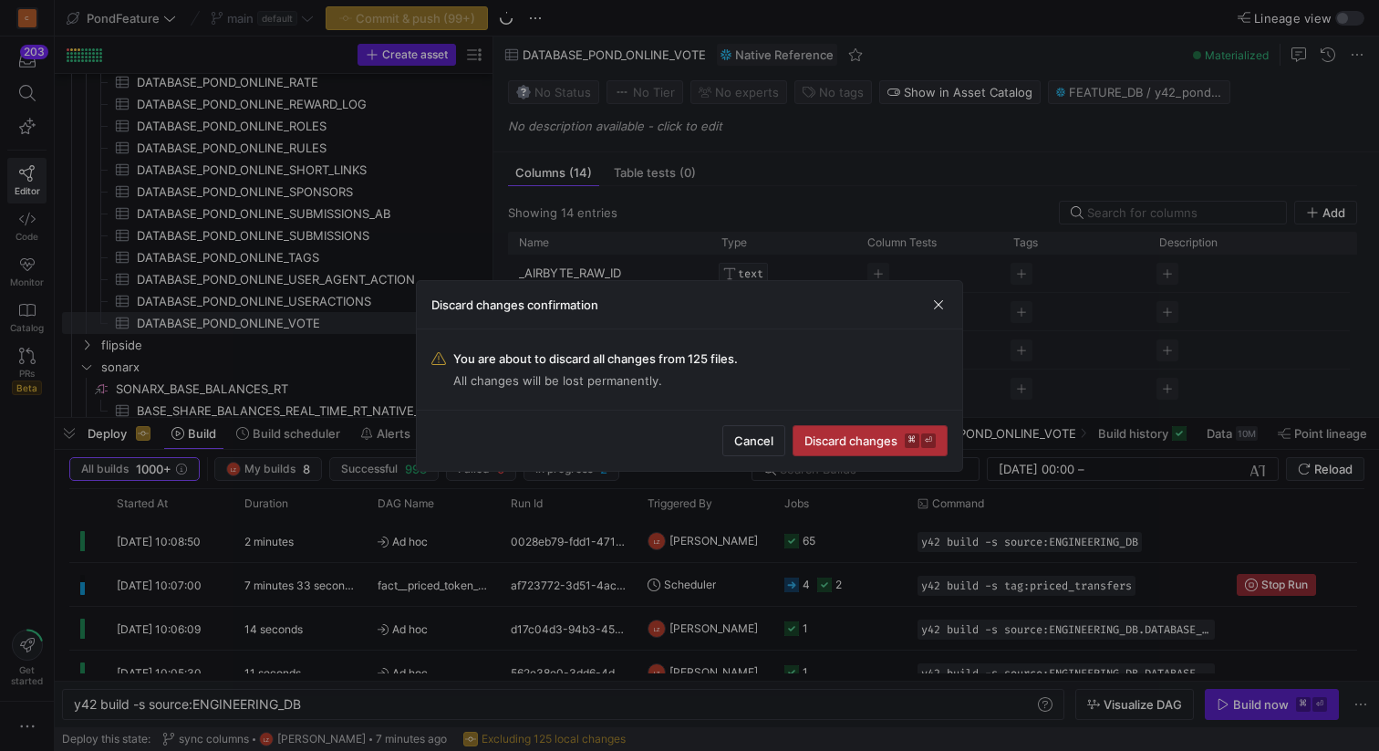
click at [822, 444] on span "Discard changes ⌘ ⏎" at bounding box center [870, 440] width 131 height 15
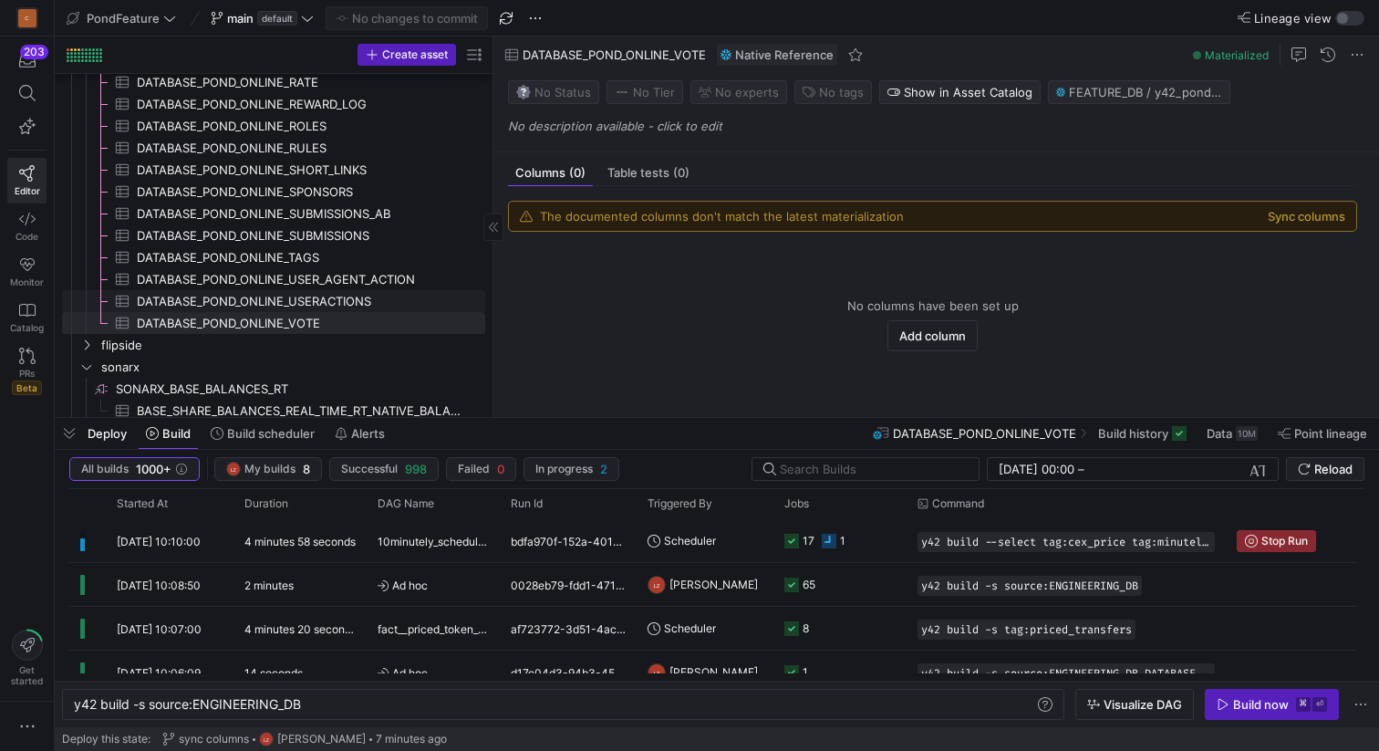
click at [299, 311] on link "DATABASE_POND_ONLINE_USERACTIONS​​​​​​​​​" at bounding box center [273, 301] width 423 height 22
click at [298, 325] on span "DATABASE_POND_ONLINE_VOTE​​​​​​​​​" at bounding box center [300, 323] width 327 height 21
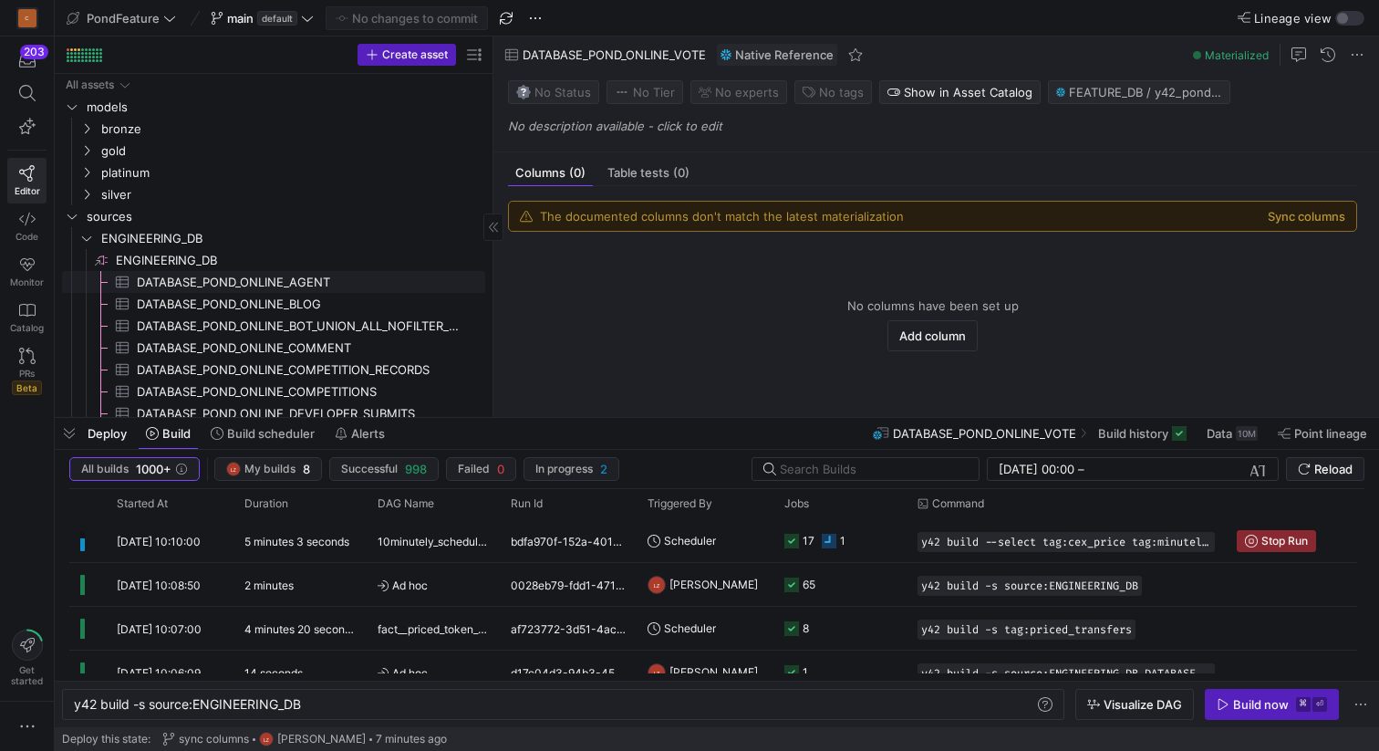
click at [287, 282] on span "DATABASE_POND_ONLINE_AGENT​​​​​​​​​" at bounding box center [300, 282] width 327 height 21
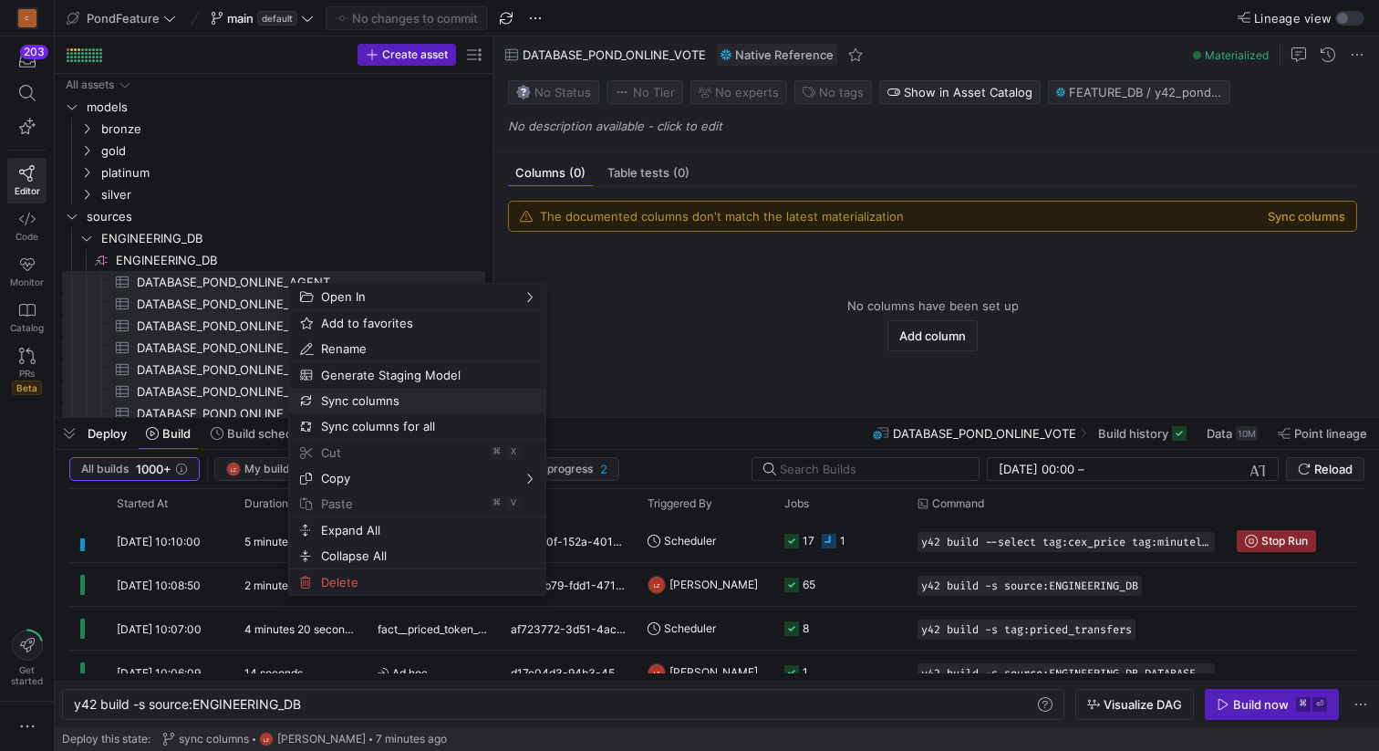
click at [361, 400] on span "Sync columns" at bounding box center [402, 401] width 176 height 26
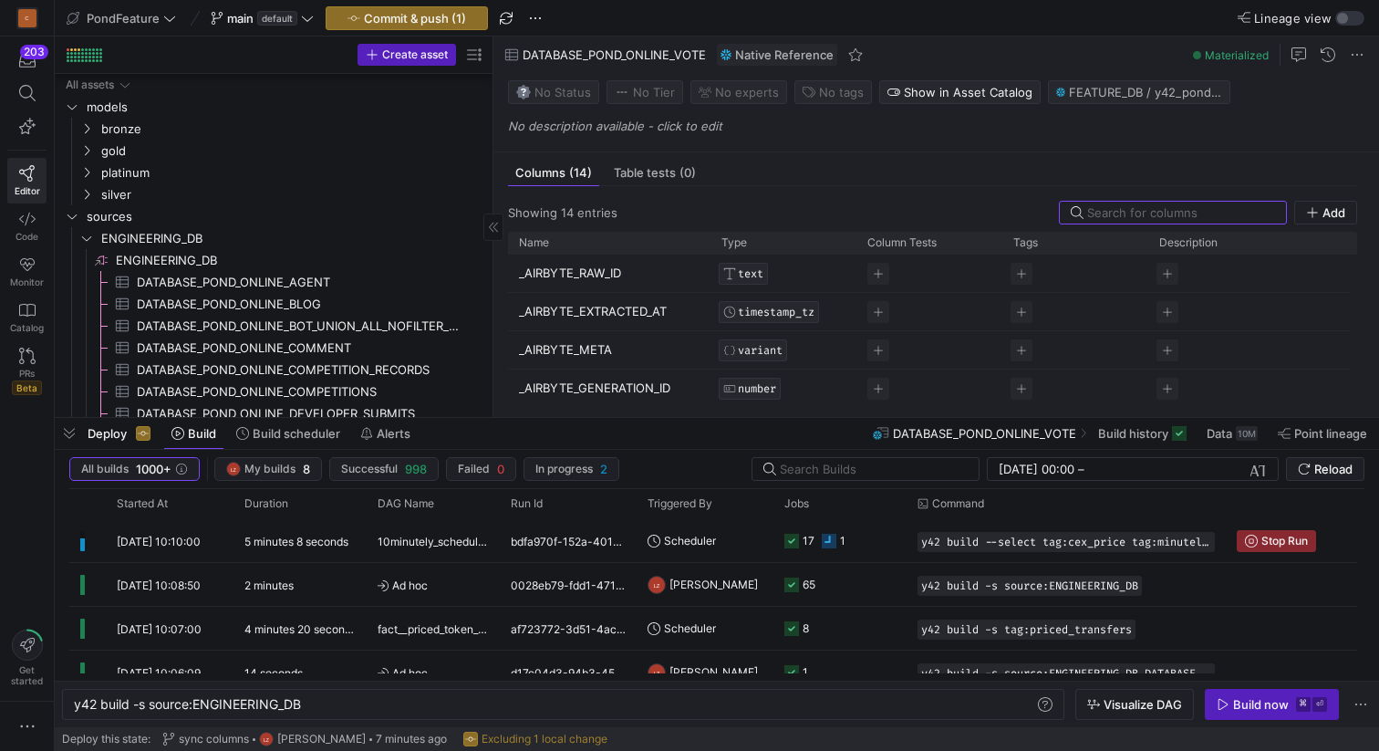
scroll to position [364, 0]
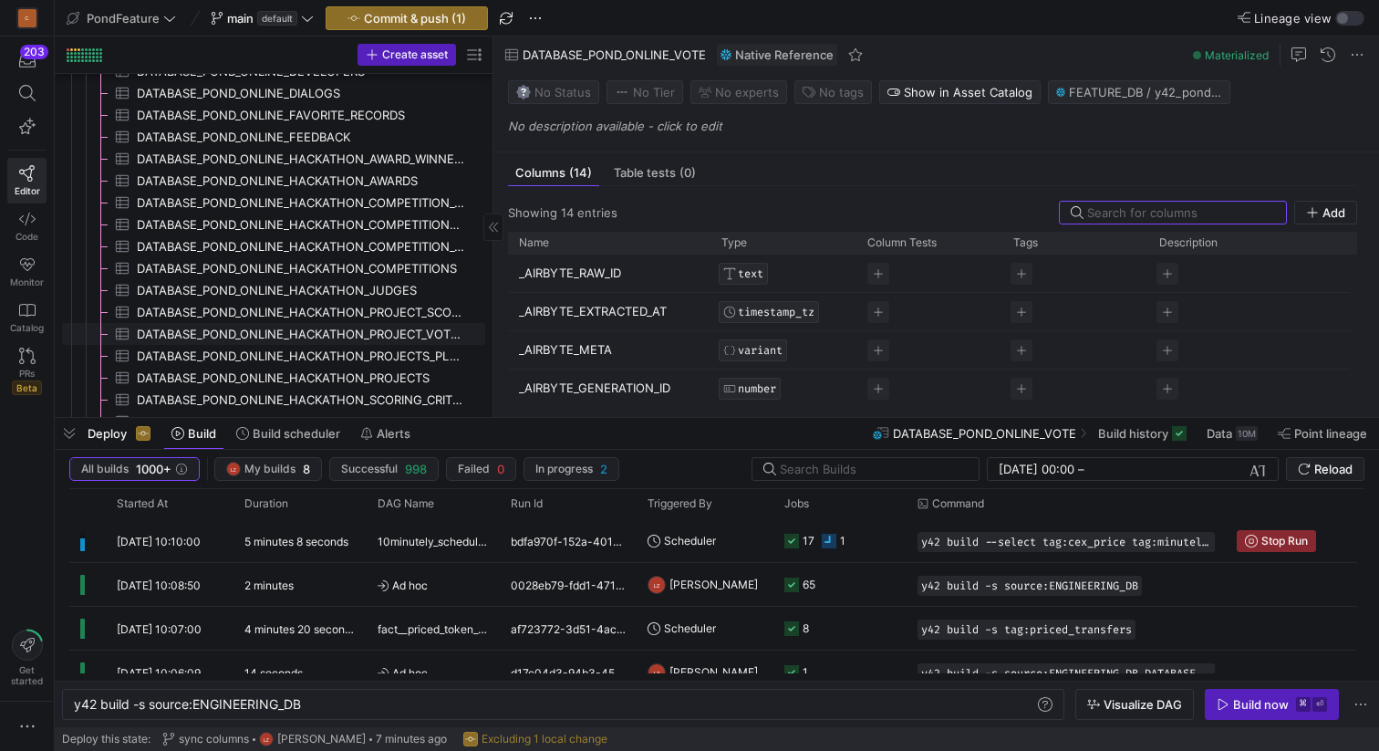
click at [334, 334] on span "DATABASE_POND_ONLINE_HACKATHON_PROJECT_VOTES​​​​​​​​​" at bounding box center [300, 334] width 327 height 21
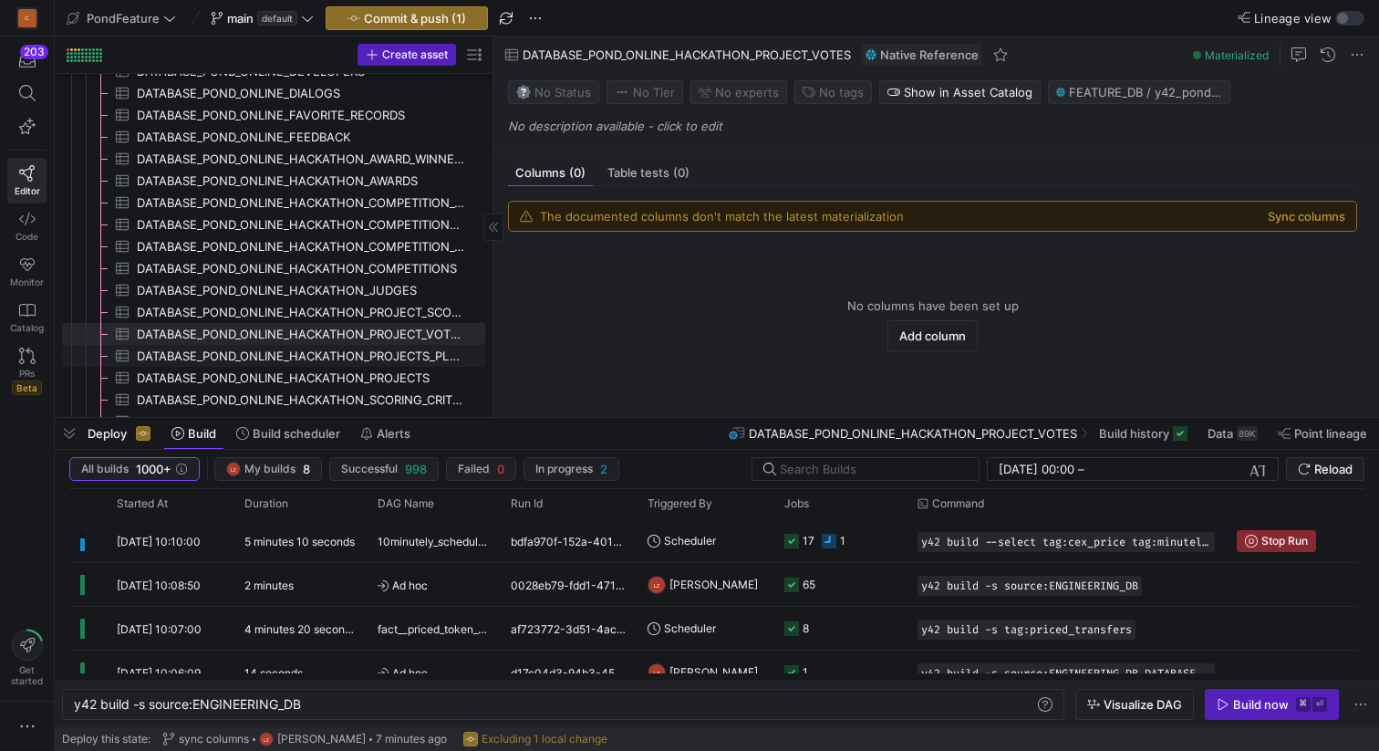
click at [338, 358] on span "DATABASE_POND_ONLINE_HACKATHON_PROJECTS_PLAN​​​​​​​​​" at bounding box center [300, 356] width 327 height 21
click at [338, 302] on span "DATABASE_POND_ONLINE_HACKATHON_PROJECT_SCORES​​​​​​​​​" at bounding box center [300, 312] width 327 height 21
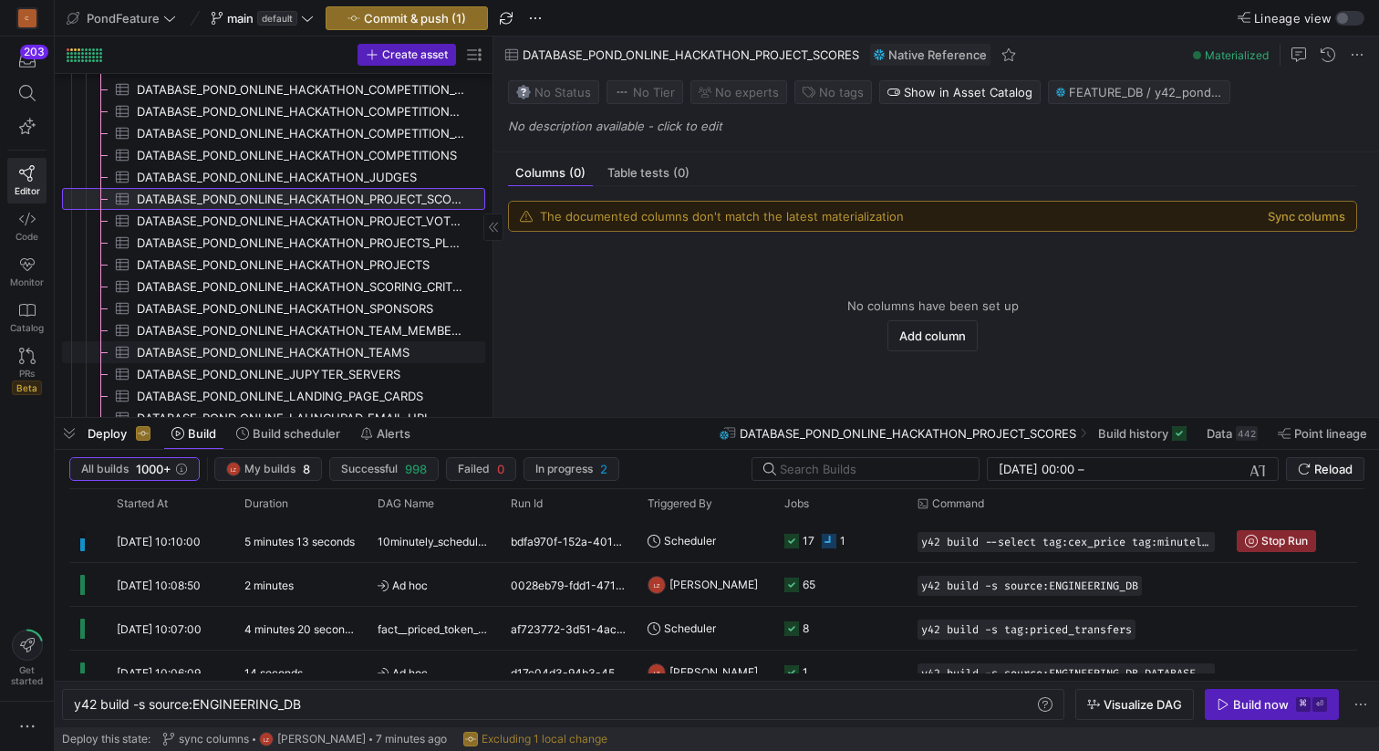
scroll to position [504, 0]
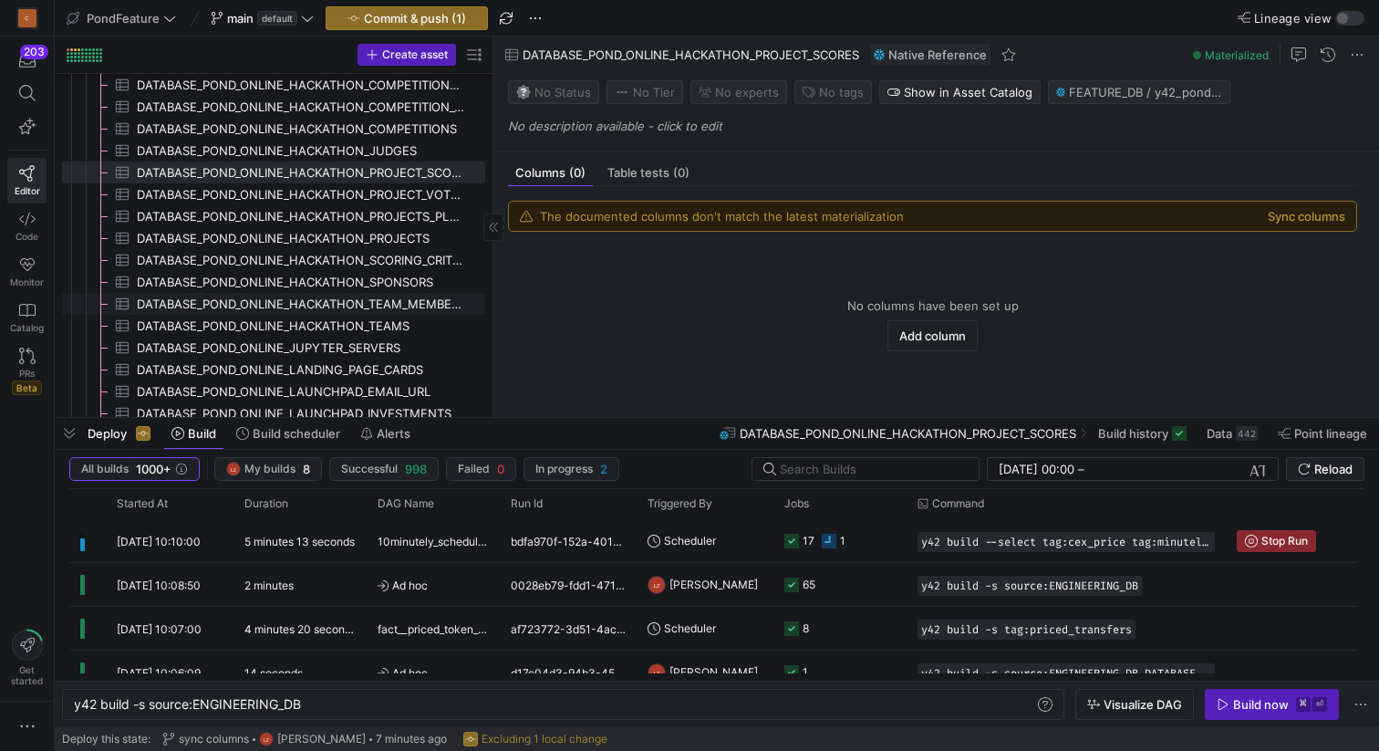
click at [340, 298] on span "DATABASE_POND_ONLINE_HACKATHON_TEAM_MEMBERS​​​​​​​​​" at bounding box center [300, 304] width 327 height 21
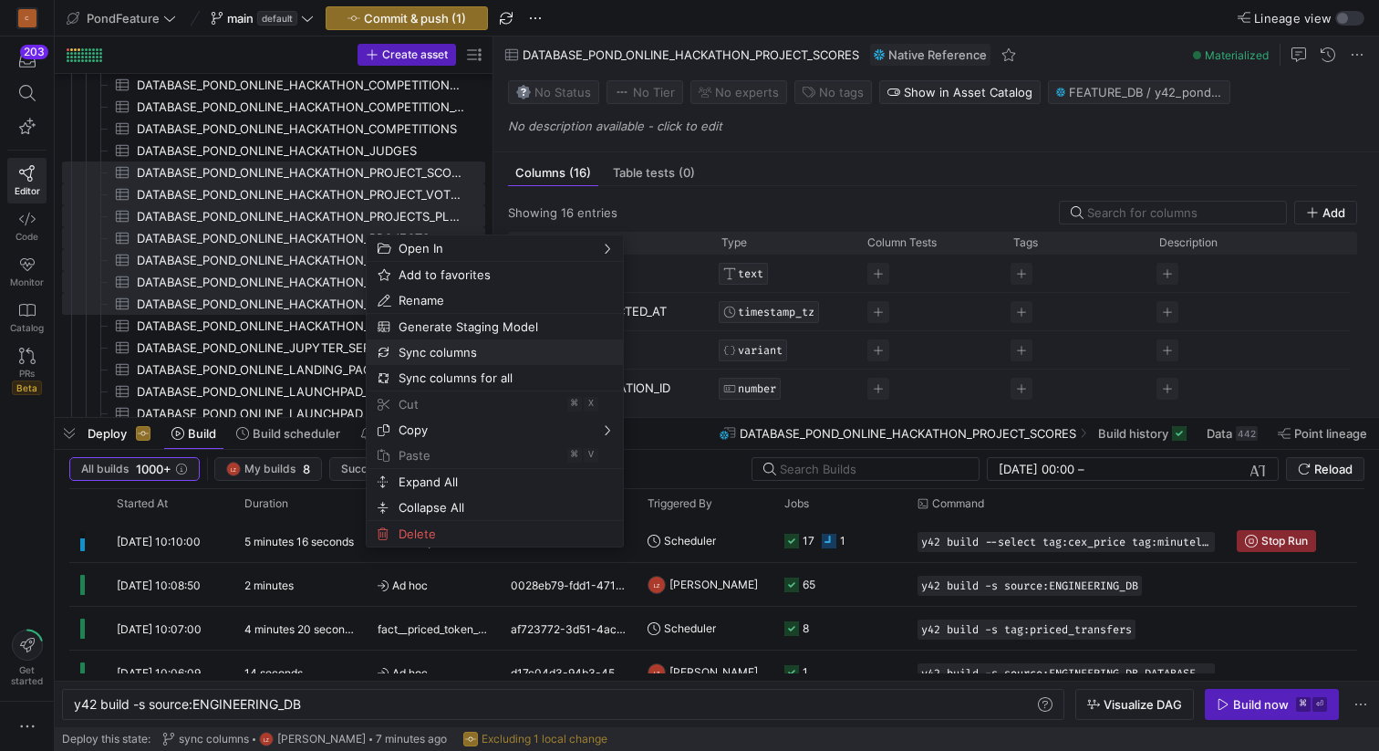
click at [440, 352] on span "Sync columns" at bounding box center [479, 352] width 176 height 26
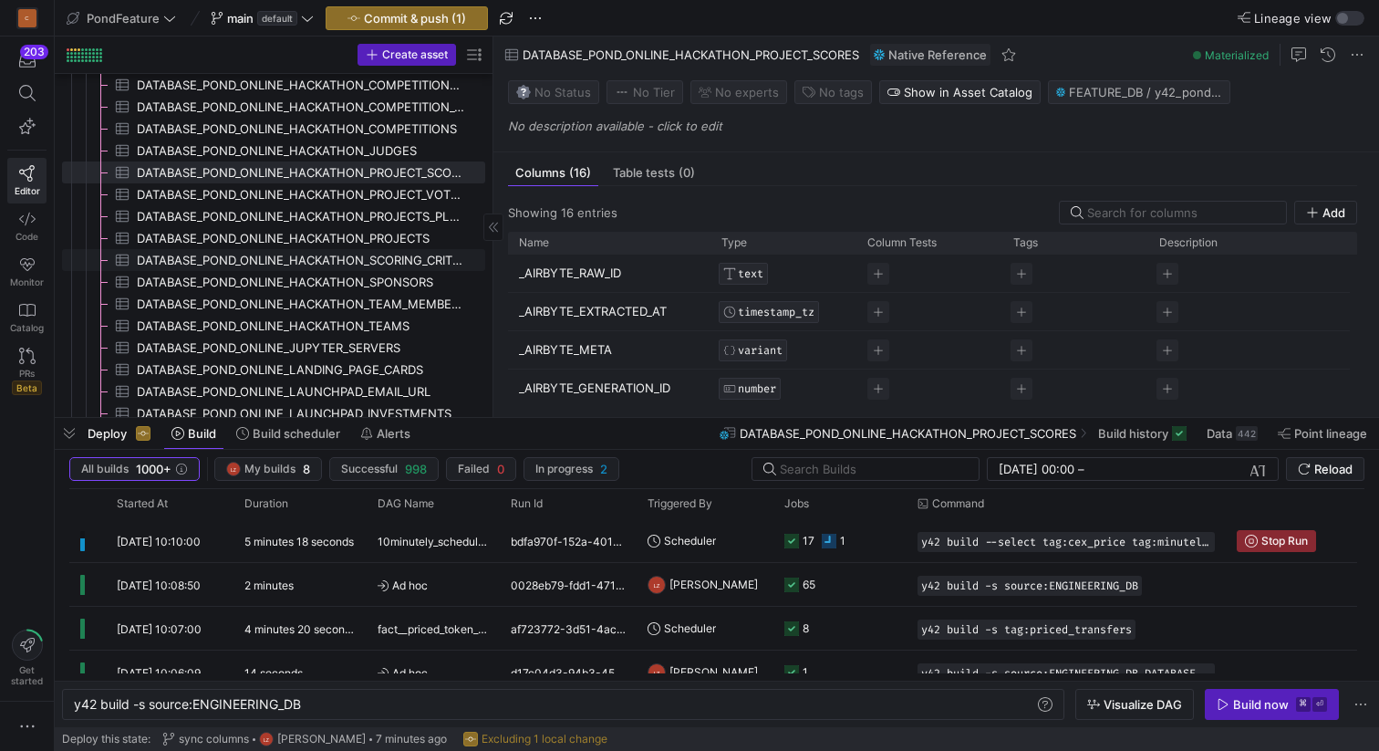
click at [386, 263] on span "DATABASE_POND_ONLINE_HACKATHON_SCORING_CRITERIA​​​​​​​​​" at bounding box center [300, 260] width 327 height 21
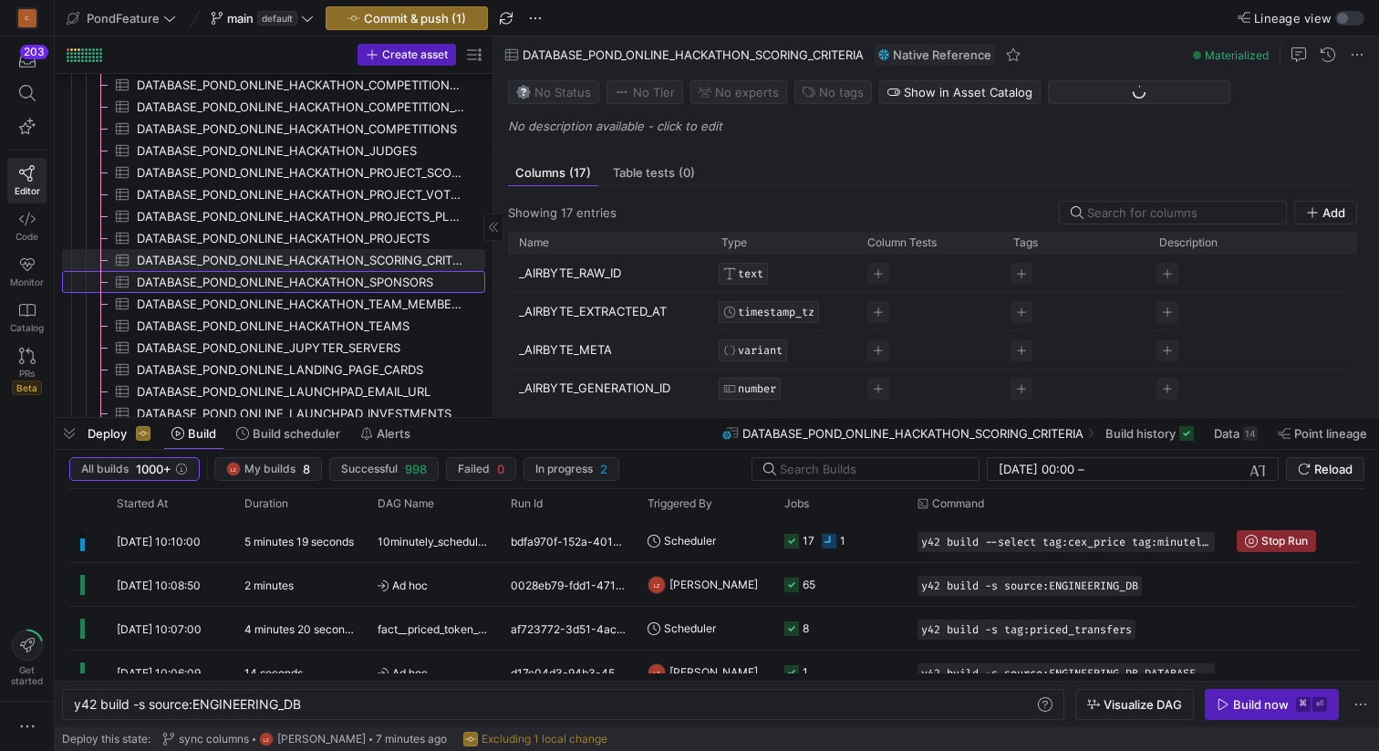
click at [386, 279] on span "DATABASE_POND_ONLINE_HACKATHON_SPONSORS​​​​​​​​​" at bounding box center [300, 282] width 327 height 21
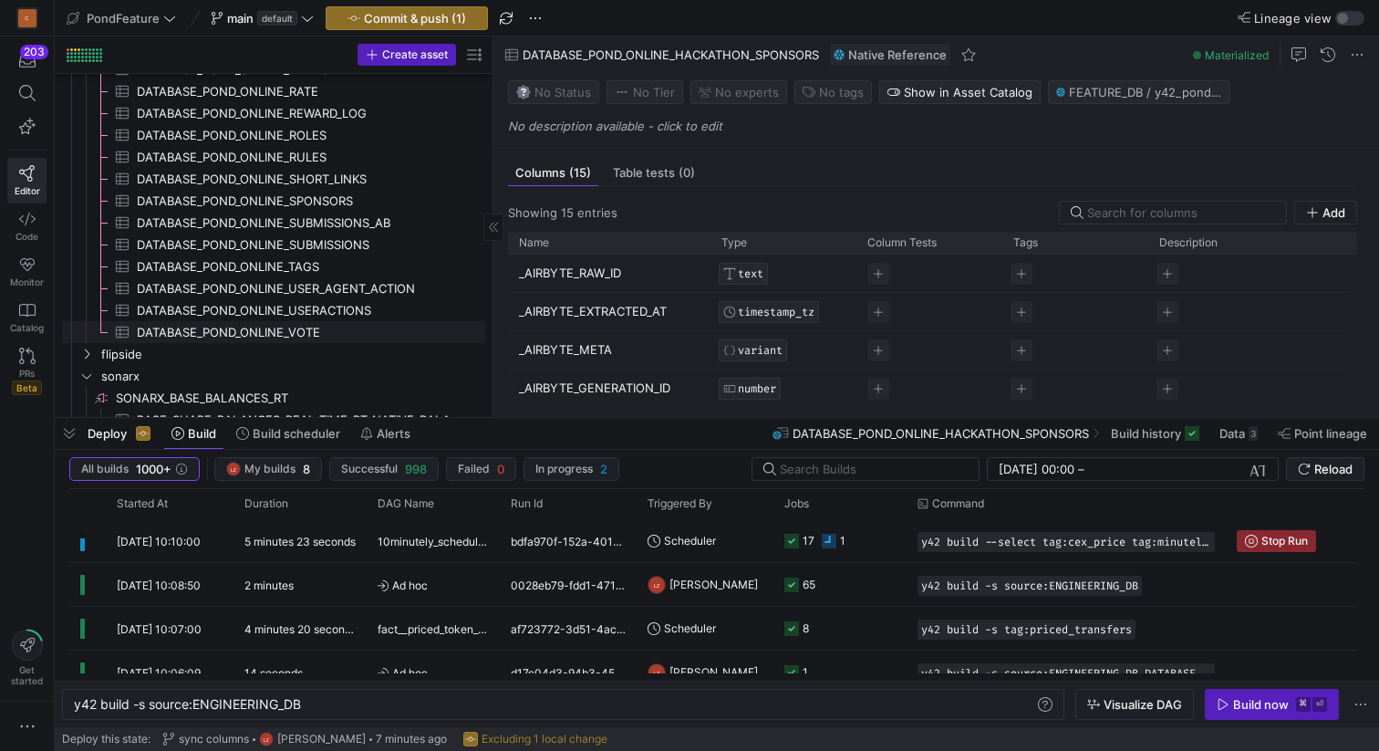
click at [314, 336] on span "DATABASE_POND_ONLINE_VOTE​​​​​​​​​" at bounding box center [300, 332] width 327 height 21
click at [327, 243] on span "DATABASE_POND_ONLINE_SUBMISSIONS​​​​​​​​​" at bounding box center [300, 244] width 327 height 21
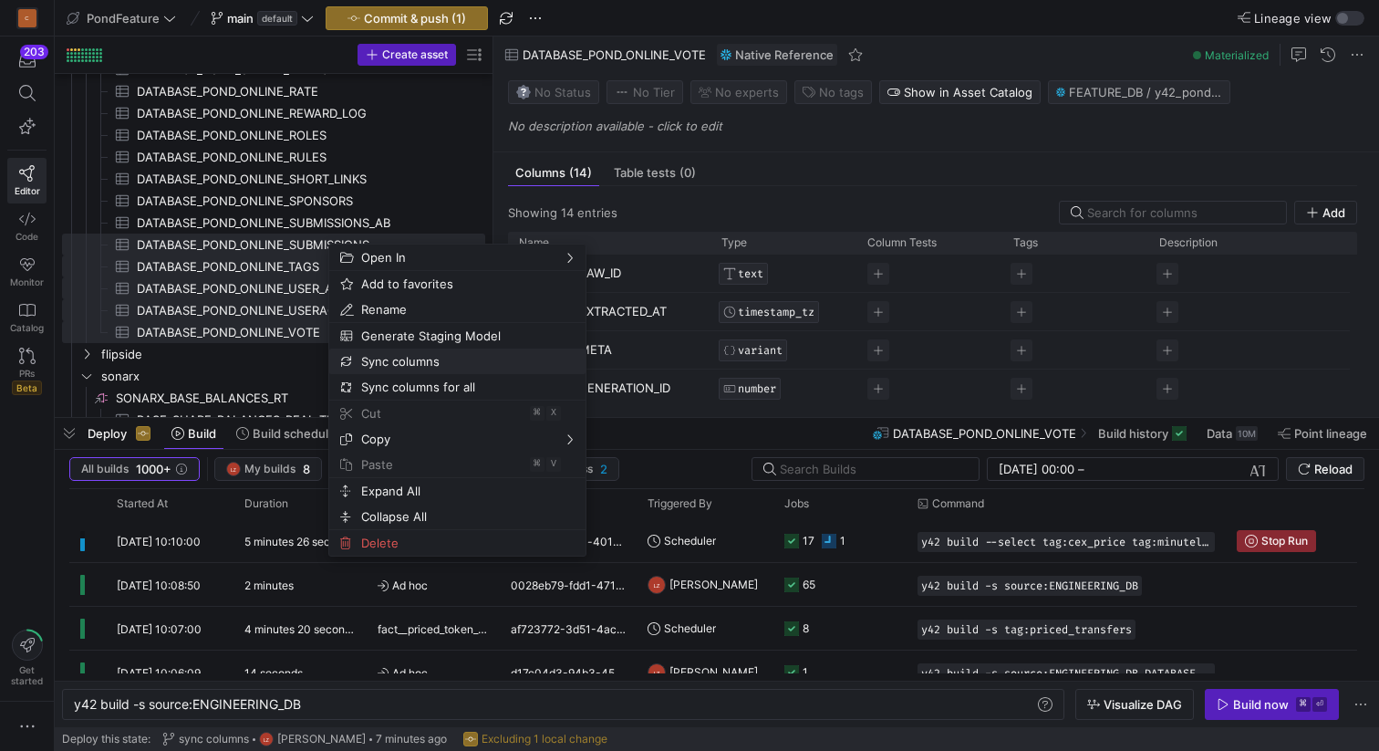
click at [389, 360] on span "Sync columns" at bounding box center [442, 361] width 176 height 26
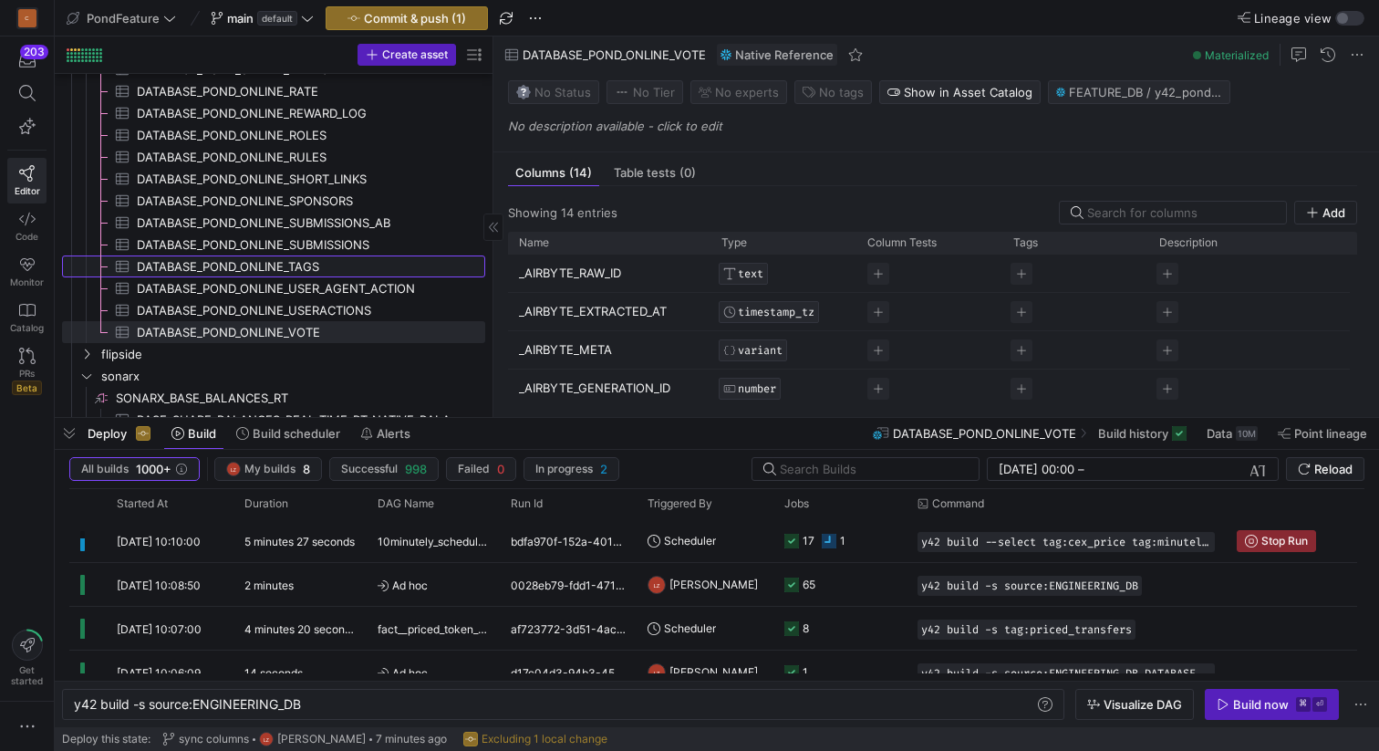
click at [343, 272] on span "DATABASE_POND_ONLINE_TAGS​​​​​​​​​" at bounding box center [300, 266] width 327 height 21
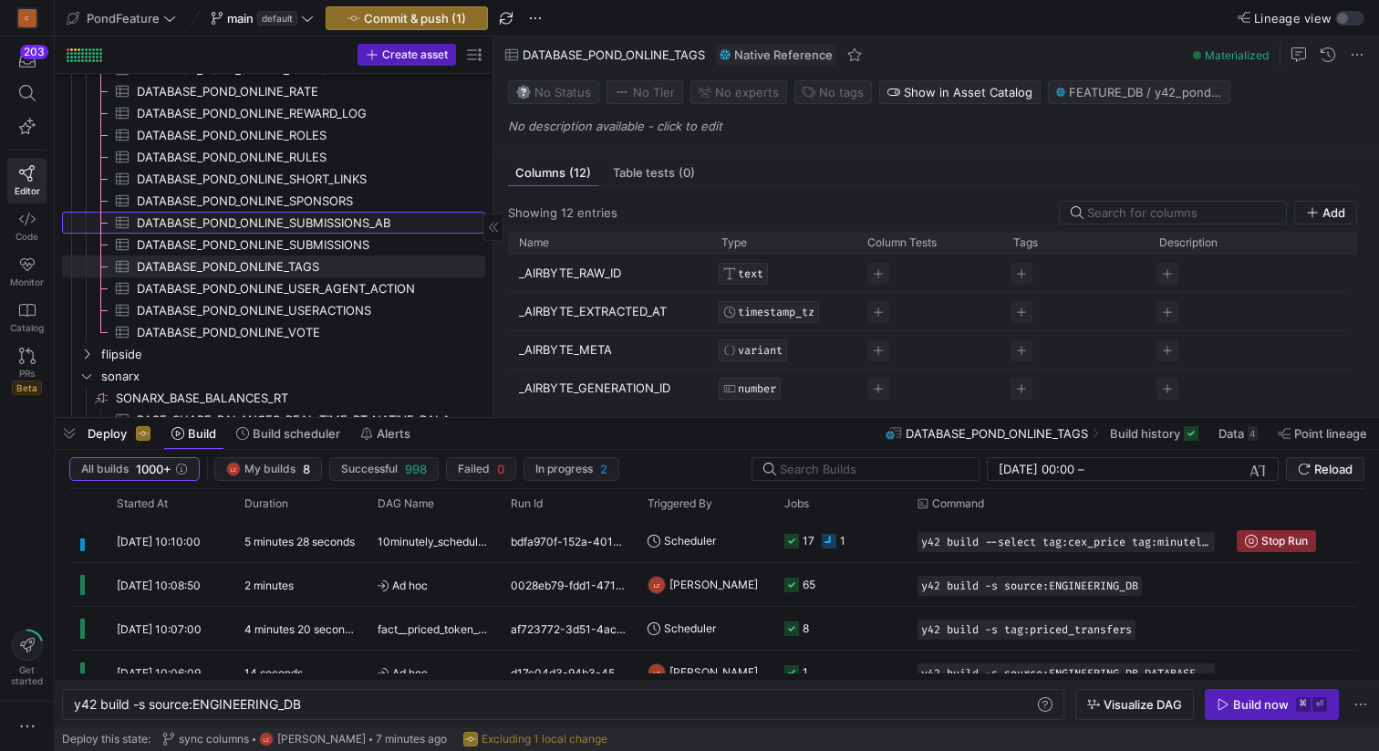
click at [336, 213] on span "DATABASE_POND_ONLINE_SUBMISSIONS_AB​​​​​​​​​" at bounding box center [300, 223] width 327 height 21
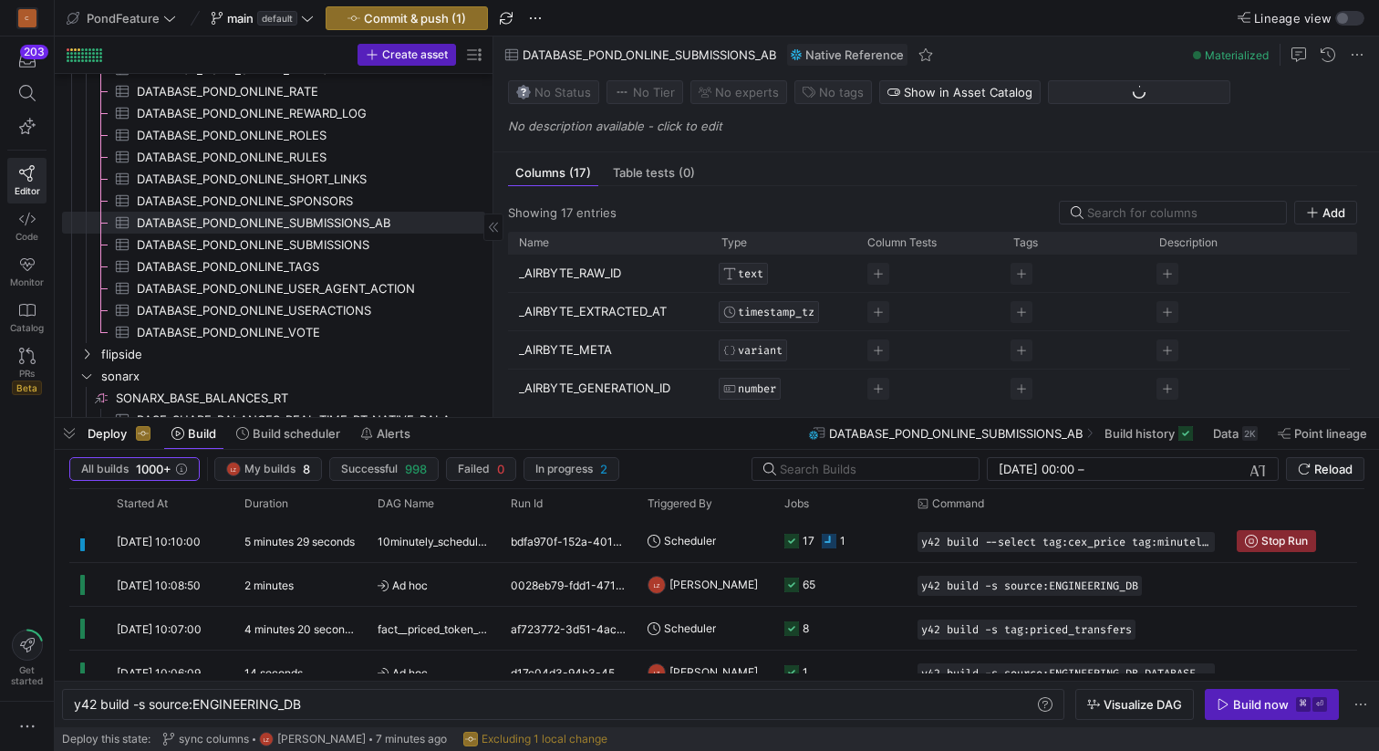
click at [328, 204] on span "DATABASE_POND_ONLINE_SPONSORS​​​​​​​​​" at bounding box center [300, 201] width 327 height 21
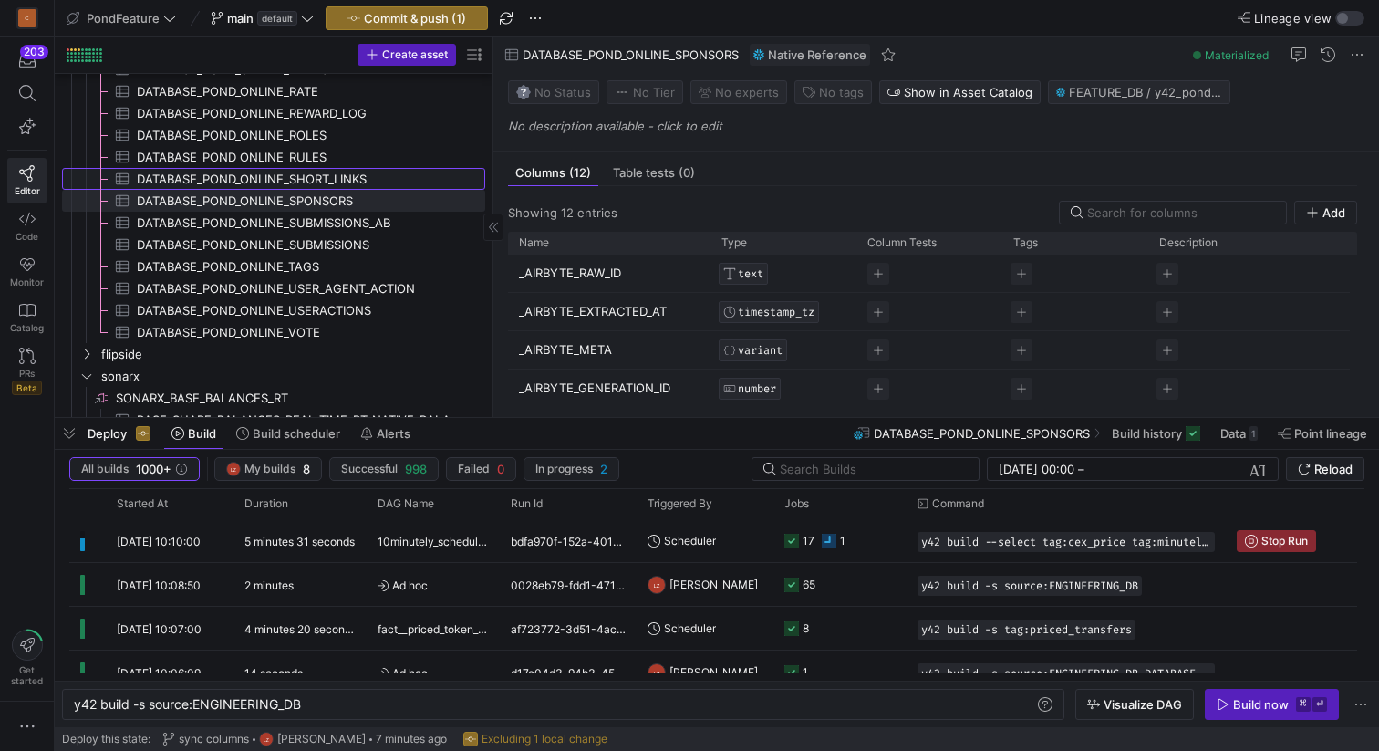
click at [320, 187] on span "DATABASE_POND_ONLINE_SHORT_LINKS​​​​​​​​​" at bounding box center [300, 179] width 327 height 21
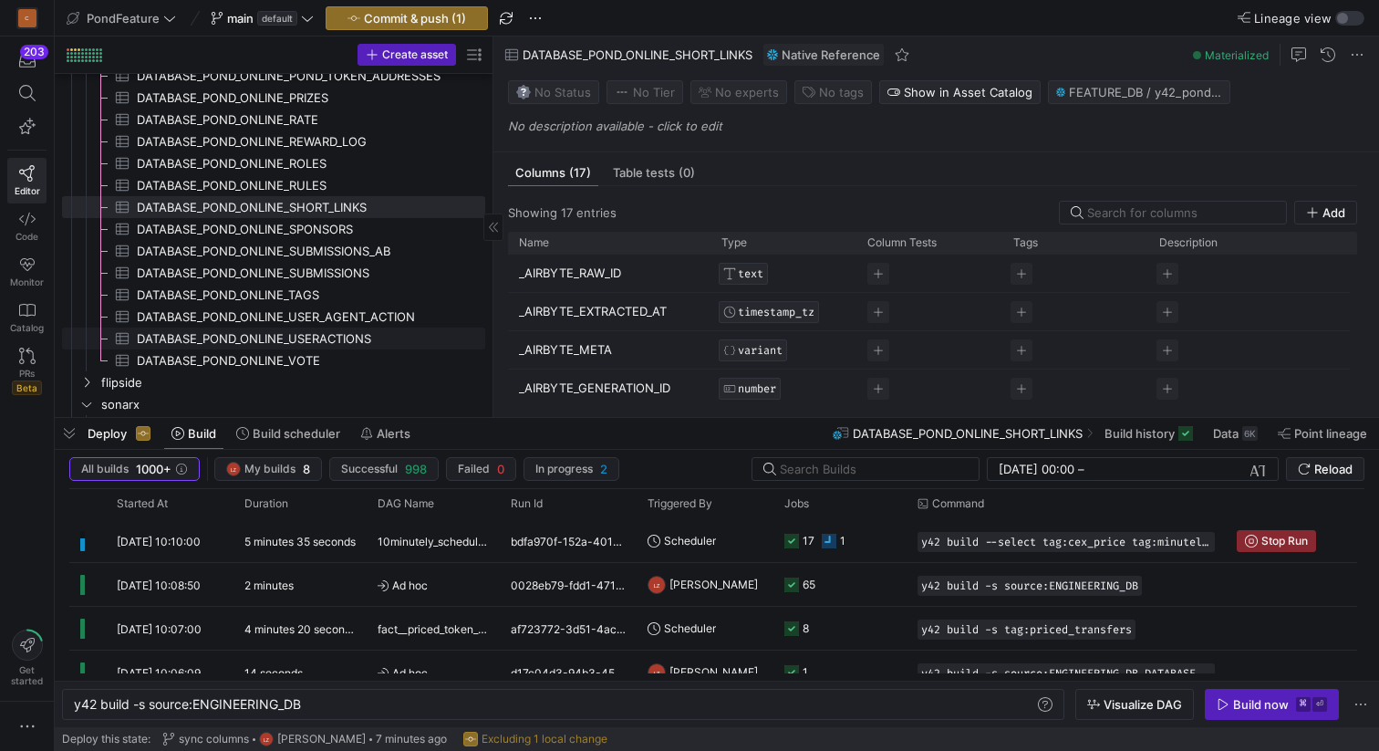
click at [309, 360] on span "DATABASE_POND_ONLINE_VOTE​​​​​​​​​" at bounding box center [300, 360] width 327 height 21
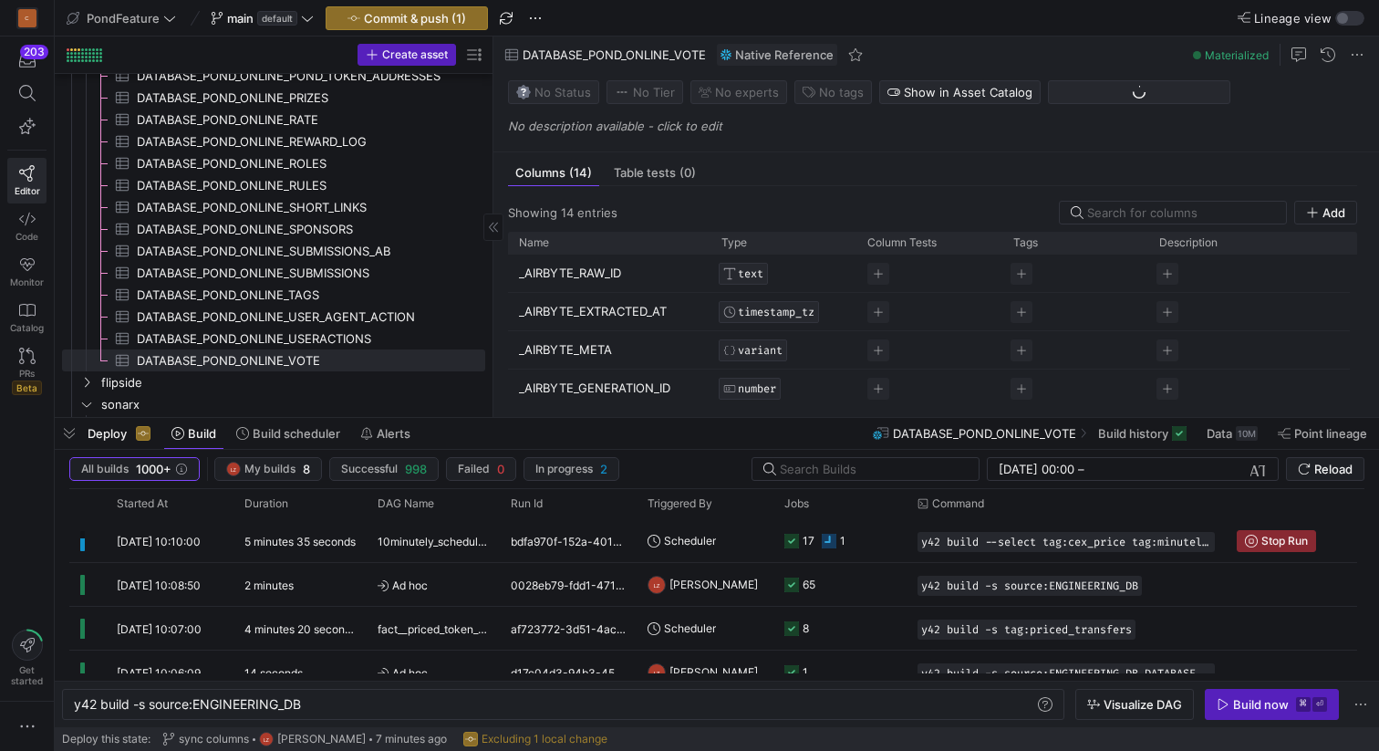
click at [317, 343] on span "DATABASE_POND_ONLINE_USERACTIONS​​​​​​​​​" at bounding box center [300, 338] width 327 height 21
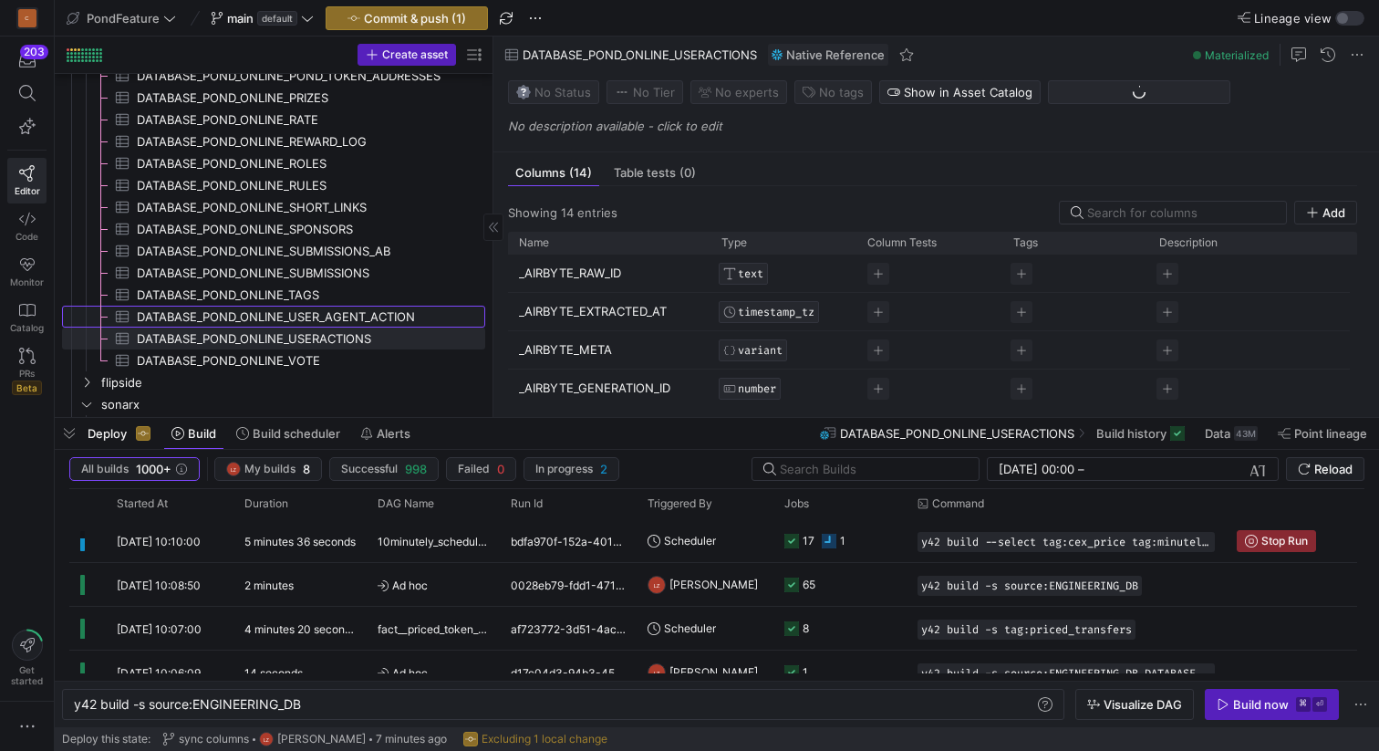
click at [317, 315] on span "DATABASE_POND_ONLINE_USER_AGENT_ACTION​​​​​​​​​" at bounding box center [300, 316] width 327 height 21
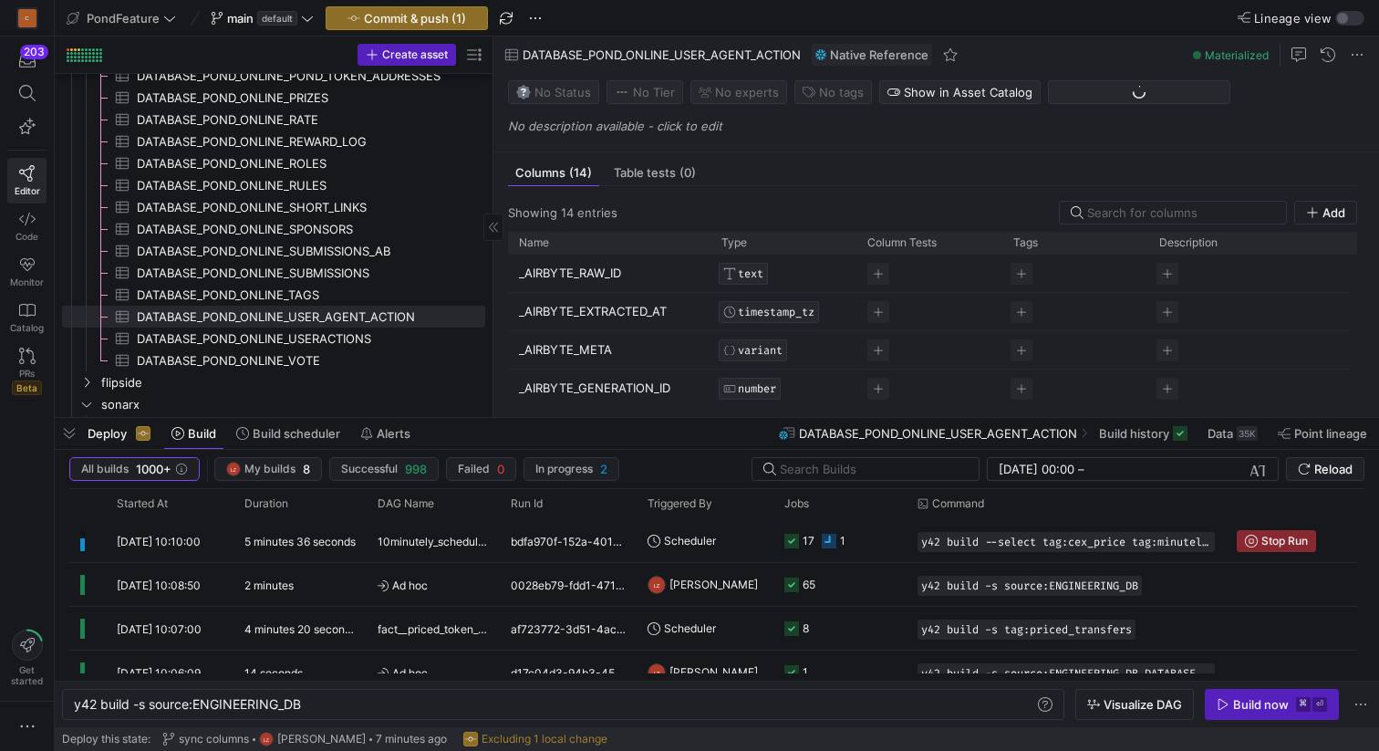
click at [308, 294] on span "DATABASE_POND_ONLINE_TAGS​​​​​​​​​" at bounding box center [300, 295] width 327 height 21
click at [315, 265] on span "DATABASE_POND_ONLINE_SUBMISSIONS​​​​​​​​​" at bounding box center [300, 273] width 327 height 21
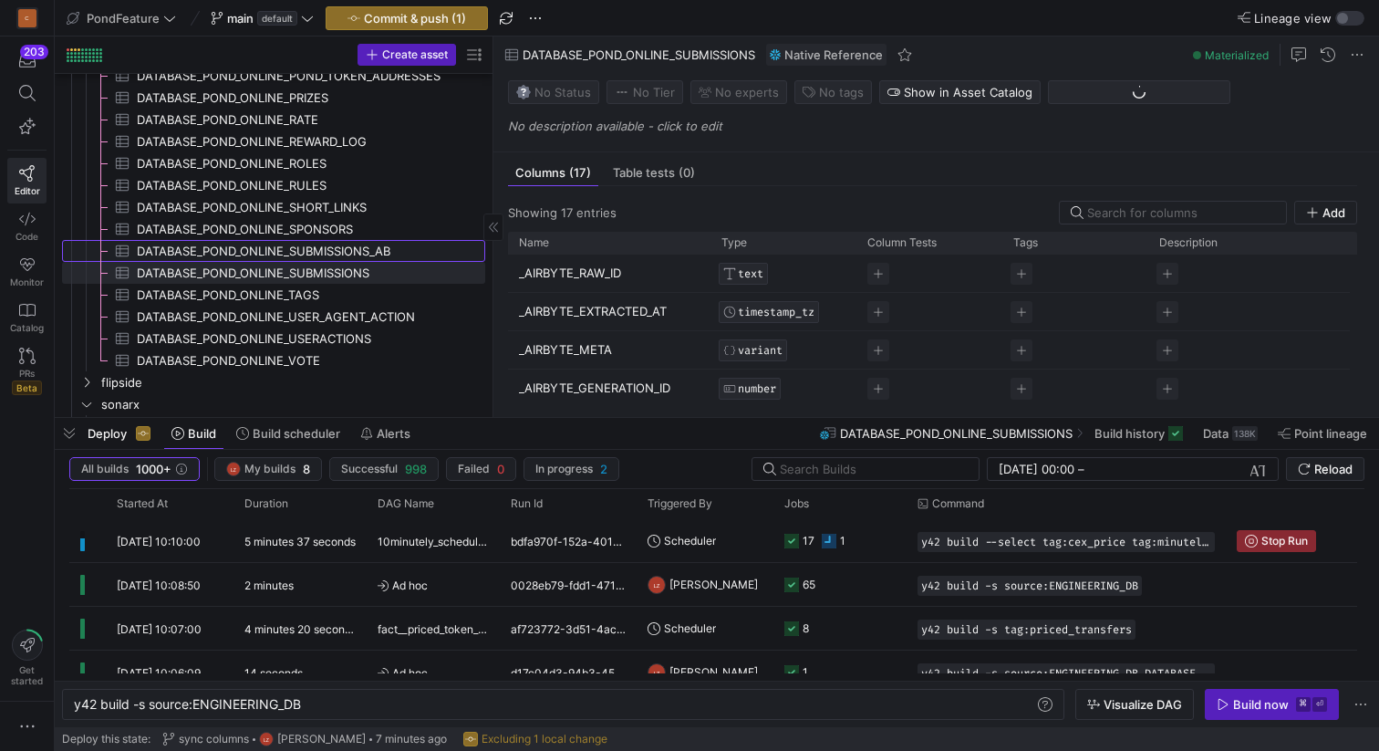
click at [315, 248] on span "DATABASE_POND_ONLINE_SUBMISSIONS_AB​​​​​​​​​" at bounding box center [300, 251] width 327 height 21
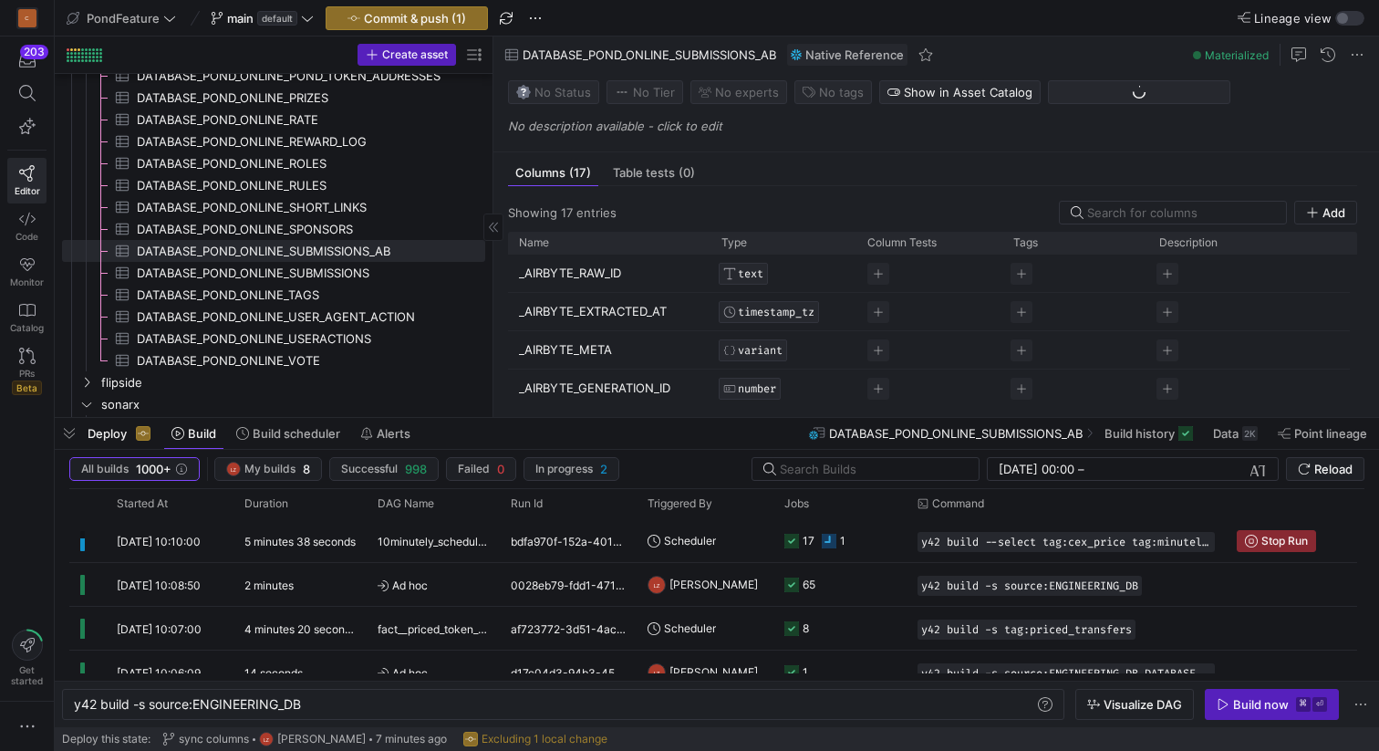
click at [315, 222] on span "DATABASE_POND_ONLINE_SPONSORS​​​​​​​​​" at bounding box center [300, 229] width 327 height 21
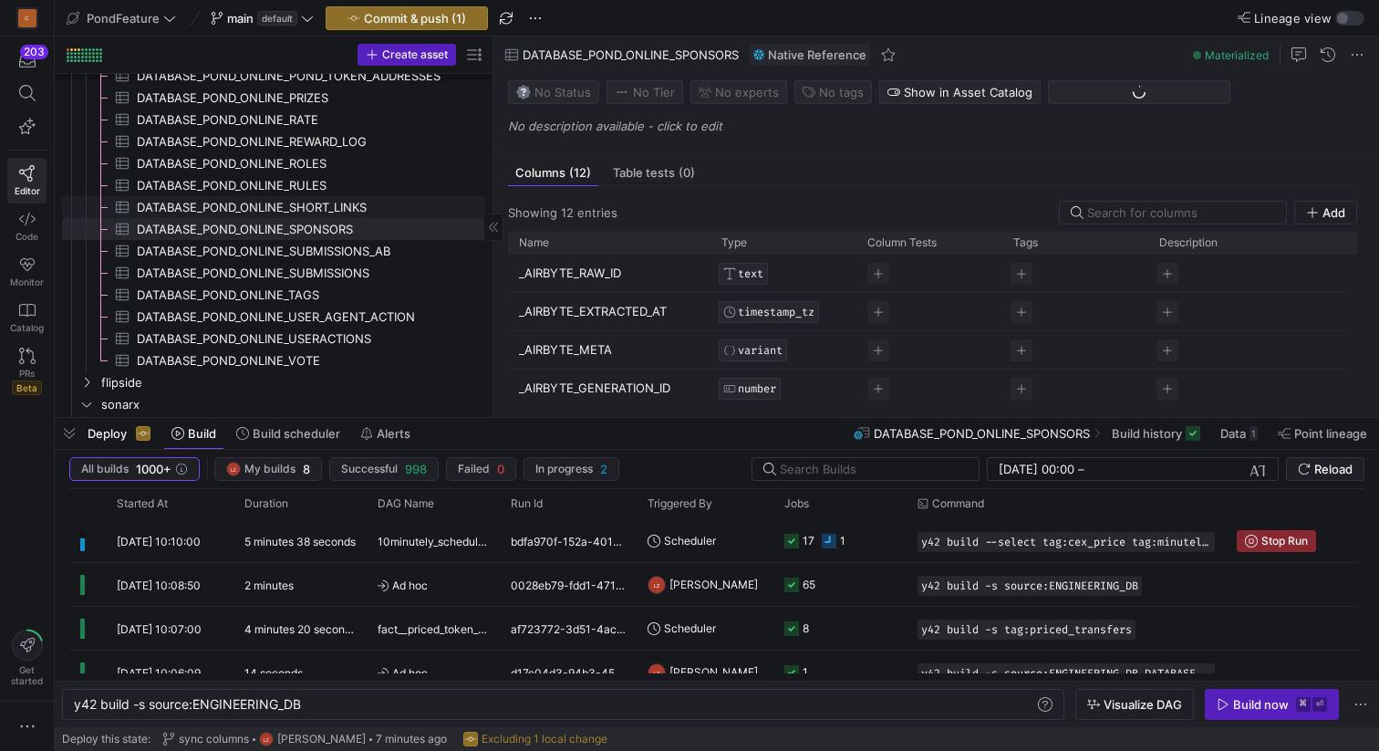
click at [315, 199] on span "DATABASE_POND_ONLINE_SHORT_LINKS​​​​​​​​​" at bounding box center [300, 207] width 327 height 21
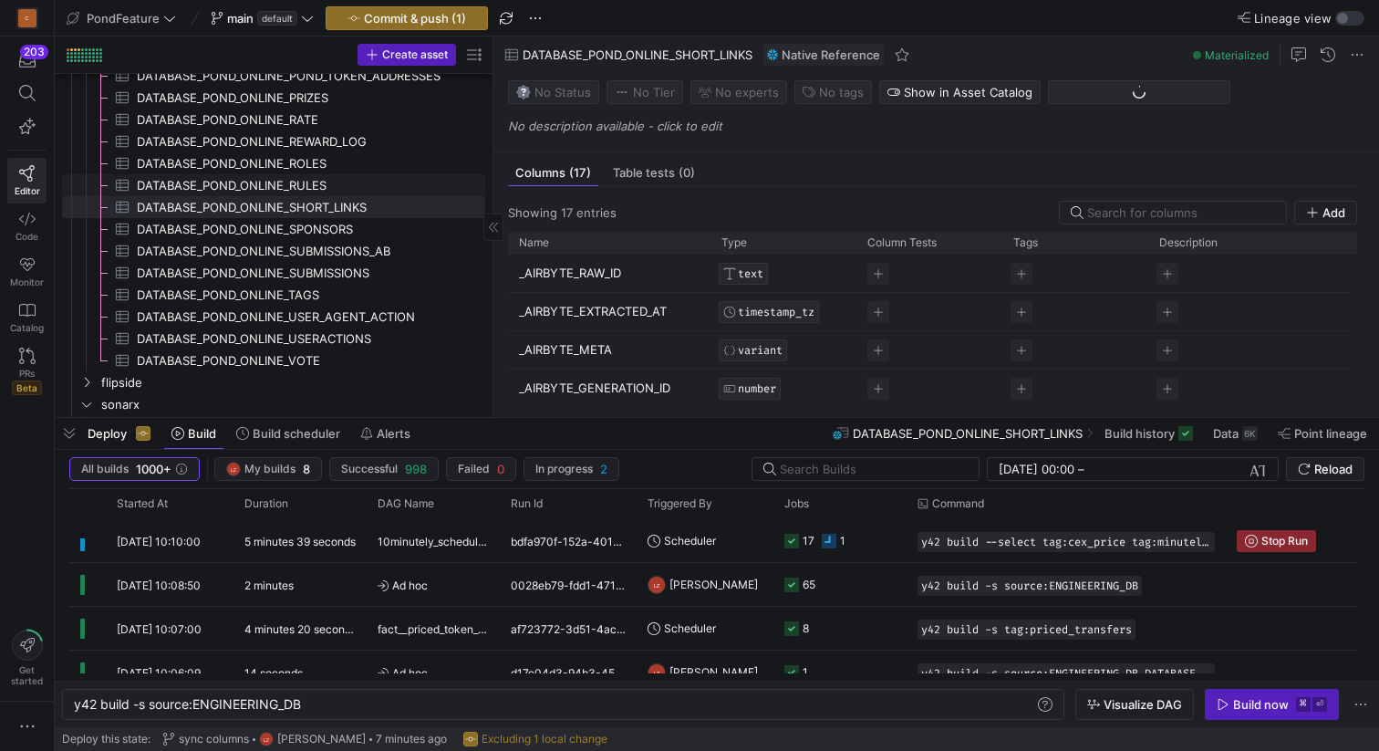
click at [315, 181] on span "DATABASE_POND_ONLINE_RULES​​​​​​​​​" at bounding box center [300, 185] width 327 height 21
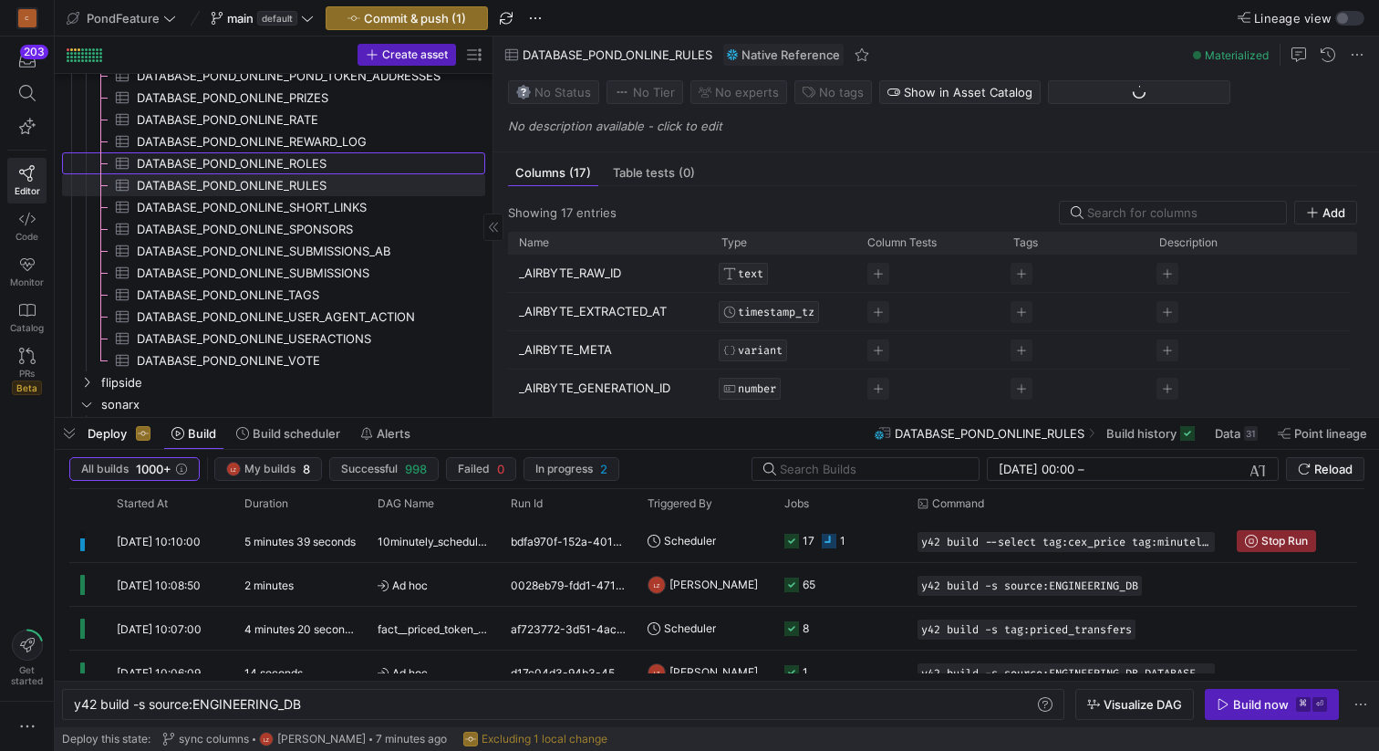
click at [315, 162] on span "DATABASE_POND_ONLINE_ROLES​​​​​​​​​" at bounding box center [300, 163] width 327 height 21
click at [316, 142] on span "DATABASE_POND_ONLINE_REWARD_LOG​​​​​​​​​" at bounding box center [300, 141] width 327 height 21
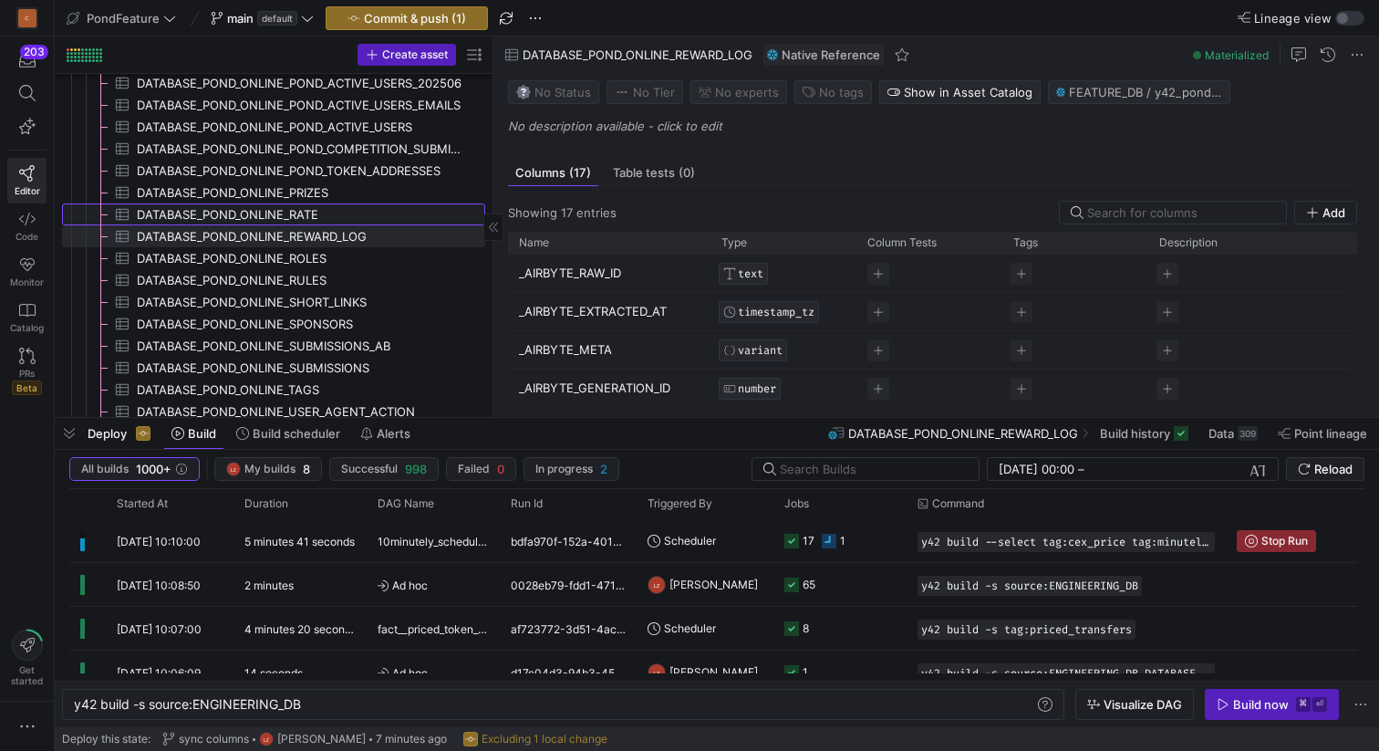
click at [303, 214] on span "DATABASE_POND_ONLINE_RATE​​​​​​​​​" at bounding box center [300, 214] width 327 height 21
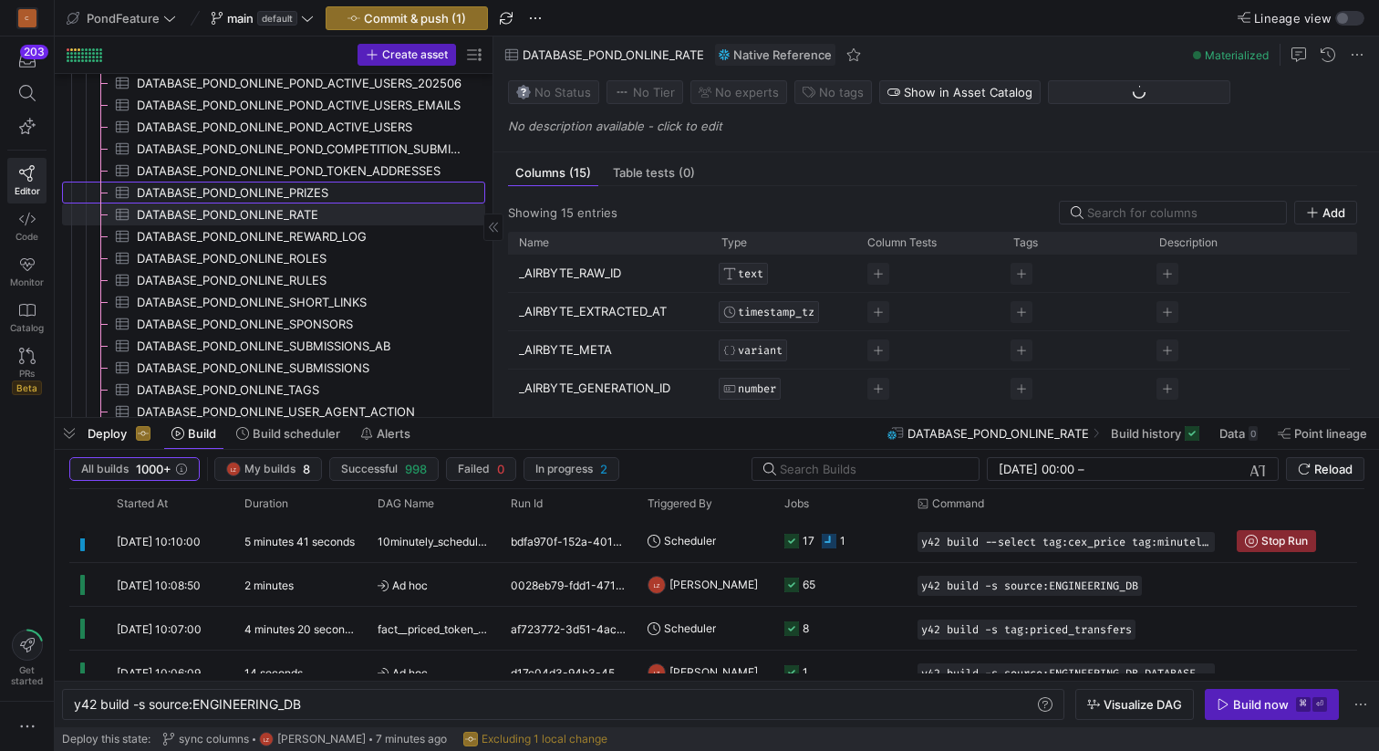
click at [304, 193] on span "DATABASE_POND_ONLINE_PRIZES​​​​​​​​​" at bounding box center [300, 192] width 327 height 21
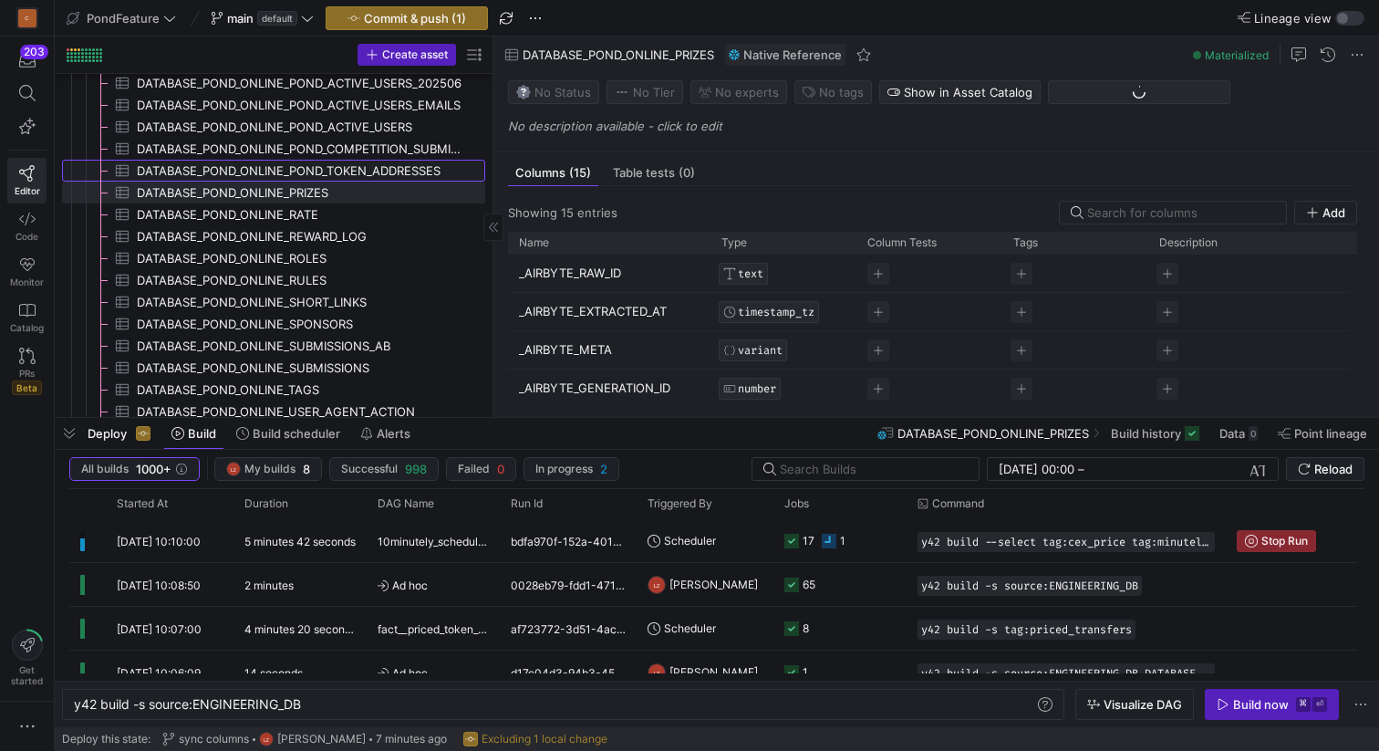
click at [310, 171] on span "DATABASE_POND_ONLINE_POND_TOKEN_ADDRESSES​​​​​​​​​" at bounding box center [300, 171] width 327 height 21
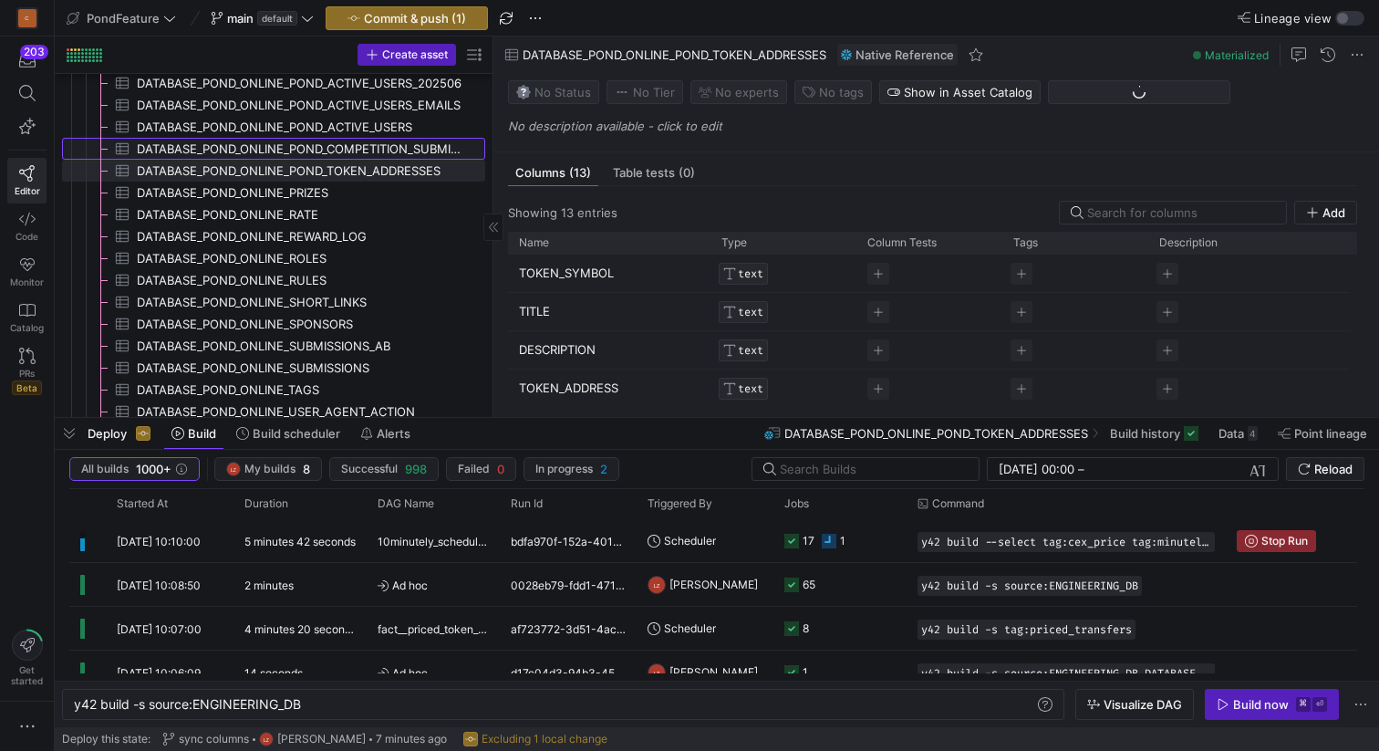
click at [317, 151] on span "DATABASE_POND_ONLINE_POND_COMPETITION_SUBMITTERS​​​​​​​​​" at bounding box center [300, 149] width 327 height 21
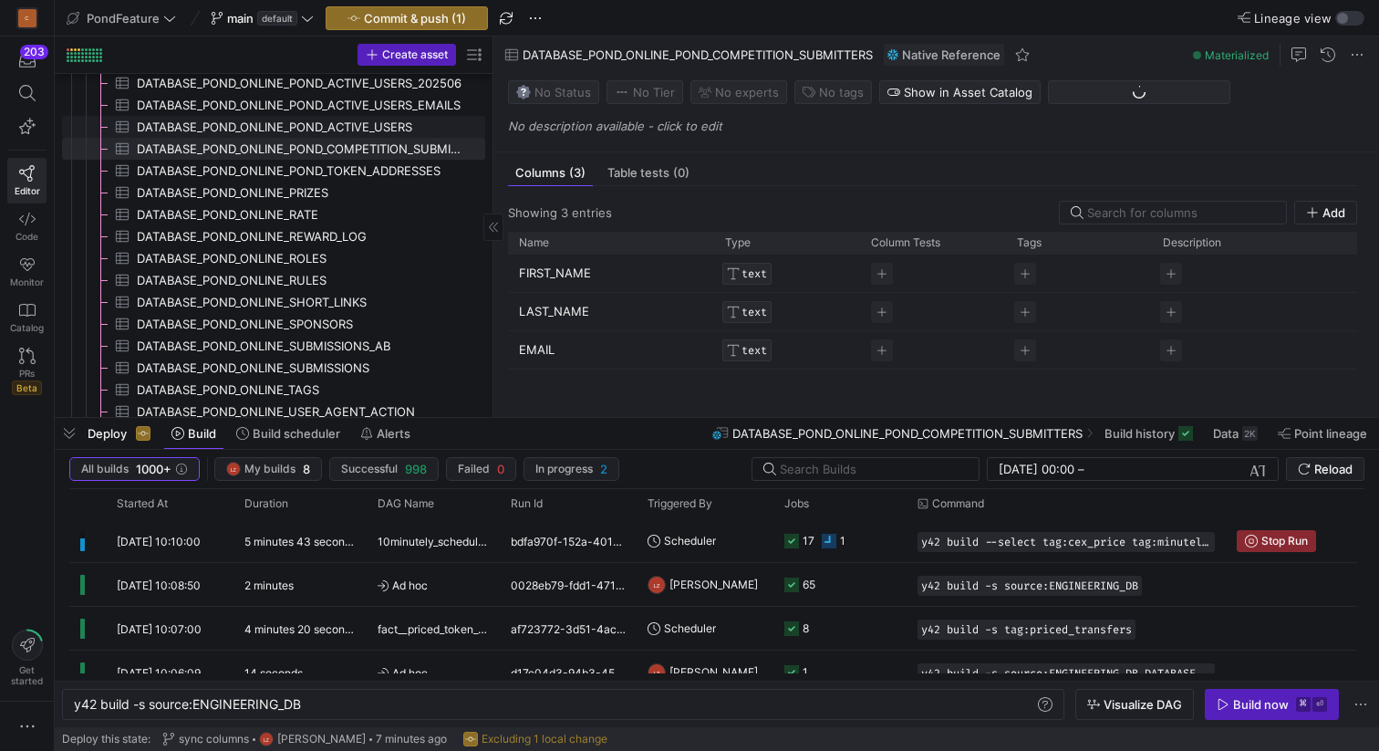
click at [322, 127] on span "DATABASE_POND_ONLINE_POND_ACTIVE_USERS​​​​​​​​​" at bounding box center [300, 127] width 327 height 21
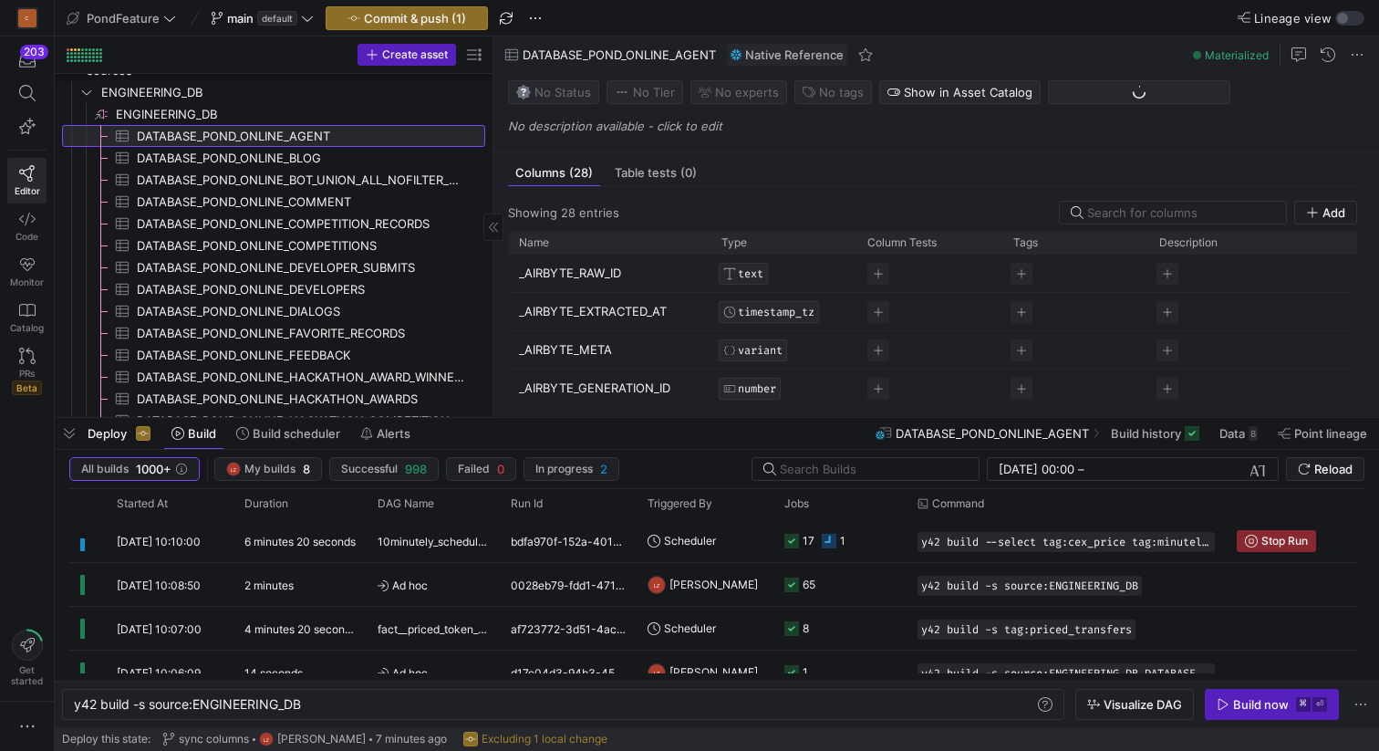
click at [324, 146] on link "DATABASE_POND_ONLINE_AGENT​​​​​​​​​" at bounding box center [273, 136] width 423 height 22
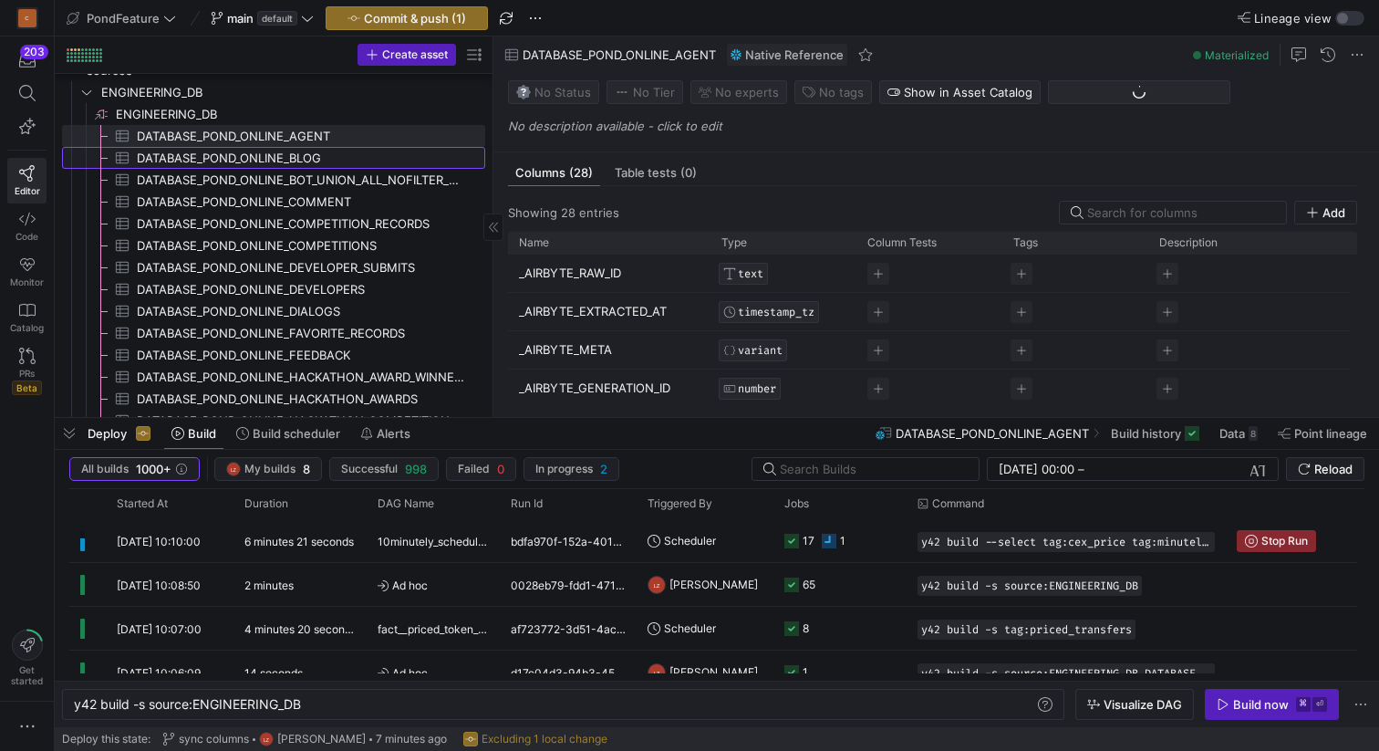
click at [324, 159] on span "DATABASE_POND_ONLINE_BLOG​​​​​​​​​" at bounding box center [300, 158] width 327 height 21
click at [336, 130] on span "DATABASE_POND_ONLINE_AGENT​​​​​​​​​" at bounding box center [300, 136] width 327 height 21
click at [336, 192] on span "DATABASE_POND_ONLINE_COMMENT​​​​​​​​​" at bounding box center [300, 202] width 327 height 21
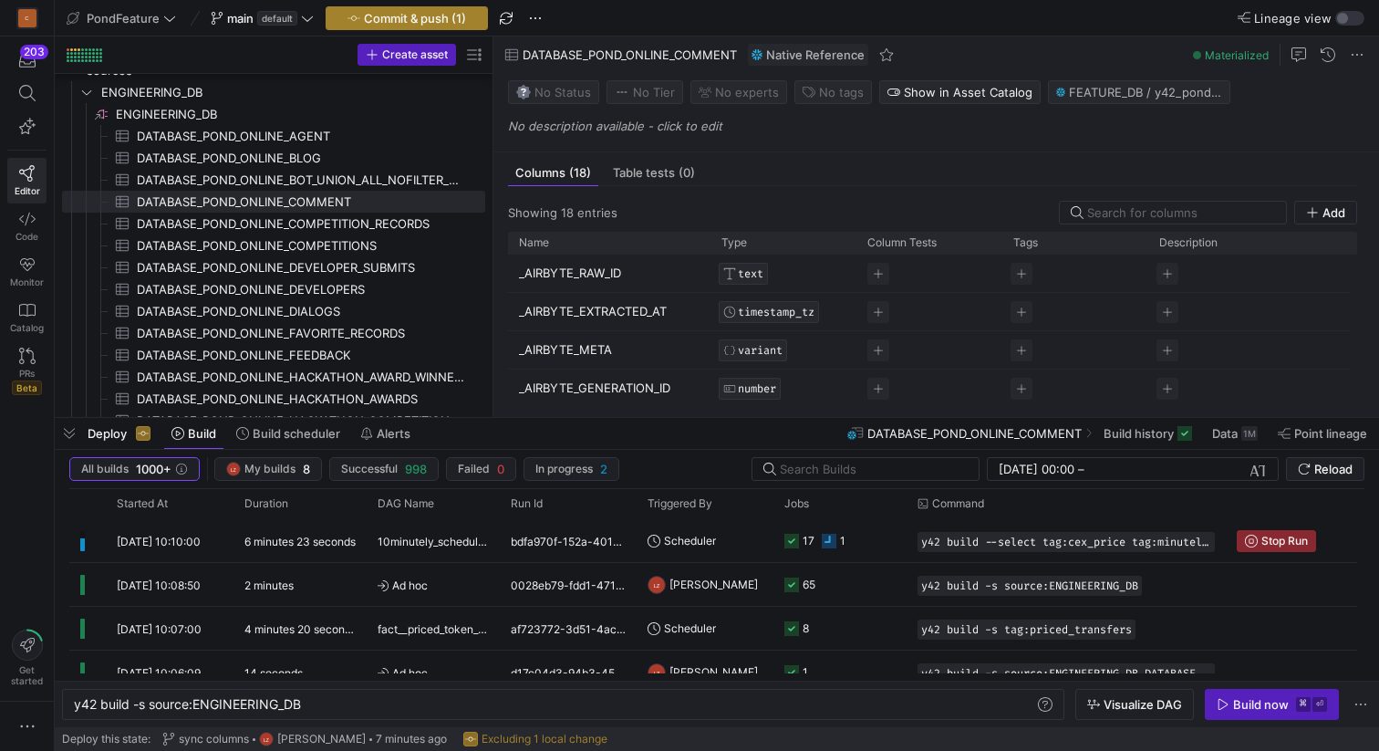
click at [414, 15] on span "Commit & push (1)" at bounding box center [415, 18] width 102 height 15
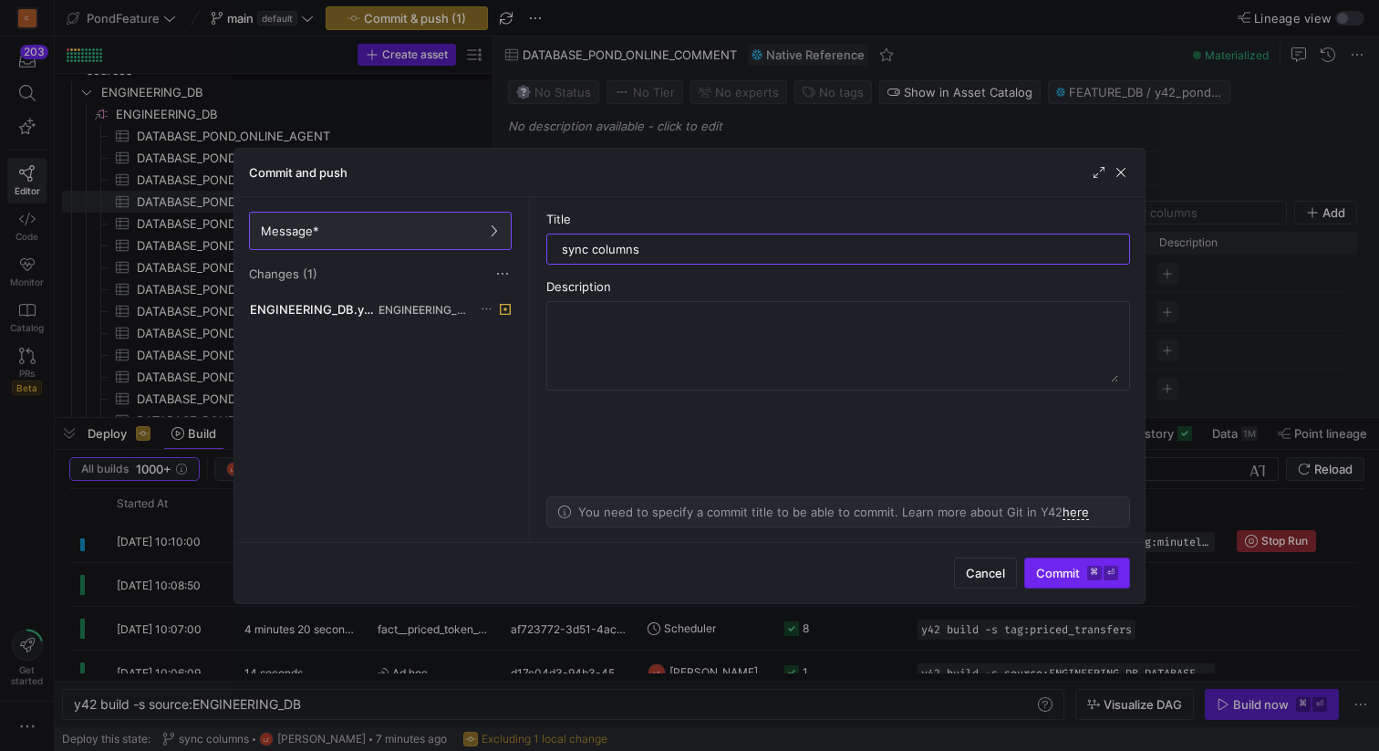
type input "sync columns"
click at [1062, 577] on span "Commit ⌘ ⏎" at bounding box center [1077, 573] width 82 height 15
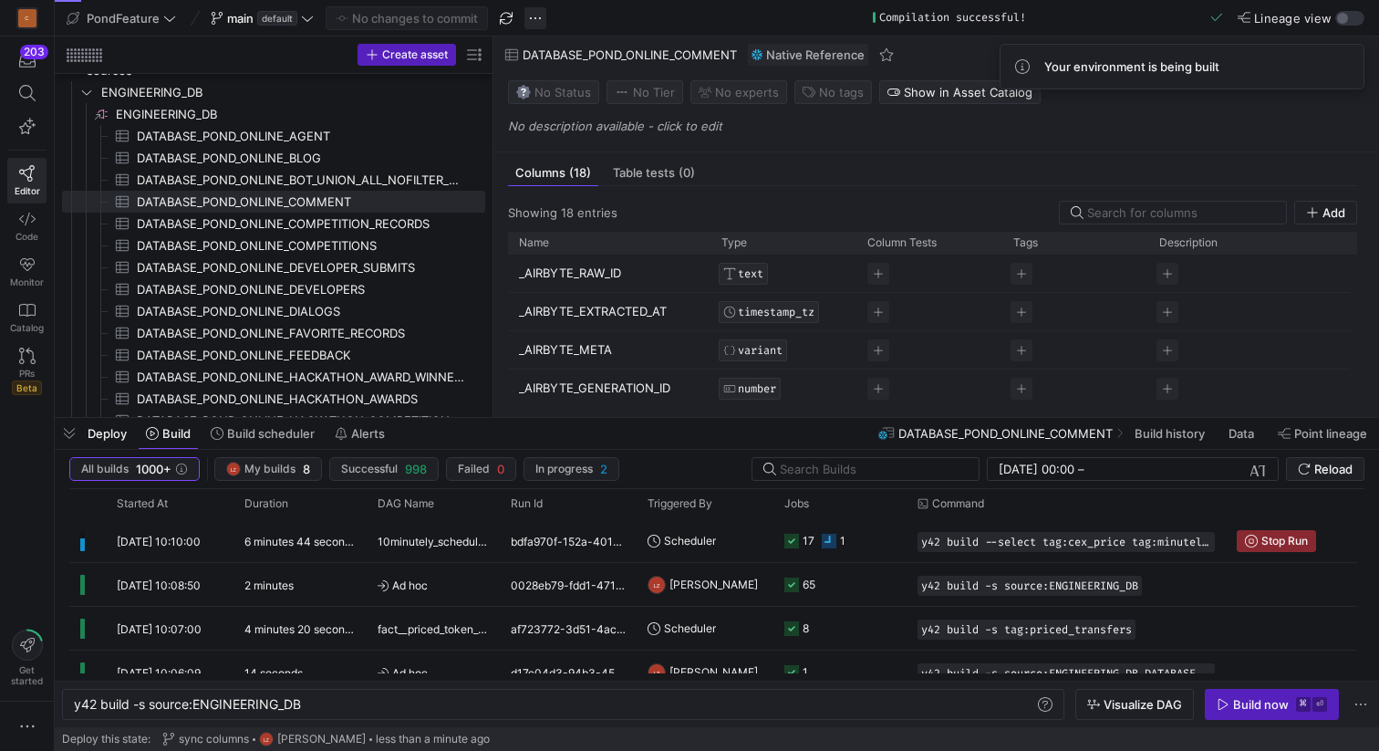
click at [535, 19] on span "button" at bounding box center [536, 18] width 22 height 22
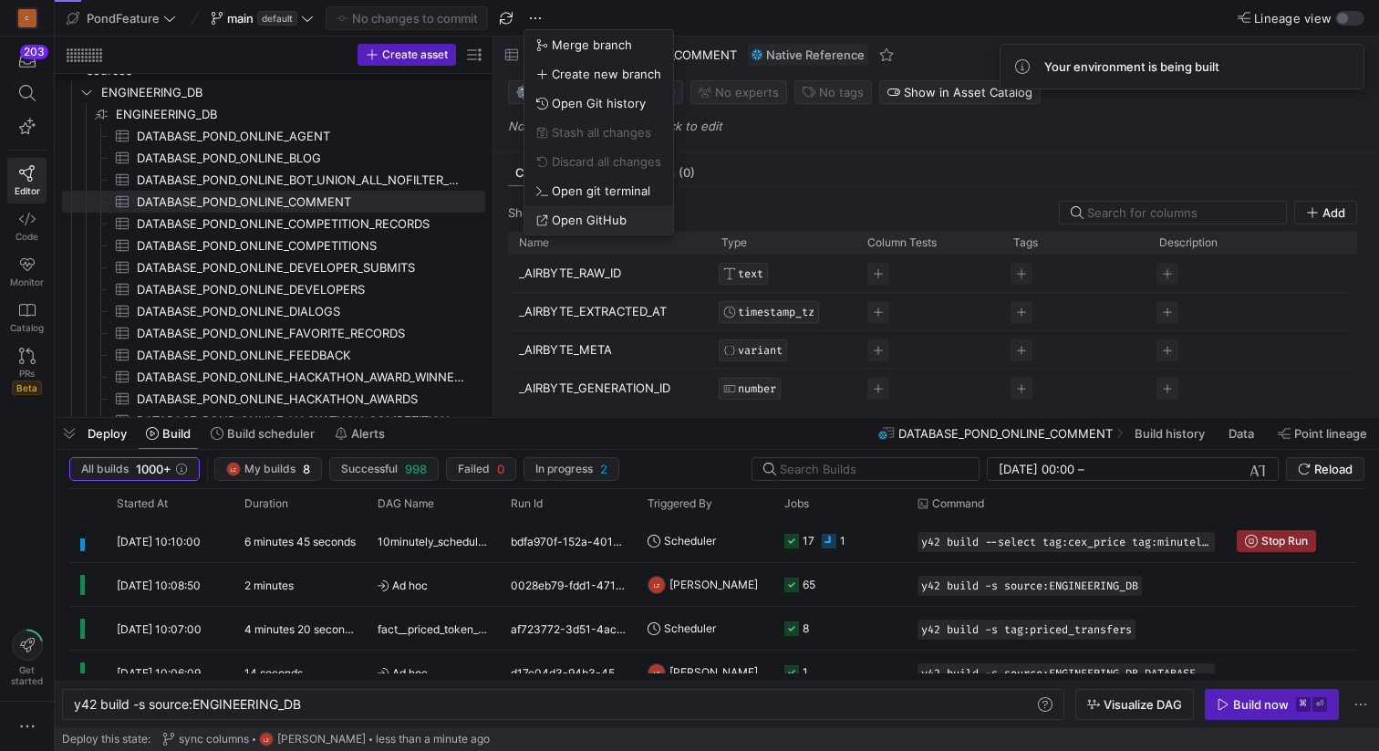
click at [587, 220] on span "Open GitHub" at bounding box center [589, 220] width 75 height 15
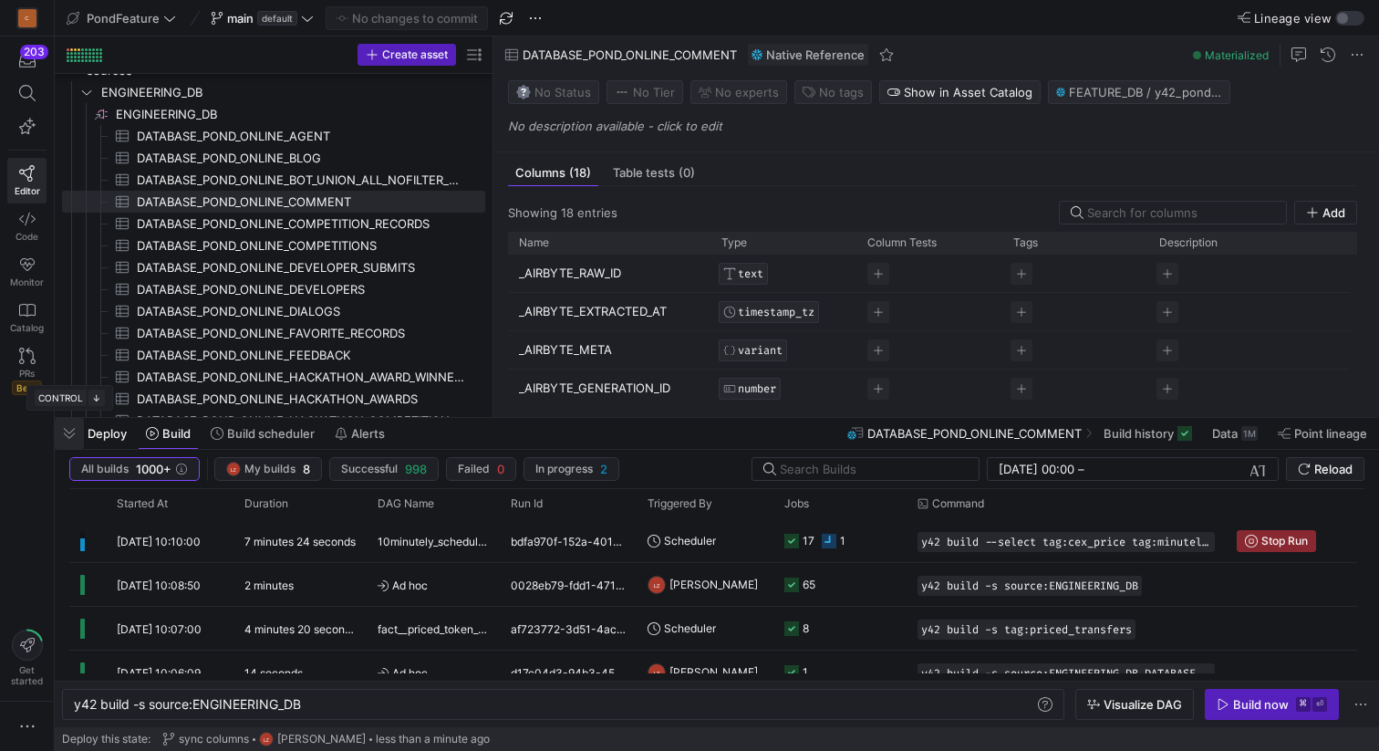
click at [62, 436] on span "button" at bounding box center [69, 433] width 29 height 31
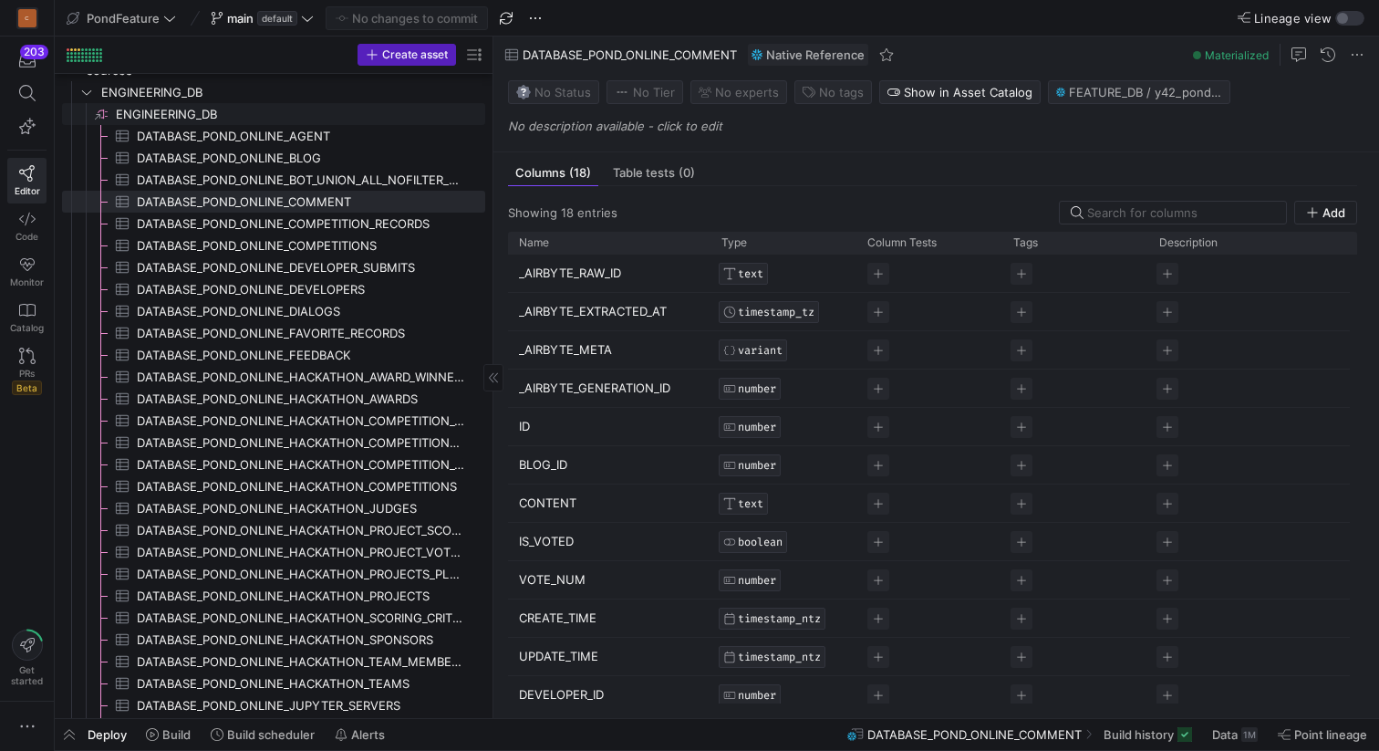
click at [198, 111] on span "ENGINEERING_DB​​​​​​​​" at bounding box center [299, 114] width 367 height 21
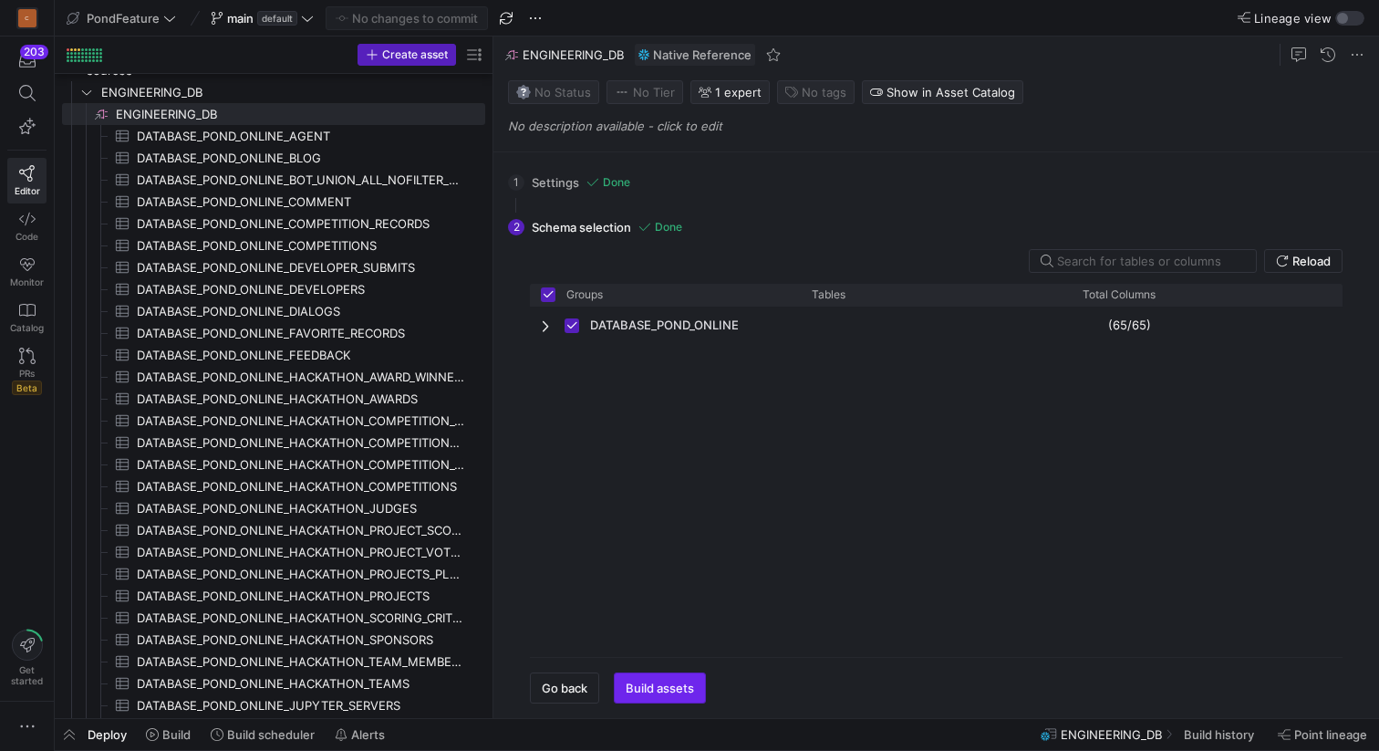
click at [653, 692] on span "Build assets" at bounding box center [660, 687] width 68 height 15
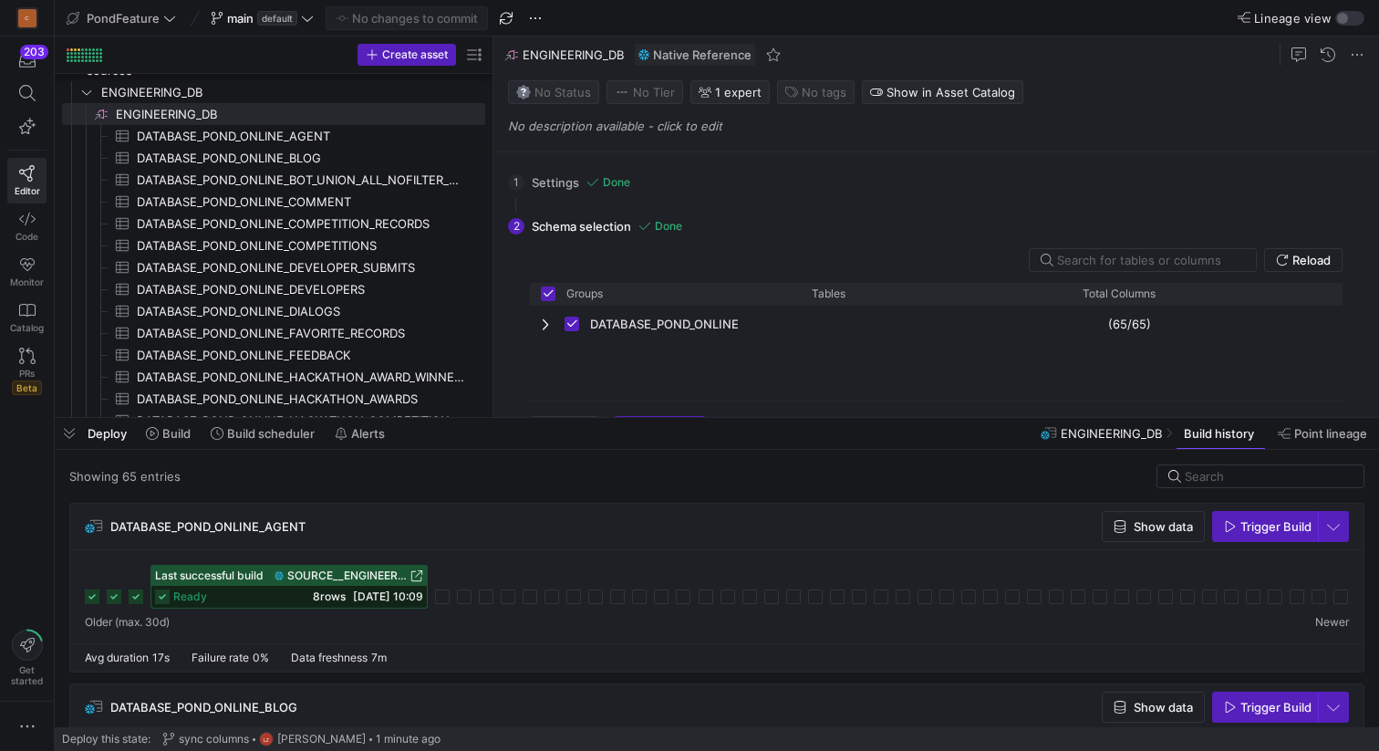
click at [332, 709] on div "DATABASE_POND_ONLINE_BLOG Show data Trigger Build" at bounding box center [716, 707] width 1293 height 47
click at [315, 703] on div "DATABASE_POND_ONLINE_BLOG Show data Trigger Build" at bounding box center [716, 707] width 1293 height 47
click at [171, 432] on span "Build" at bounding box center [176, 433] width 28 height 15
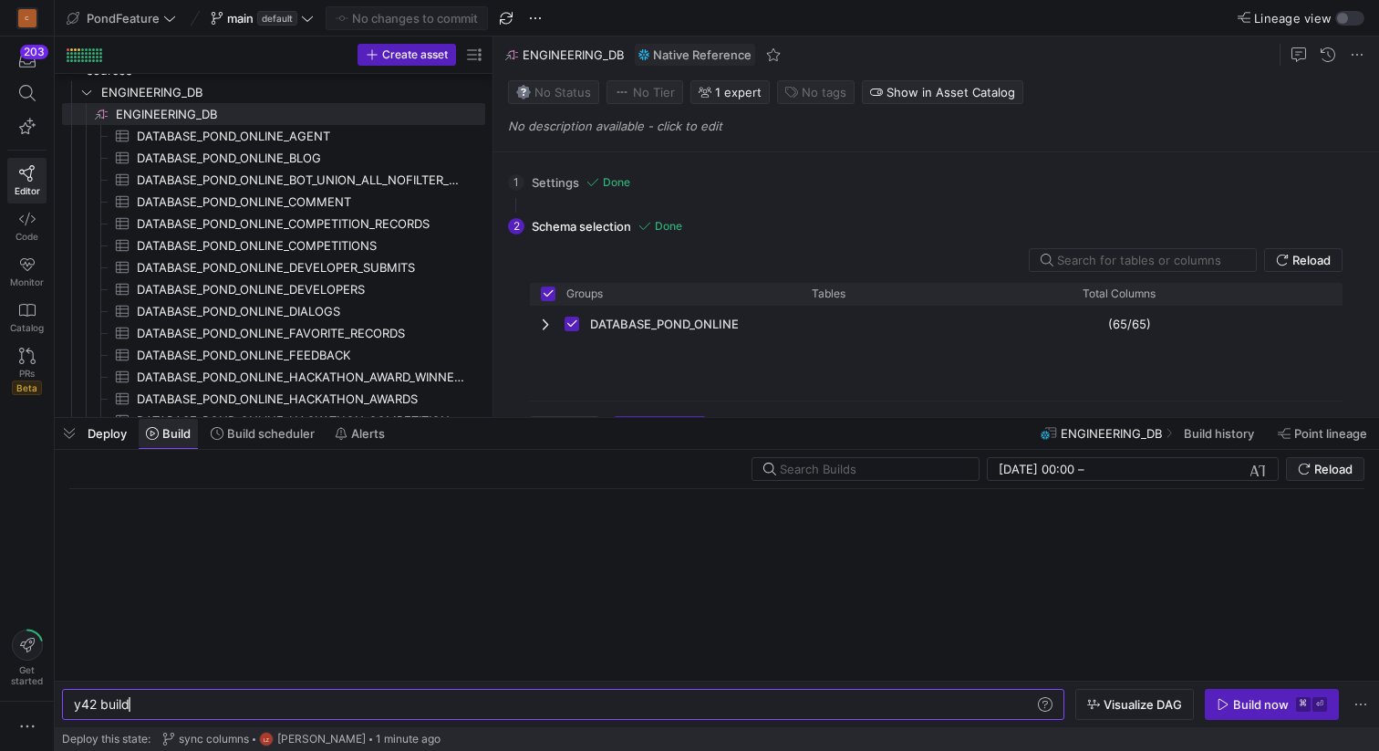
scroll to position [0, 55]
click at [317, 136] on span "DATABASE_POND_ONLINE_AGENT​​​​​​​​​" at bounding box center [300, 136] width 327 height 21
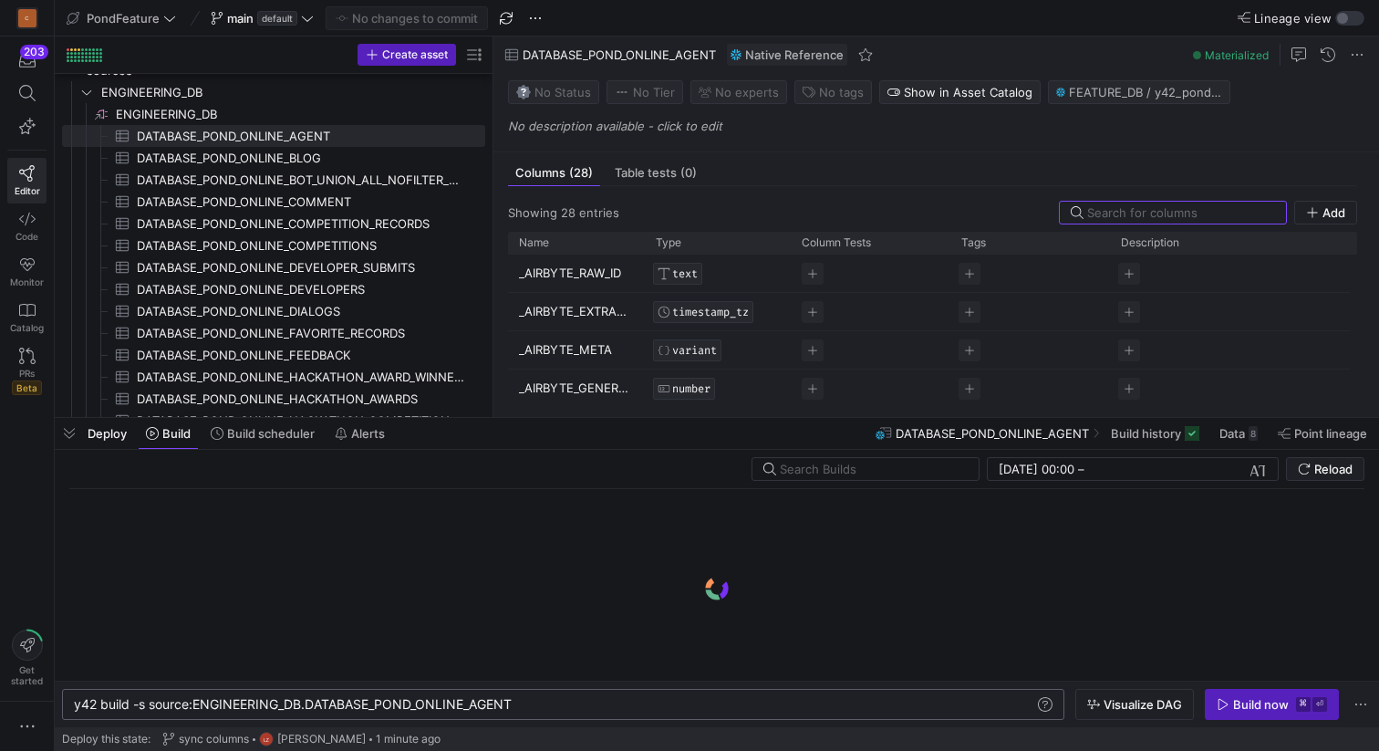
click at [484, 710] on div "y42 build -s source:ENGINEERING_DB.DATABASE_POND_O NLINE_AGENT" at bounding box center [554, 704] width 961 height 15
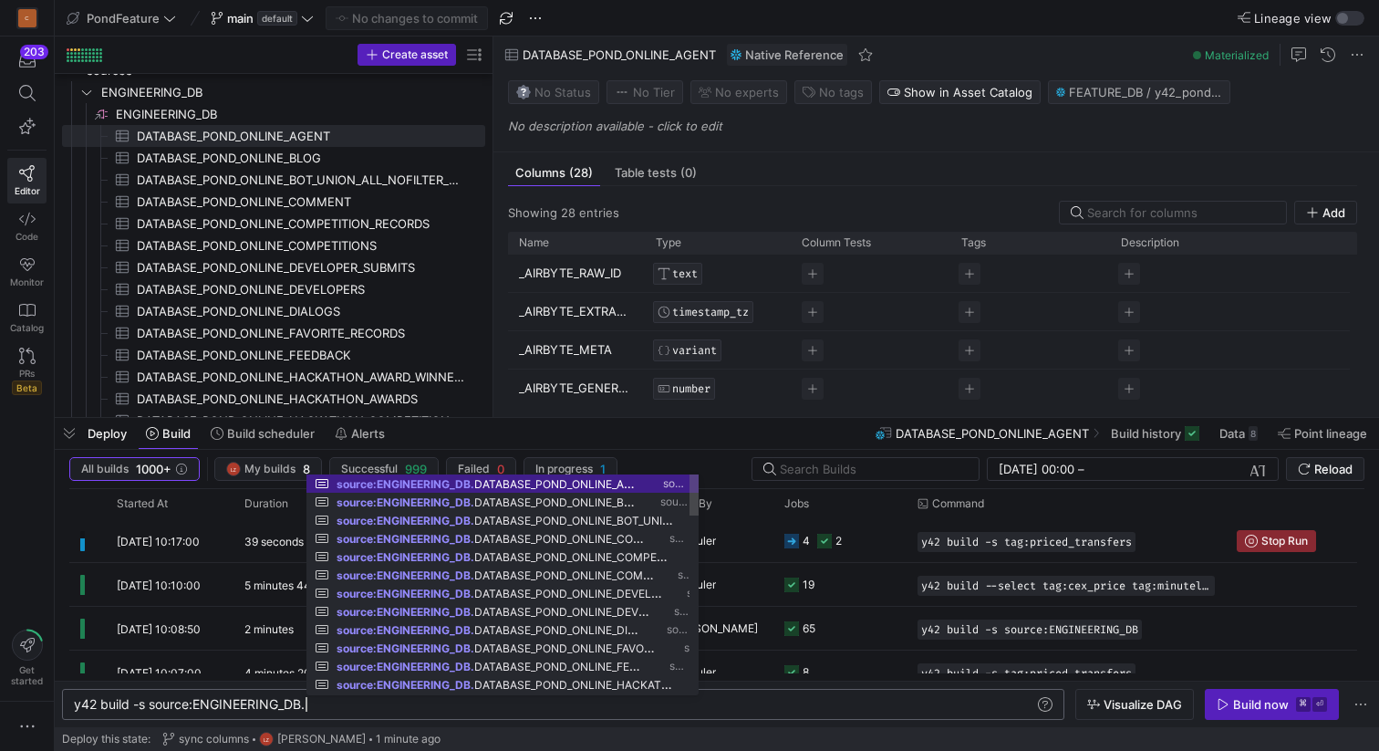
type textarea "y42 build -s source:ENGINEERING_DB"
click at [493, 711] on div "y42 build -s source:ENGINEERING_DB" at bounding box center [554, 704] width 961 height 15
click at [472, 707] on div "y42 build -s source:ENGINEERING_DB" at bounding box center [554, 704] width 961 height 15
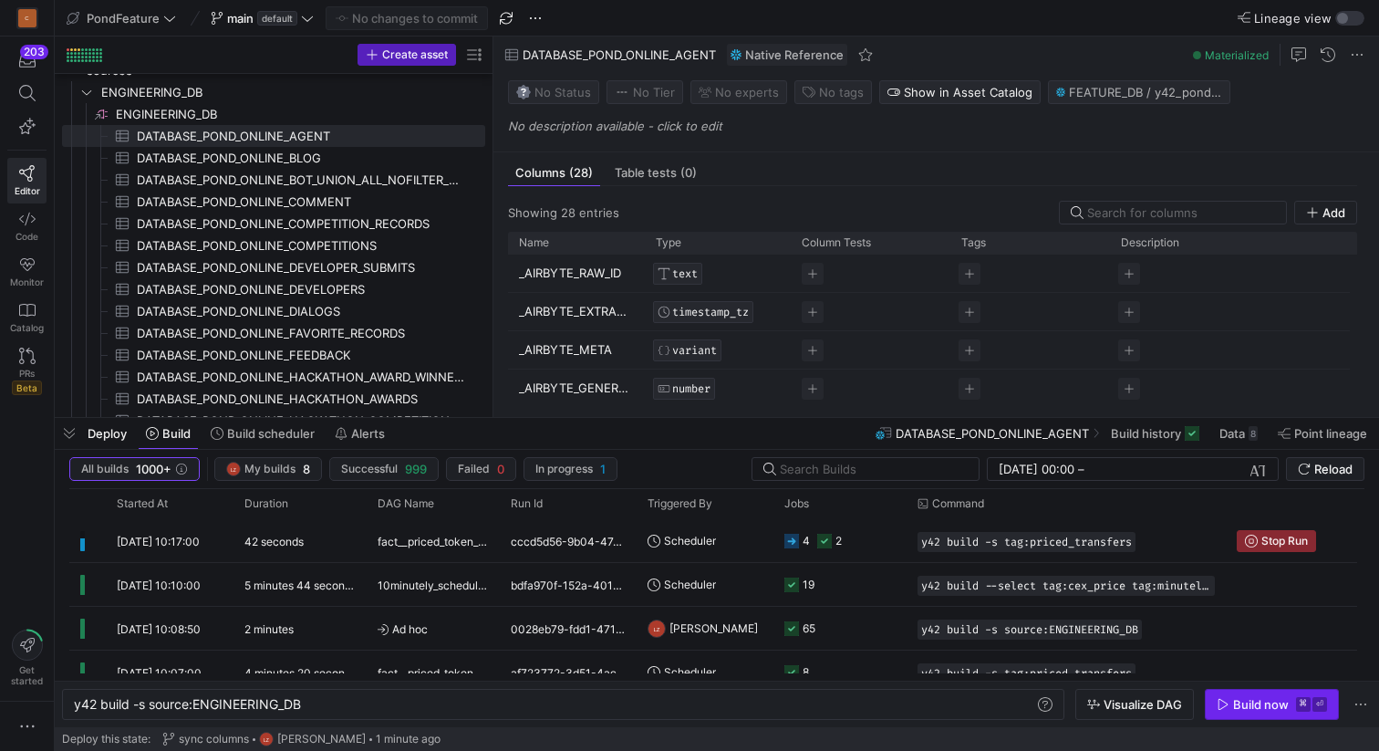
click at [1238, 702] on div "Build now" at bounding box center [1261, 704] width 56 height 15
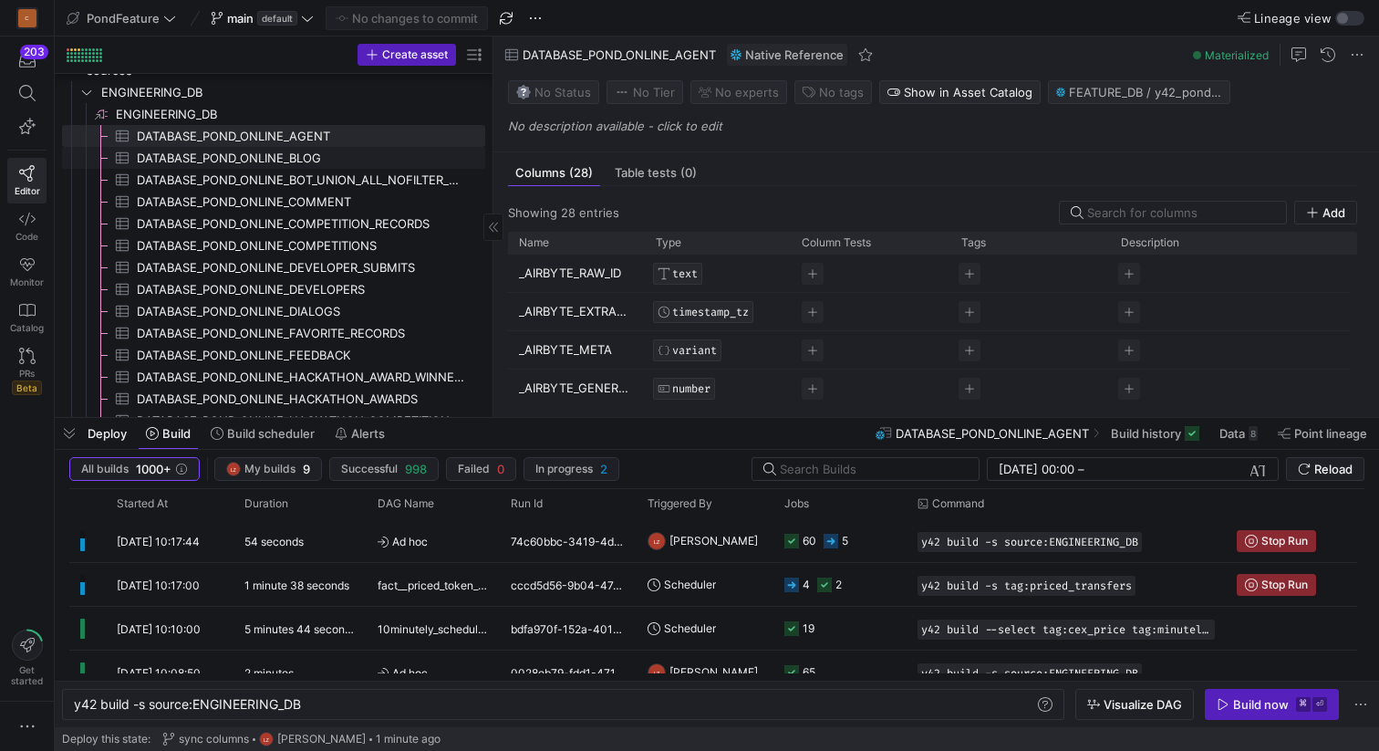
scroll to position [110, 0]
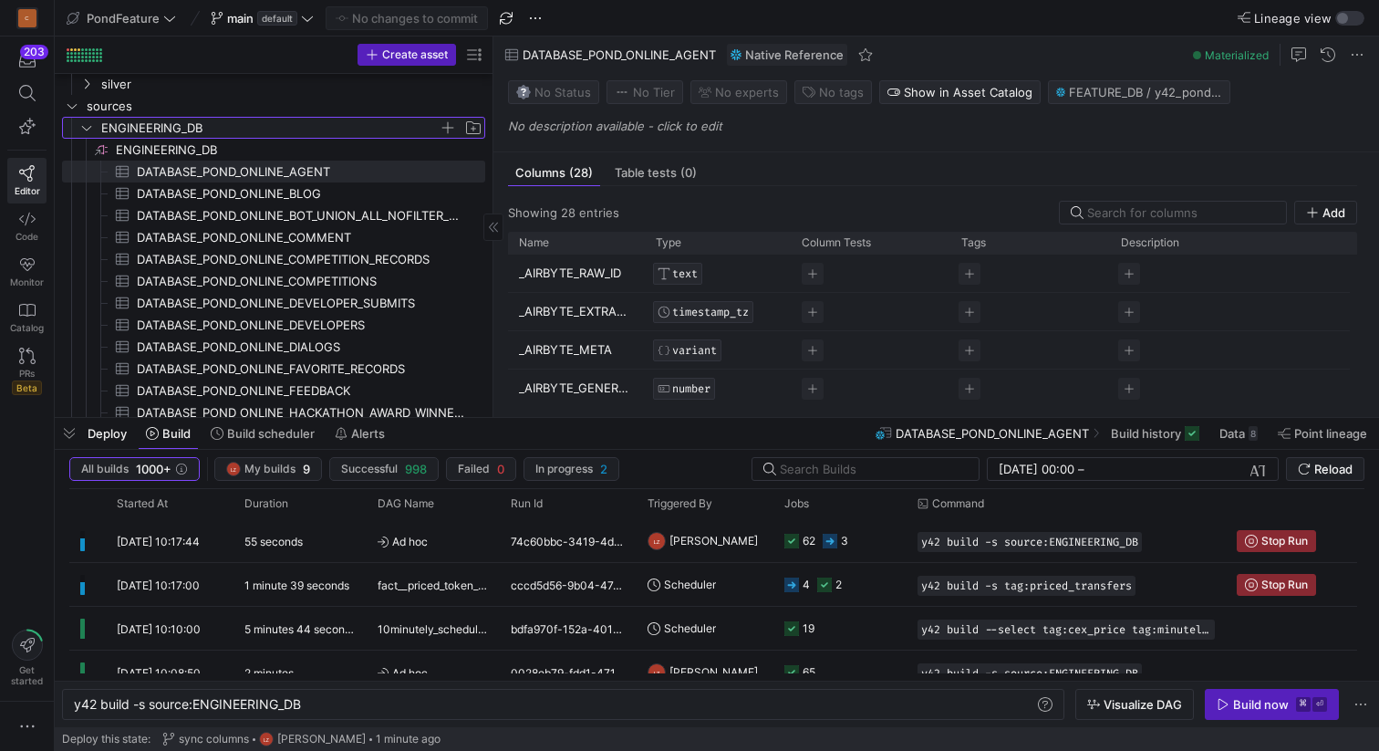
click at [178, 129] on span "ENGINEERING_DB" at bounding box center [270, 128] width 338 height 21
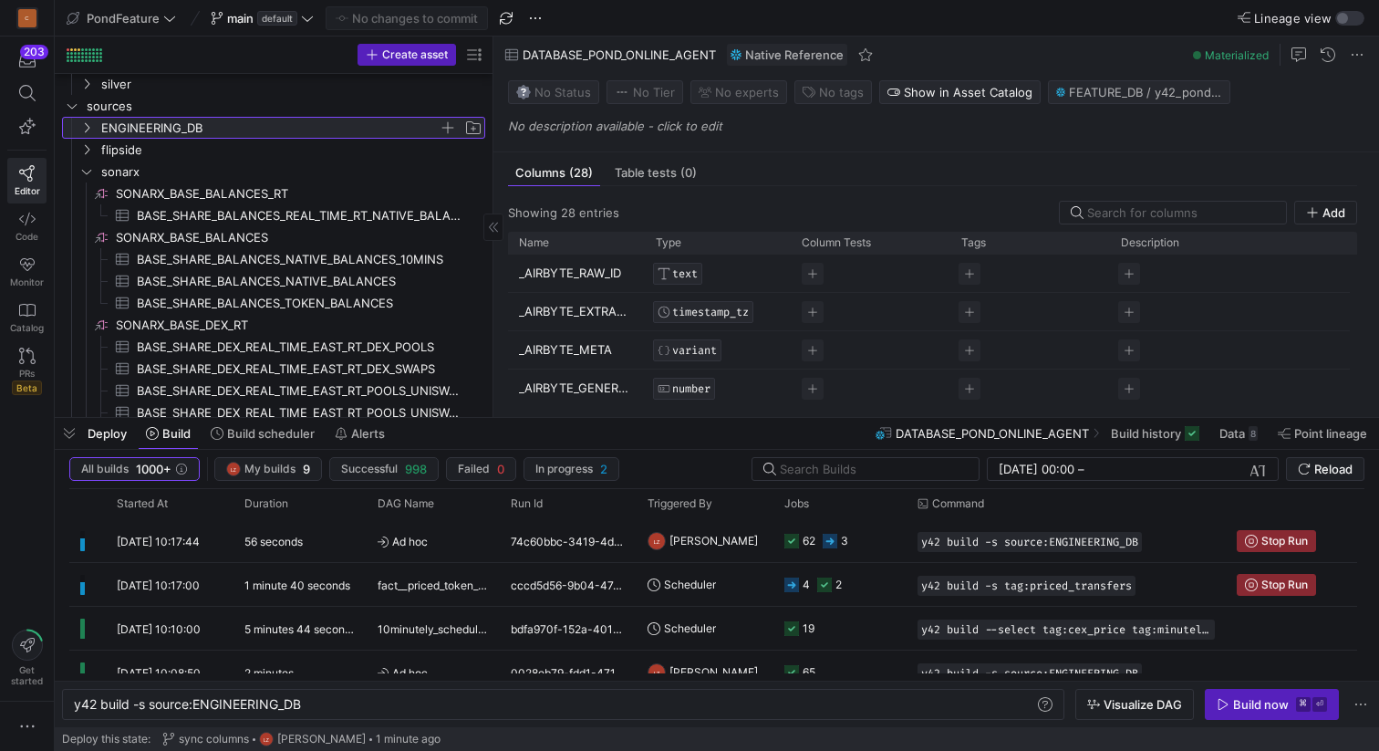
click at [178, 129] on span "ENGINEERING_DB" at bounding box center [270, 128] width 338 height 21
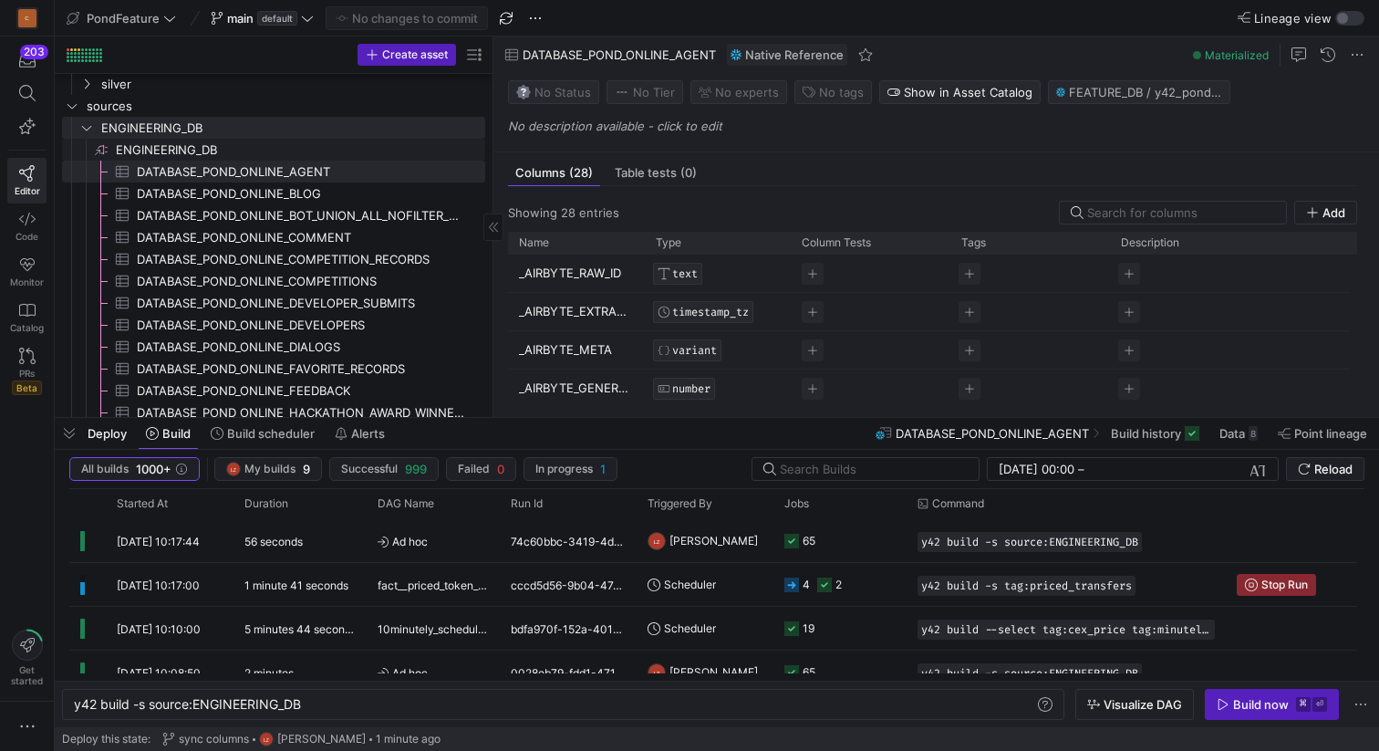
click at [184, 153] on span "ENGINEERING_DB​​​​​​​​" at bounding box center [299, 150] width 367 height 21
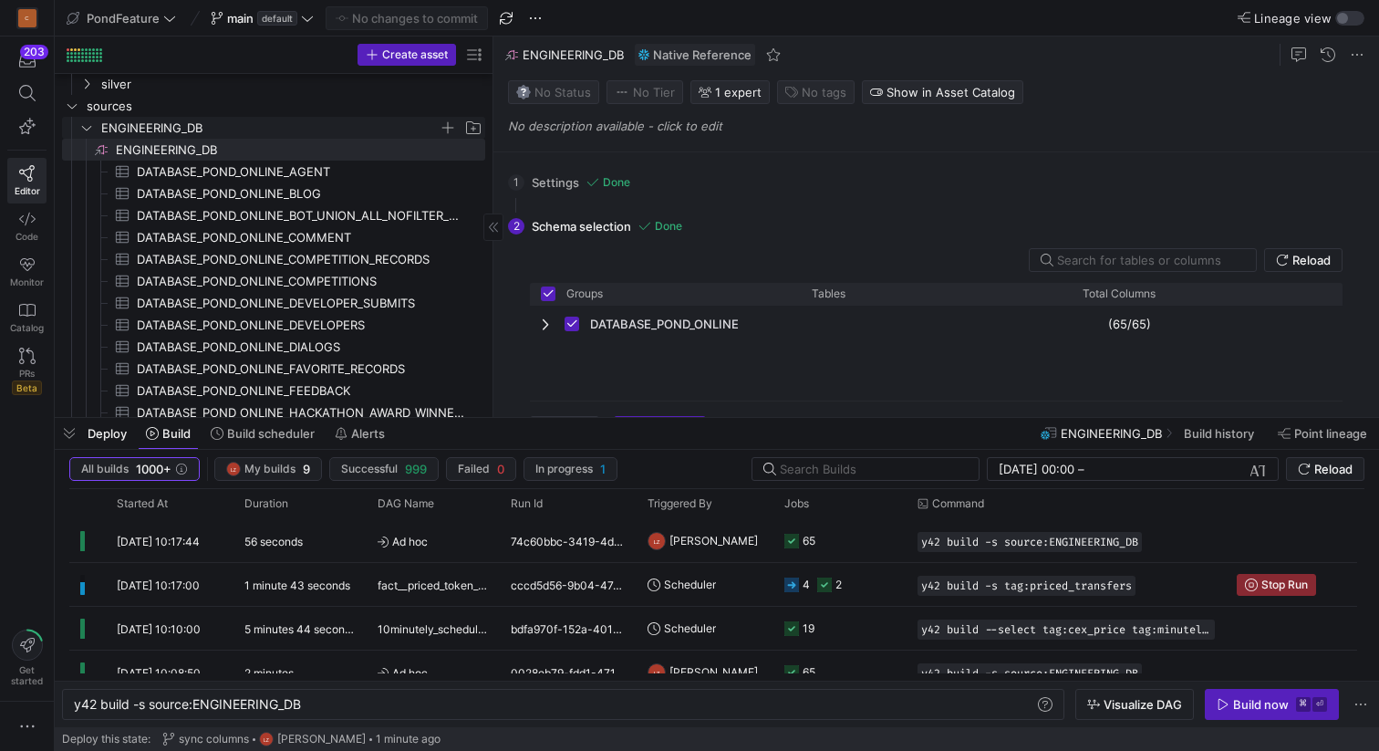
click at [186, 124] on span "ENGINEERING_DB" at bounding box center [270, 128] width 338 height 21
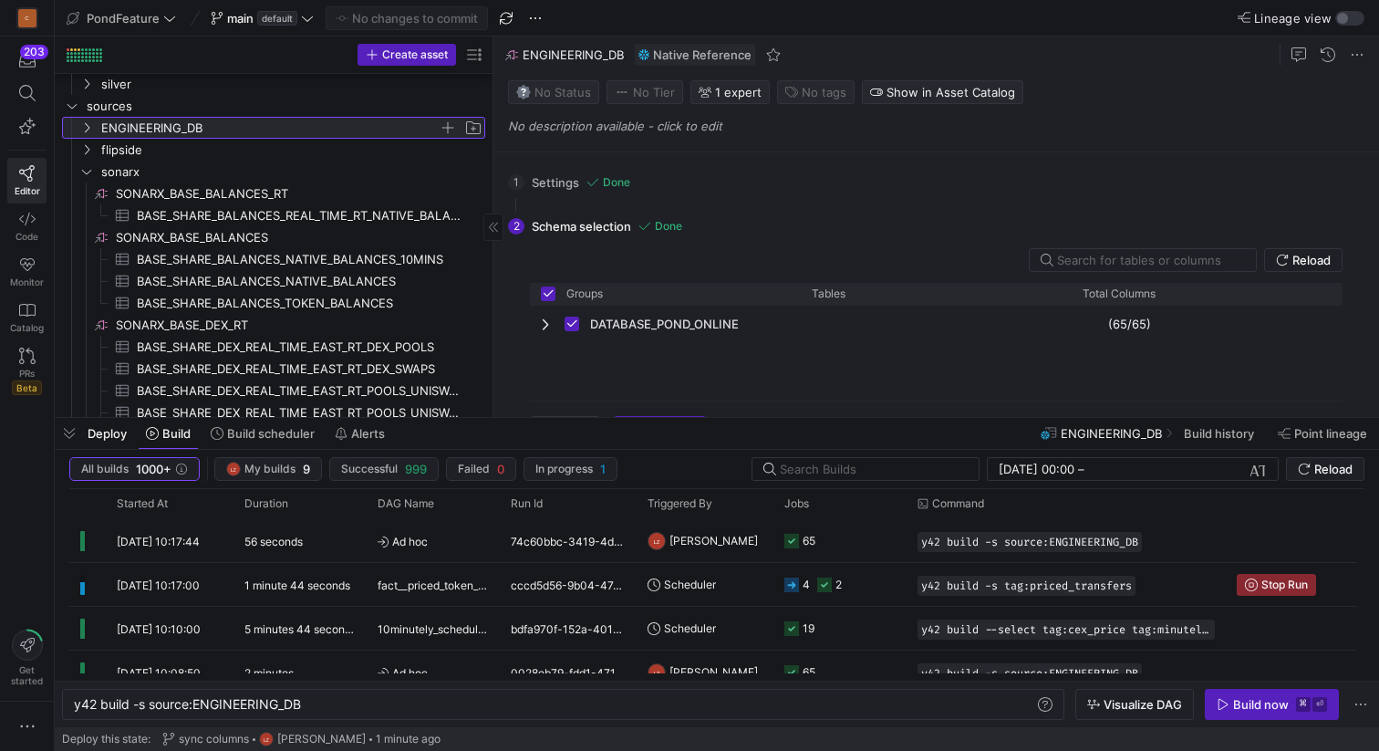
click at [188, 136] on span "ENGINEERING_DB" at bounding box center [270, 128] width 338 height 21
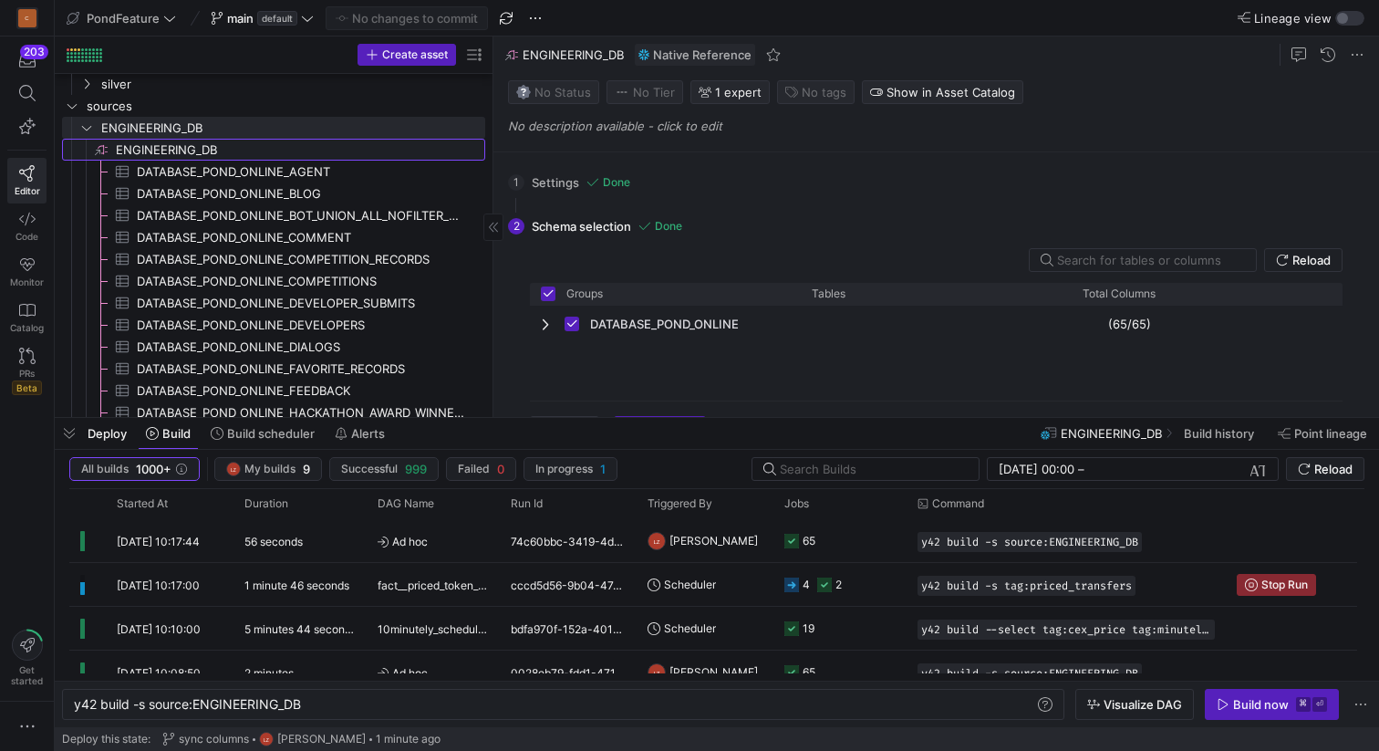
click at [172, 148] on span "ENGINEERING_DB​​​​​​​​" at bounding box center [299, 150] width 367 height 21
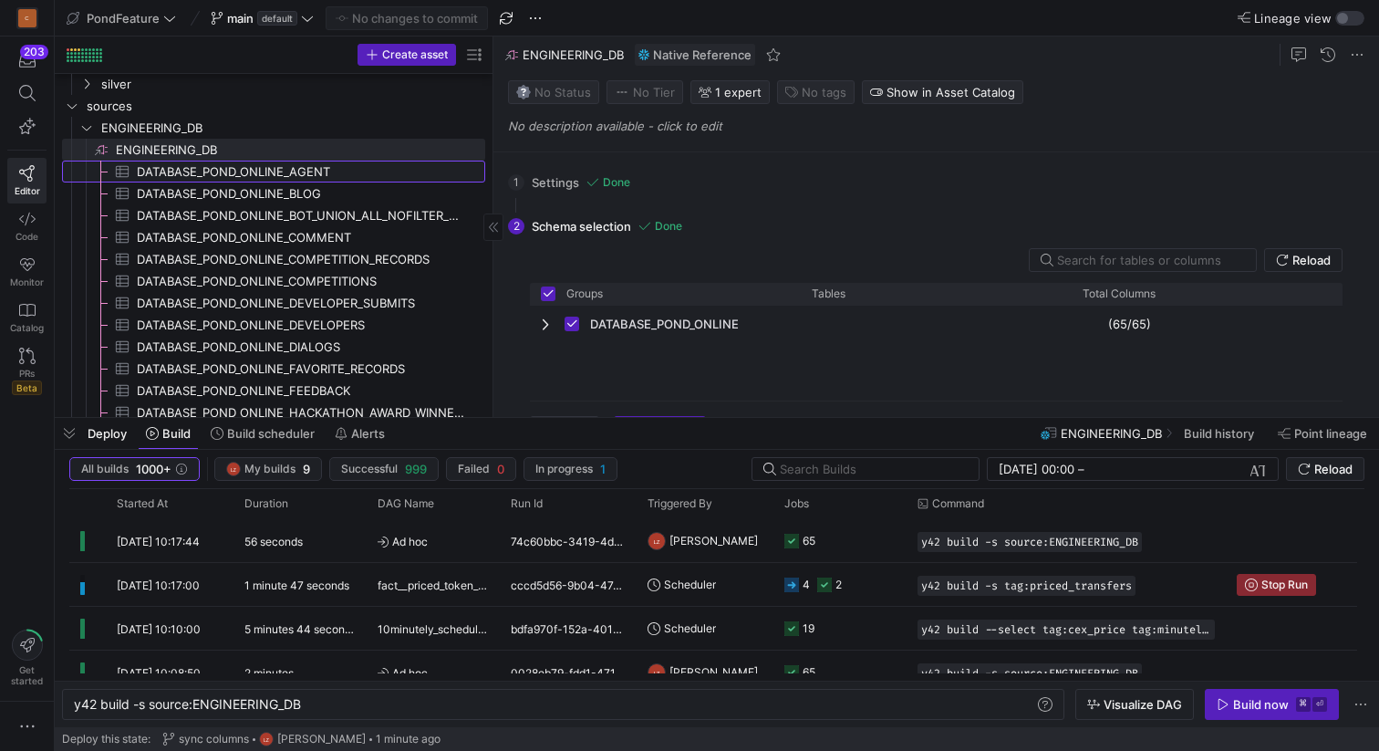
click at [183, 175] on span "DATABASE_POND_ONLINE_AGENT​​​​​​​​​" at bounding box center [300, 171] width 327 height 21
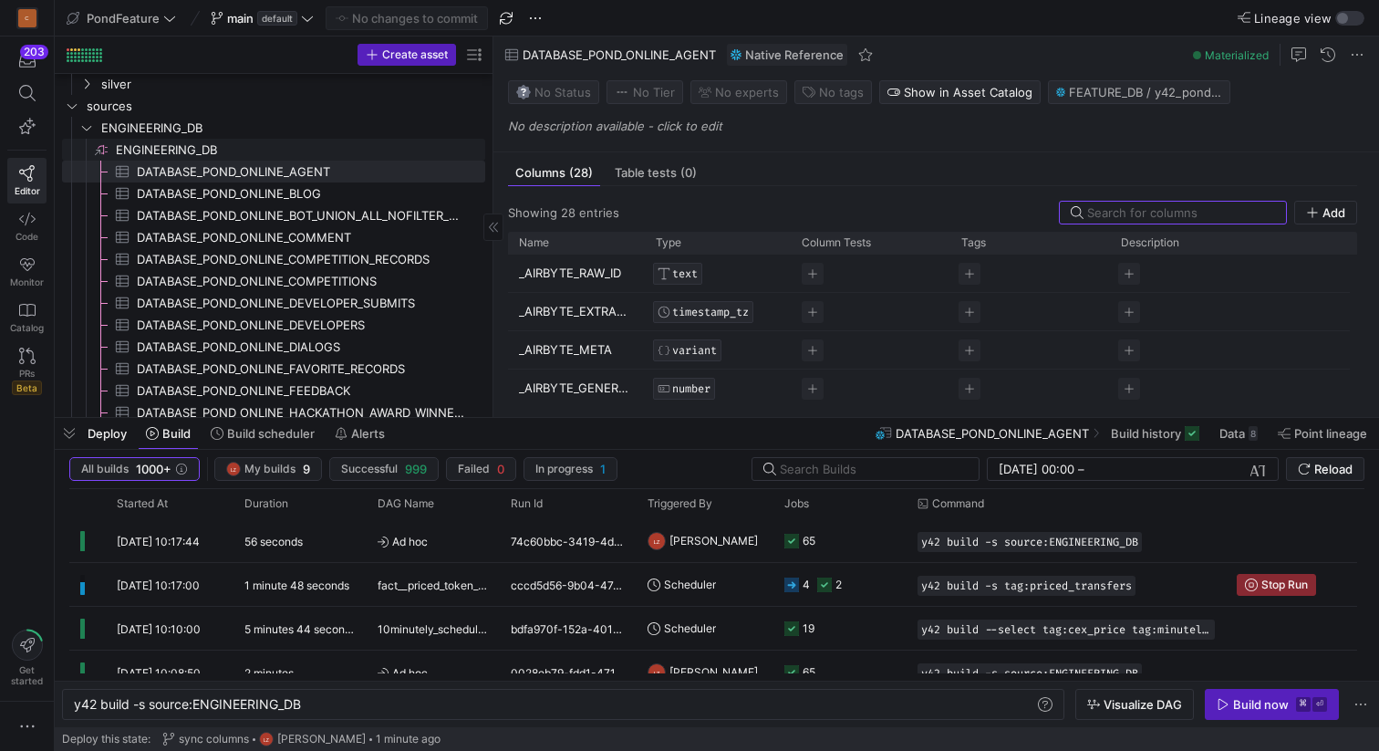
click at [183, 145] on span "ENGINEERING_DB​​​​​​​​" at bounding box center [299, 150] width 367 height 21
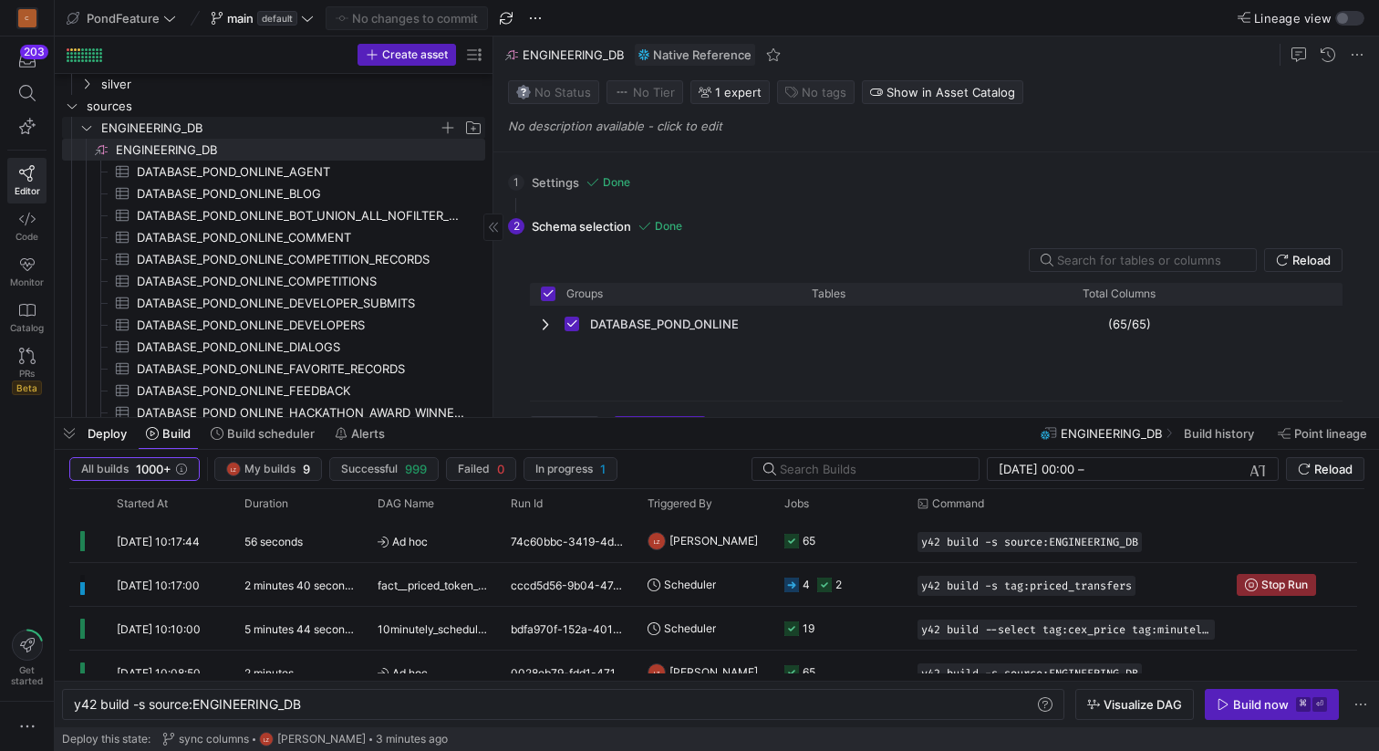
click at [92, 130] on icon "Press SPACE to select this row." at bounding box center [86, 127] width 13 height 11
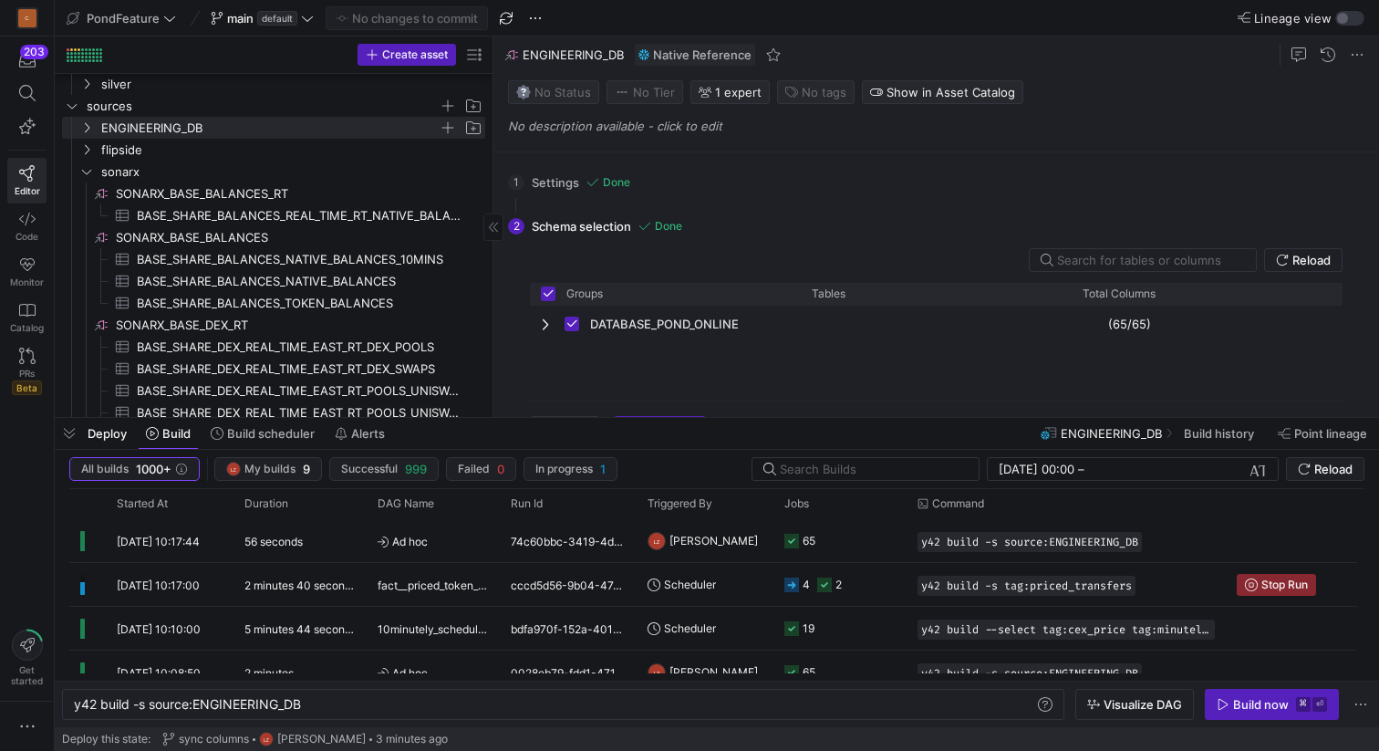
click at [74, 107] on icon "Press SPACE to select this row." at bounding box center [72, 105] width 13 height 11
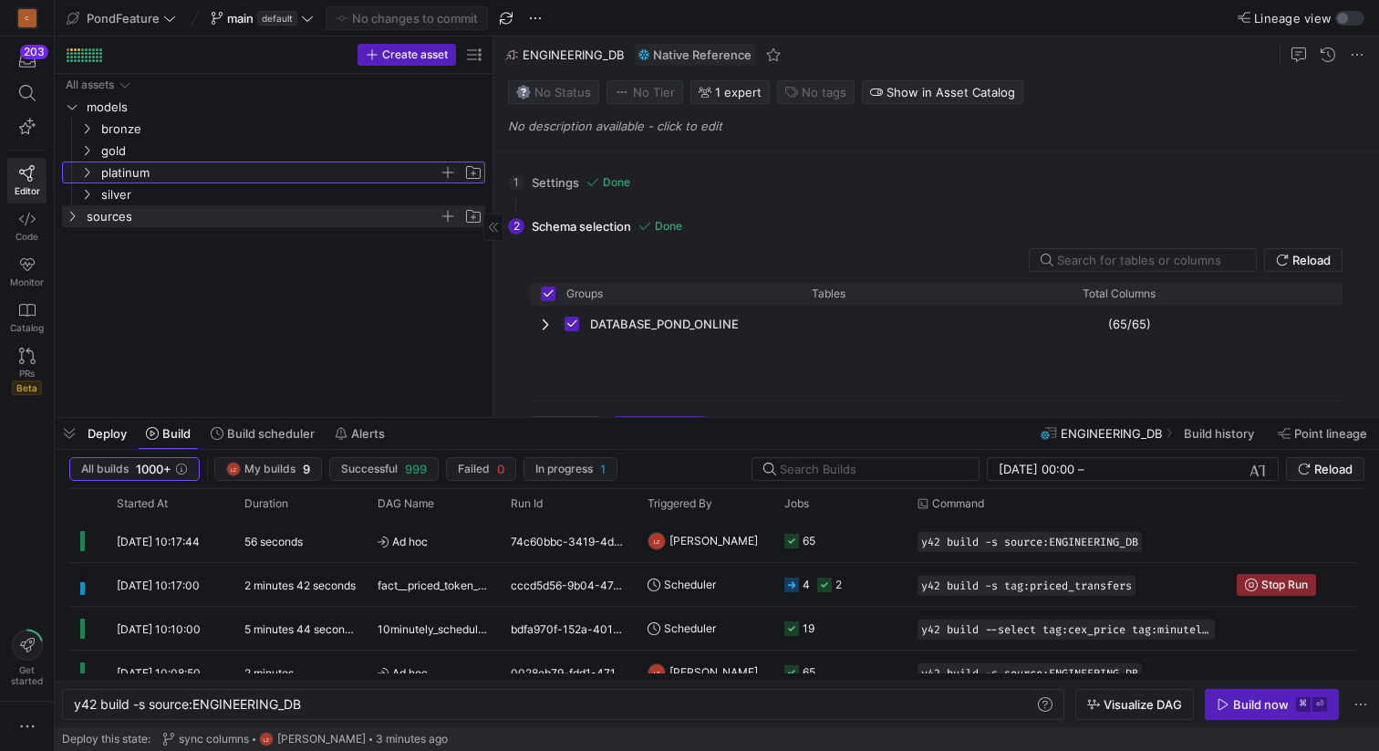
click at [85, 171] on icon "Press SPACE to select this row." at bounding box center [86, 172] width 13 height 11
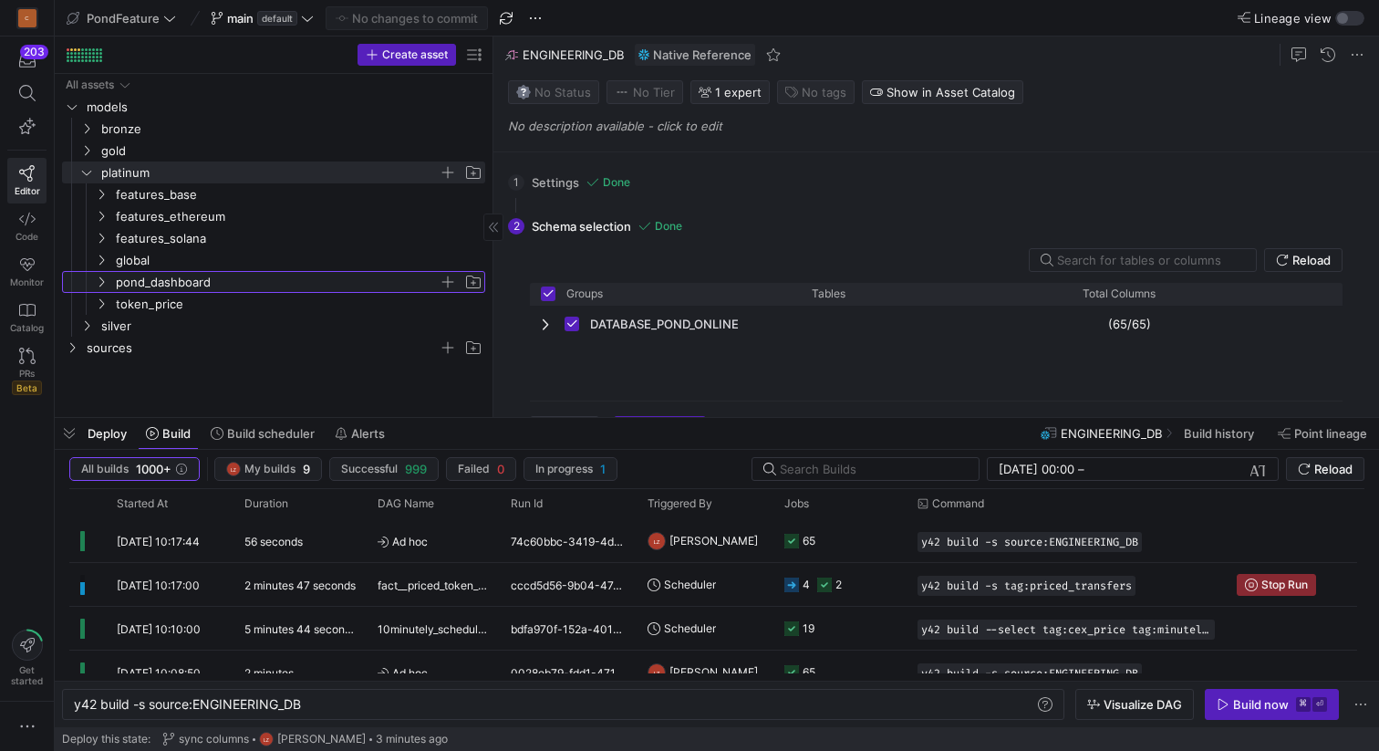
click at [101, 279] on icon "Press SPACE to select this row." at bounding box center [101, 282] width 5 height 10
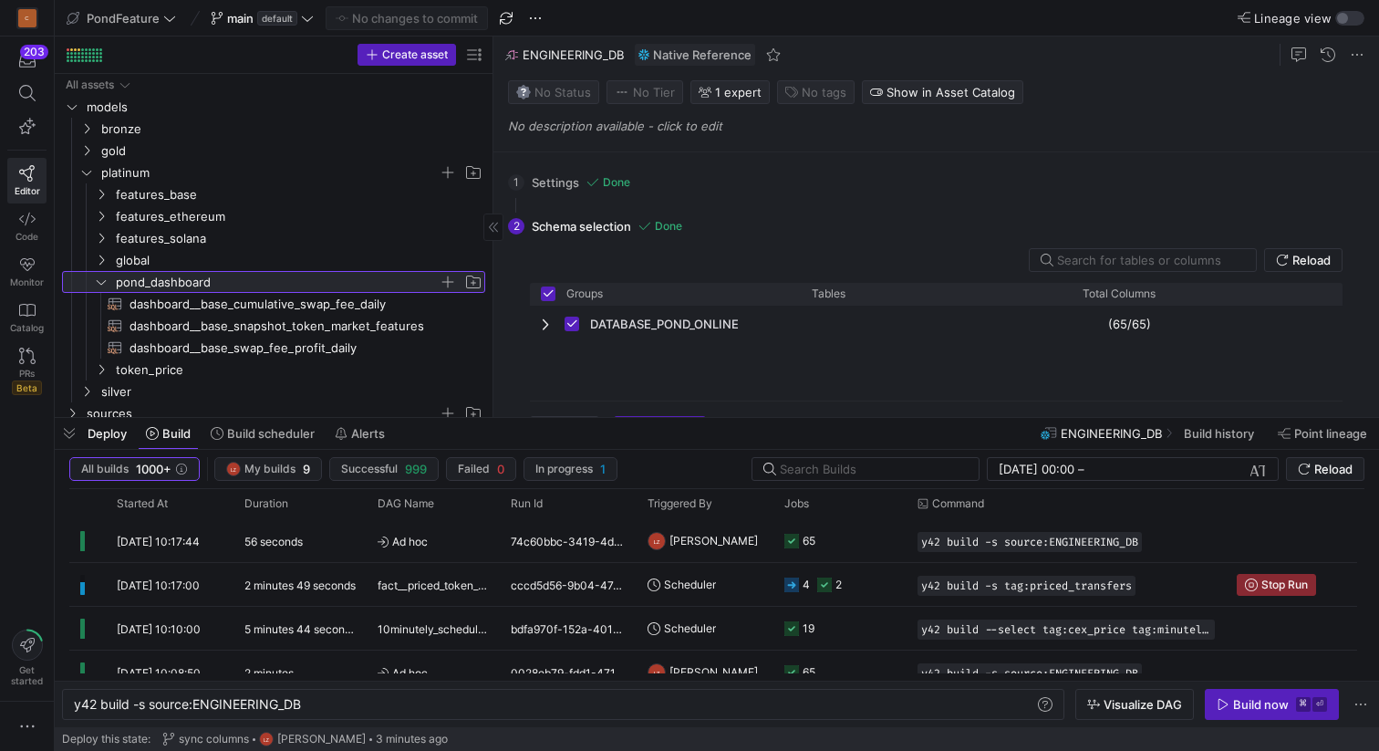
click at [195, 283] on span "pond_dashboard" at bounding box center [277, 282] width 323 height 21
